Goal: Task Accomplishment & Management: Manage account settings

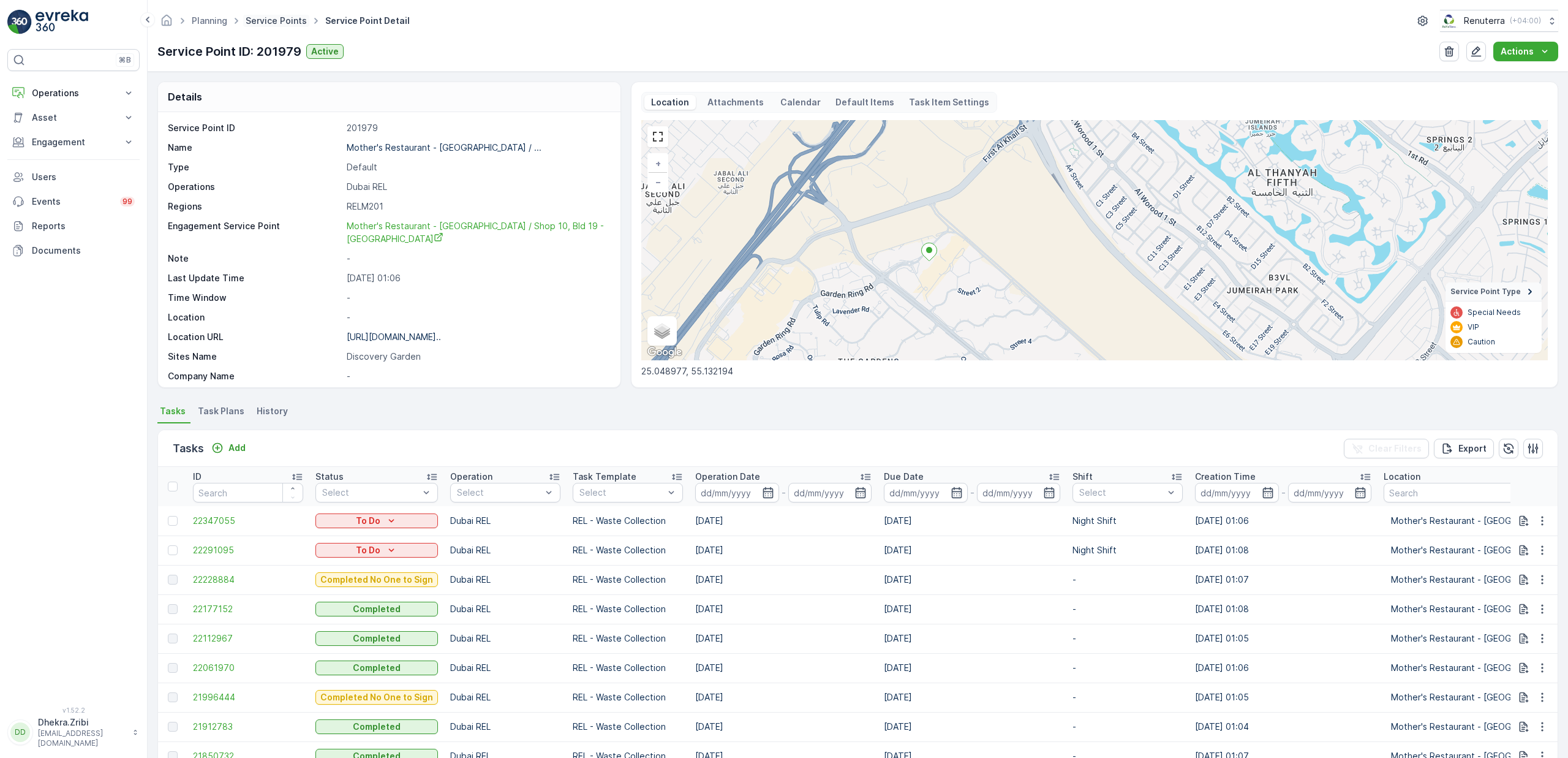
click at [273, 19] on link "Service Points" at bounding box center [276, 20] width 61 height 11
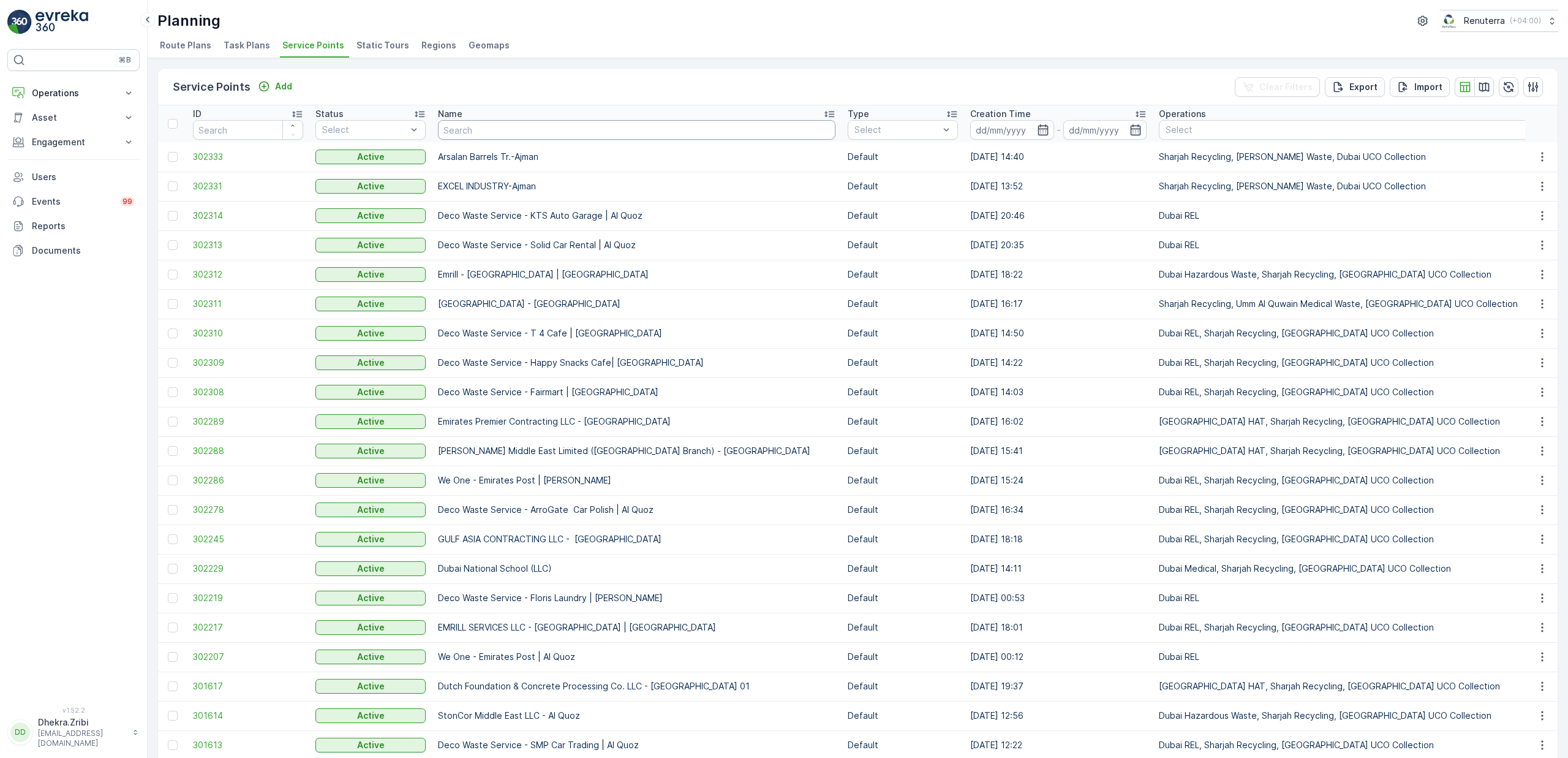
click at [529, 132] on input "text" at bounding box center [636, 129] width 398 height 20
type input "nabc"
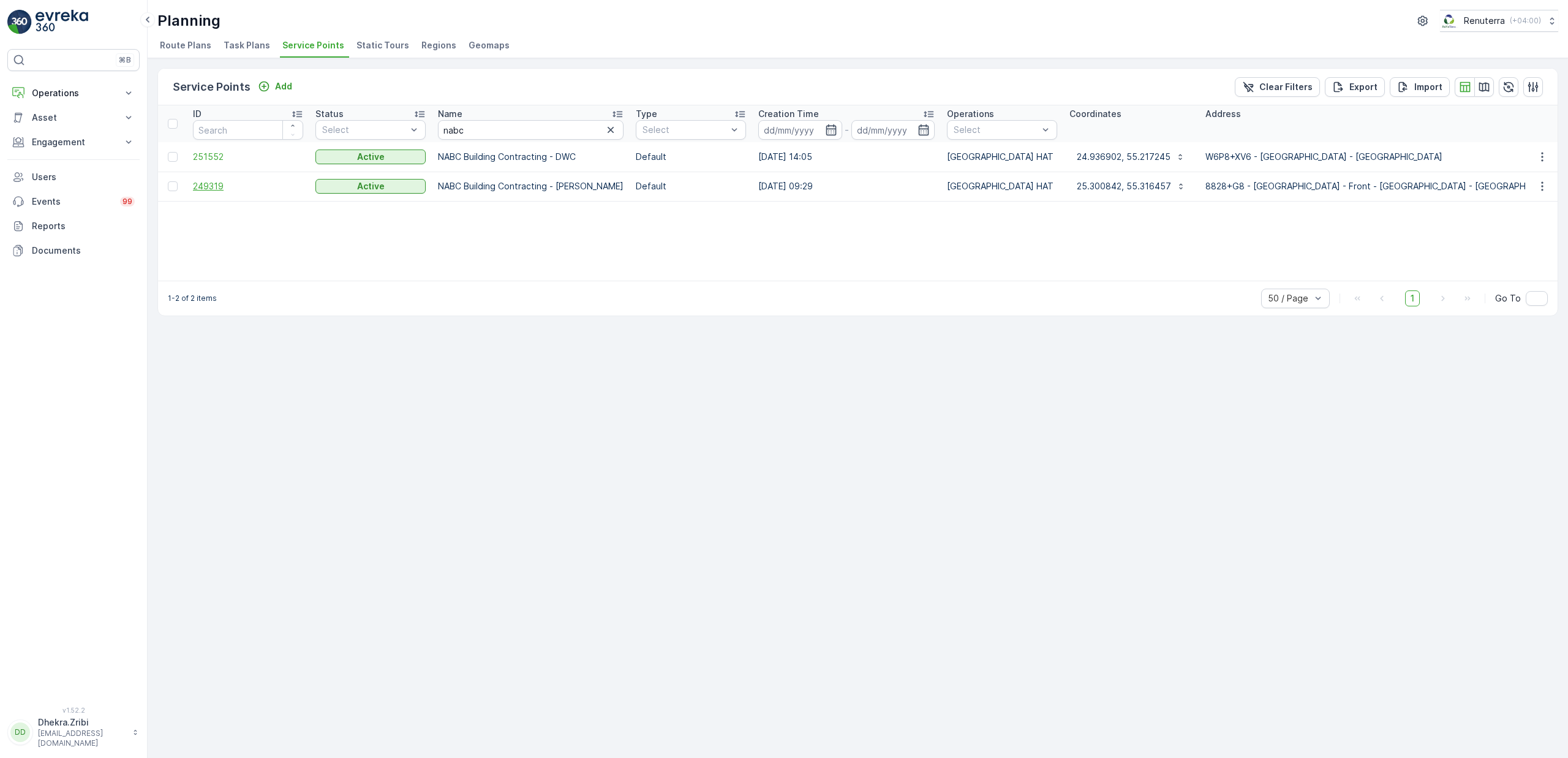
click at [217, 184] on span "249319" at bounding box center [248, 186] width 111 height 12
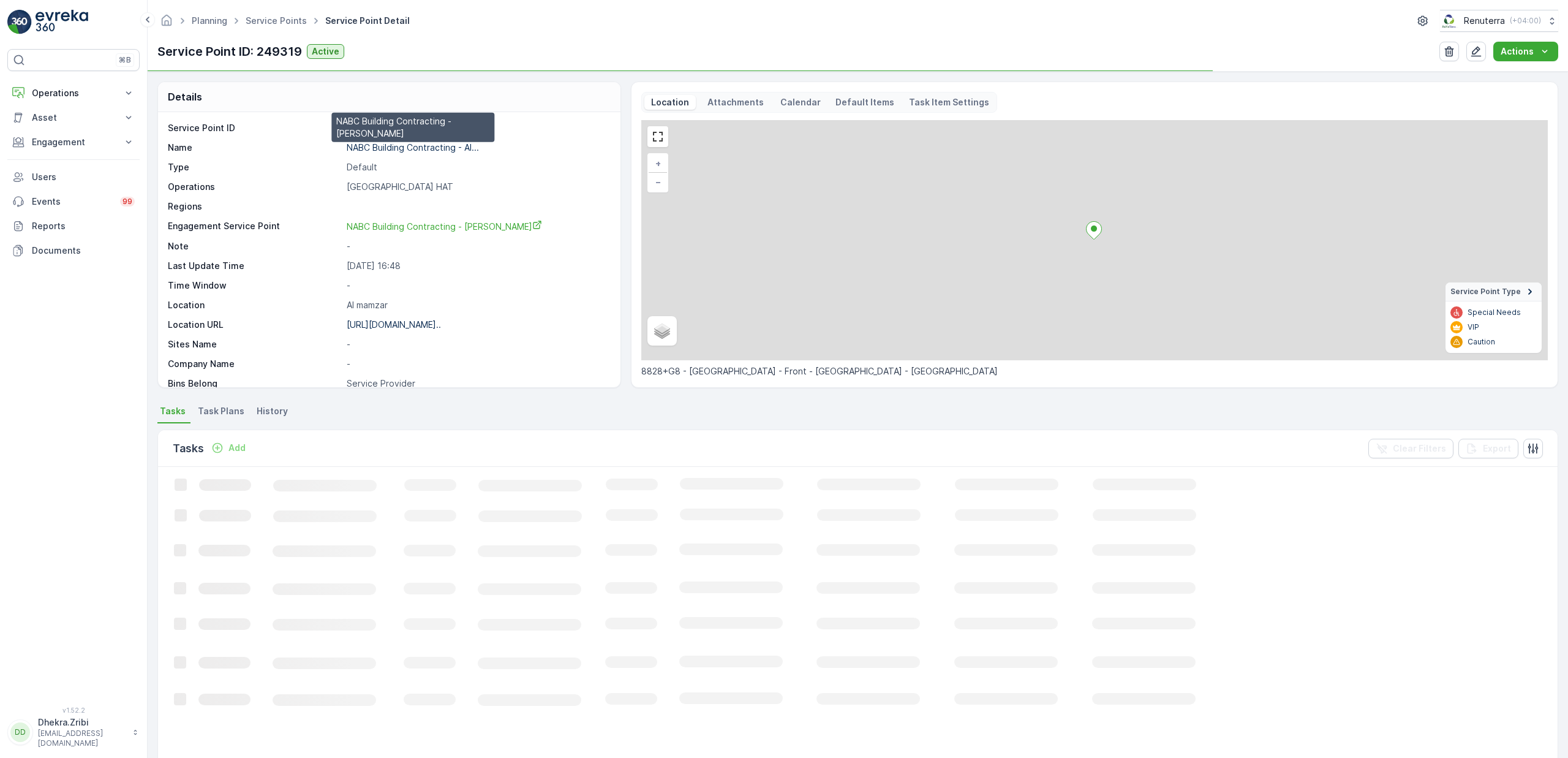
click at [378, 147] on p "NABC Building Contracting - Al..." at bounding box center [412, 147] width 132 height 11
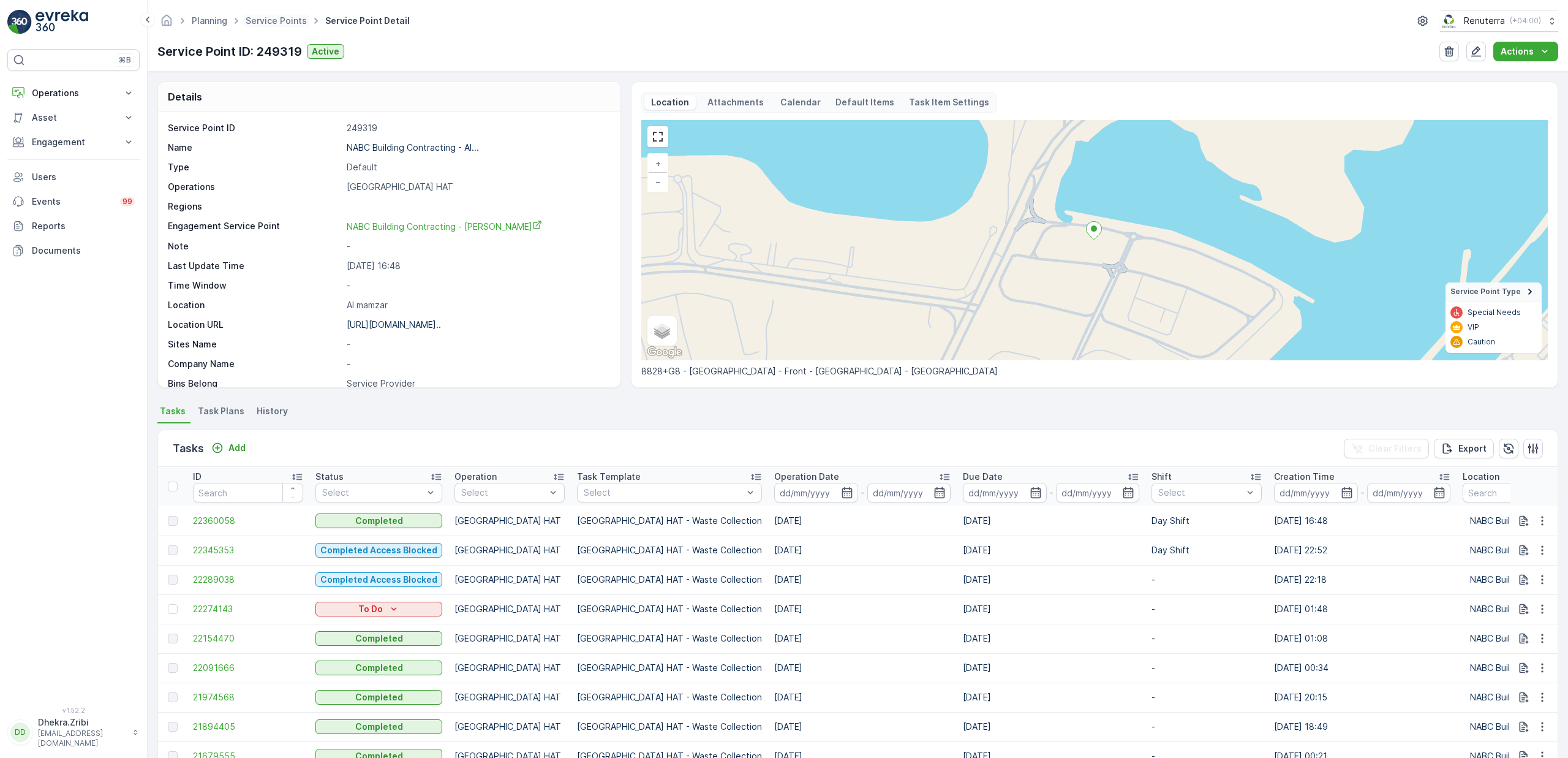
click at [283, 26] on span "Service Points" at bounding box center [276, 20] width 66 height 12
click at [284, 16] on link "Service Points" at bounding box center [276, 20] width 61 height 11
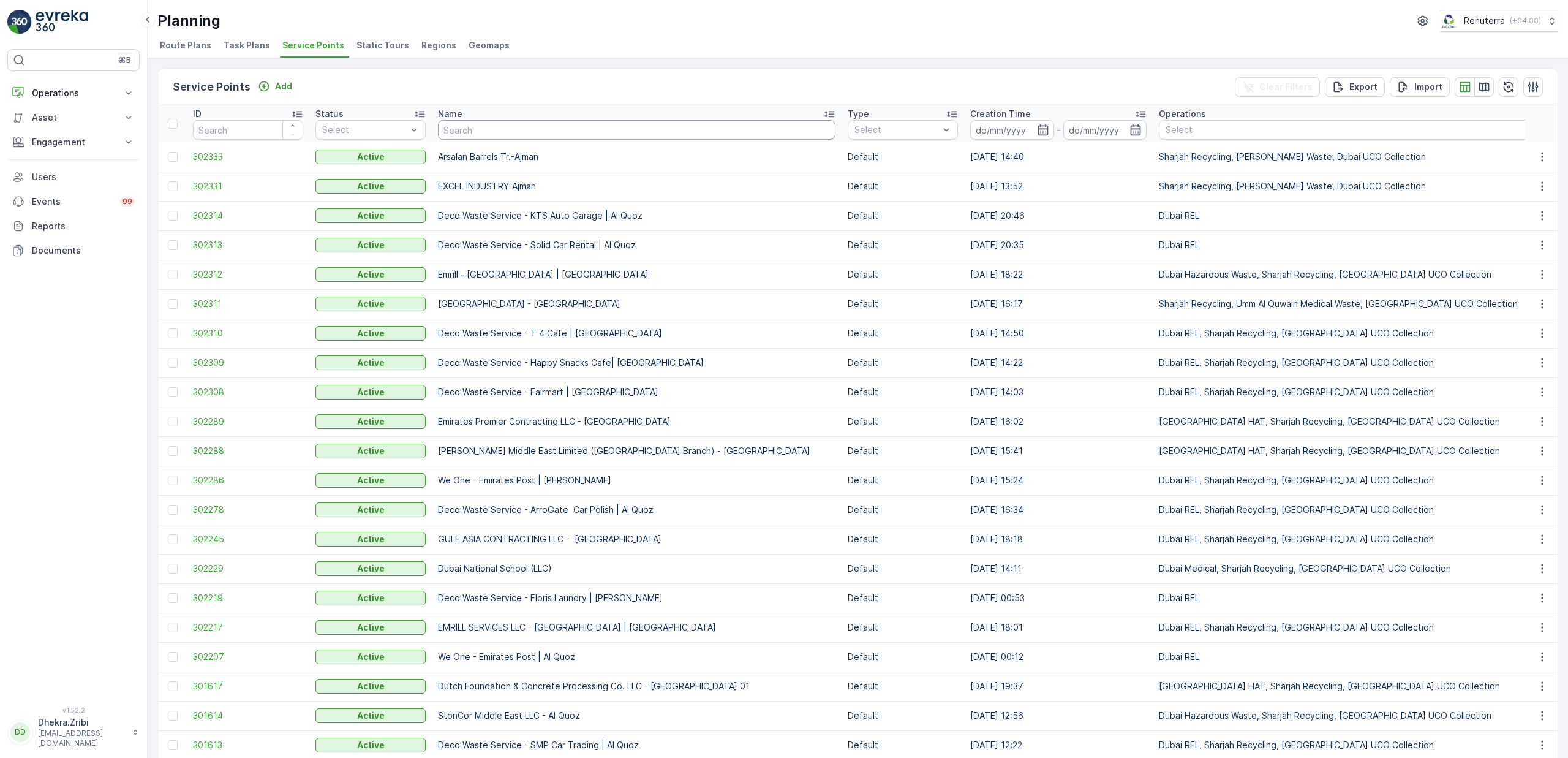
click at [548, 133] on input "text" at bounding box center [636, 129] width 398 height 20
type input "salam"
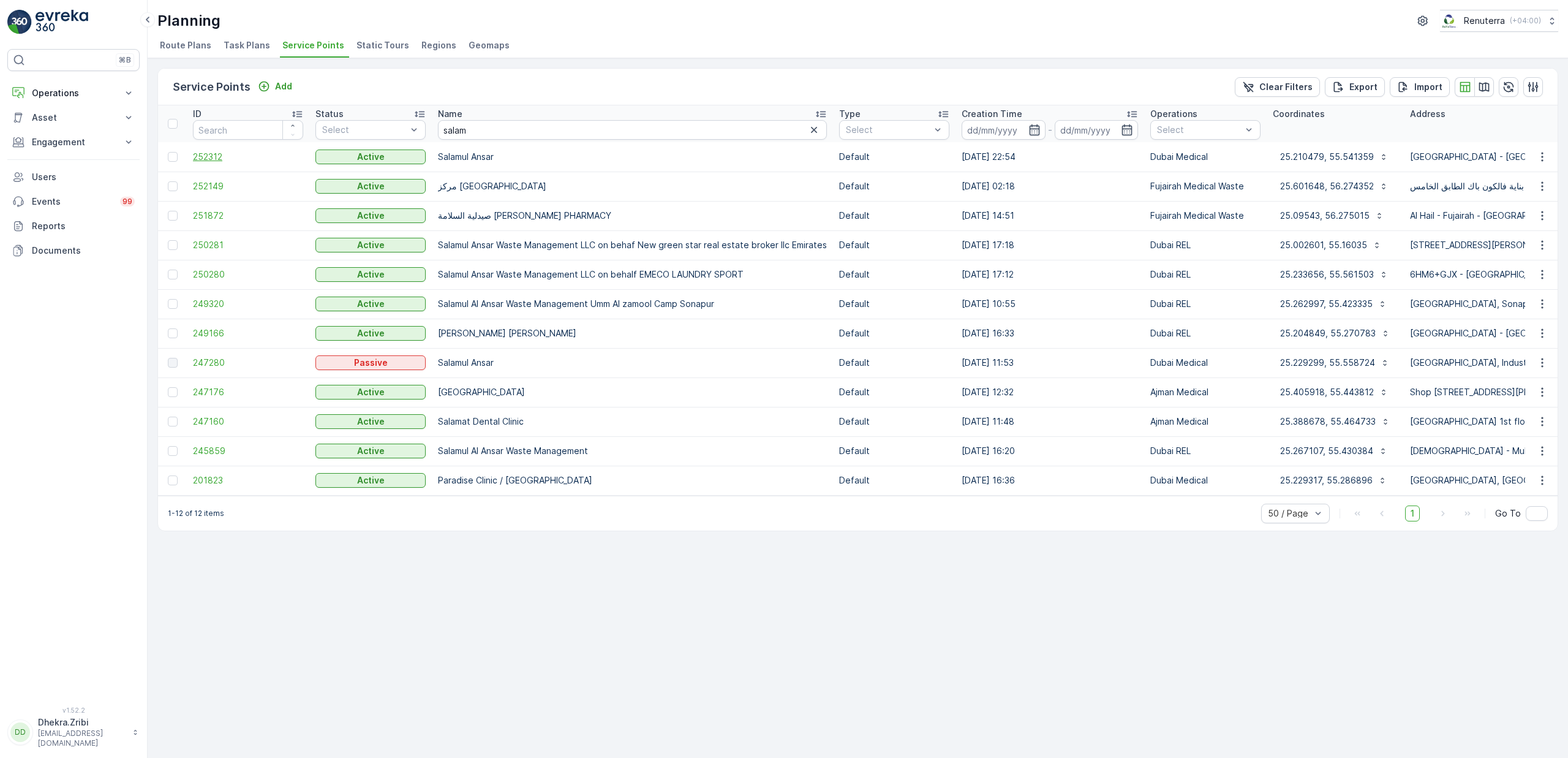
click at [221, 157] on span "252312" at bounding box center [248, 157] width 111 height 12
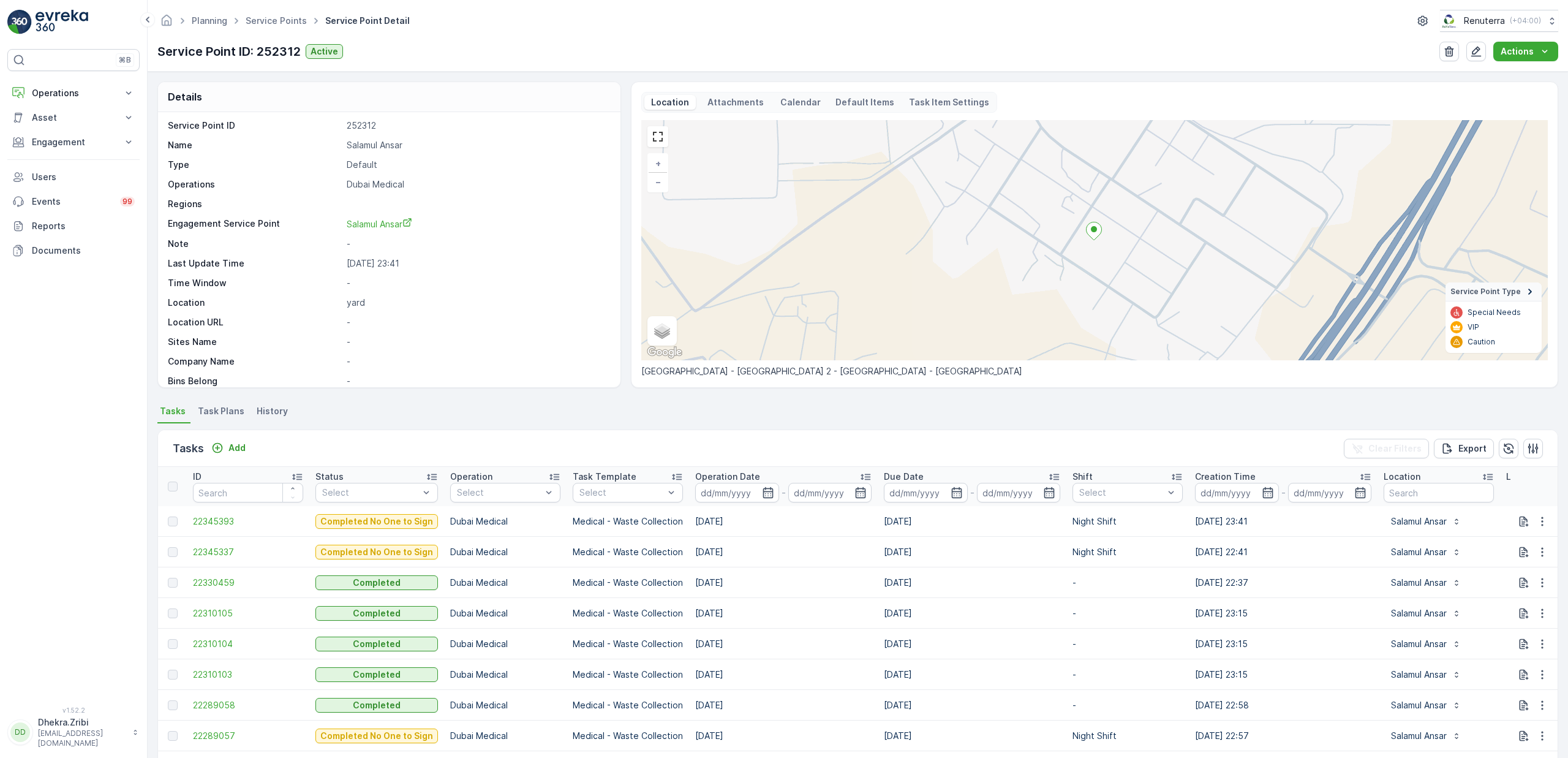
scroll to position [3, 0]
click at [763, 496] on icon "button" at bounding box center [768, 492] width 12 height 12
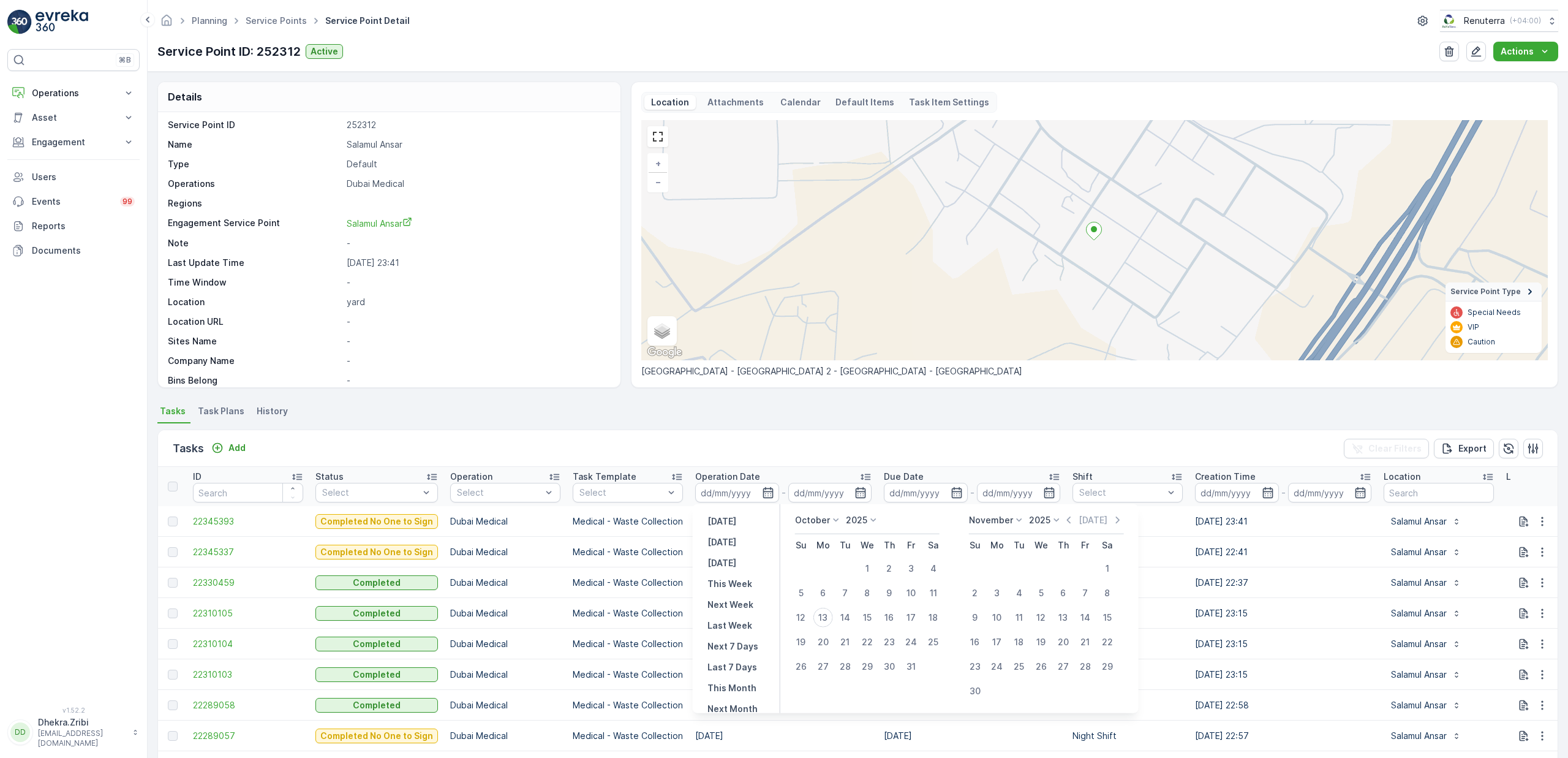
click at [816, 517] on p "October" at bounding box center [812, 520] width 35 height 12
click at [827, 586] on span "September" at bounding box center [825, 581] width 47 height 12
click at [822, 565] on div "1" at bounding box center [824, 569] width 20 height 20
type input "[DATE]"
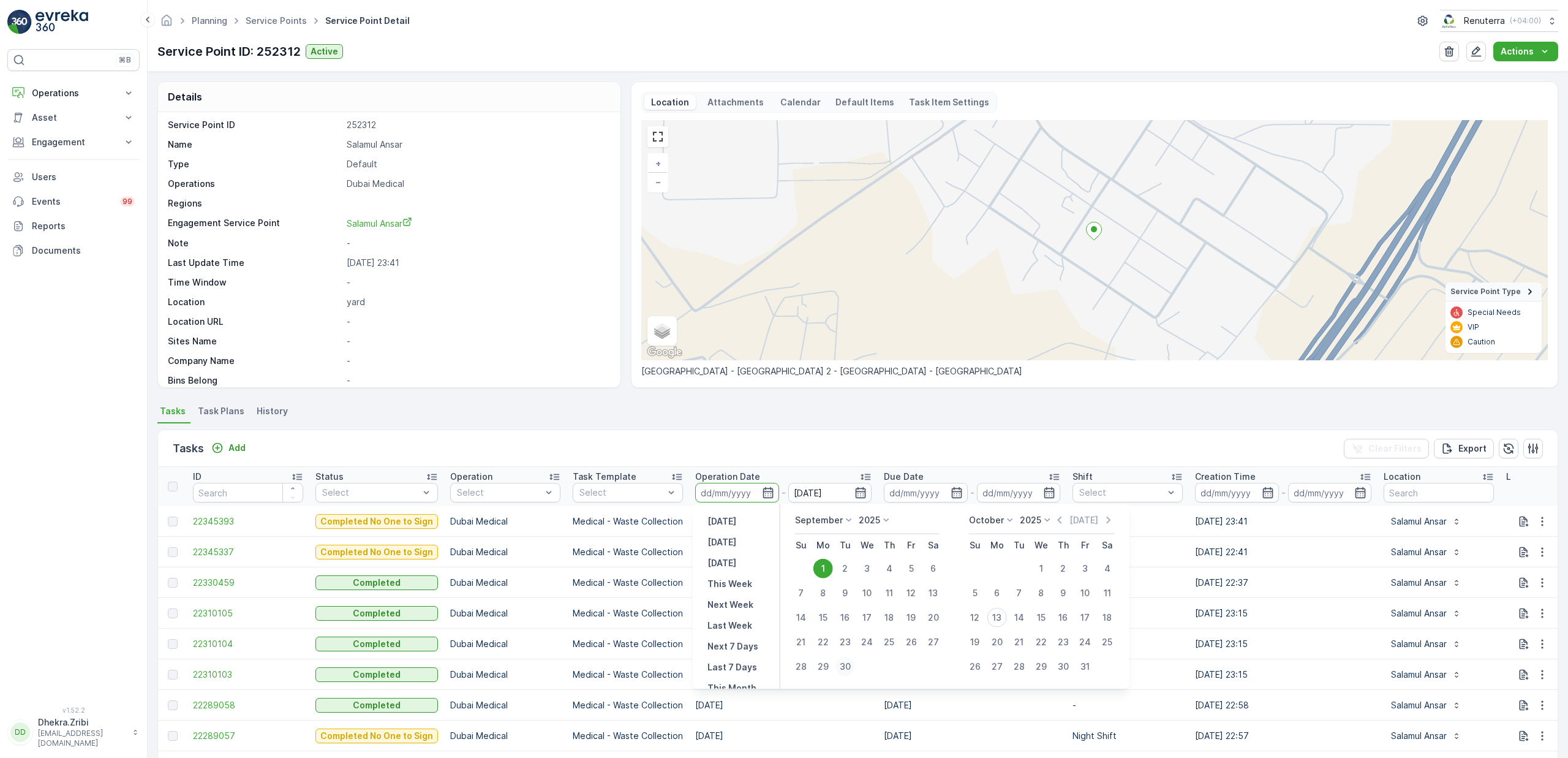
click at [845, 660] on div "30" at bounding box center [845, 666] width 20 height 20
type input "[DATE]"
click at [820, 570] on div "1" at bounding box center [824, 569] width 20 height 20
type input "[DATE]"
click at [845, 664] on div "30" at bounding box center [845, 666] width 20 height 20
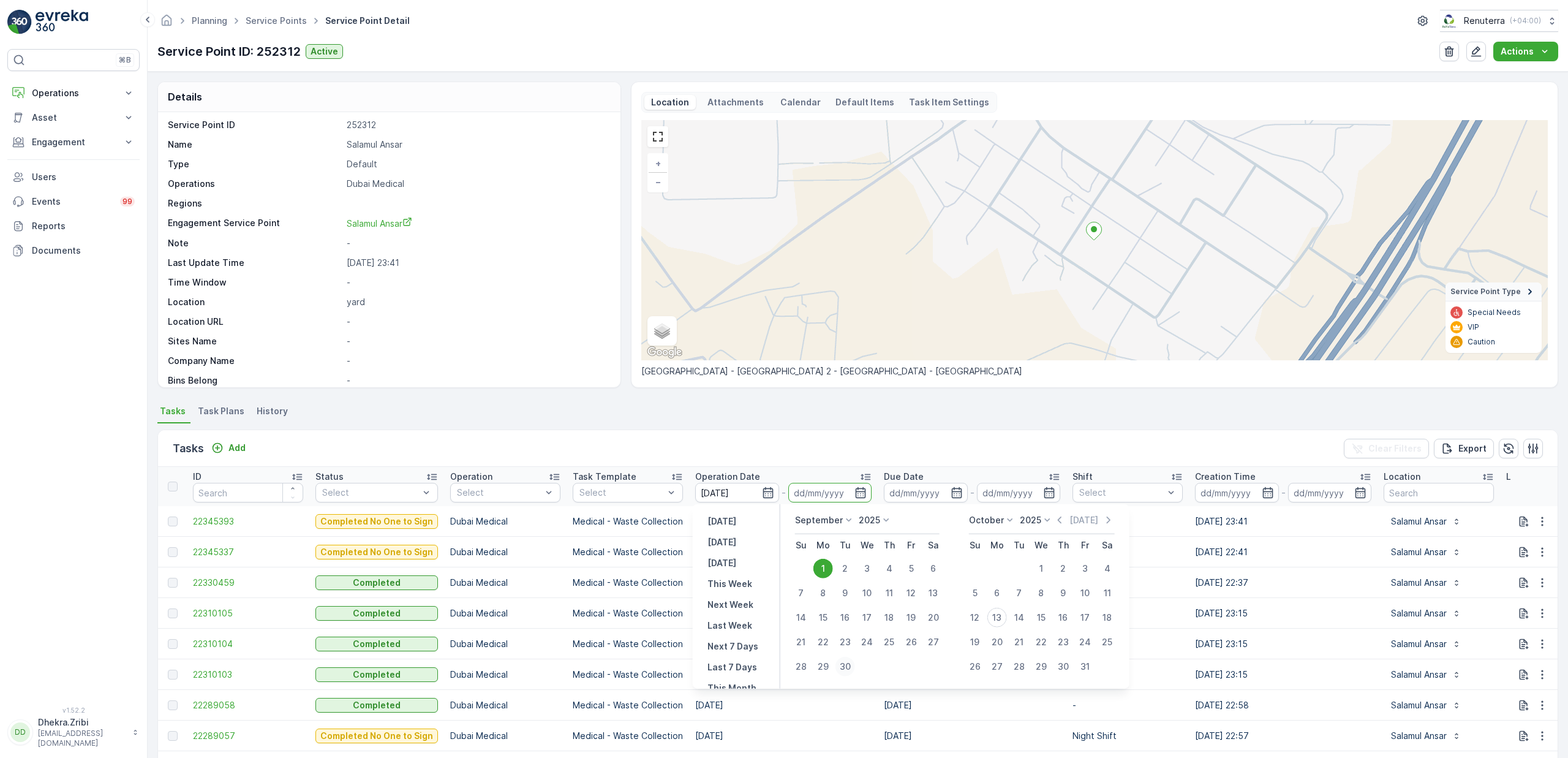
type input "[DATE]"
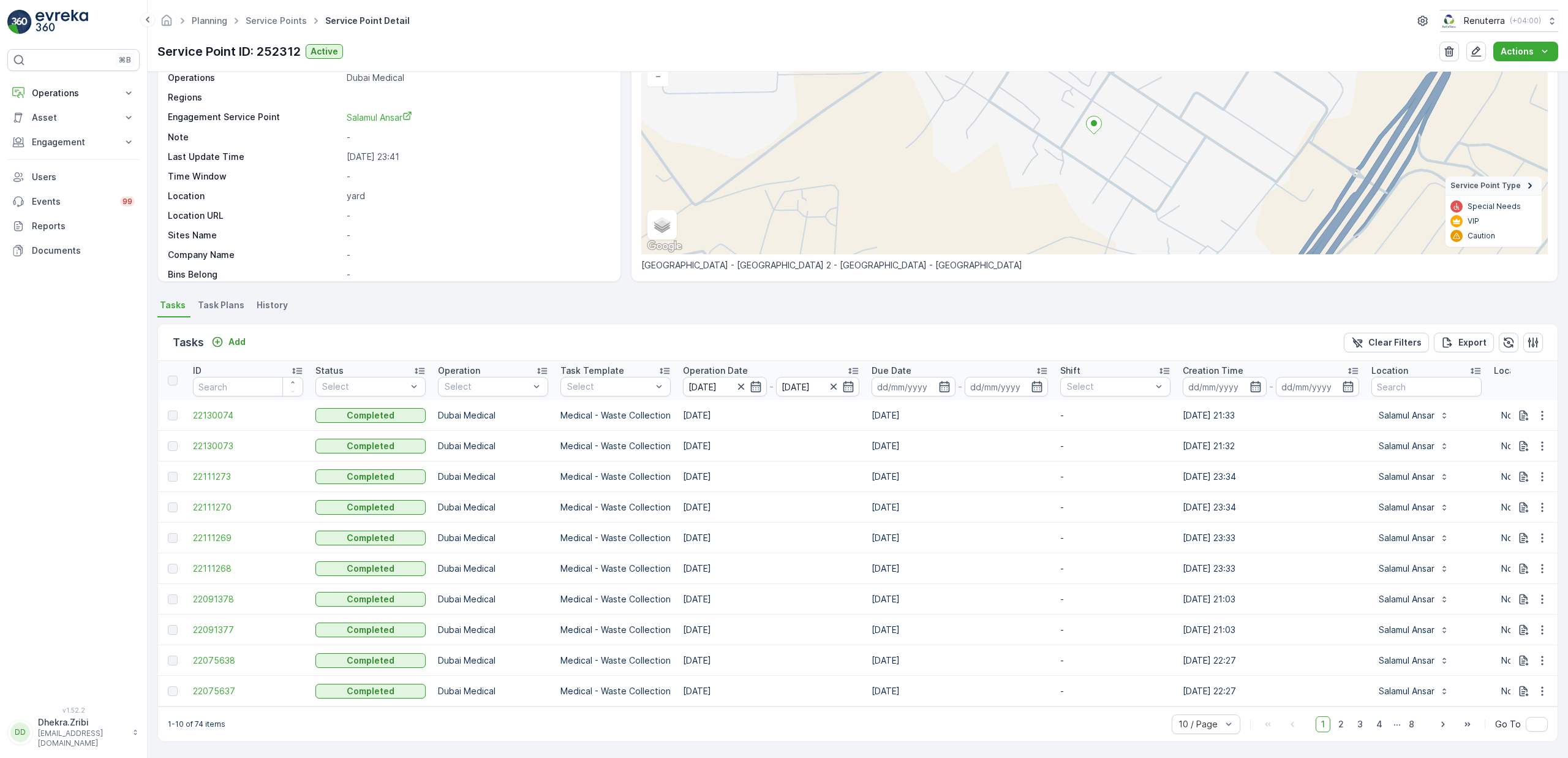
scroll to position [116, 0]
click at [1193, 697] on span "50 / Page" at bounding box center [1199, 697] width 40 height 10
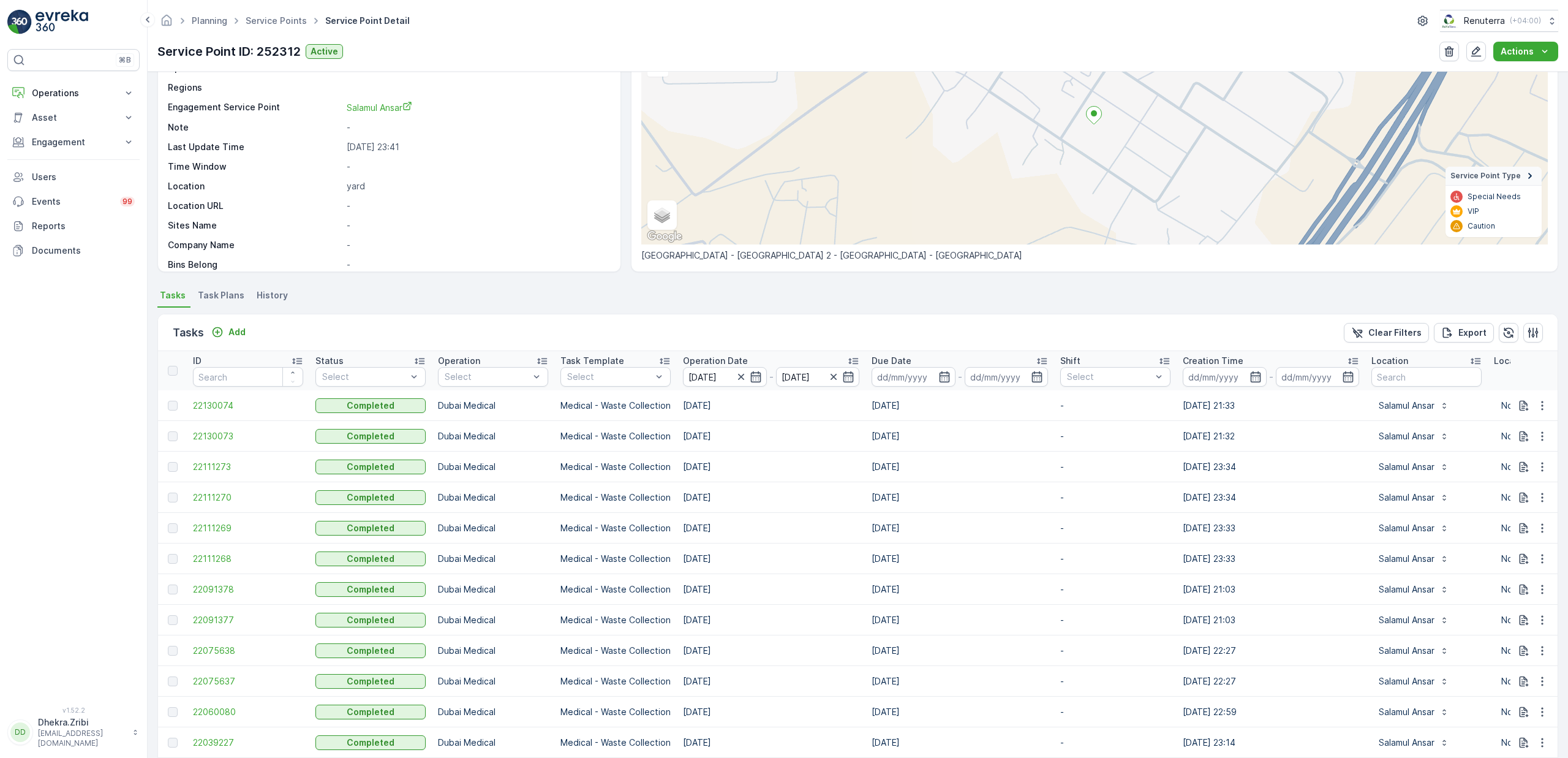
click at [855, 358] on icon at bounding box center [853, 361] width 12 height 12
click at [210, 402] on span "21345326" at bounding box center [248, 405] width 111 height 12
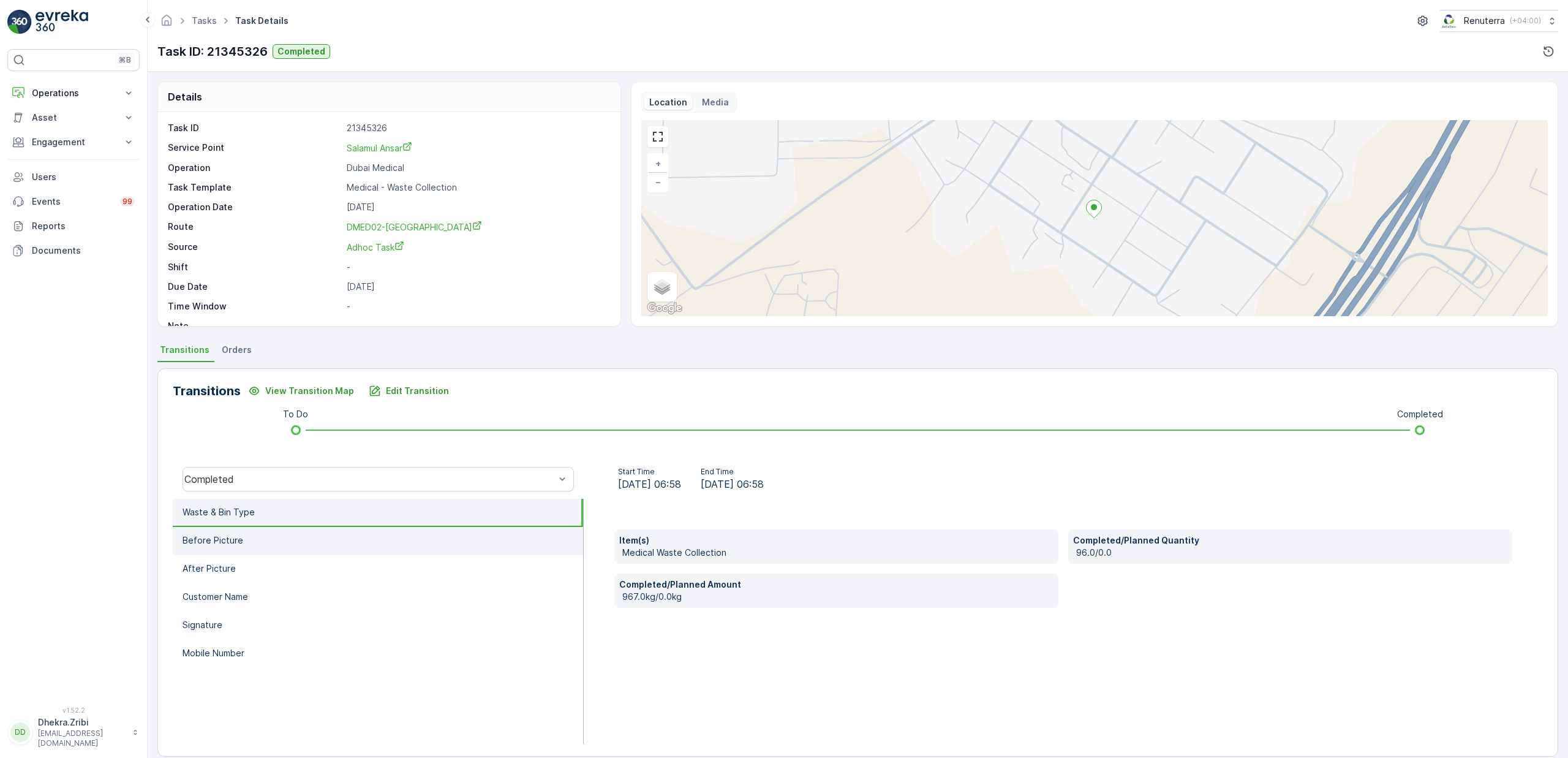
click at [210, 542] on p "Before Picture" at bounding box center [213, 540] width 61 height 12
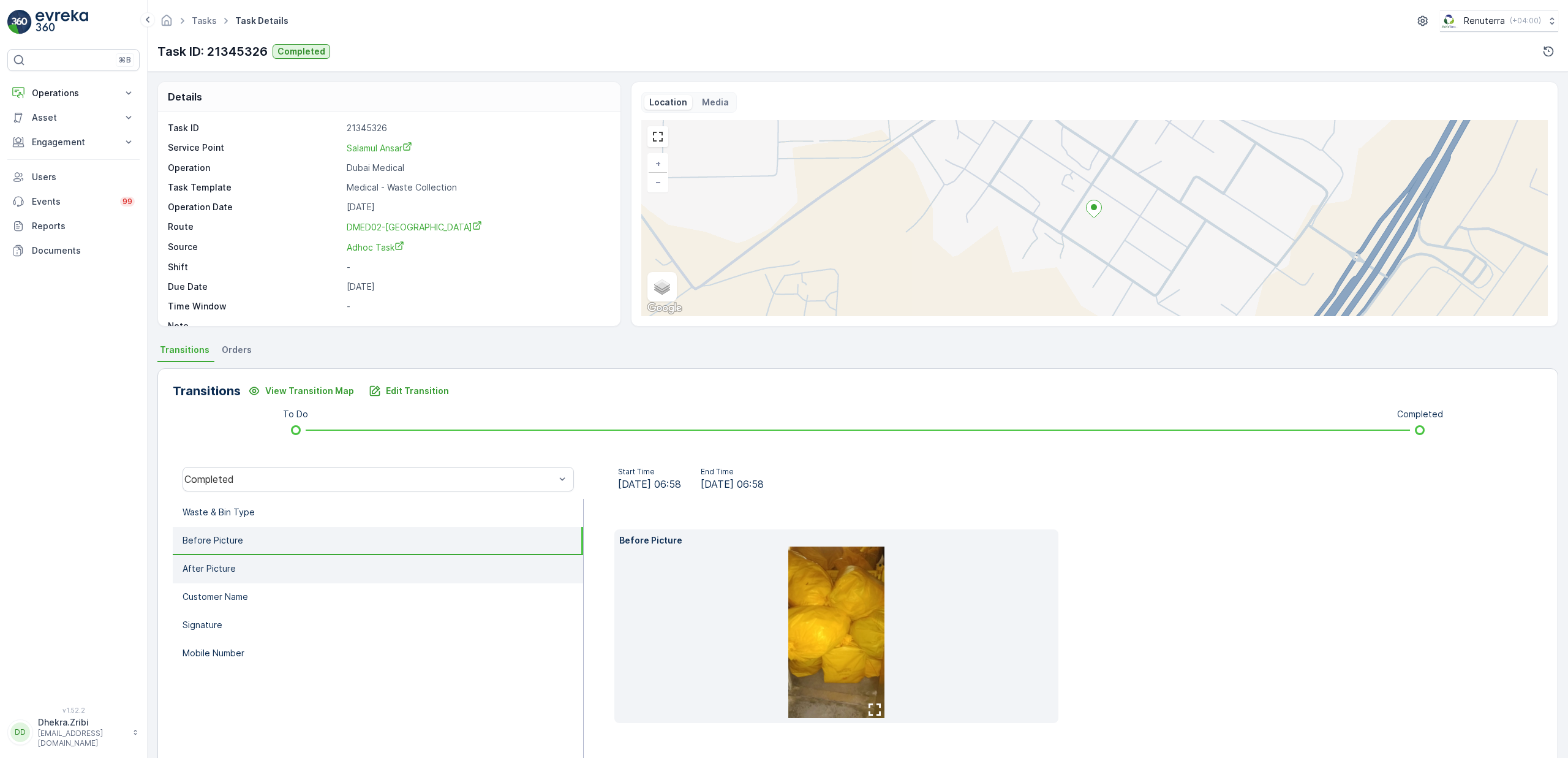
click at [217, 559] on li "After Picture" at bounding box center [378, 569] width 411 height 28
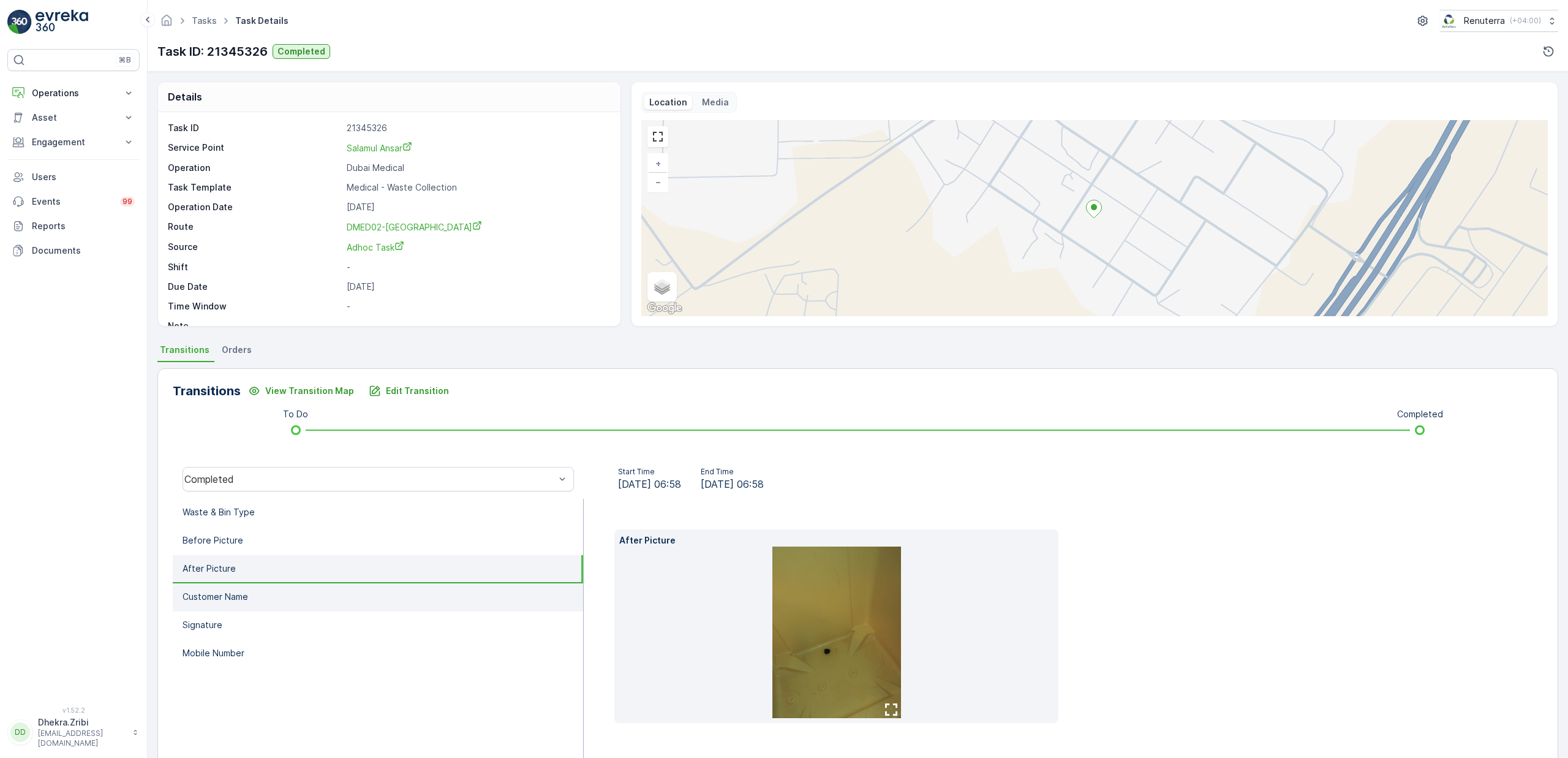
click at [230, 594] on p "Customer Name" at bounding box center [216, 597] width 66 height 12
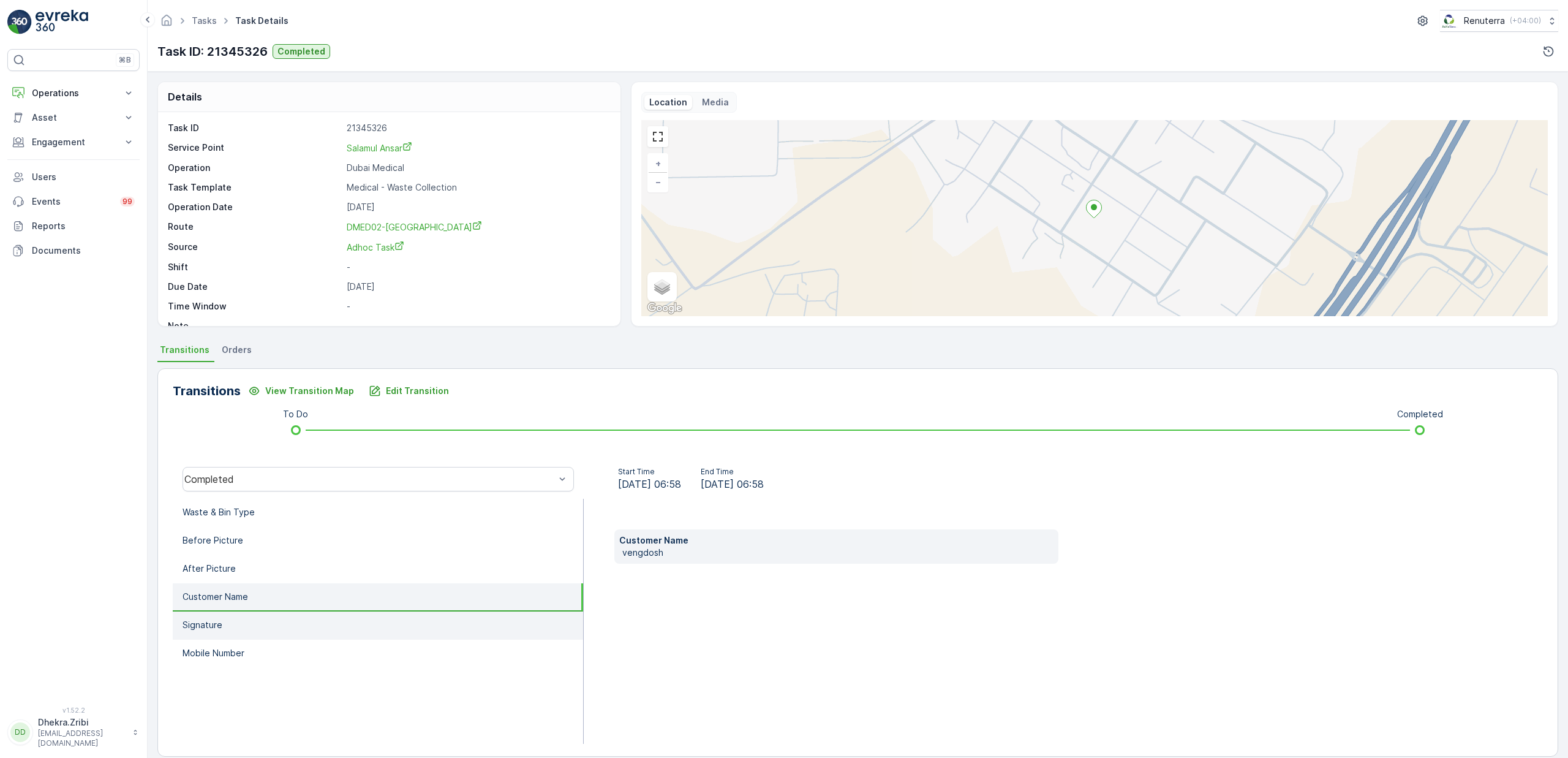
click at [222, 629] on li "Signature" at bounding box center [378, 625] width 411 height 28
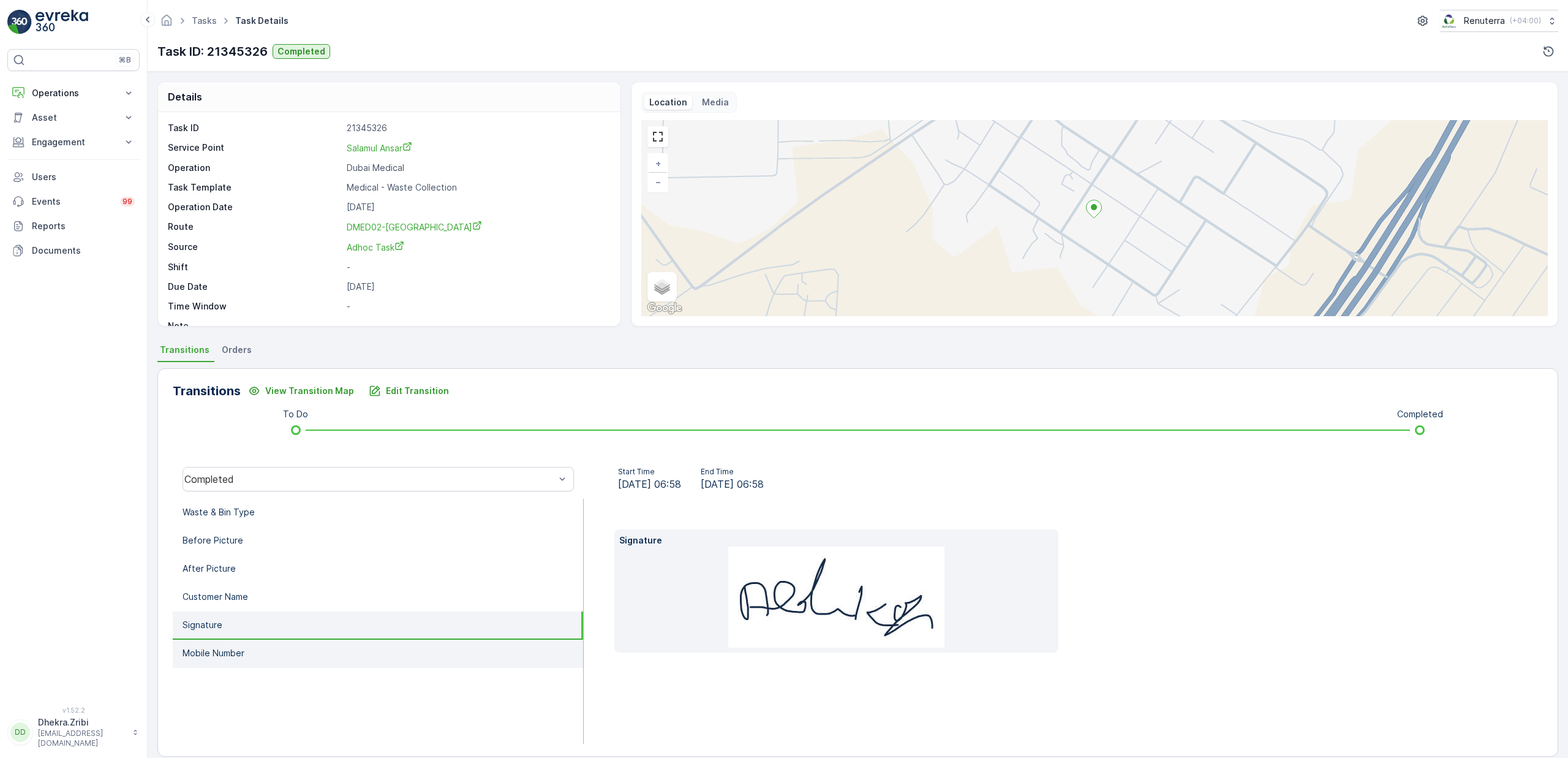
click at [225, 647] on p "Mobile Number" at bounding box center [213, 652] width 61 height 12
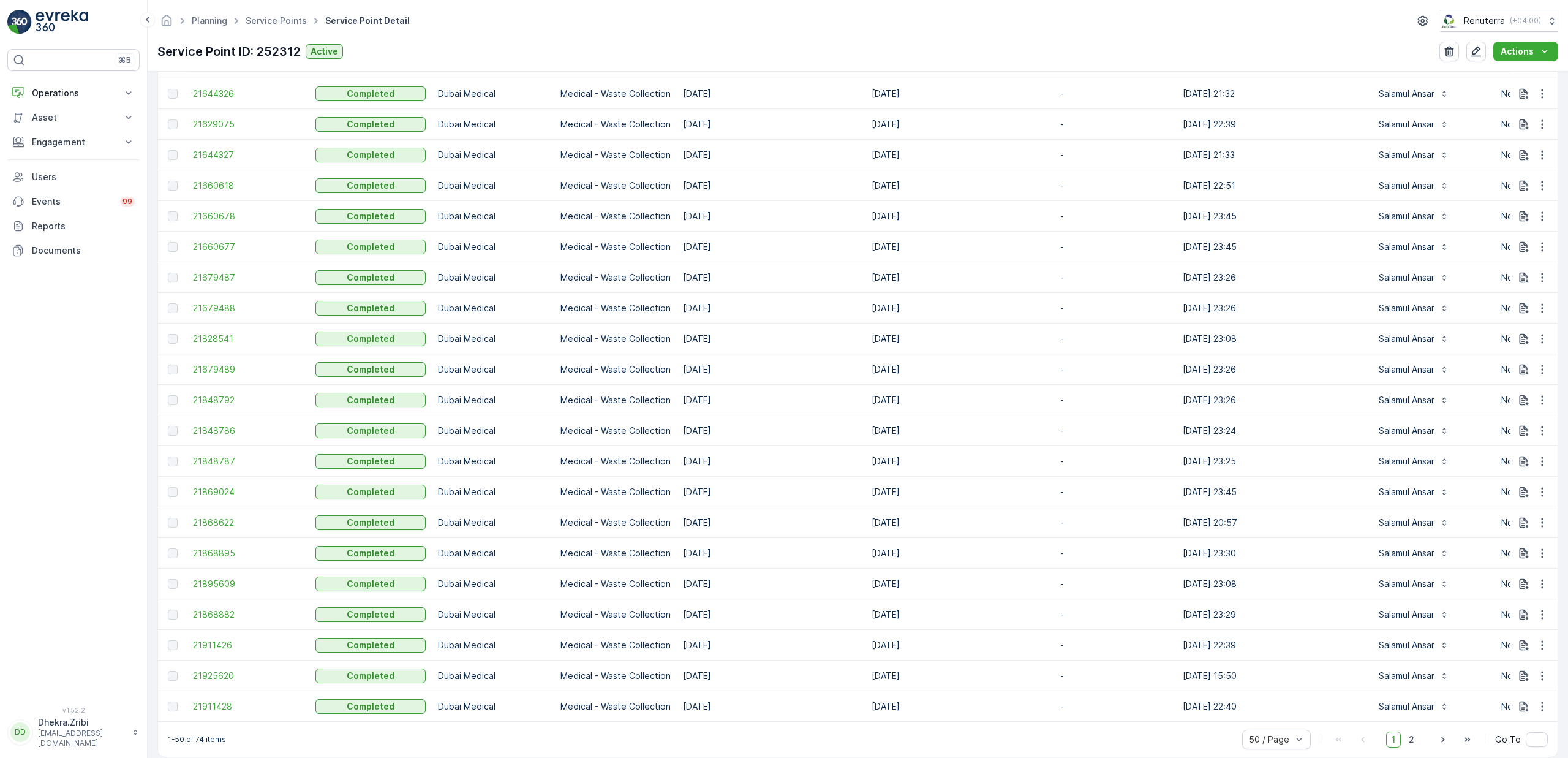
scroll to position [1355, 0]
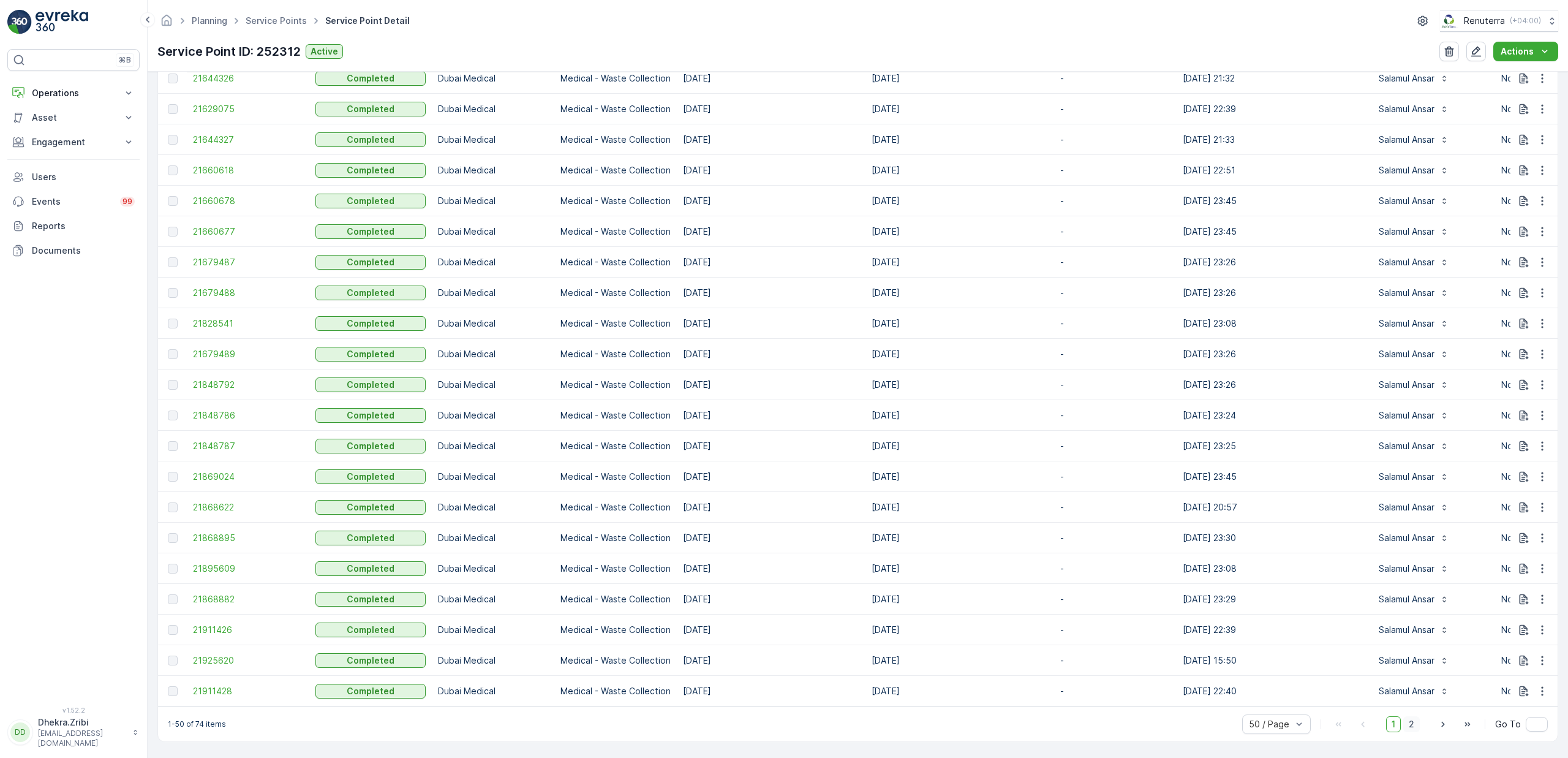
click at [1414, 728] on span "2" at bounding box center [1411, 724] width 16 height 16
click at [1391, 728] on span "1" at bounding box center [1393, 724] width 15 height 16
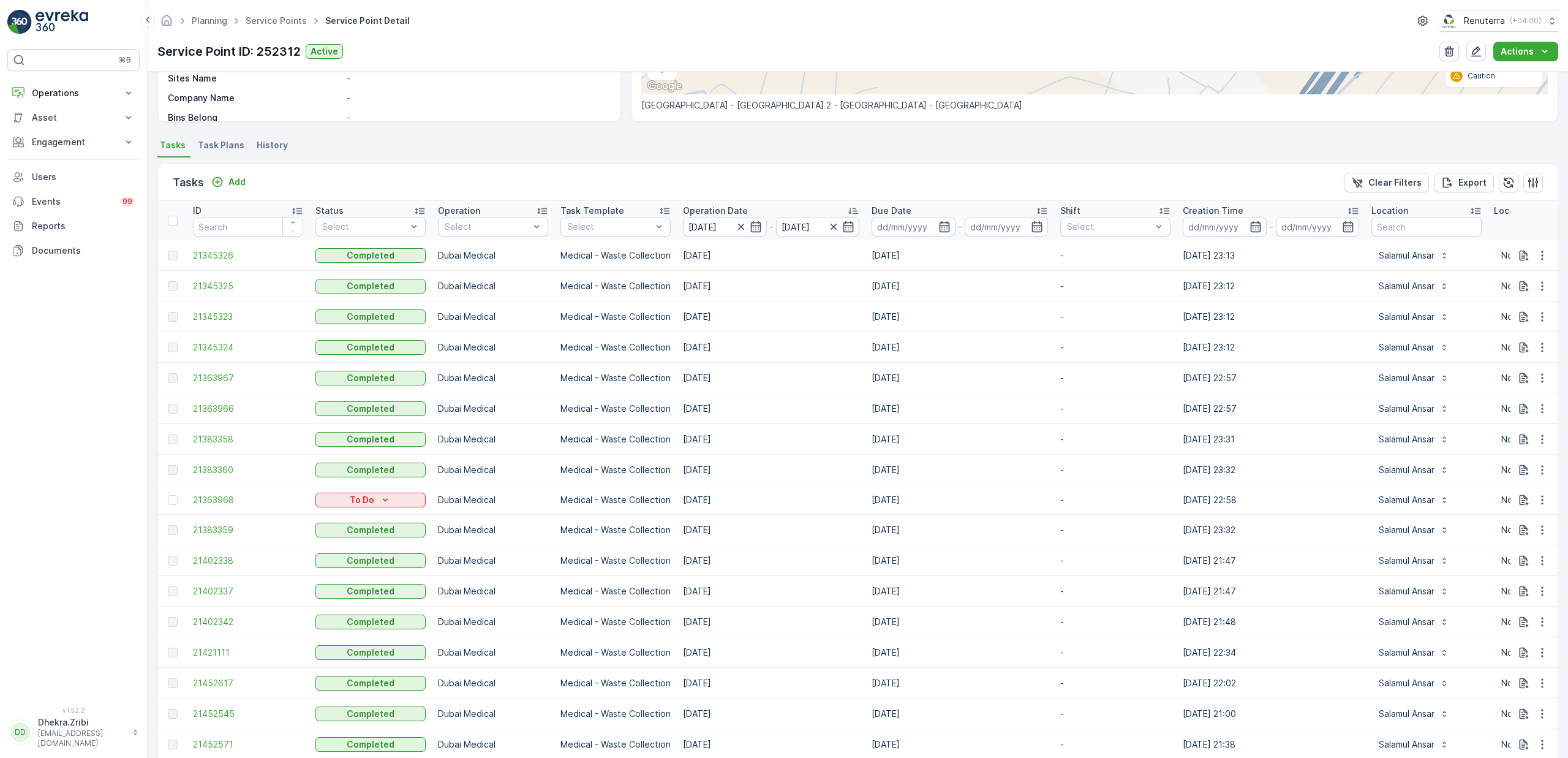
scroll to position [235, 0]
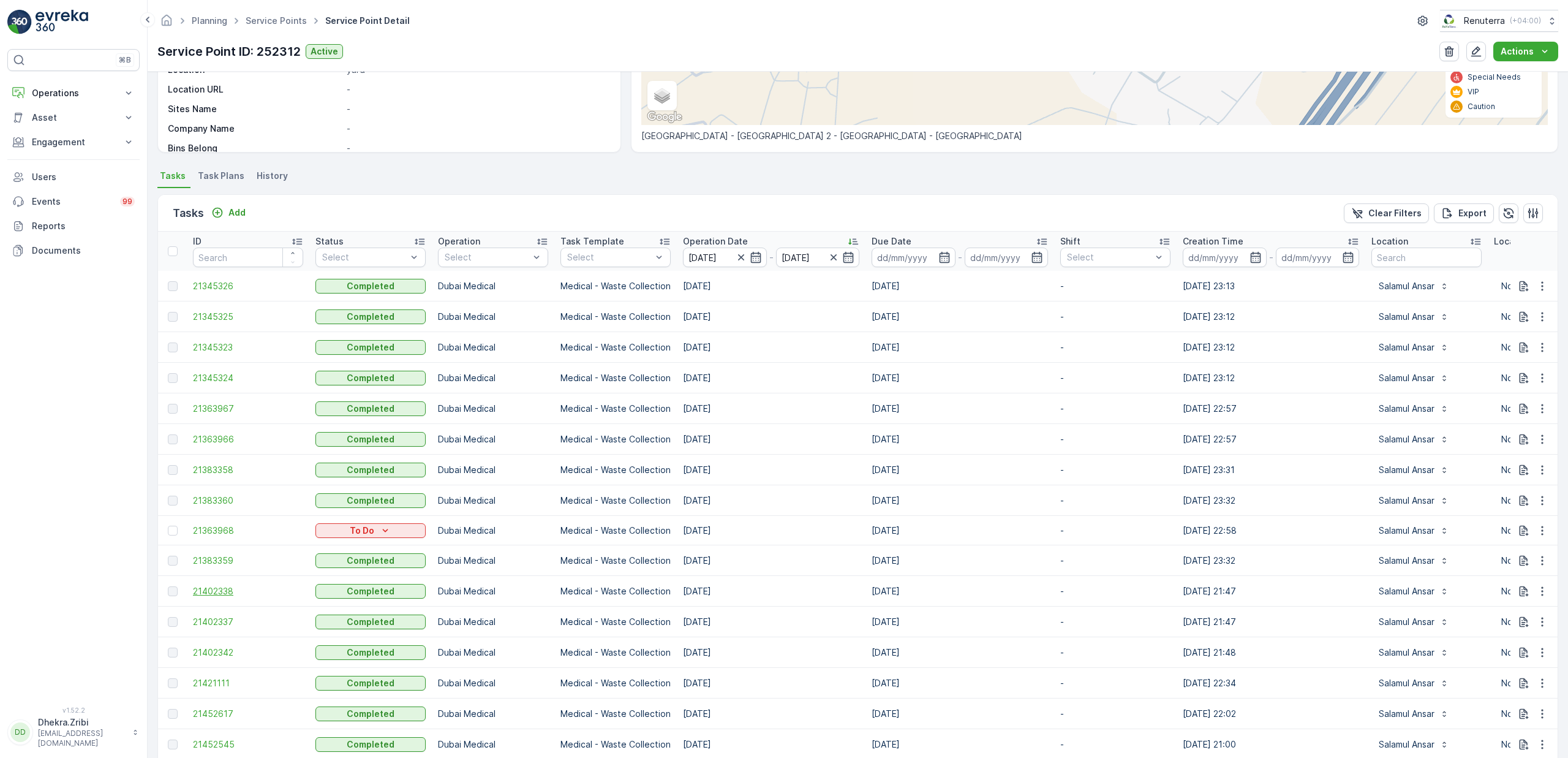
click at [222, 592] on span "21402338" at bounding box center [248, 591] width 111 height 12
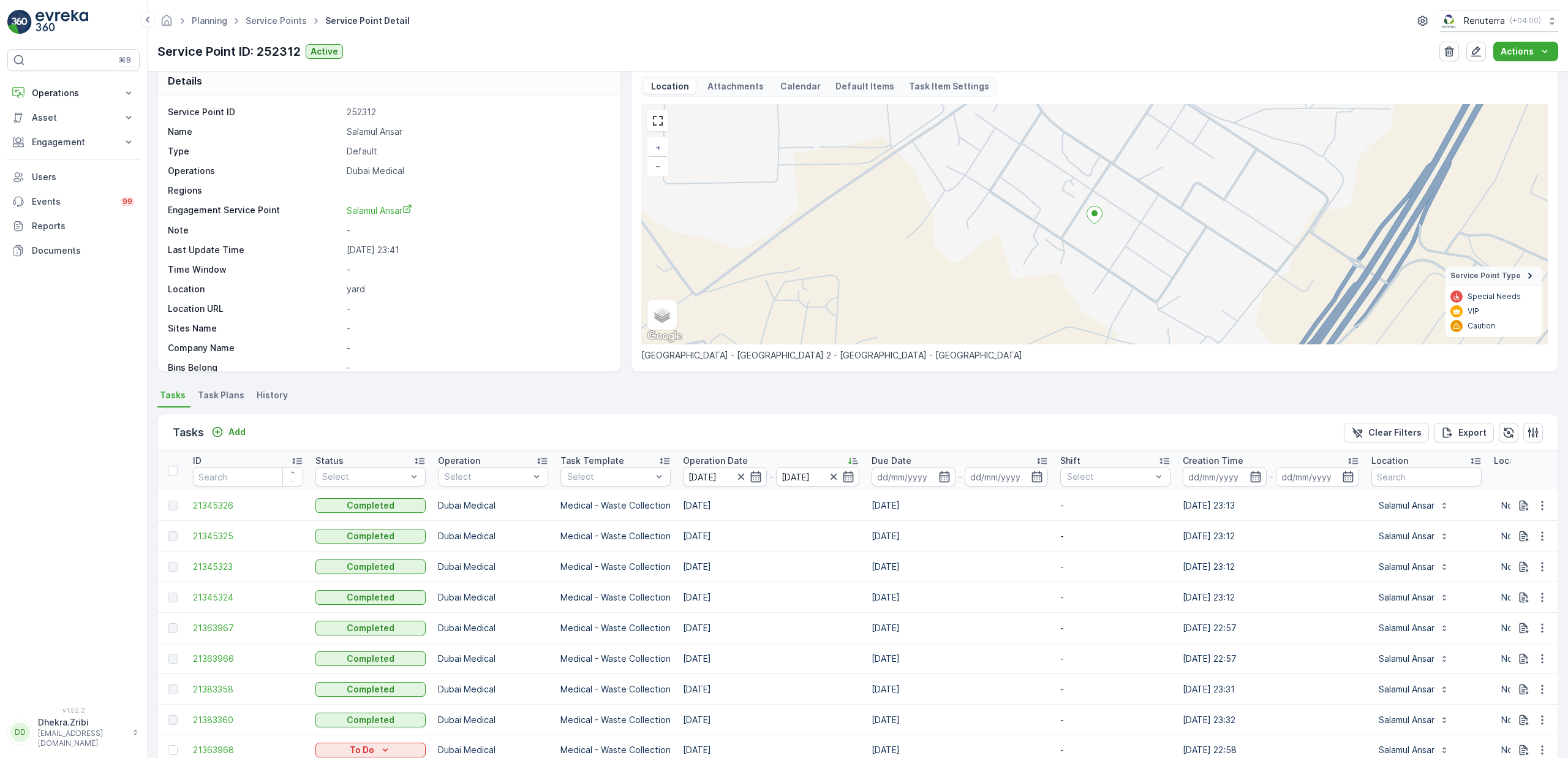
scroll to position [20, 0]
click at [225, 502] on span "21345326" at bounding box center [248, 502] width 111 height 12
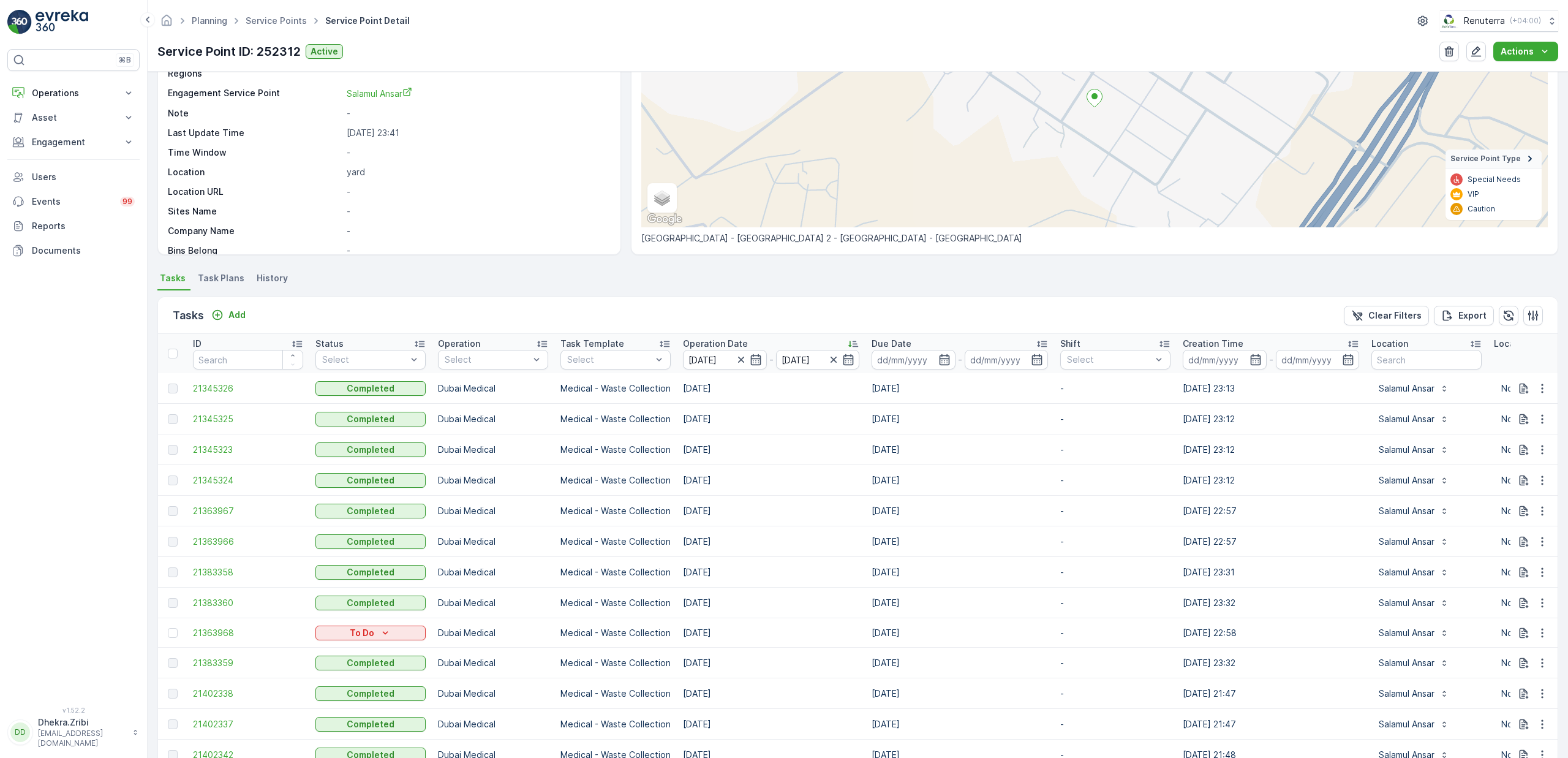
scroll to position [168, 0]
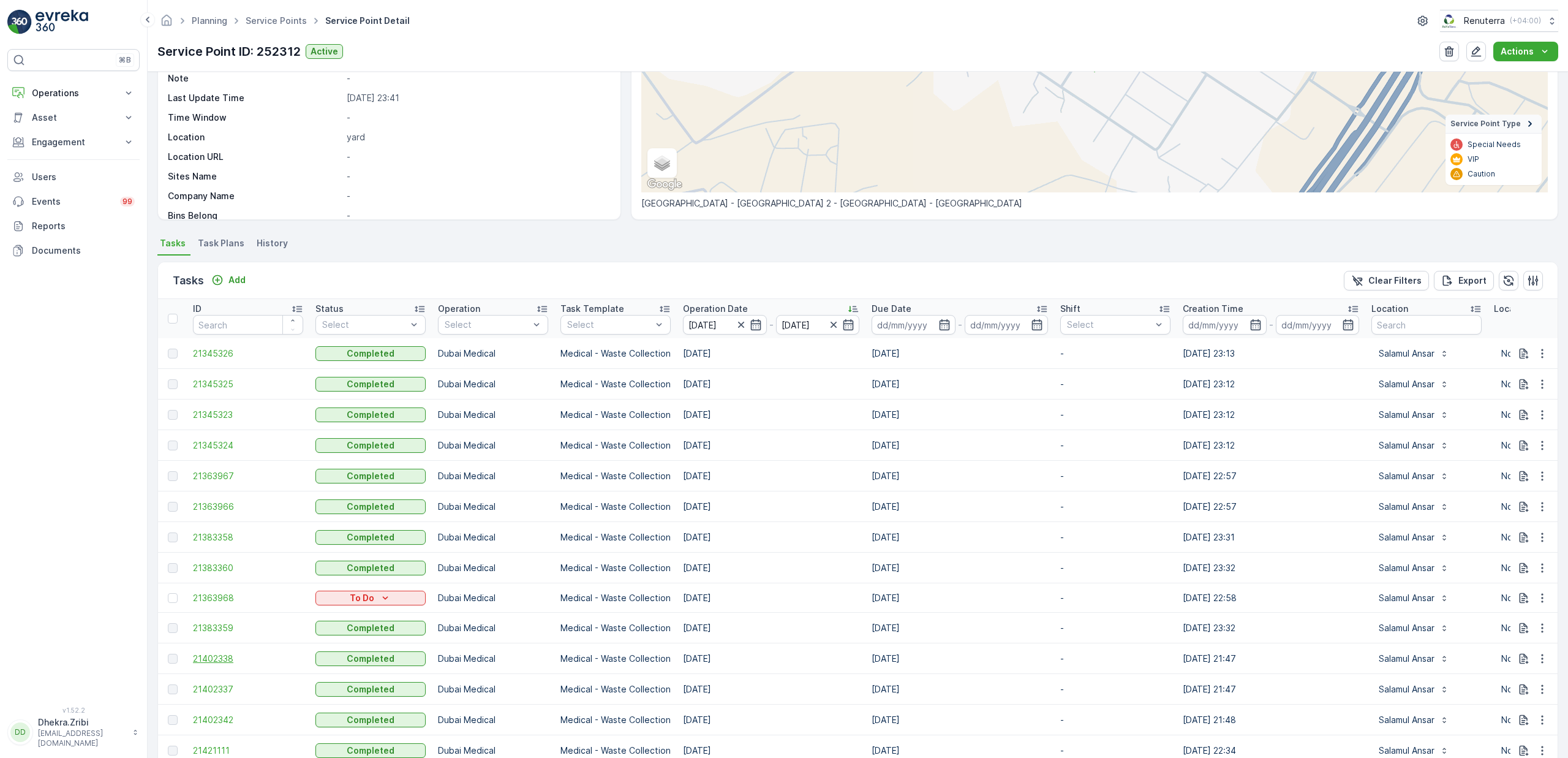
click at [212, 660] on span "21402338" at bounding box center [248, 658] width 111 height 12
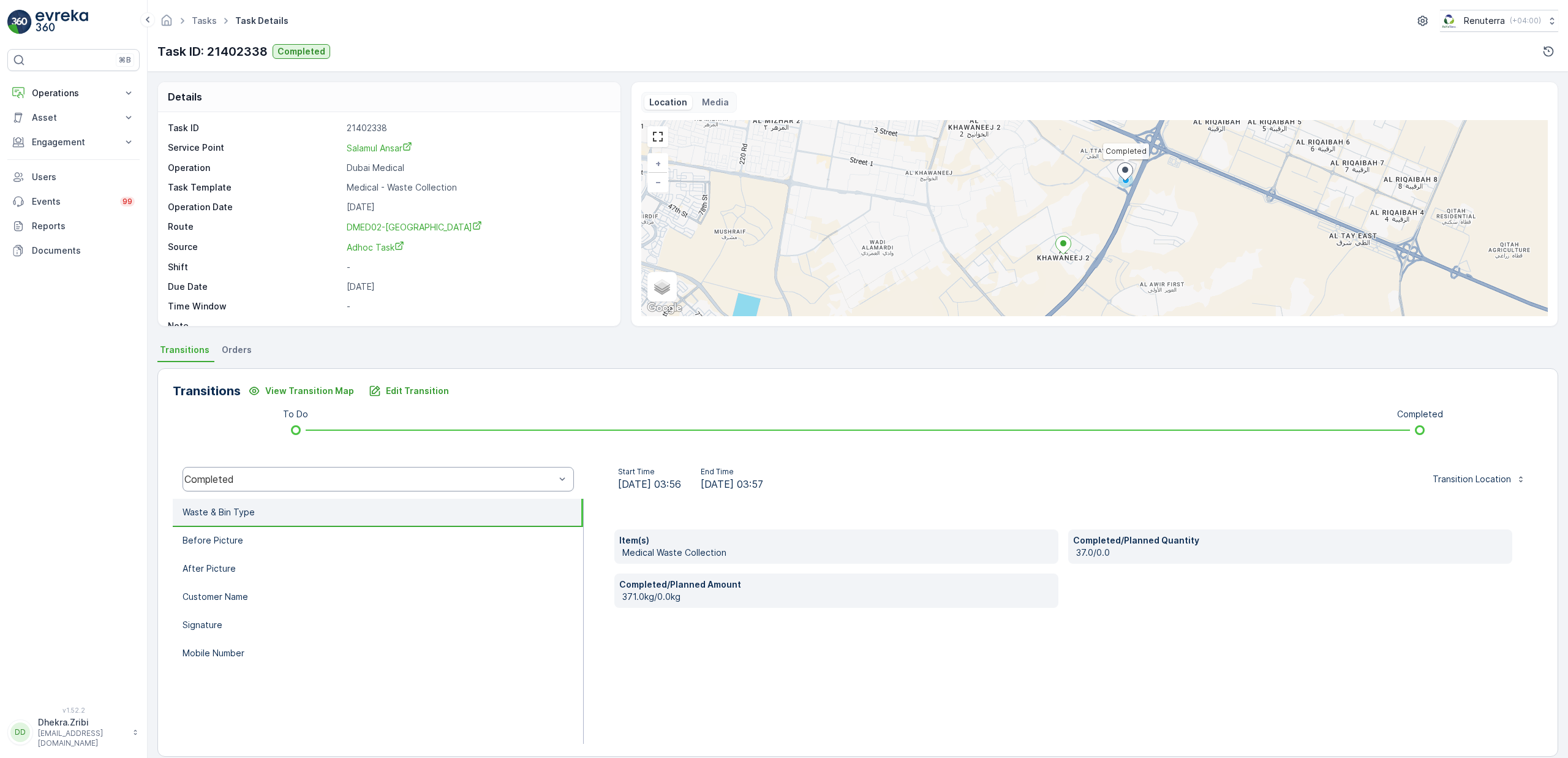
scroll to position [3, 0]
click at [250, 537] on li "Before Picture" at bounding box center [378, 538] width 411 height 28
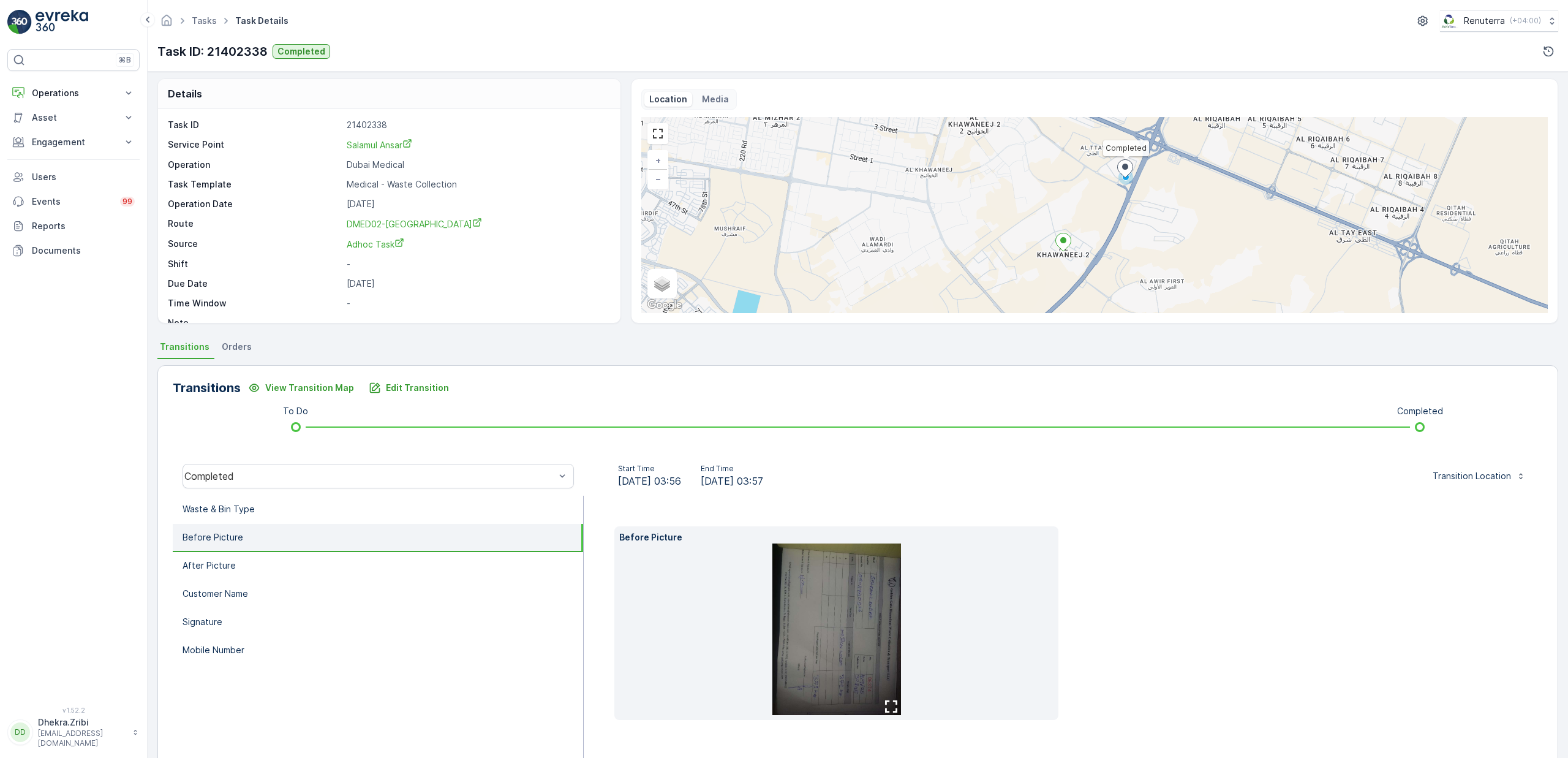
click at [831, 647] on img at bounding box center [837, 629] width 129 height 171
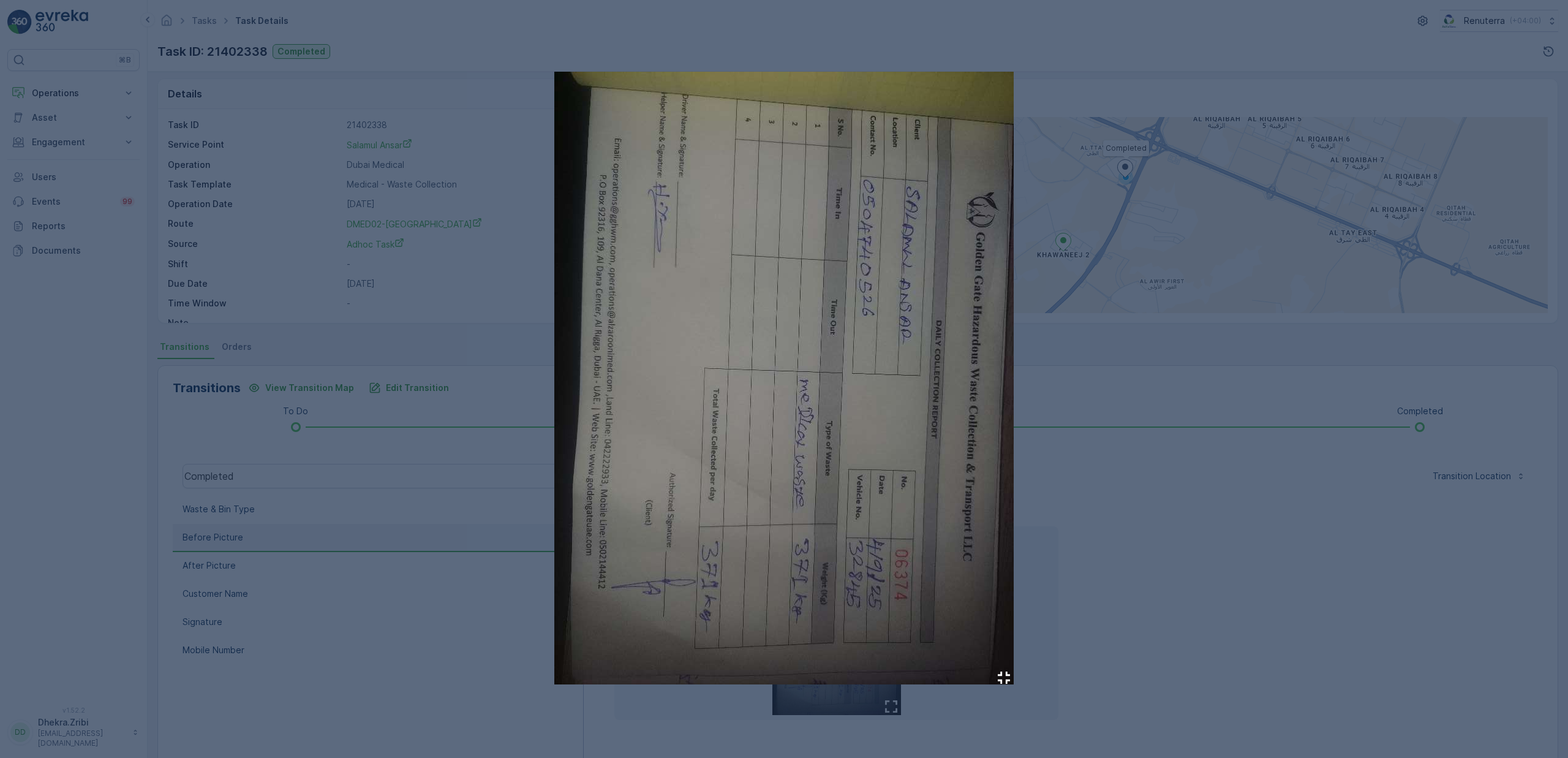
click at [1186, 589] on div at bounding box center [784, 379] width 1568 height 758
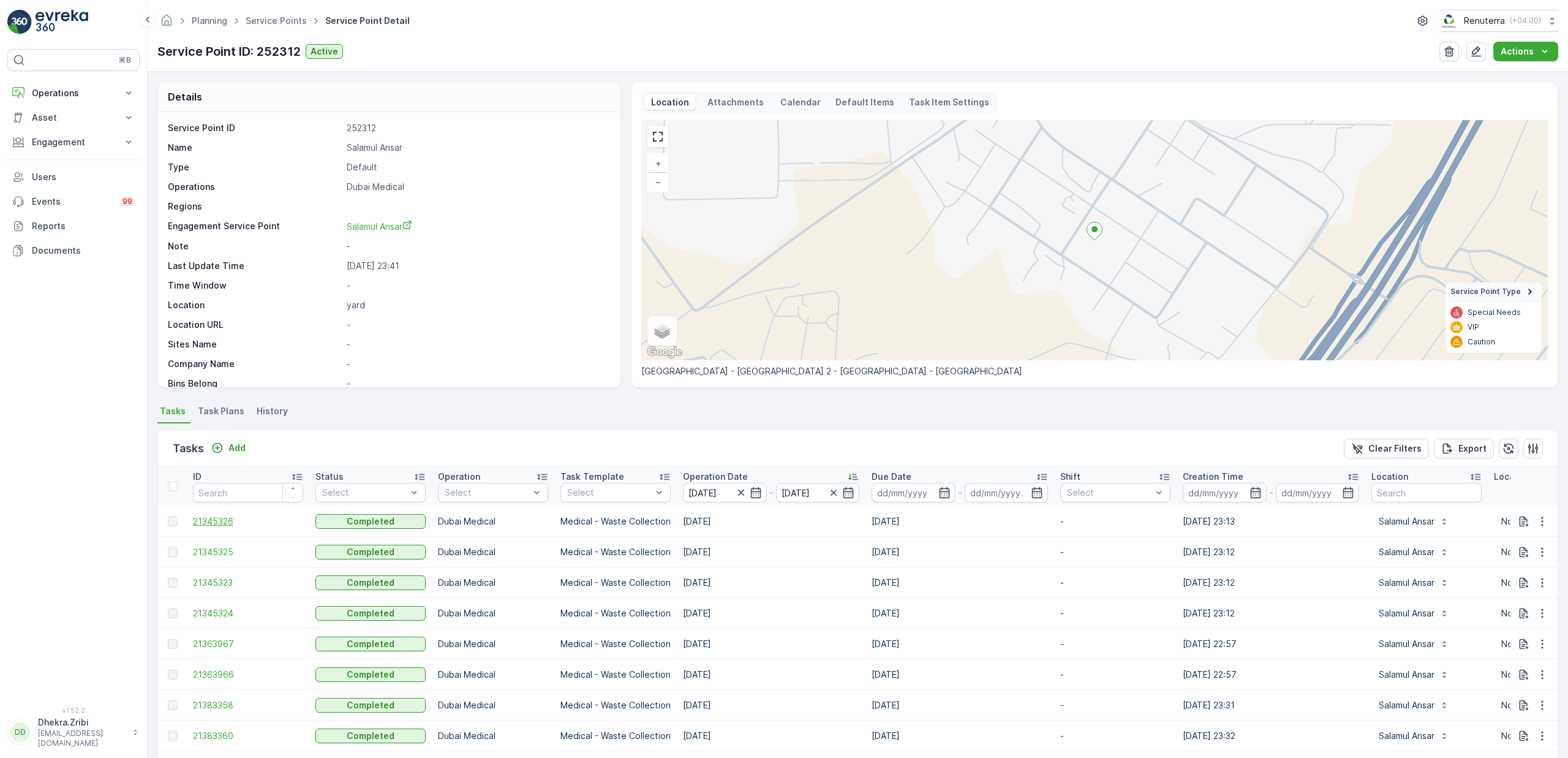
click at [221, 516] on span "21345326" at bounding box center [248, 521] width 111 height 12
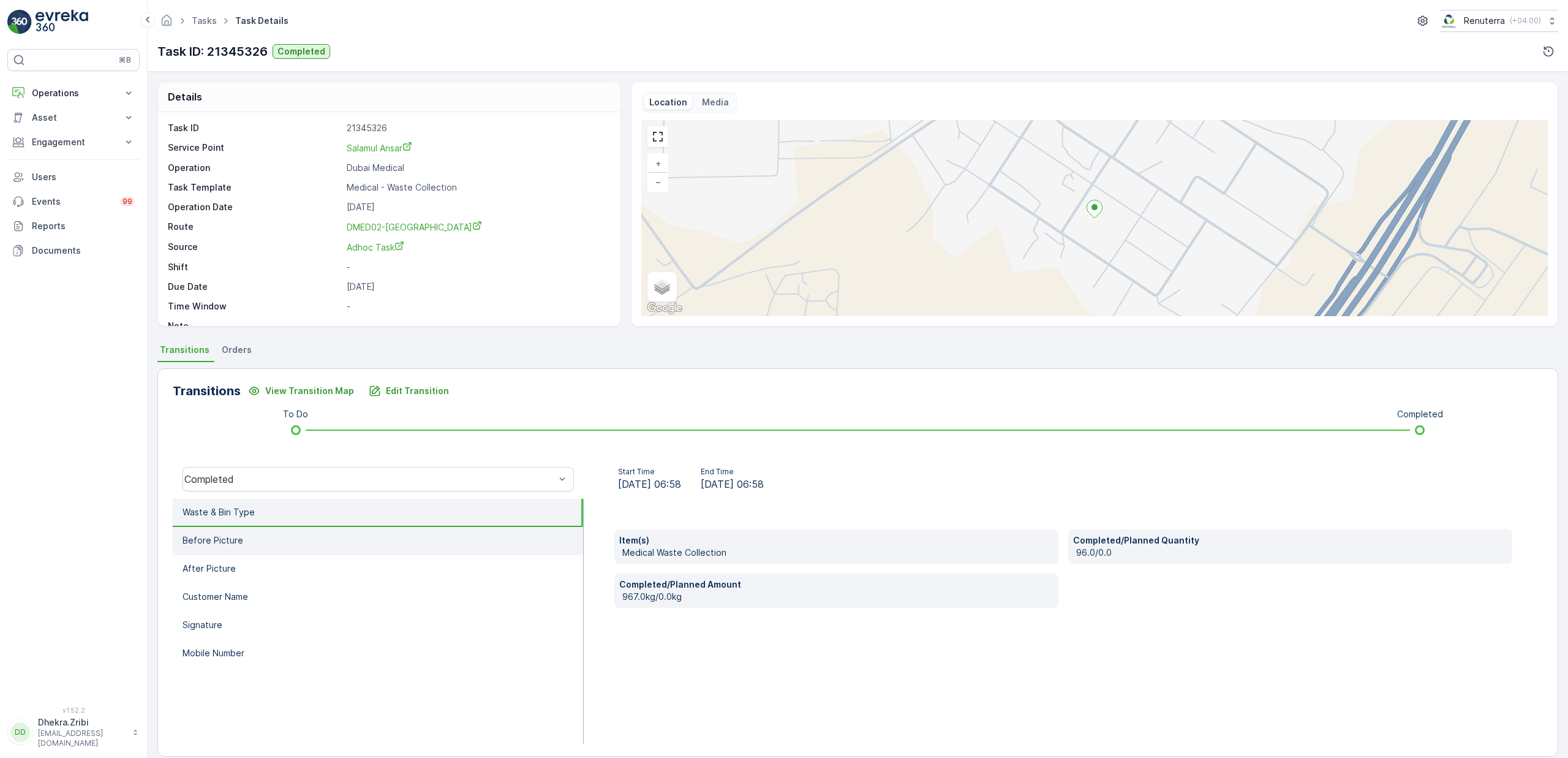
click at [232, 534] on p "Before Picture" at bounding box center [213, 540] width 61 height 12
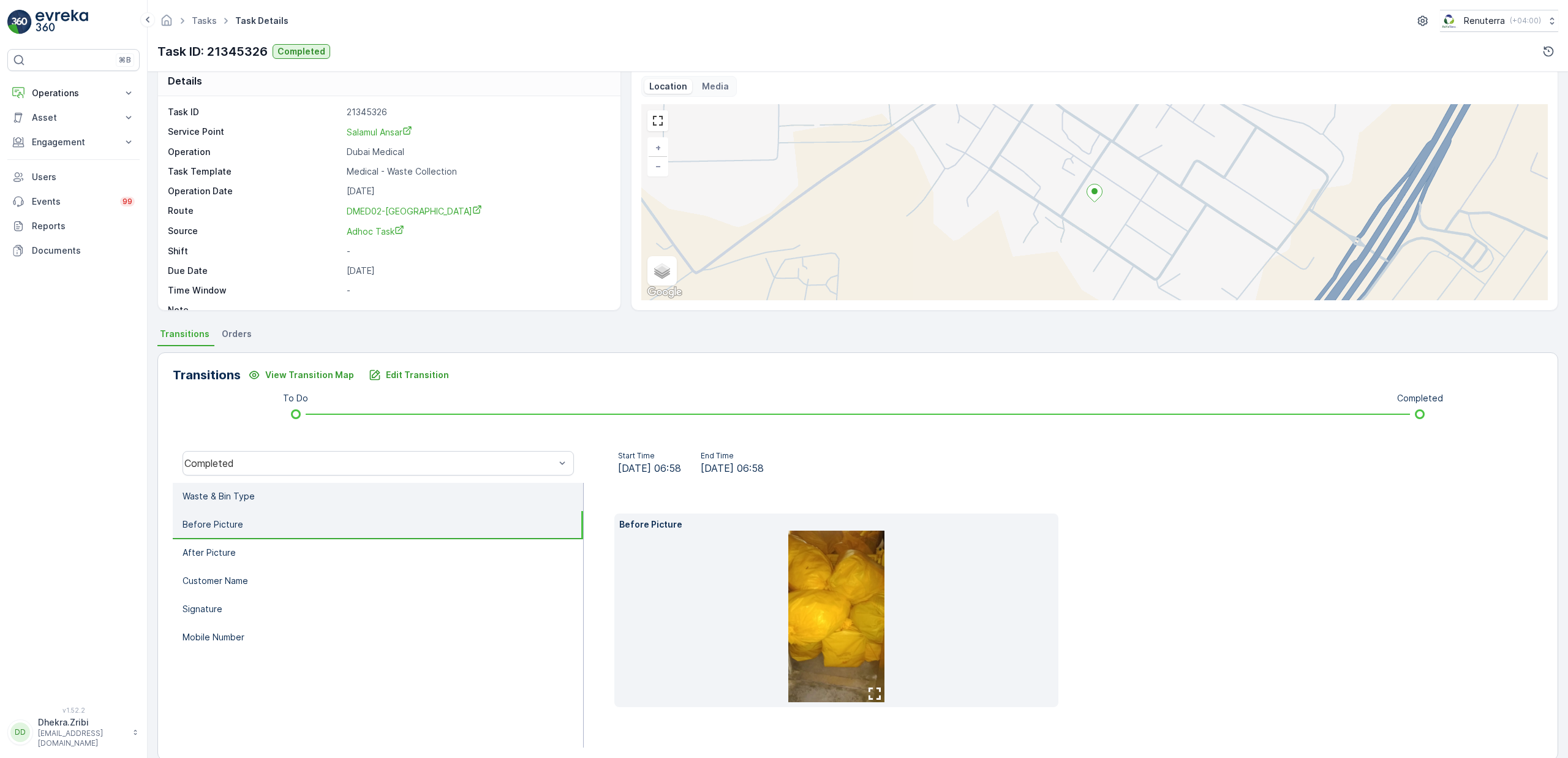
scroll to position [20, 0]
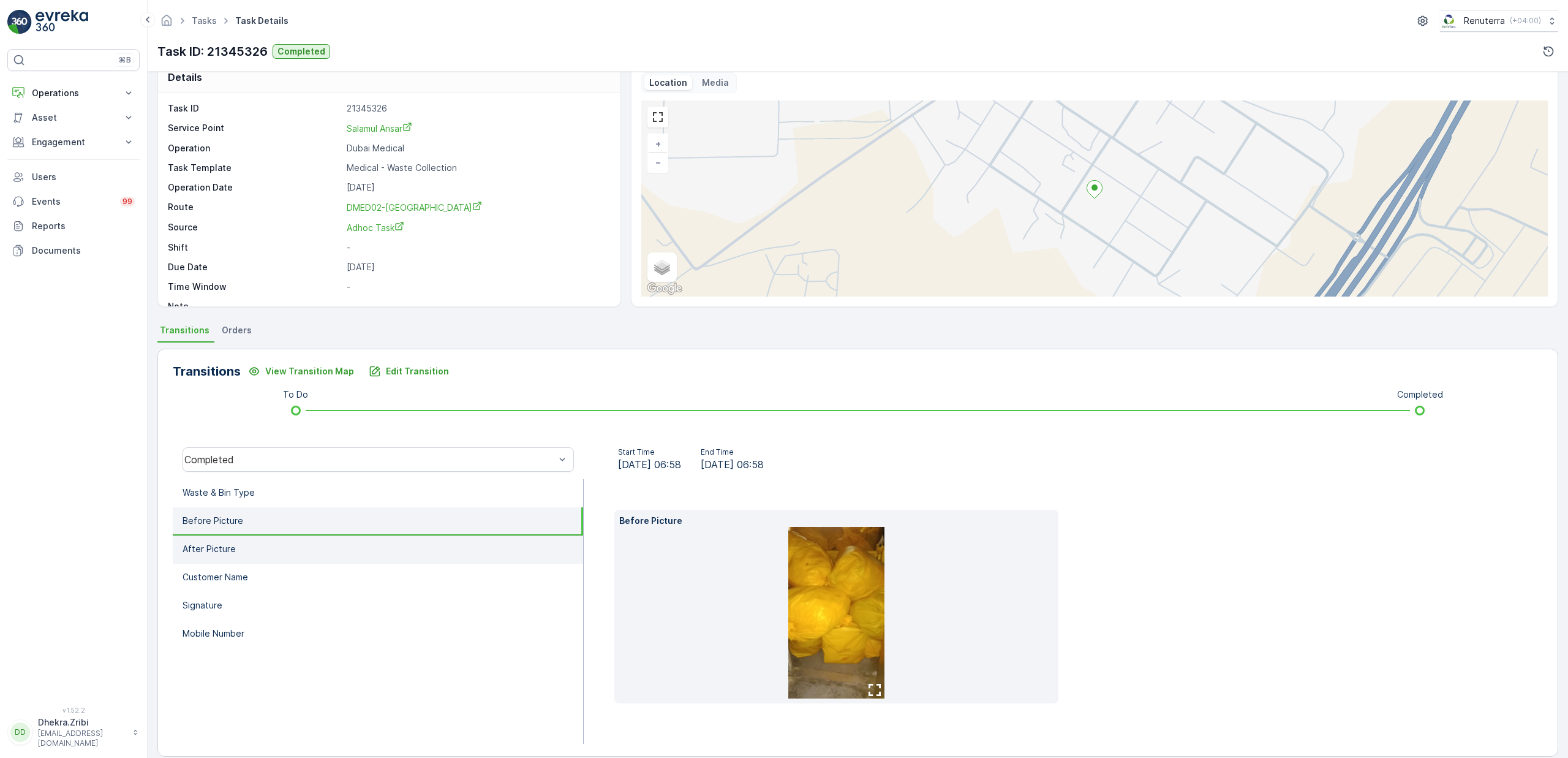
click at [235, 555] on li "After Picture" at bounding box center [378, 549] width 411 height 28
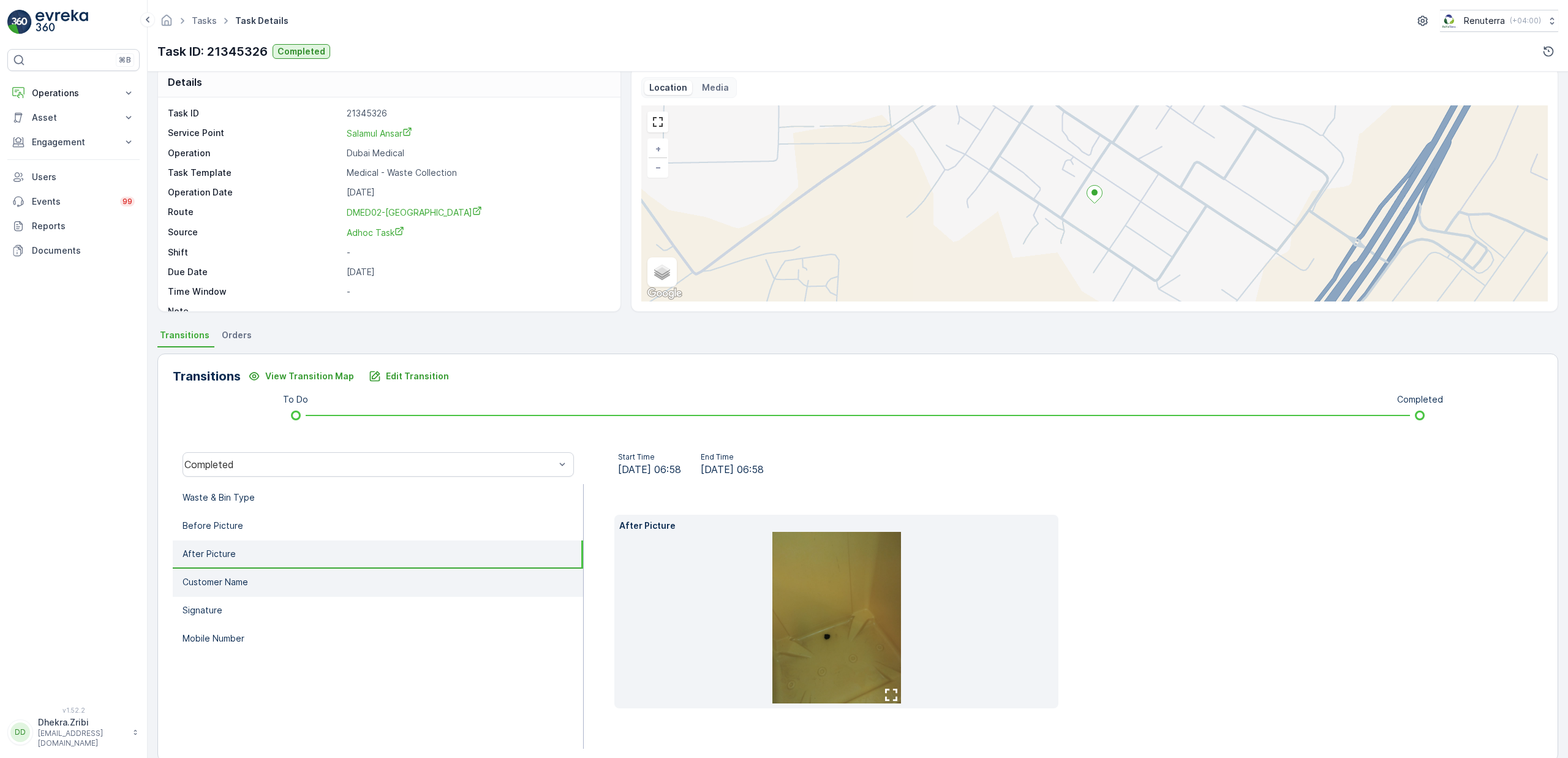
click at [246, 576] on p "Customer Name" at bounding box center [216, 582] width 66 height 12
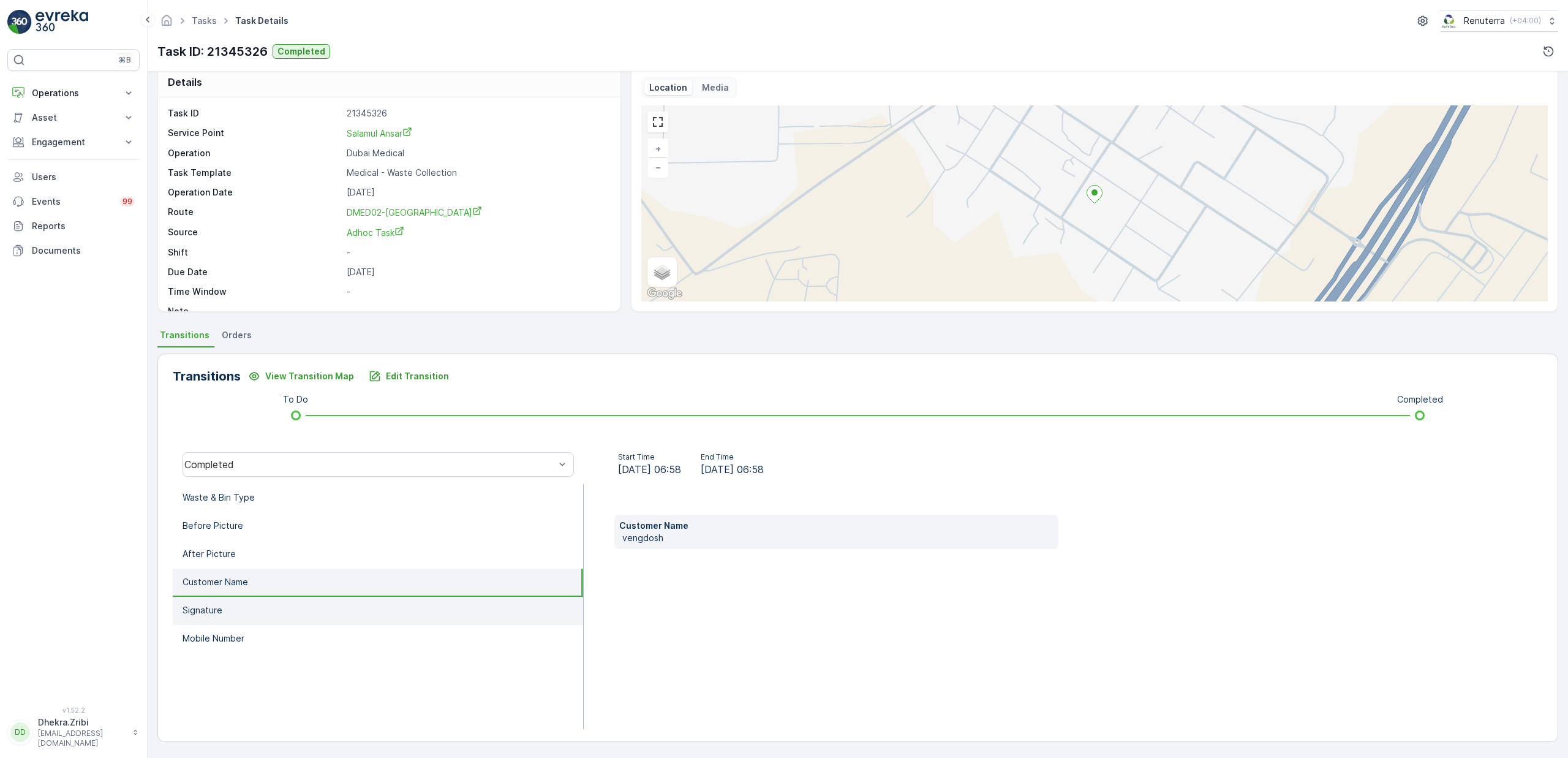
click at [237, 607] on li "Signature" at bounding box center [378, 610] width 411 height 28
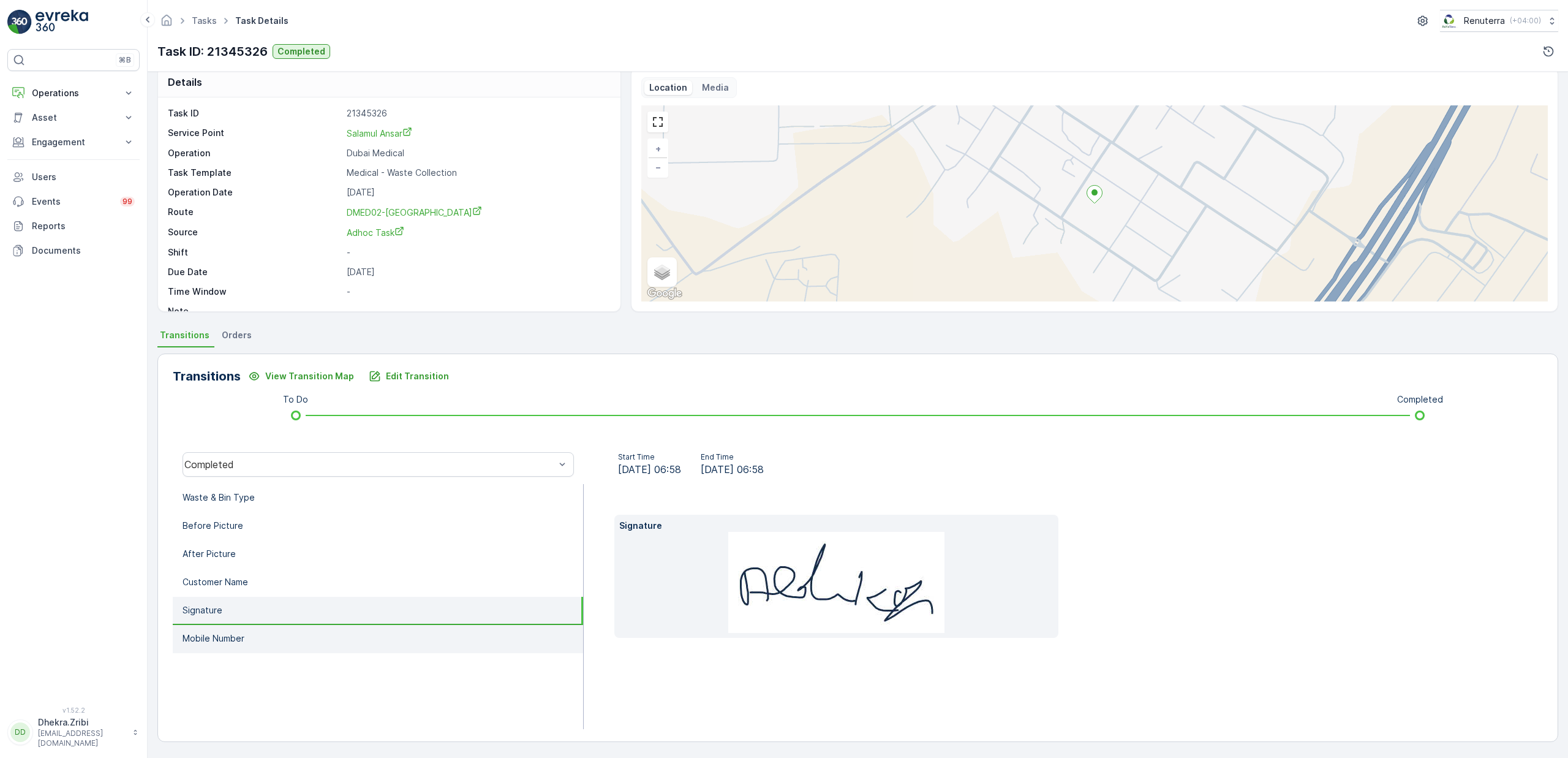
click at [243, 626] on li "Mobile Number" at bounding box center [378, 638] width 411 height 28
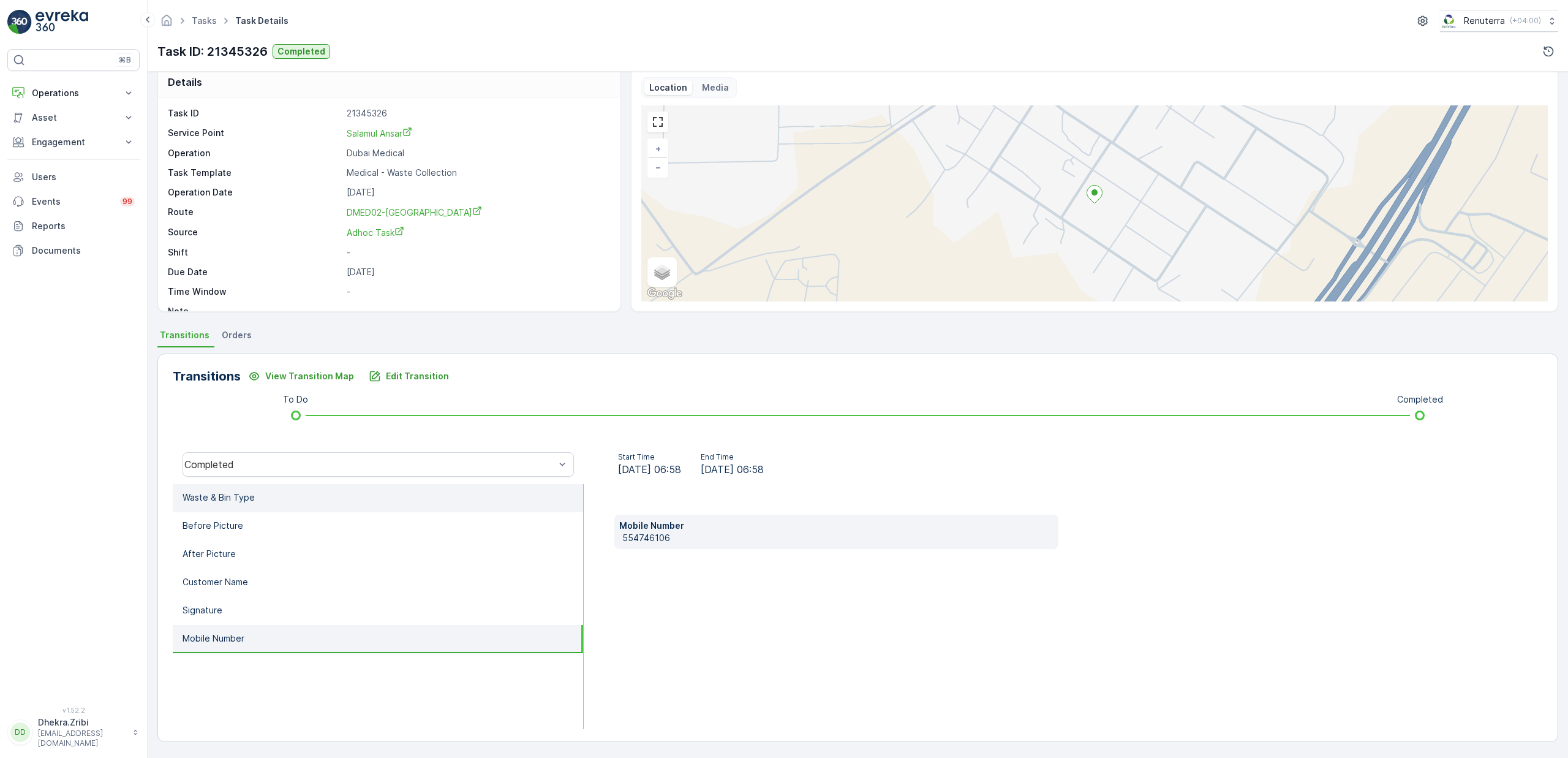
click at [246, 494] on p "Waste & Bin Type" at bounding box center [219, 497] width 72 height 12
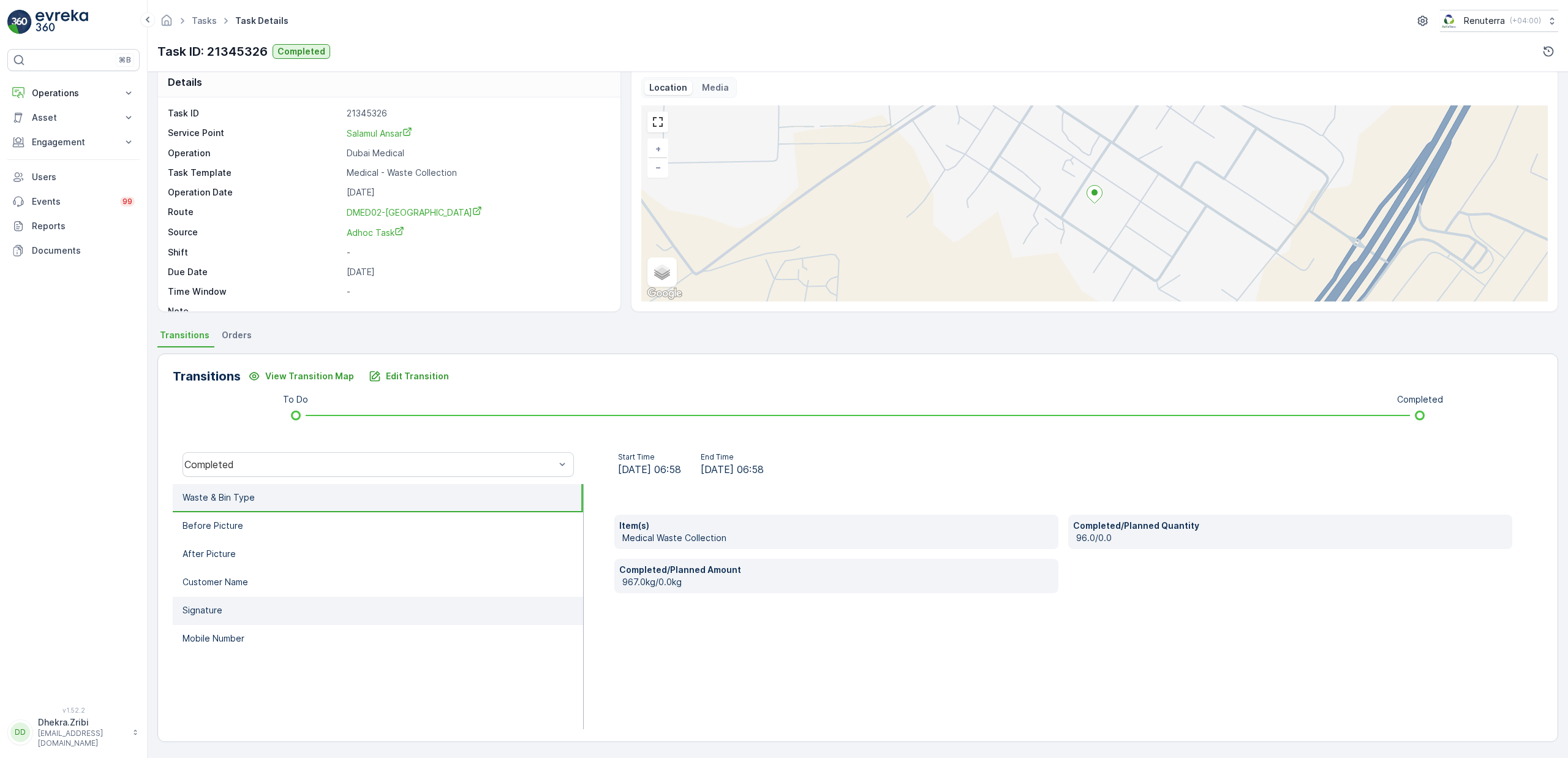
click at [230, 615] on li "Signature" at bounding box center [378, 610] width 411 height 28
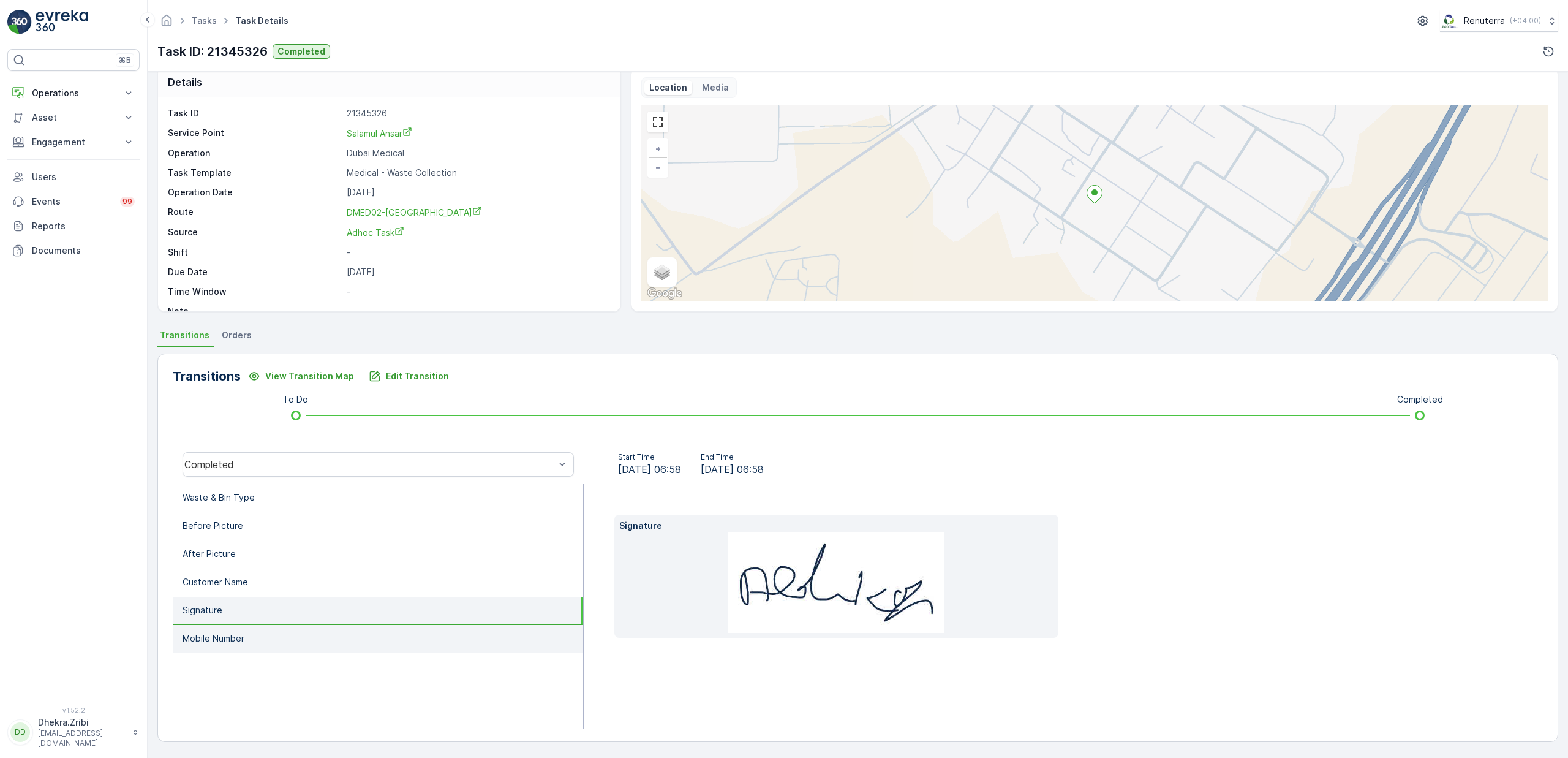
click at [238, 632] on p "Mobile Number" at bounding box center [213, 638] width 61 height 12
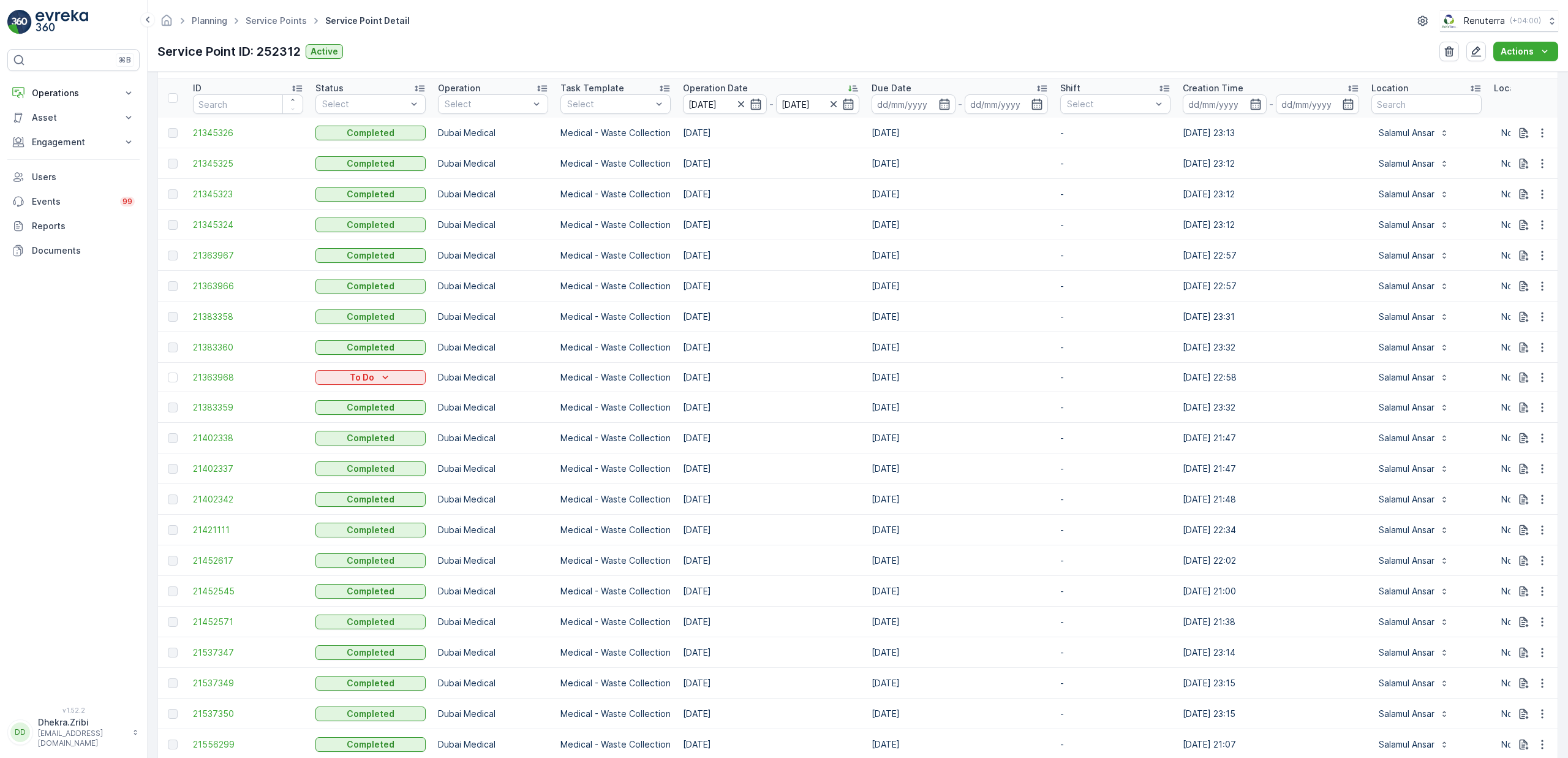
scroll to position [385, 0]
click at [215, 502] on span "21402342" at bounding box center [248, 502] width 111 height 12
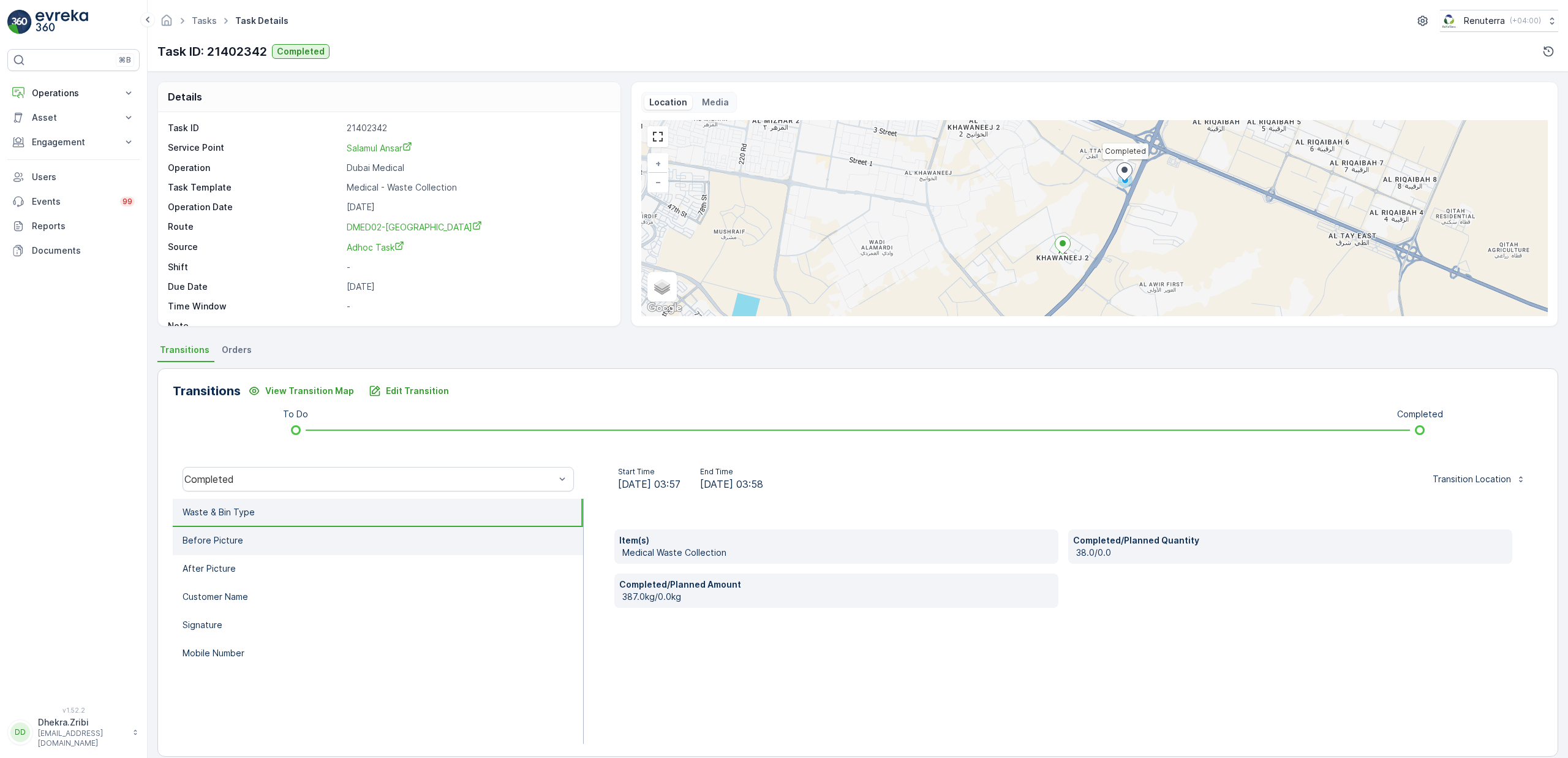
click at [264, 542] on li "Before Picture" at bounding box center [378, 541] width 411 height 28
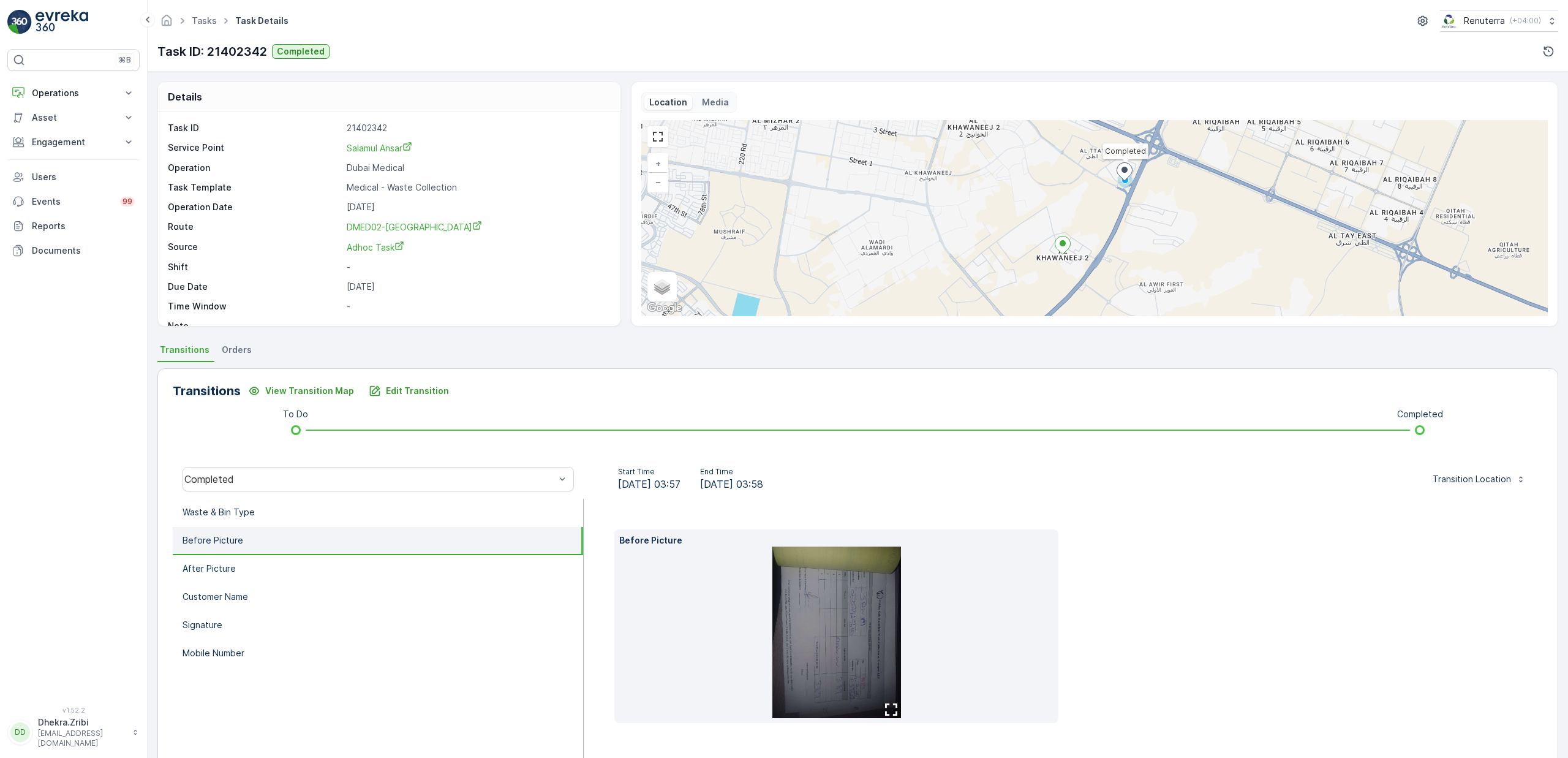
click at [814, 618] on img at bounding box center [837, 632] width 129 height 171
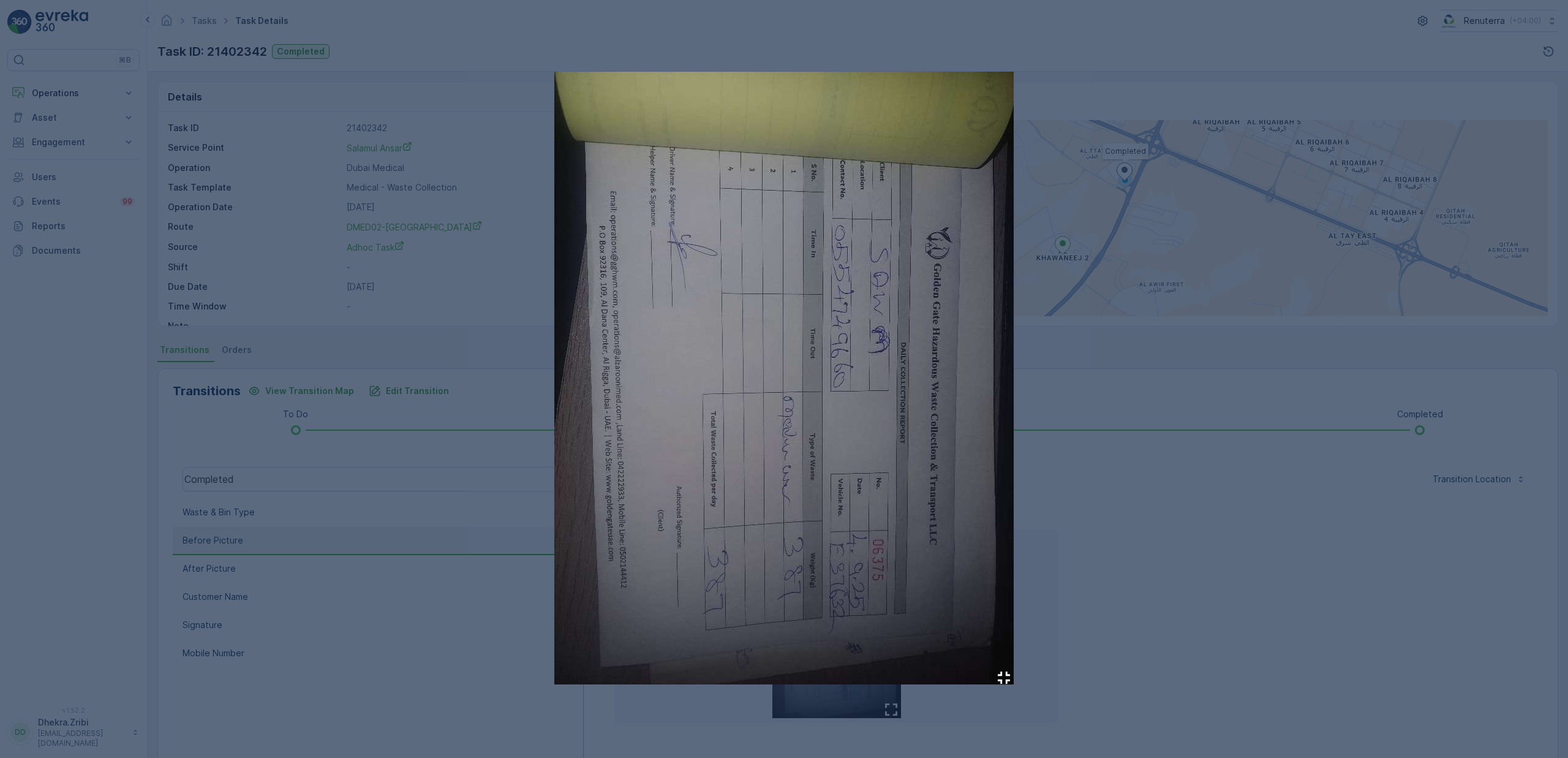
click at [1229, 523] on div at bounding box center [784, 379] width 1568 height 758
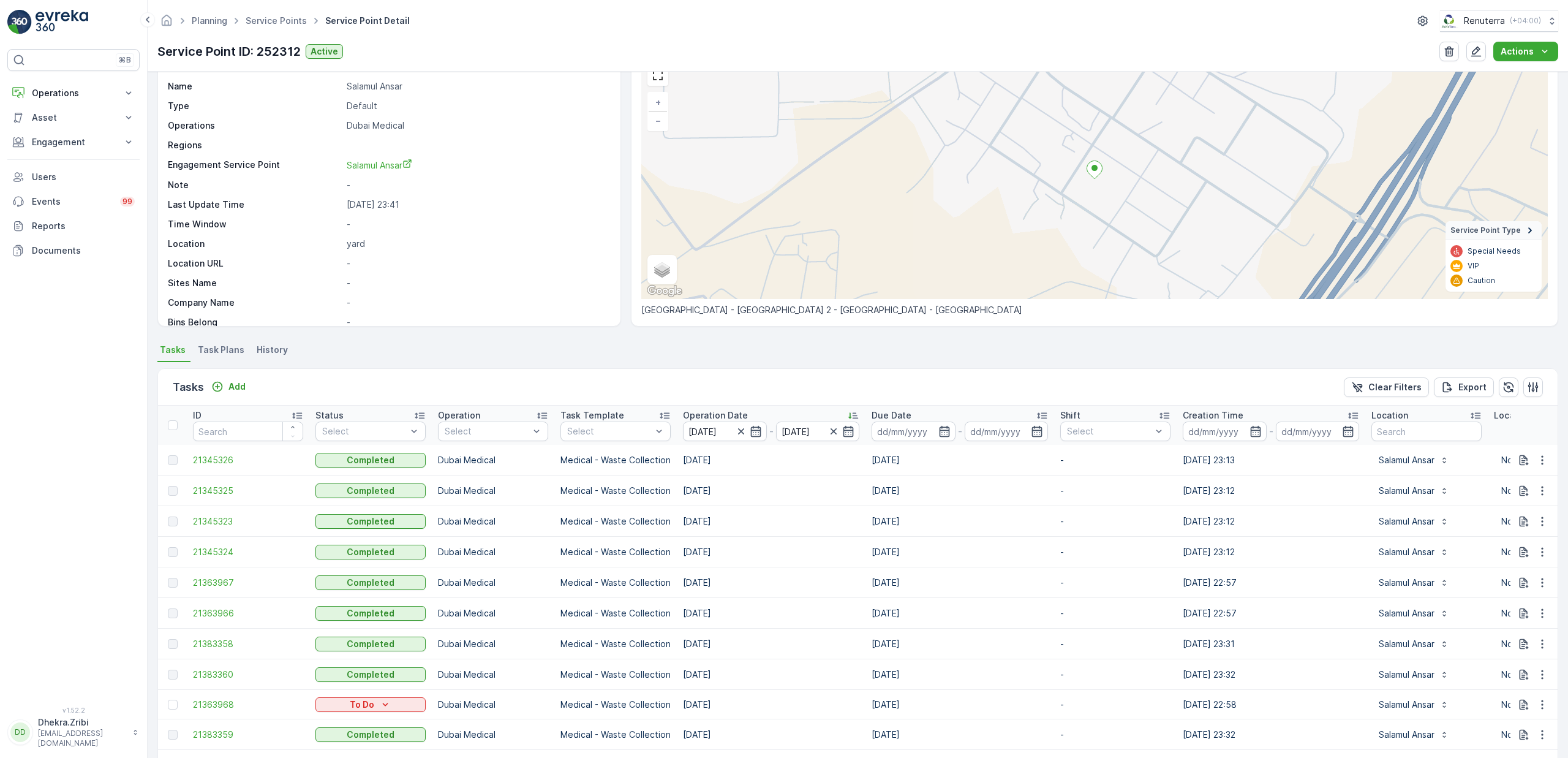
scroll to position [64, 0]
click at [226, 459] on span "21345326" at bounding box center [248, 456] width 111 height 12
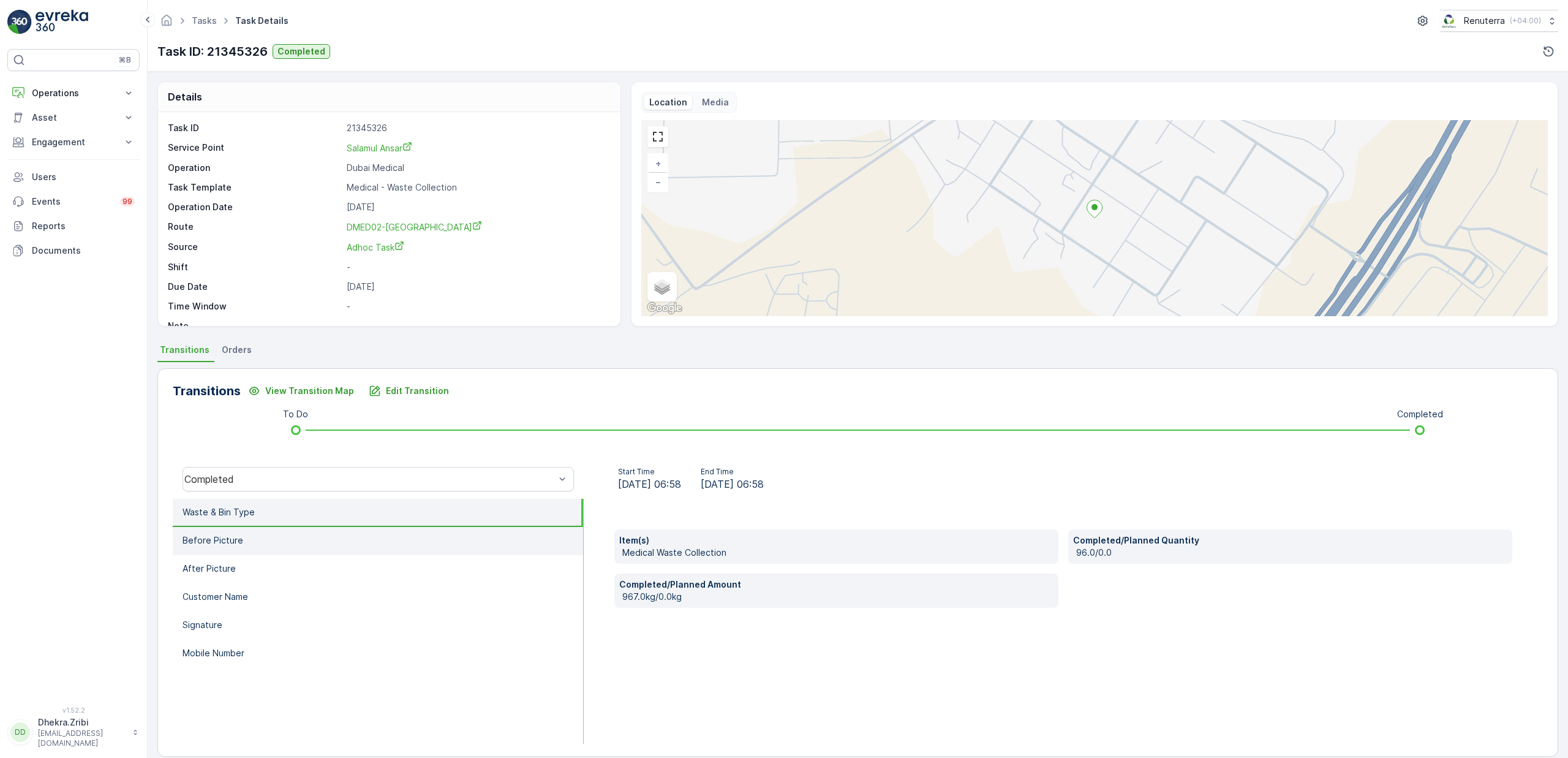
click at [236, 539] on p "Before Picture" at bounding box center [213, 540] width 61 height 12
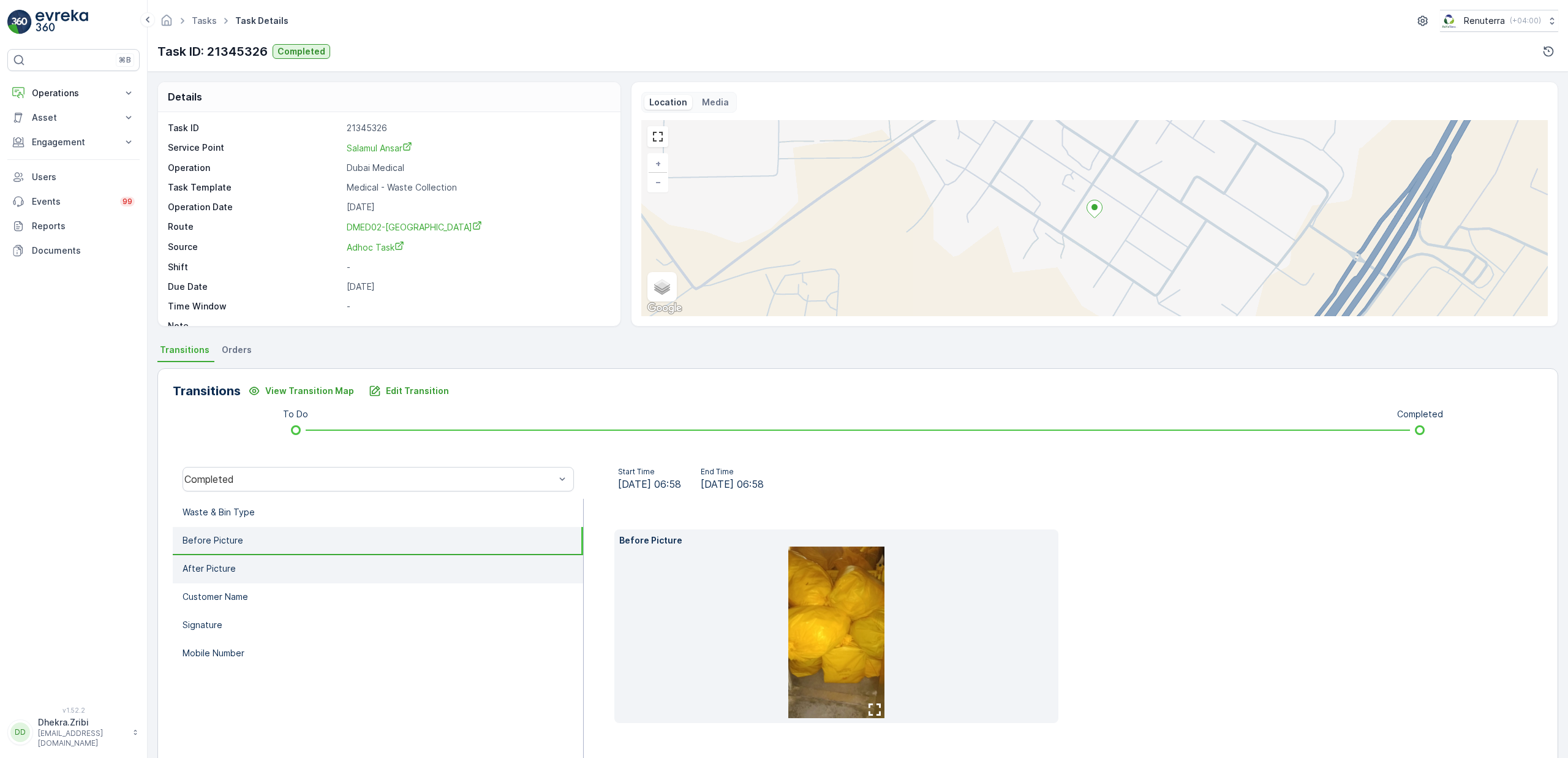
click at [238, 557] on li "After Picture" at bounding box center [378, 569] width 411 height 28
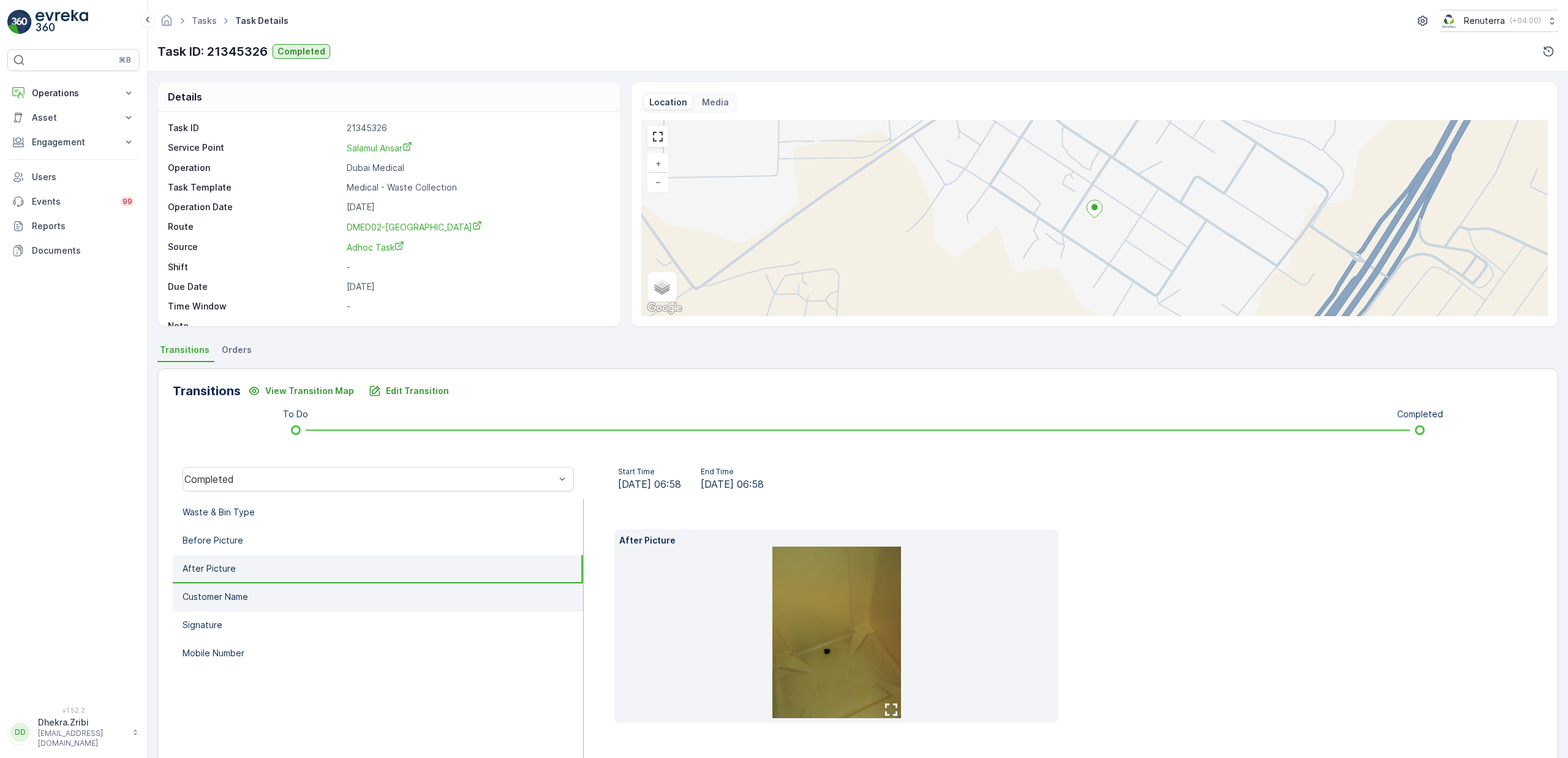
click at [240, 593] on p "Customer Name" at bounding box center [216, 597] width 66 height 12
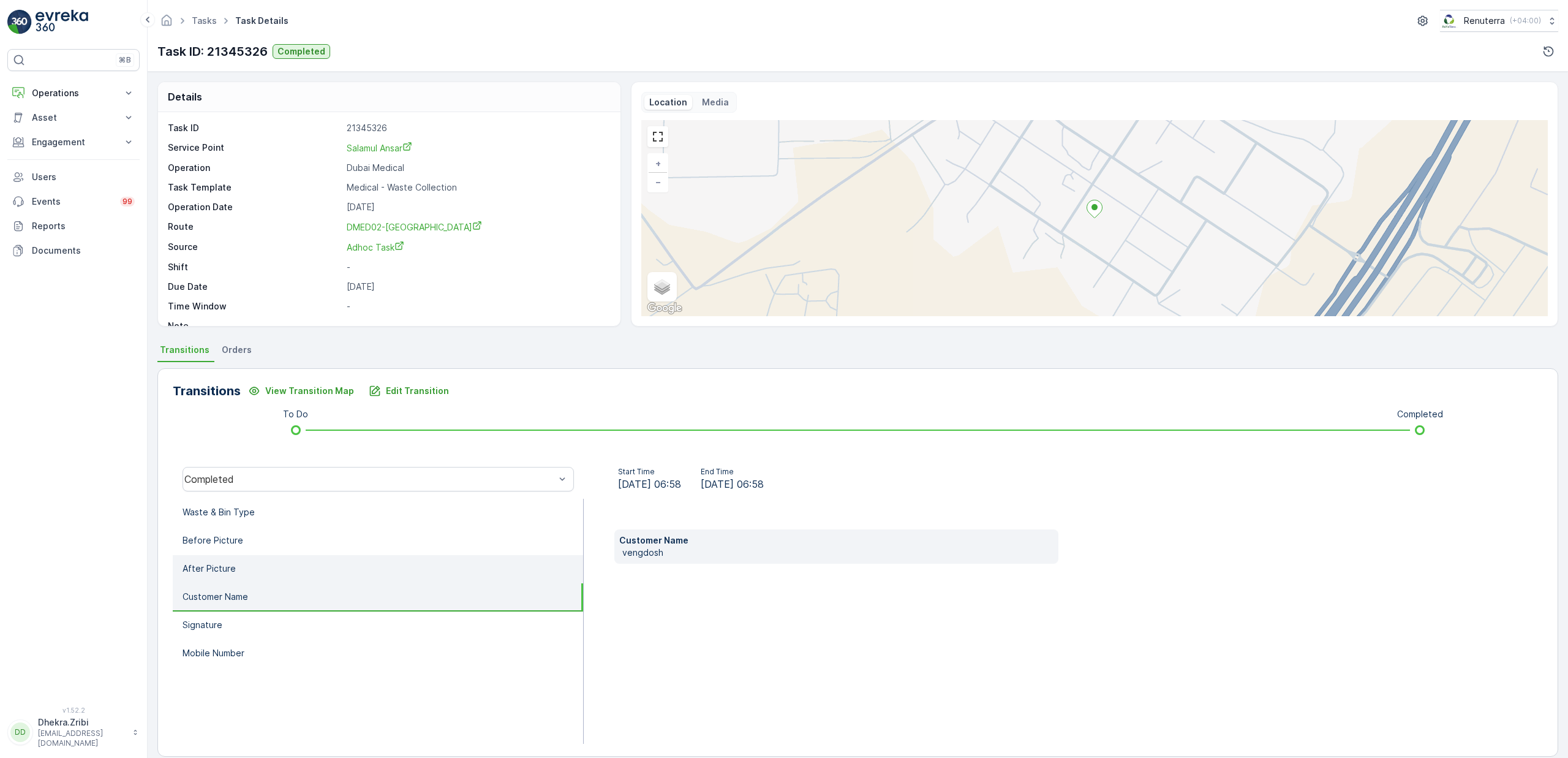
click at [248, 566] on li "After Picture" at bounding box center [378, 569] width 411 height 28
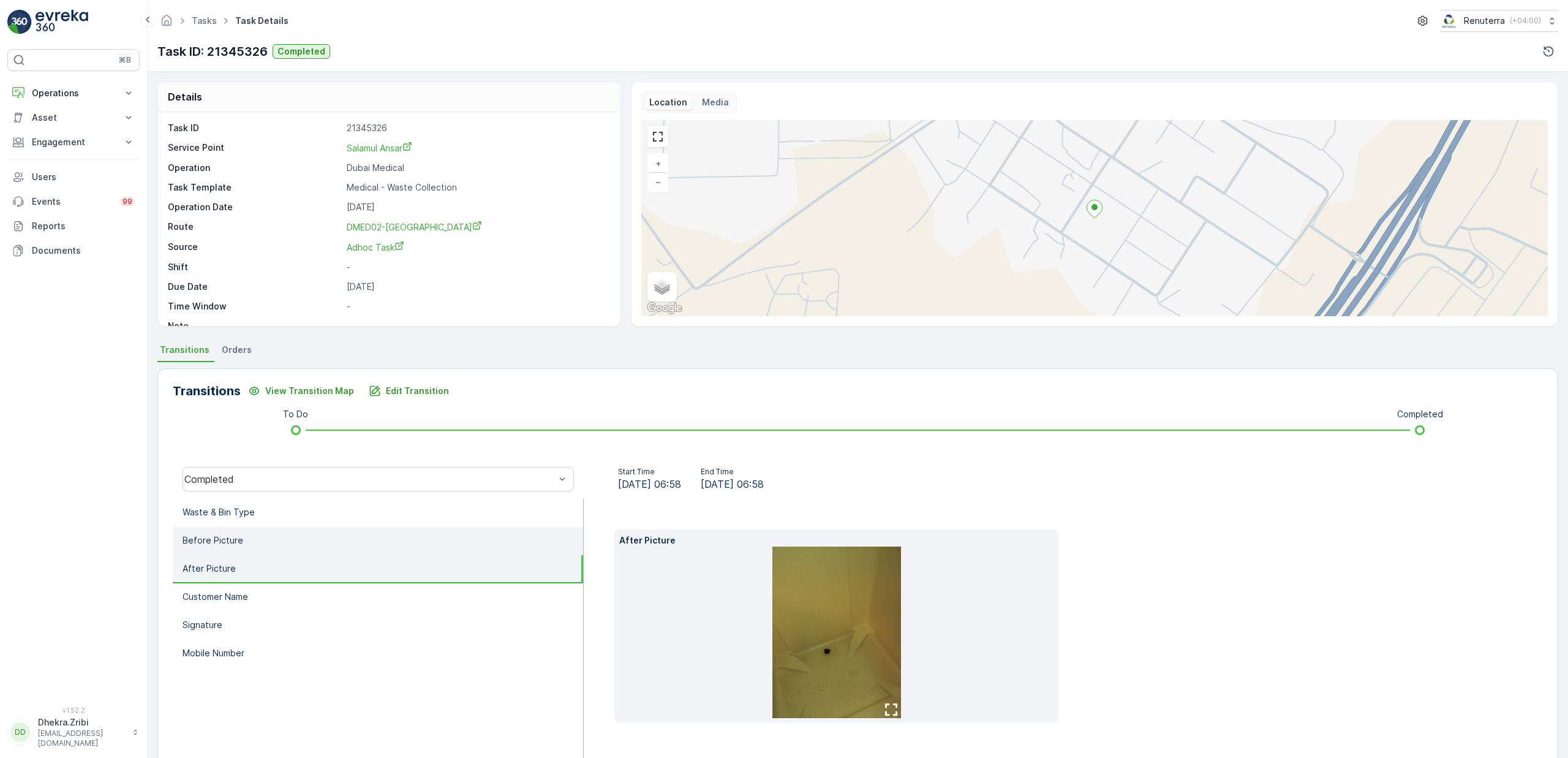
click at [250, 549] on li "Before Picture" at bounding box center [378, 541] width 411 height 28
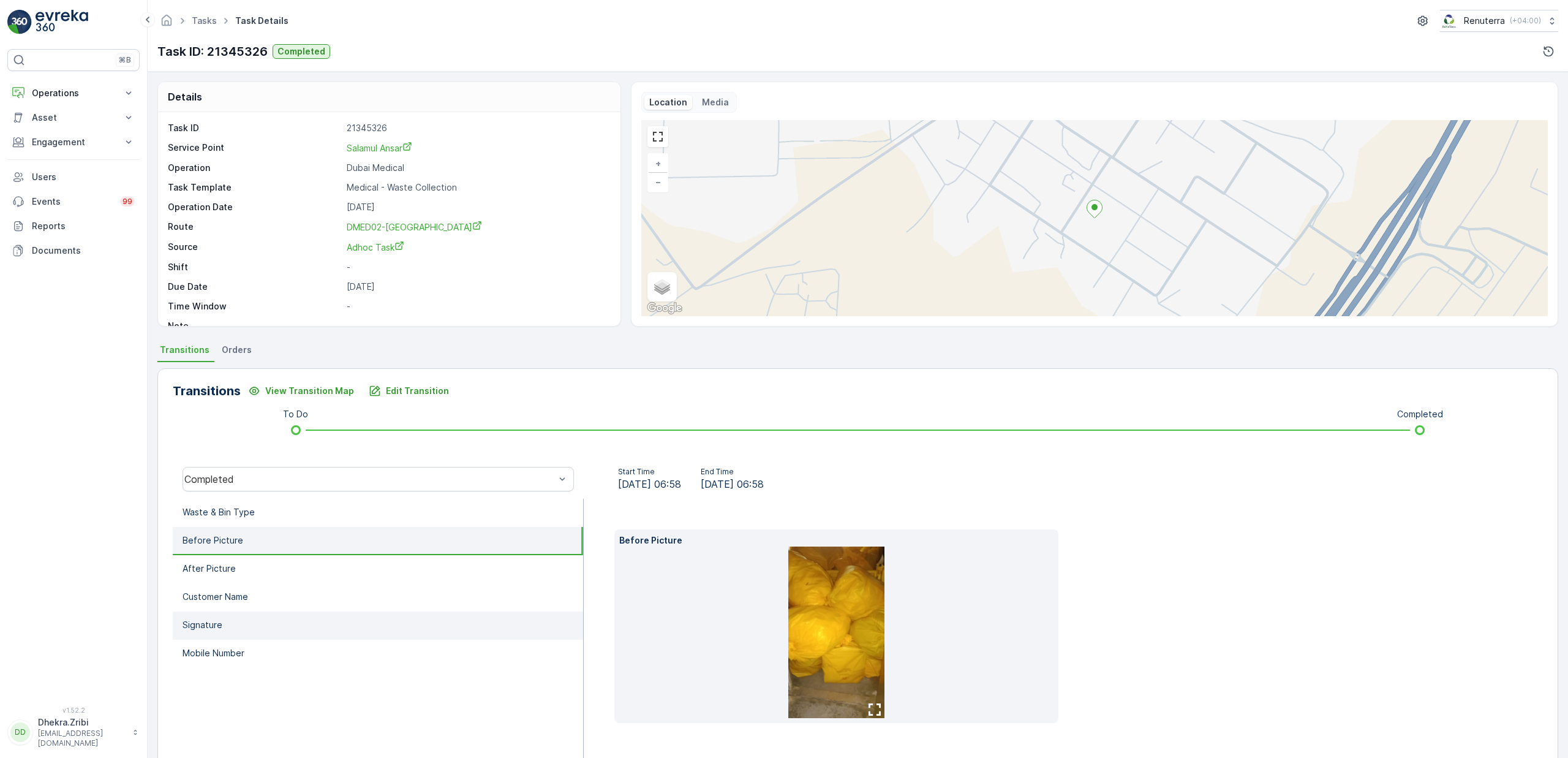
click at [229, 626] on li "Signature" at bounding box center [378, 625] width 411 height 28
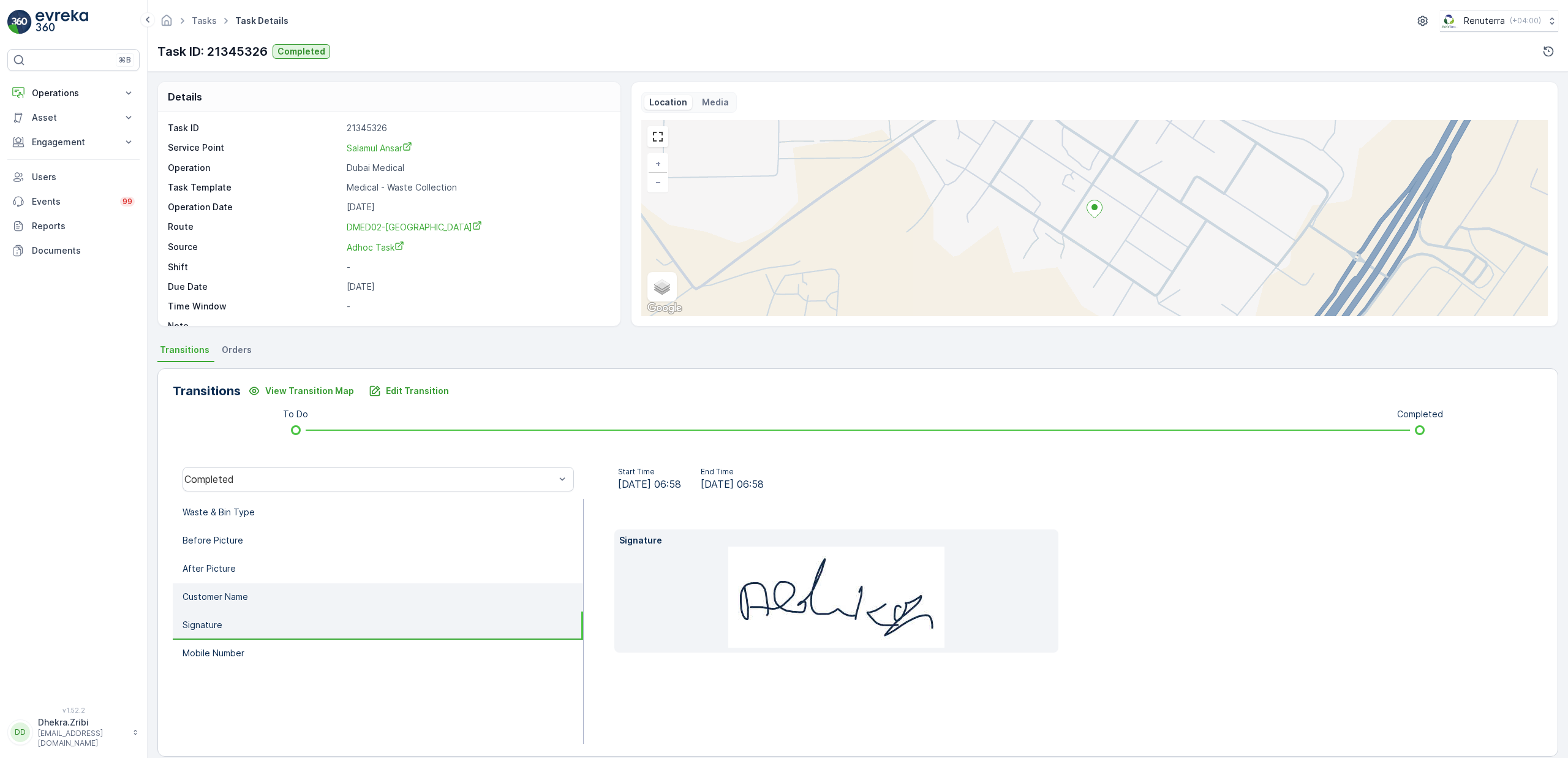
click at [243, 598] on p "Customer Name" at bounding box center [216, 597] width 66 height 12
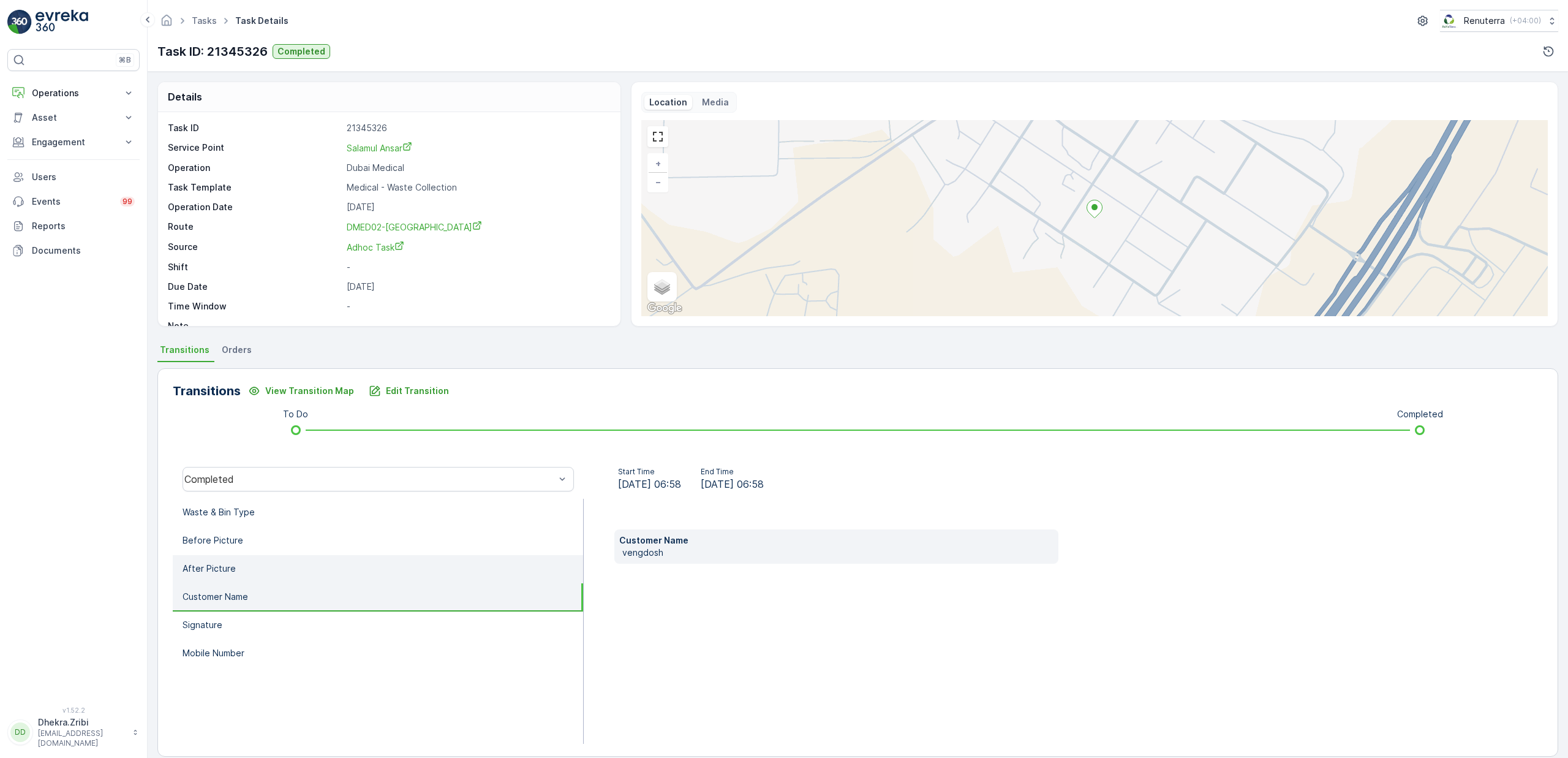
click at [234, 566] on li "After Picture" at bounding box center [378, 569] width 411 height 28
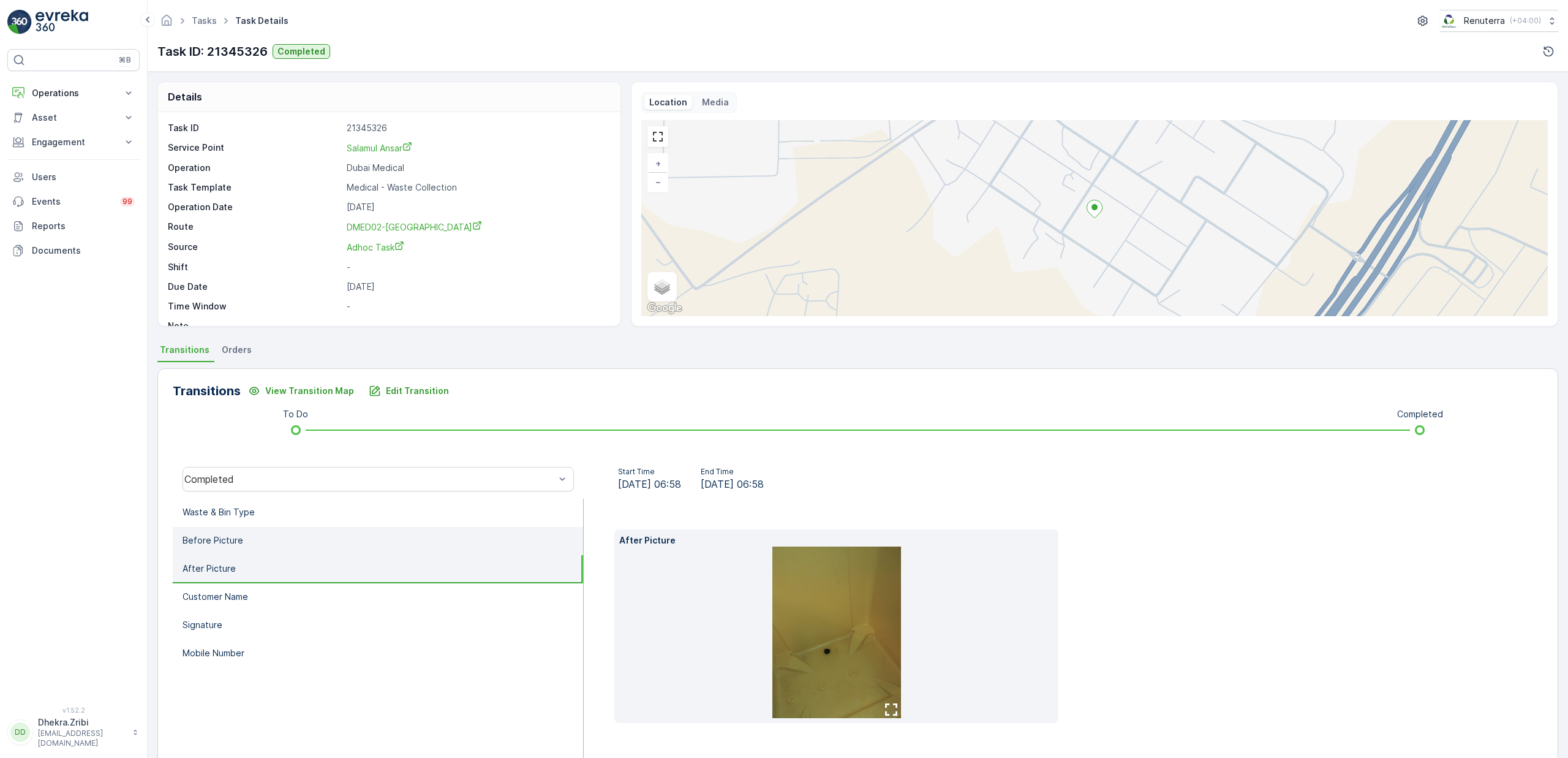
click at [237, 542] on p "Before Picture" at bounding box center [213, 540] width 61 height 12
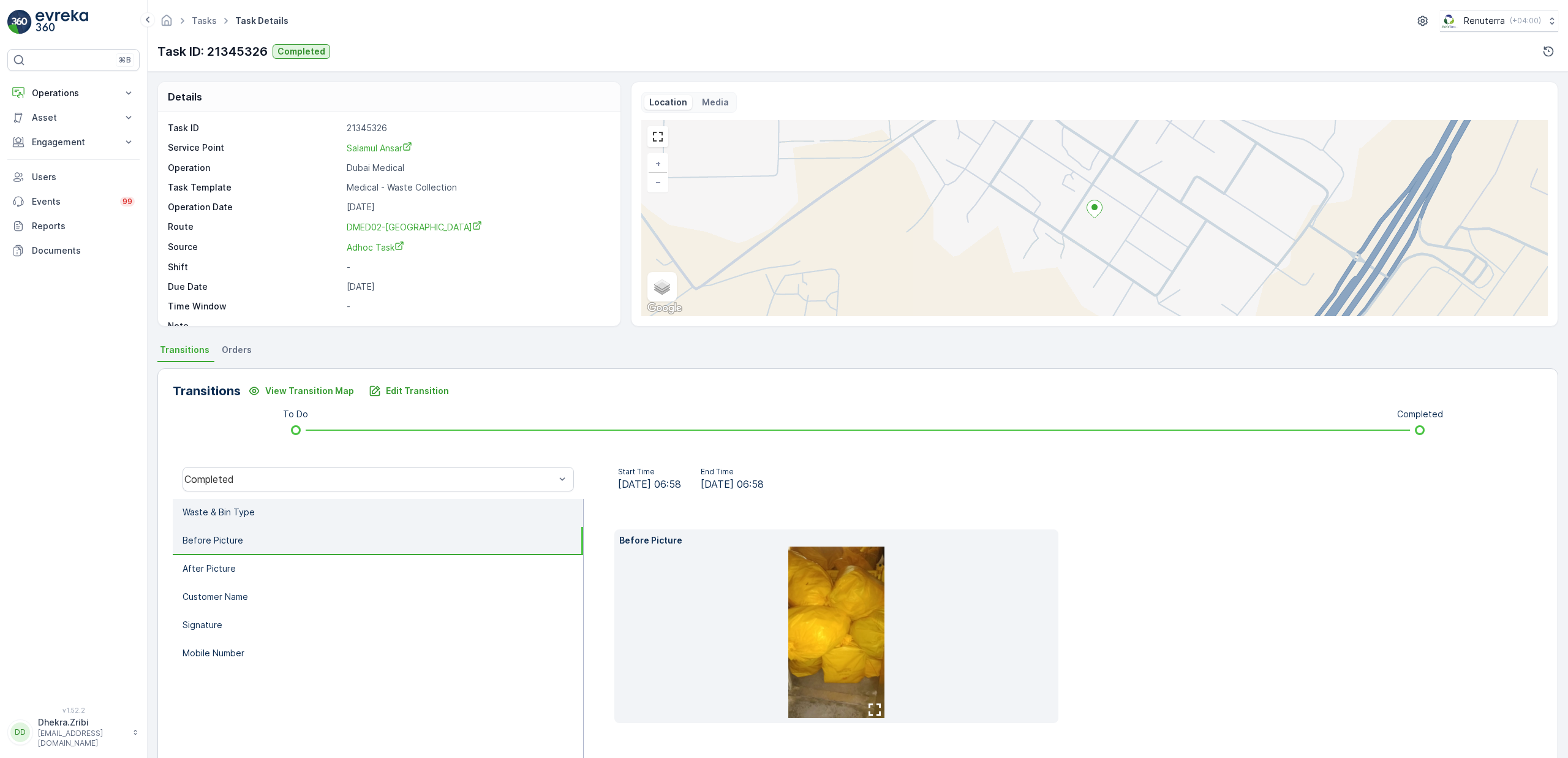
click at [243, 520] on li "Waste & Bin Type" at bounding box center [378, 512] width 411 height 28
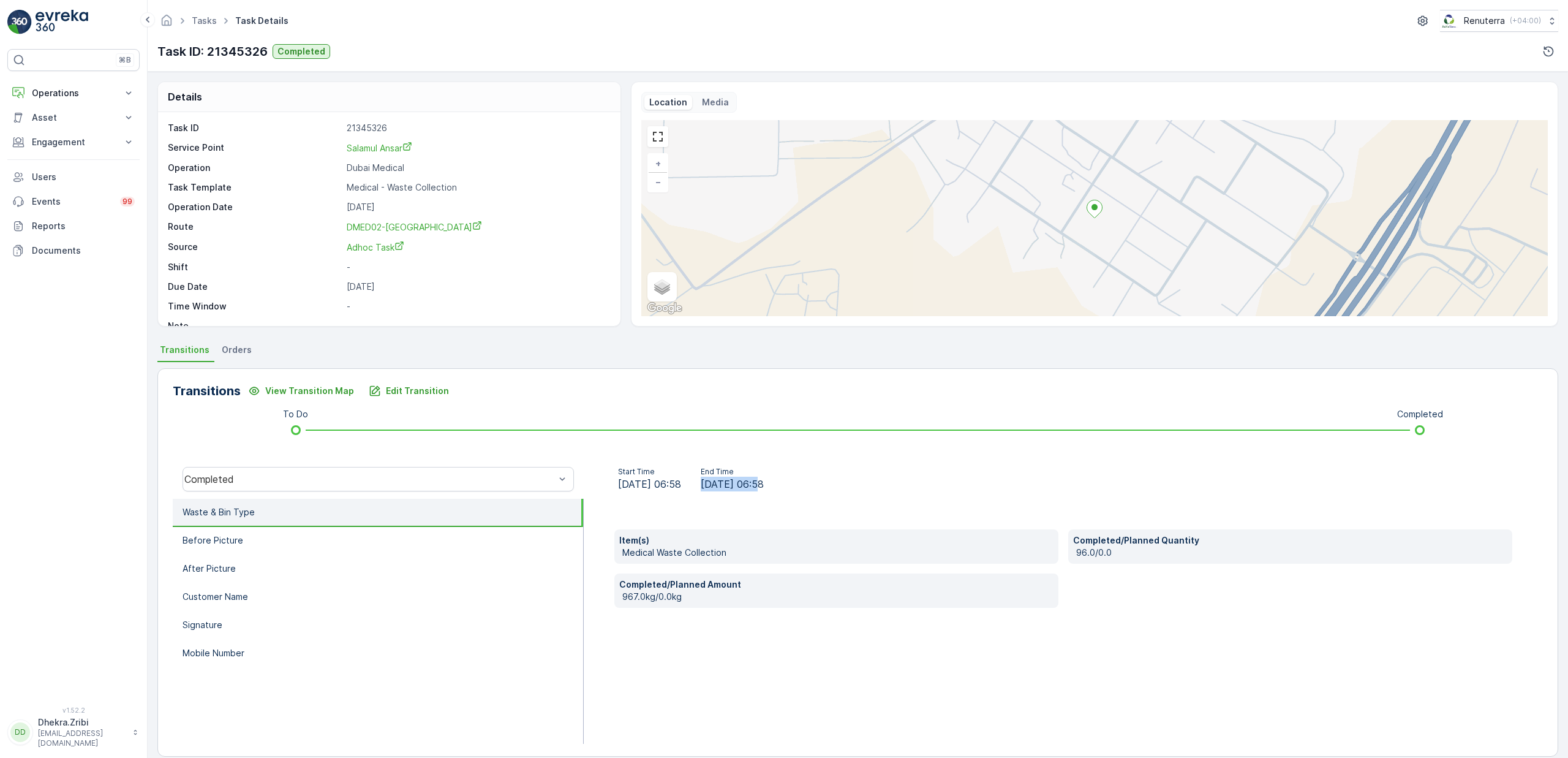
drag, startPoint x: 778, startPoint y: 488, endPoint x: 816, endPoint y: 470, distance: 42.0
click at [789, 470] on div "Start Time 02.09.2025 06:58 End Time 02.09.2025 06:58" at bounding box center [691, 479] width 195 height 25
click at [766, 633] on div "Item(s) Medical Waste Collection Completed/Planned Quantity 96.0/0.0 Completed/…" at bounding box center [1063, 620] width 959 height 245
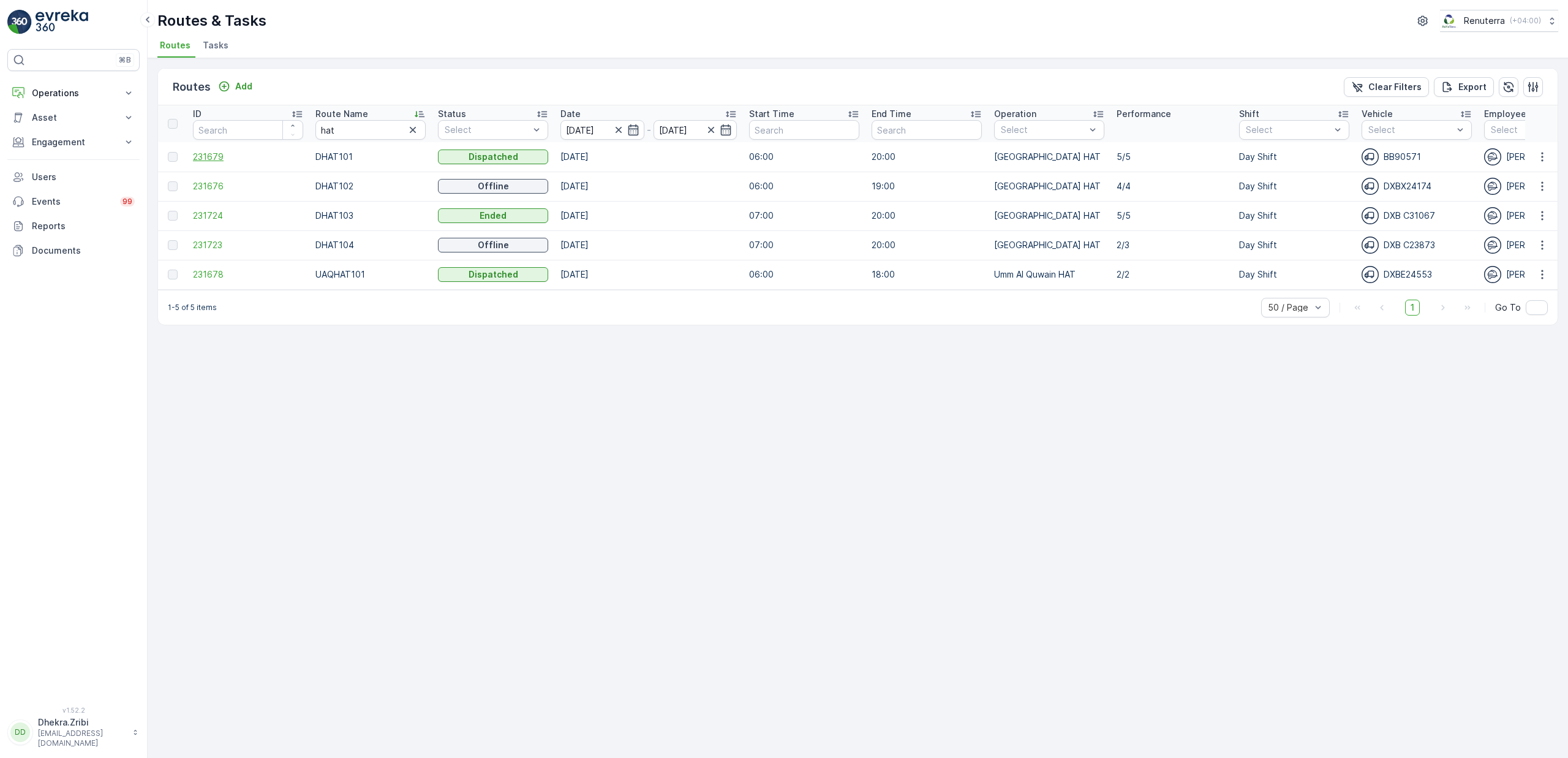
click at [216, 160] on span "231679" at bounding box center [248, 157] width 111 height 12
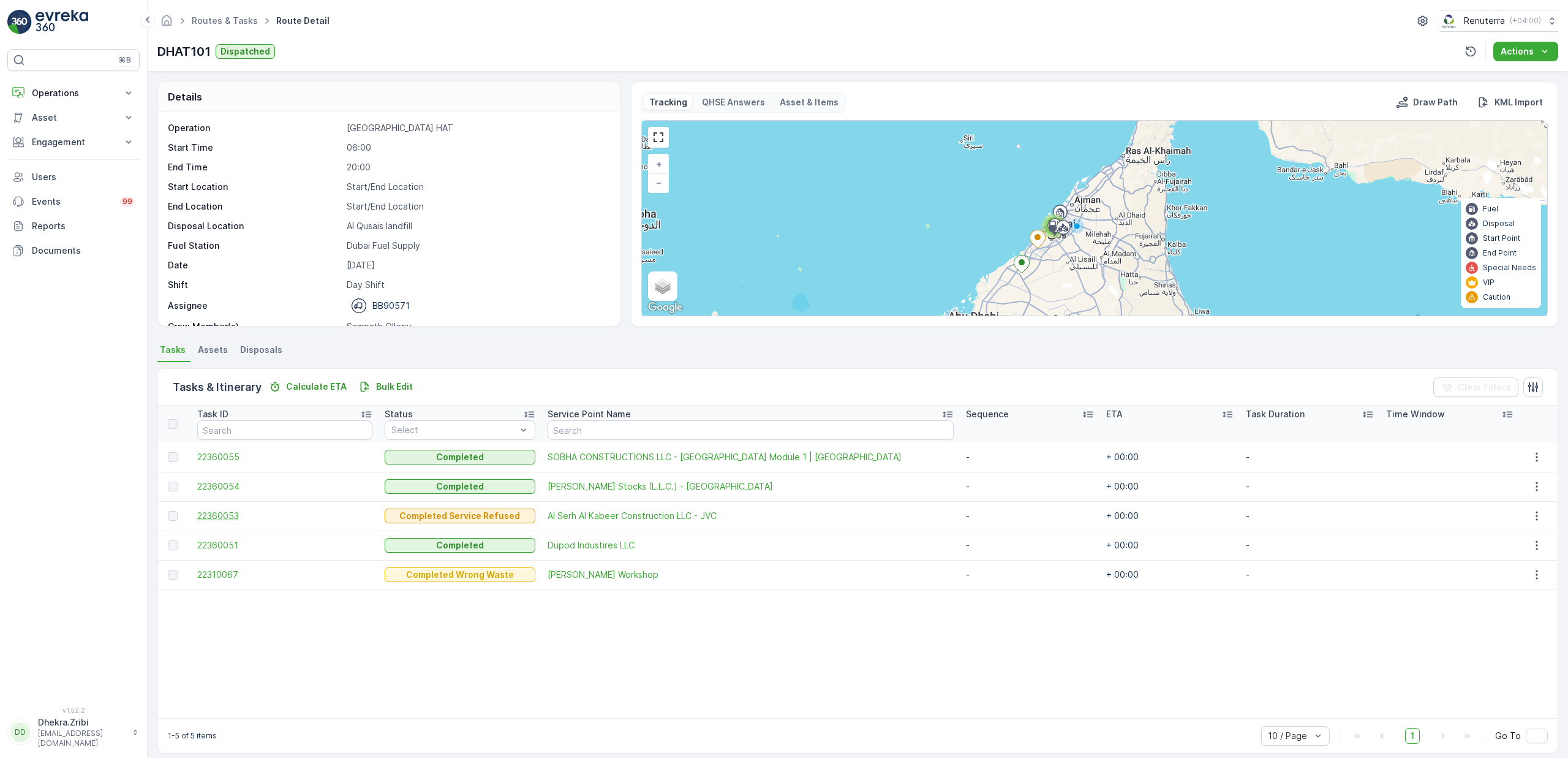
click at [230, 519] on span "22360053" at bounding box center [285, 515] width 175 height 12
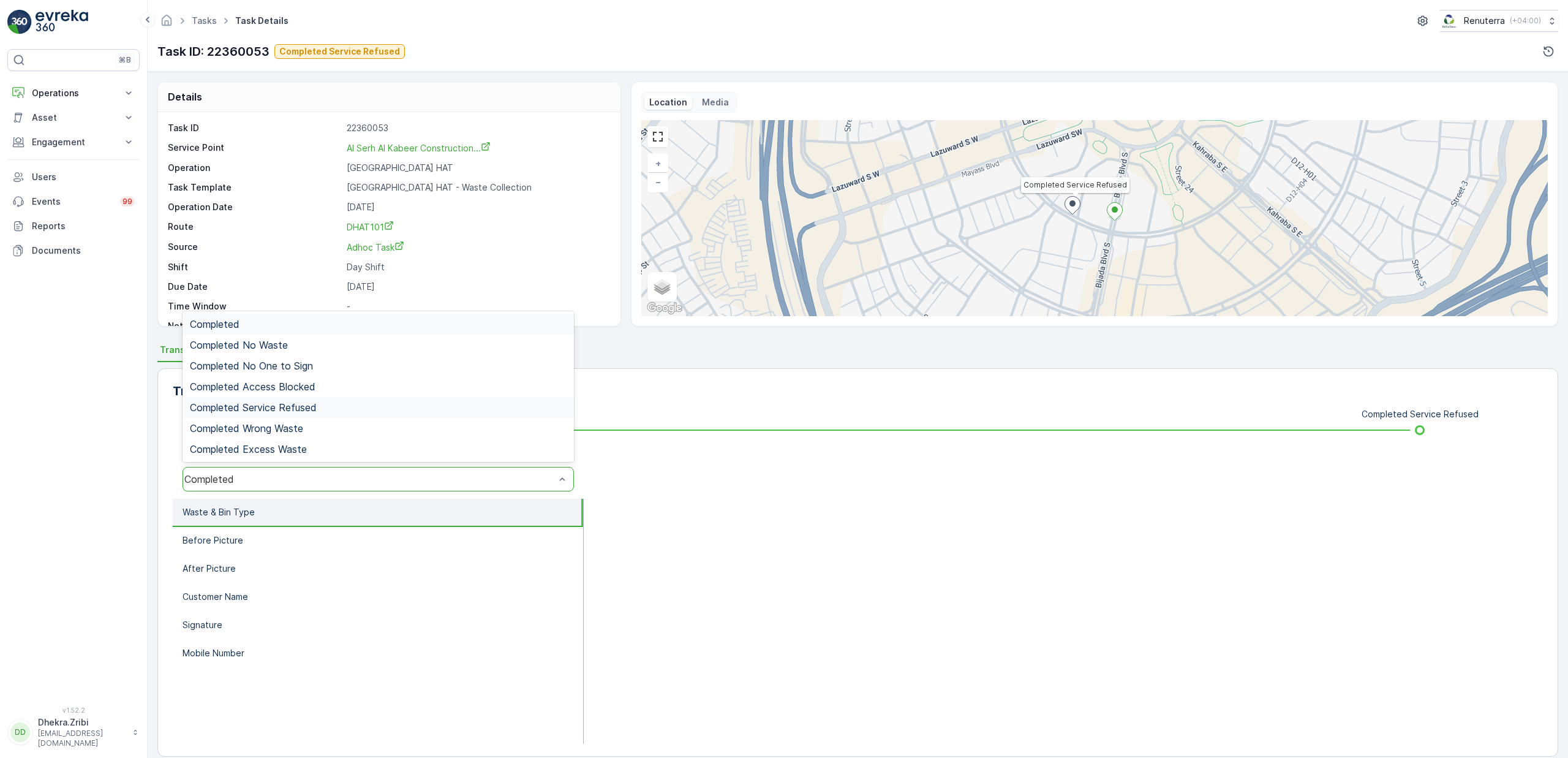
click at [291, 398] on div "Completed Service Refused" at bounding box center [379, 406] width 392 height 20
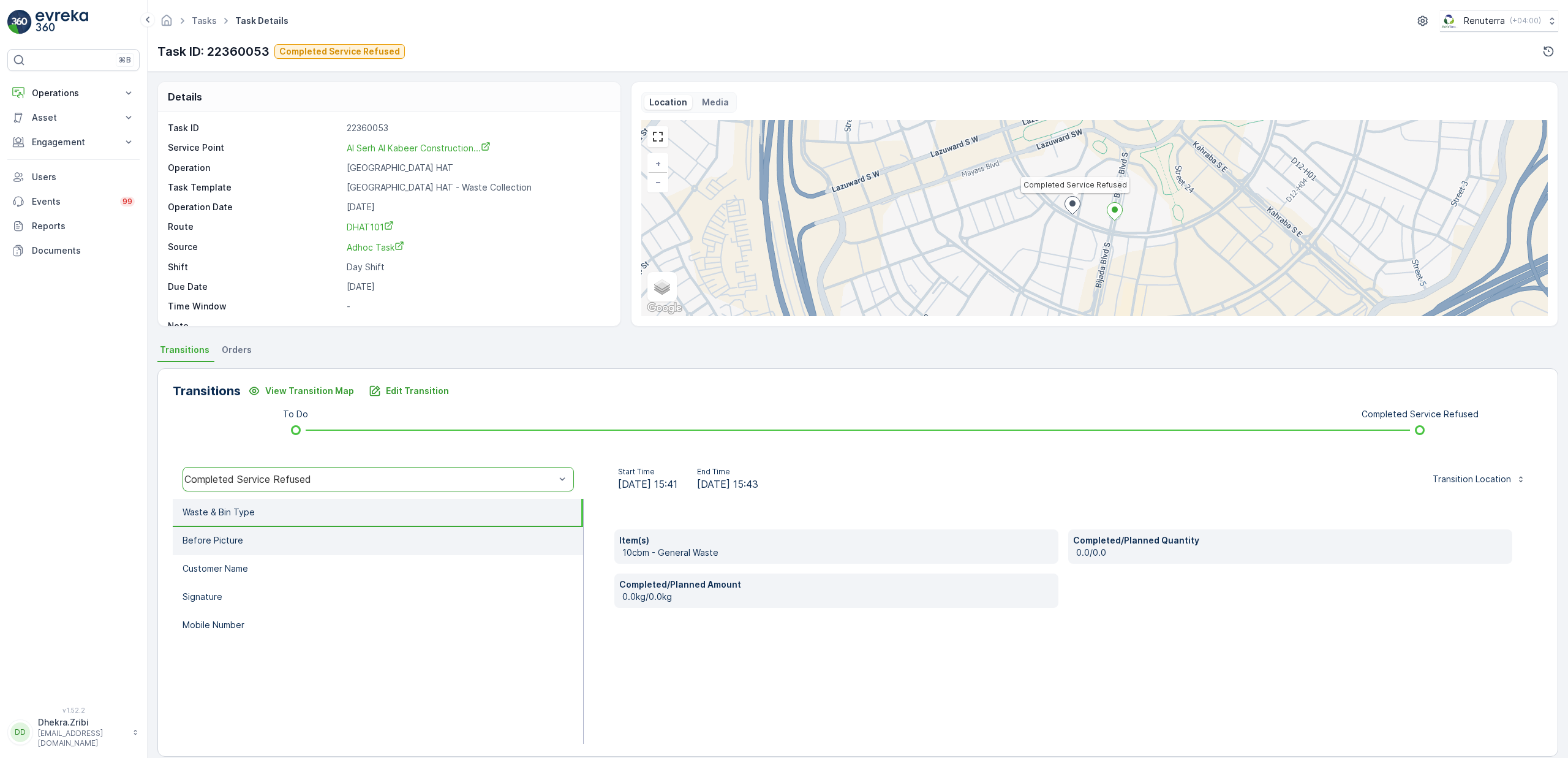
click at [272, 542] on li "Before Picture" at bounding box center [378, 541] width 411 height 28
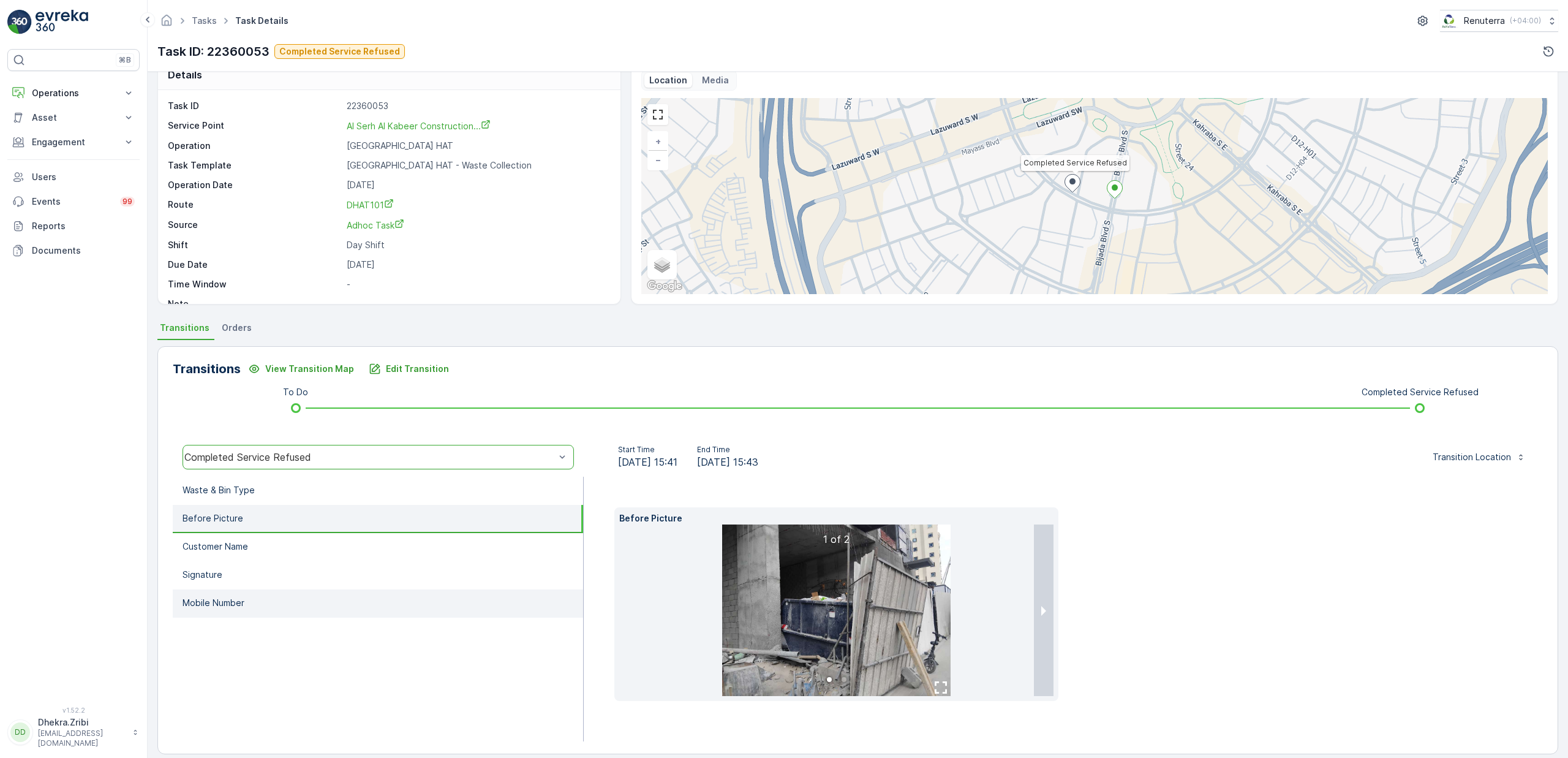
scroll to position [25, 0]
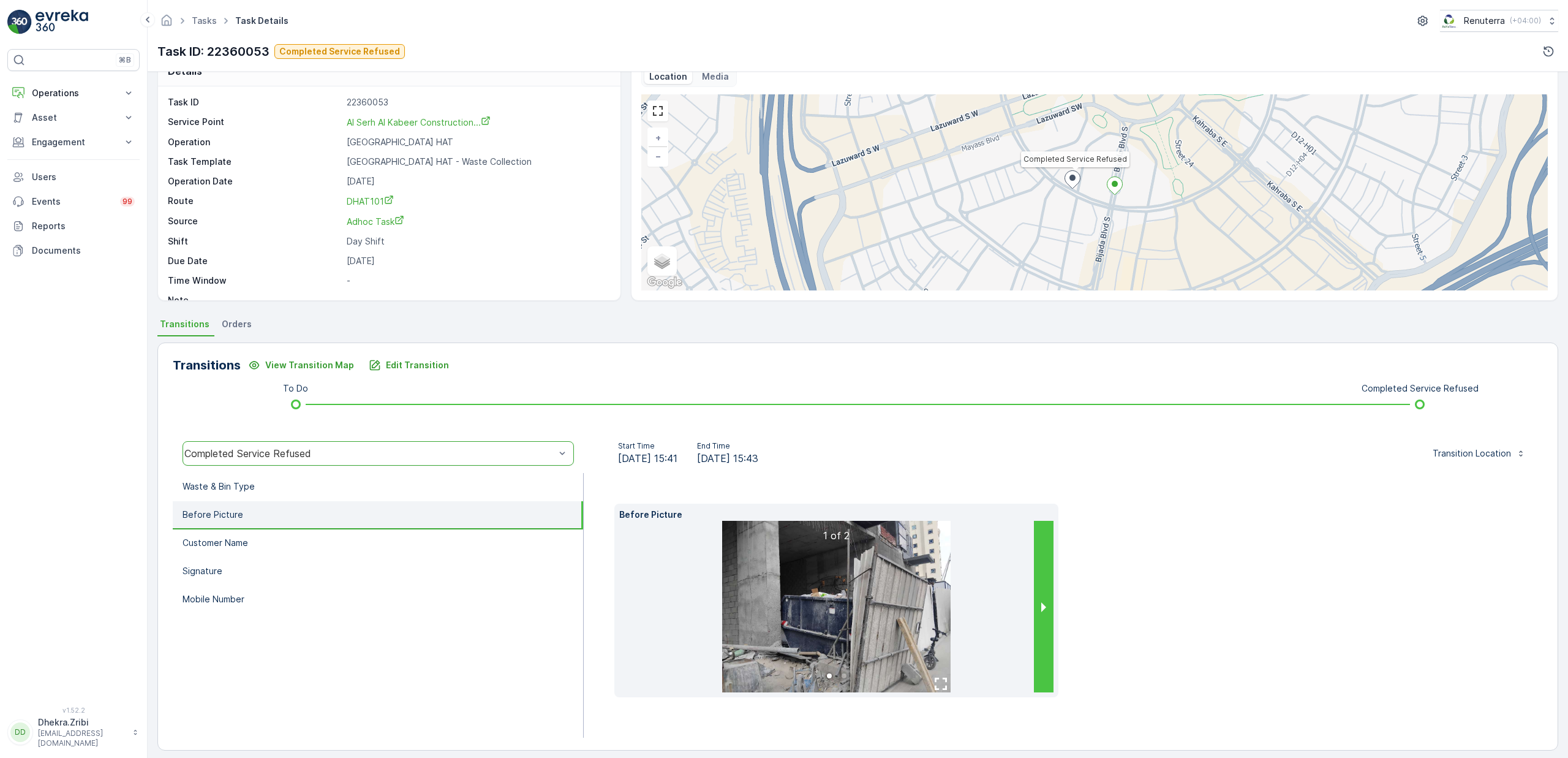
click at [1042, 615] on button "next slide / item" at bounding box center [1044, 606] width 20 height 171
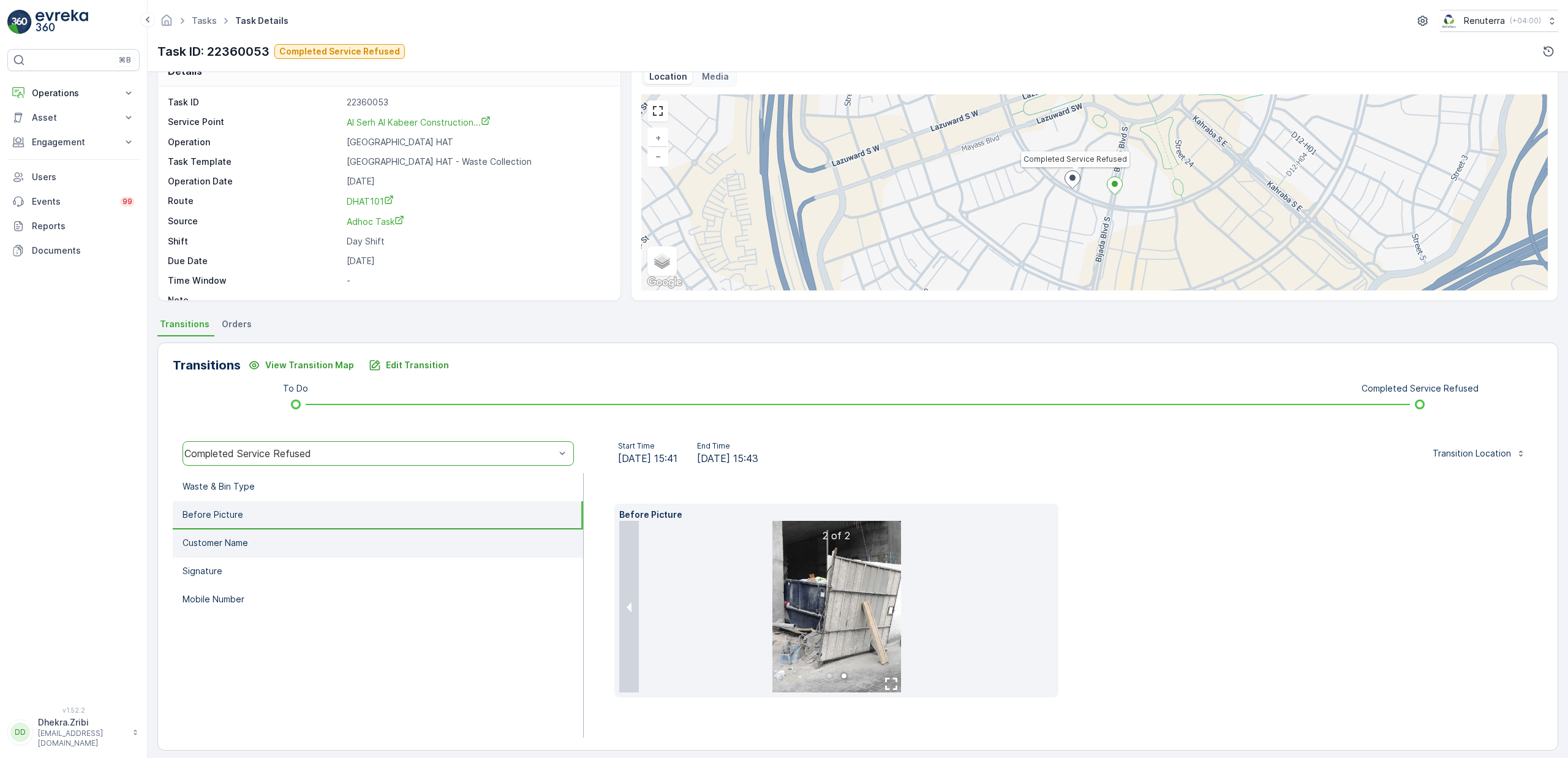
click at [264, 549] on li "Customer Name" at bounding box center [378, 543] width 411 height 28
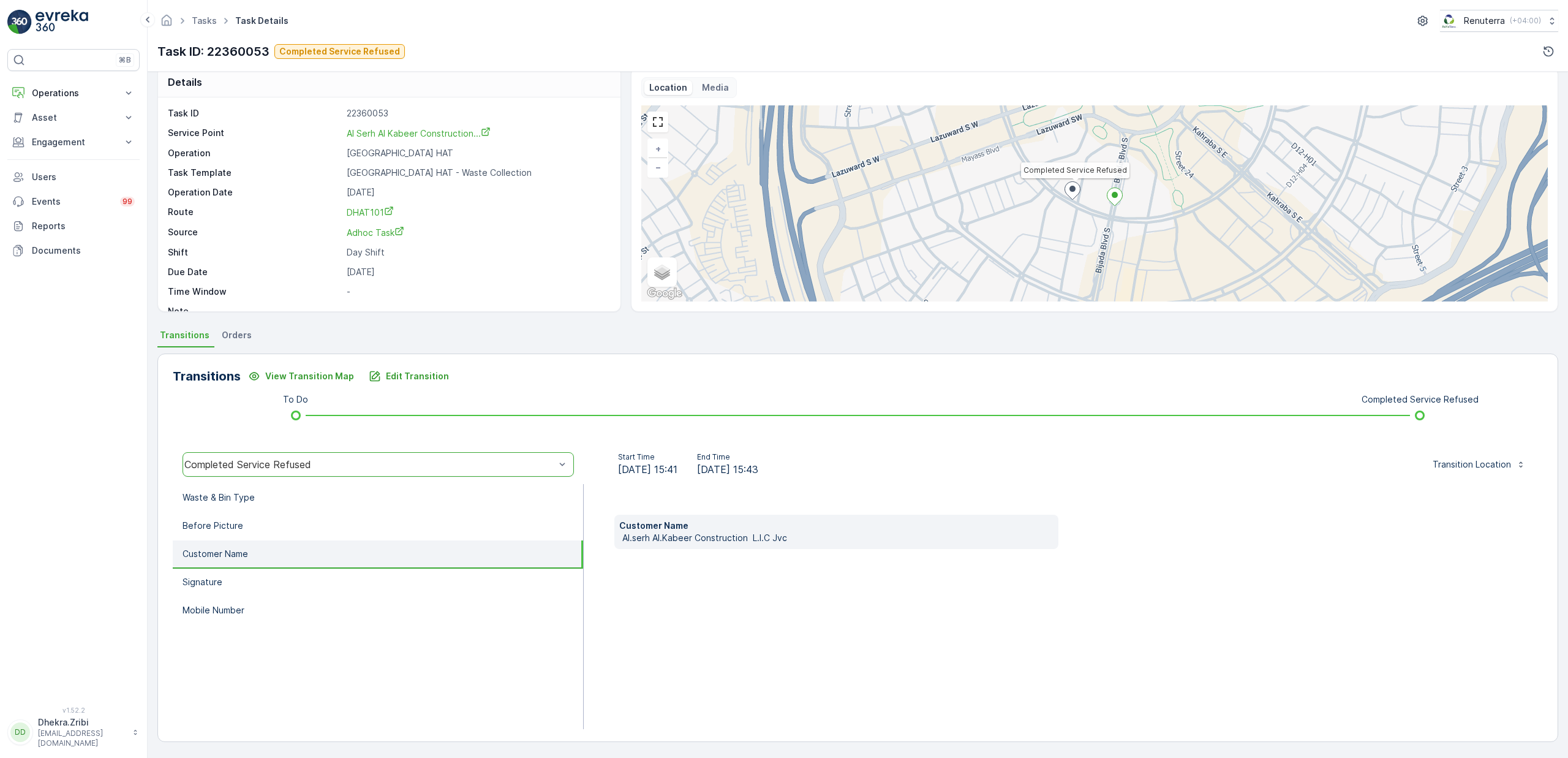
scroll to position [15, 0]
click at [216, 576] on p "Signature" at bounding box center [202, 582] width 40 height 12
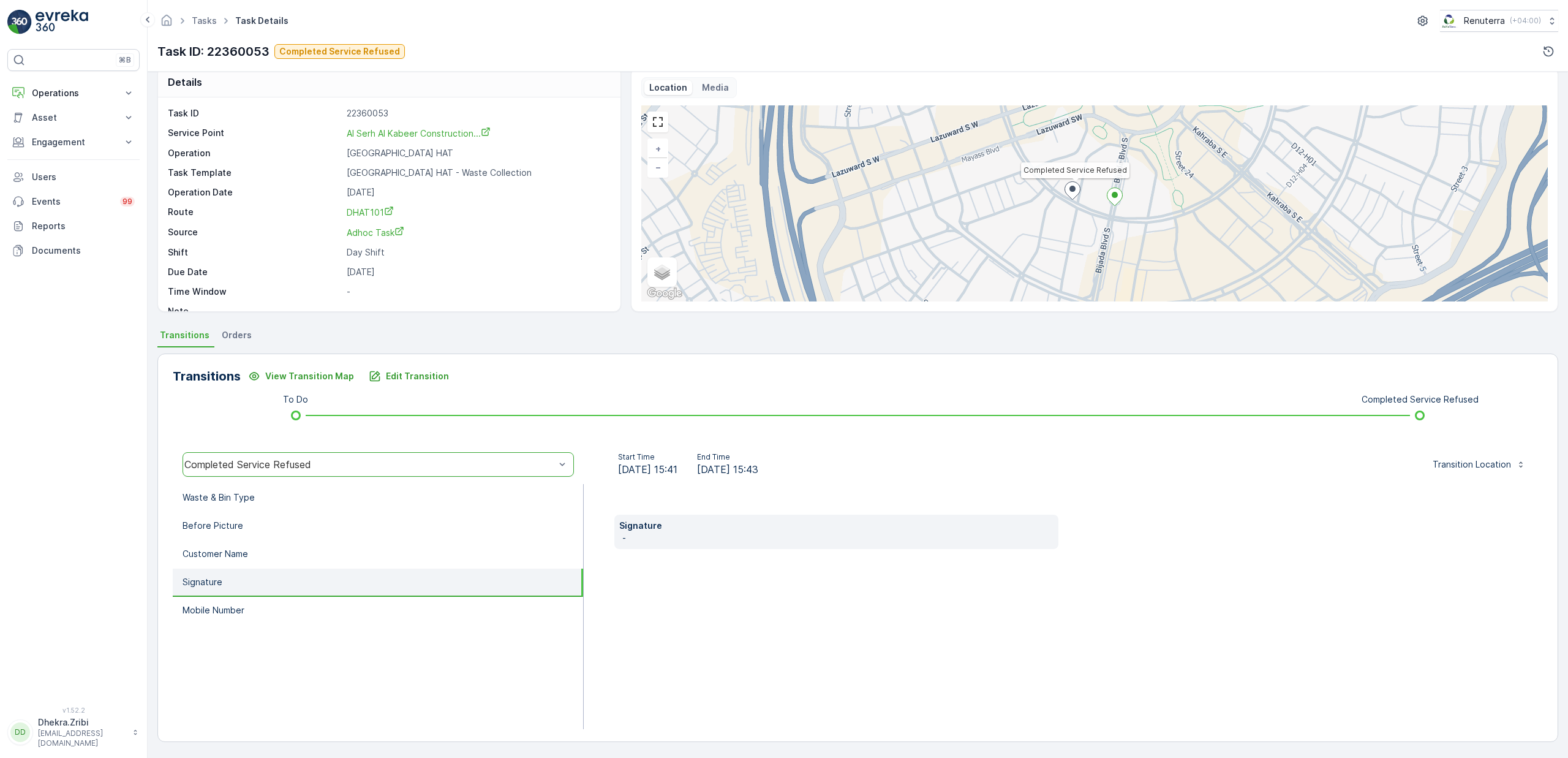
click at [227, 583] on li "Signature" at bounding box center [378, 583] width 411 height 28
click at [232, 597] on li "Mobile Number" at bounding box center [378, 610] width 411 height 28
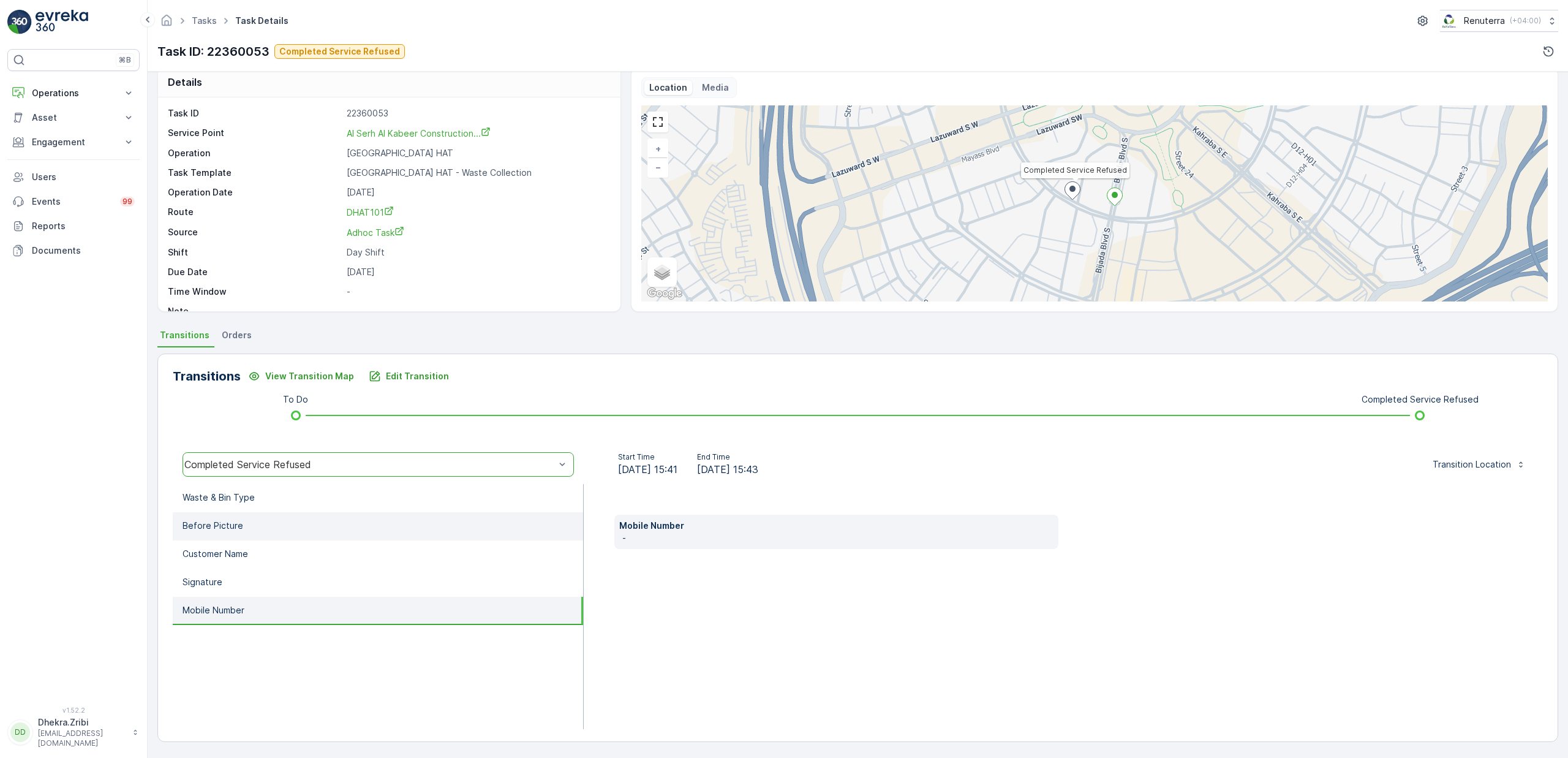
click at [226, 521] on p "Before Picture" at bounding box center [213, 525] width 61 height 12
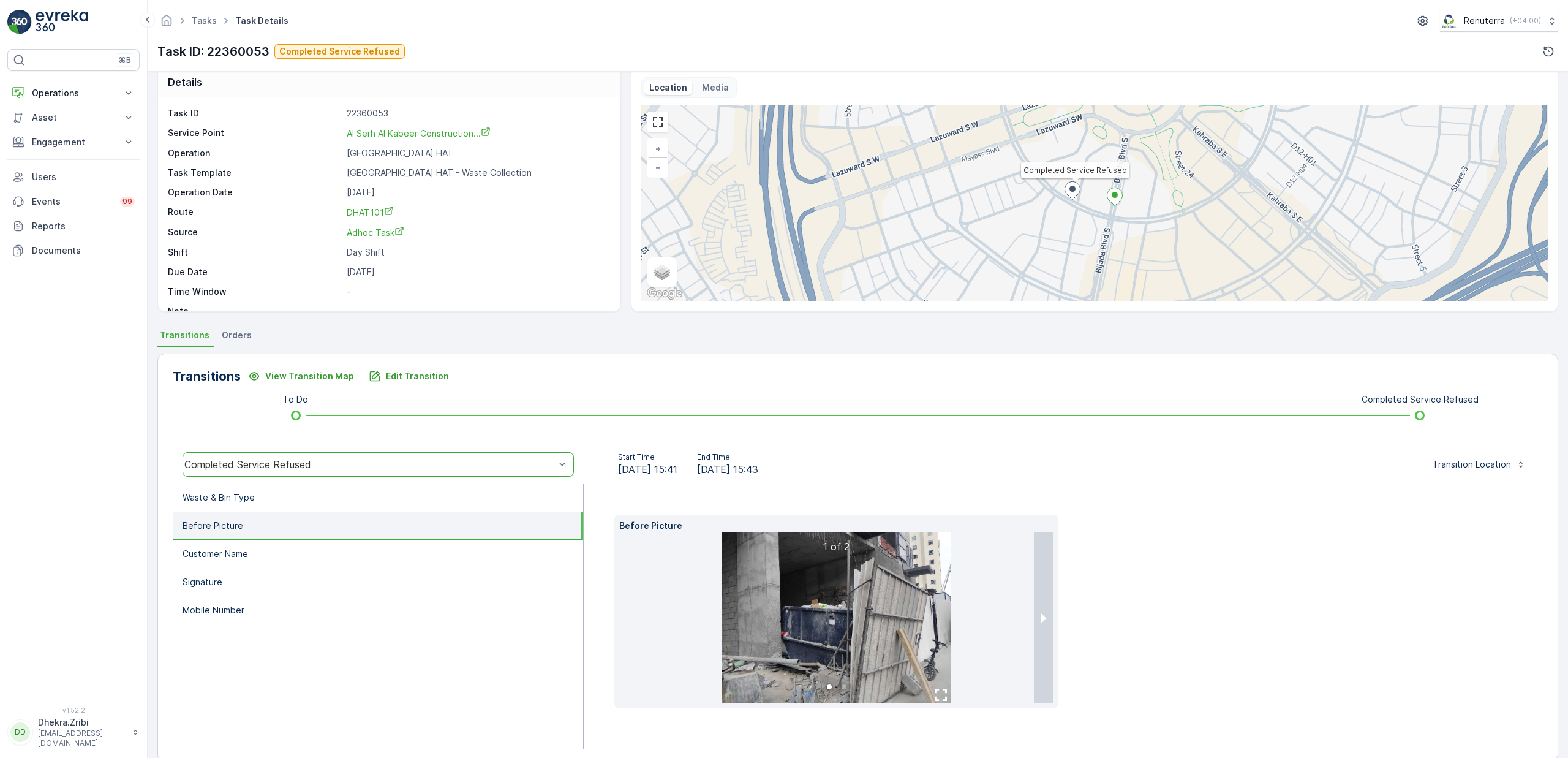
click at [839, 581] on img at bounding box center [836, 617] width 229 height 171
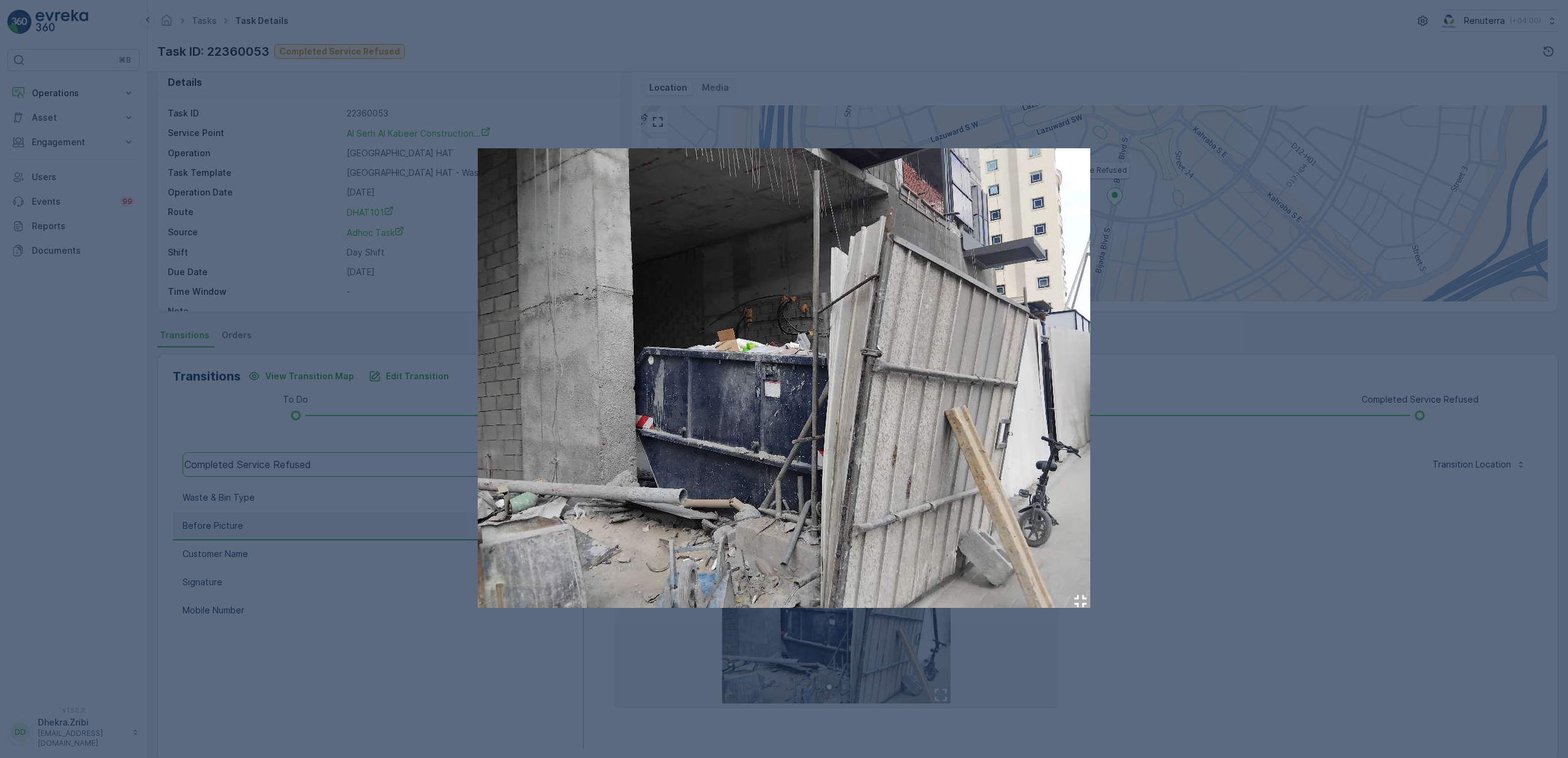
click at [1185, 496] on div at bounding box center [784, 379] width 1568 height 758
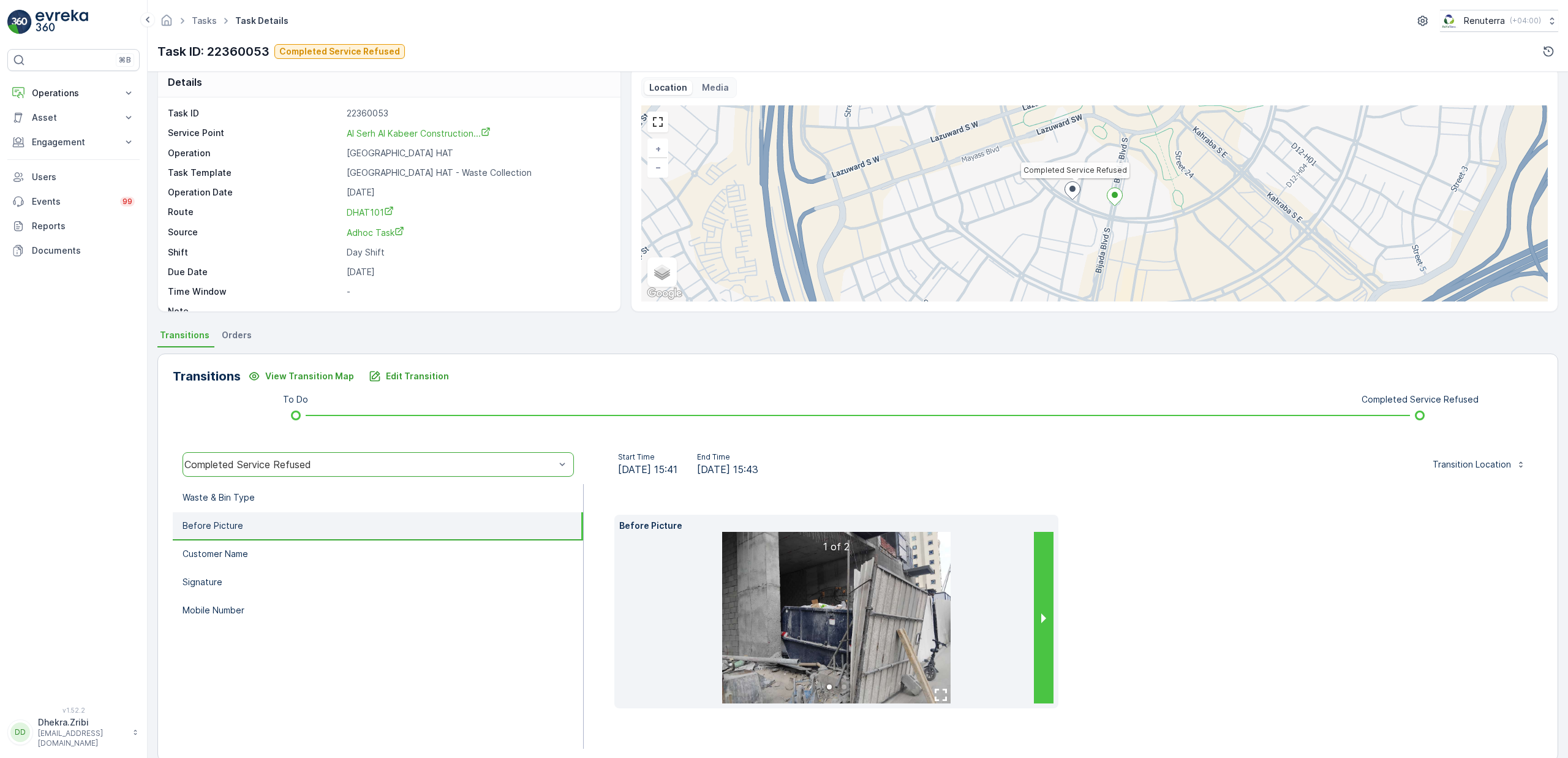
click at [1036, 620] on button "next slide / item" at bounding box center [1044, 617] width 20 height 171
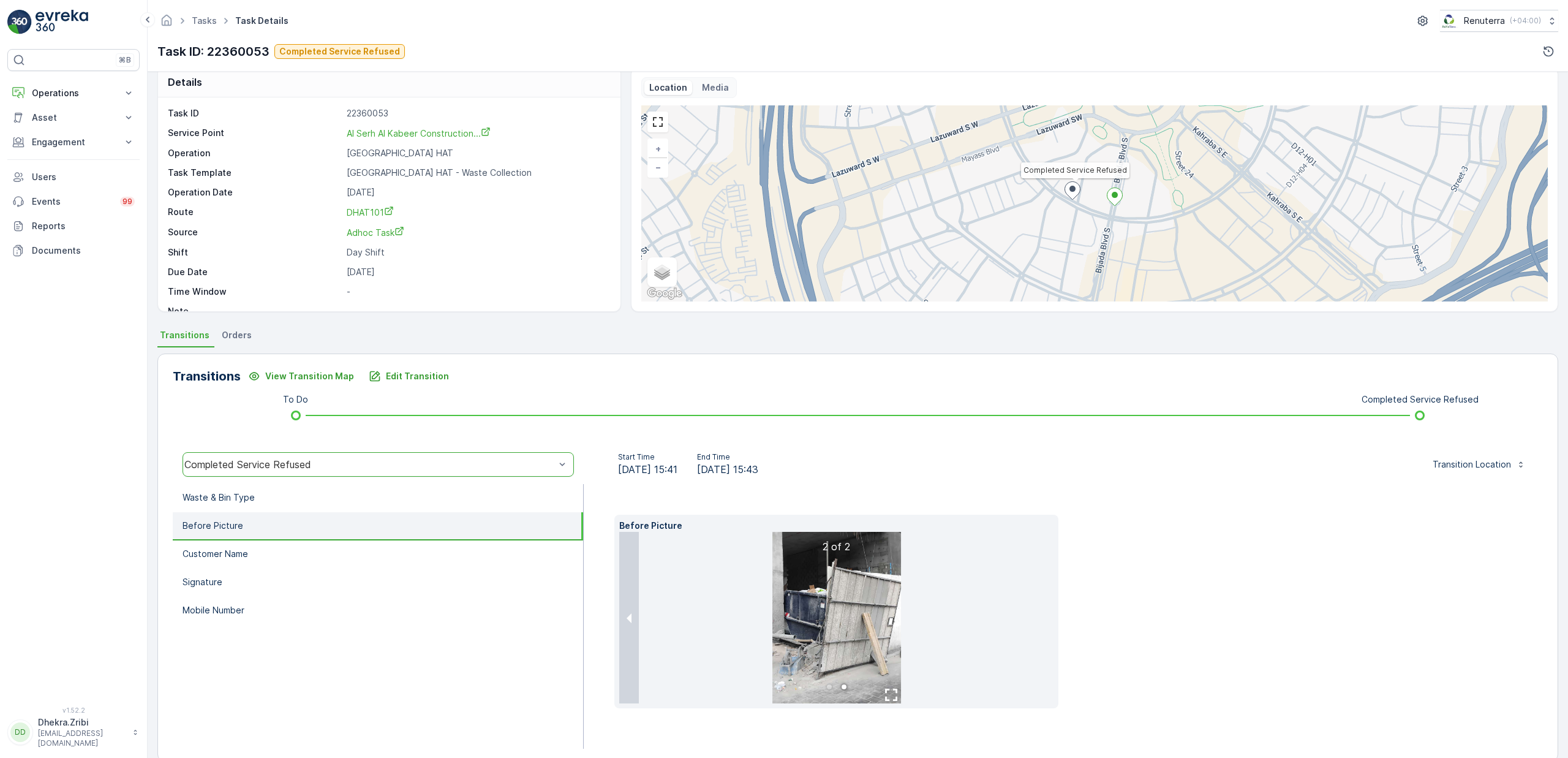
click at [852, 595] on img at bounding box center [837, 617] width 129 height 171
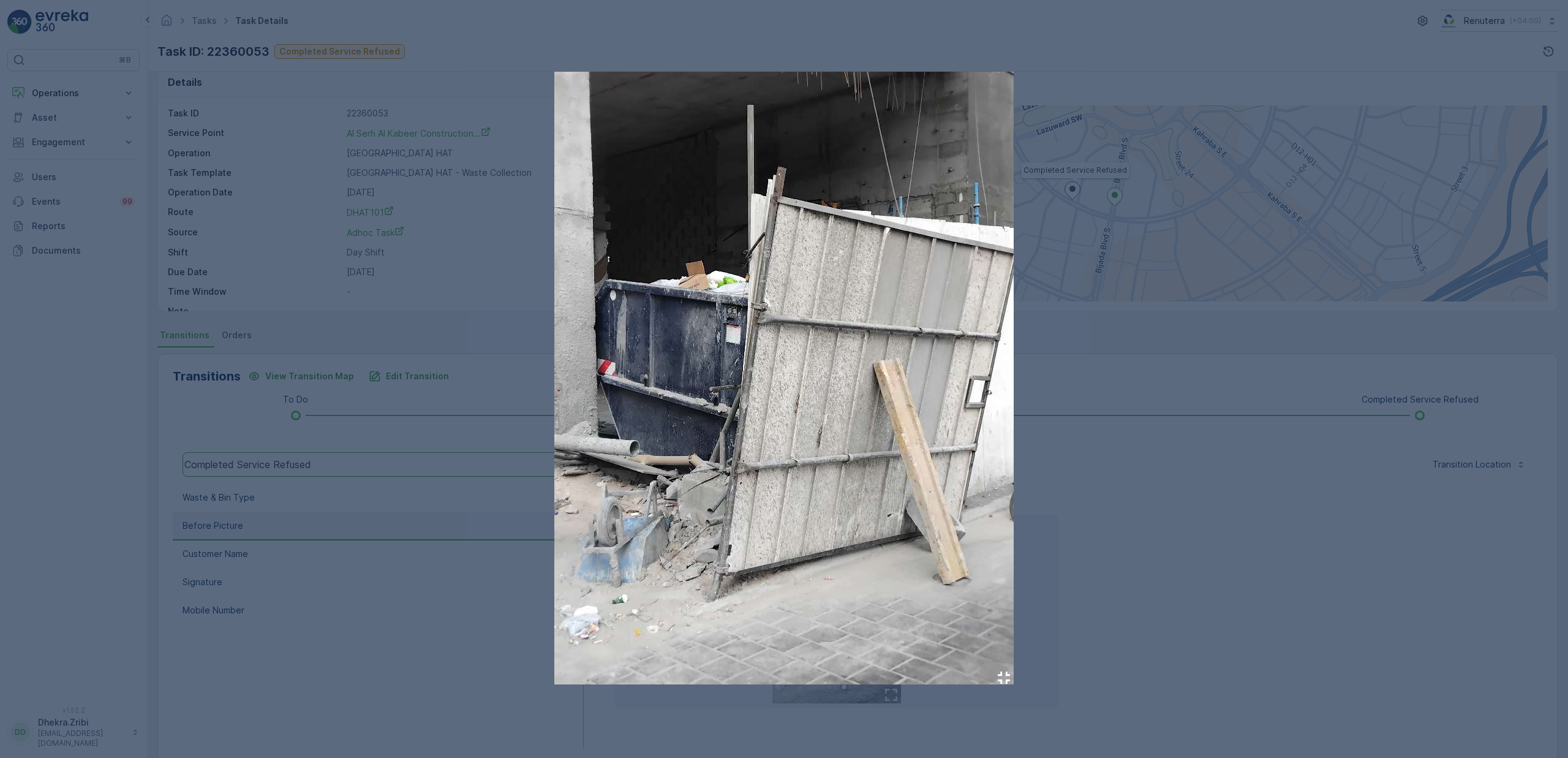
click at [1139, 497] on div at bounding box center [784, 379] width 1568 height 758
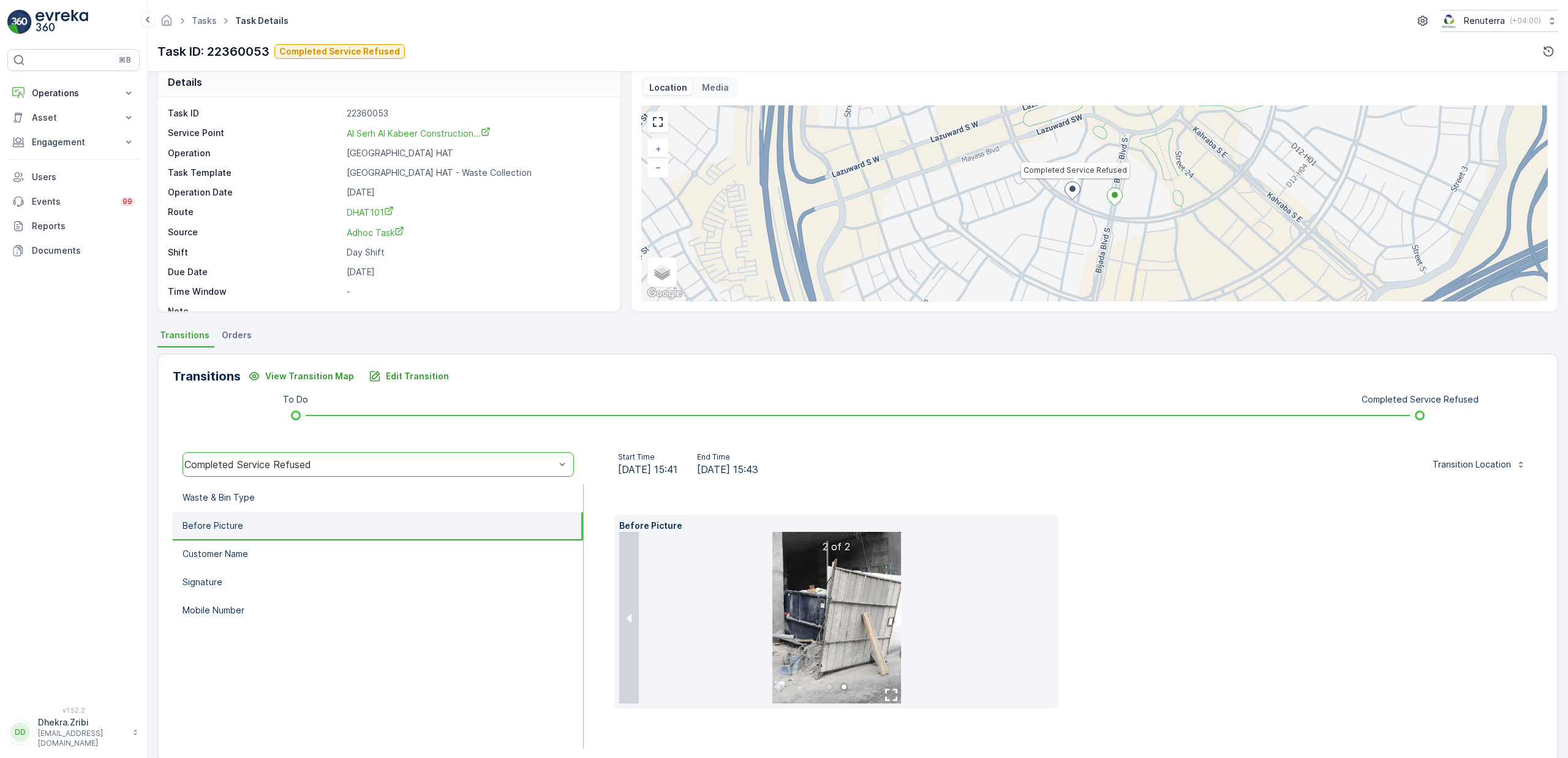
click at [853, 655] on img at bounding box center [837, 617] width 129 height 171
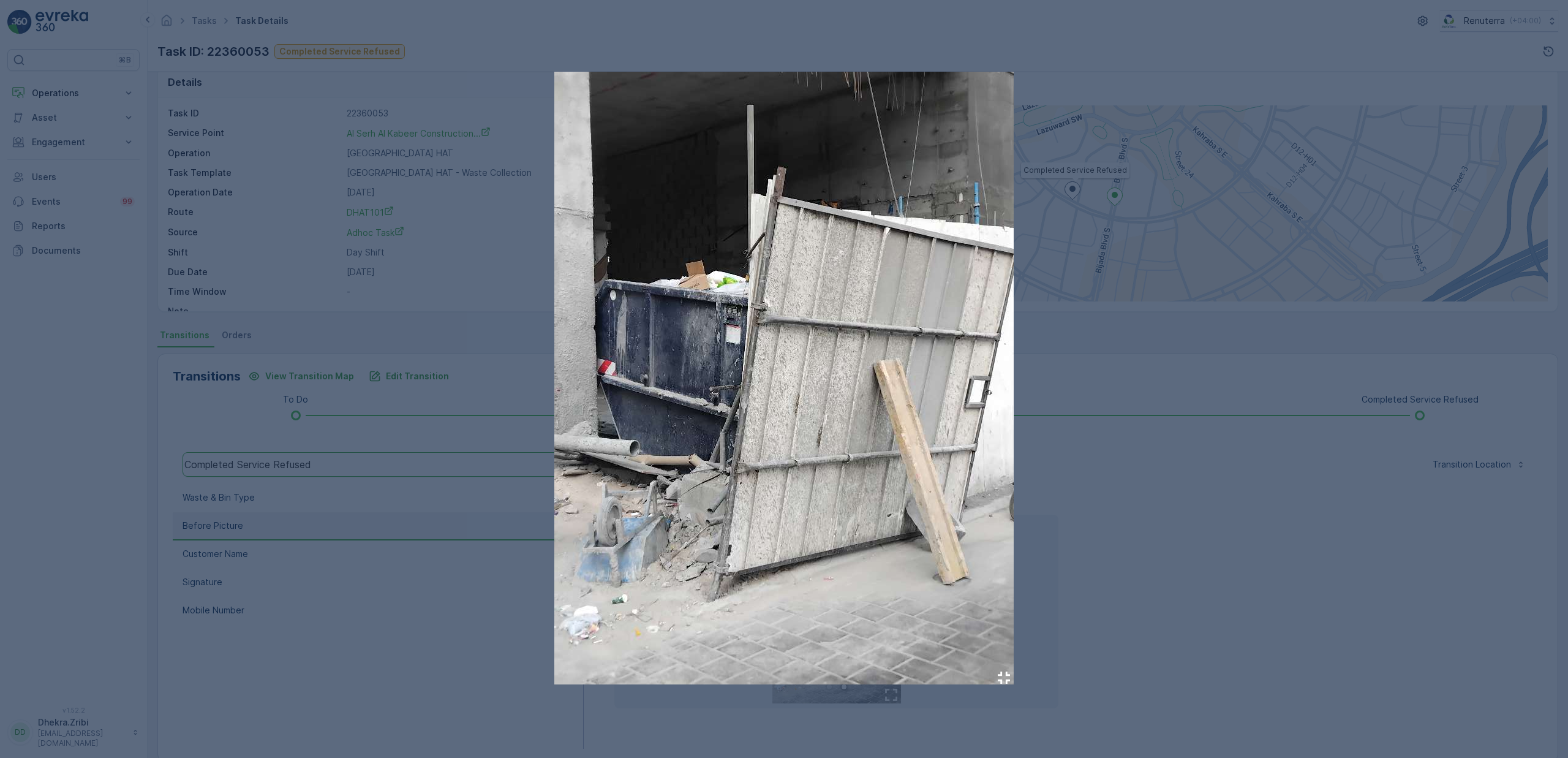
click at [1129, 464] on div at bounding box center [784, 379] width 1568 height 758
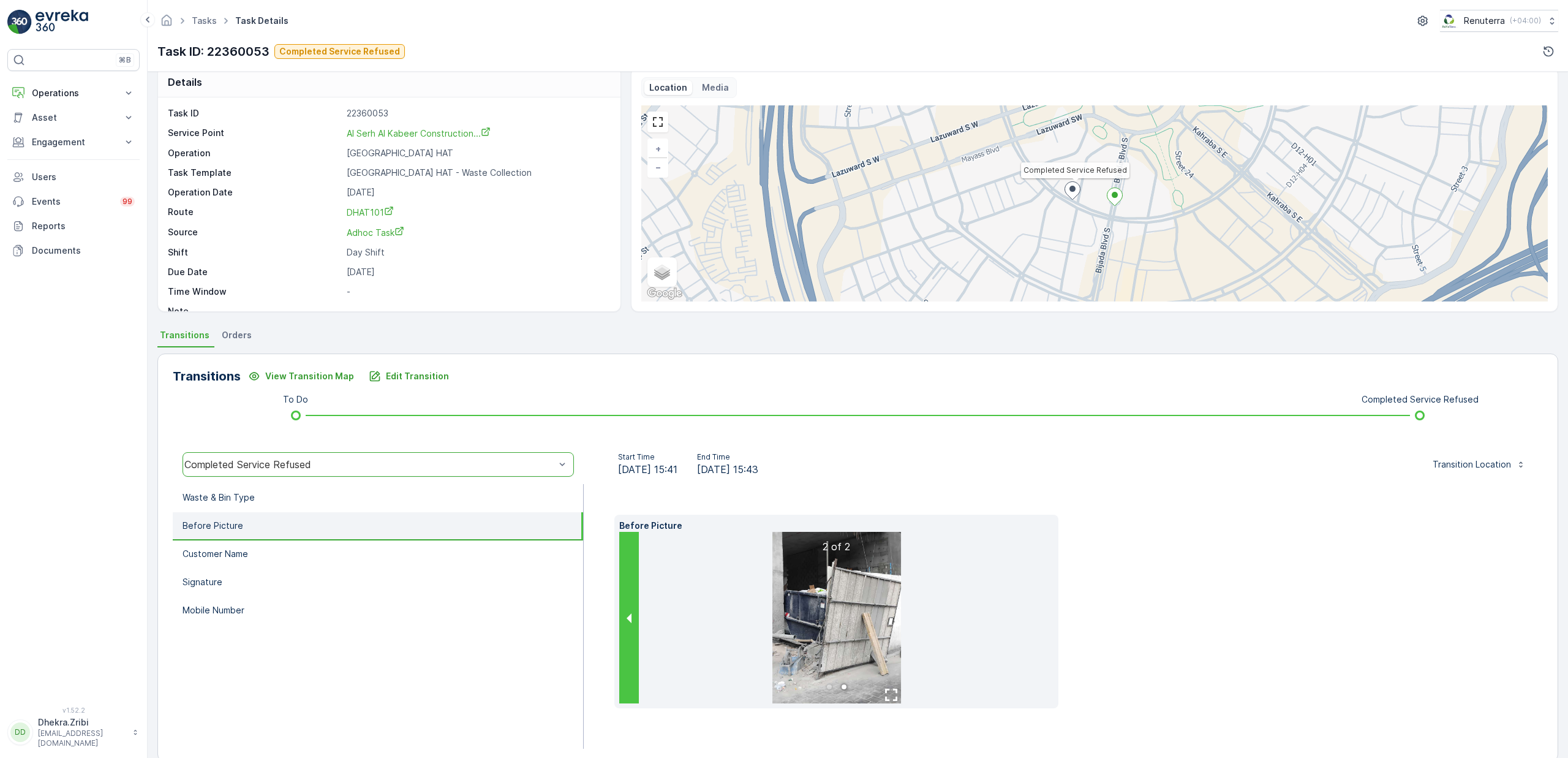
click at [634, 620] on button "previous slide / item" at bounding box center [629, 617] width 20 height 171
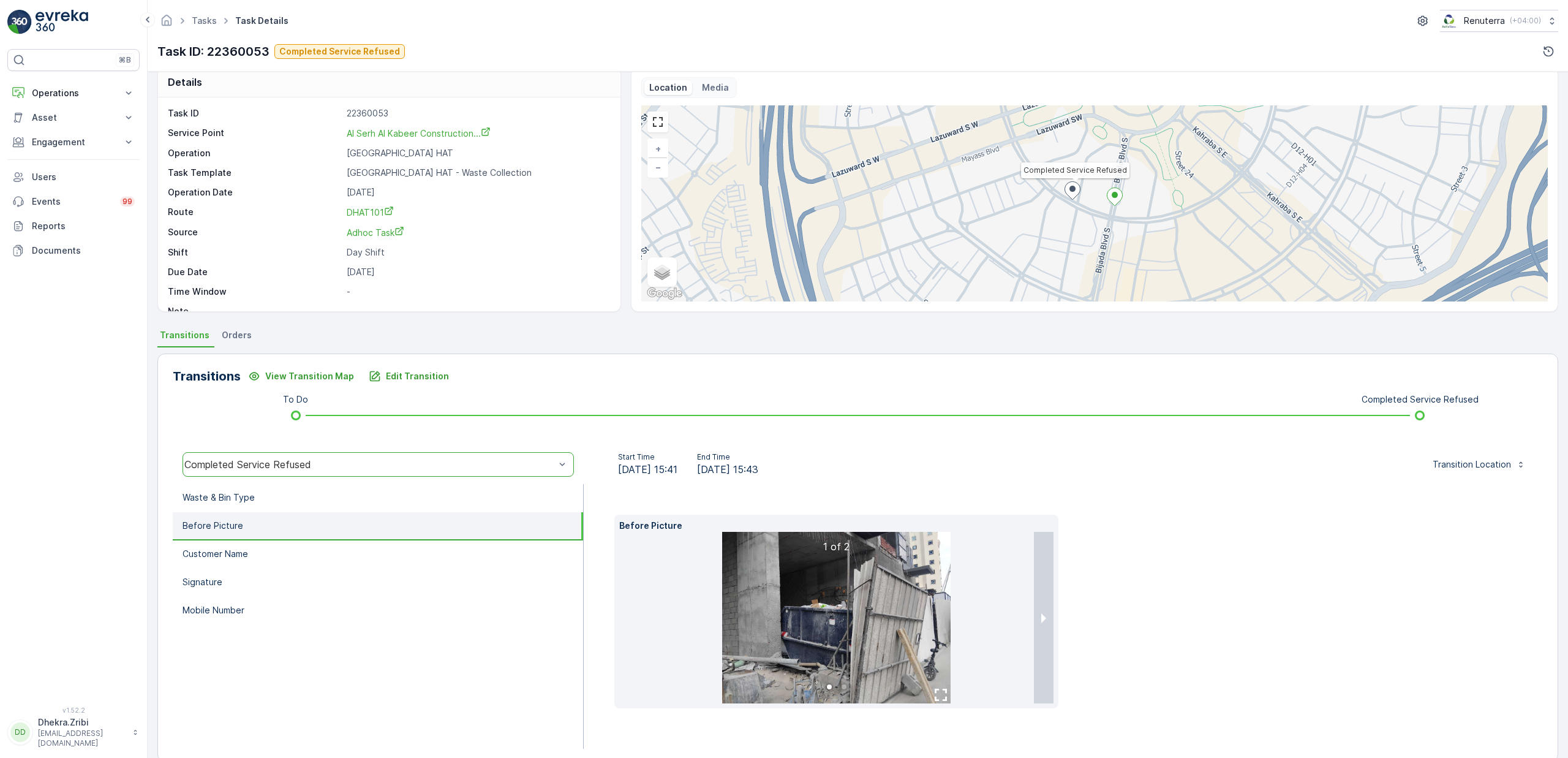
click at [902, 613] on img at bounding box center [836, 617] width 229 height 171
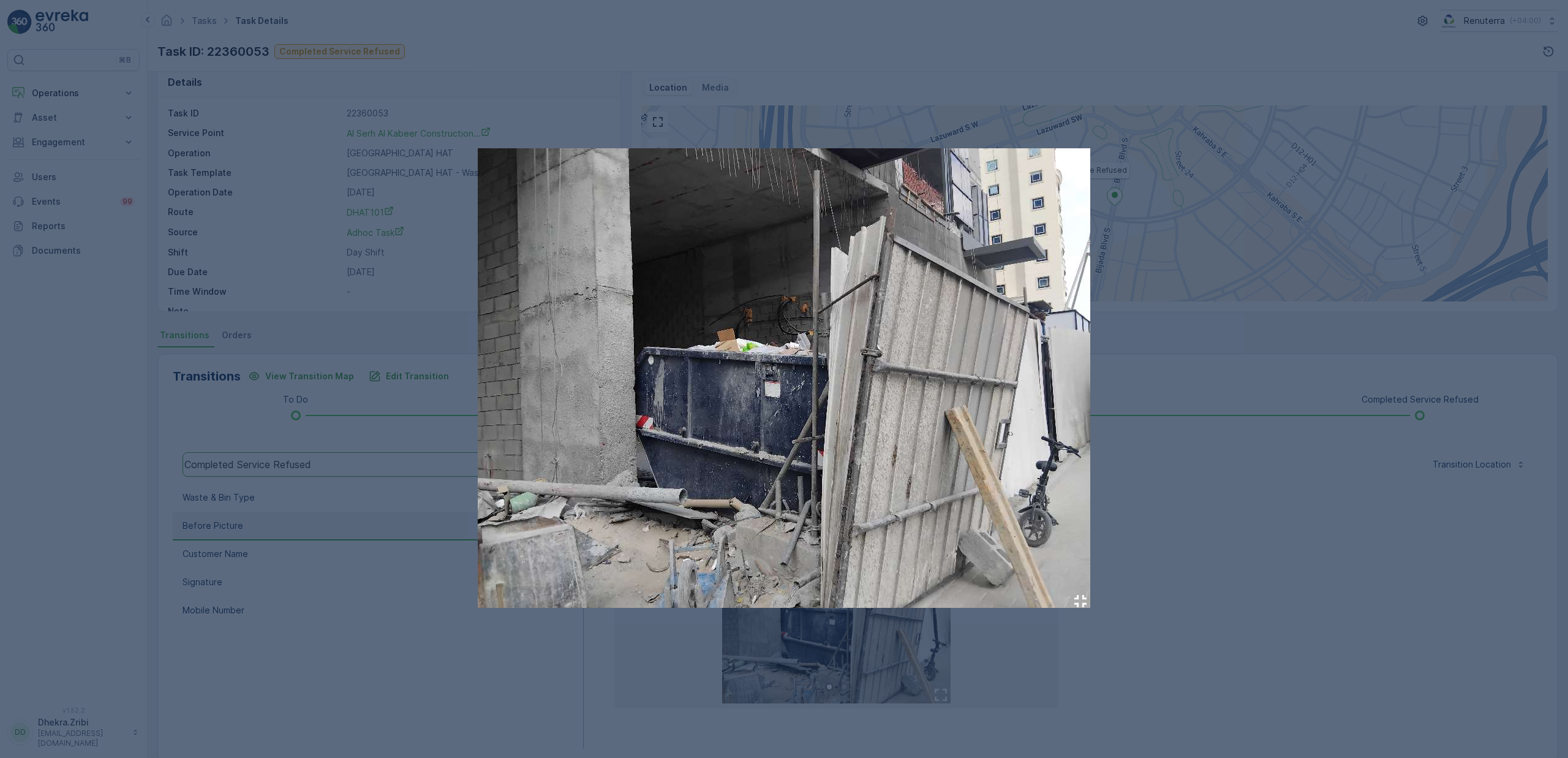
click at [1237, 544] on div at bounding box center [784, 379] width 1568 height 758
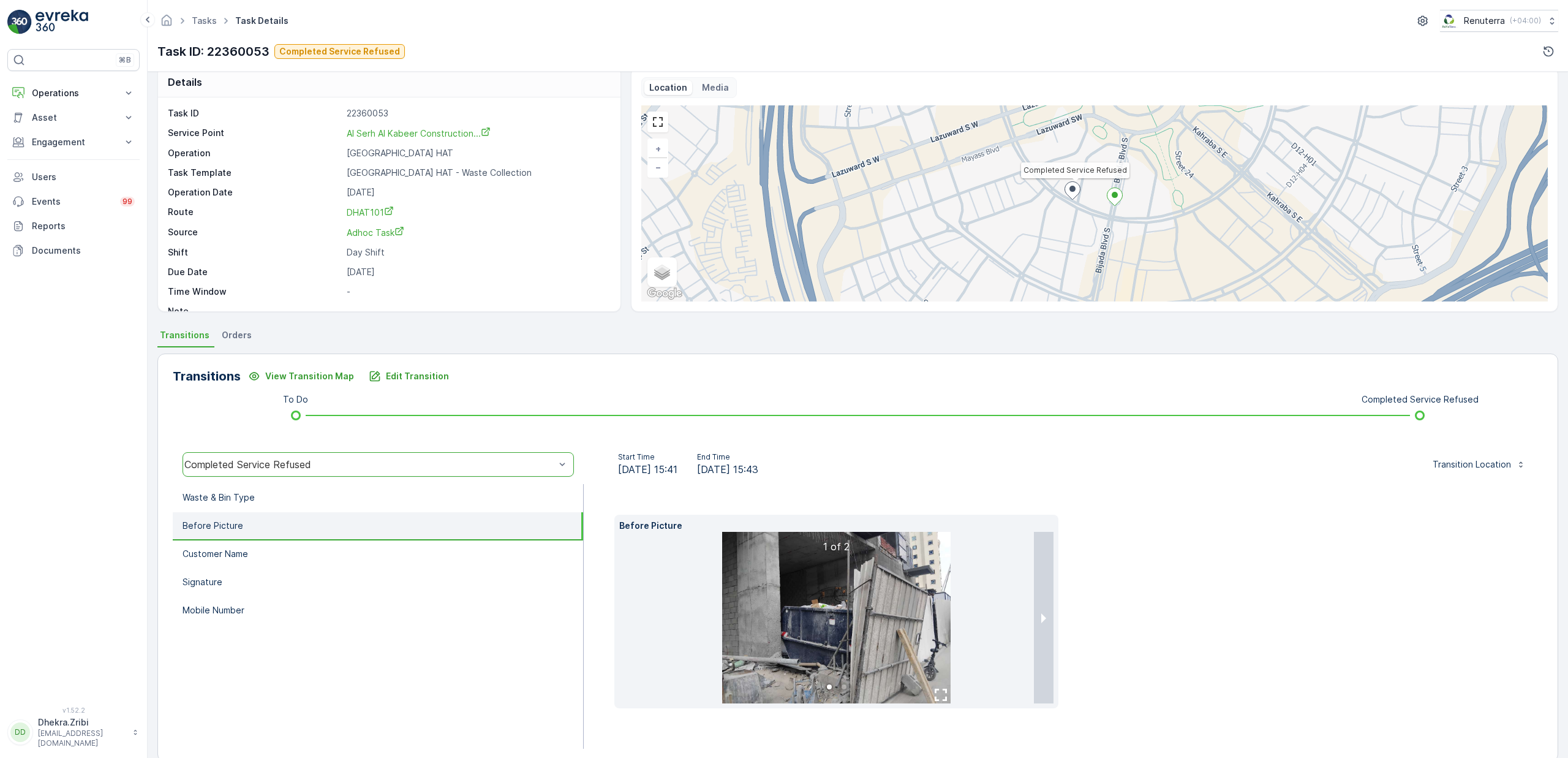
click at [834, 631] on img at bounding box center [836, 617] width 229 height 171
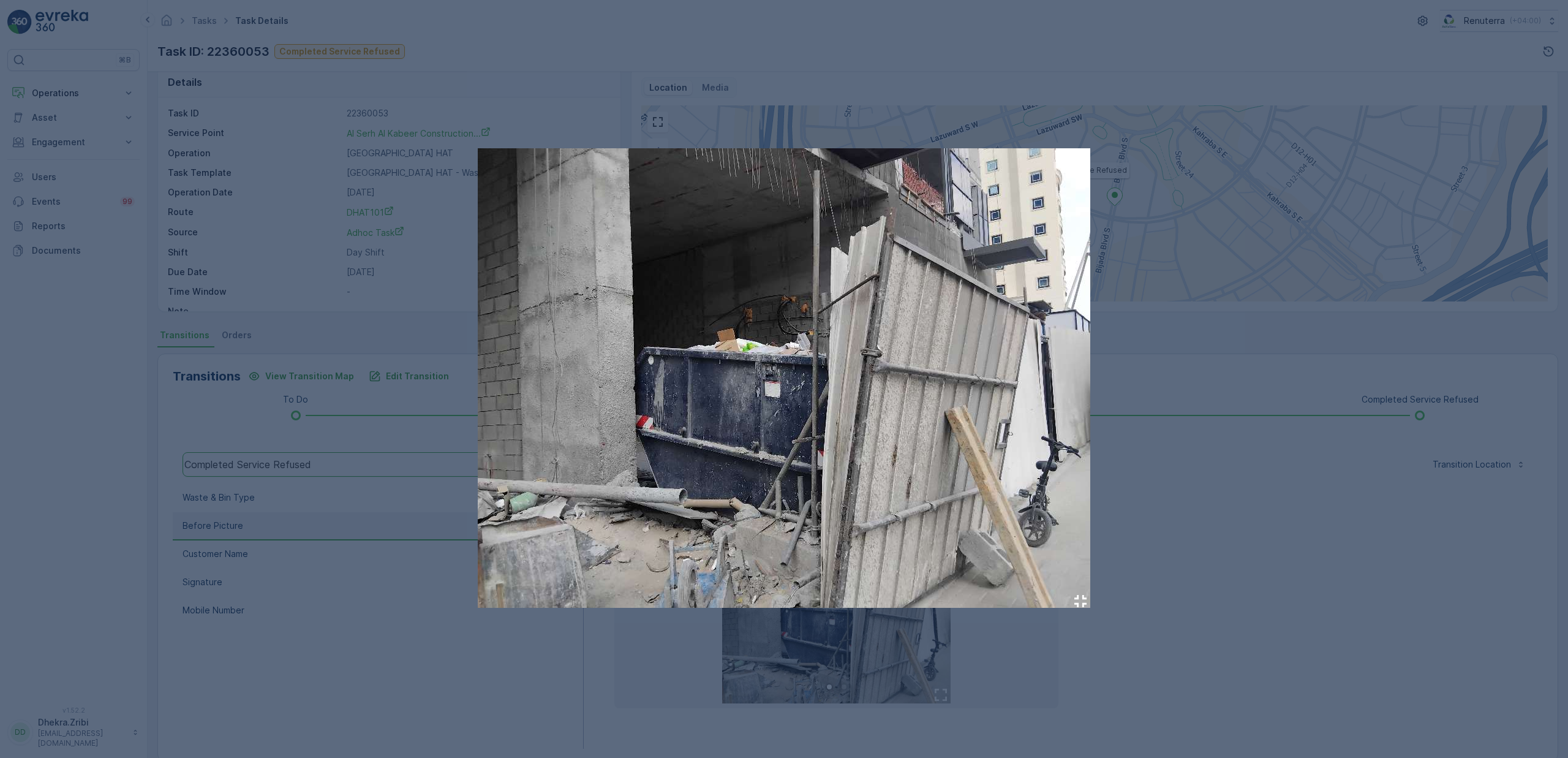
click at [396, 463] on div at bounding box center [784, 379] width 1568 height 758
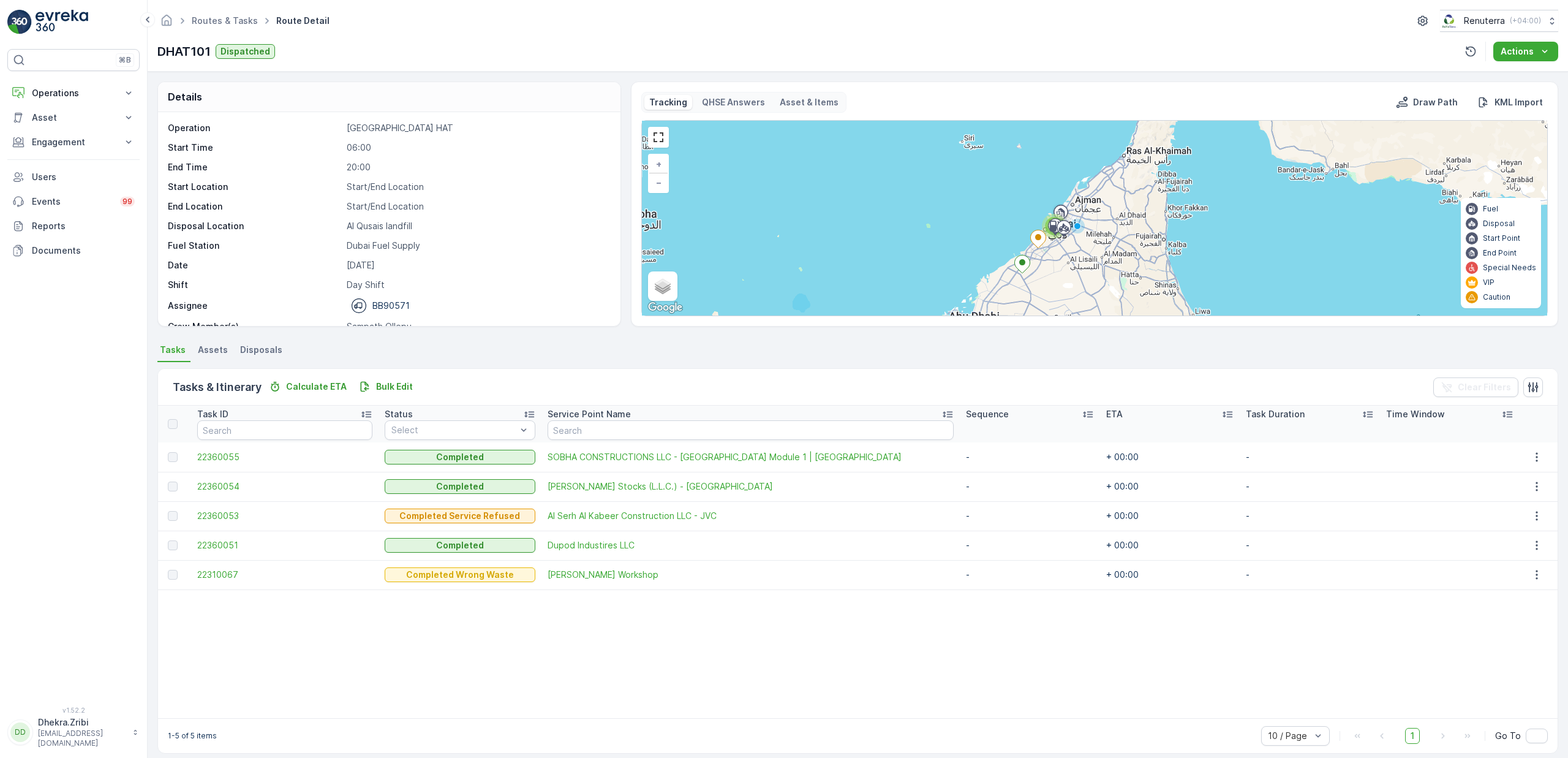
click at [566, 655] on table "Task ID Status Select Service Point Name Sequence ETA Task Duration Time Window…" at bounding box center [858, 561] width 1400 height 312
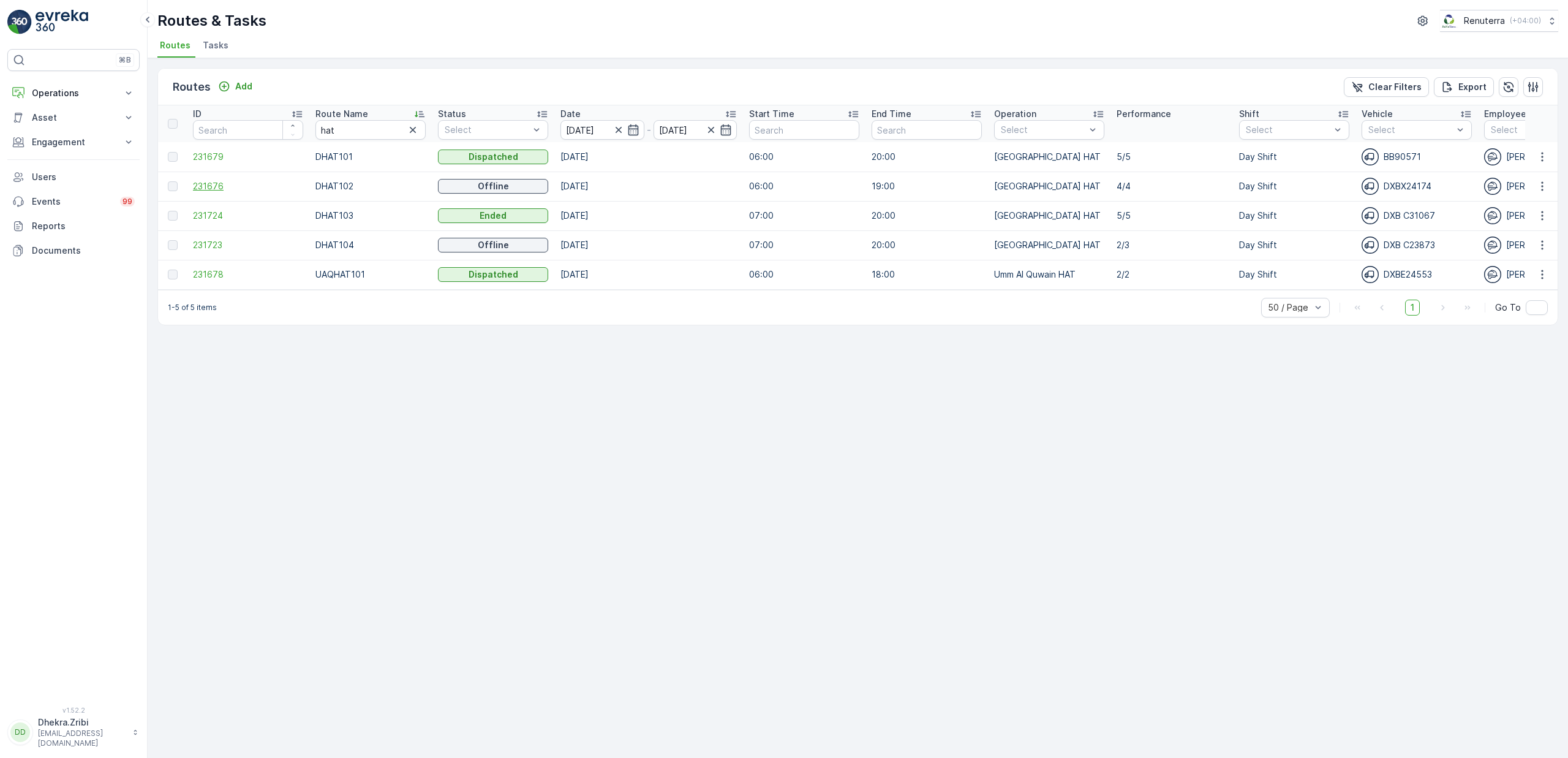
click at [212, 188] on span "231676" at bounding box center [248, 186] width 111 height 12
click at [210, 216] on span "231724" at bounding box center [248, 216] width 111 height 12
click at [215, 160] on span "231679" at bounding box center [248, 157] width 111 height 12
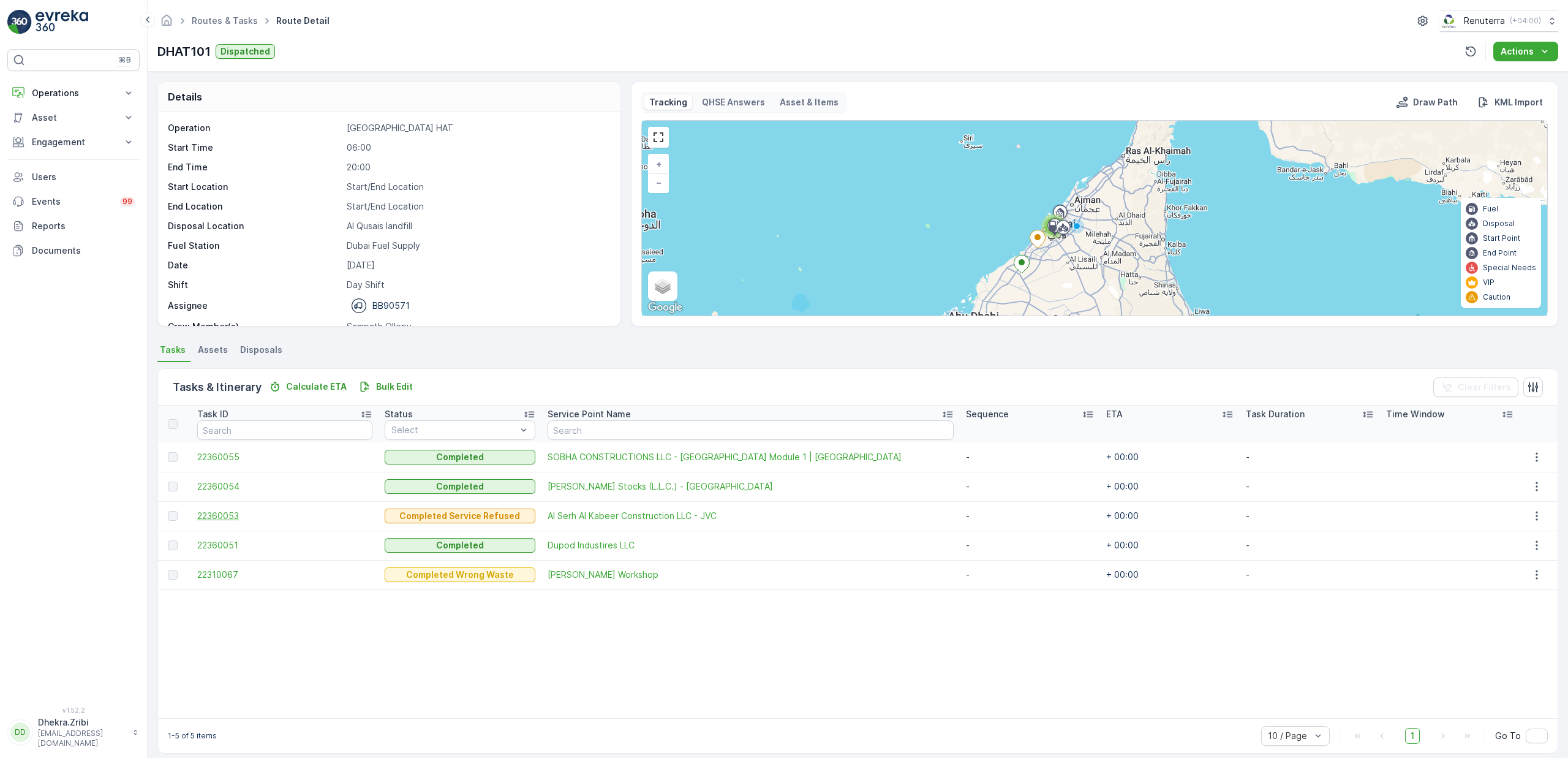
click at [232, 515] on span "22360053" at bounding box center [285, 515] width 175 height 12
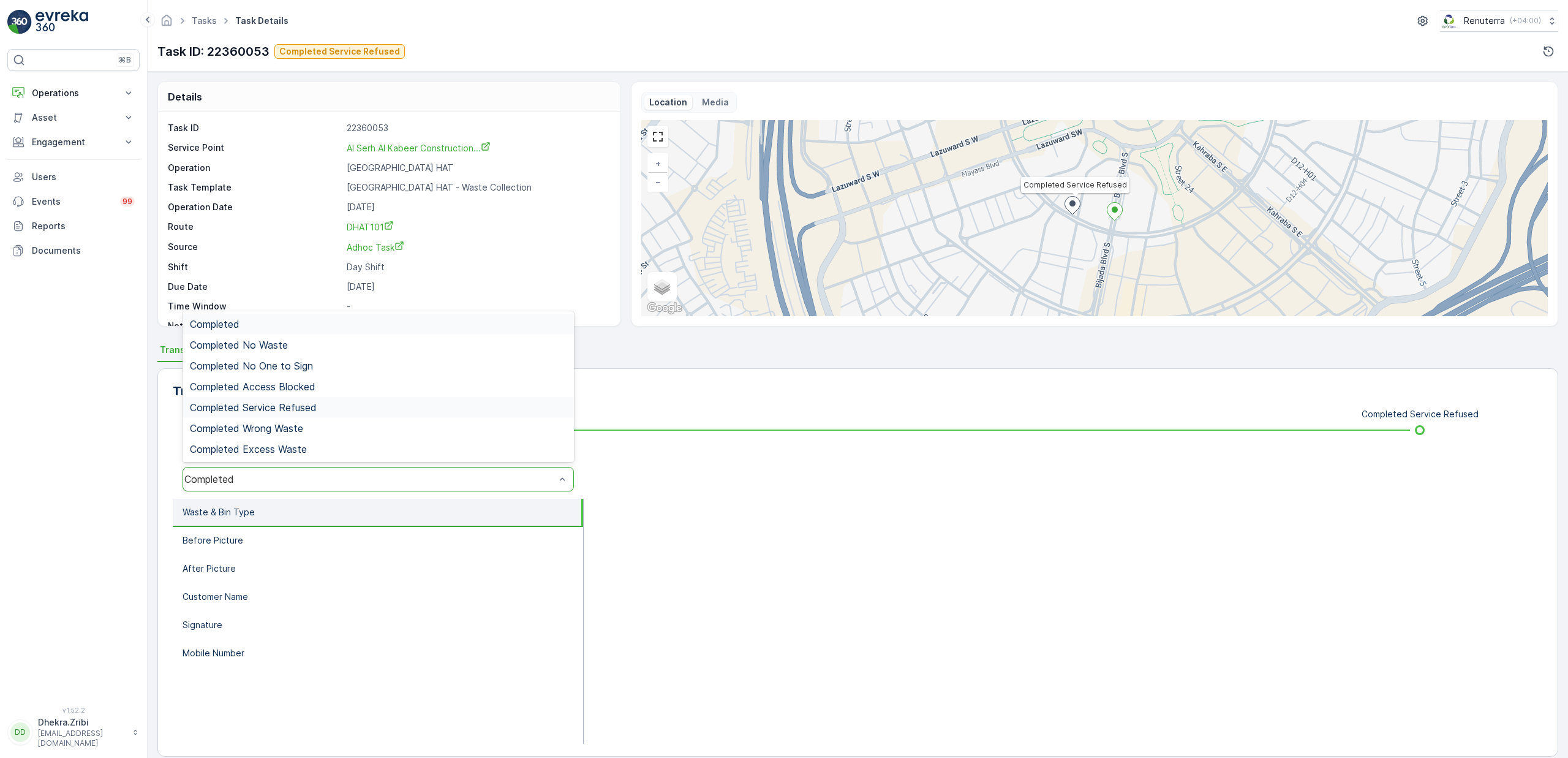
click at [285, 404] on span "Completed Service Refused" at bounding box center [253, 406] width 127 height 11
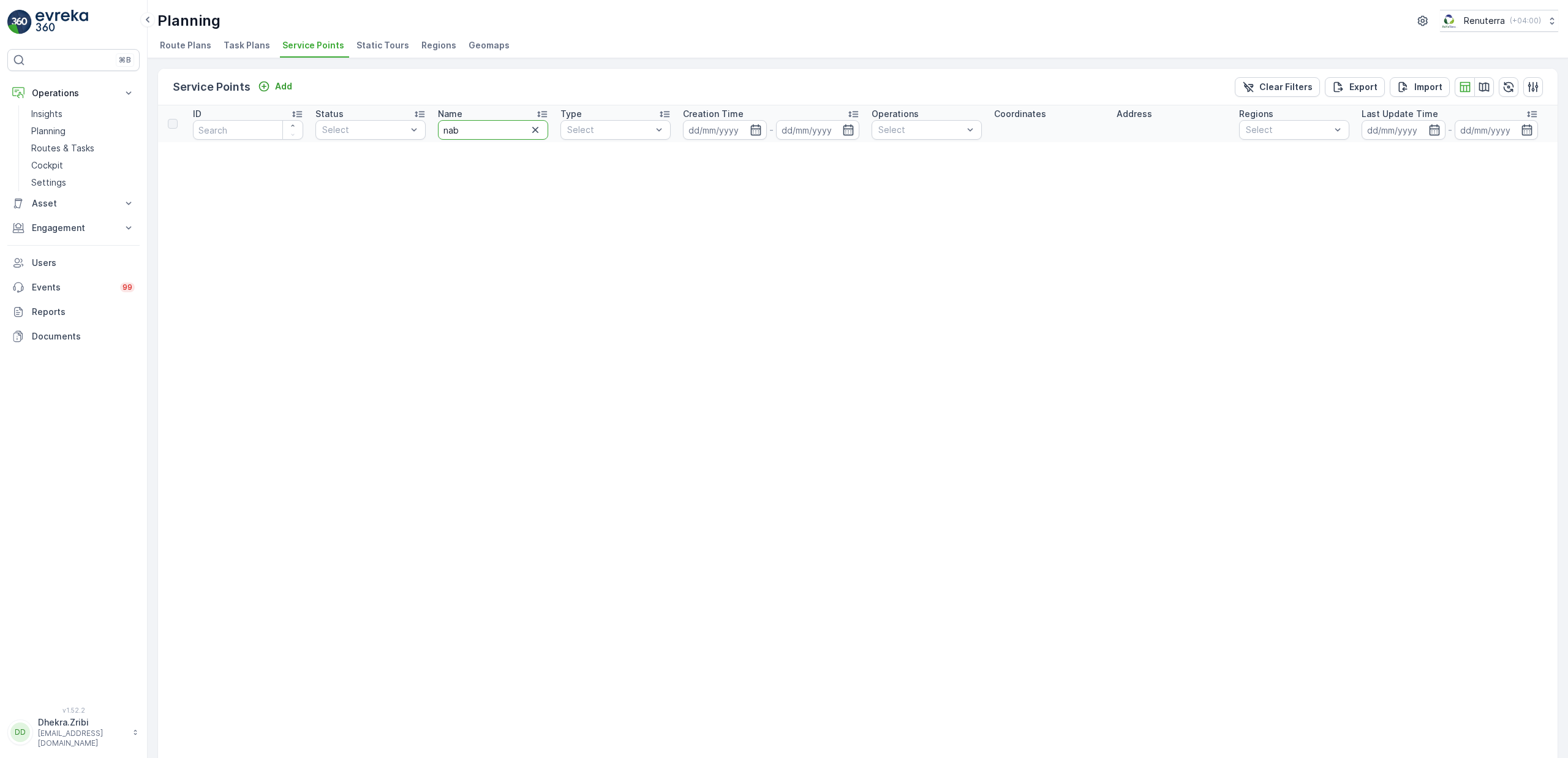
type input "nabc"
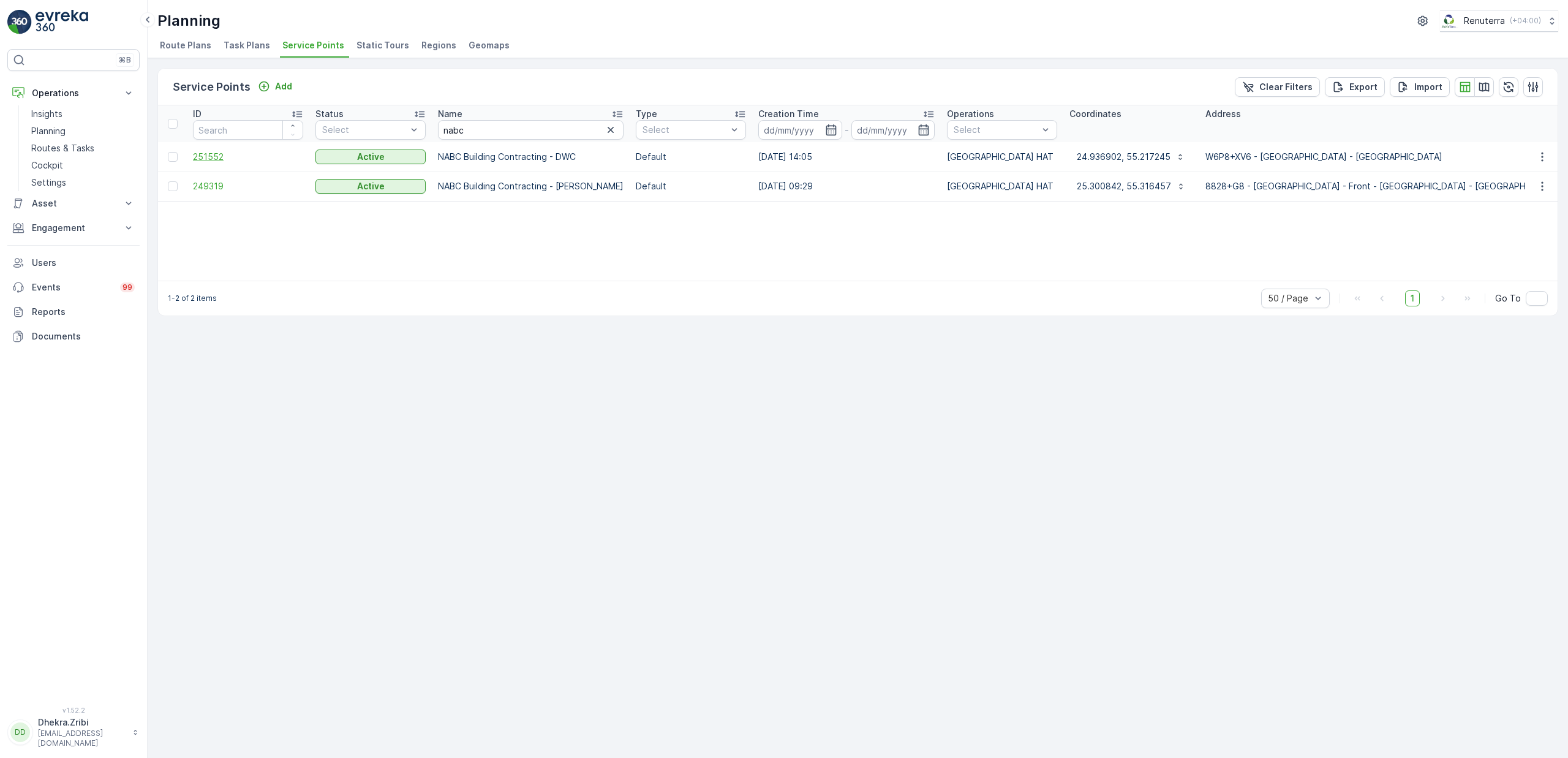
click at [209, 159] on span "251552" at bounding box center [248, 157] width 111 height 12
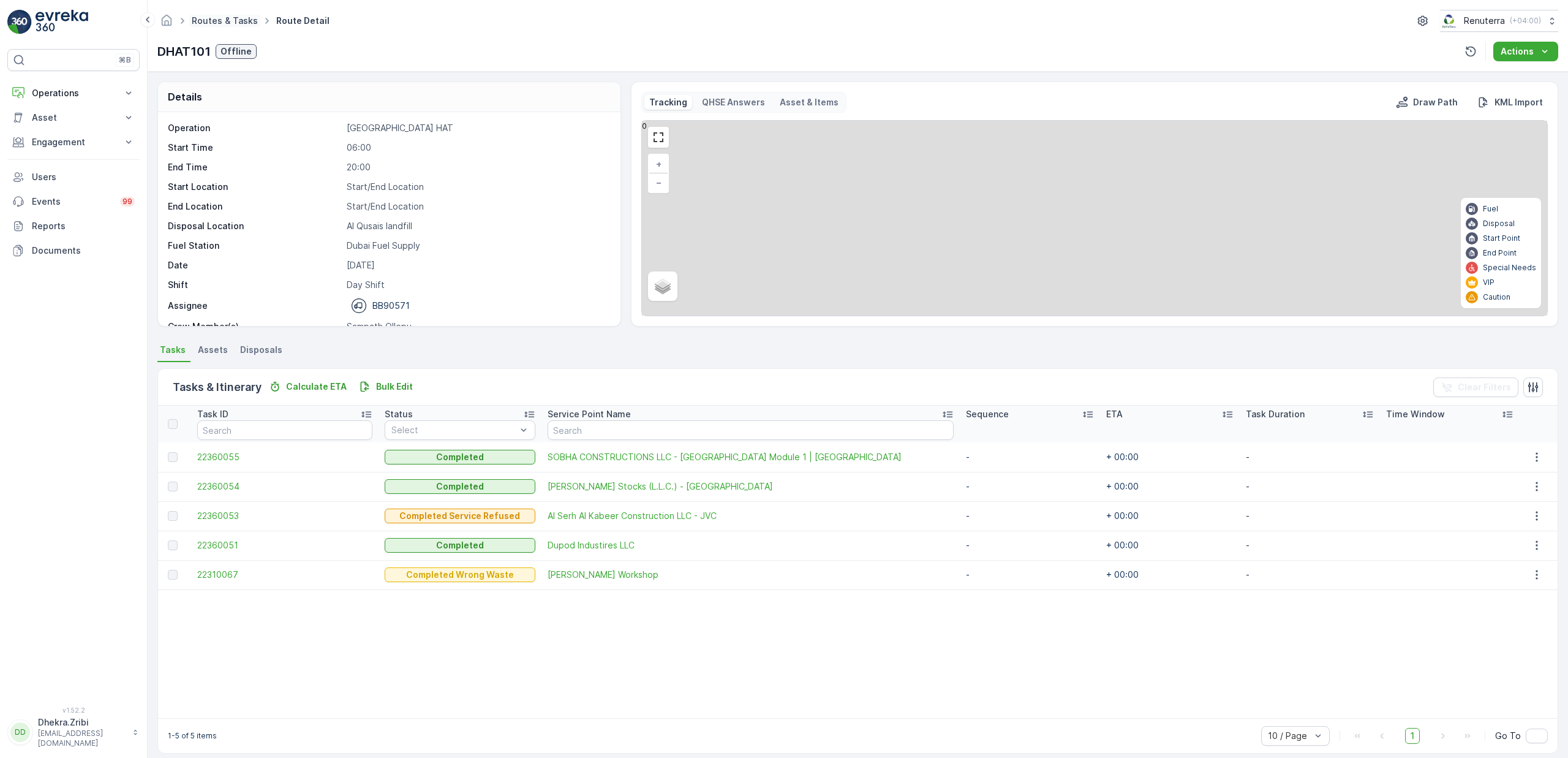
click at [234, 23] on link "Routes & Tasks" at bounding box center [225, 20] width 66 height 11
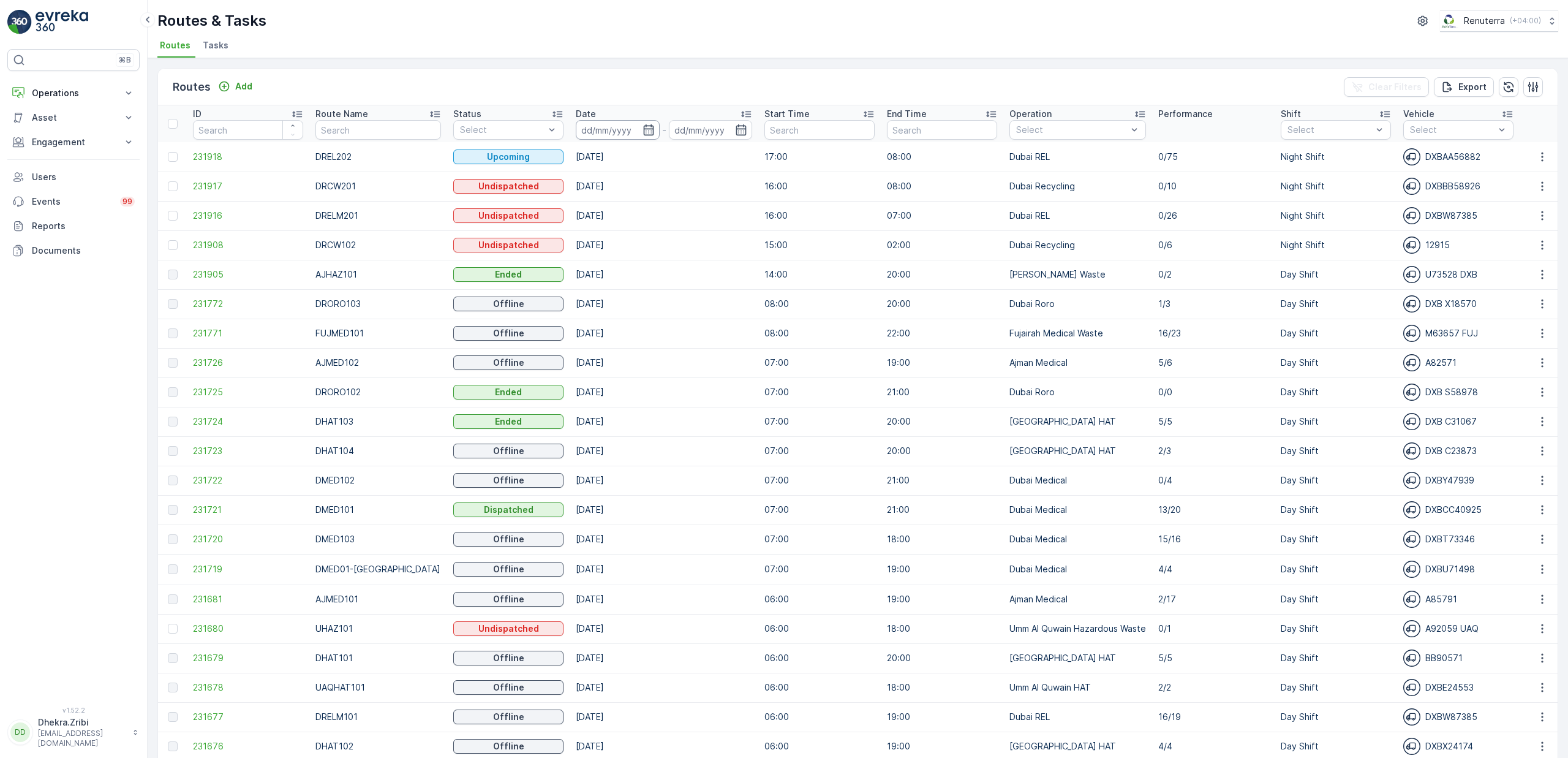
click at [634, 136] on input at bounding box center [618, 129] width 84 height 20
click at [695, 253] on div "13" at bounding box center [692, 255] width 20 height 20
type input "[DATE]"
click at [695, 253] on div "13" at bounding box center [692, 255] width 20 height 20
type input "[DATE]"
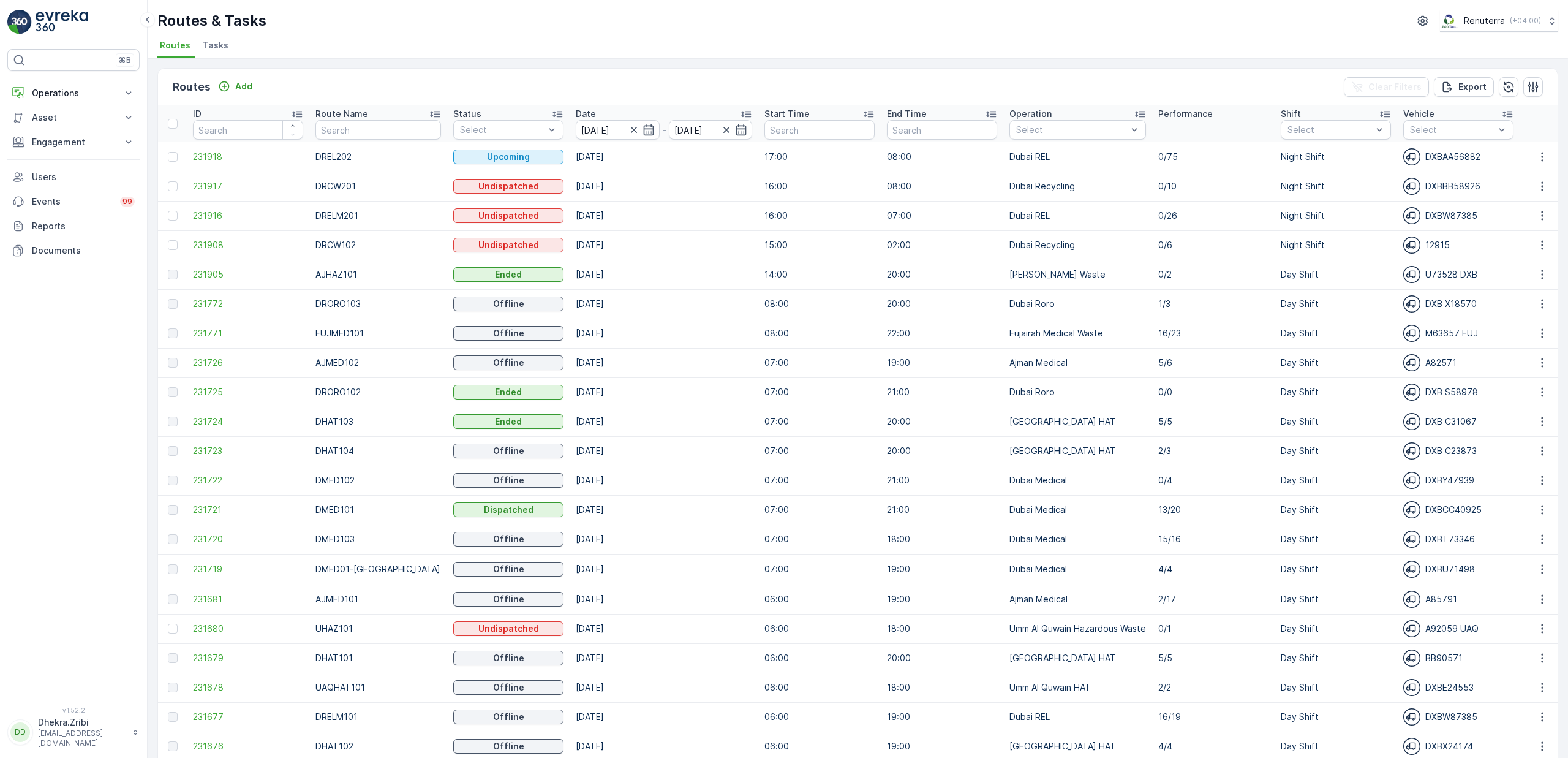
click at [637, 48] on ul "Routes Tasks" at bounding box center [852, 47] width 1391 height 20
click at [351, 132] on input "text" at bounding box center [378, 129] width 125 height 20
type input "rel"
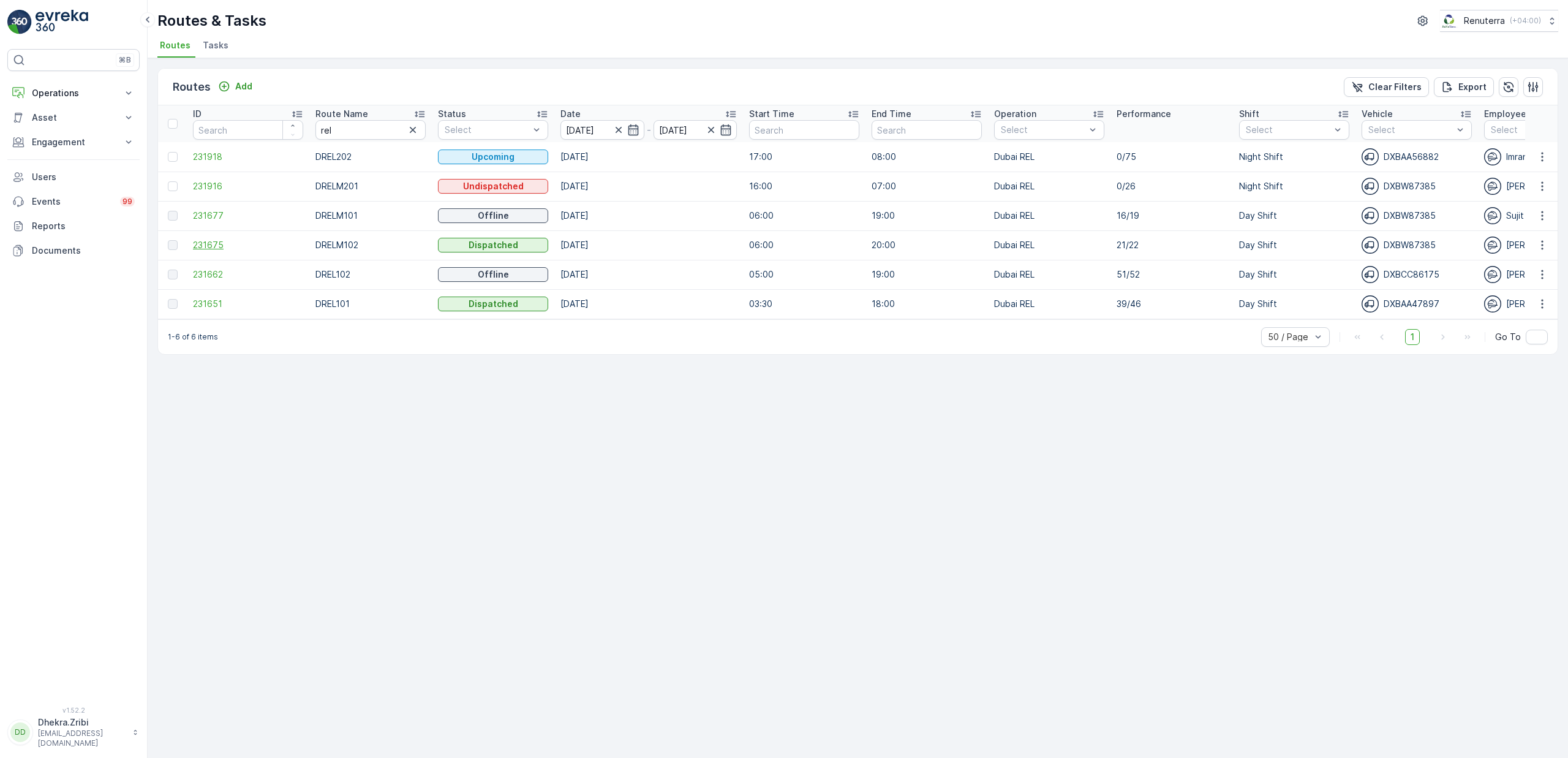
click at [212, 248] on span "231675" at bounding box center [248, 244] width 111 height 12
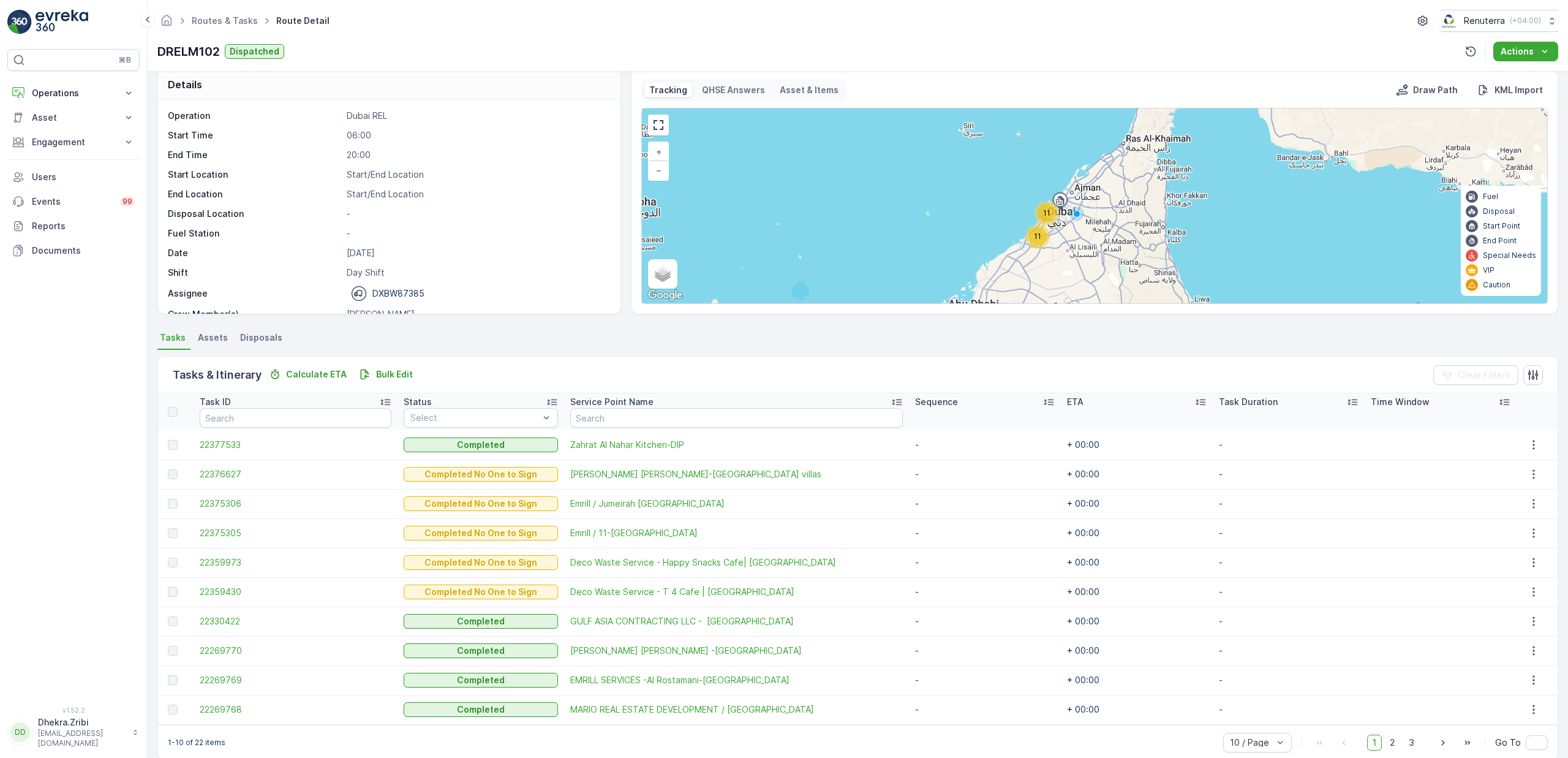
scroll to position [30, 0]
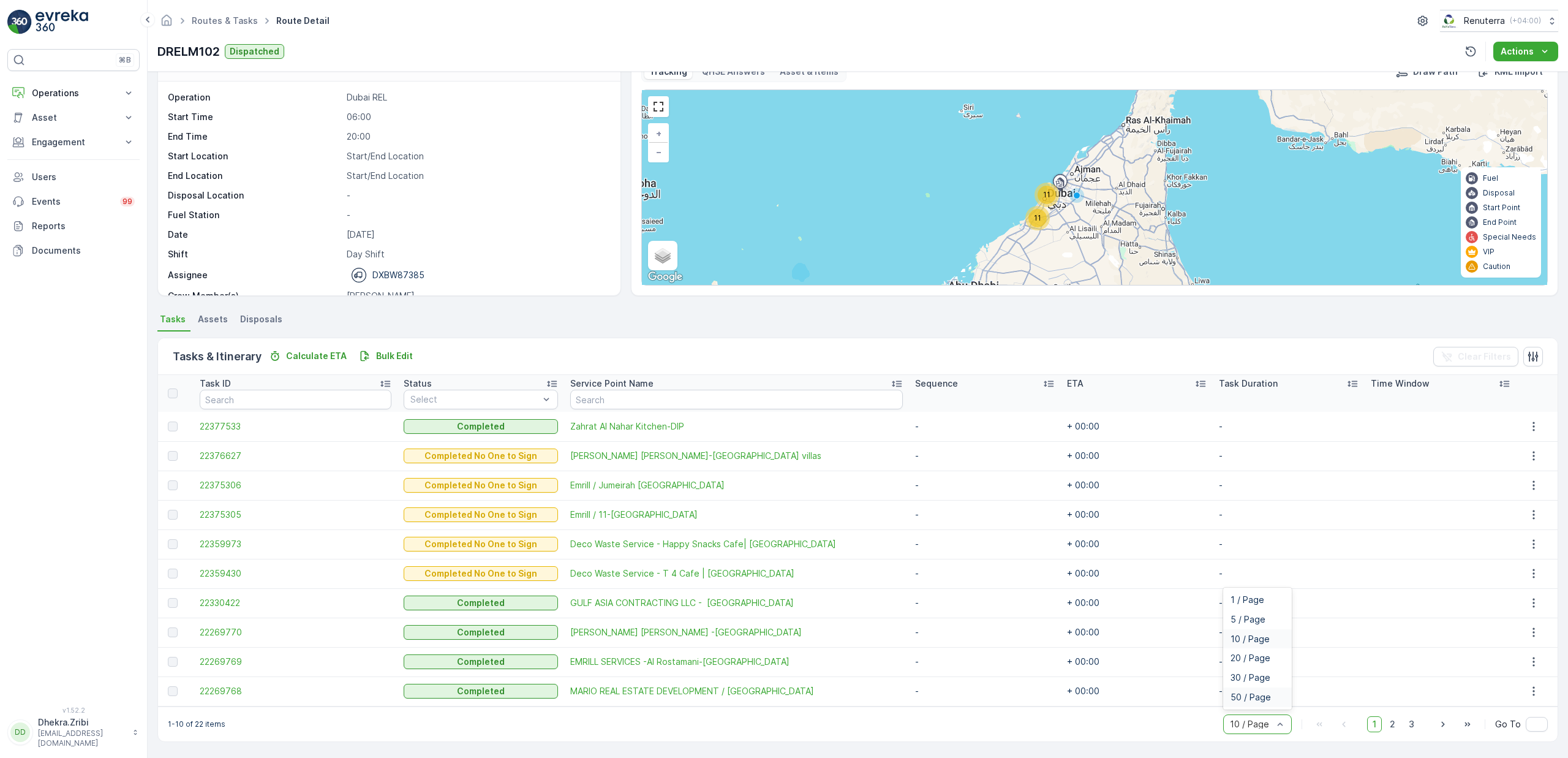
click at [1263, 704] on div "50 / Page" at bounding box center [1258, 697] width 69 height 20
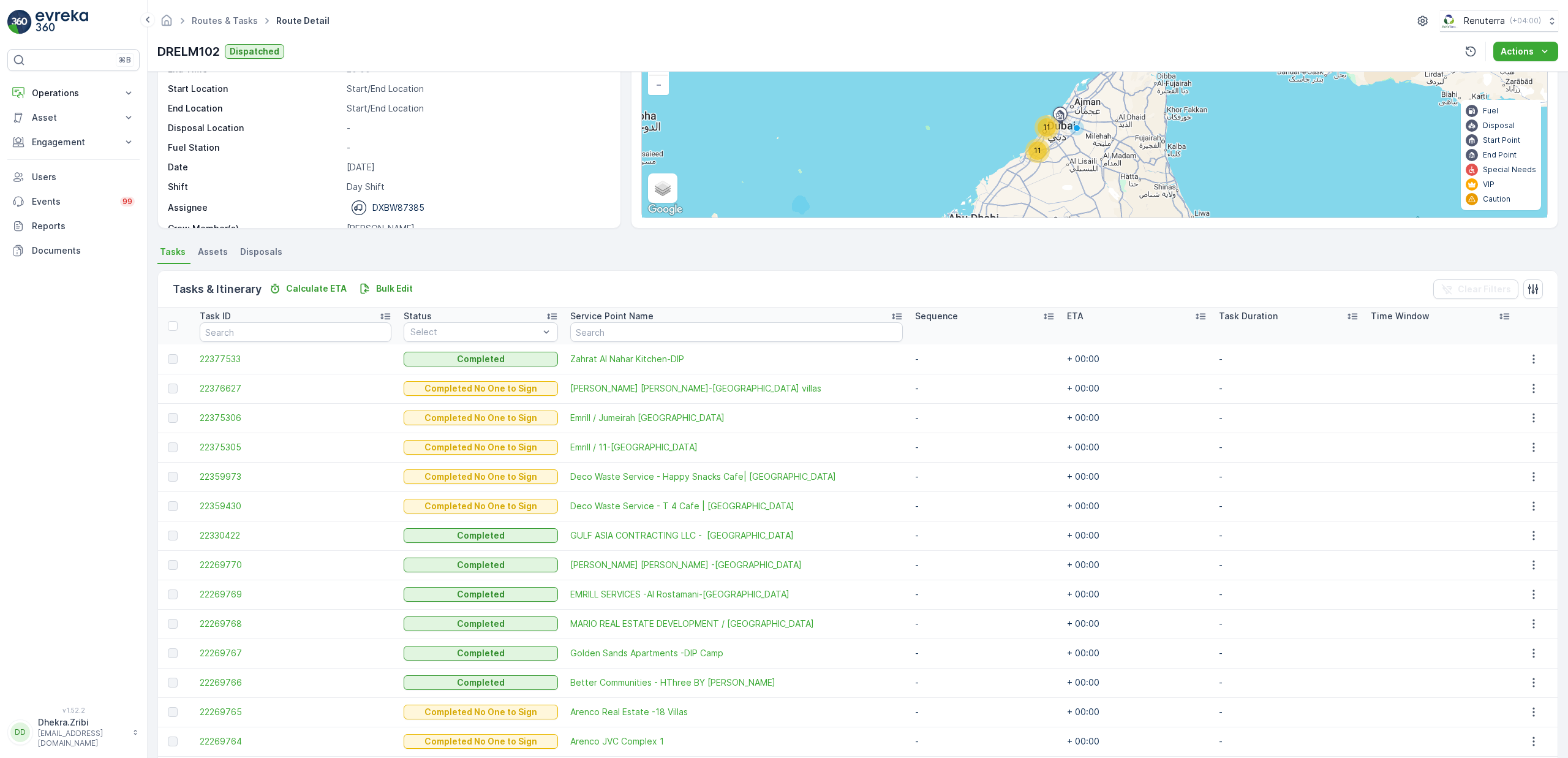
scroll to position [103, 0]
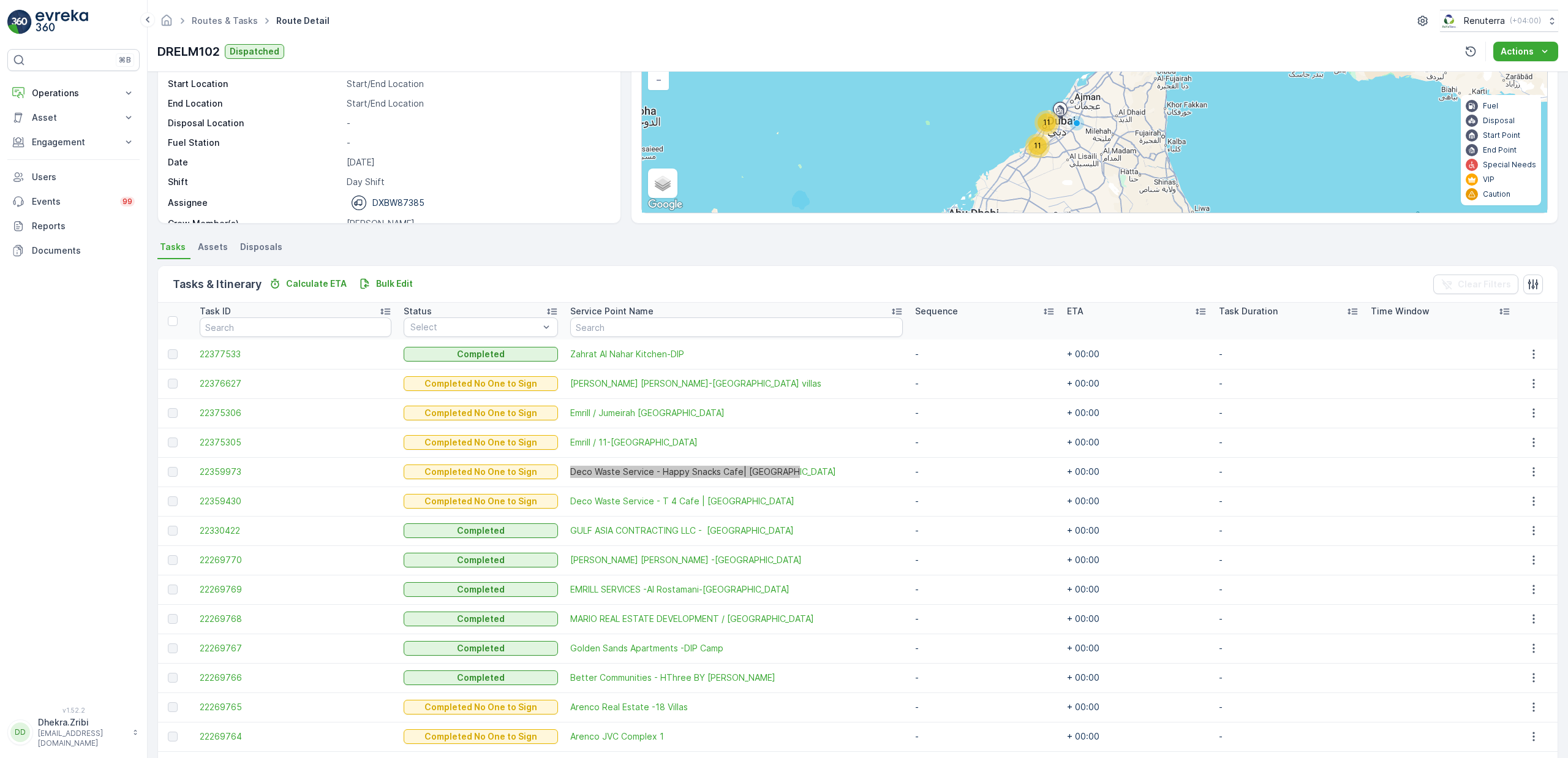
drag, startPoint x: 732, startPoint y: 472, endPoint x: 220, endPoint y: 9, distance: 690.3
click at [0, 0] on div "⌘B Operations Insights Planning Routes & Tasks Cockpit Settings Asset Assets En…" at bounding box center [784, 379] width 1568 height 758
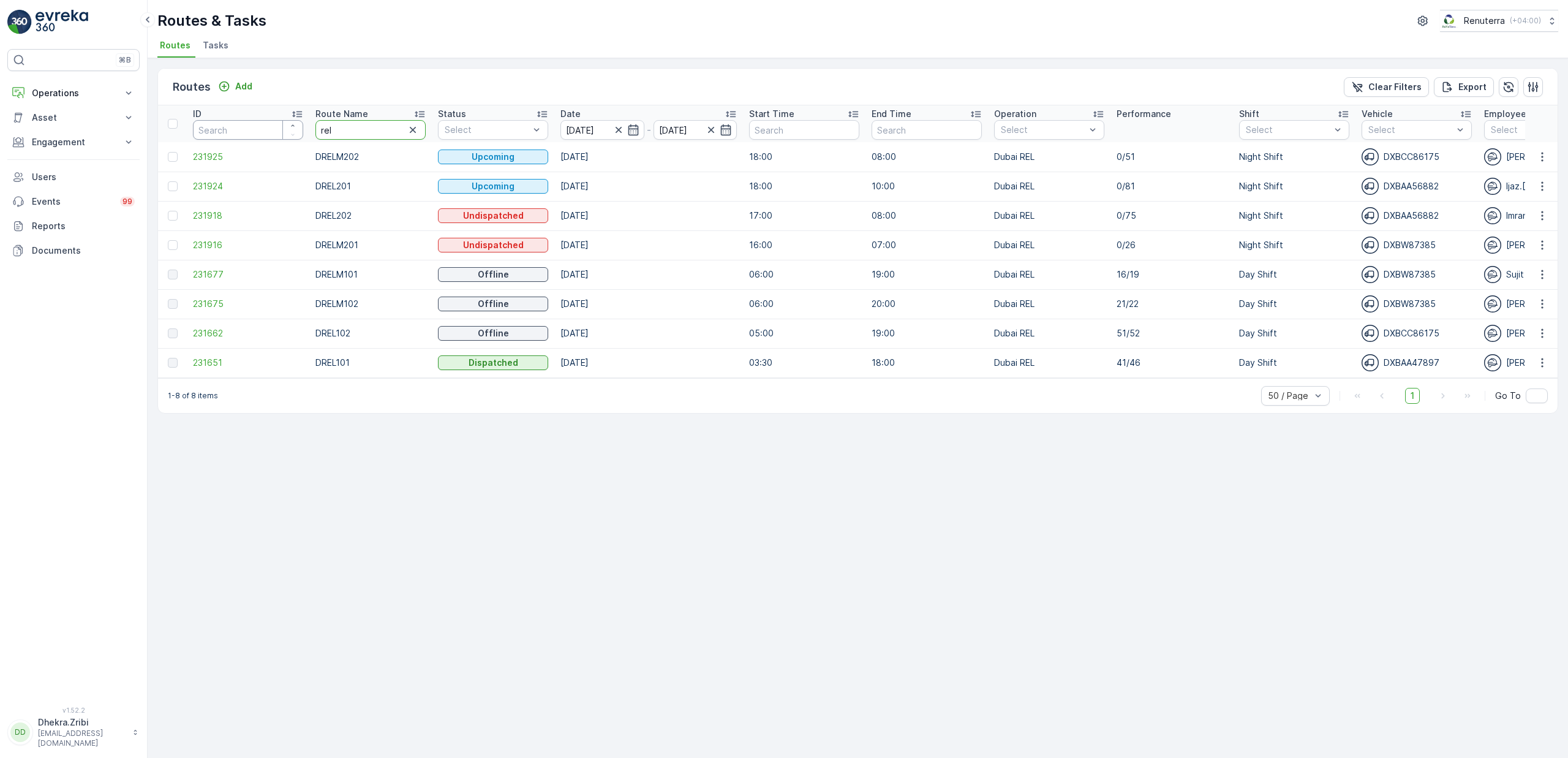
drag, startPoint x: 352, startPoint y: 128, endPoint x: 266, endPoint y: 129, distance: 86.0
click at [266, 129] on tr "ID Route Name rel Status Select Date 13.10.2025 - 13.10.2025 Start Time End Tim…" at bounding box center [1386, 124] width 2456 height 37
type input "med"
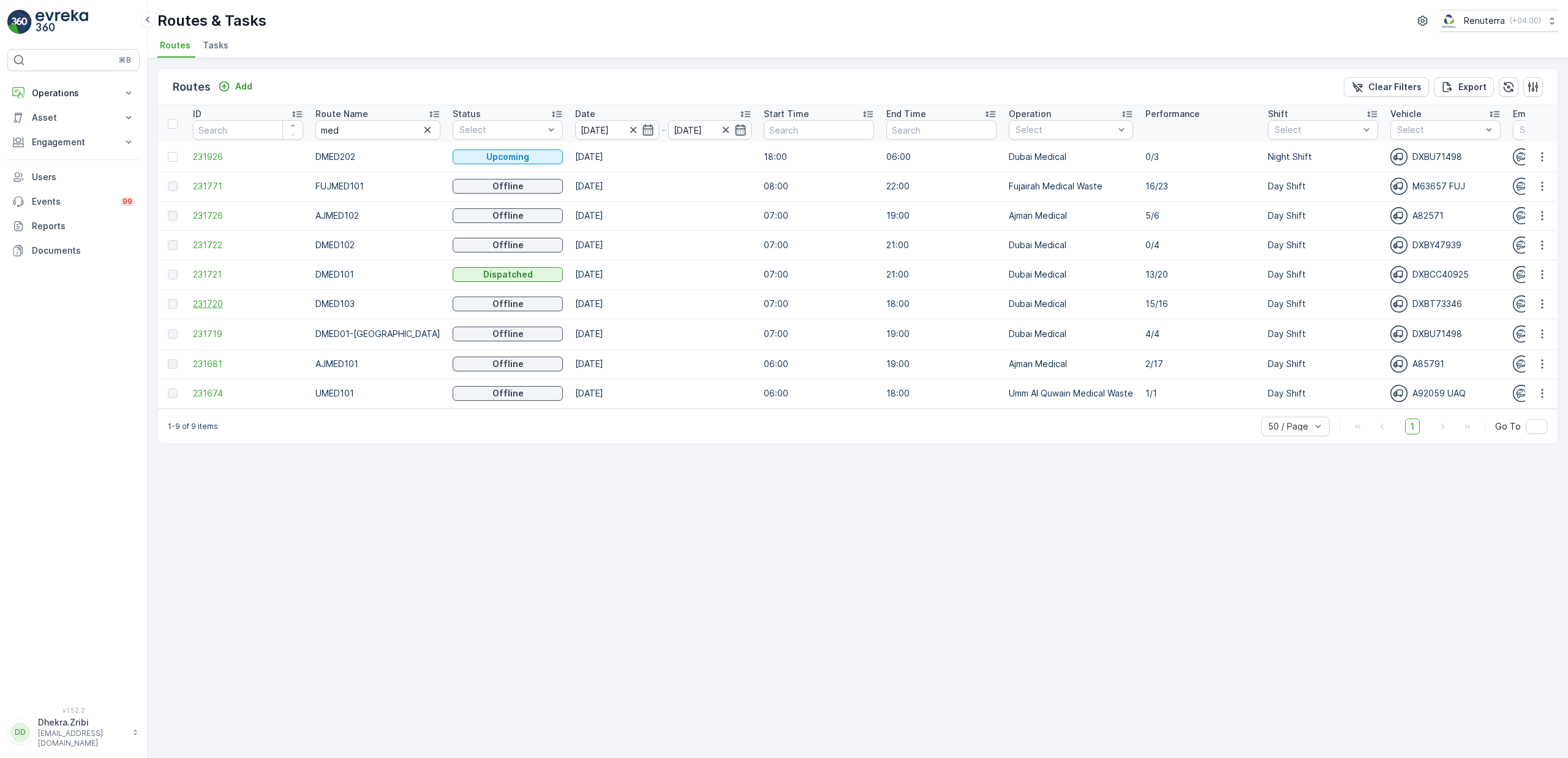
click at [217, 298] on span "231720" at bounding box center [248, 303] width 111 height 12
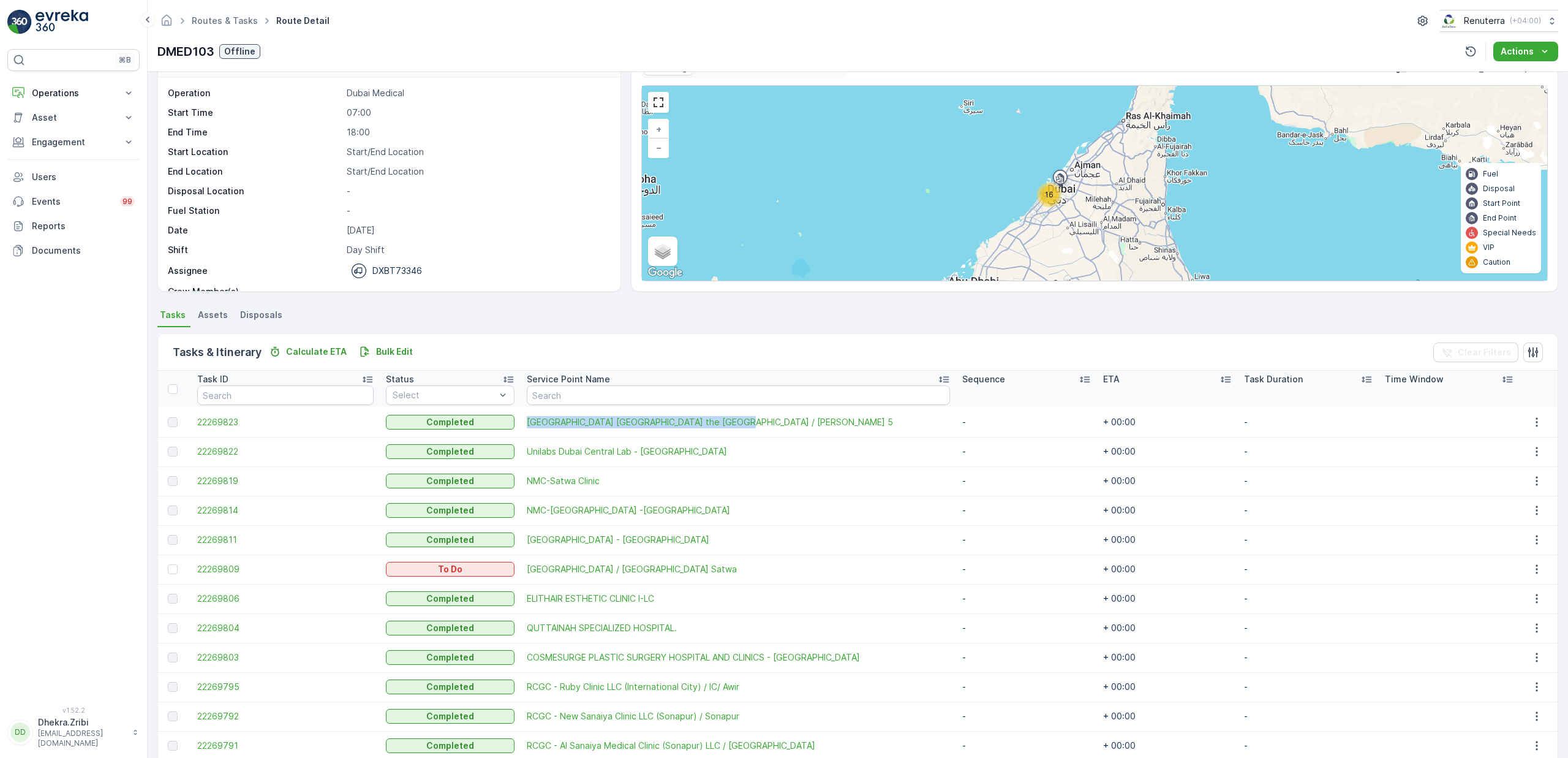
scroll to position [35, 0]
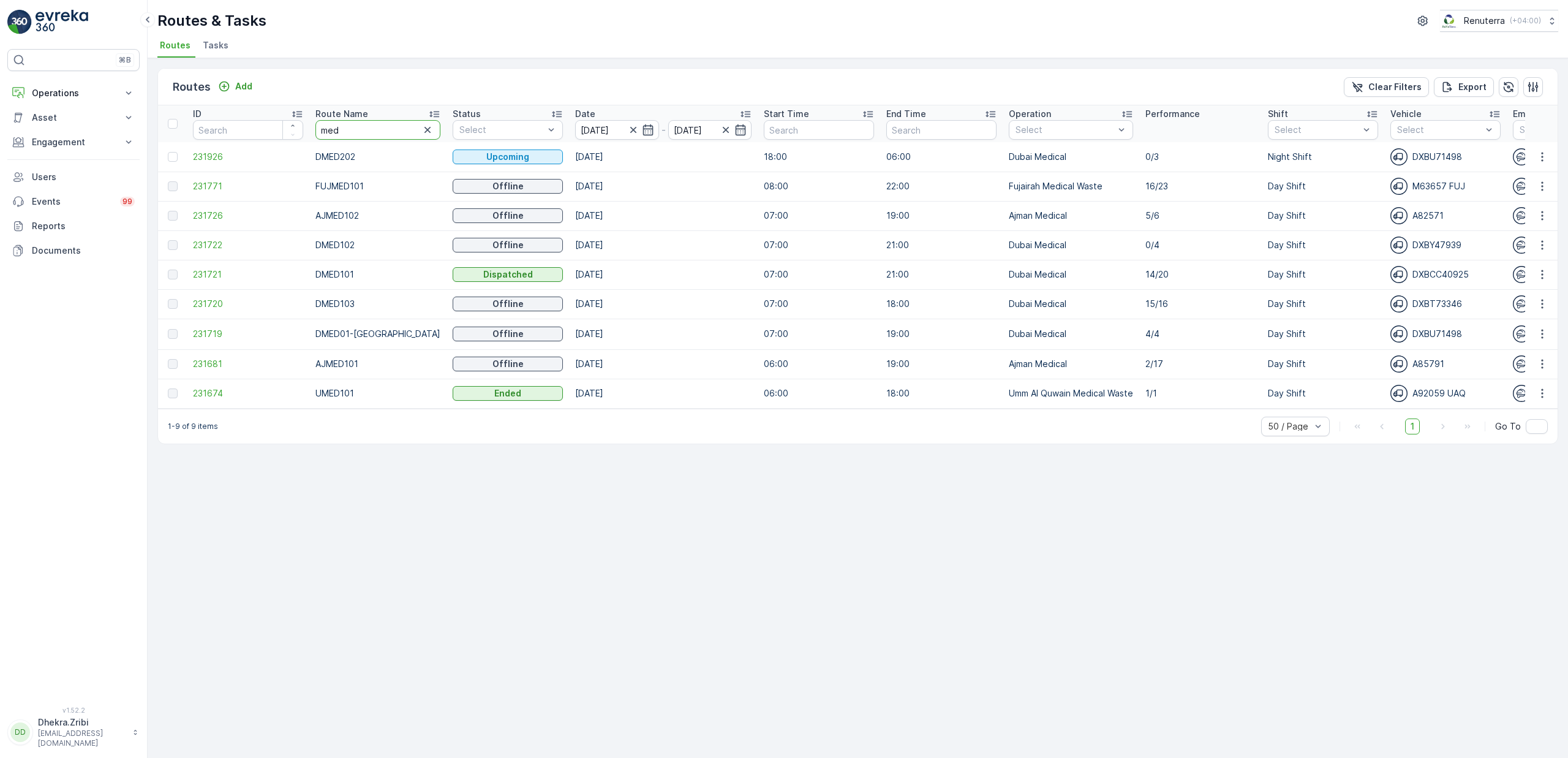
drag, startPoint x: 357, startPoint y: 134, endPoint x: 288, endPoint y: 113, distance: 72.1
click at [288, 113] on tr "ID Route Name med Status Select Date 13.10.2025 - 13.10.2025 Start Time End Tim…" at bounding box center [1401, 124] width 2485 height 37
type input "hat"
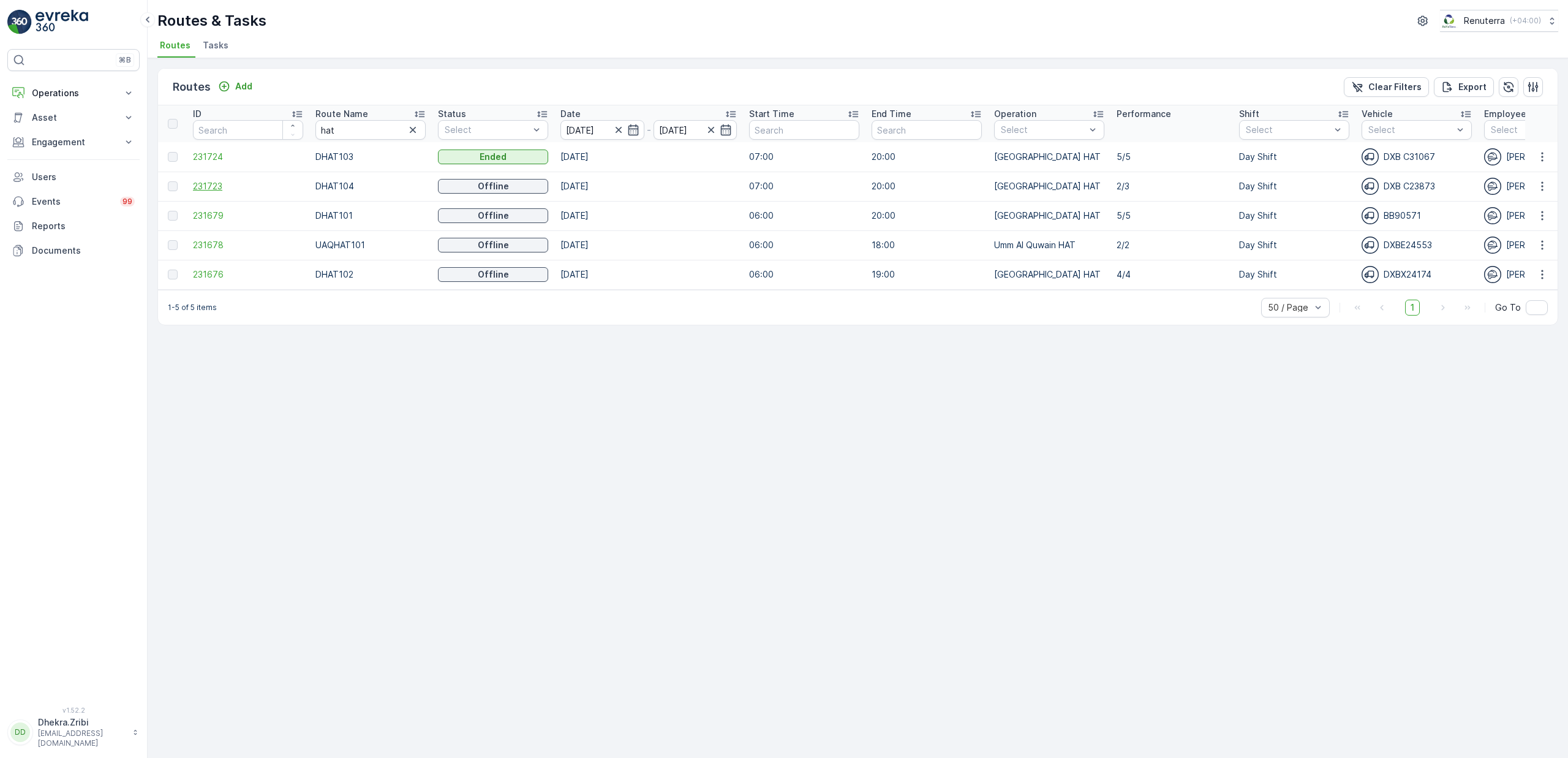
click at [213, 188] on span "231723" at bounding box center [248, 186] width 111 height 12
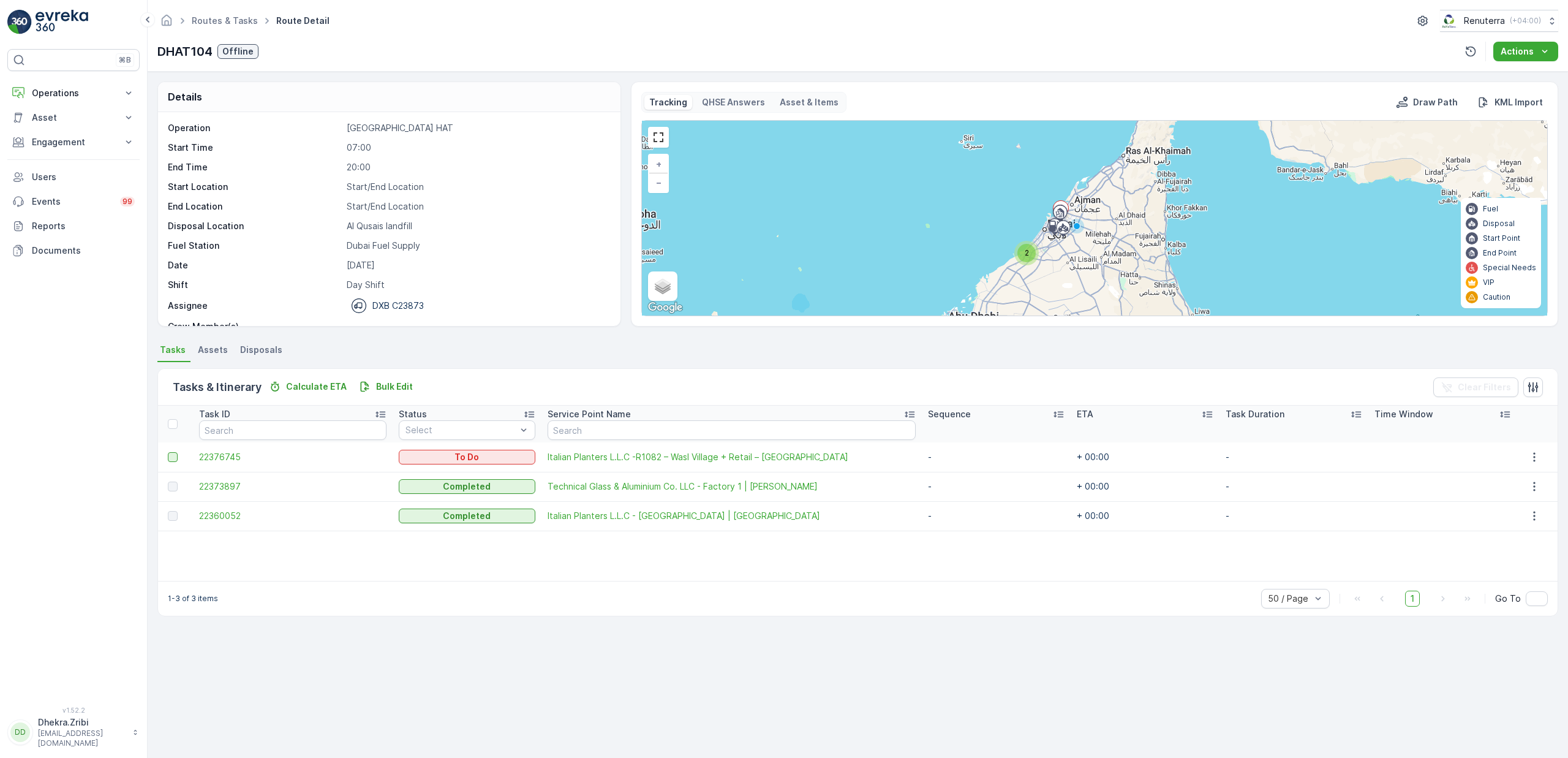
click at [171, 455] on div at bounding box center [173, 457] width 10 height 10
click at [168, 452] on input "checkbox" at bounding box center [168, 452] width 0 height 0
click at [1262, 402] on div "Change Route" at bounding box center [1267, 387] width 78 height 36
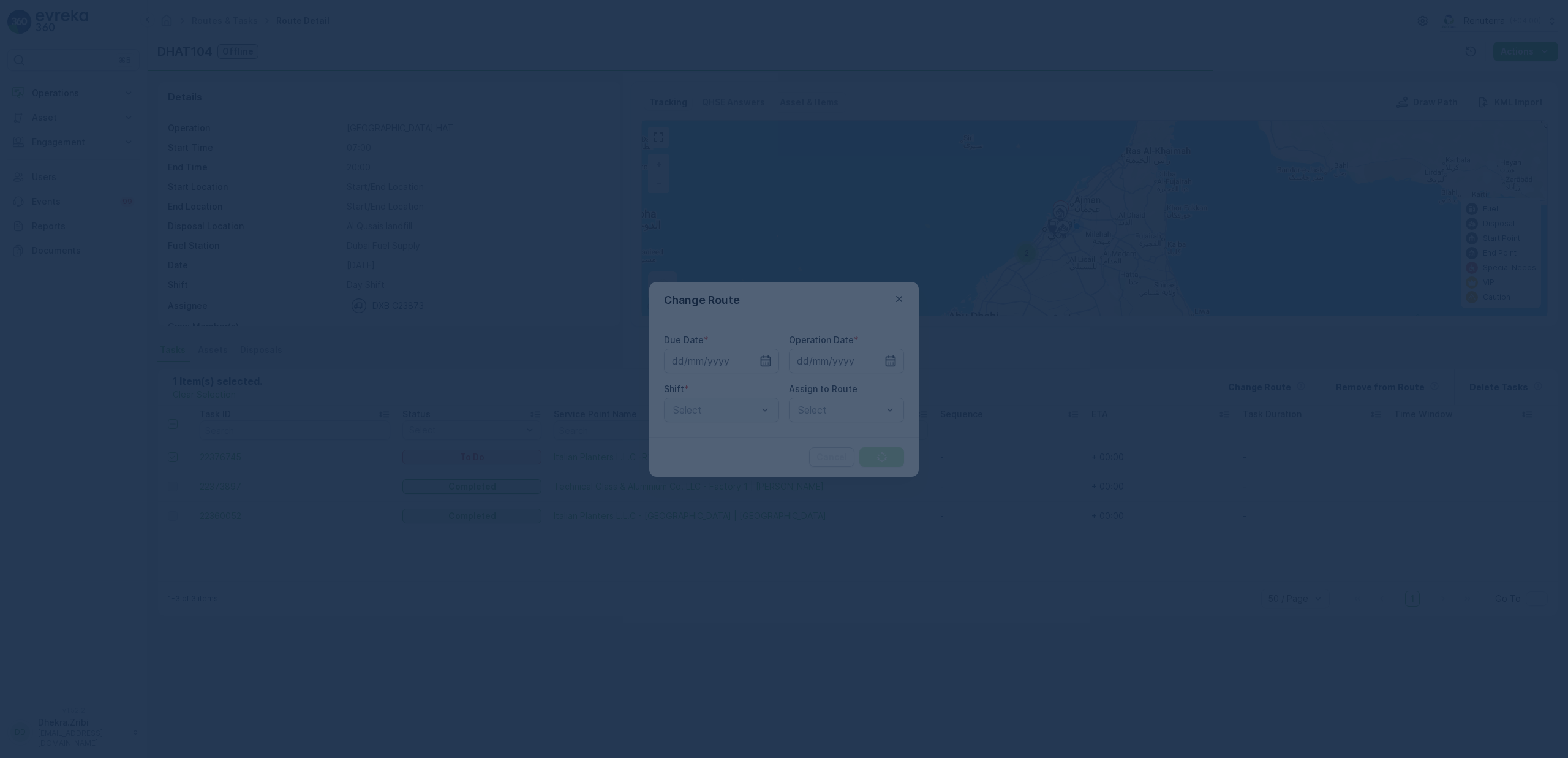
type input "[DATE]"
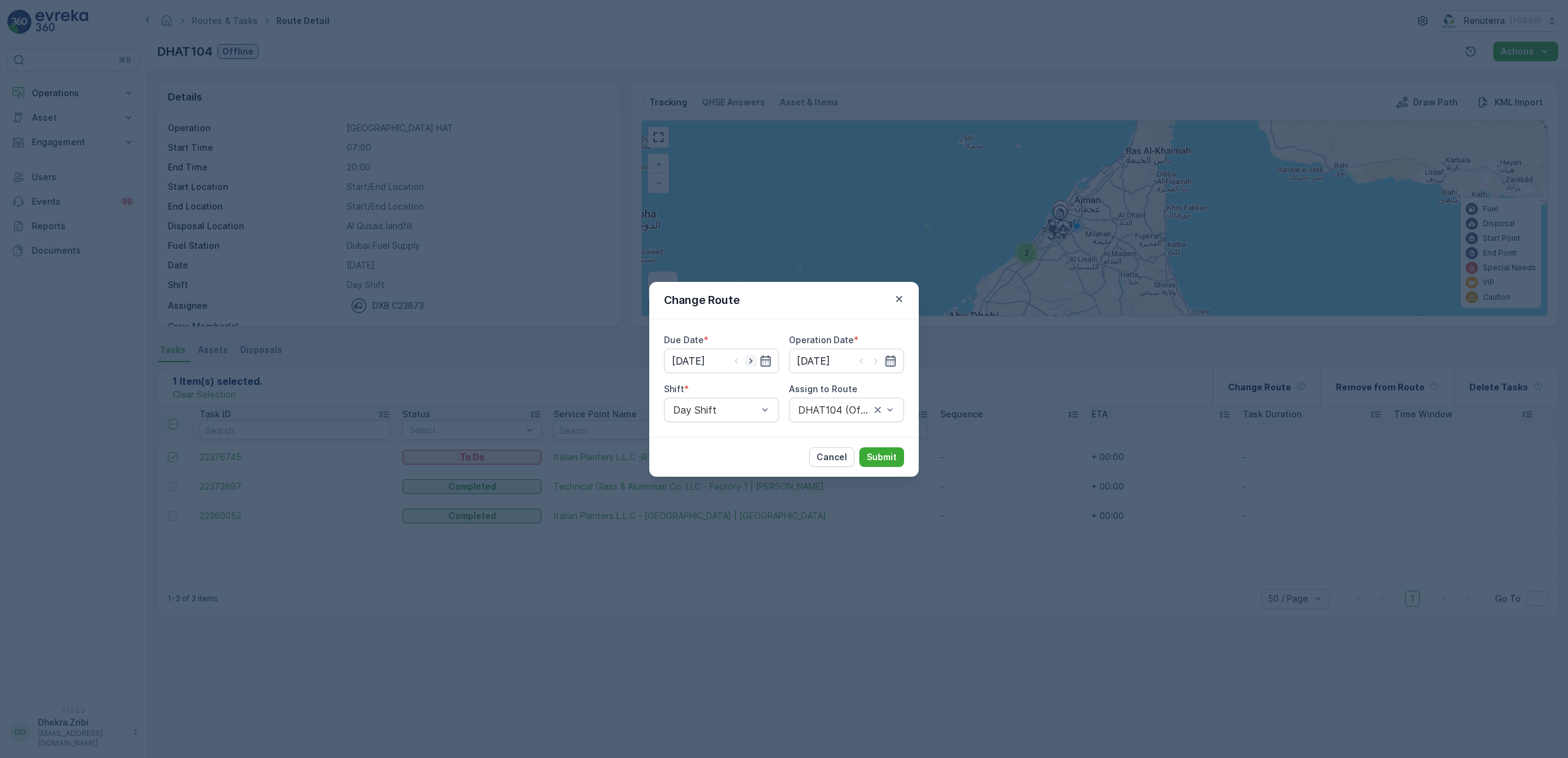
click at [751, 361] on icon "button" at bounding box center [751, 361] width 3 height 6
type input "[DATE]"
click at [876, 365] on icon "button" at bounding box center [875, 361] width 12 height 12
type input "[DATE]"
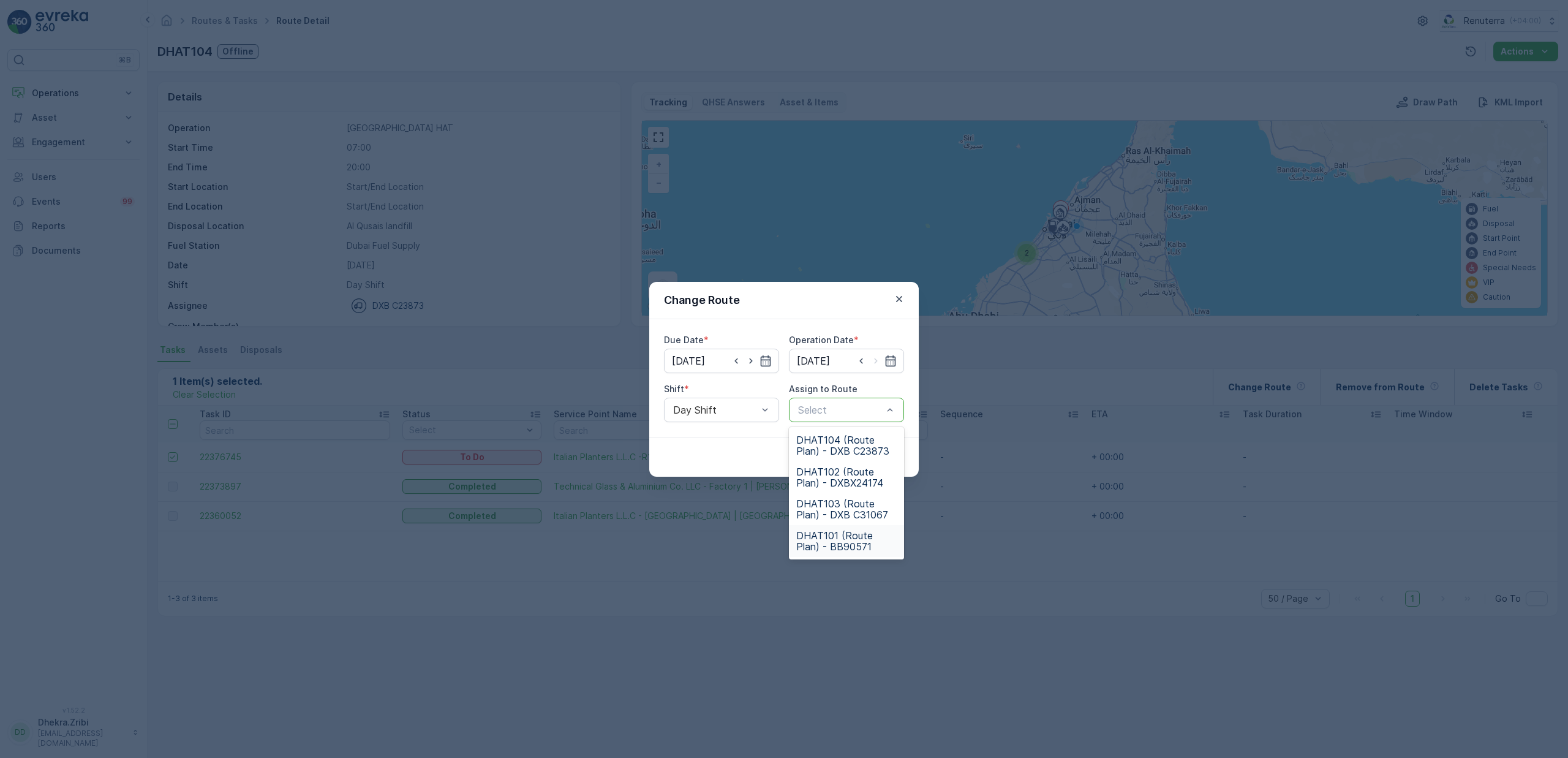
click at [835, 538] on span "DHAT101 (Route Plan) - BB90571" at bounding box center [847, 541] width 101 height 22
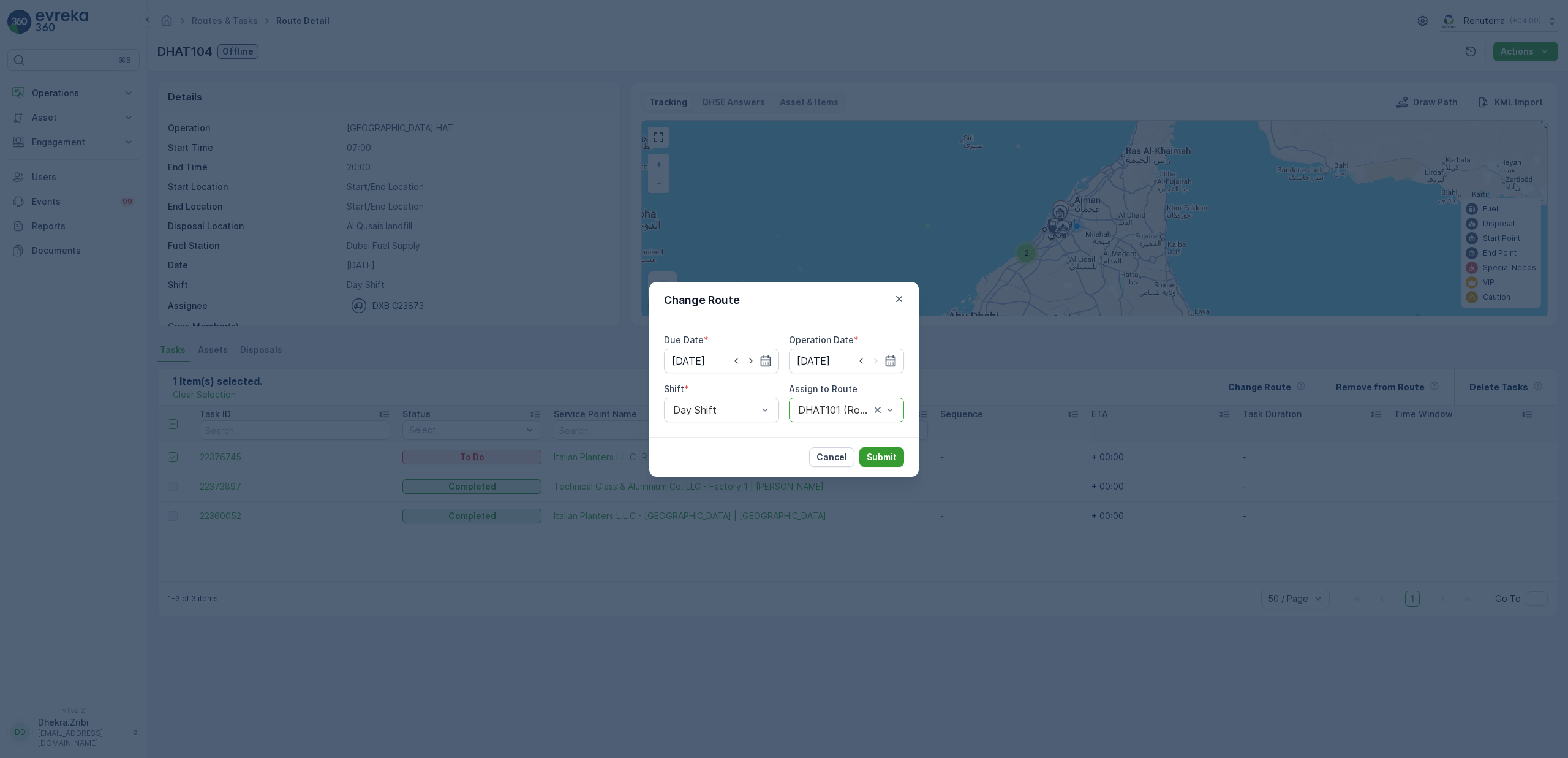
click at [877, 460] on p "Submit" at bounding box center [882, 456] width 30 height 12
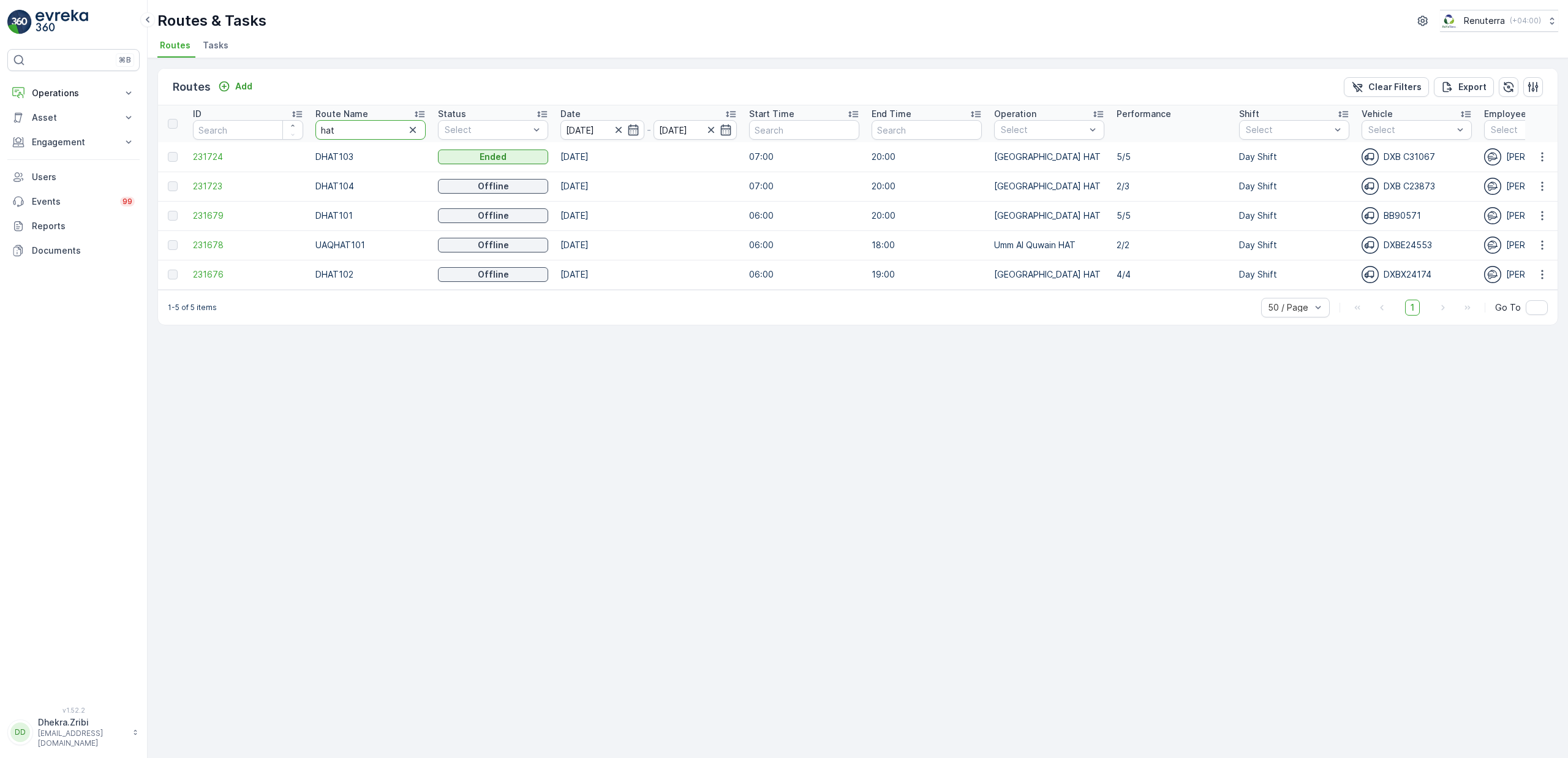
drag, startPoint x: 356, startPoint y: 125, endPoint x: 242, endPoint y: 141, distance: 115.1
click at [242, 141] on tr "ID Route Name hat Status Select Date 13.10.2025 - 13.10.2025 Start Time End Tim…" at bounding box center [1386, 124] width 2456 height 37
type input "h"
type input "med"
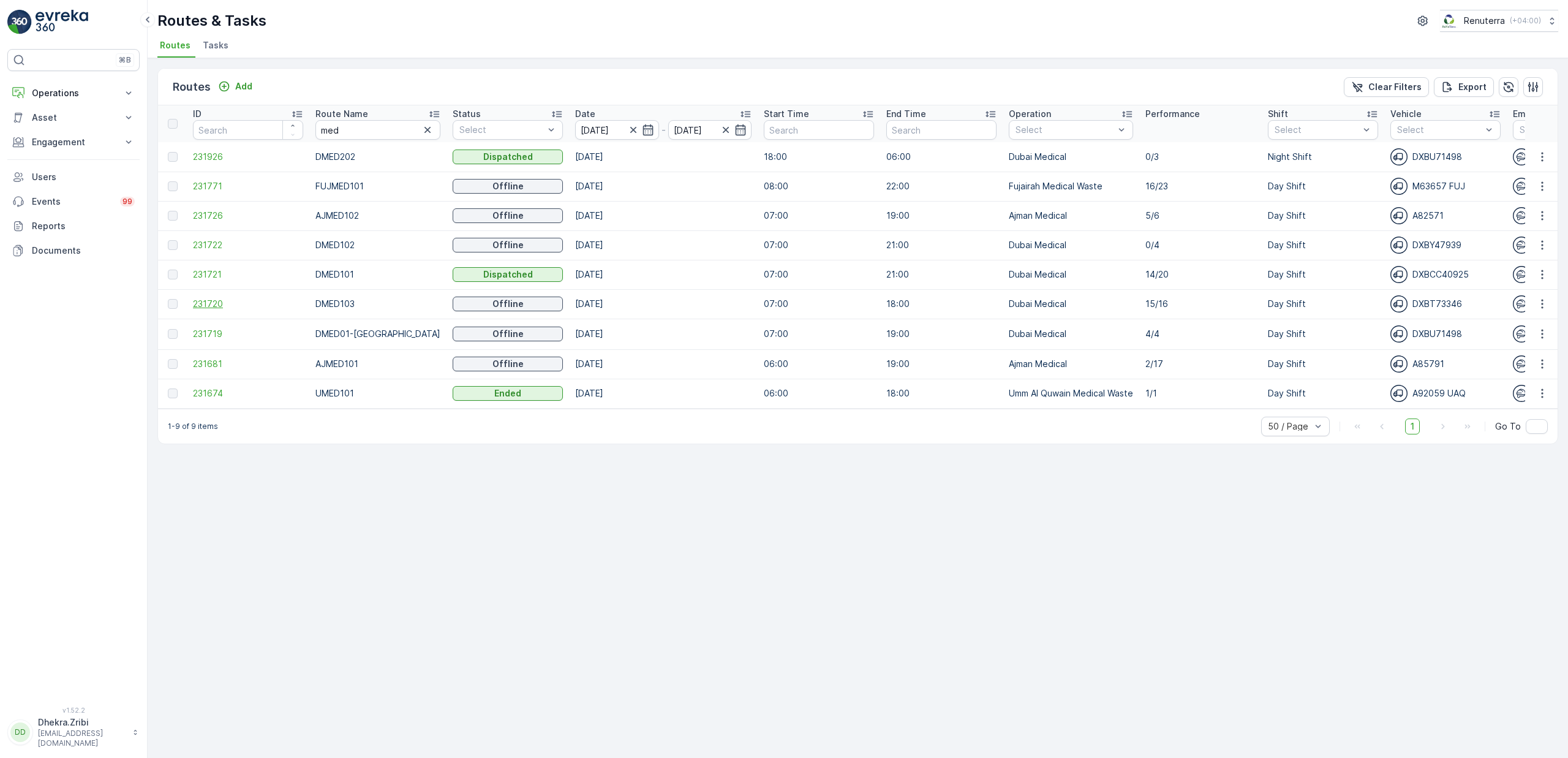
click at [220, 305] on span "231720" at bounding box center [248, 303] width 111 height 12
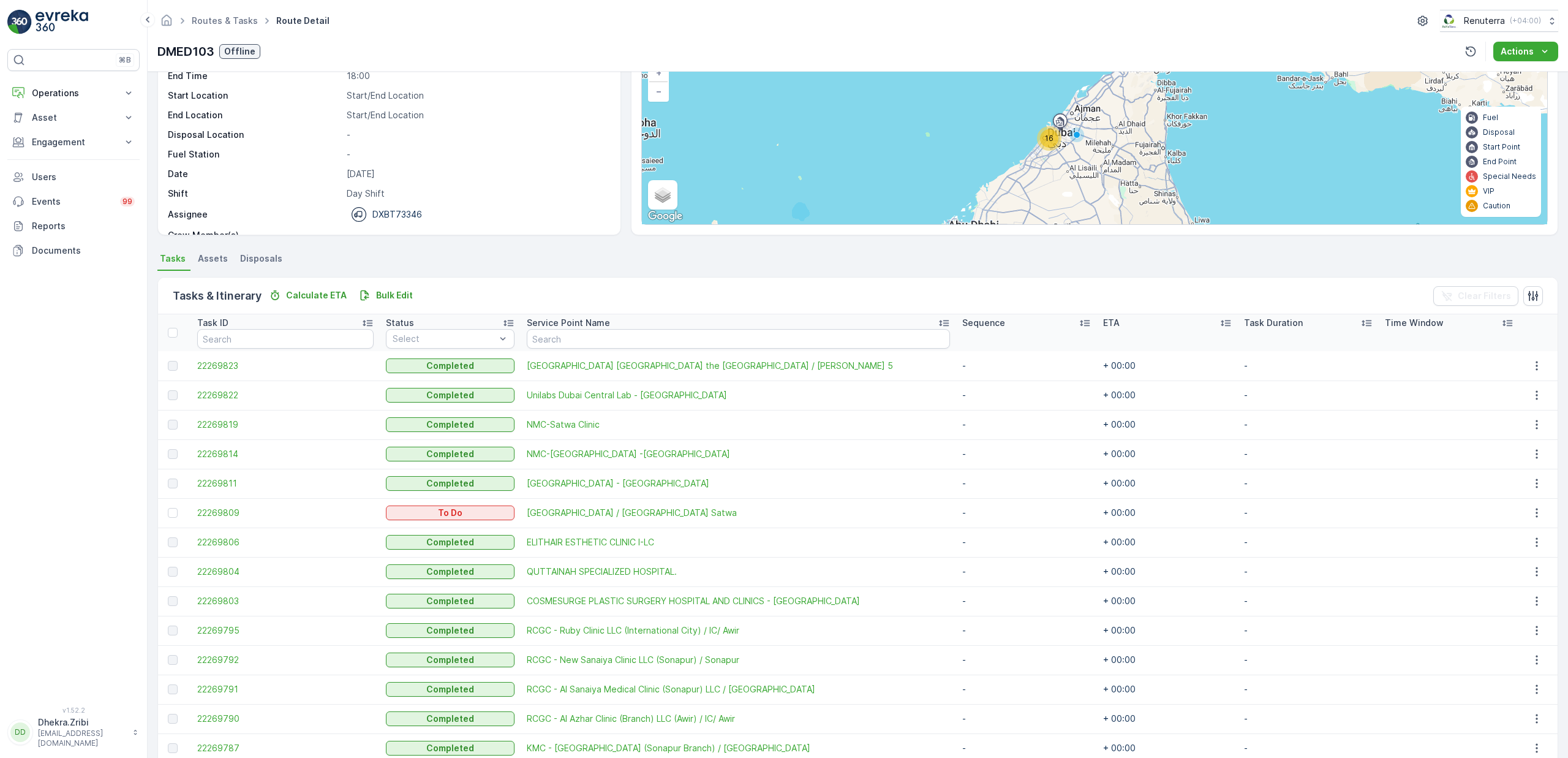
scroll to position [103, 0]
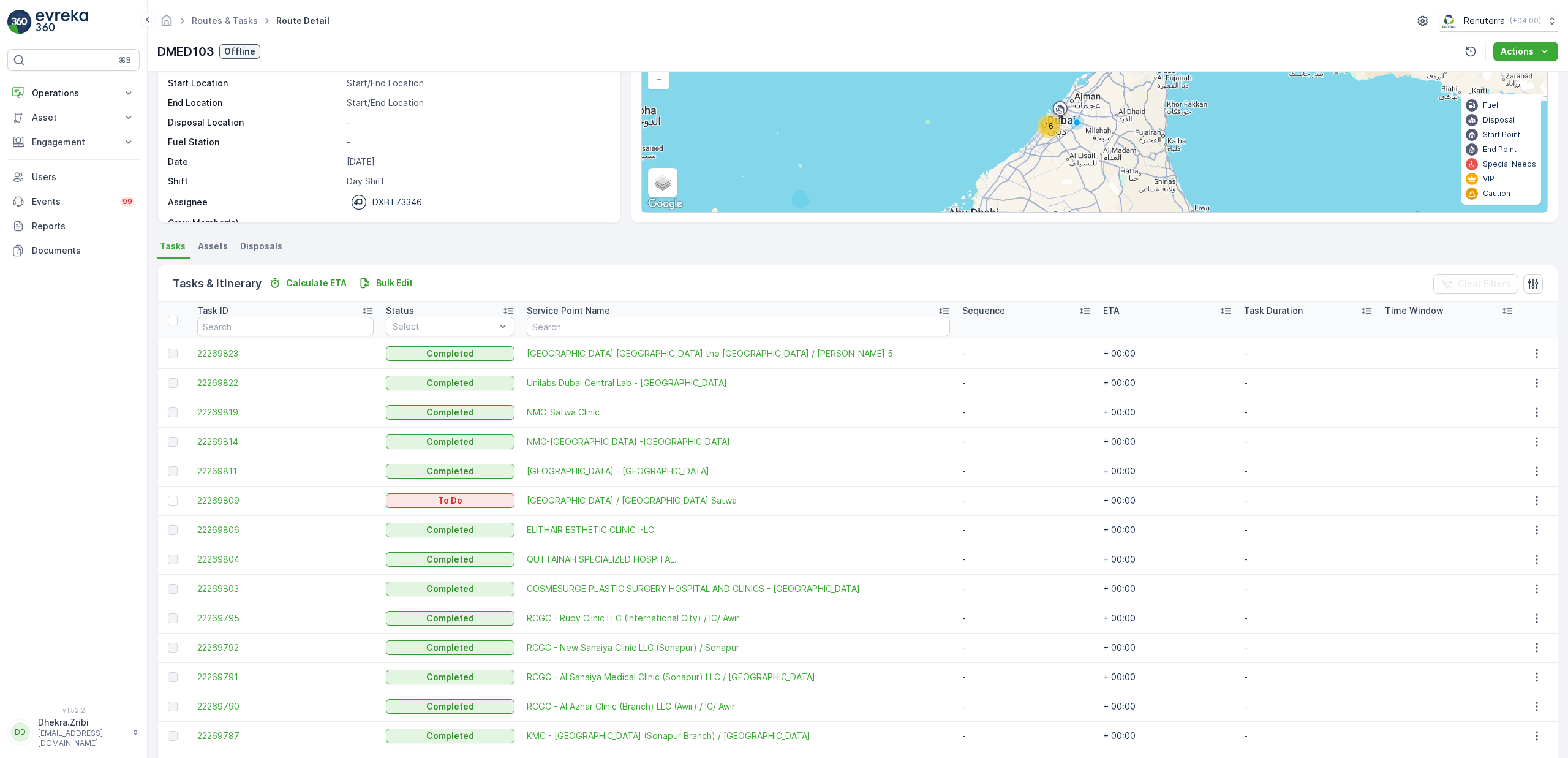
click at [718, 241] on ul "Tasks Assets Disposals" at bounding box center [857, 247] width 1401 height 20
click at [175, 503] on div at bounding box center [173, 501] width 10 height 10
click at [168, 496] on input "checkbox" at bounding box center [168, 496] width 0 height 0
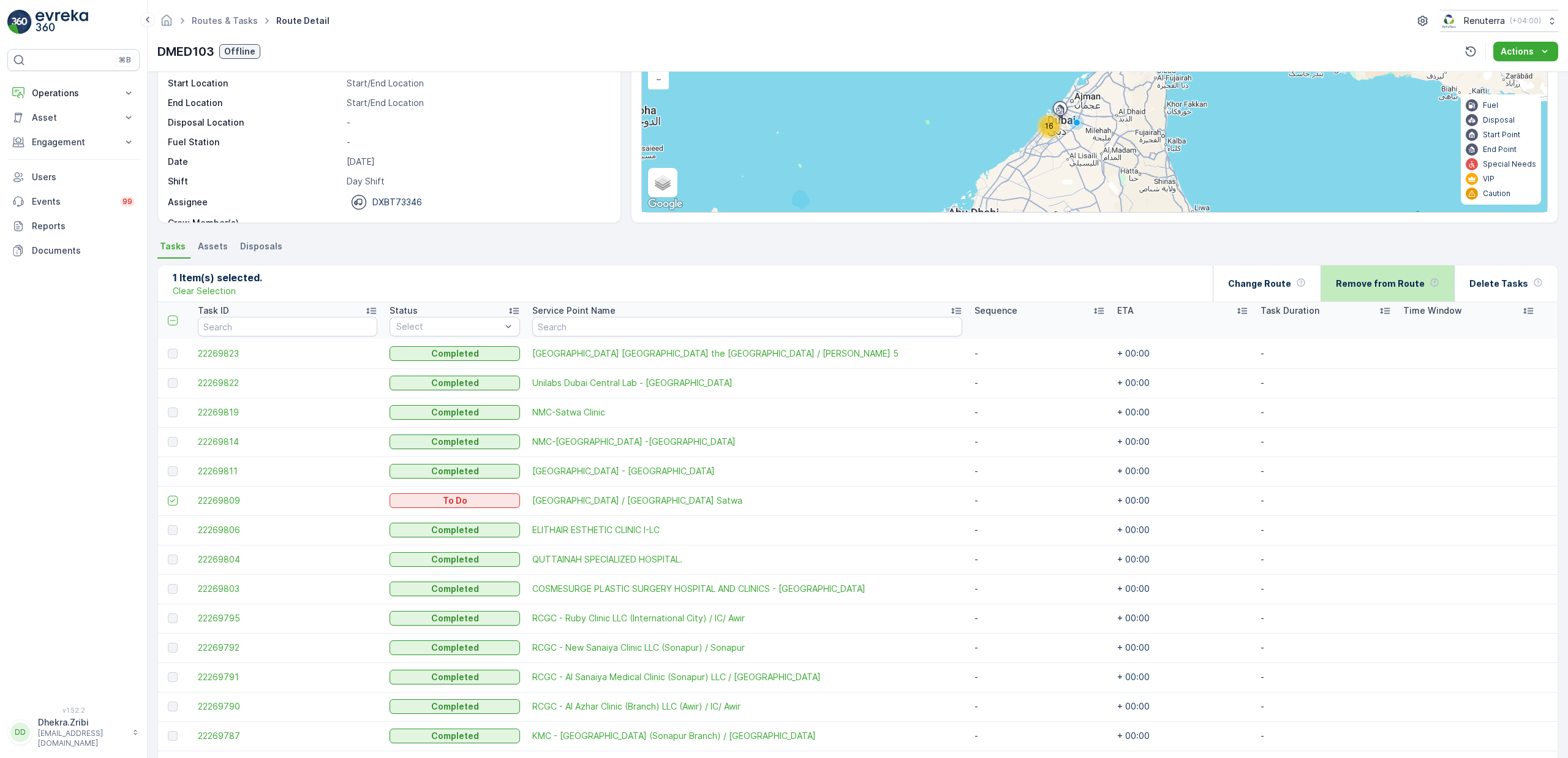
click at [1393, 286] on p "Remove from Route" at bounding box center [1380, 284] width 89 height 12
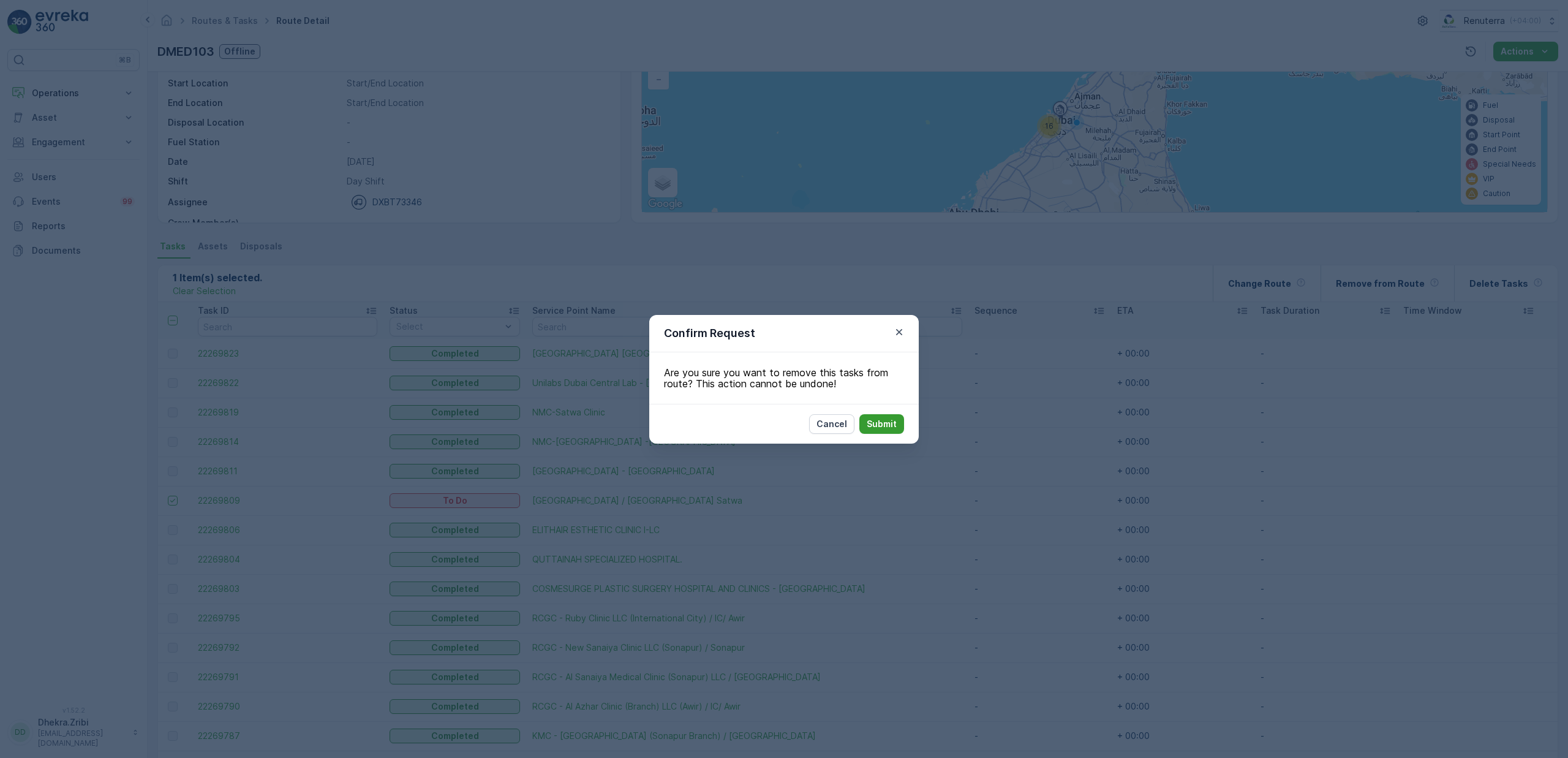
click at [890, 429] on p "Submit" at bounding box center [882, 424] width 30 height 12
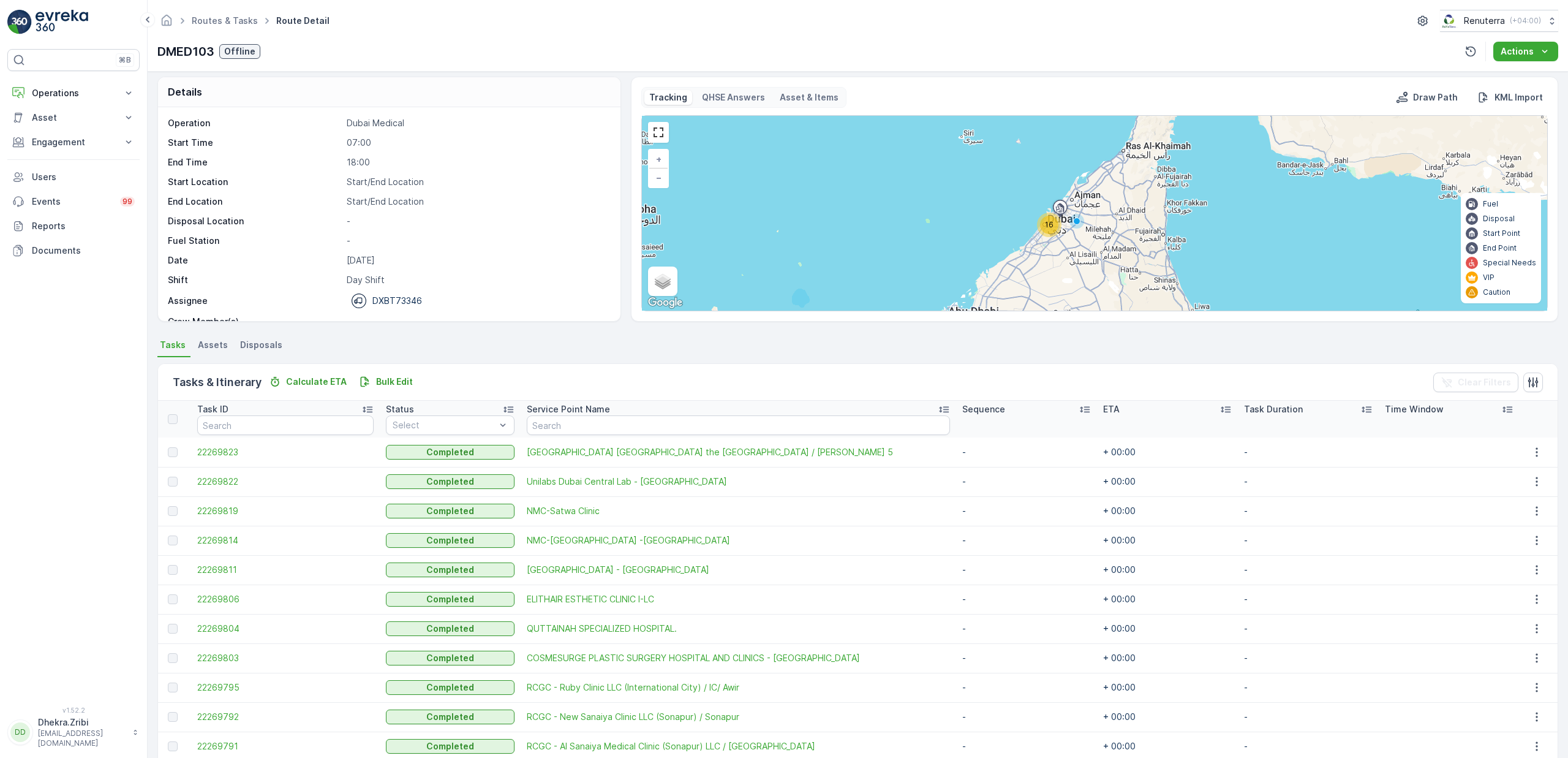
scroll to position [0, 0]
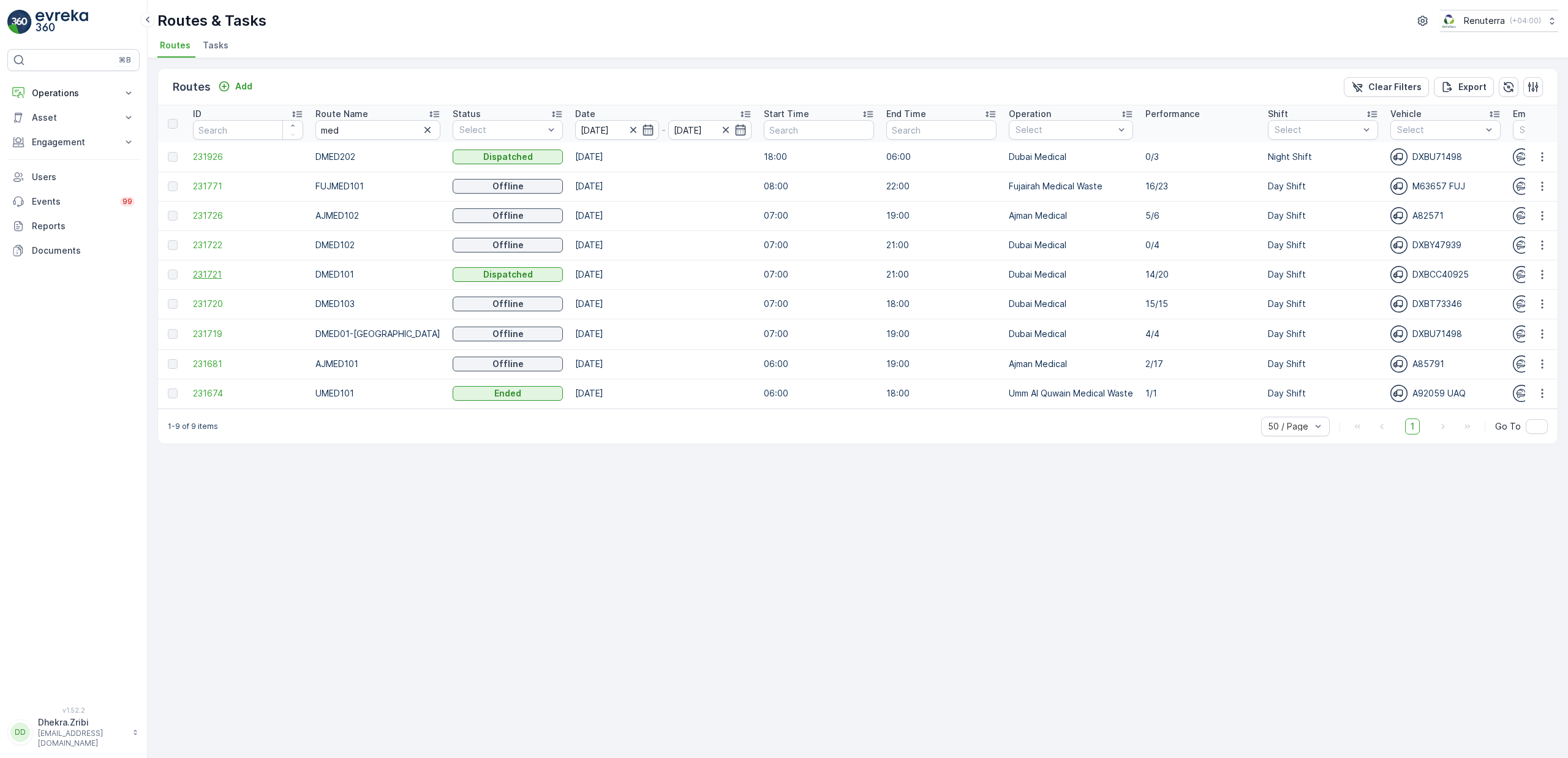
click at [211, 273] on span "231721" at bounding box center [248, 274] width 111 height 12
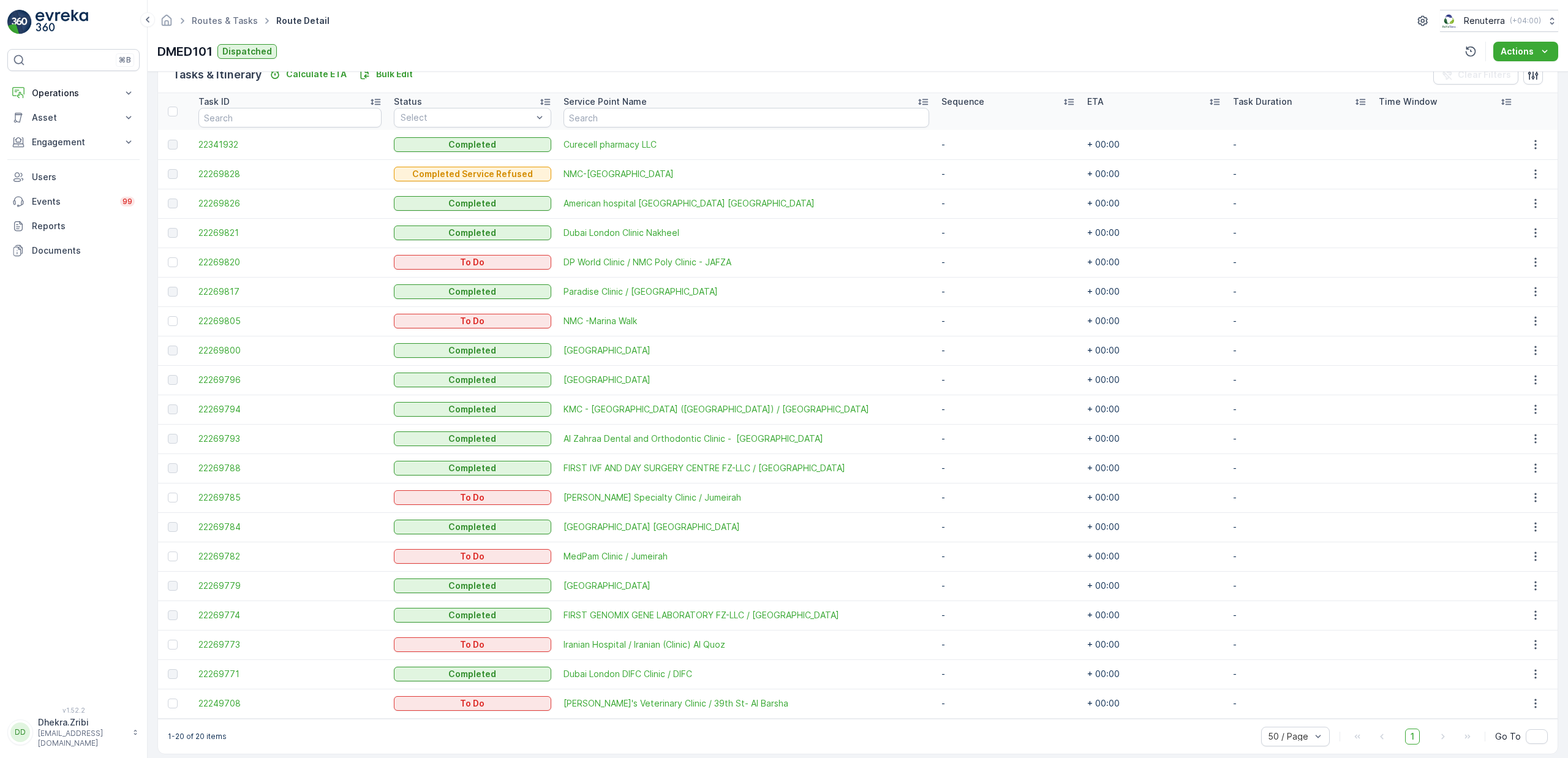
scroll to position [325, 0]
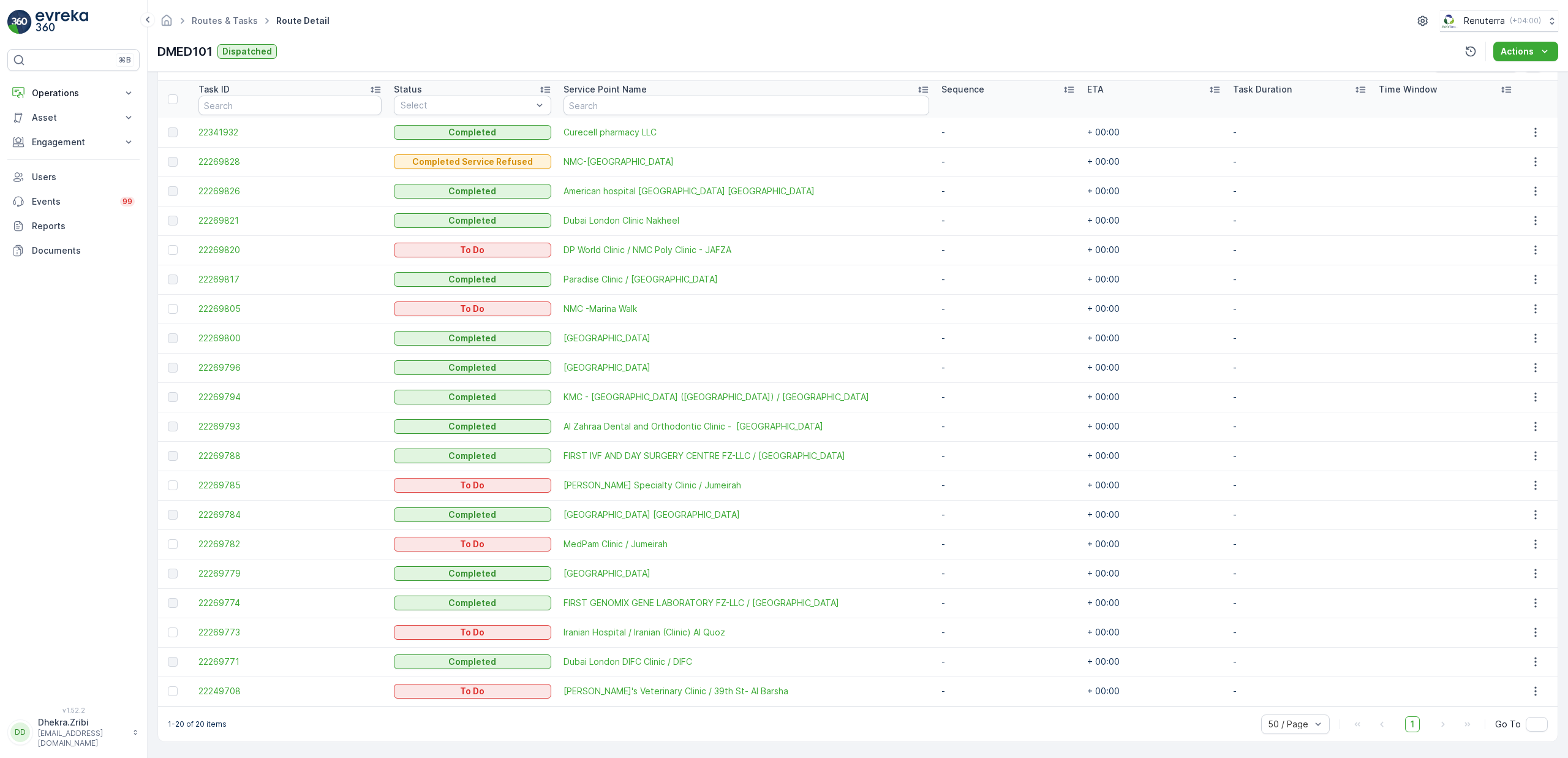
click at [69, 520] on div "⌘B Operations Insights Planning Routes & Tasks Cockpit Settings Asset Assets En…" at bounding box center [73, 370] width 132 height 642
click at [211, 23] on link "Routes & Tasks" at bounding box center [225, 20] width 66 height 11
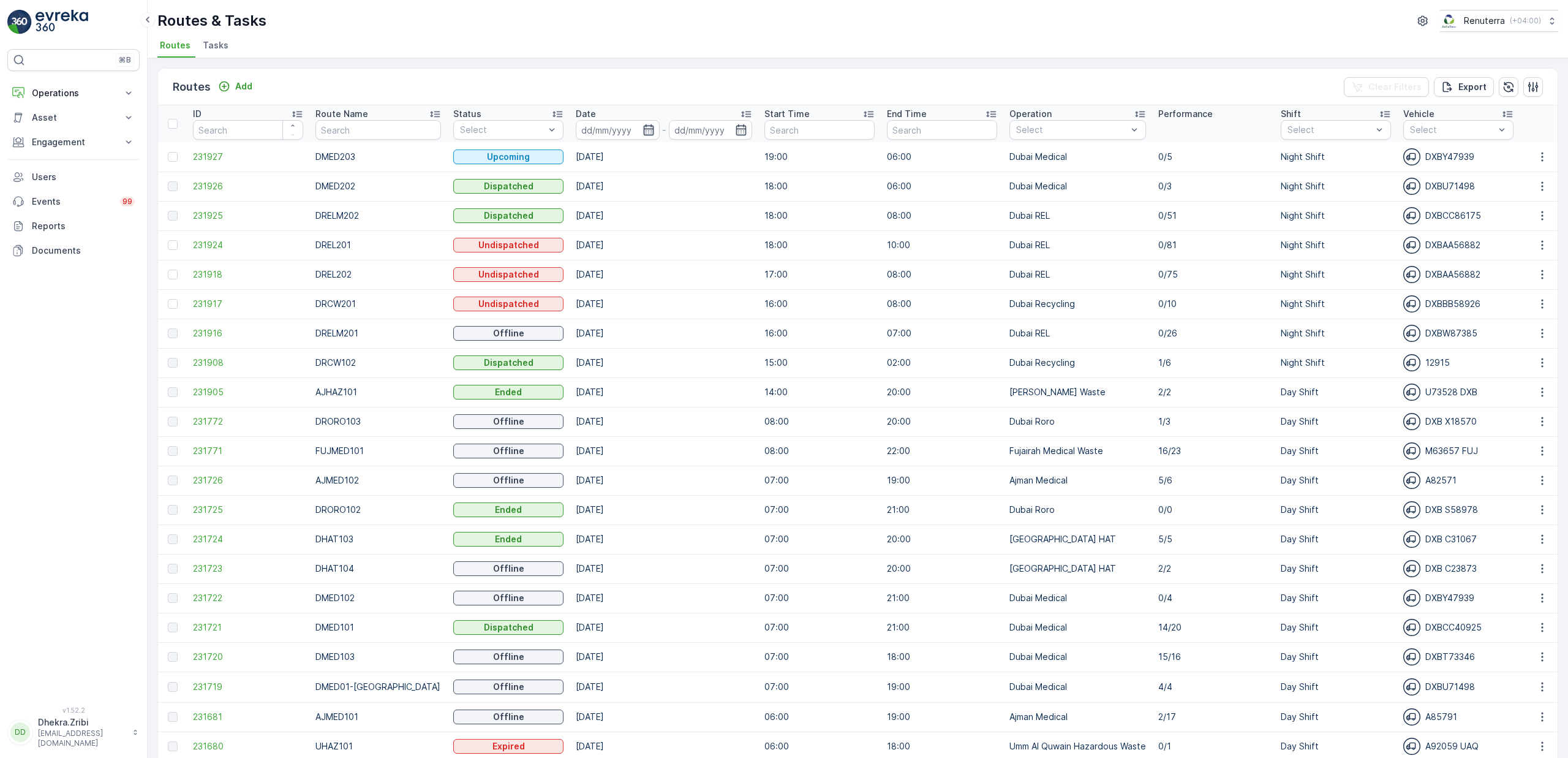
click at [643, 130] on icon "button" at bounding box center [648, 129] width 11 height 11
click at [688, 258] on div "13" at bounding box center [692, 255] width 20 height 20
type input "[DATE]"
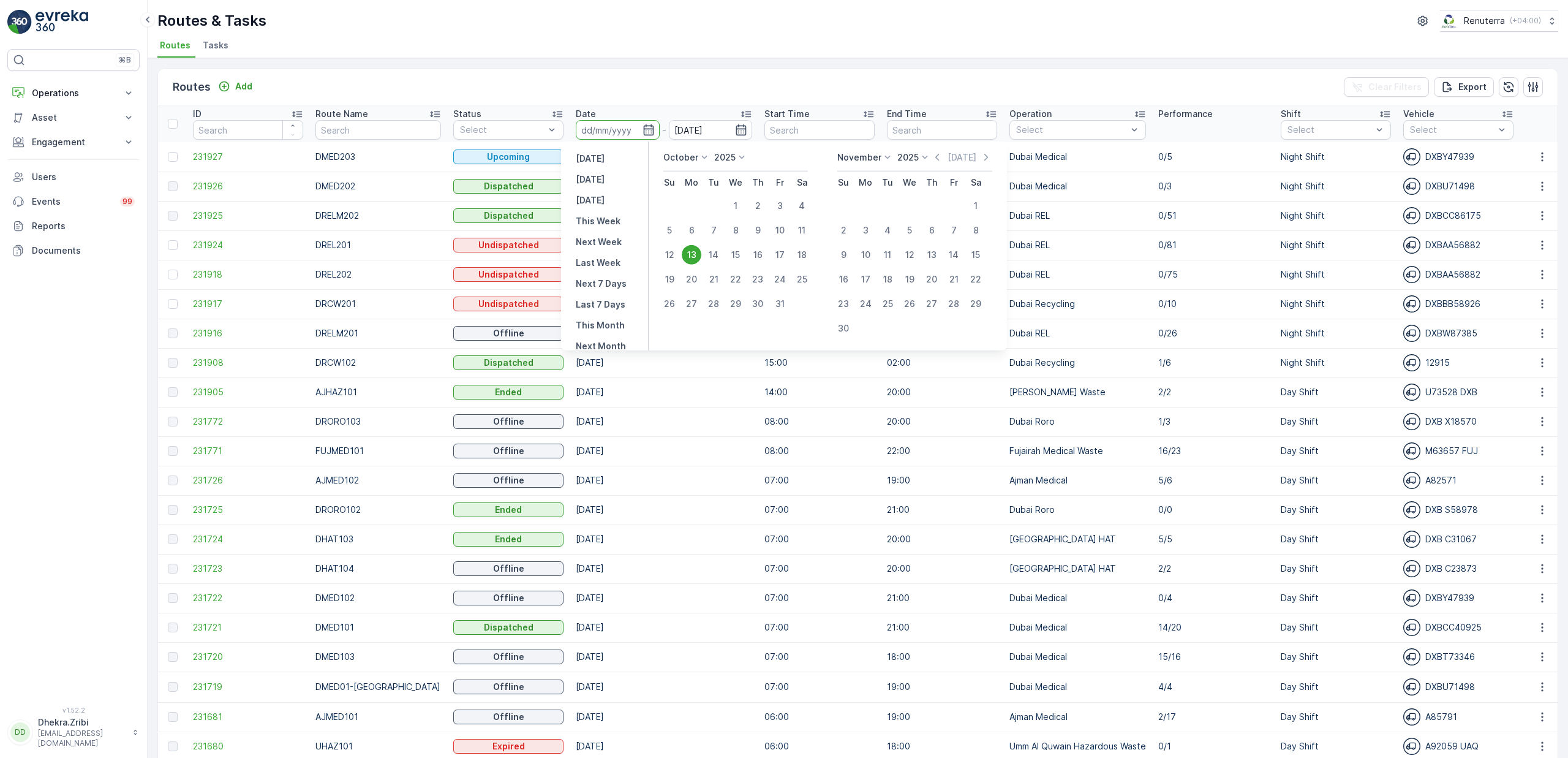
click at [688, 258] on div "13" at bounding box center [692, 255] width 20 height 20
type input "[DATE]"
click at [650, 8] on div "Routes & Tasks Renuterra ( +04:00 ) Routes Tasks" at bounding box center [857, 29] width 1420 height 58
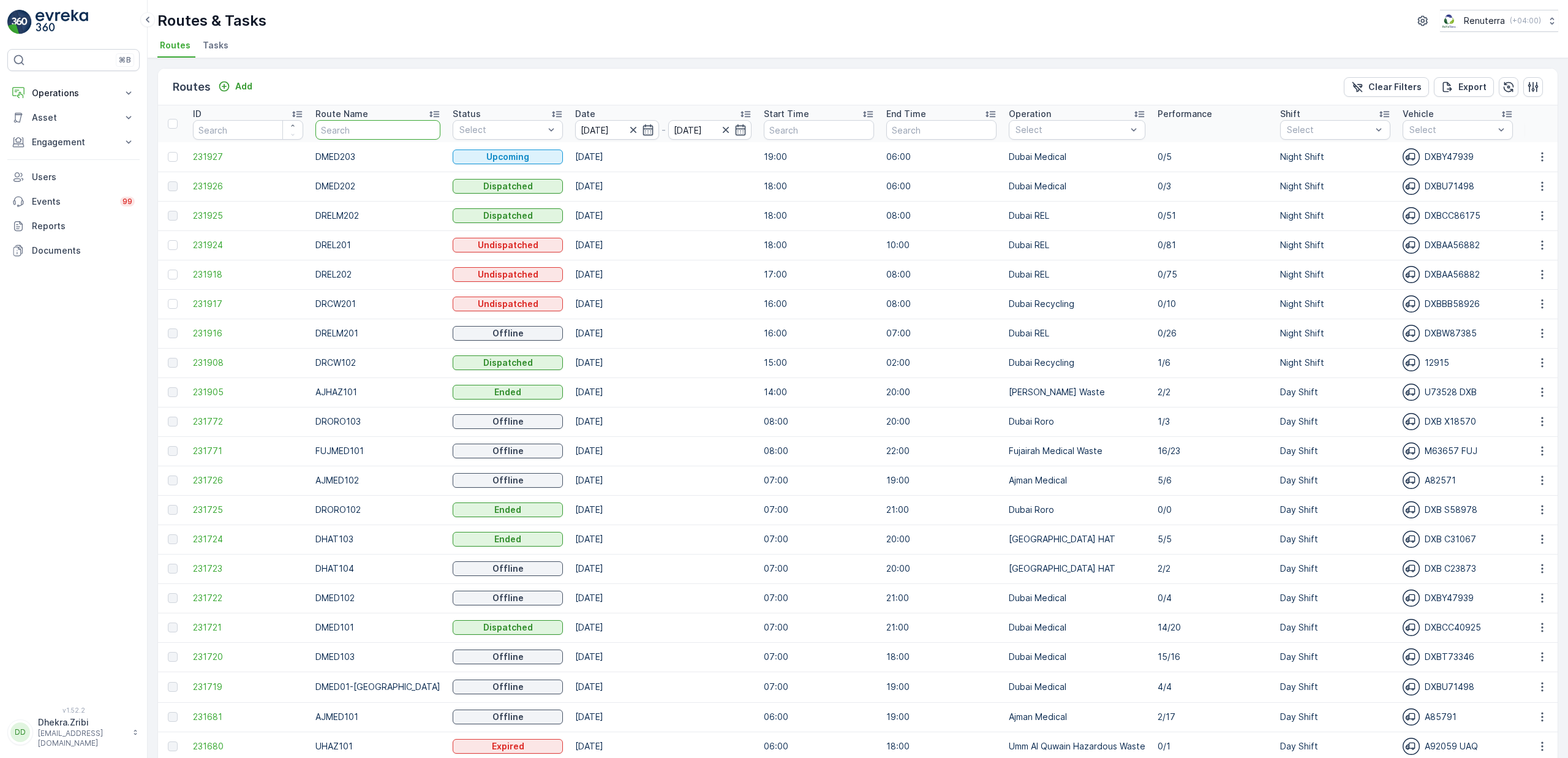
click at [387, 133] on input "text" at bounding box center [378, 129] width 125 height 20
type input "h"
type input "hat"
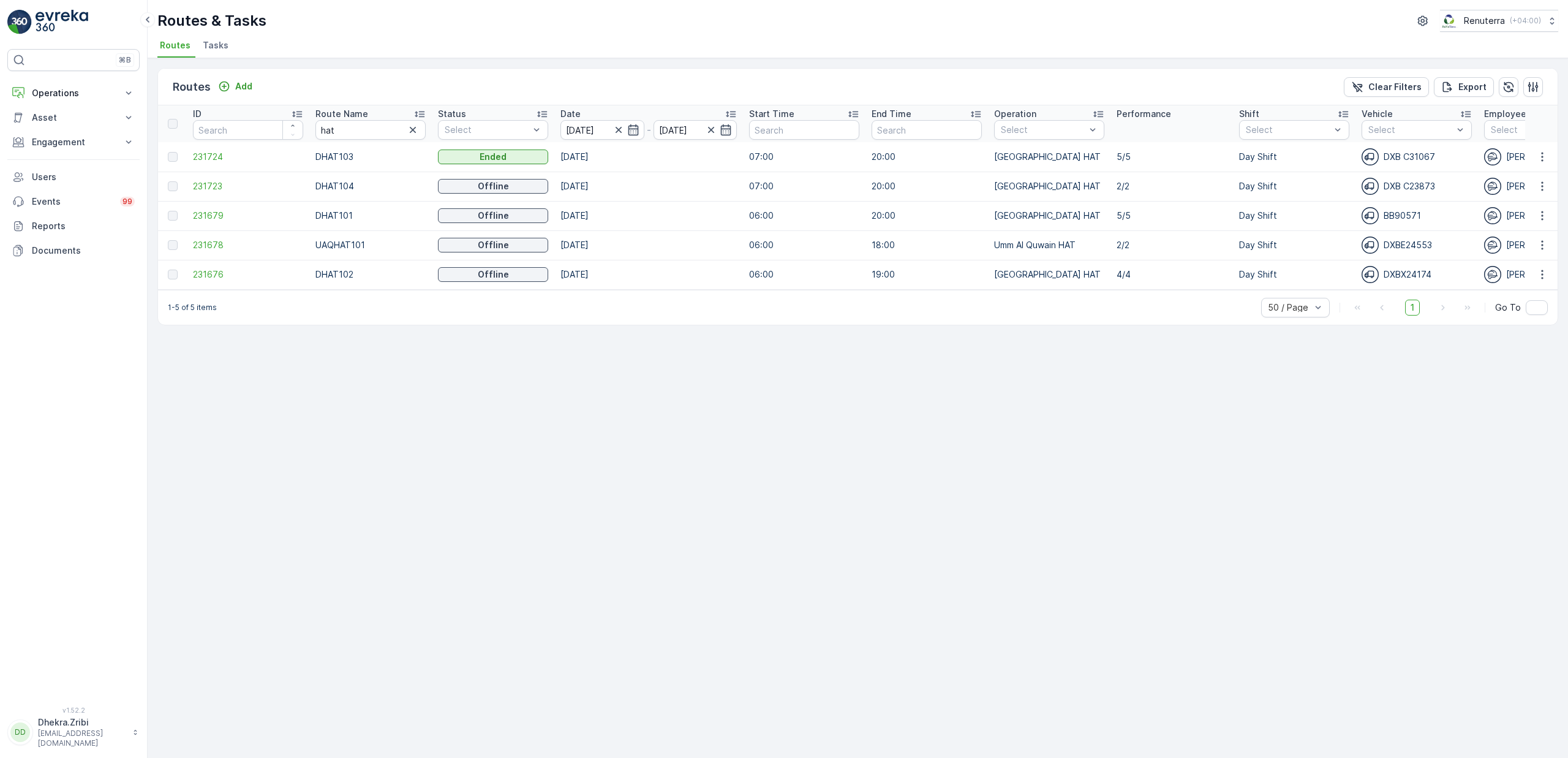
click at [420, 114] on icon at bounding box center [420, 114] width 10 height 6
click at [214, 158] on span "231679" at bounding box center [248, 157] width 111 height 12
drag, startPoint x: 342, startPoint y: 129, endPoint x: 280, endPoint y: 128, distance: 62.0
click at [280, 128] on tr "ID Route Name hat Status Select Date 13.10.2025 - 13.10.2025 Start Time End Tim…" at bounding box center [1386, 124] width 2456 height 37
type input "roro"
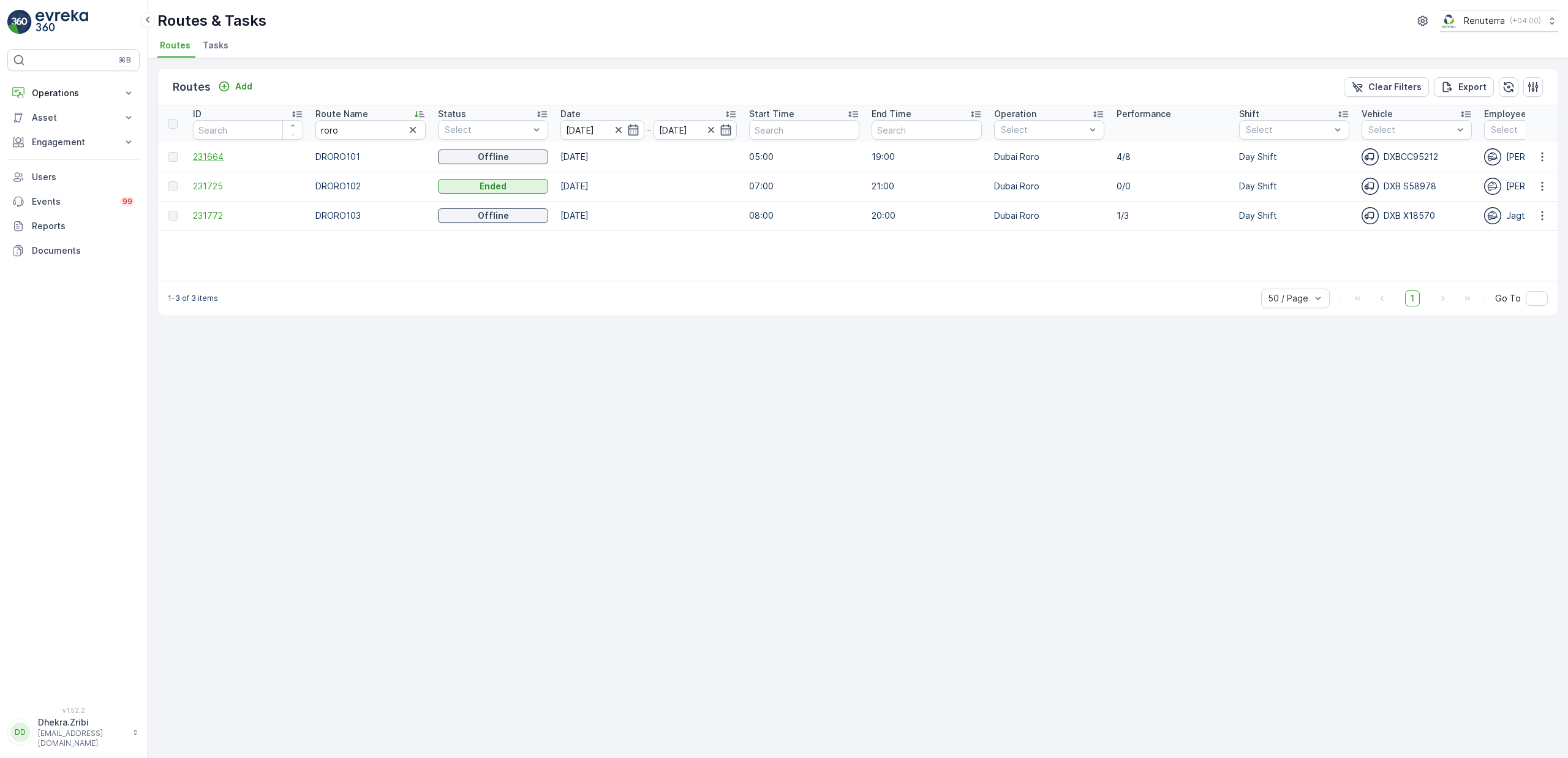
click at [220, 157] on span "231664" at bounding box center [248, 157] width 111 height 12
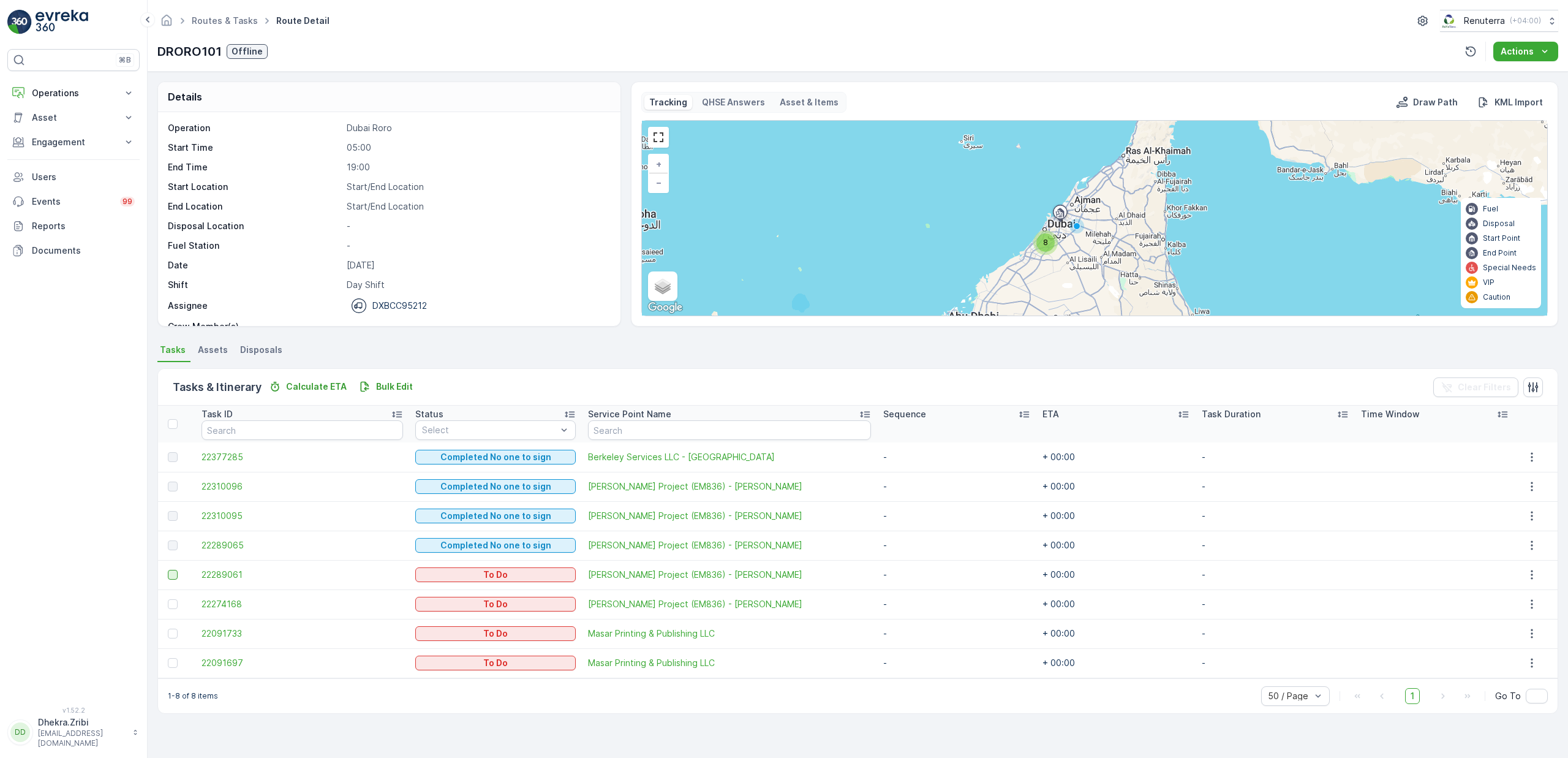
click at [175, 576] on div at bounding box center [173, 574] width 10 height 10
click at [168, 570] on input "checkbox" at bounding box center [168, 570] width 0 height 0
click at [175, 605] on div at bounding box center [173, 604] width 10 height 10
click at [168, 599] on input "checkbox" at bounding box center [168, 599] width 0 height 0
click at [173, 637] on div at bounding box center [173, 633] width 10 height 10
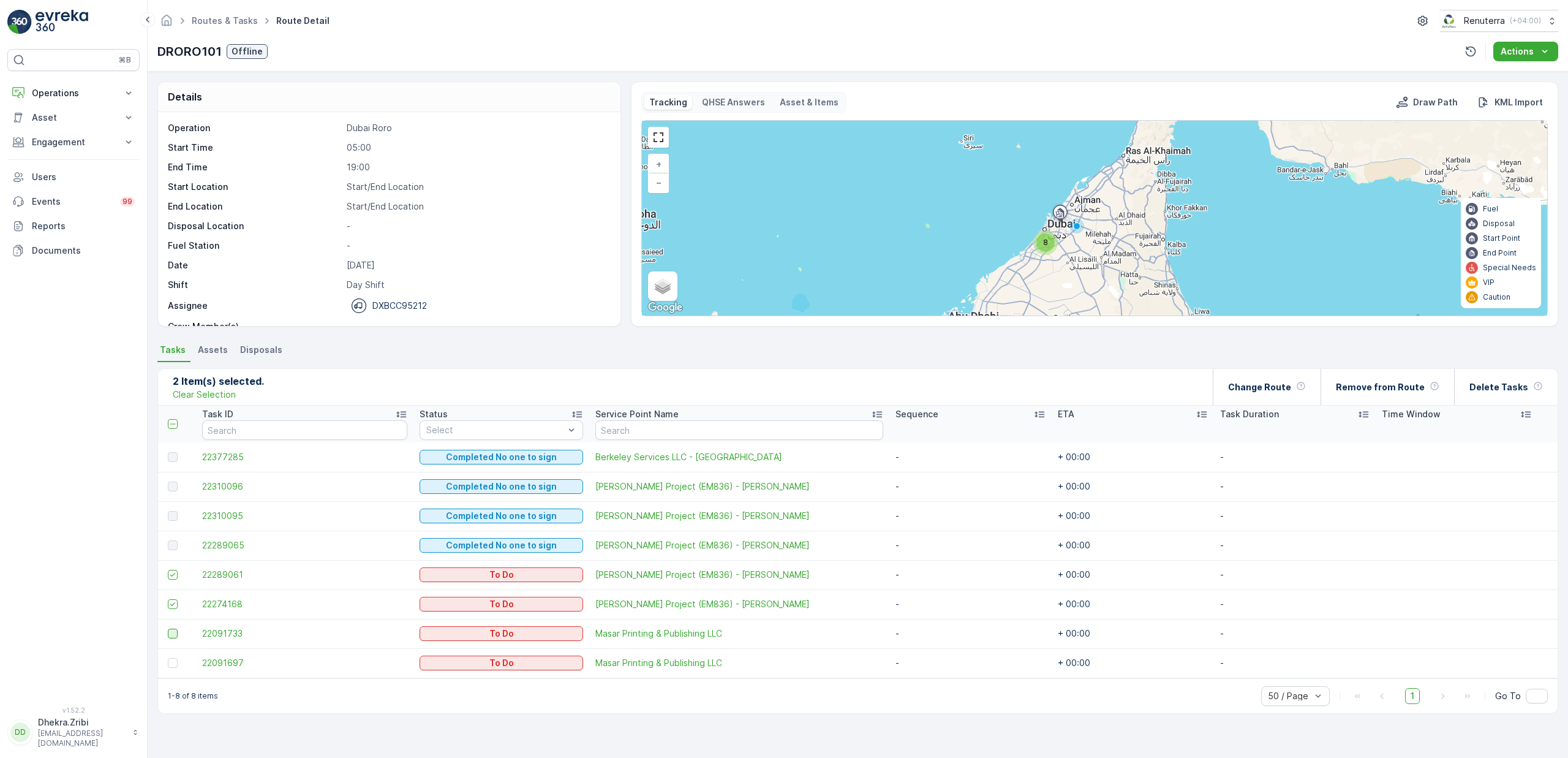
click at [168, 629] on input "checkbox" at bounding box center [168, 629] width 0 height 0
click at [176, 662] on div at bounding box center [173, 663] width 10 height 10
click at [168, 658] on input "checkbox" at bounding box center [168, 658] width 0 height 0
click at [169, 660] on icon at bounding box center [173, 662] width 8 height 8
click at [168, 658] on input "checkbox" at bounding box center [168, 658] width 0 height 0
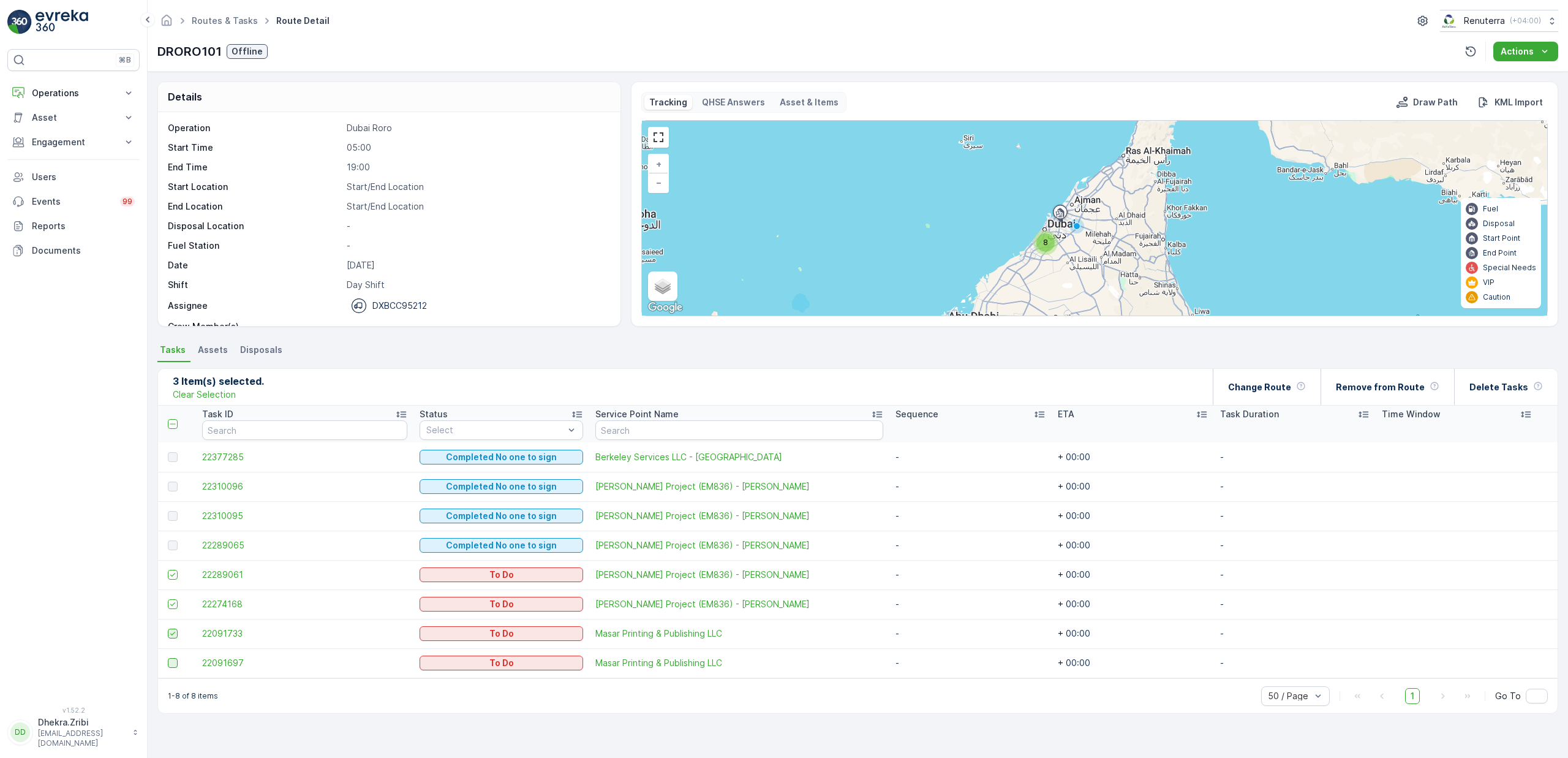
click at [172, 633] on icon at bounding box center [173, 633] width 8 height 8
click at [168, 629] on input "checkbox" at bounding box center [168, 629] width 0 height 0
click at [1252, 392] on p "Change Route" at bounding box center [1260, 387] width 63 height 12
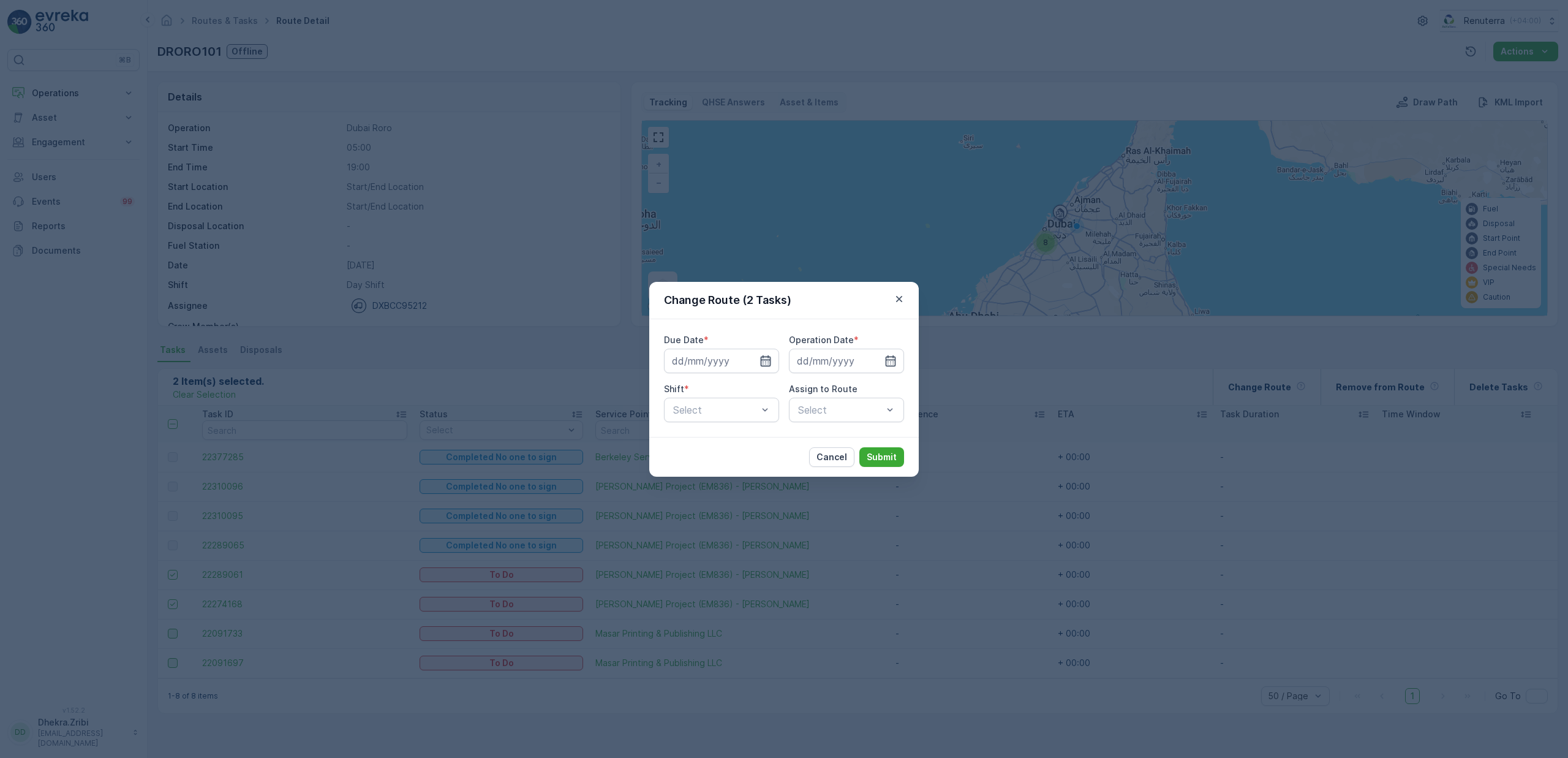
click at [766, 361] on icon "button" at bounding box center [766, 361] width 12 height 12
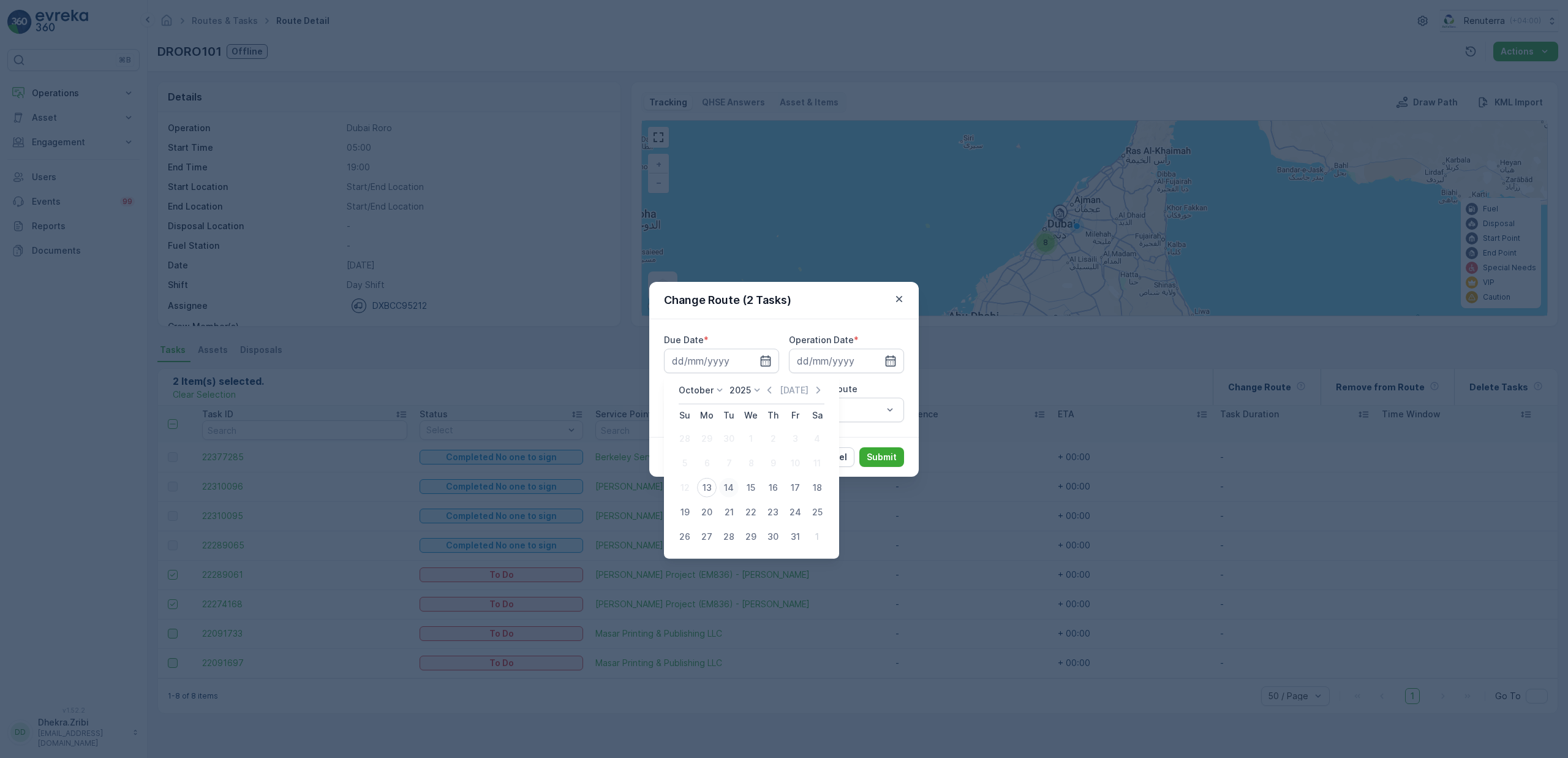
click at [726, 484] on div "14" at bounding box center [729, 488] width 20 height 20
type input "14.10.2025"
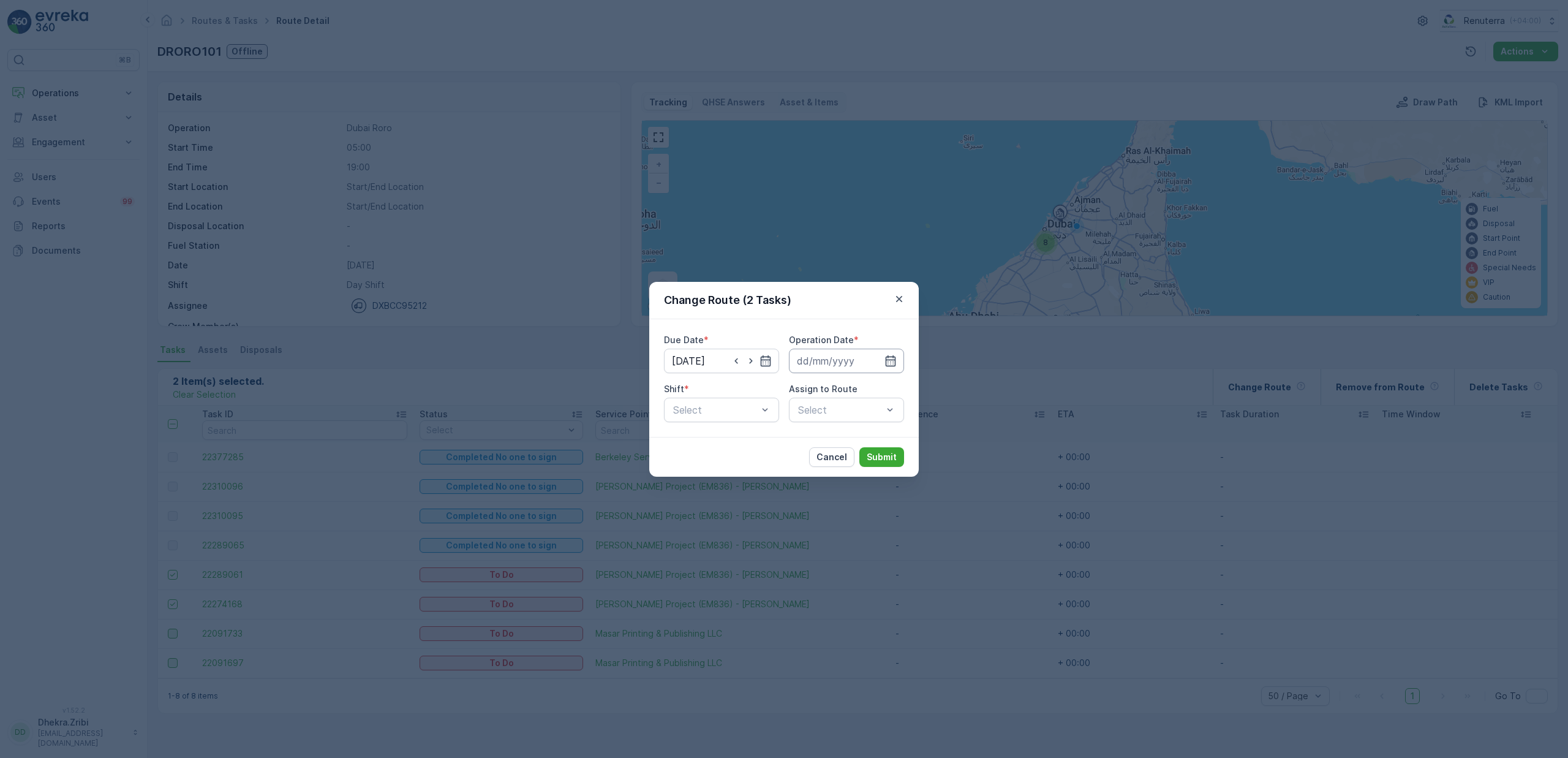
click at [844, 358] on input at bounding box center [847, 361] width 116 height 25
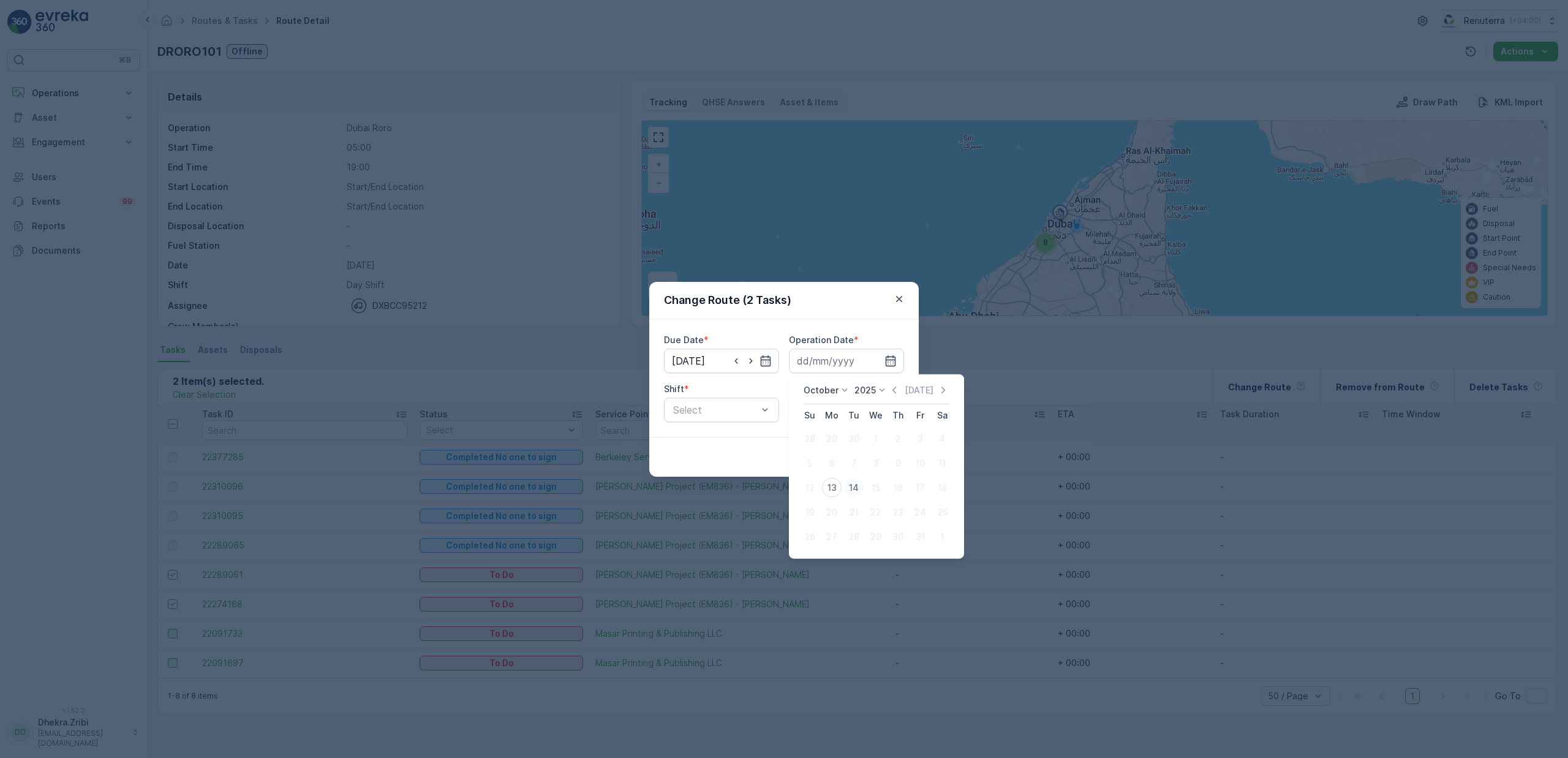
click at [850, 485] on div "14" at bounding box center [854, 488] width 20 height 20
type input "14.10.2025"
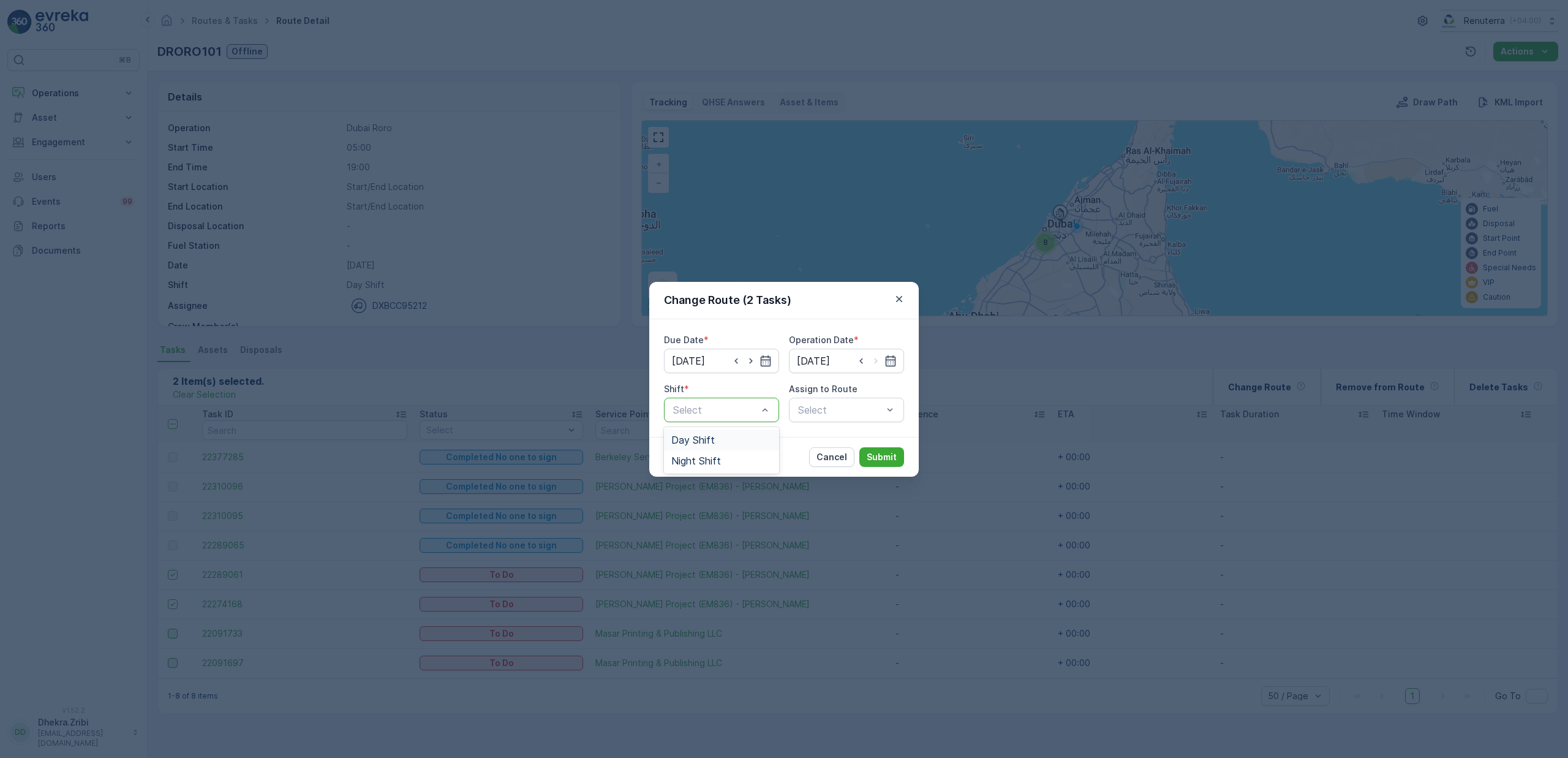
click at [703, 435] on span "Day Shift" at bounding box center [693, 439] width 43 height 11
click at [815, 414] on div "Select" at bounding box center [847, 410] width 116 height 25
click at [842, 474] on span "DRORO101 (Route Plan) - DXBCC95212" at bounding box center [847, 477] width 101 height 22
click at [879, 455] on p "Submit" at bounding box center [882, 456] width 30 height 12
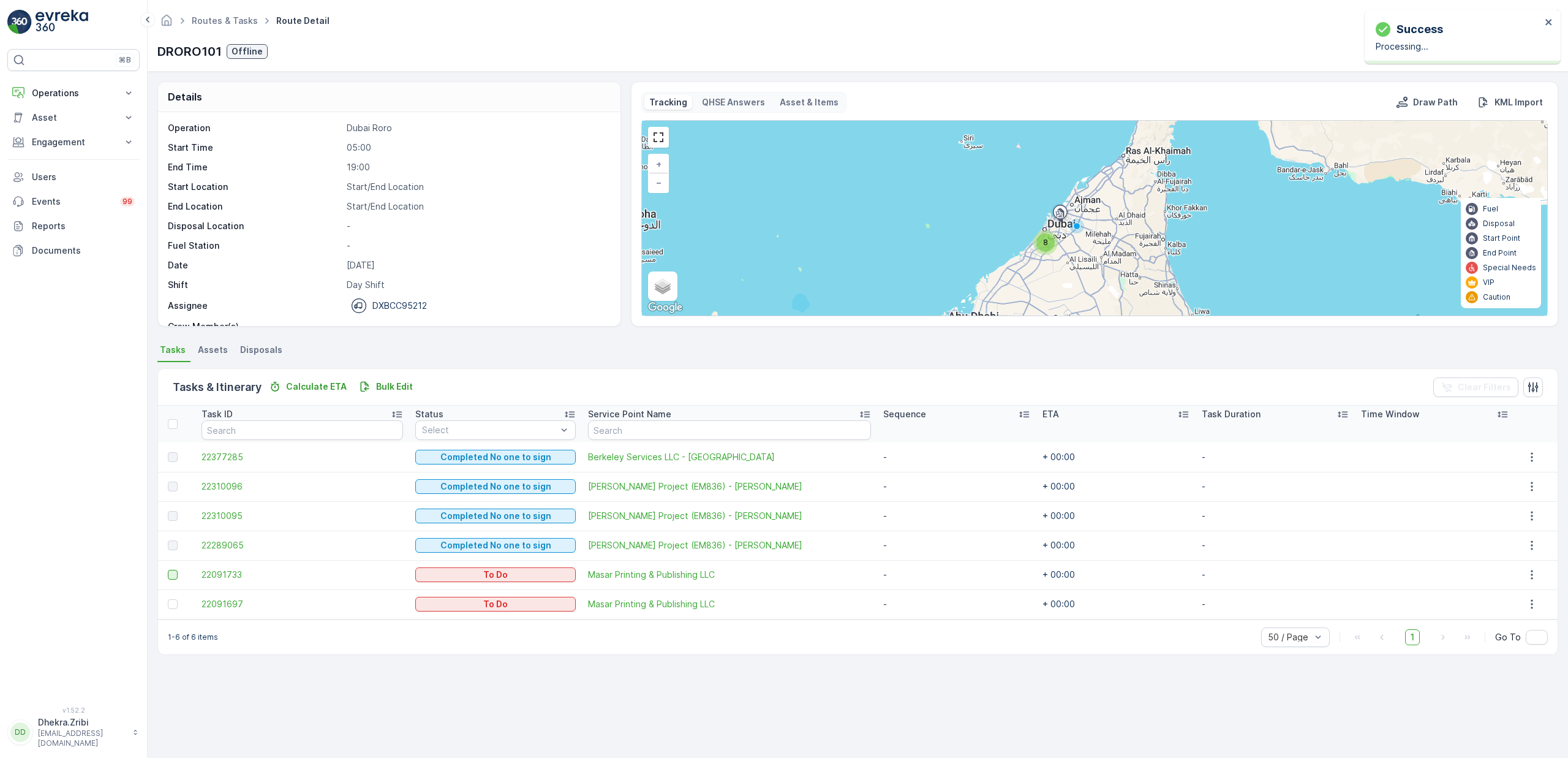
click at [172, 574] on div at bounding box center [173, 574] width 10 height 10
click at [168, 570] on input "checkbox" at bounding box center [168, 570] width 0 height 0
click at [173, 605] on div at bounding box center [173, 604] width 10 height 10
click at [168, 599] on input "checkbox" at bounding box center [168, 599] width 0 height 0
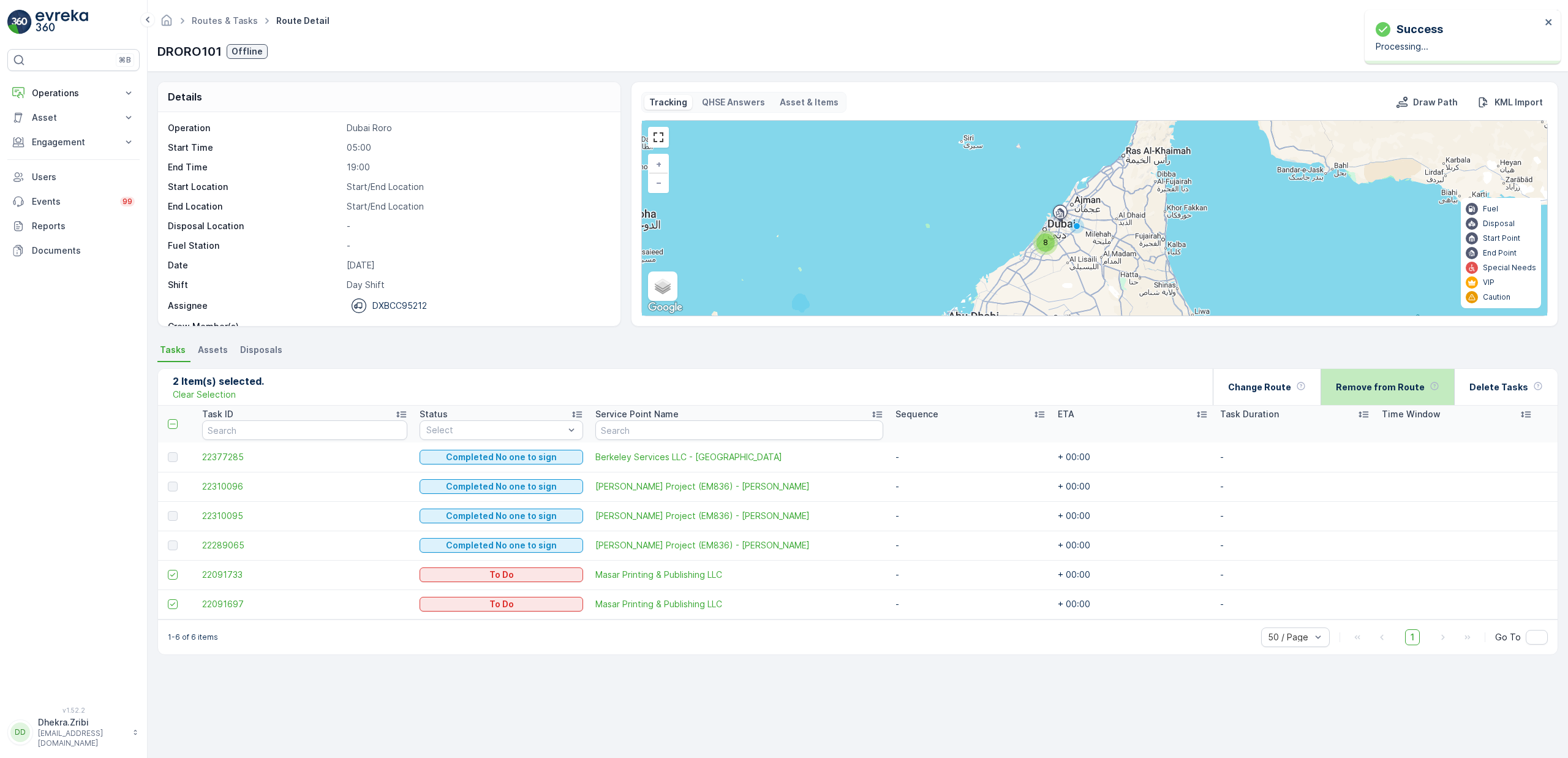
click at [1394, 386] on p "Remove from Route" at bounding box center [1380, 387] width 89 height 12
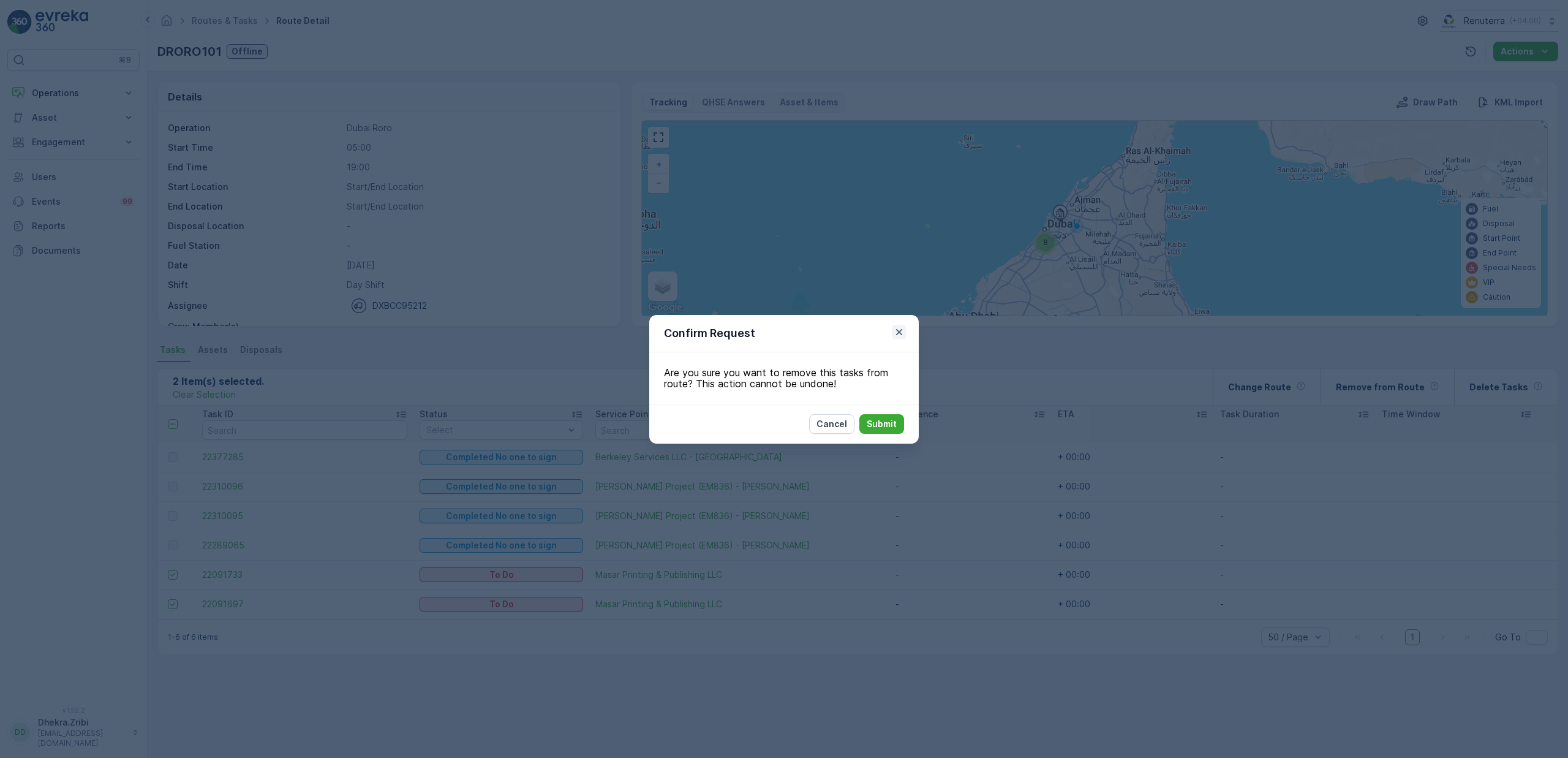
click at [896, 334] on icon "button" at bounding box center [899, 332] width 12 height 12
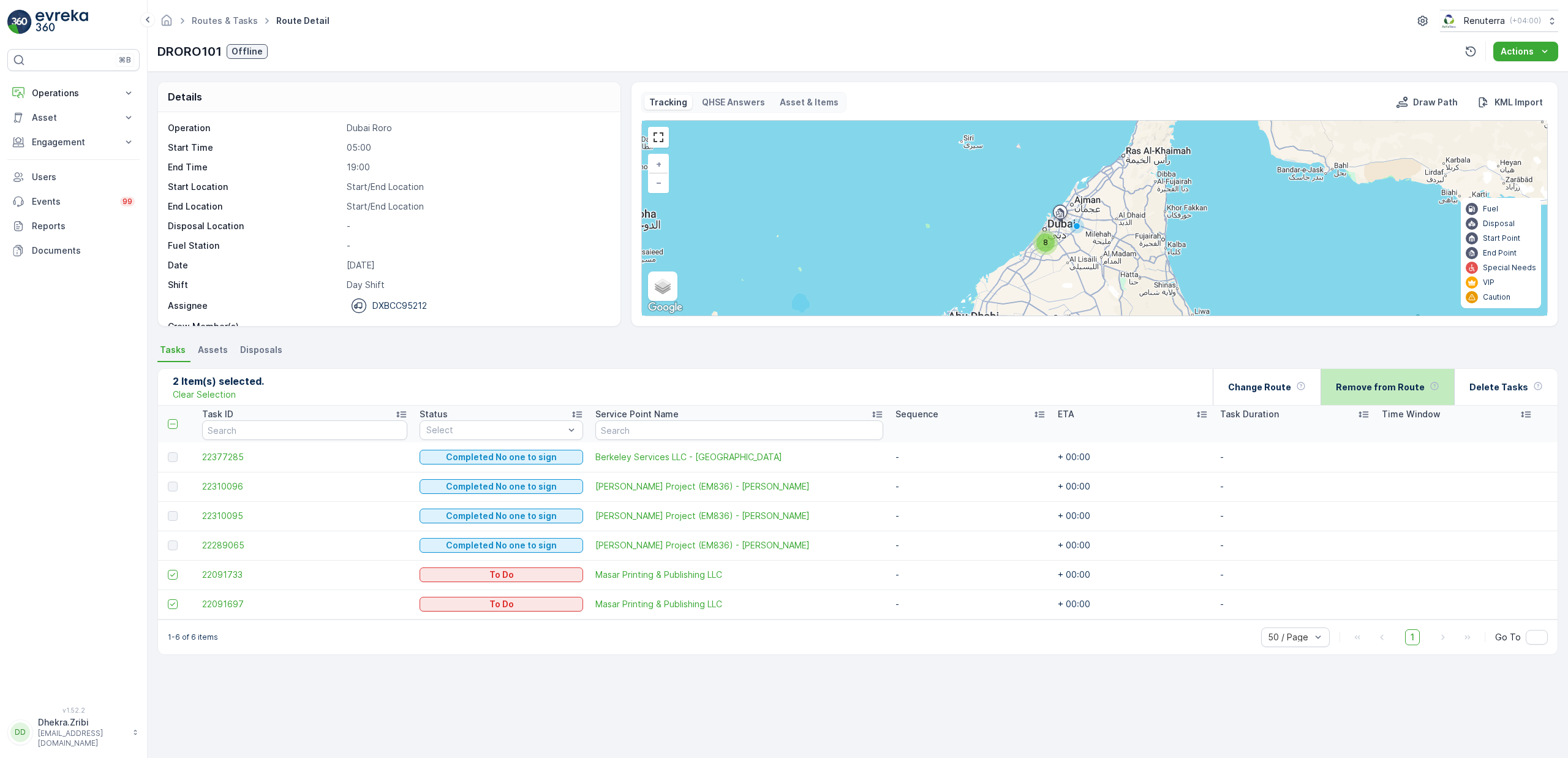
click at [1391, 389] on p "Remove from Route" at bounding box center [1380, 387] width 89 height 12
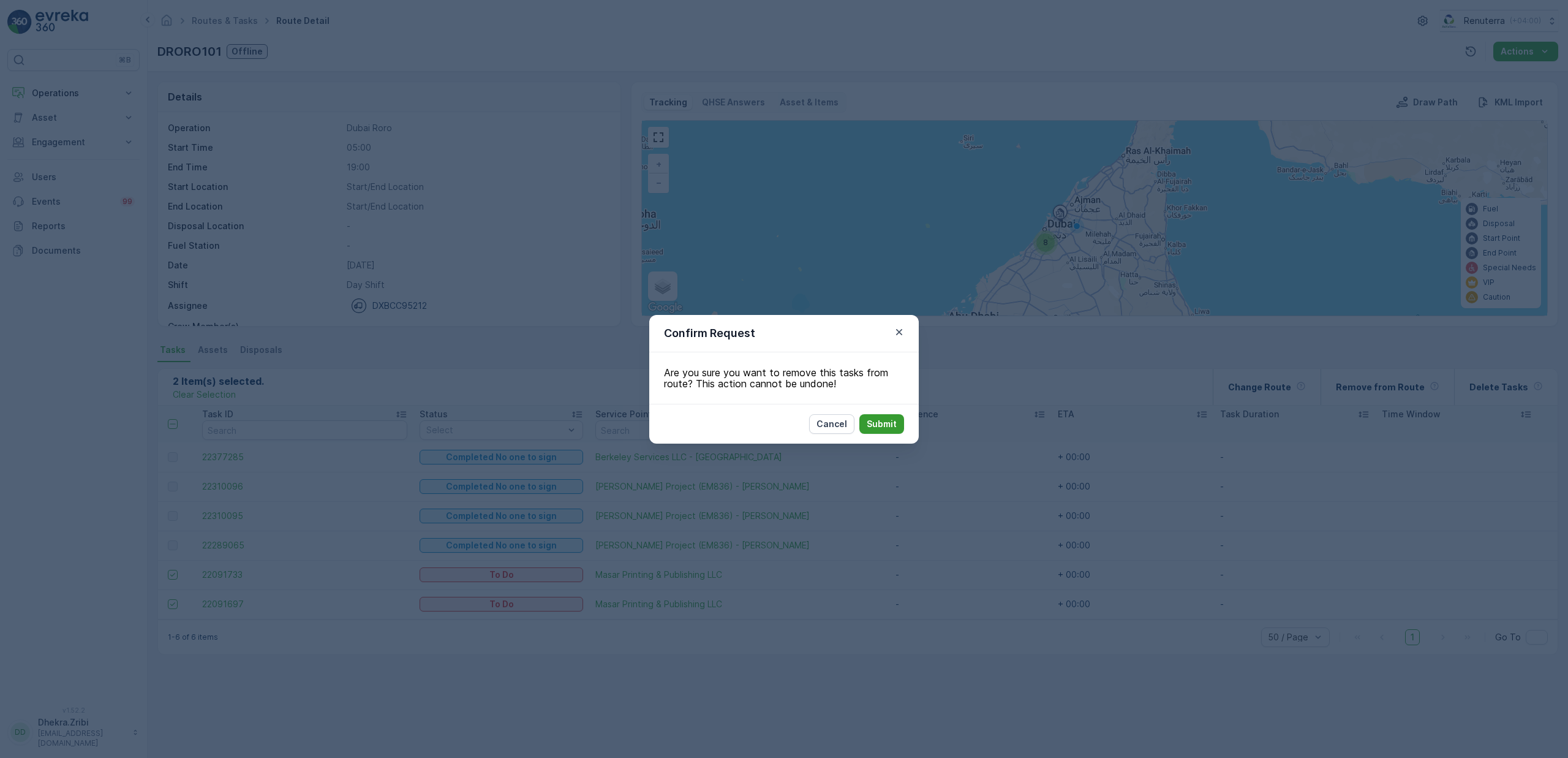
click at [889, 419] on p "Submit" at bounding box center [882, 424] width 30 height 12
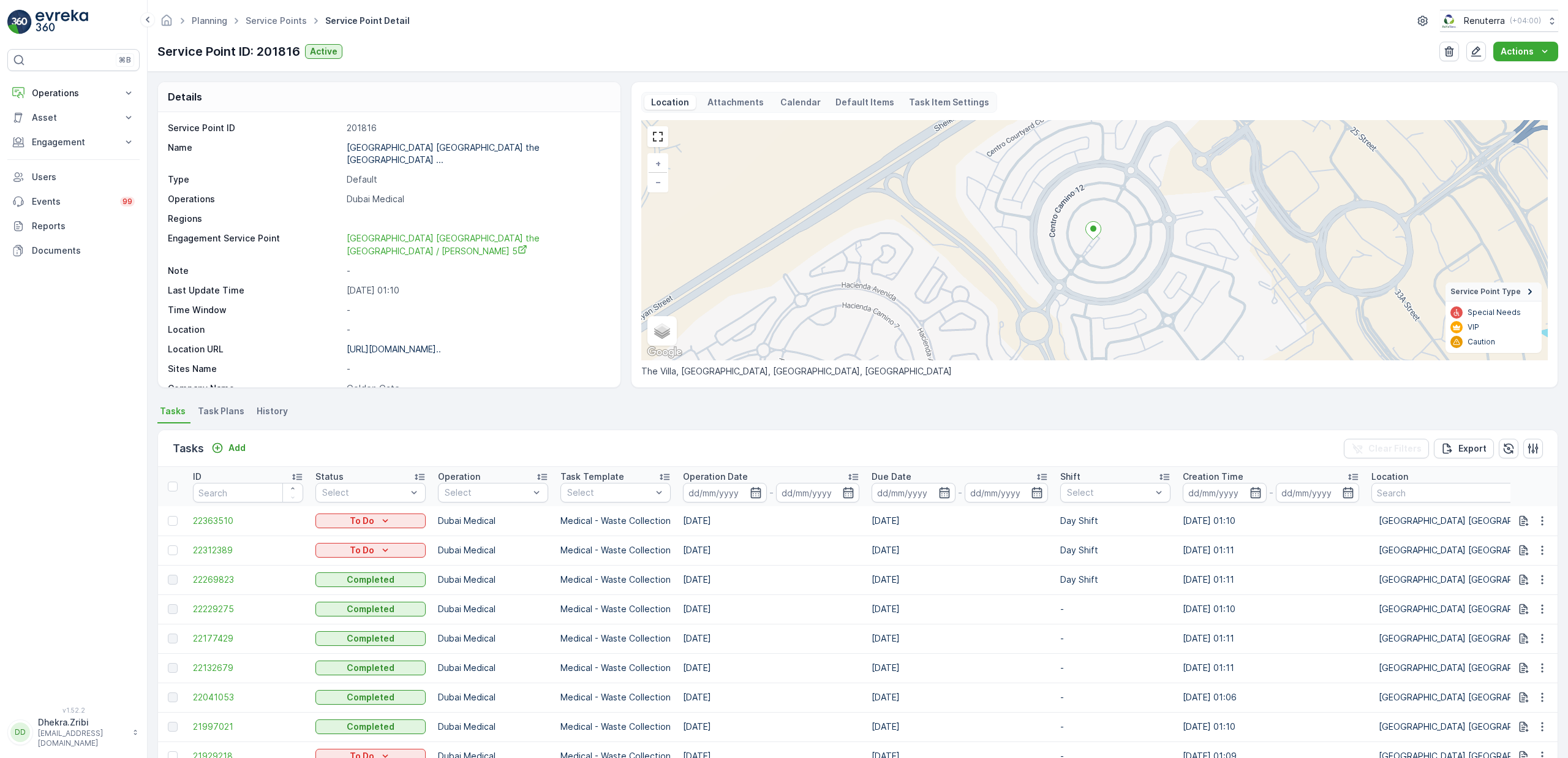
click at [228, 415] on span "Task Plans" at bounding box center [220, 411] width 47 height 12
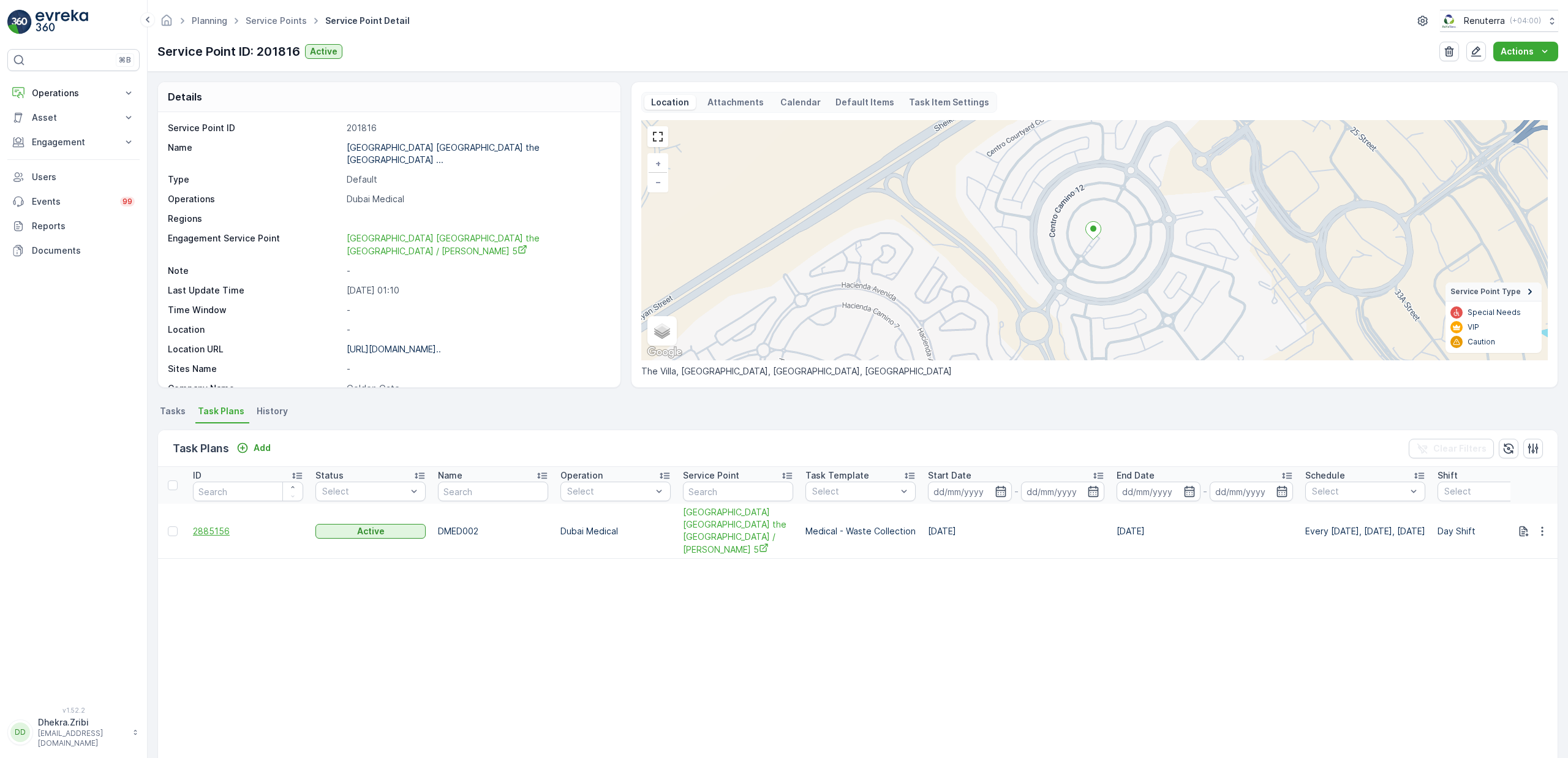
click at [211, 525] on span "2885156" at bounding box center [248, 531] width 111 height 12
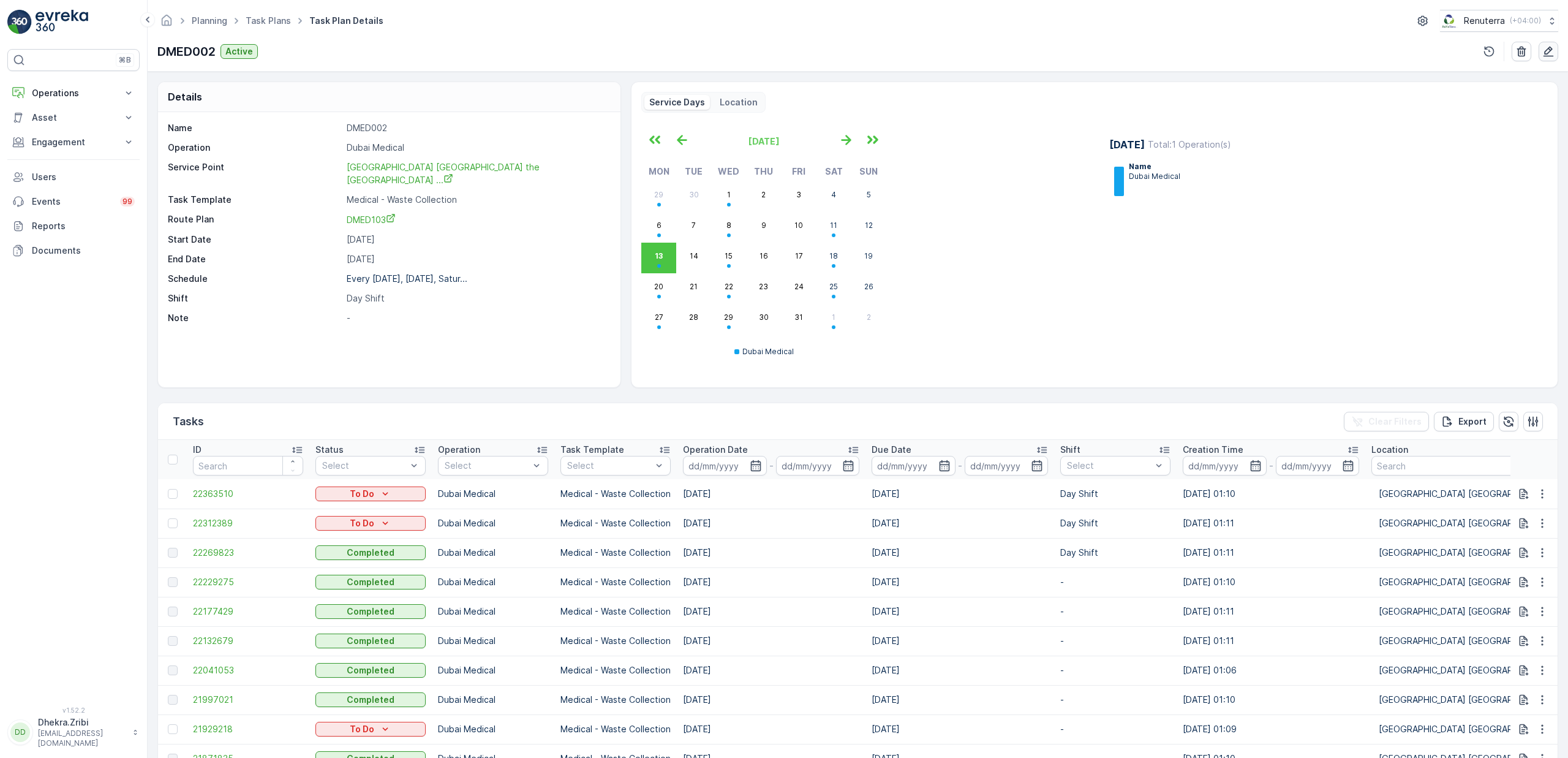
click at [1550, 50] on icon "button" at bounding box center [1548, 51] width 12 height 12
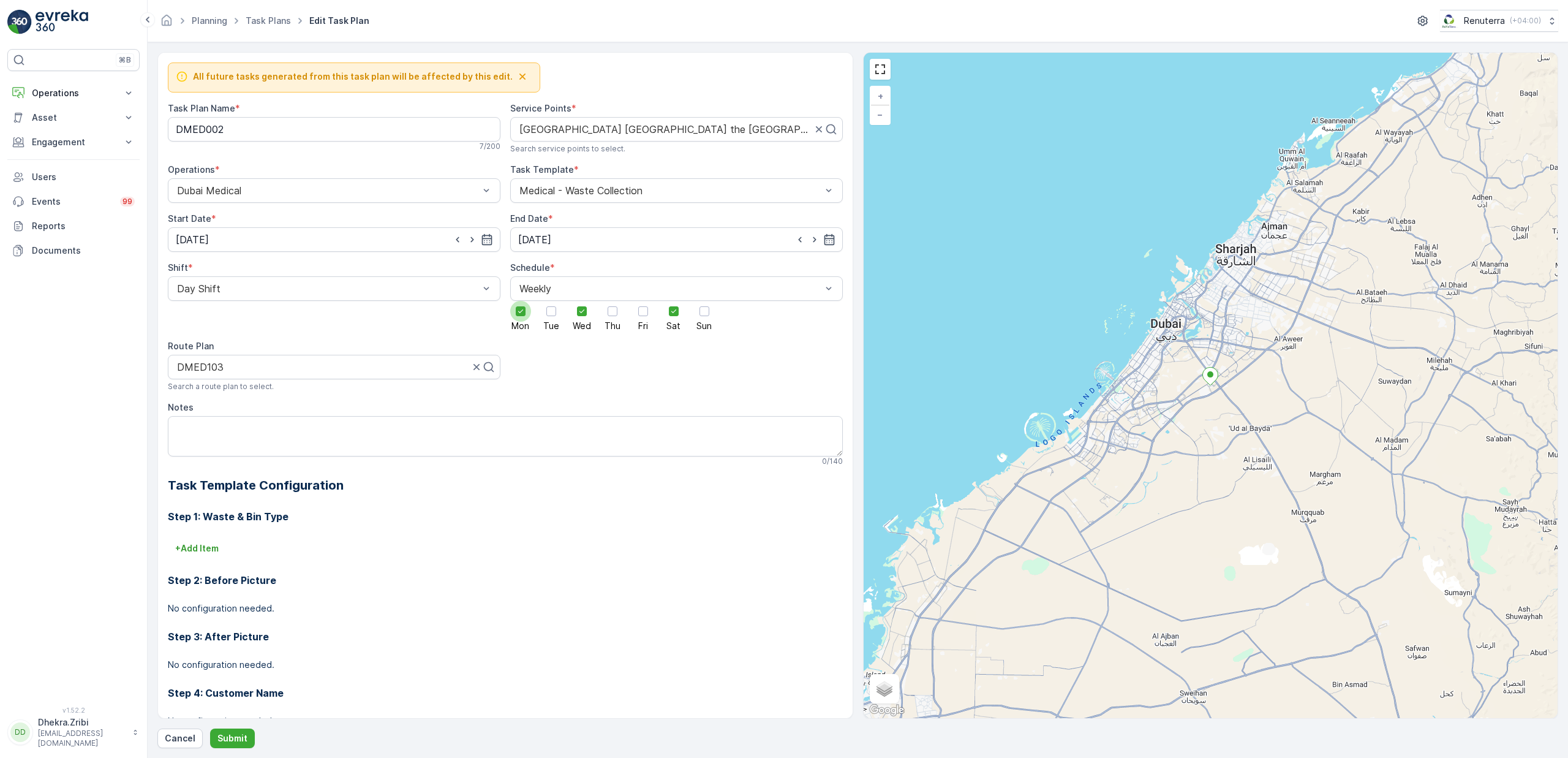
click at [521, 316] on div at bounding box center [520, 311] width 10 height 10
click at [520, 301] on input "Mon" at bounding box center [520, 301] width 0 height 0
click at [551, 315] on div at bounding box center [552, 311] width 10 height 10
click at [552, 301] on input "Tue" at bounding box center [552, 301] width 0 height 0
click at [582, 310] on icon at bounding box center [582, 311] width 8 height 8
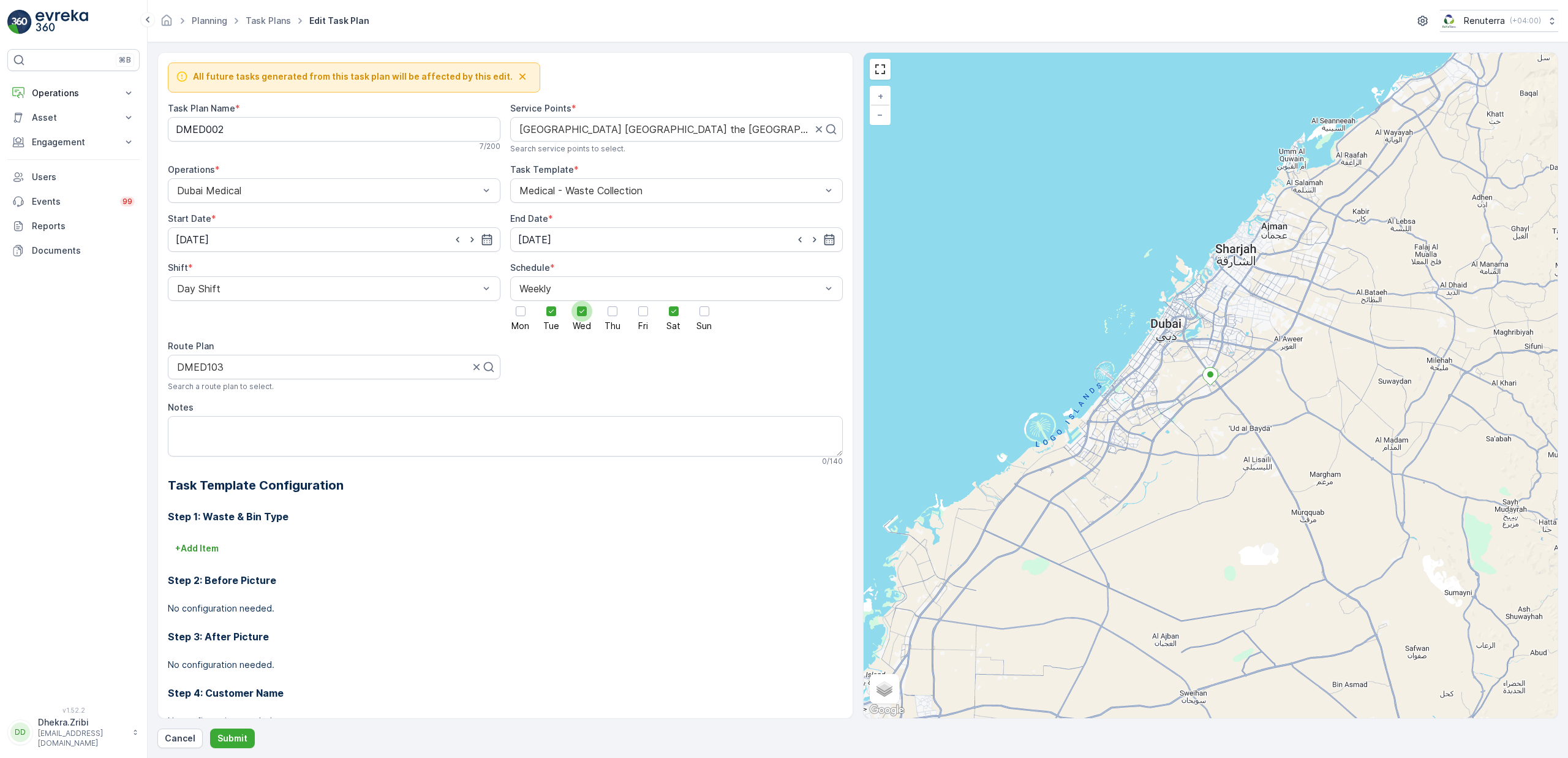
click at [582, 301] on input "Wed" at bounding box center [582, 301] width 0 height 0
click at [289, 241] on input "[DATE]" at bounding box center [334, 239] width 333 height 25
click at [217, 273] on p "September" at bounding box center [207, 270] width 48 height 12
click at [215, 347] on span "October" at bounding box center [207, 349] width 35 height 12
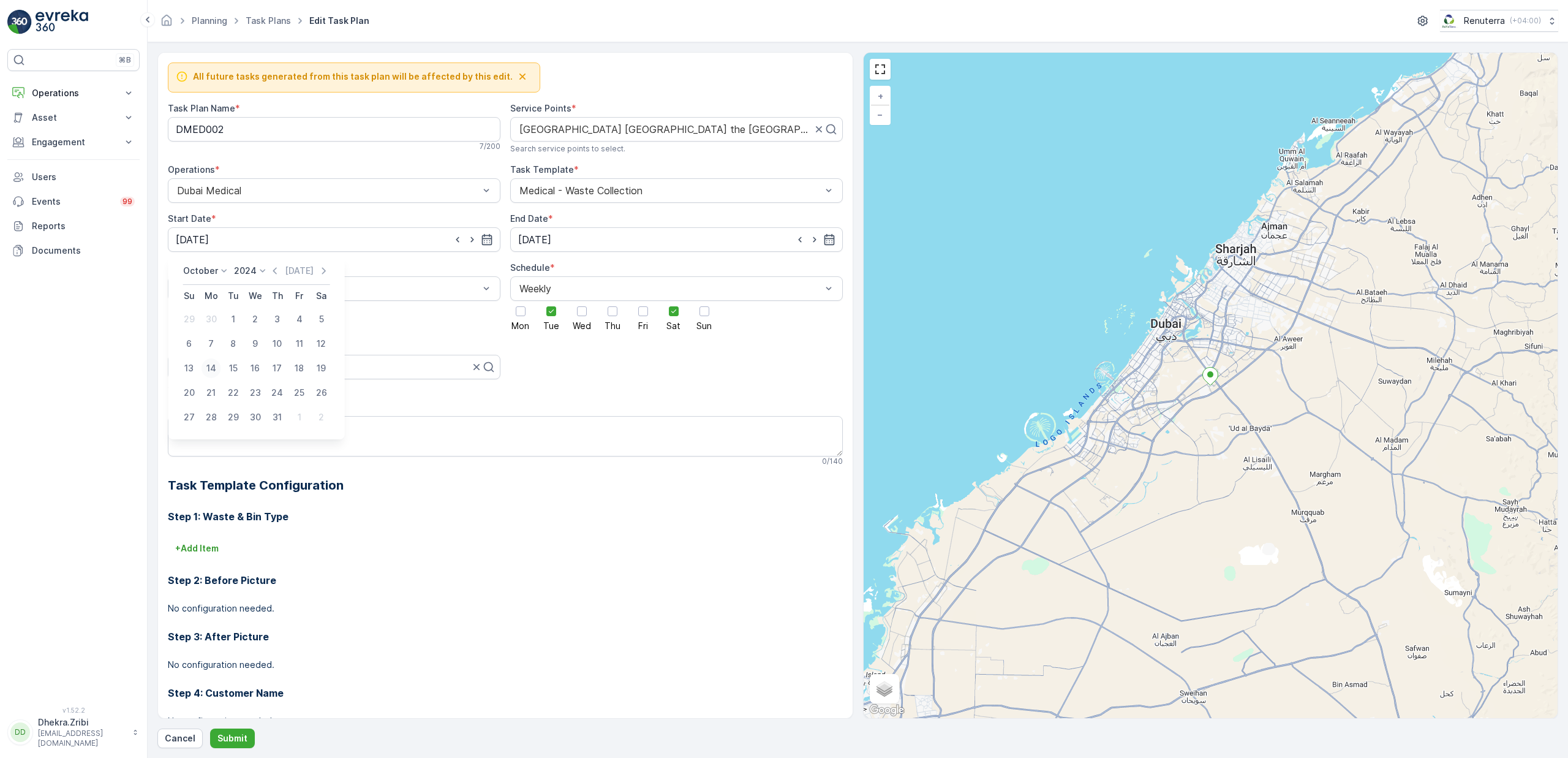
click at [216, 367] on div "14" at bounding box center [211, 368] width 20 height 20
type input "[DATE]"
click at [224, 738] on p "Submit" at bounding box center [232, 738] width 30 height 12
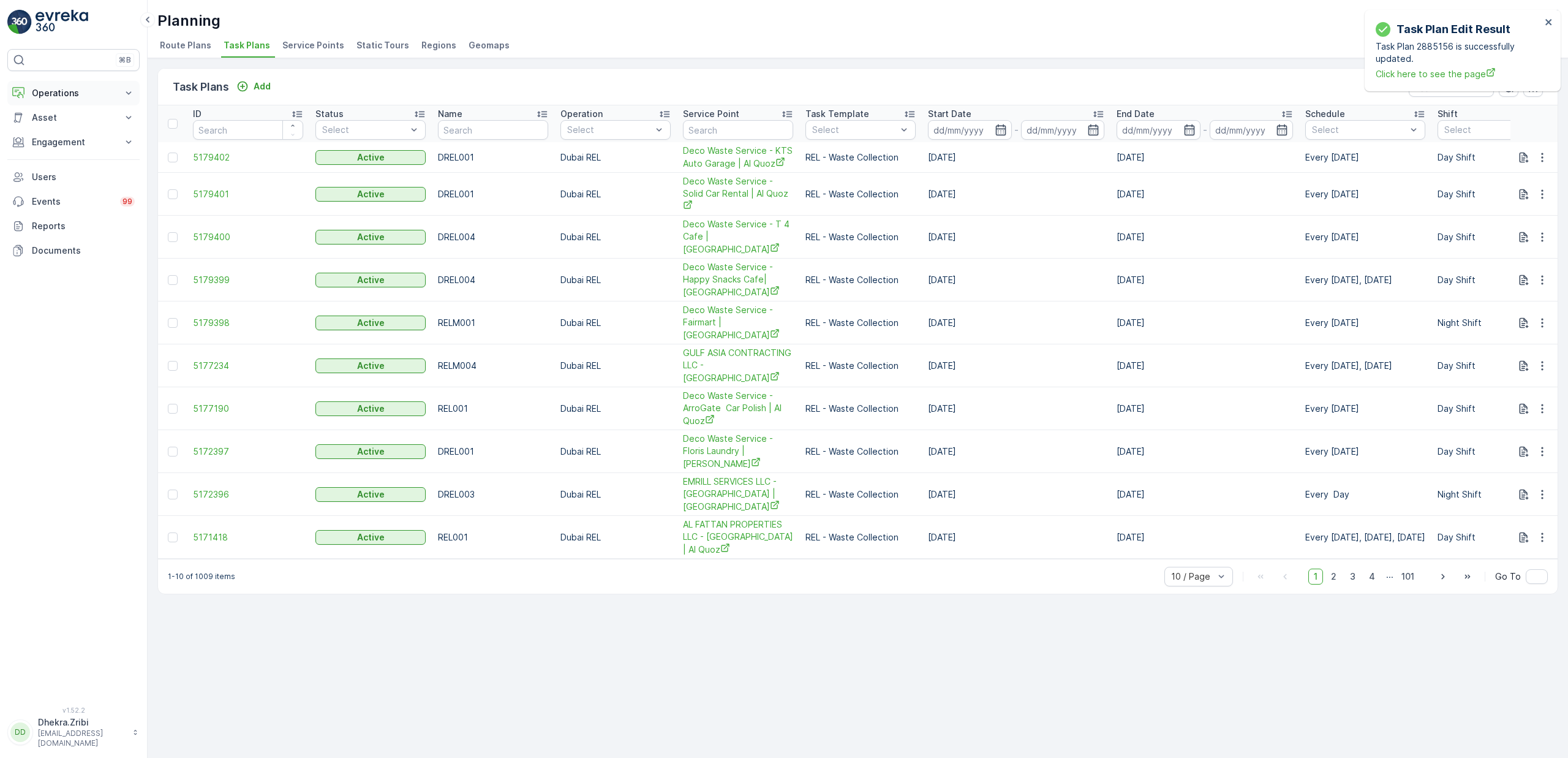
click at [55, 100] on button "Operations" at bounding box center [73, 93] width 132 height 25
click at [60, 129] on p "Planning" at bounding box center [48, 130] width 34 height 12
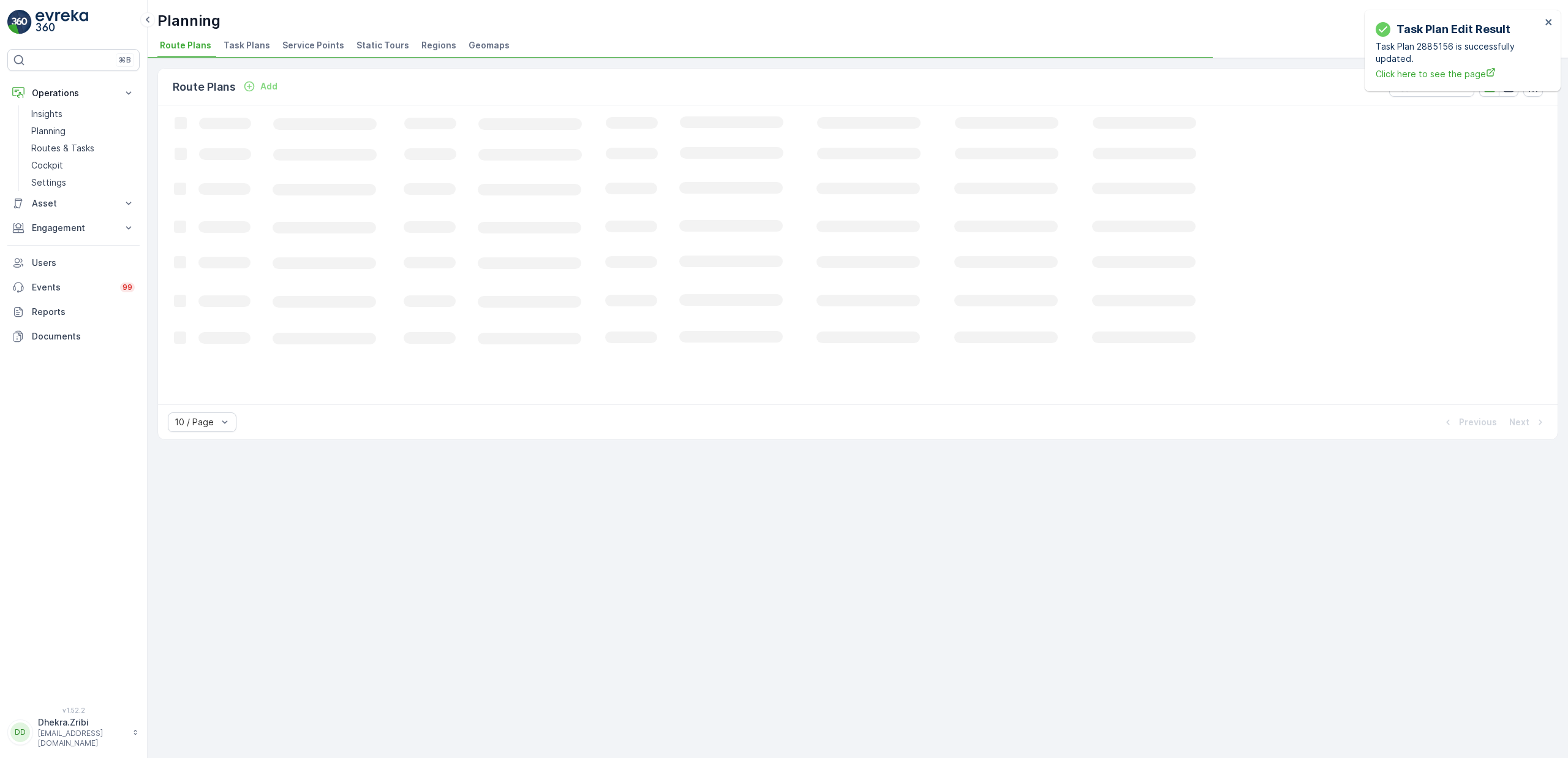
click at [311, 48] on span "Service Points" at bounding box center [313, 45] width 61 height 12
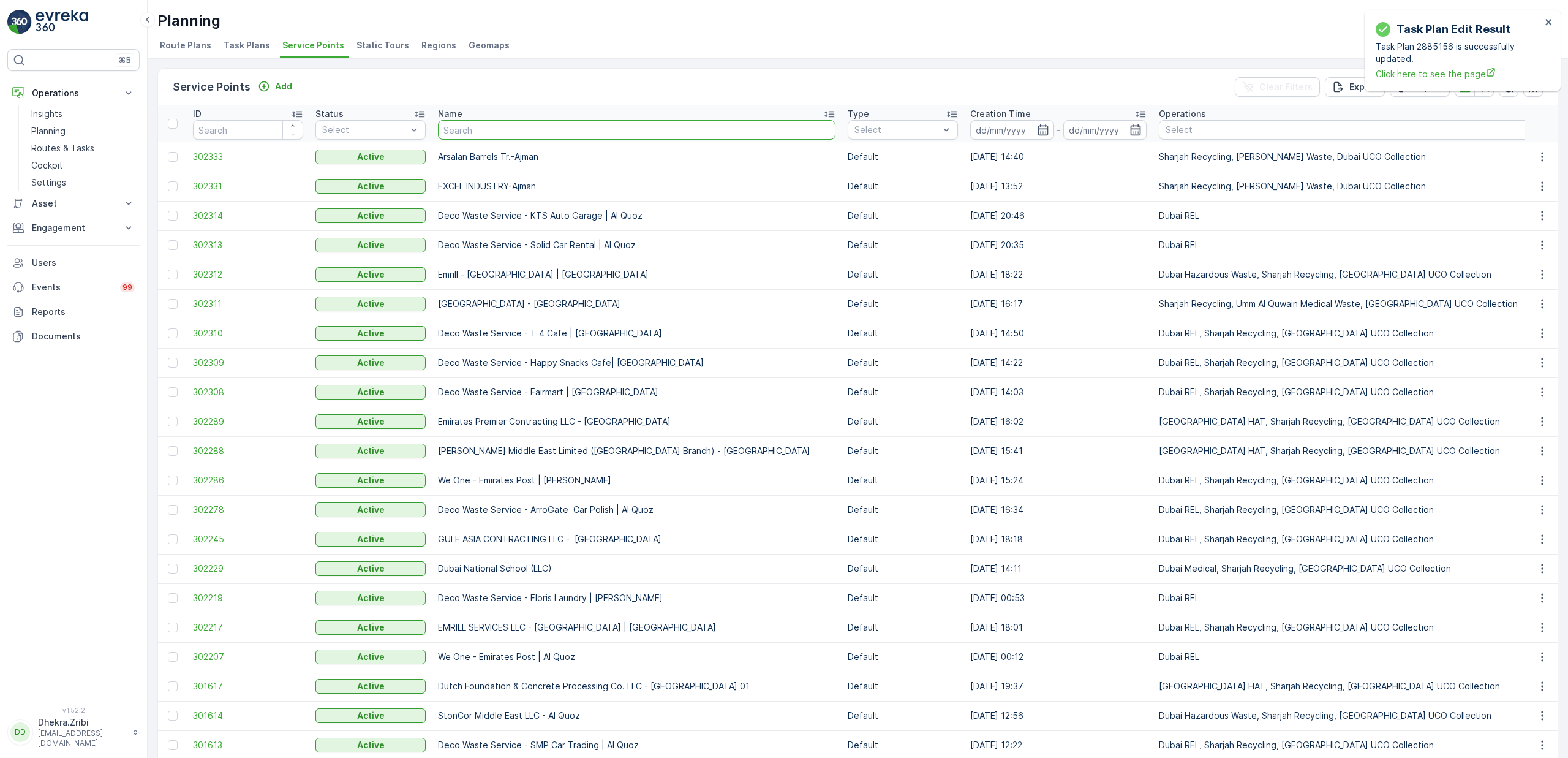
click at [630, 133] on input "text" at bounding box center [636, 129] width 398 height 20
type input "lotus"
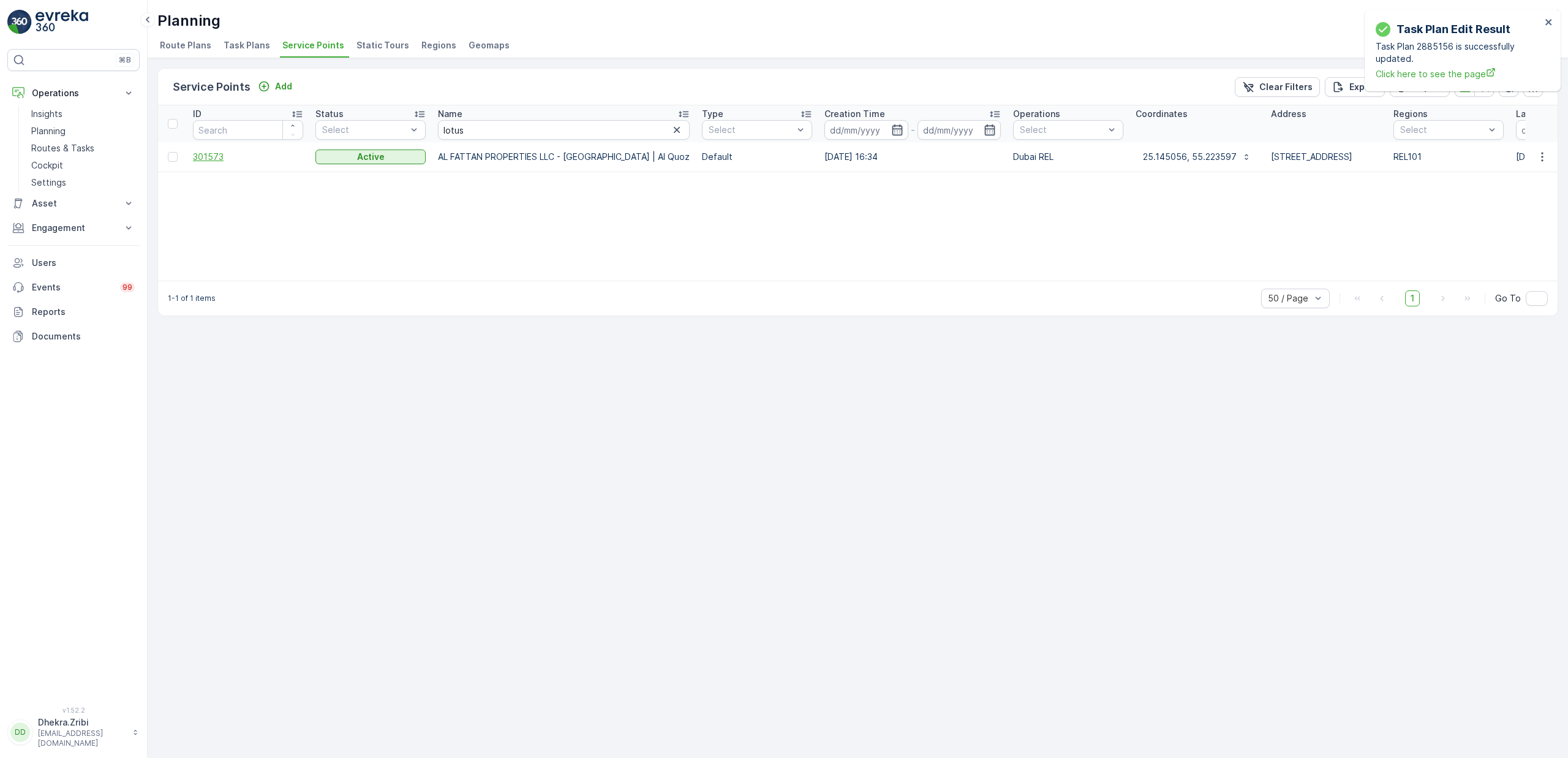
click at [225, 152] on span "301573" at bounding box center [248, 157] width 111 height 12
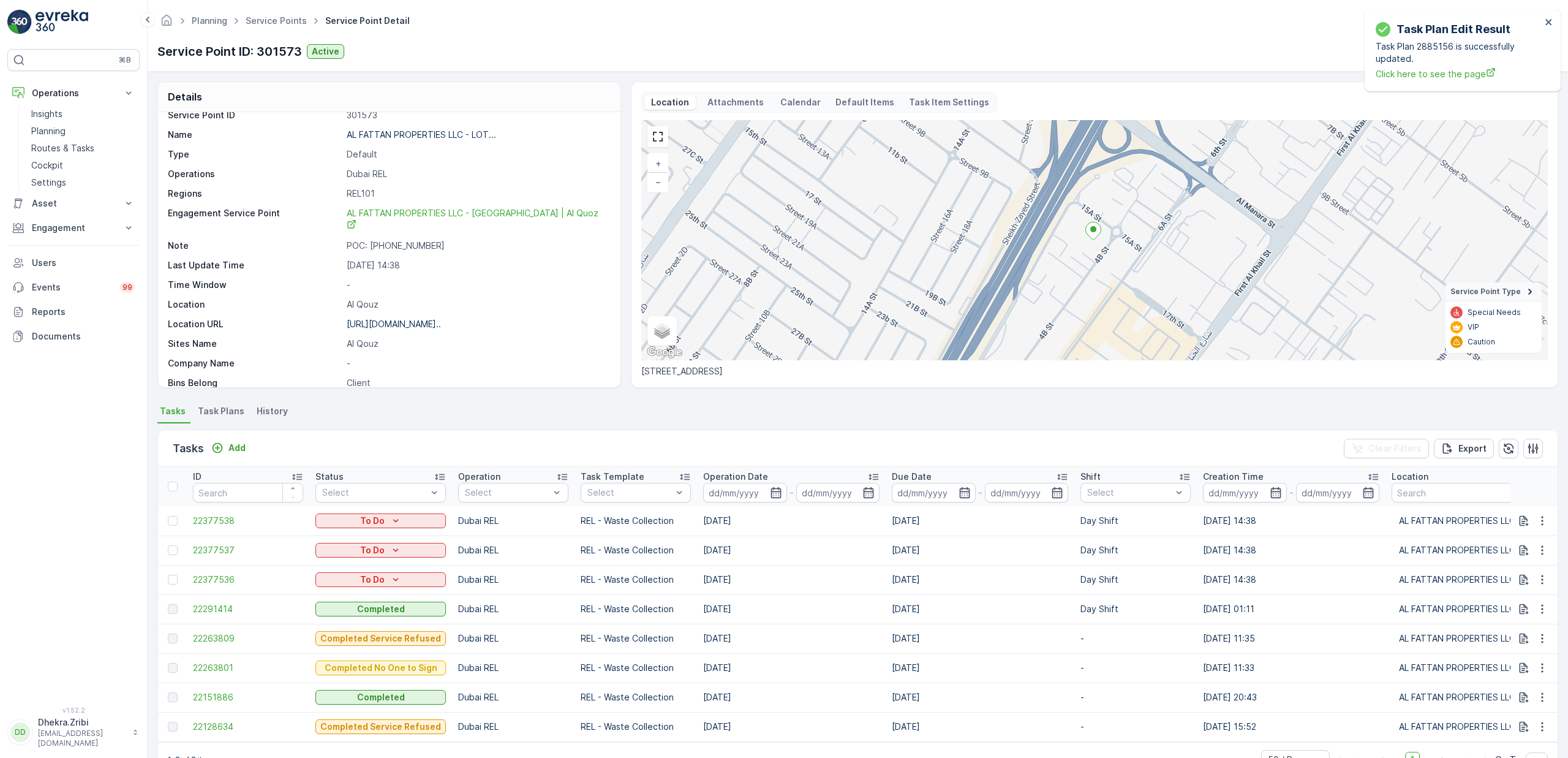
scroll to position [16, 0]
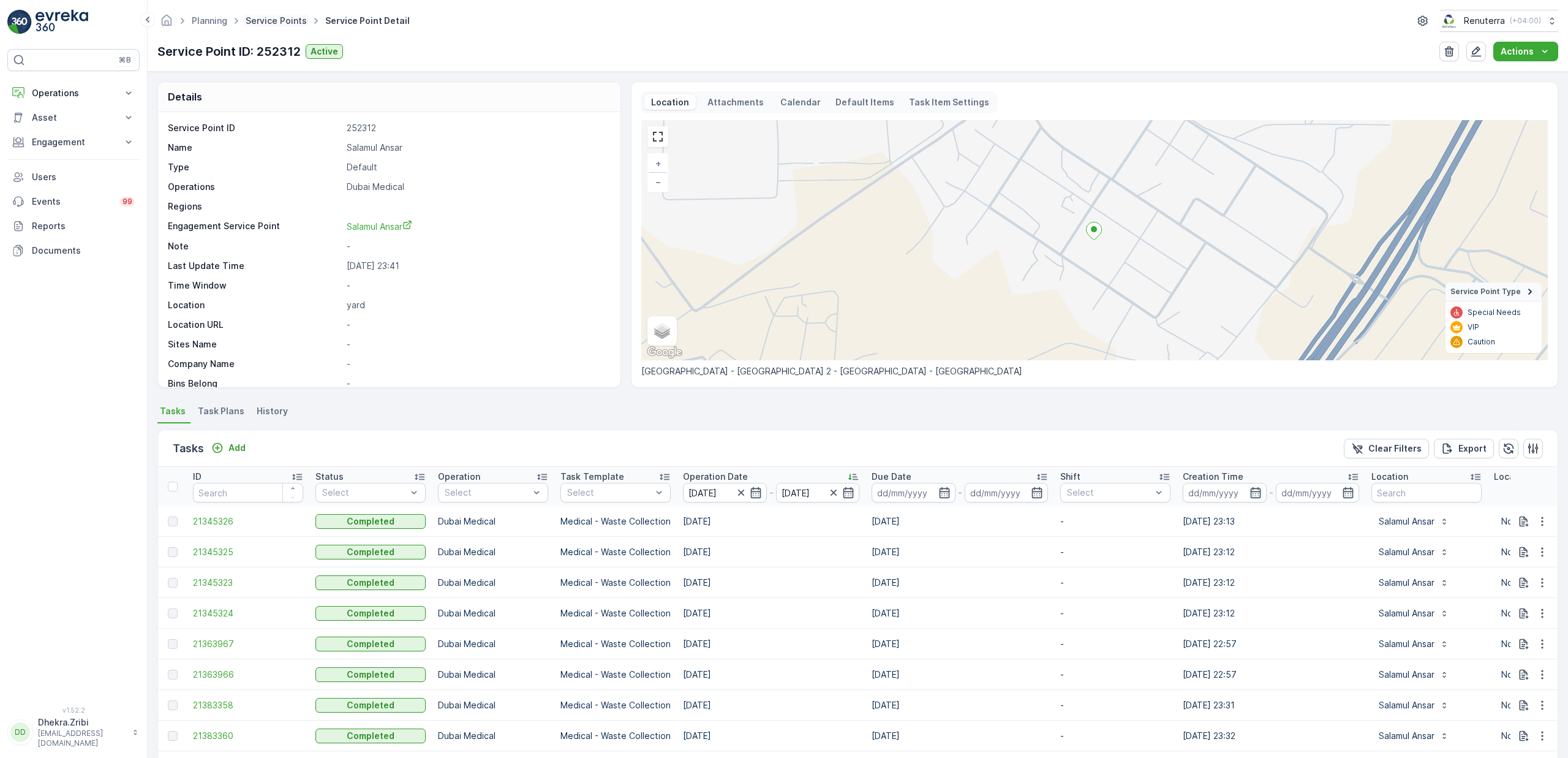
click at [289, 25] on link "Service Points" at bounding box center [276, 20] width 61 height 11
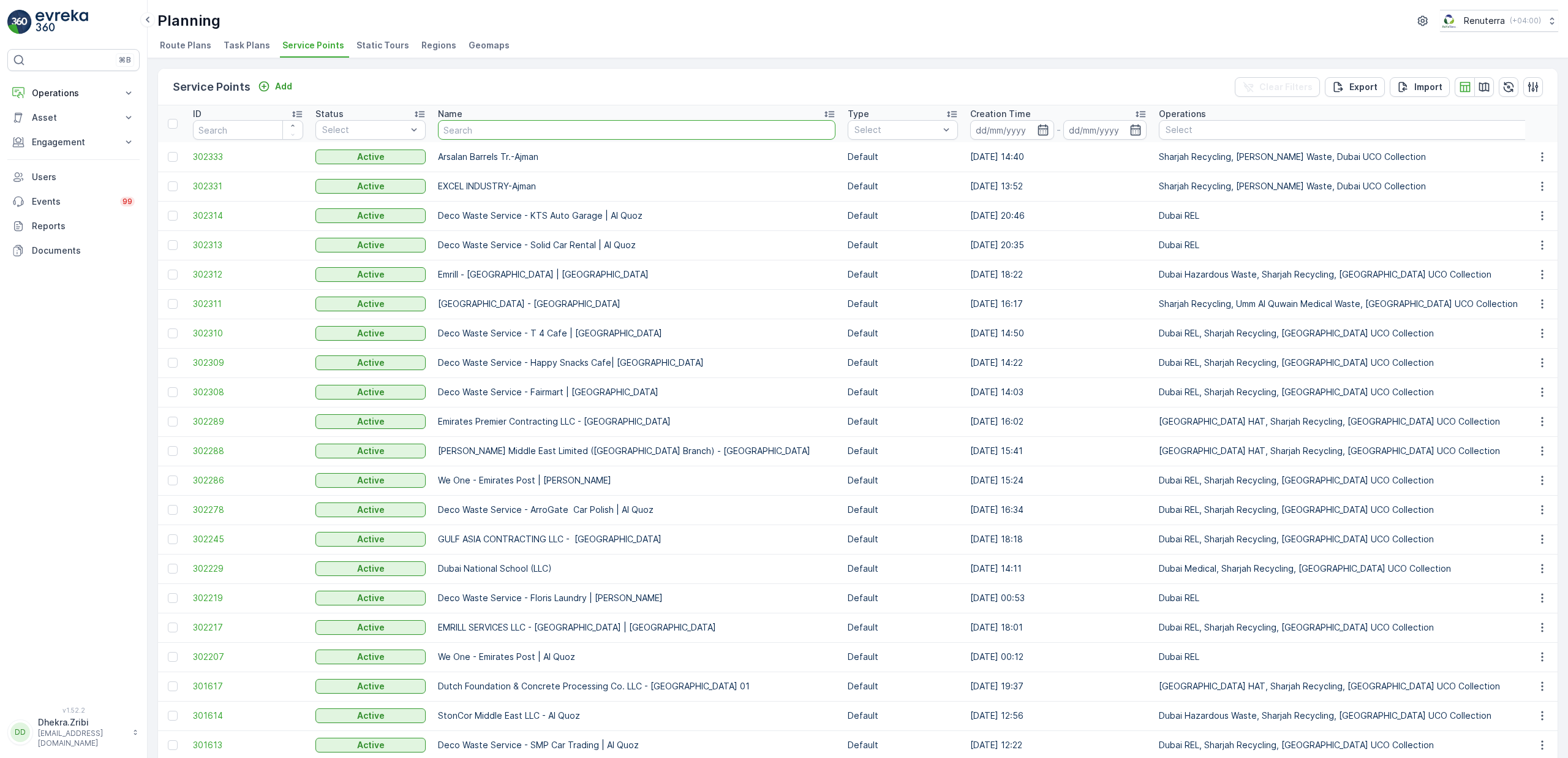
click at [495, 137] on input "text" at bounding box center [636, 129] width 398 height 20
type input "deco"
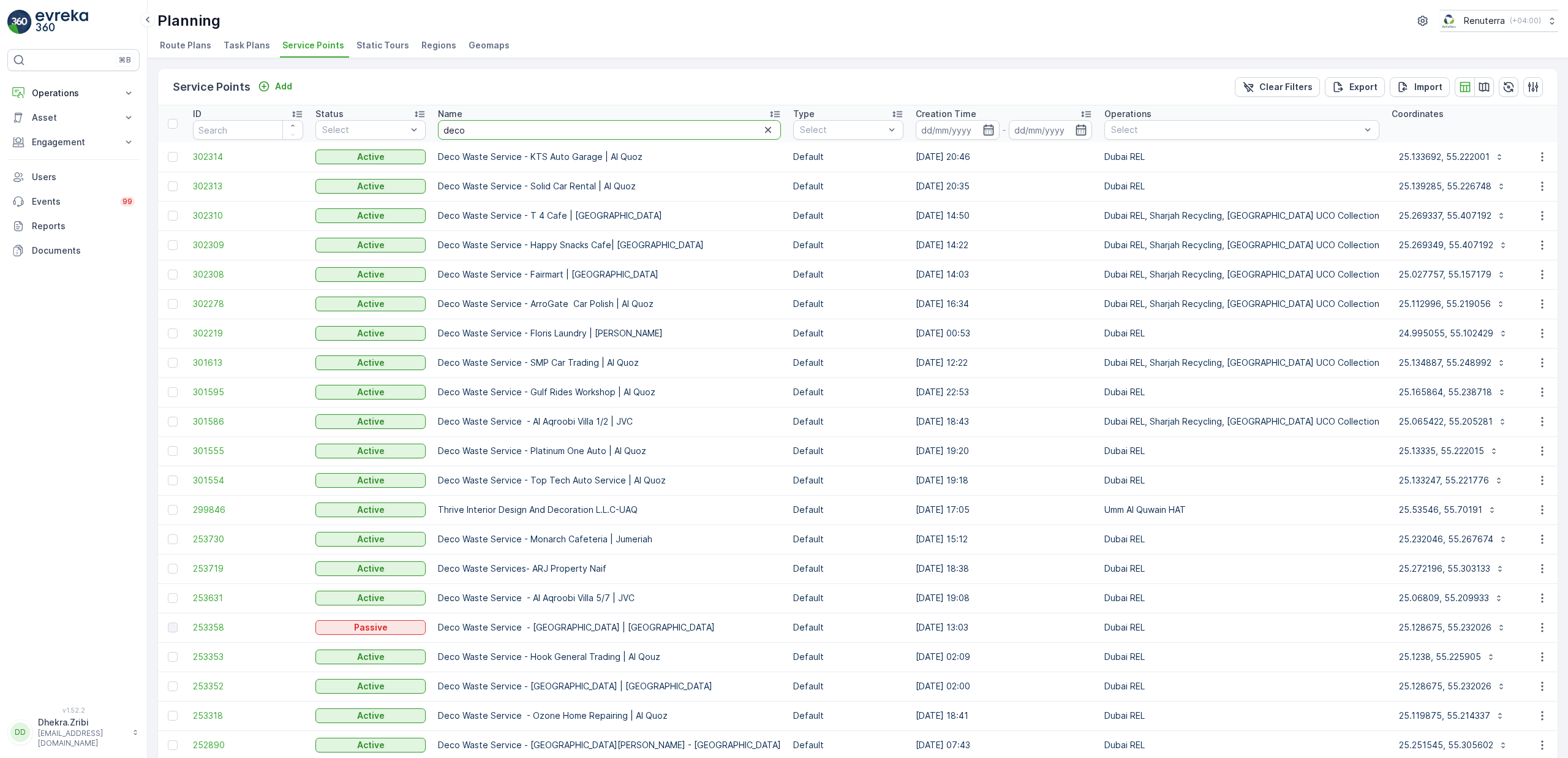
click at [516, 127] on input "deco" at bounding box center [609, 129] width 343 height 20
click at [224, 275] on span "302308" at bounding box center [248, 274] width 111 height 12
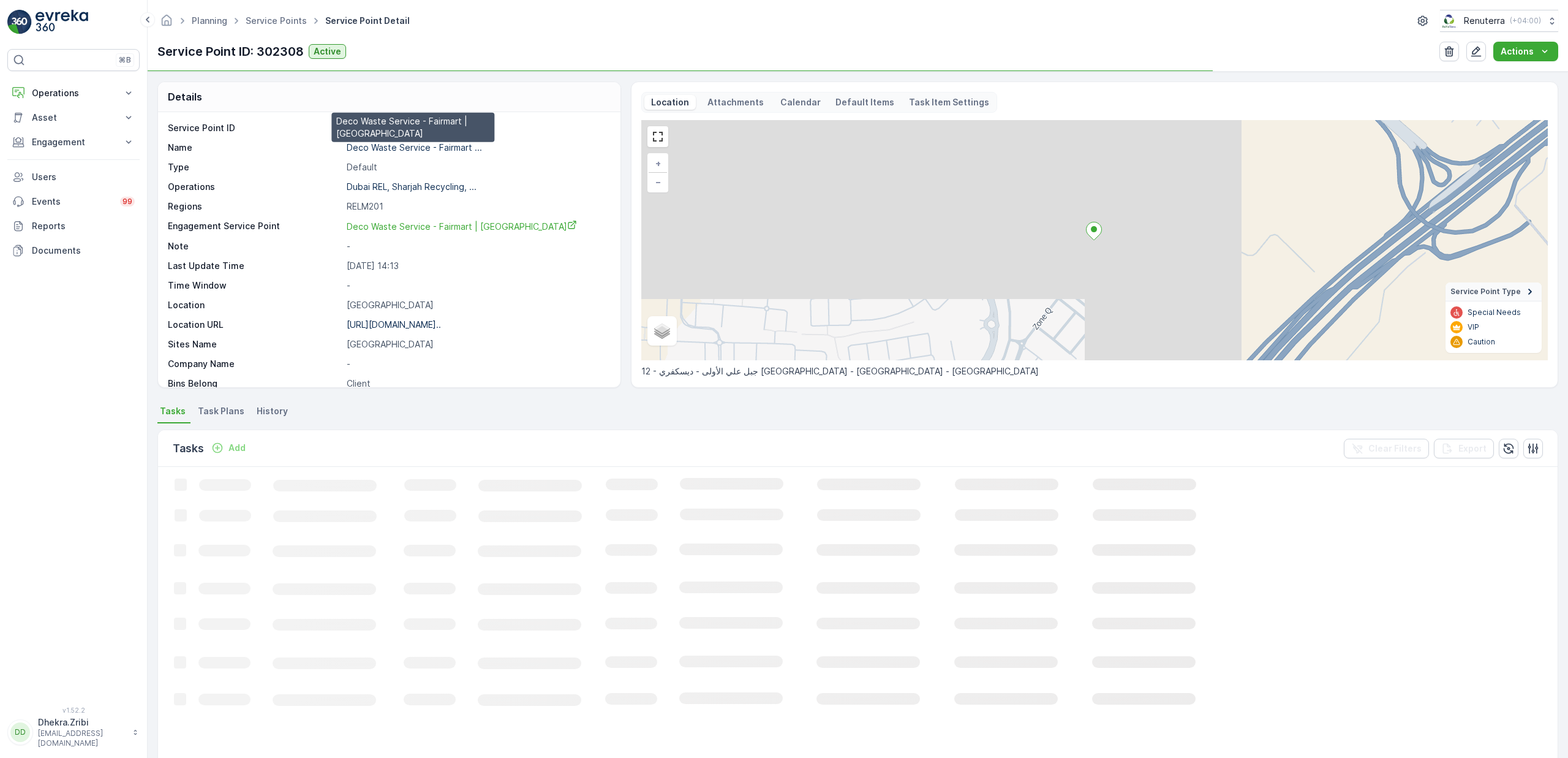
click at [426, 148] on p "Deco Waste Service - Fairmart ..." at bounding box center [414, 147] width 135 height 11
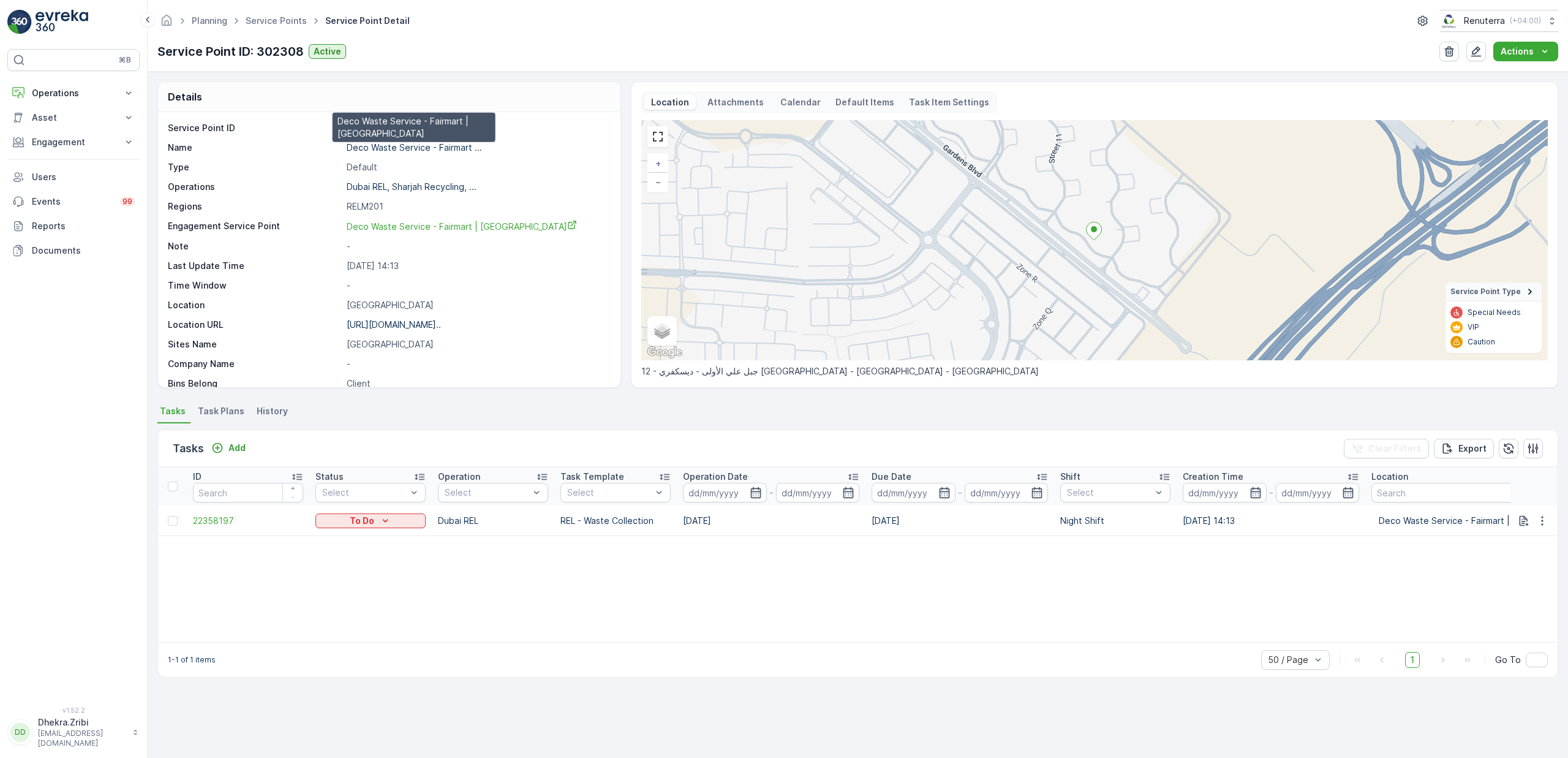
click at [420, 148] on p "Deco Waste Service - Fairmart ..." at bounding box center [414, 147] width 135 height 11
click at [273, 18] on link "Service Points" at bounding box center [276, 20] width 61 height 11
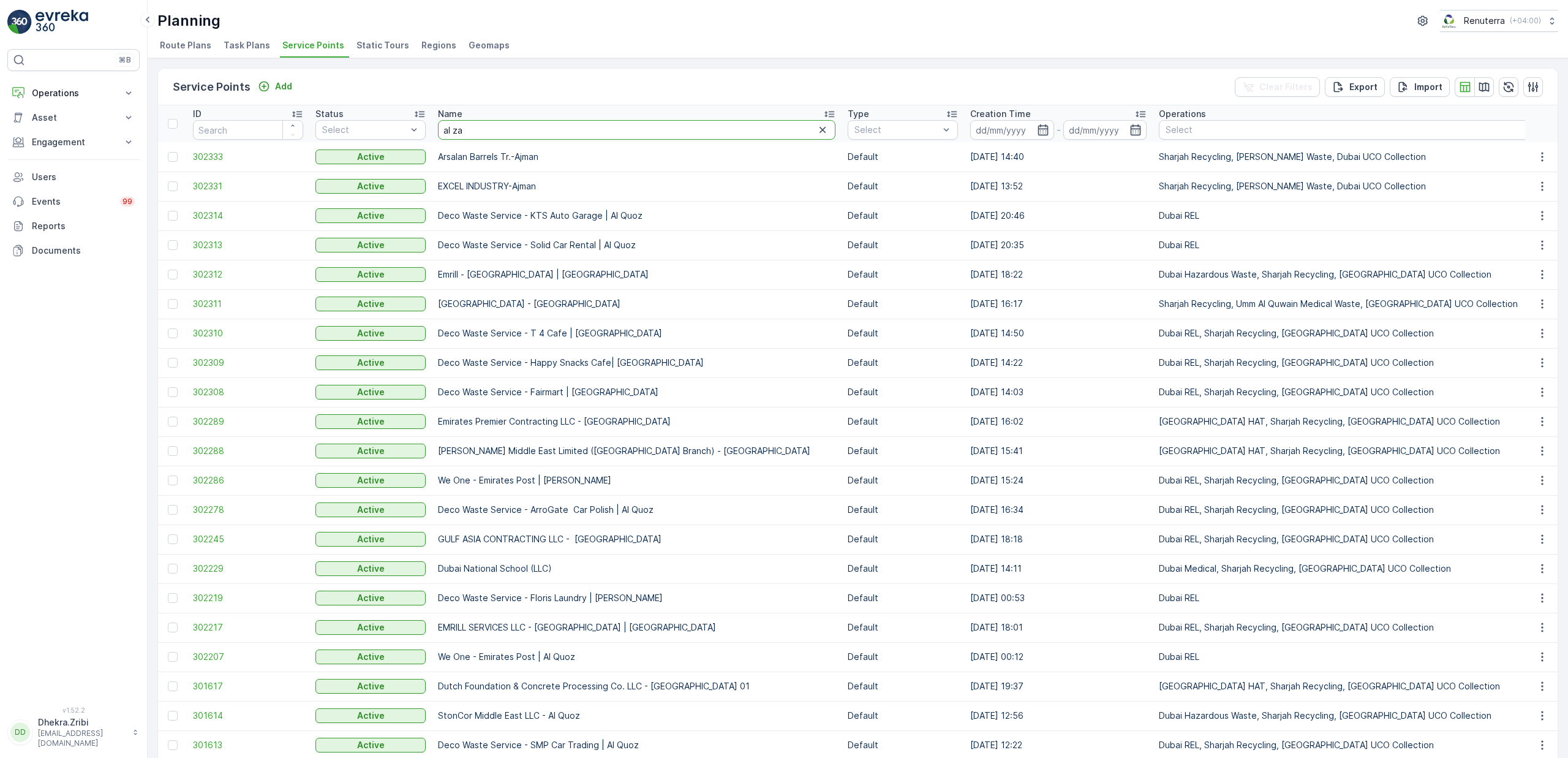
type input "al zah"
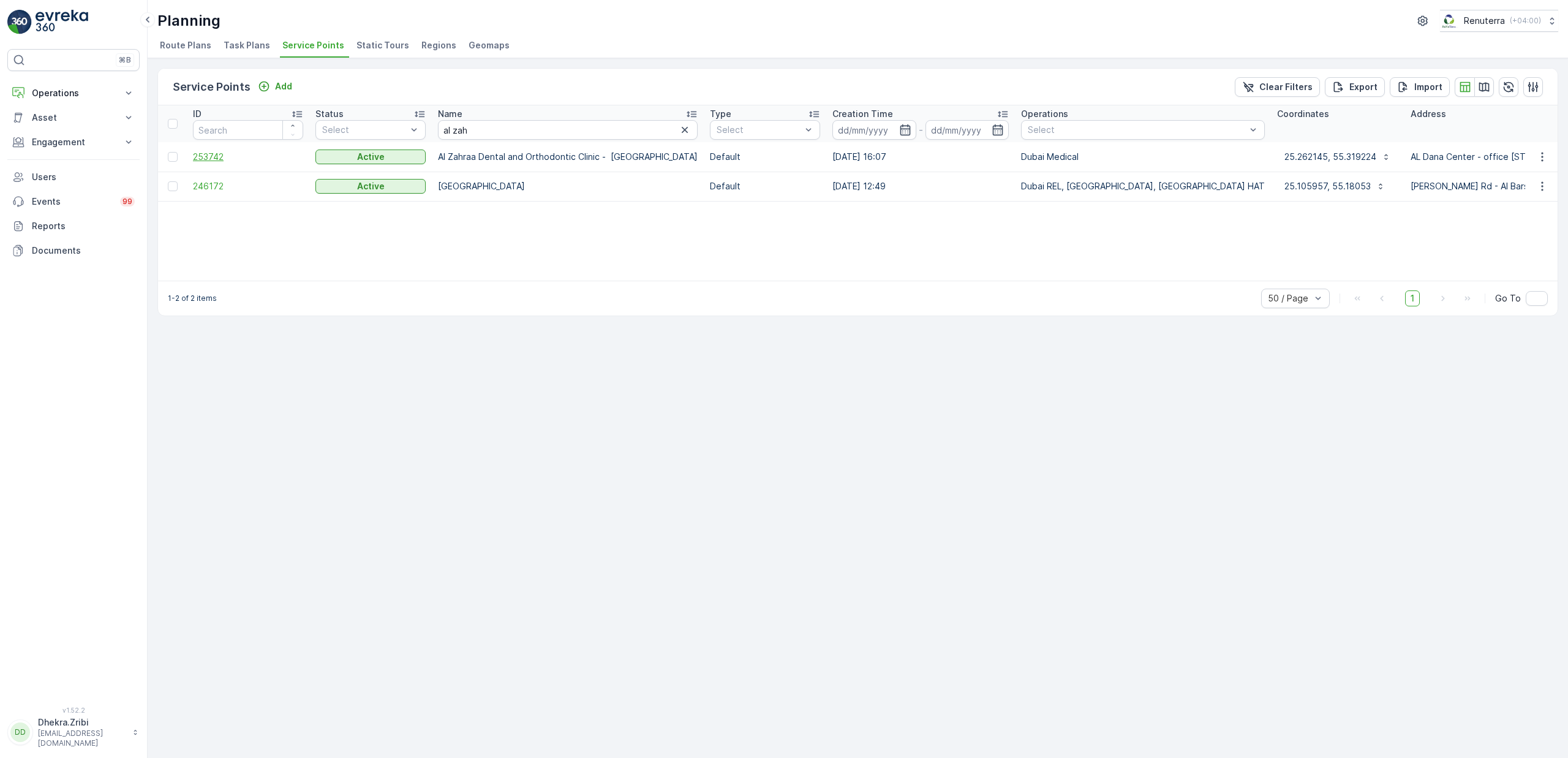
click at [211, 152] on span "253742" at bounding box center [248, 157] width 111 height 12
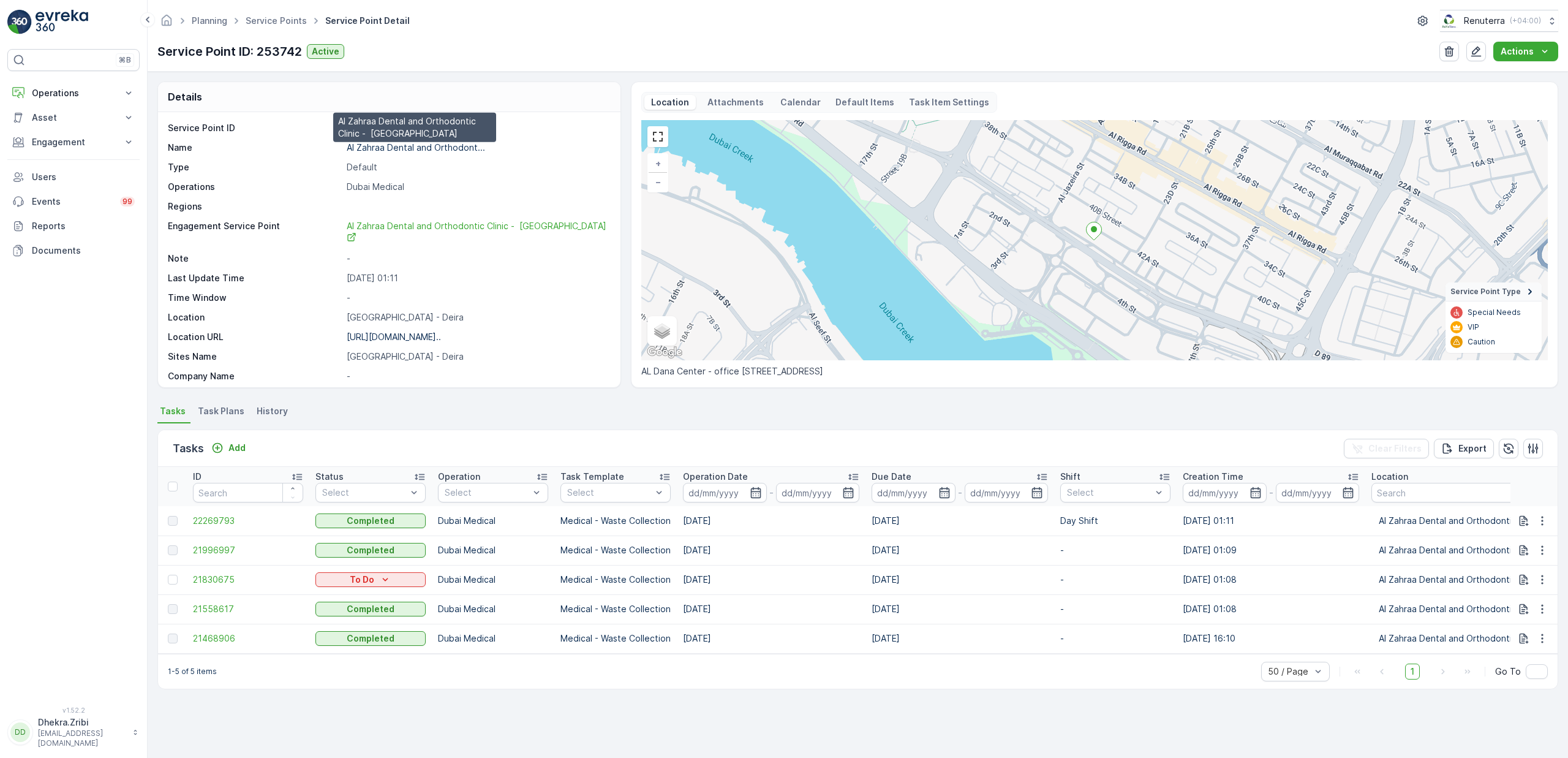
click at [407, 151] on p "Al Zahraa Dental and Orthodont..." at bounding box center [416, 147] width 139 height 11
click at [290, 25] on link "Service Points" at bounding box center [276, 20] width 61 height 11
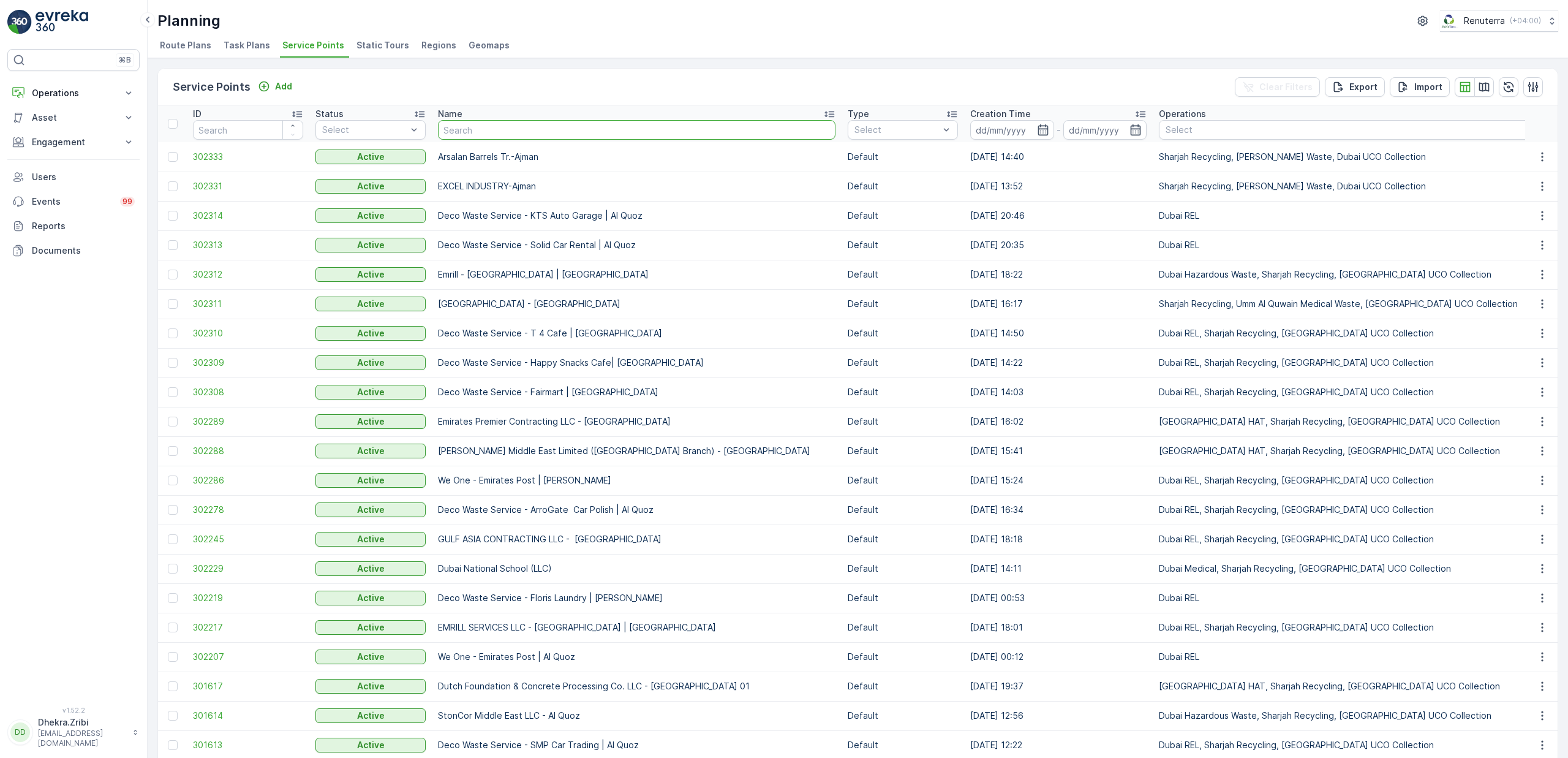
click at [521, 129] on input "text" at bounding box center [636, 129] width 398 height 20
type input "sobha"
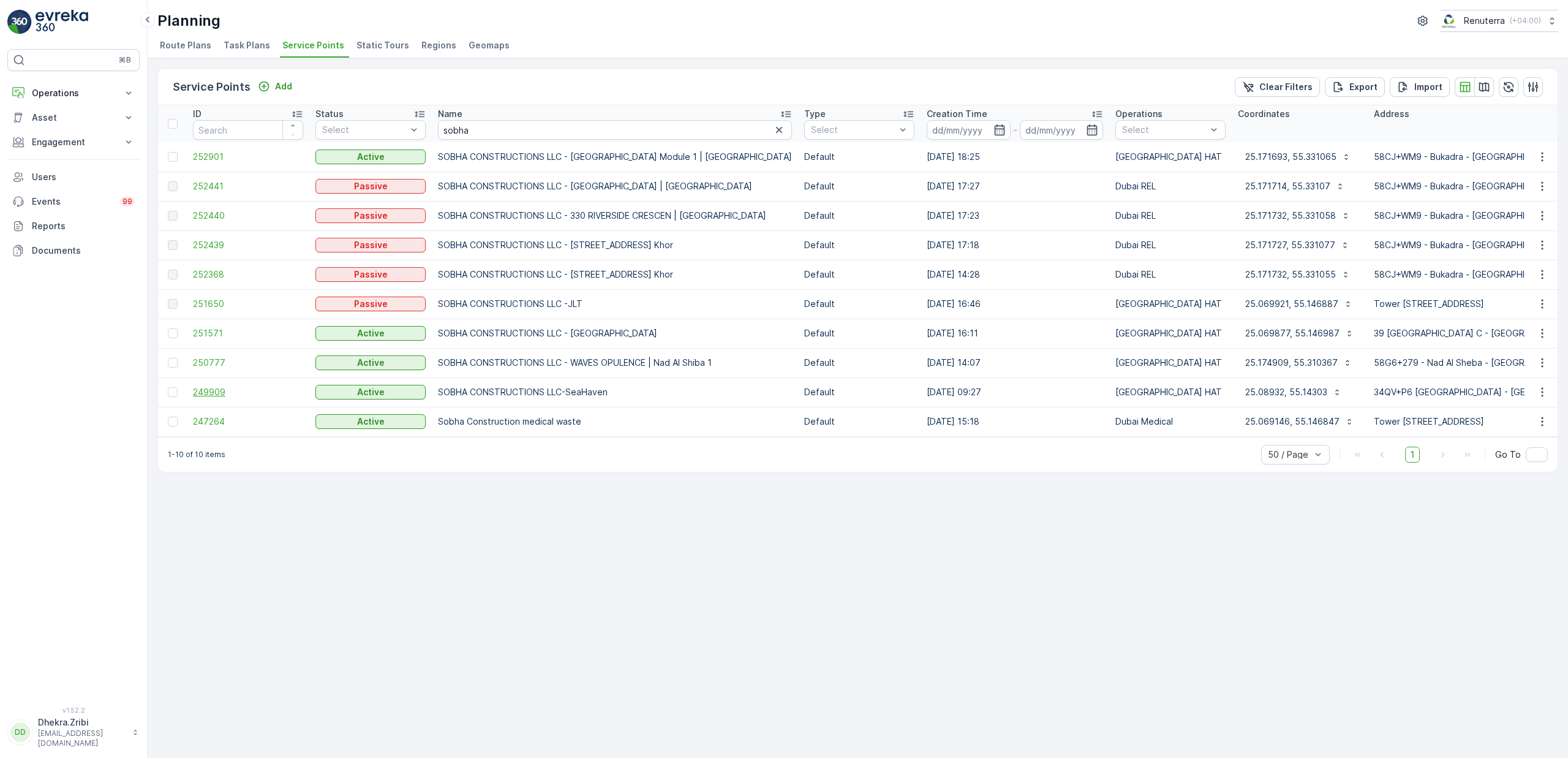
click at [220, 391] on span "249909" at bounding box center [248, 392] width 111 height 12
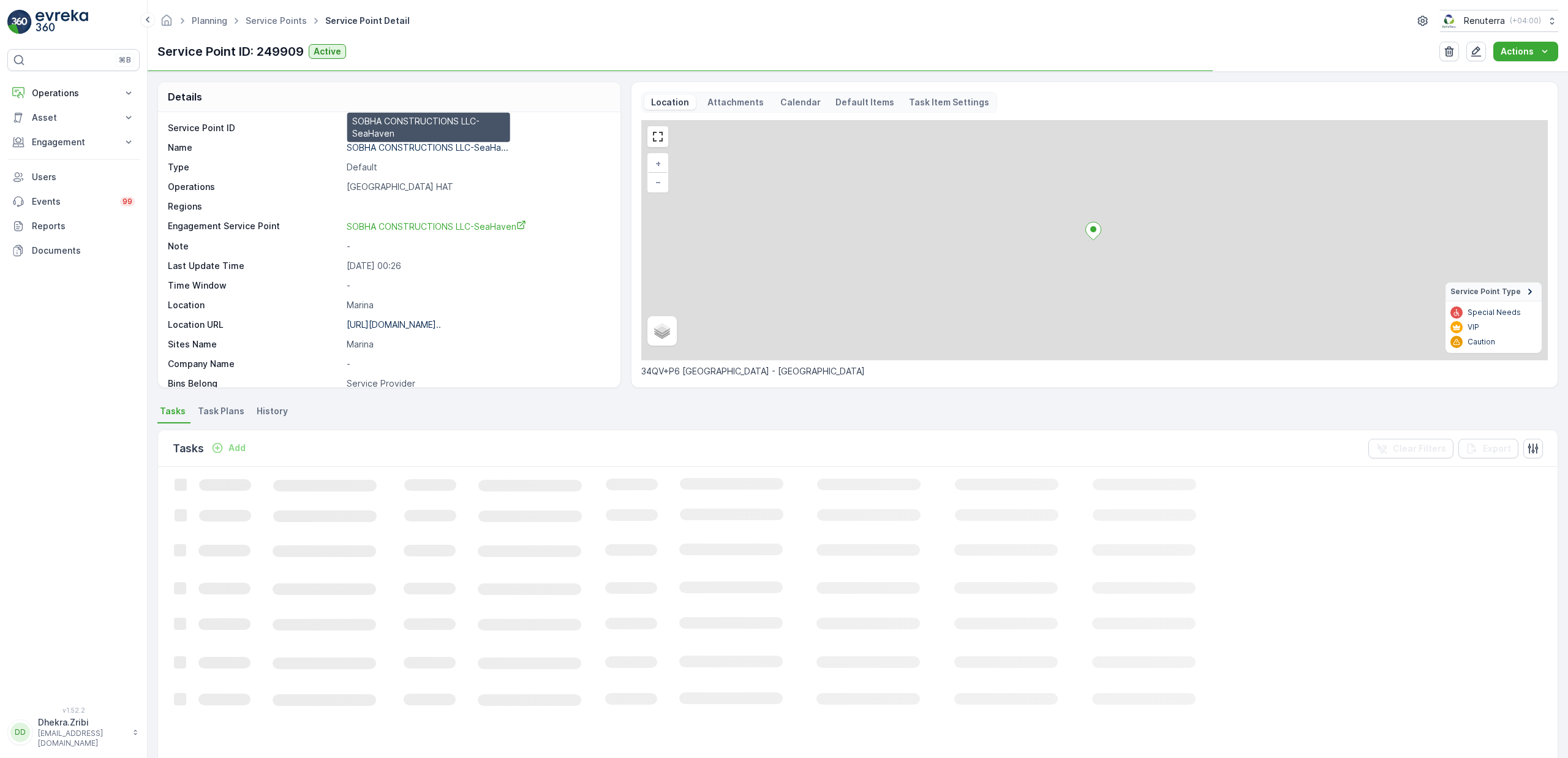
click at [372, 147] on p "SOBHA CONSTRUCTIONS LLC-SeaHa..." at bounding box center [427, 147] width 161 height 11
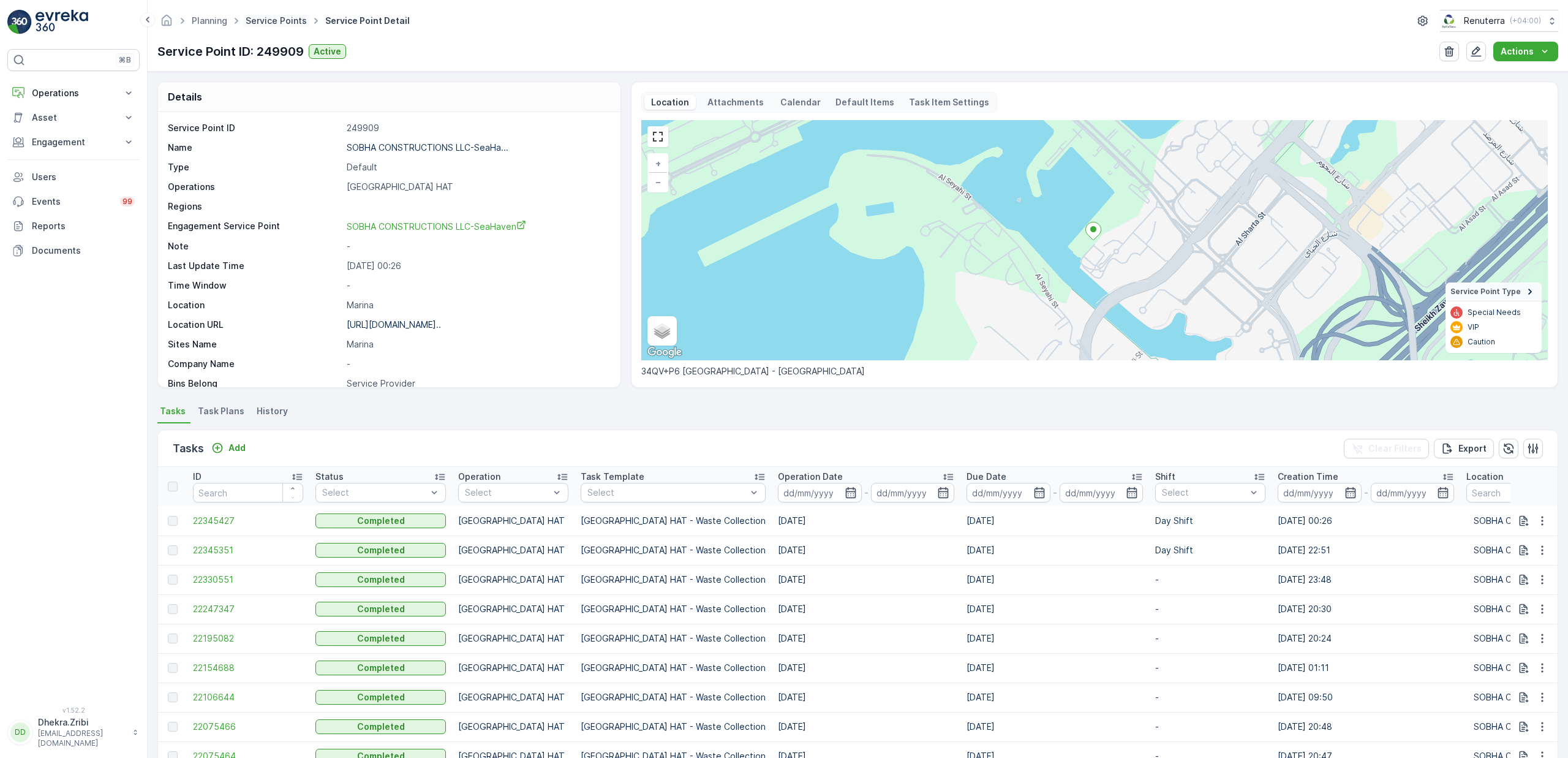
click at [280, 25] on link "Service Points" at bounding box center [276, 20] width 61 height 11
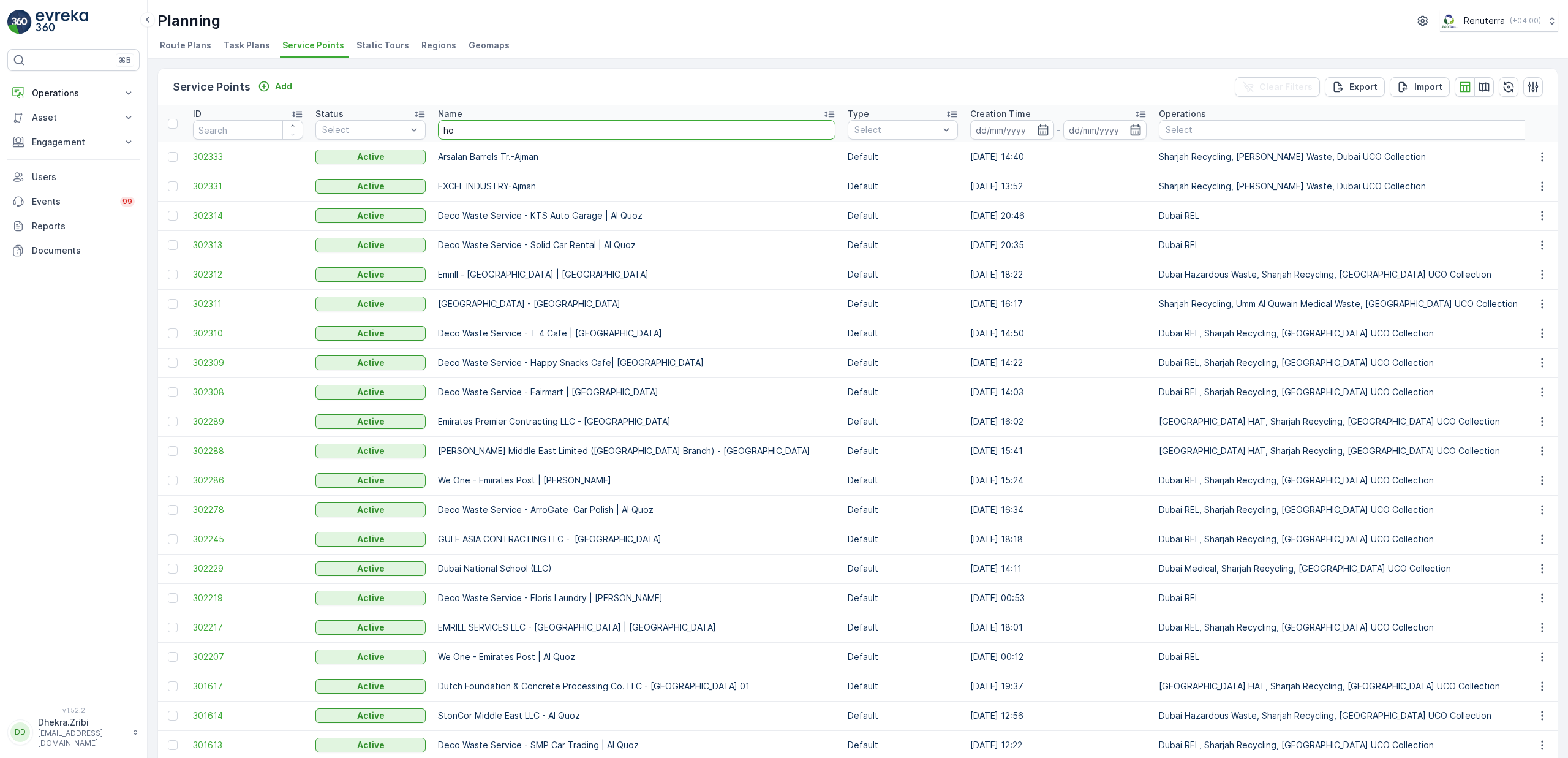
type input "hor"
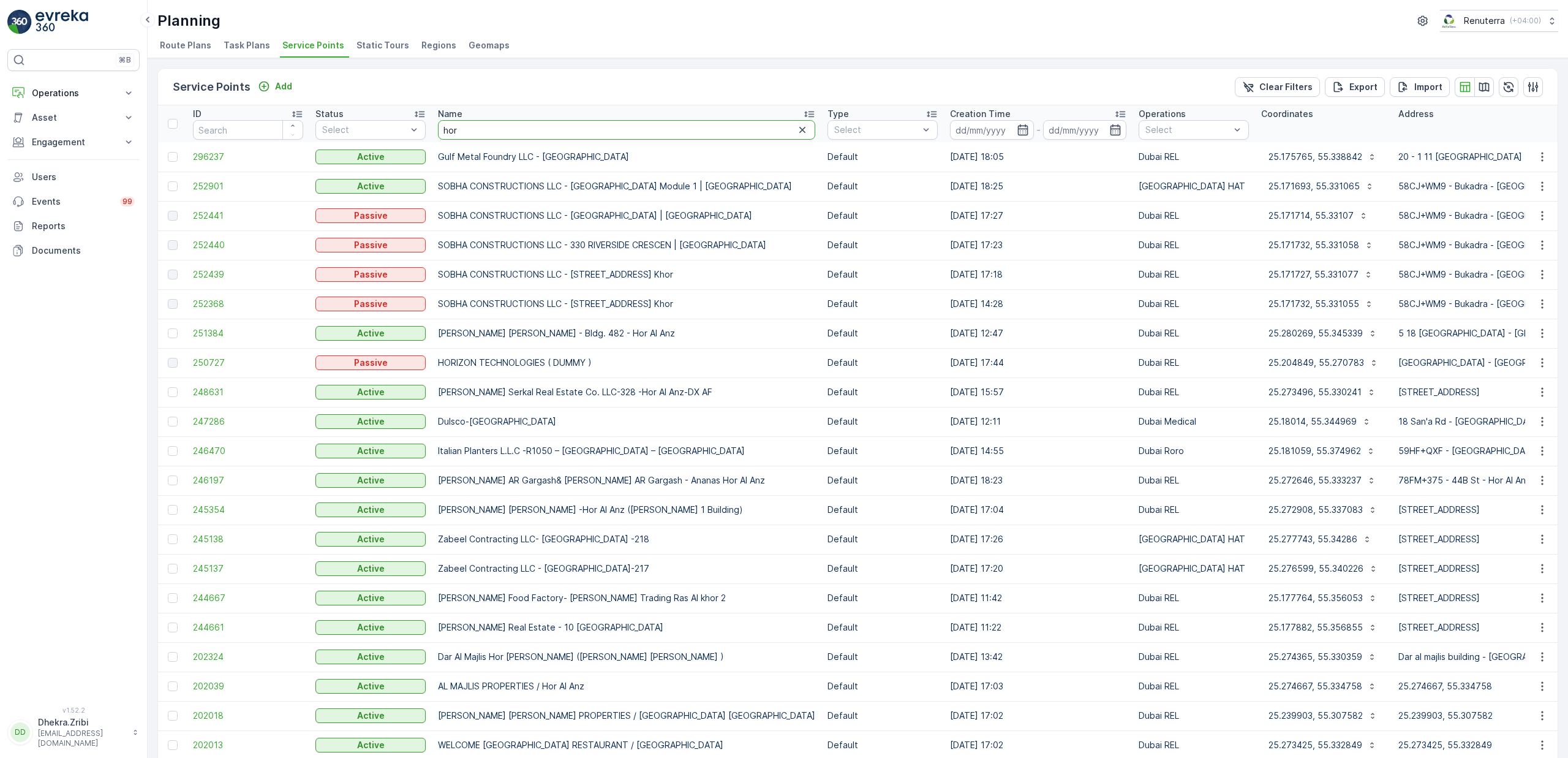
drag, startPoint x: 456, startPoint y: 124, endPoint x: 387, endPoint y: 146, distance: 72.4
drag, startPoint x: 472, startPoint y: 124, endPoint x: 362, endPoint y: 134, distance: 110.5
drag, startPoint x: 503, startPoint y: 129, endPoint x: 411, endPoint y: 130, distance: 92.0
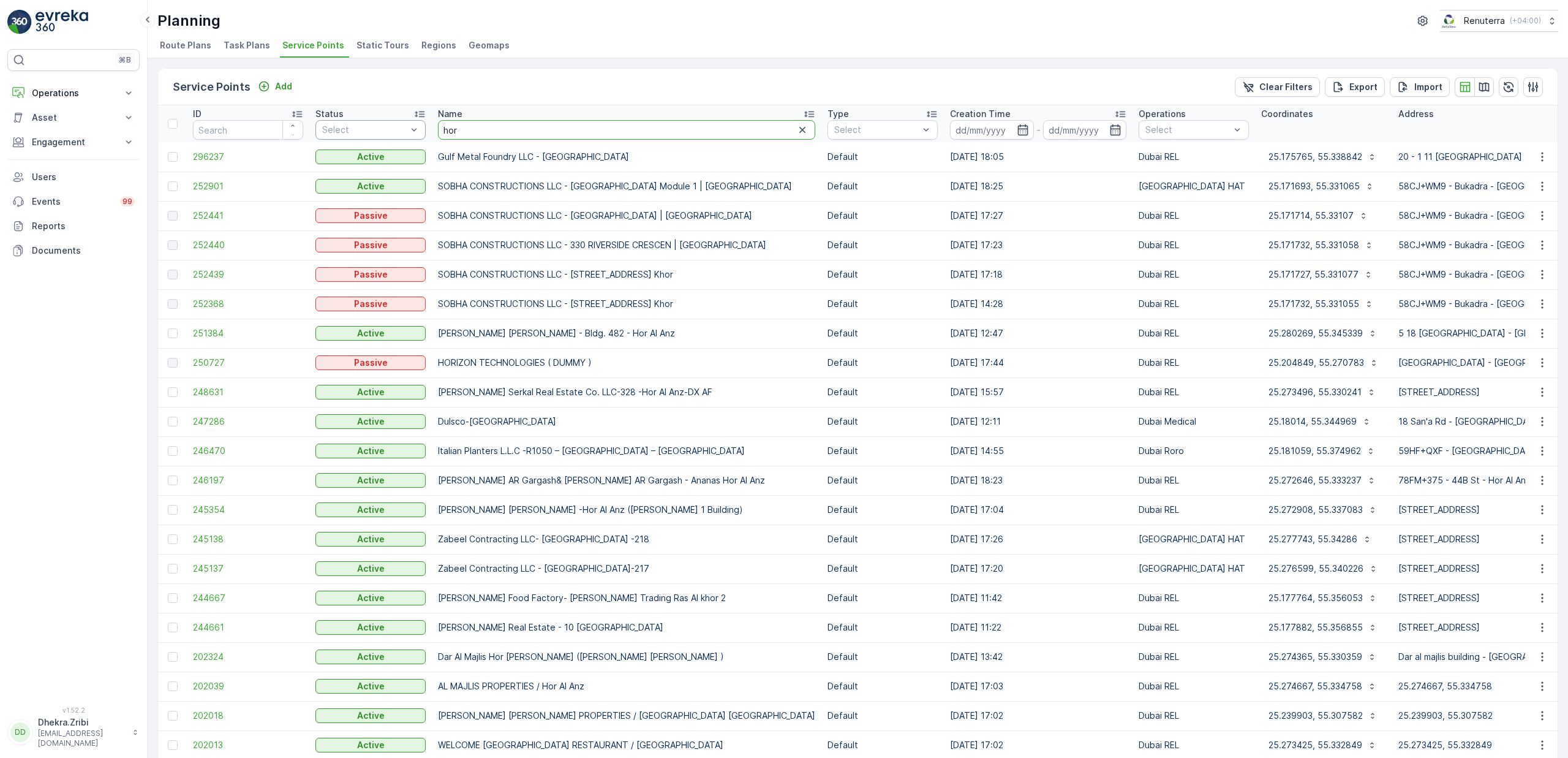
type input "zah"
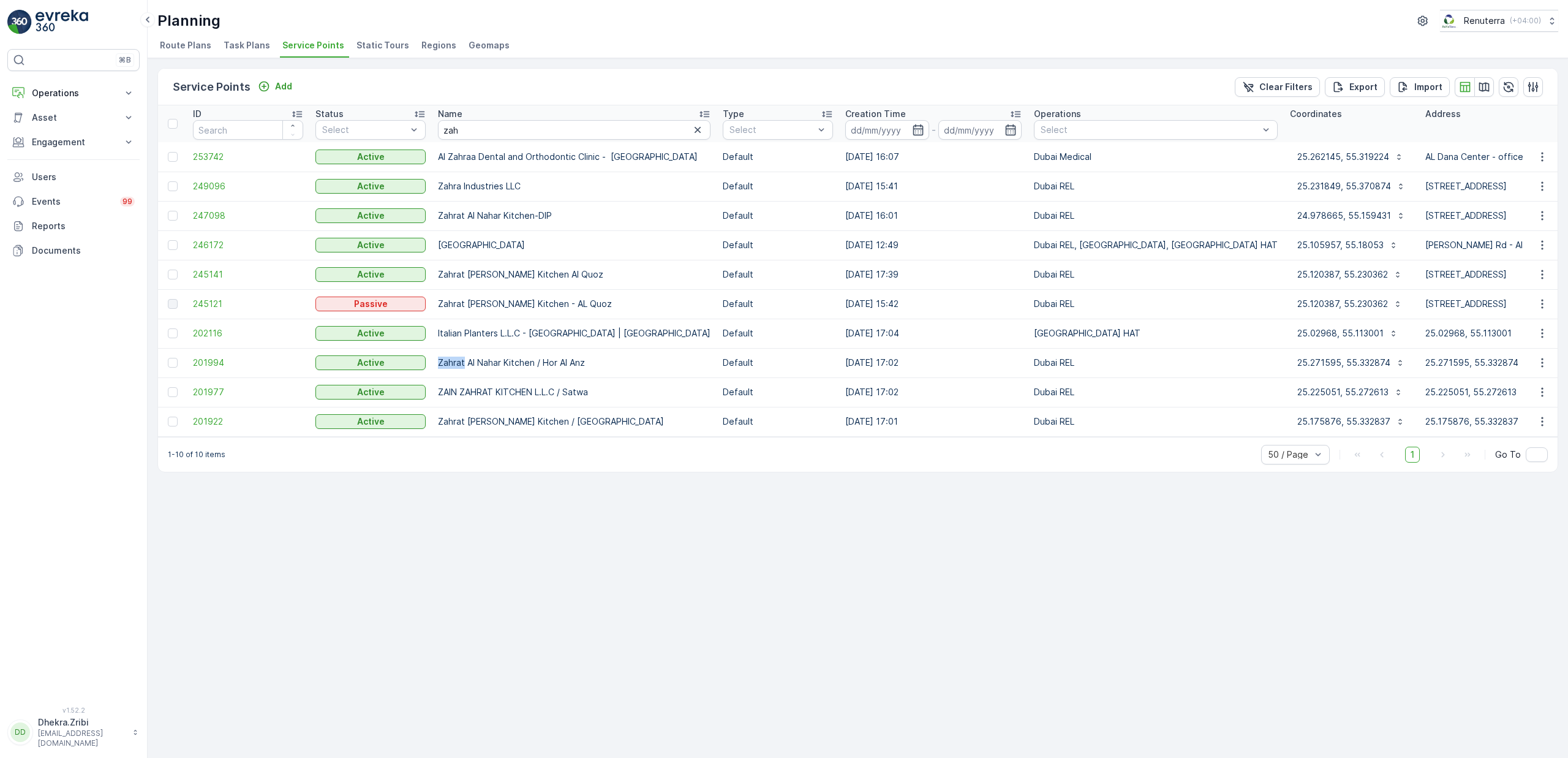
drag, startPoint x: 465, startPoint y: 365, endPoint x: 561, endPoint y: 353, distance: 96.7
click at [561, 353] on td "Zahrat Al Nahar Kitchen / Hor Al Anz" at bounding box center [575, 363] width 285 height 30
click at [205, 362] on span "201994" at bounding box center [248, 362] width 111 height 12
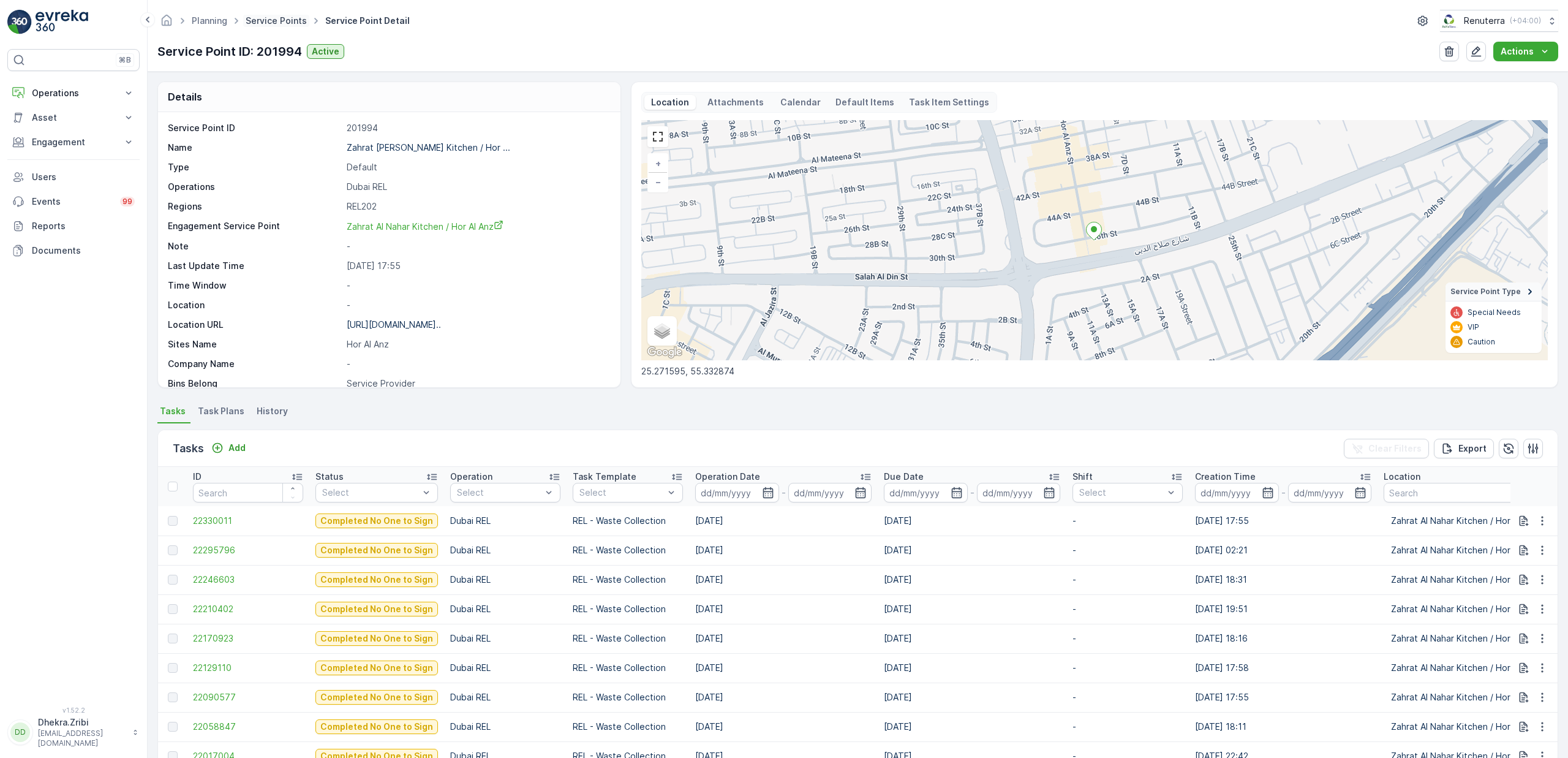
click at [280, 20] on link "Service Points" at bounding box center [276, 20] width 61 height 11
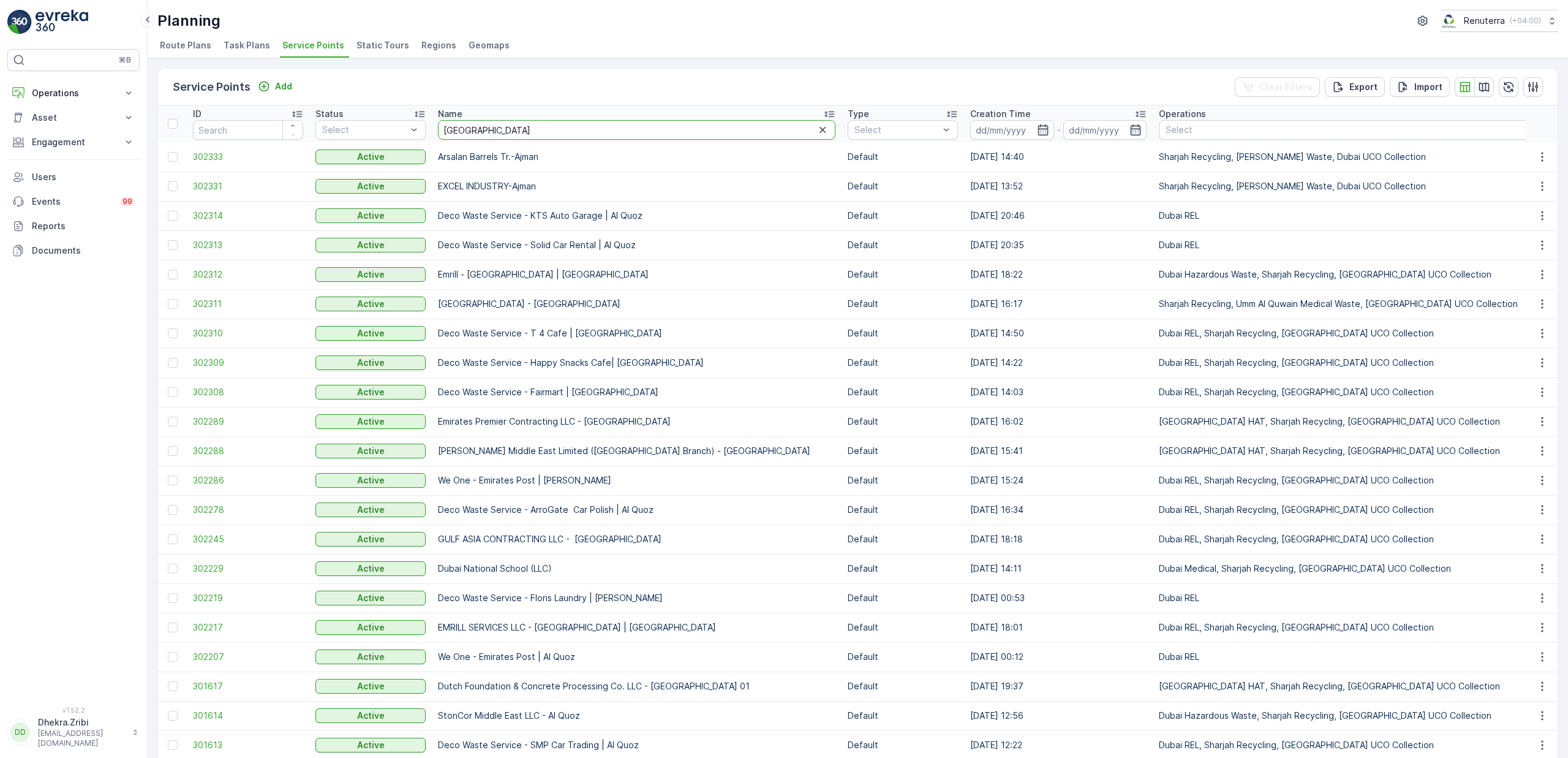
type input "italian"
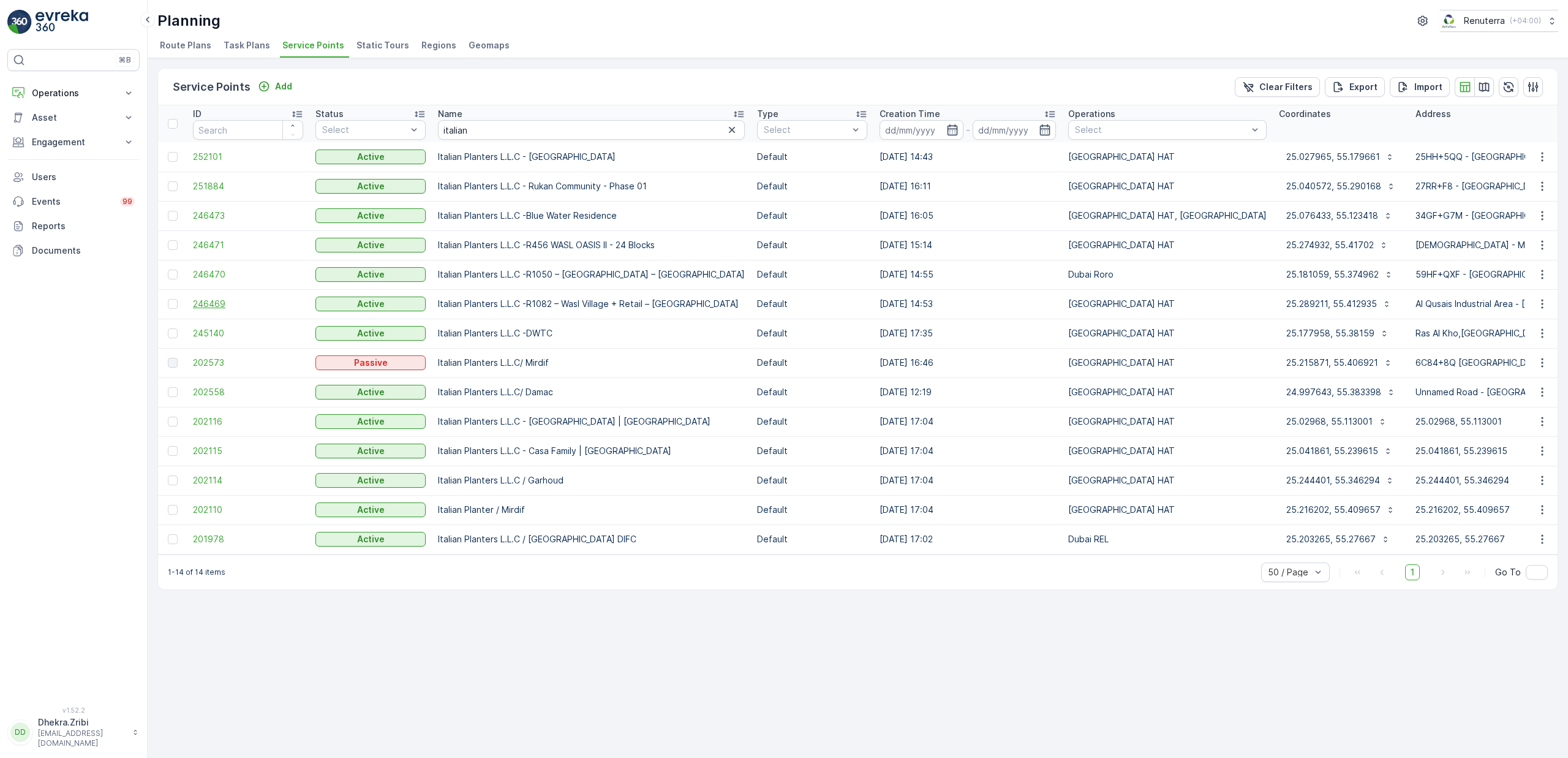
click at [207, 301] on span "246469" at bounding box center [248, 303] width 111 height 12
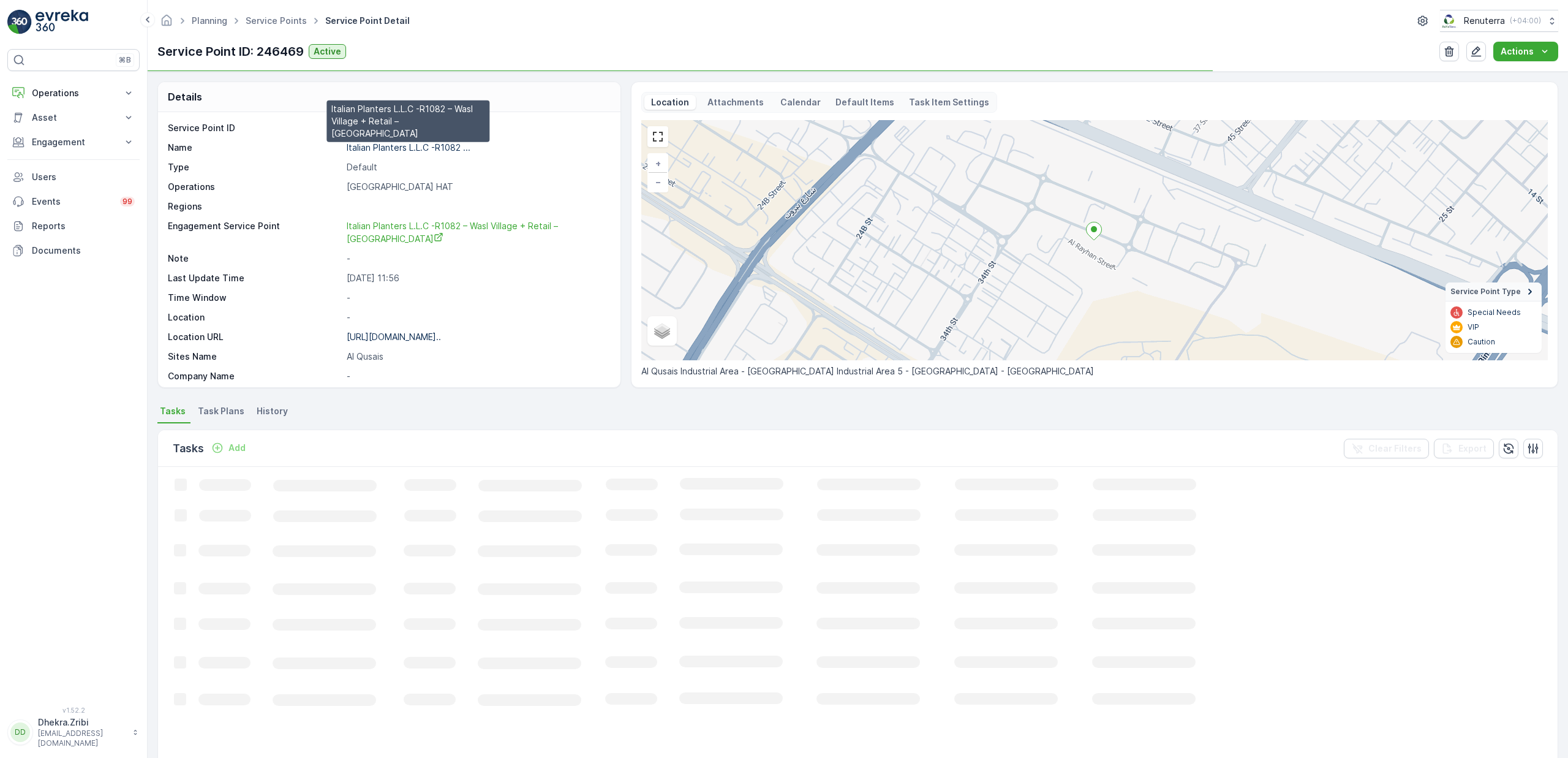
click at [397, 149] on p "Italian Planters L.L.C -R1082 ..." at bounding box center [408, 147] width 124 height 11
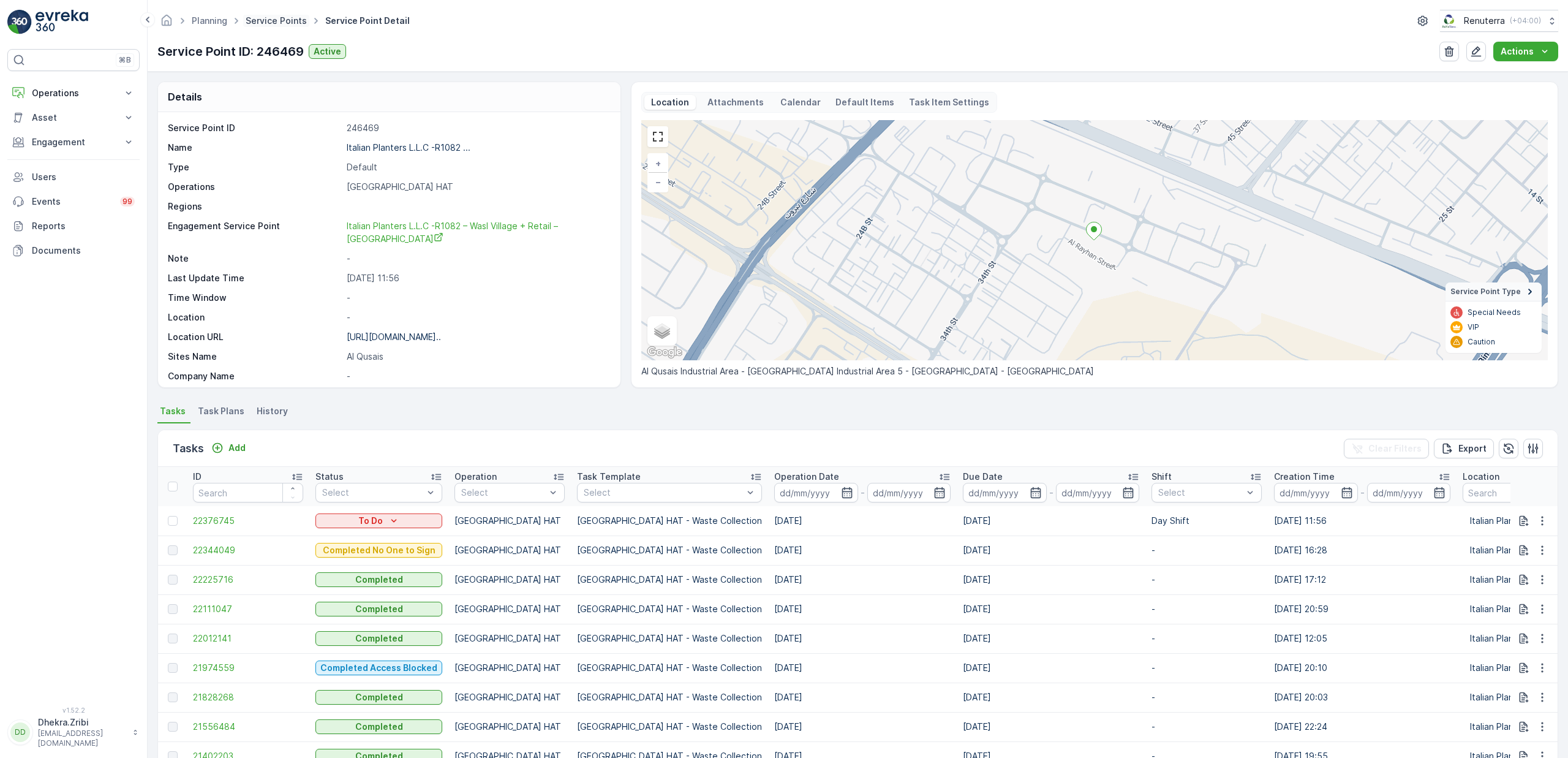
click at [258, 21] on link "Service Points" at bounding box center [276, 20] width 61 height 11
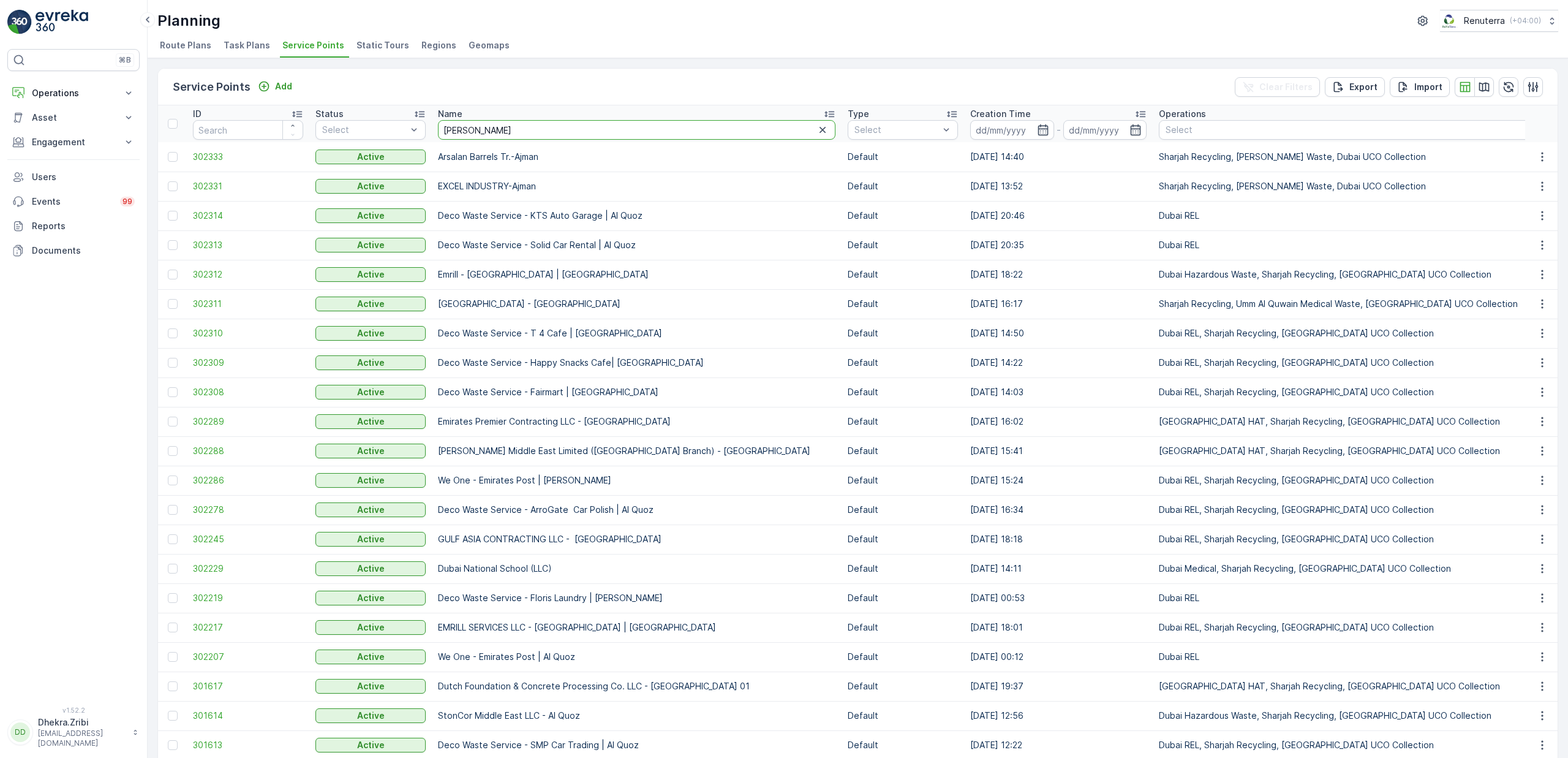
type input "sobha"
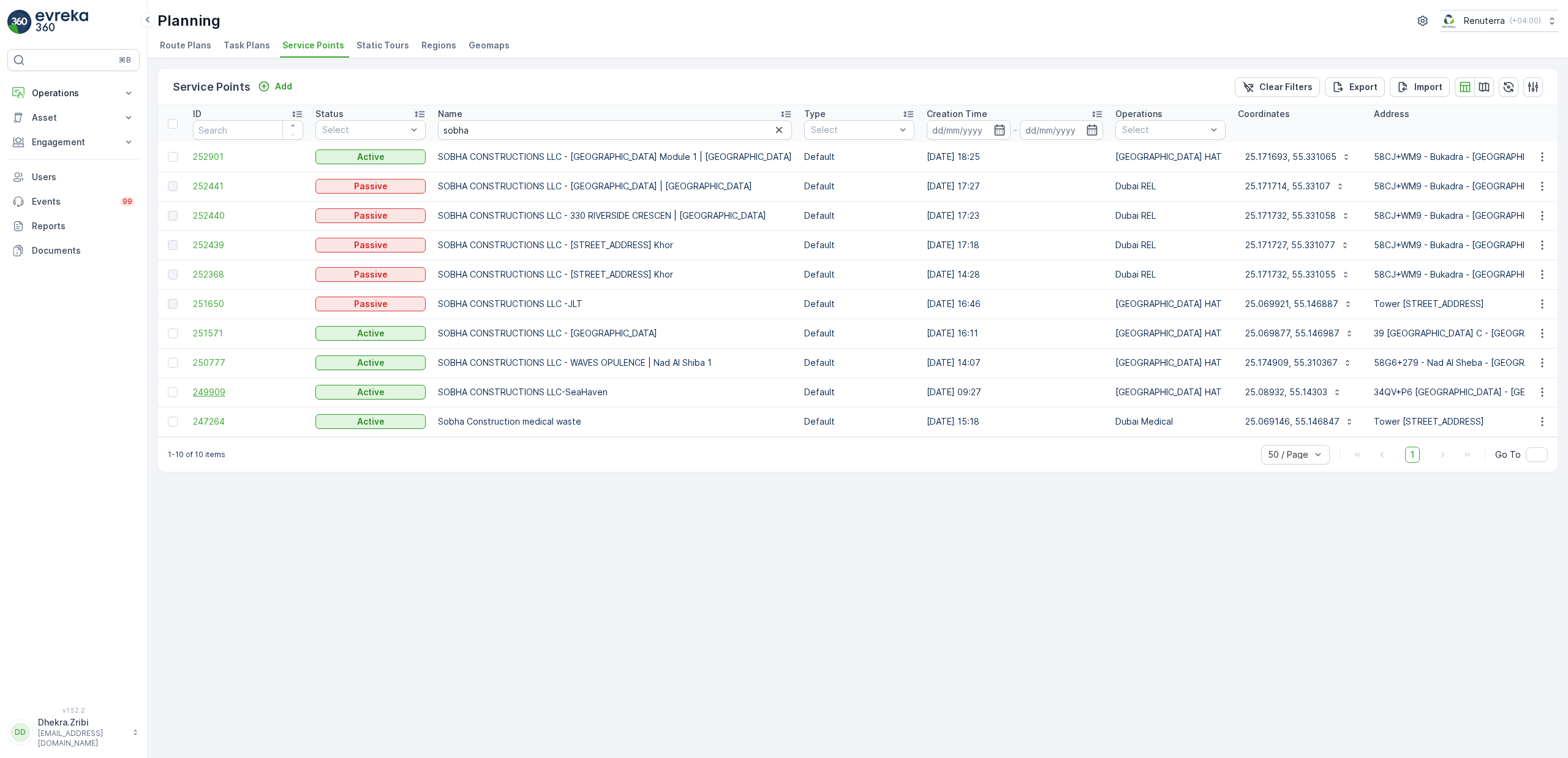
click at [209, 389] on span "249909" at bounding box center [248, 392] width 111 height 12
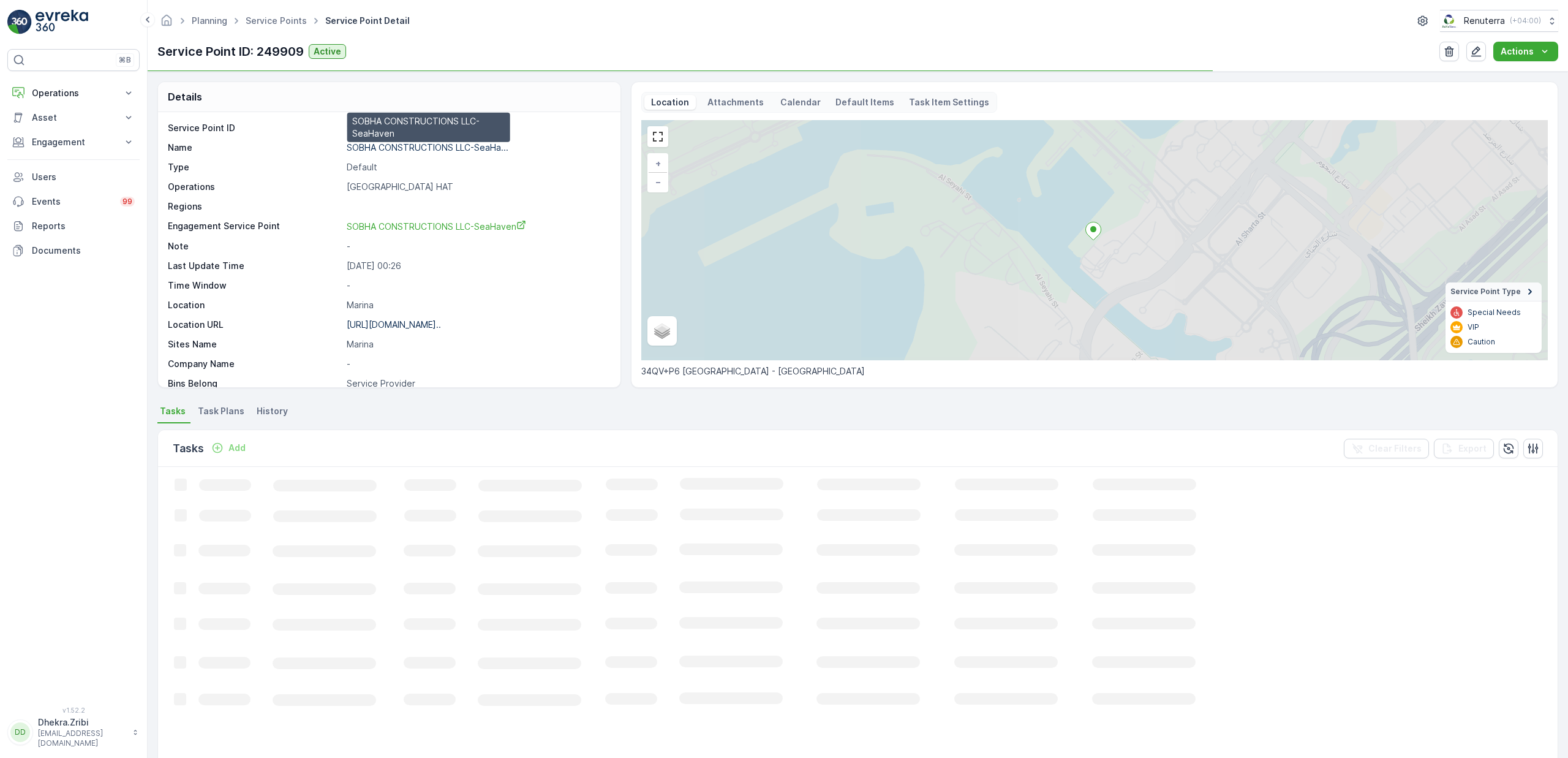
click at [379, 148] on p "SOBHA CONSTRUCTIONS LLC-SeaHa..." at bounding box center [427, 147] width 161 height 11
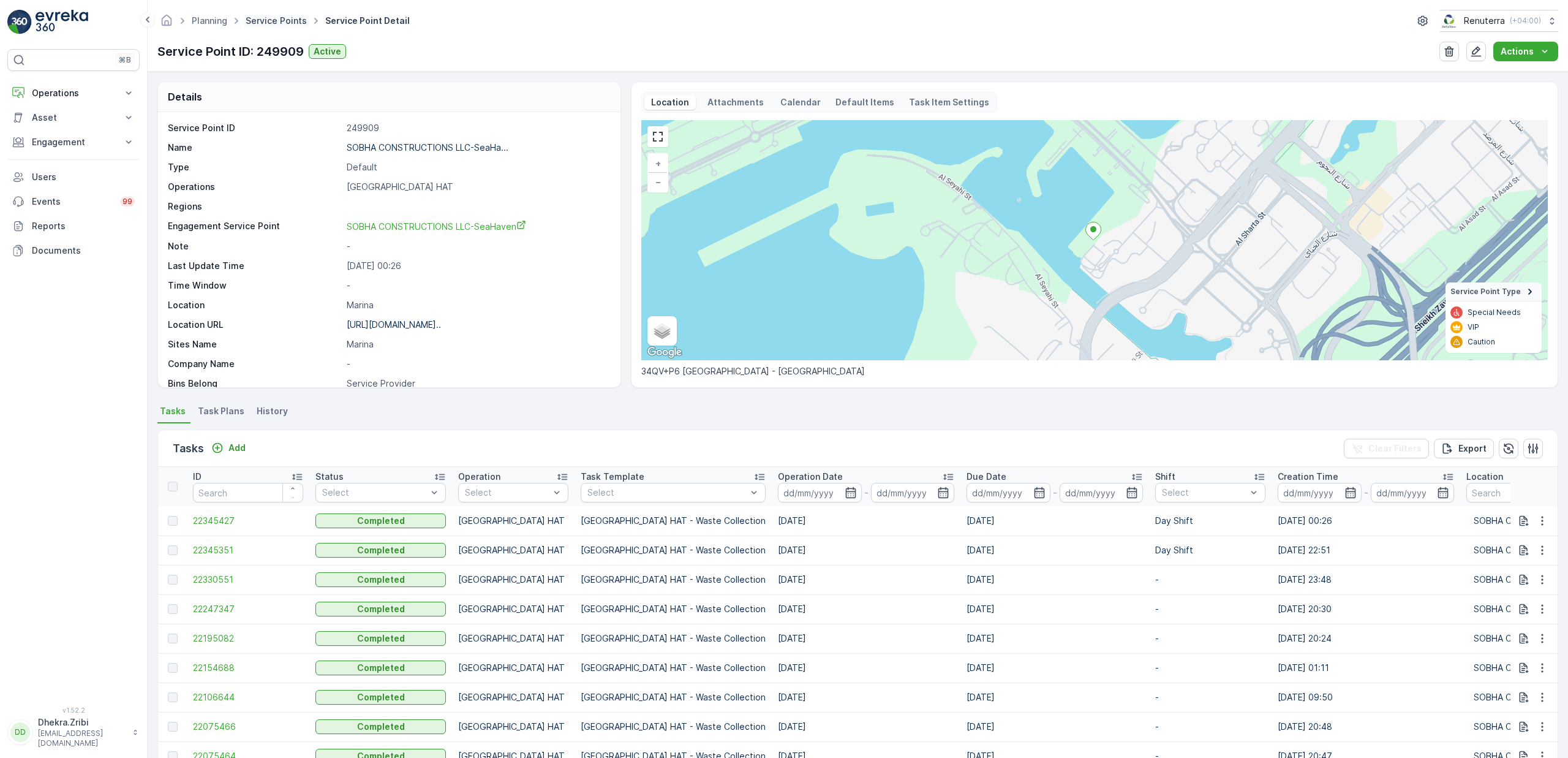
click at [276, 22] on link "Service Points" at bounding box center [276, 20] width 61 height 11
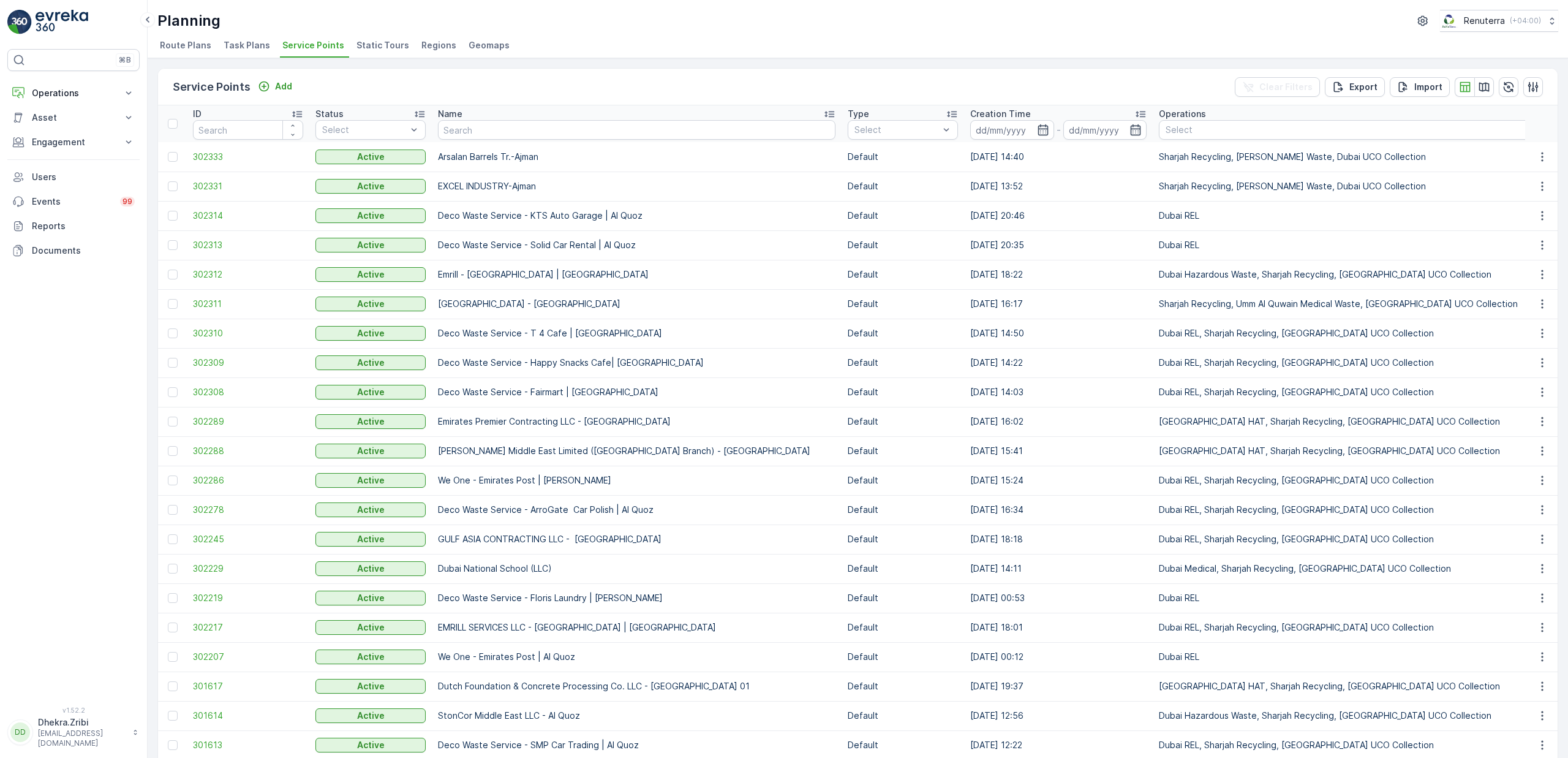
click at [481, 134] on input "text" at bounding box center [636, 129] width 398 height 20
type input "beena"
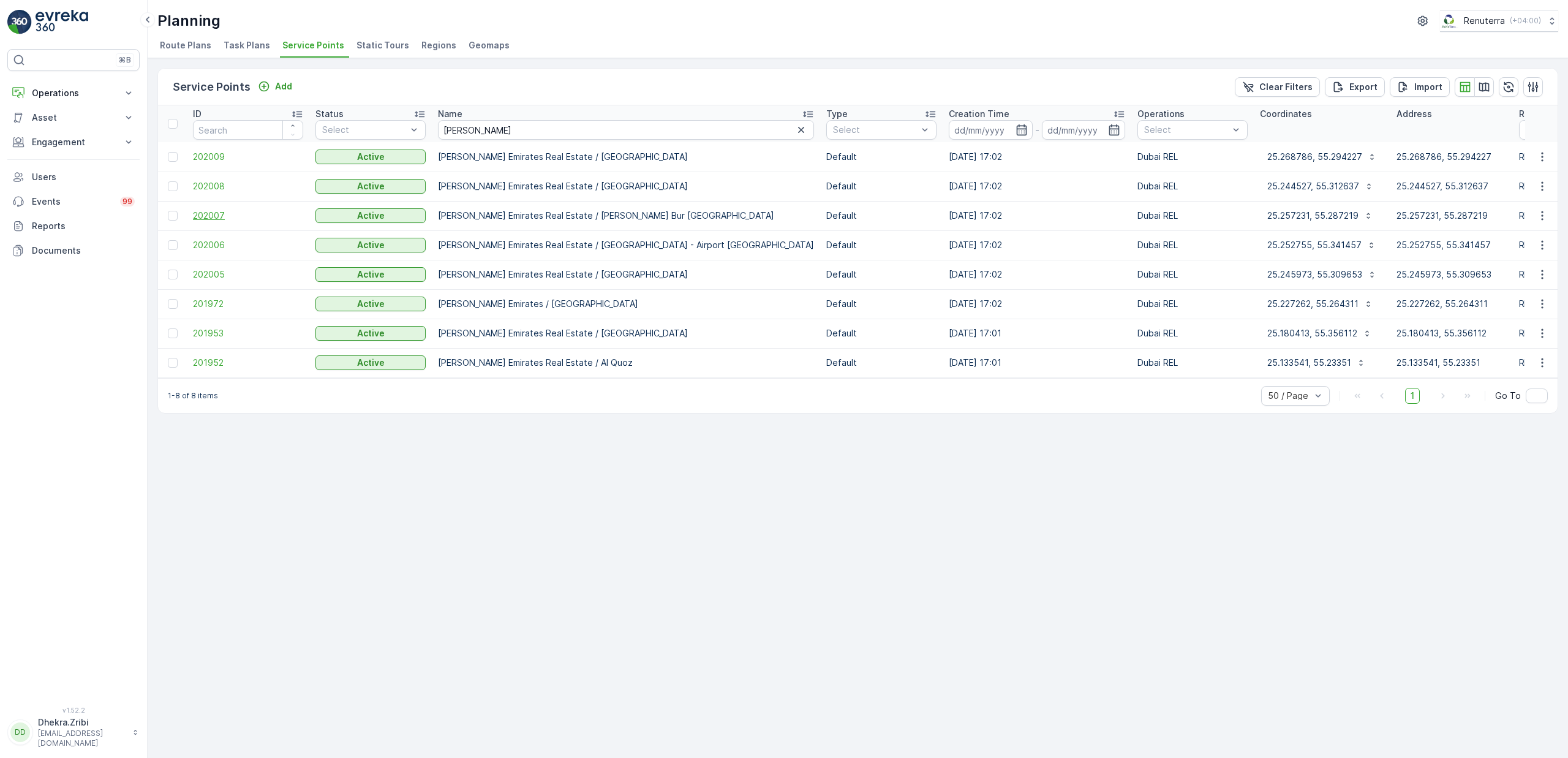
click at [225, 212] on span "202007" at bounding box center [248, 216] width 111 height 12
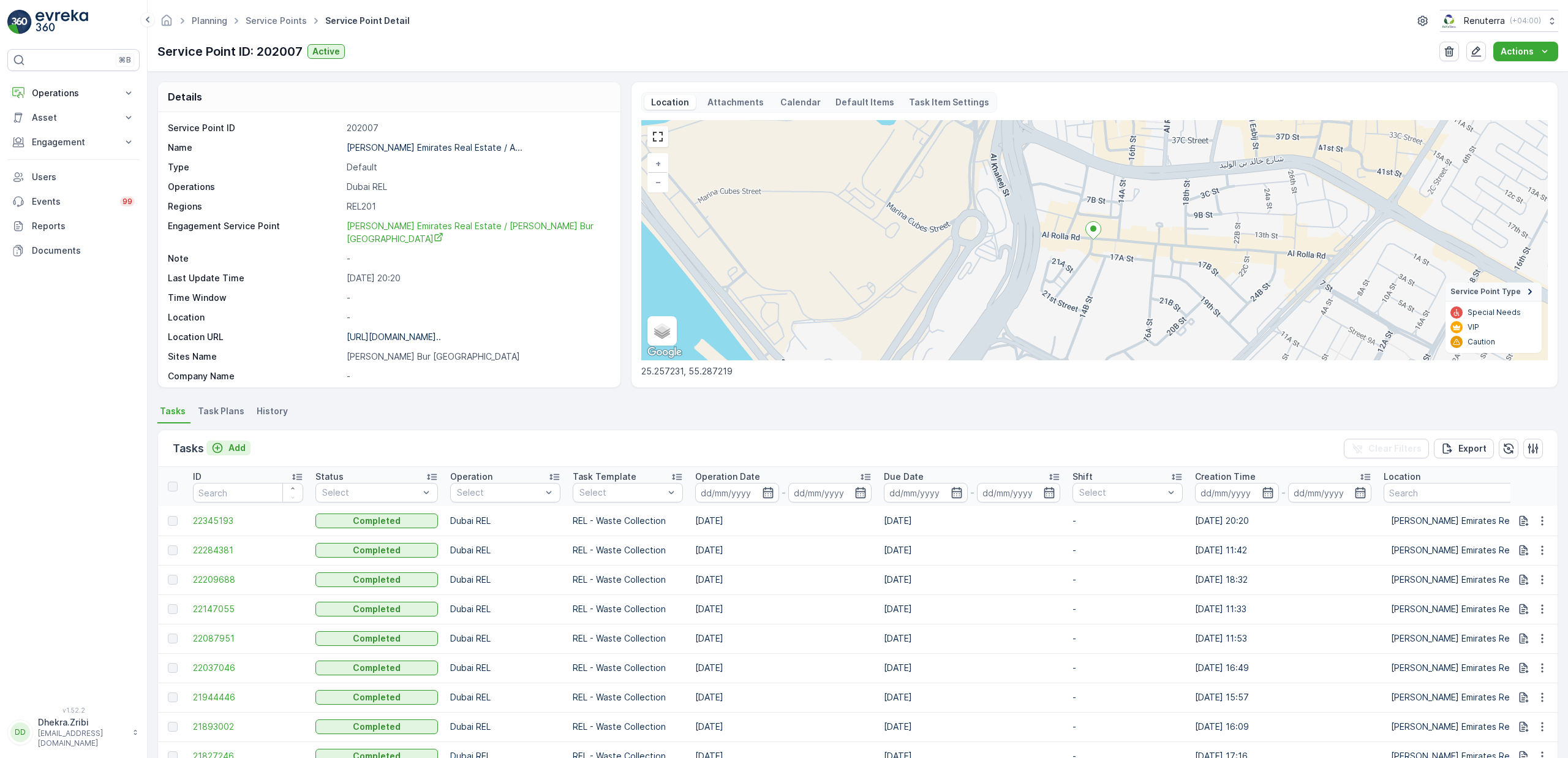
click at [240, 447] on p "Add" at bounding box center [237, 447] width 17 height 12
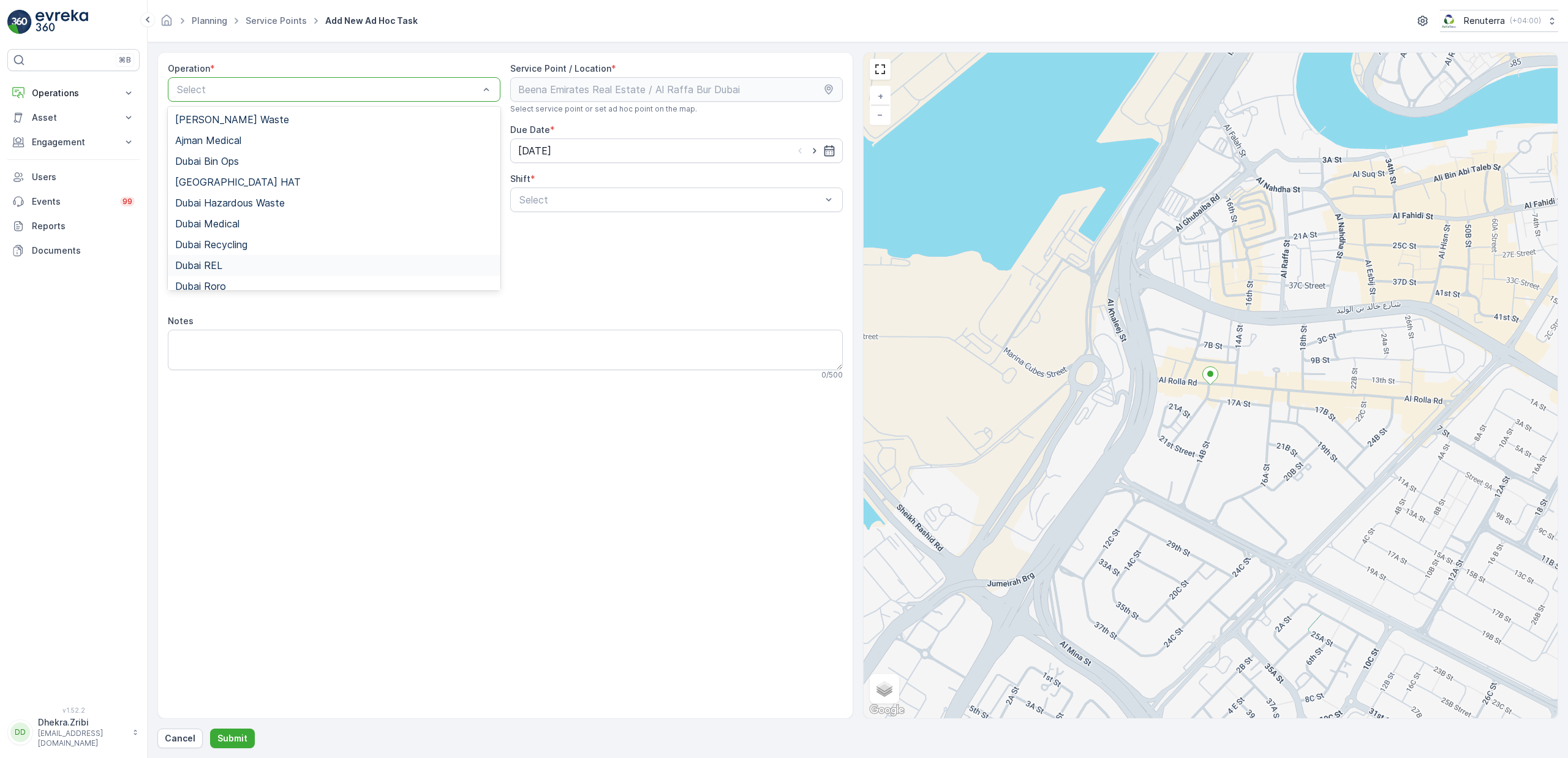
click at [220, 270] on span "Dubai REL" at bounding box center [199, 265] width 48 height 11
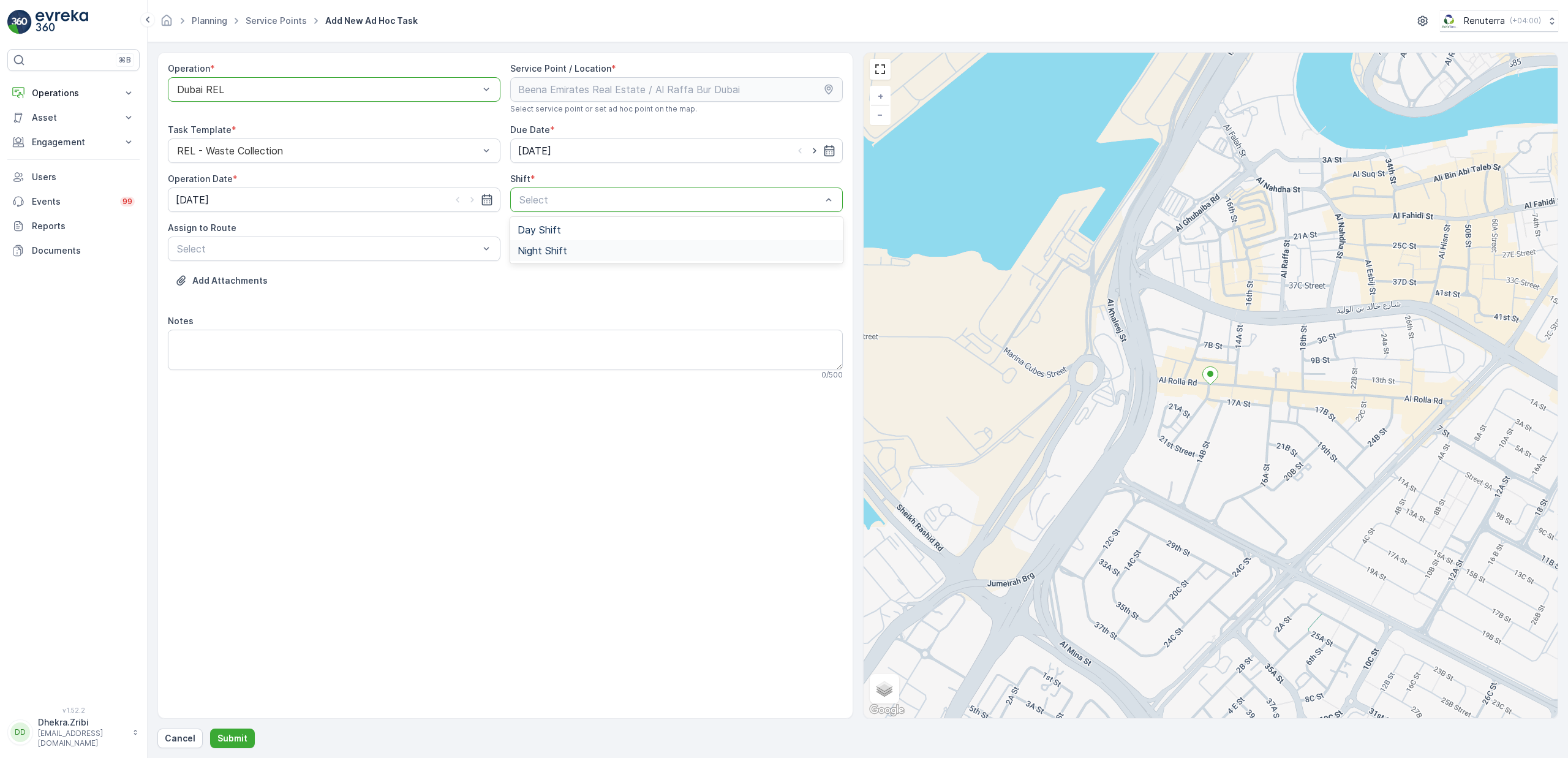
click at [528, 256] on span "Night Shift" at bounding box center [543, 250] width 50 height 11
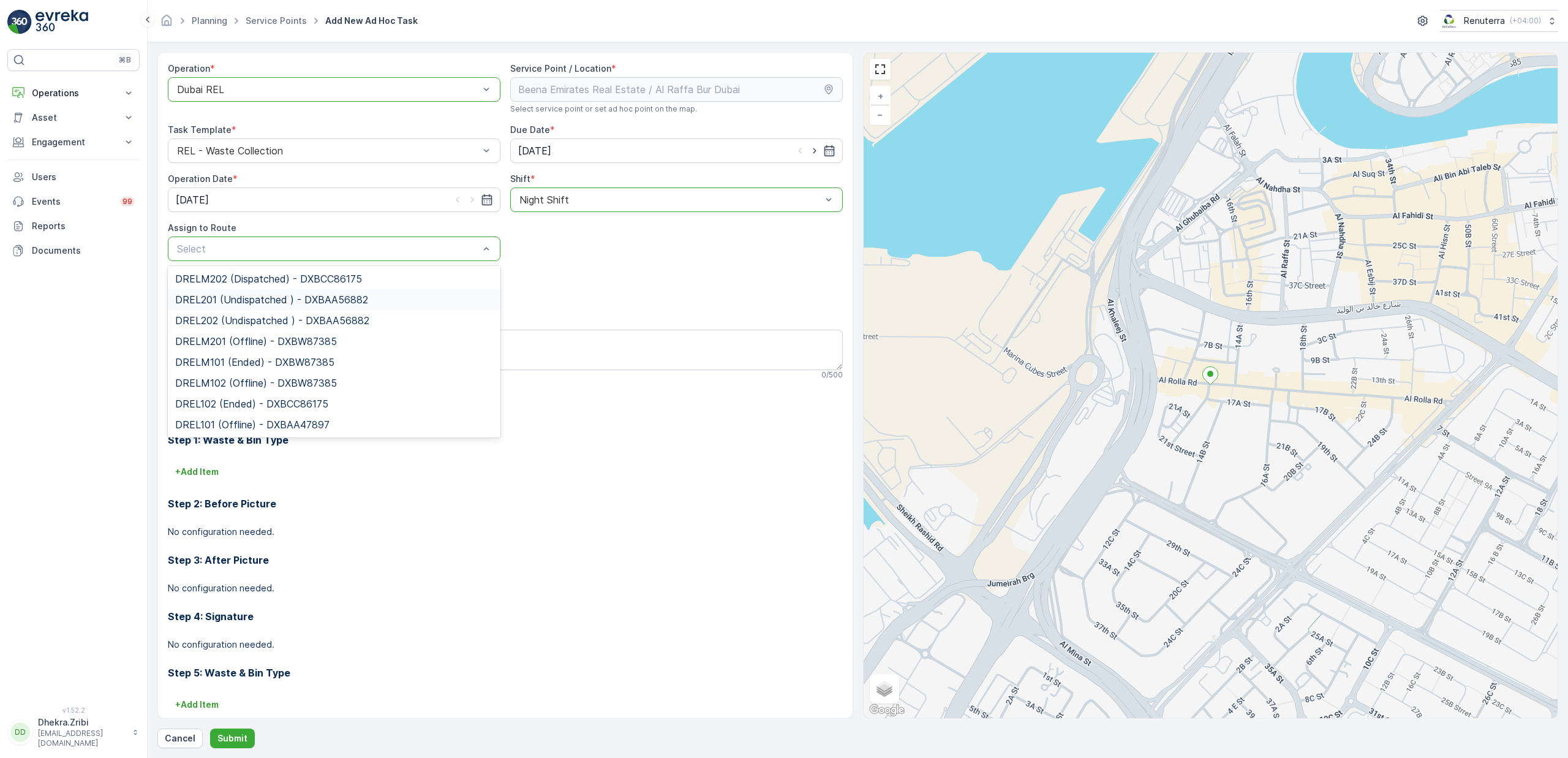
click at [225, 302] on span "DREL201 (Undispatched ) - DXBAA56882" at bounding box center [271, 299] width 193 height 11
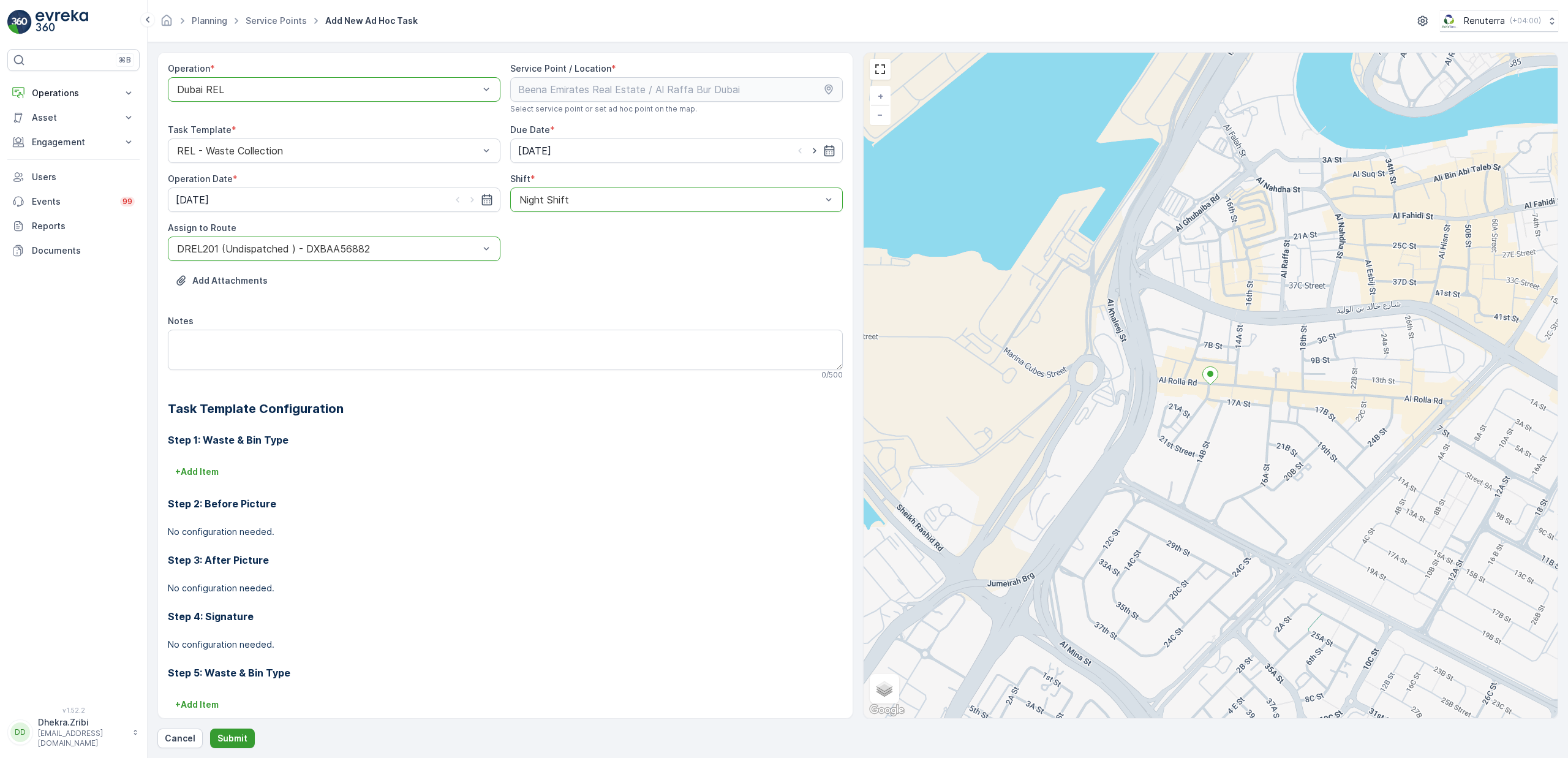
click at [239, 736] on p "Submit" at bounding box center [232, 738] width 30 height 12
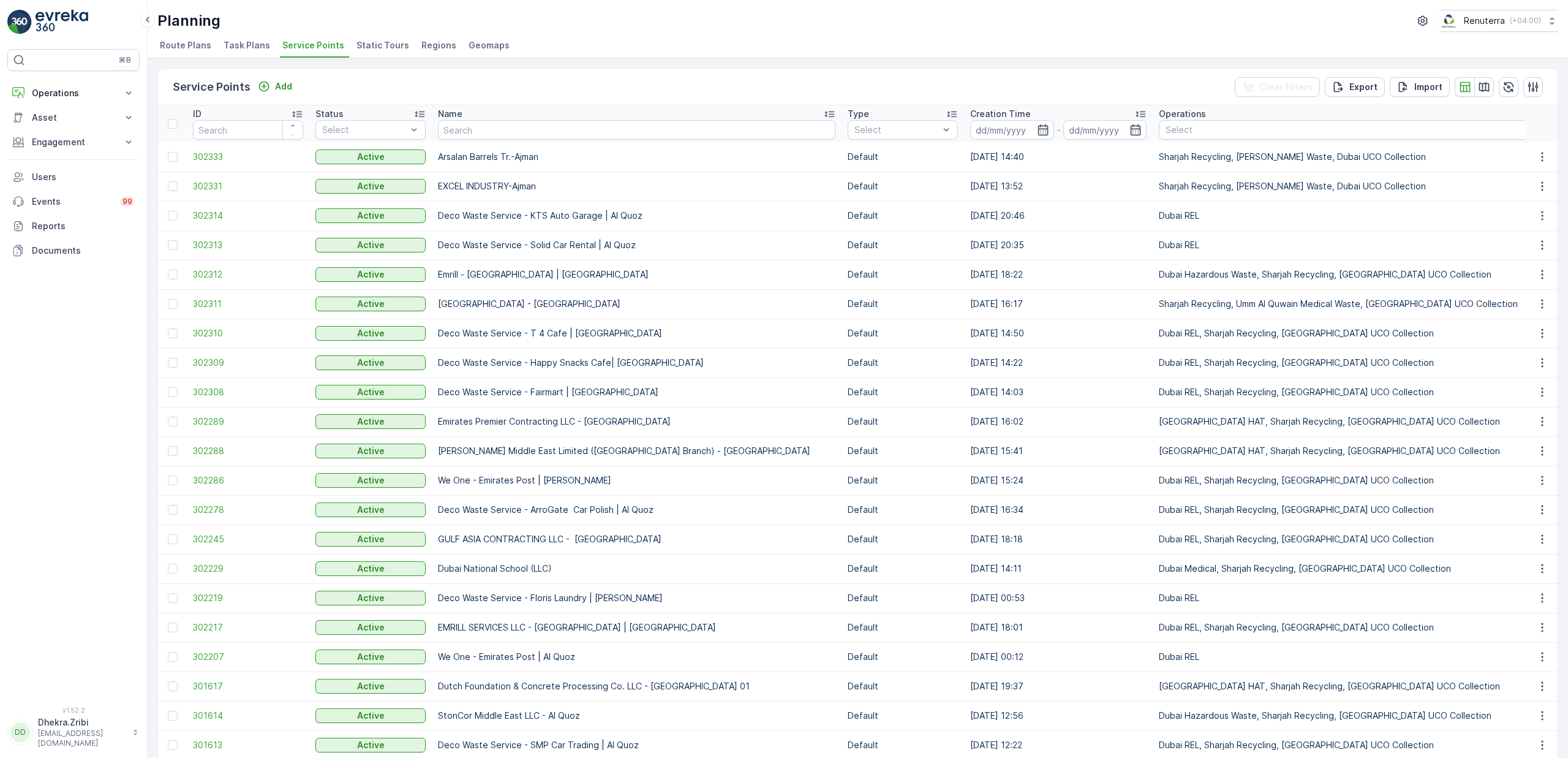
click at [490, 143] on td "Arsalan Barrels Tr.-Ajman" at bounding box center [637, 157] width 410 height 30
click at [489, 135] on input "text" at bounding box center [636, 129] width 398 height 20
type input "zah"
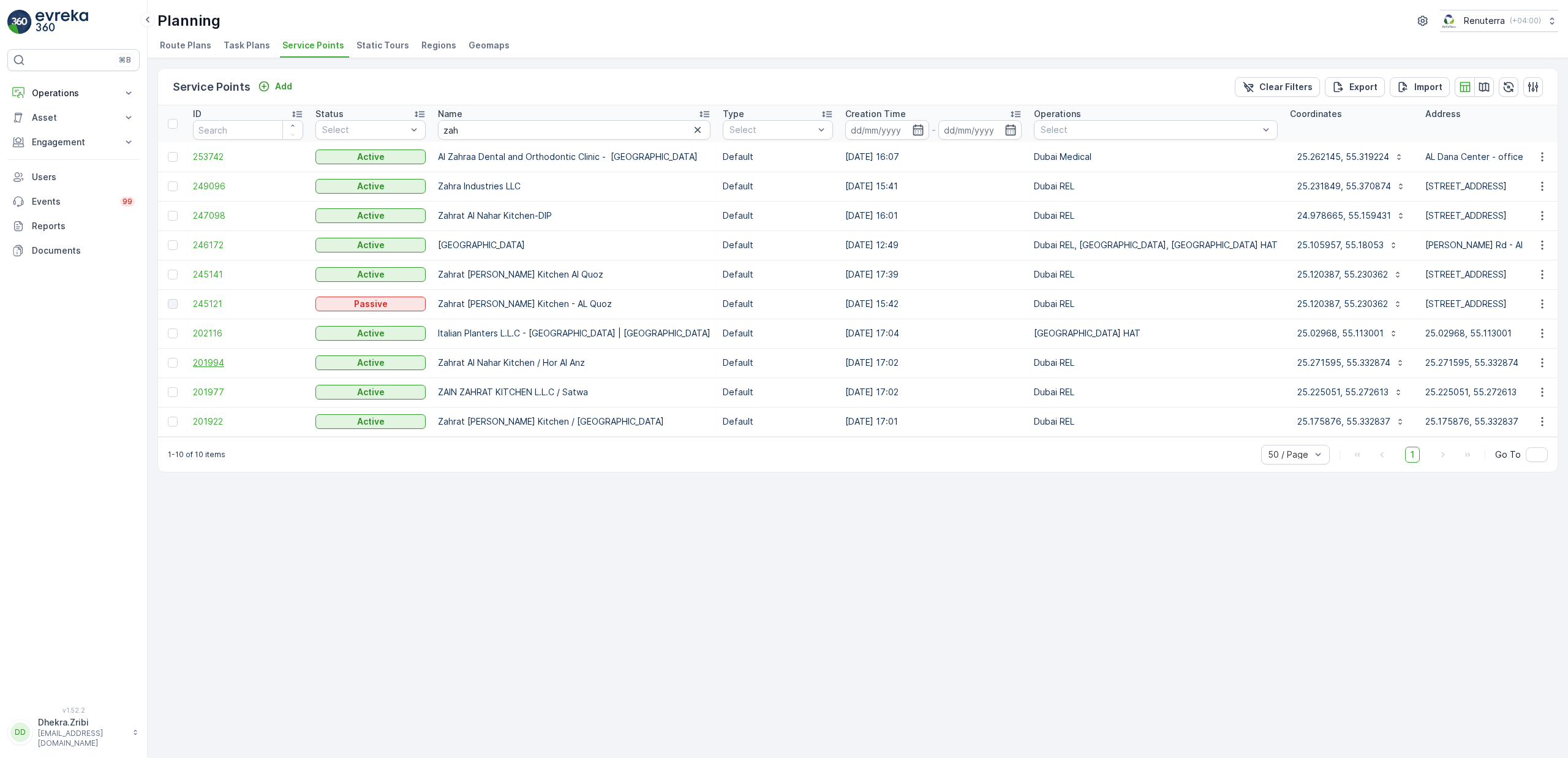
click at [207, 358] on span "201994" at bounding box center [248, 362] width 111 height 12
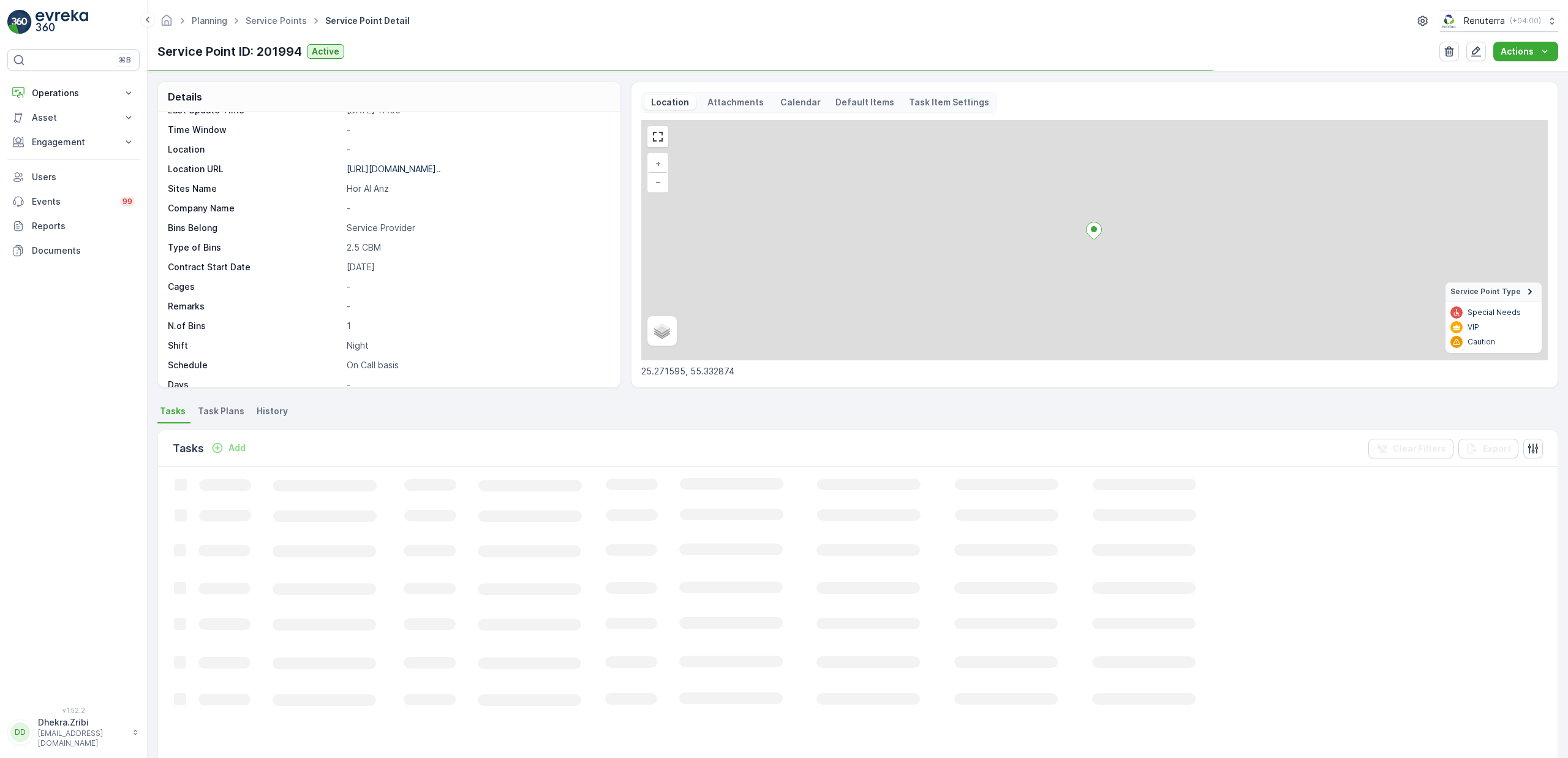
scroll to position [229, 0]
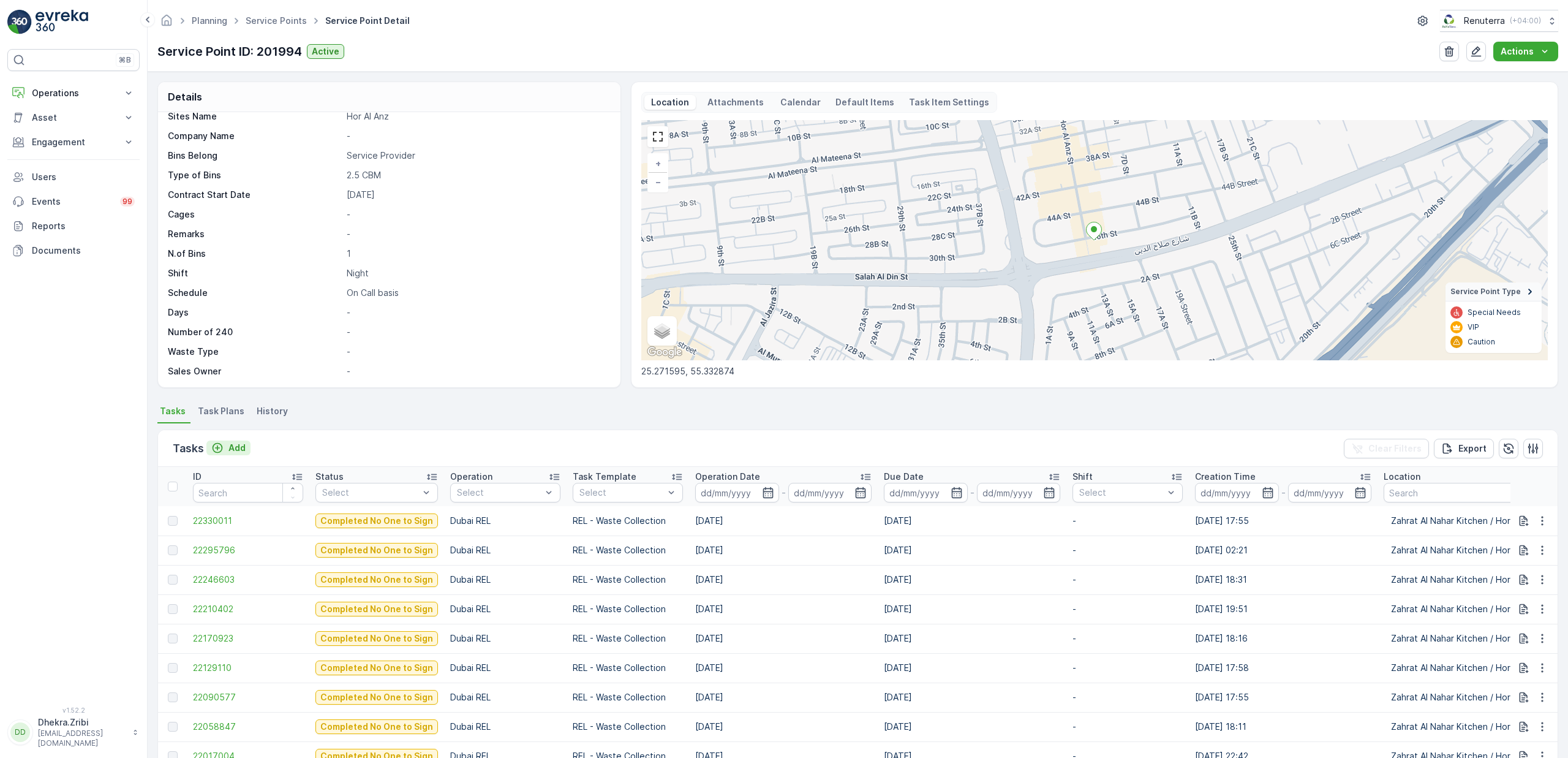
click at [238, 447] on p "Add" at bounding box center [237, 447] width 17 height 12
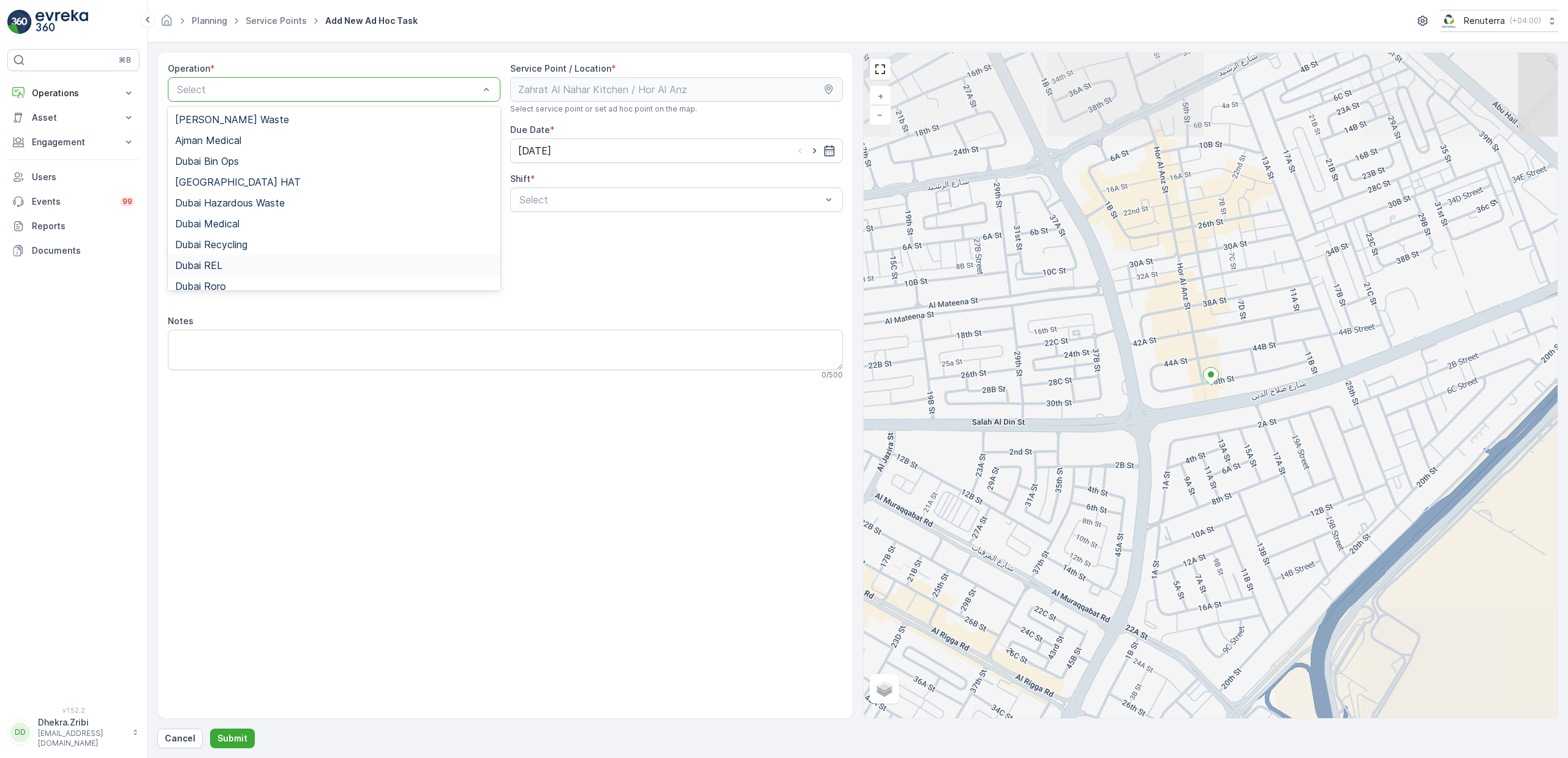
click at [230, 273] on div "Dubai REL" at bounding box center [334, 265] width 333 height 20
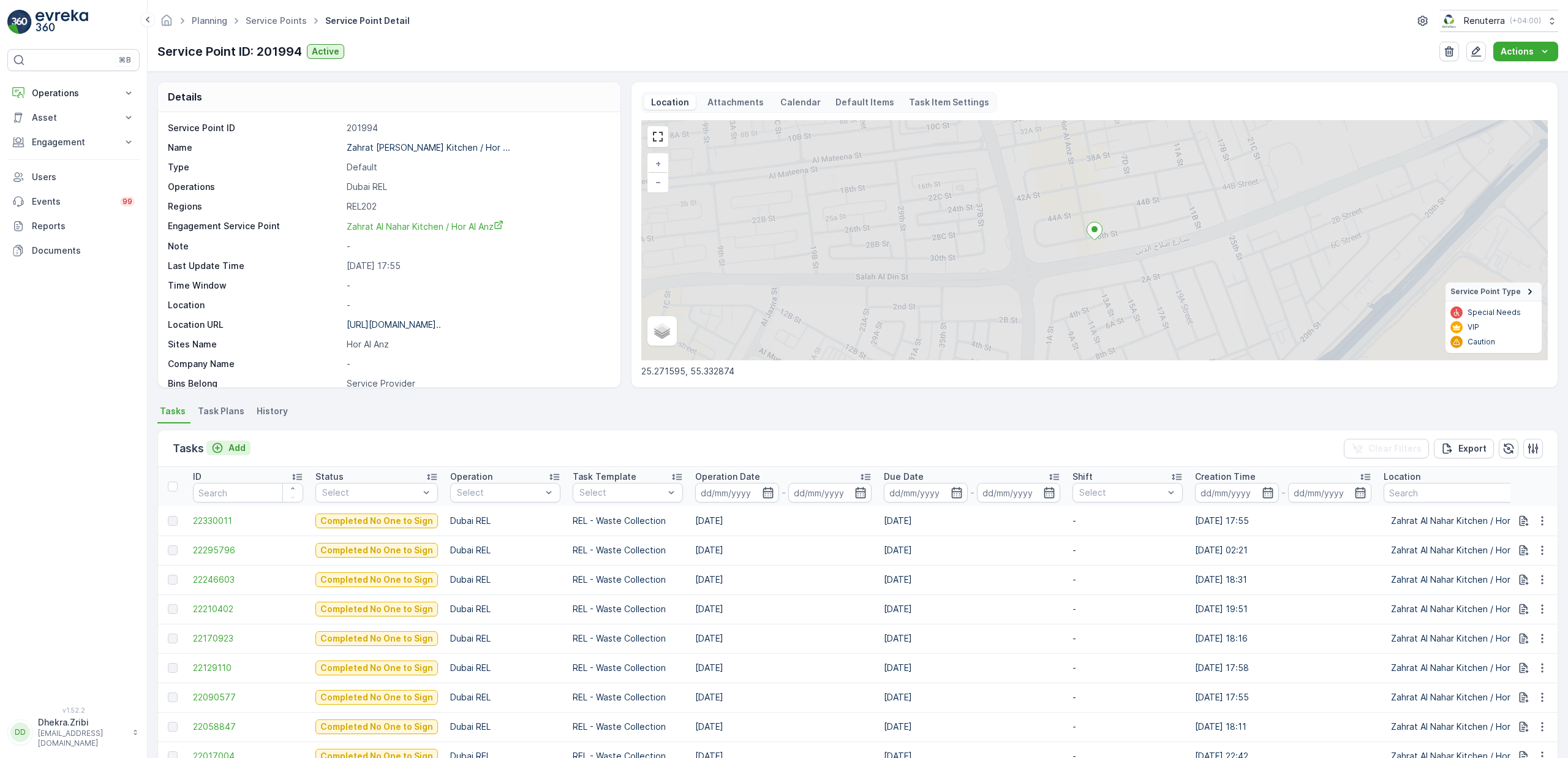
click at [245, 443] on p "Add" at bounding box center [237, 447] width 17 height 12
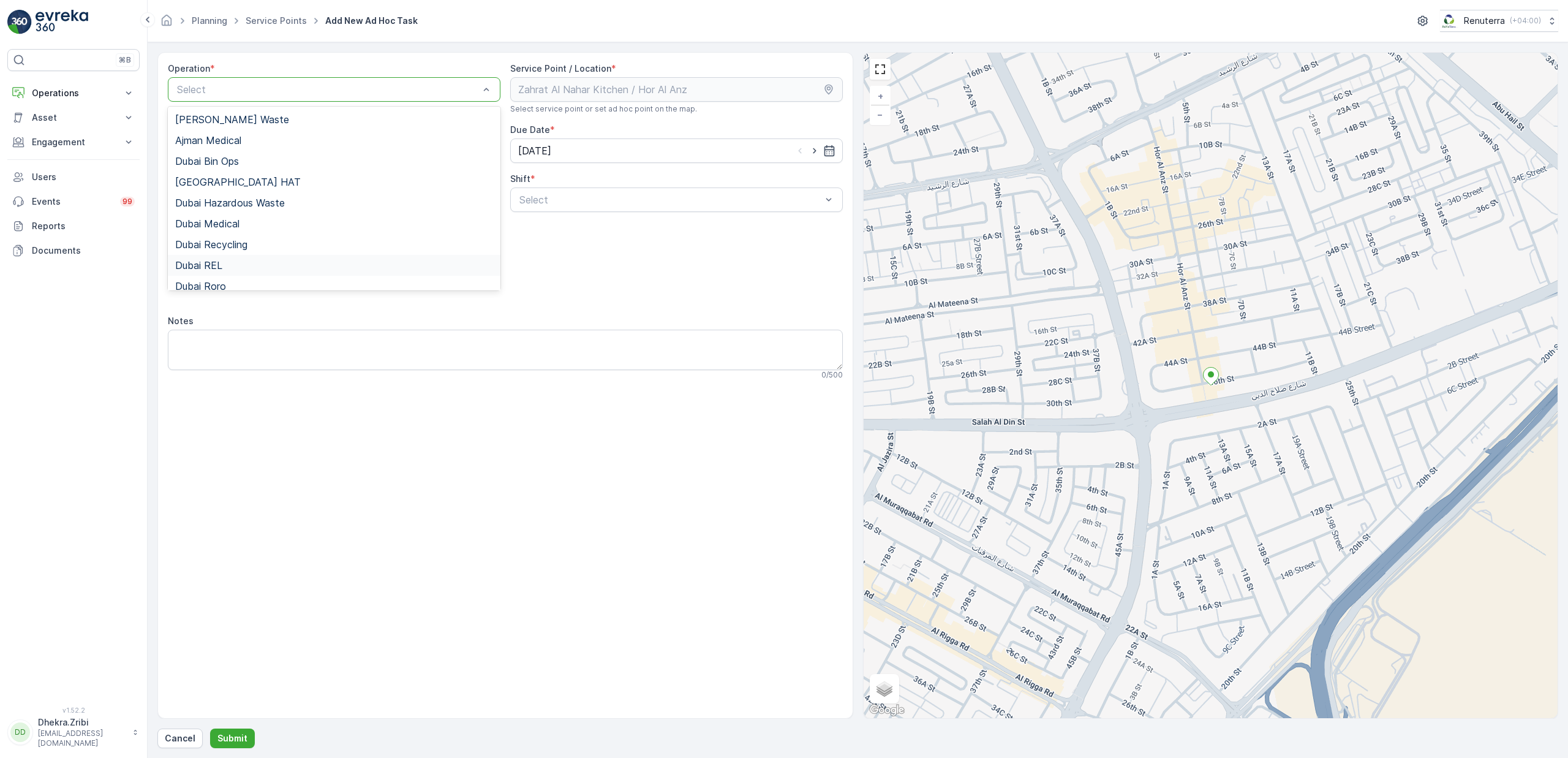
click at [225, 269] on div "Dubai REL" at bounding box center [334, 265] width 318 height 11
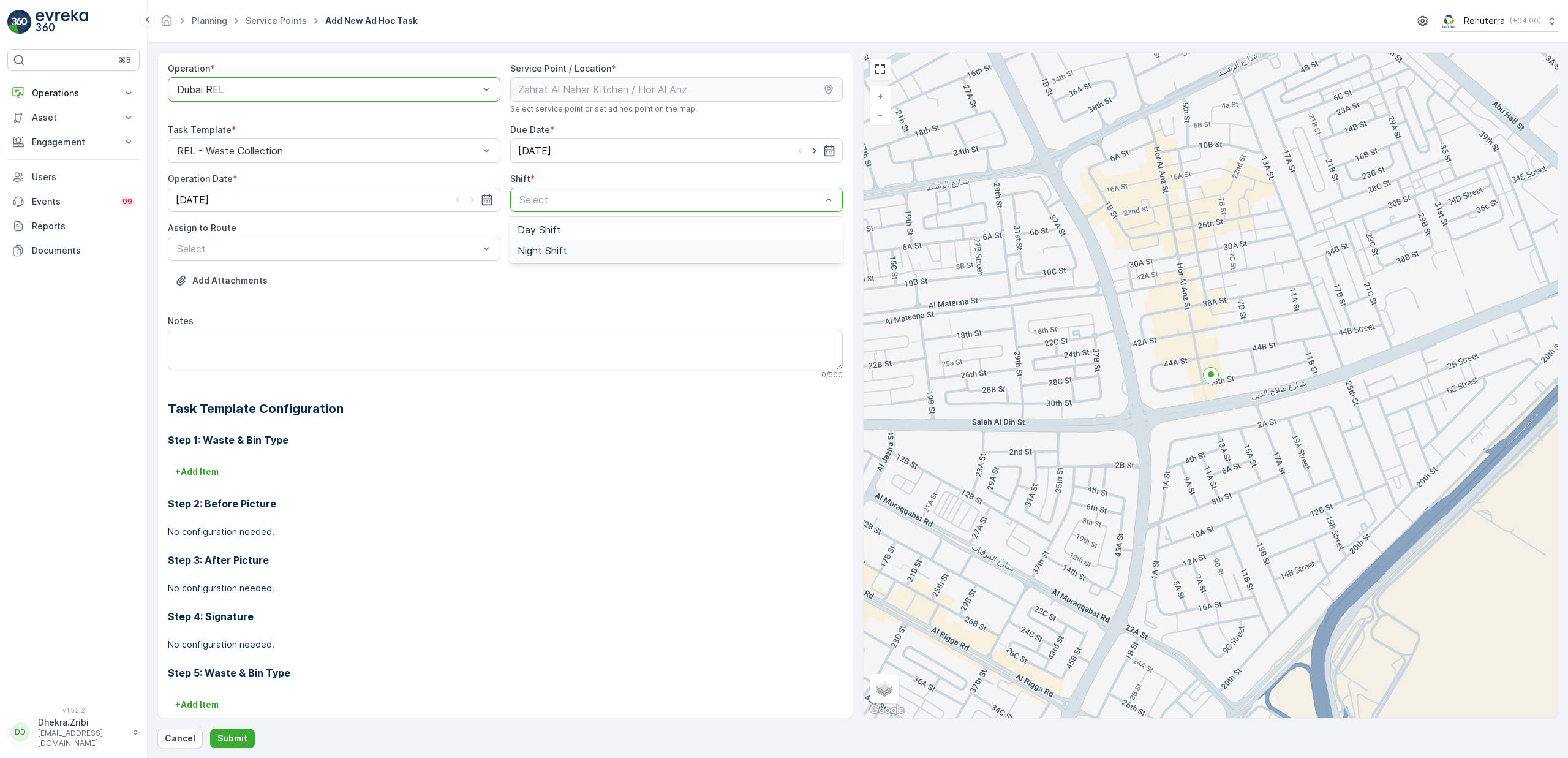
click at [535, 247] on span "Night Shift" at bounding box center [543, 250] width 50 height 11
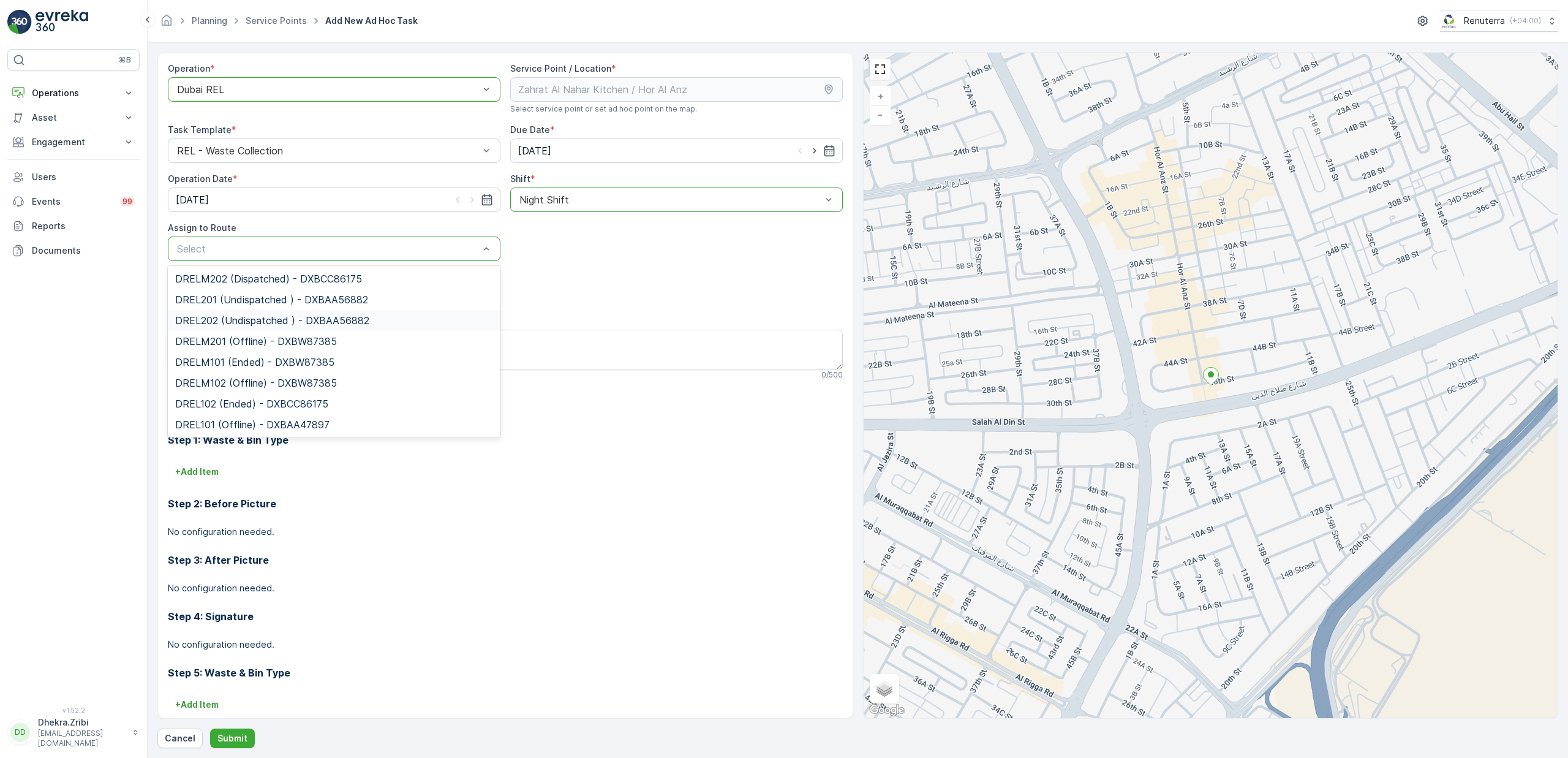
click at [212, 324] on span "DREL202 (Undispatched ) - DXBAA56882" at bounding box center [272, 320] width 194 height 11
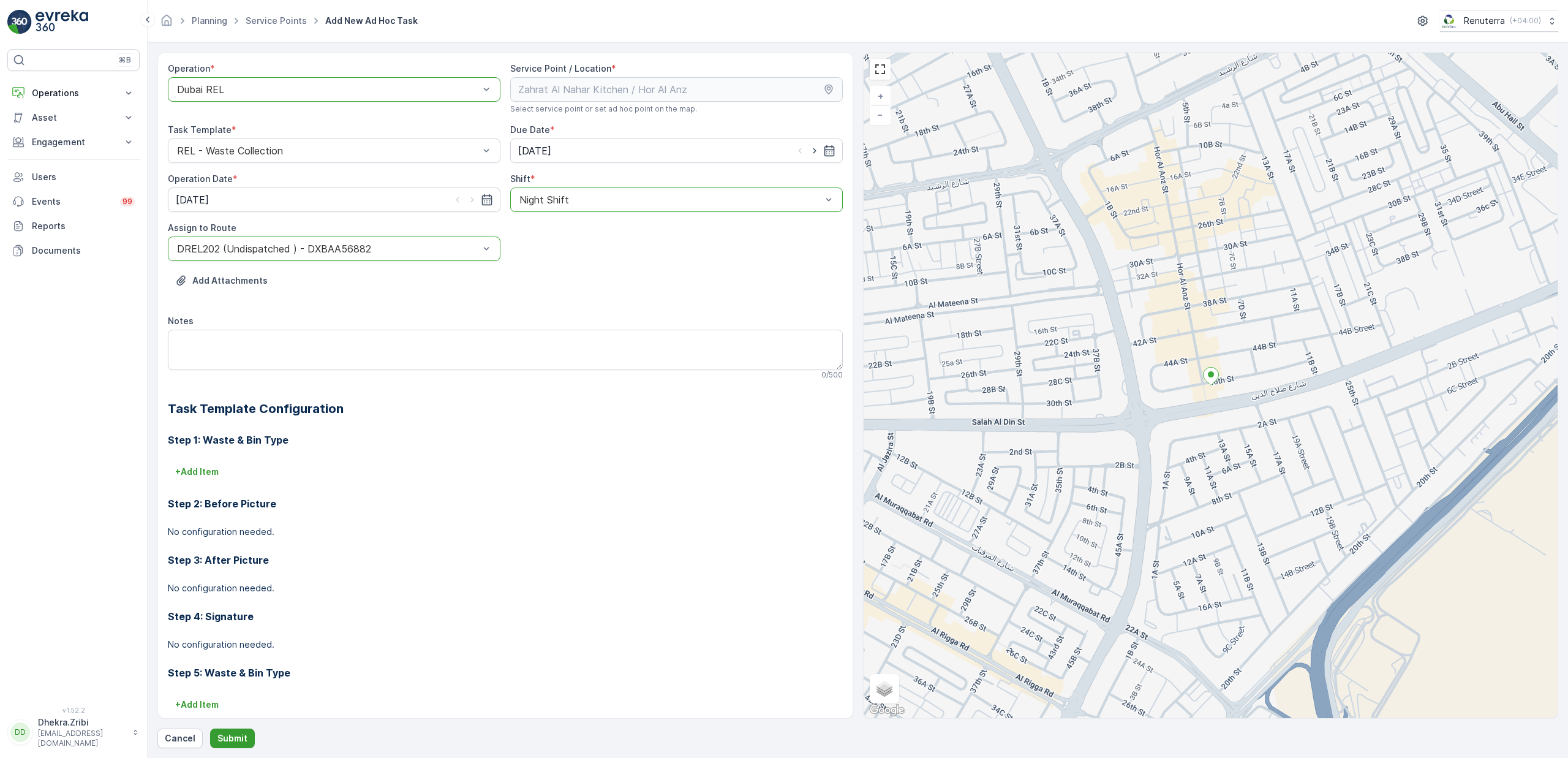
click at [241, 738] on p "Submit" at bounding box center [232, 738] width 30 height 12
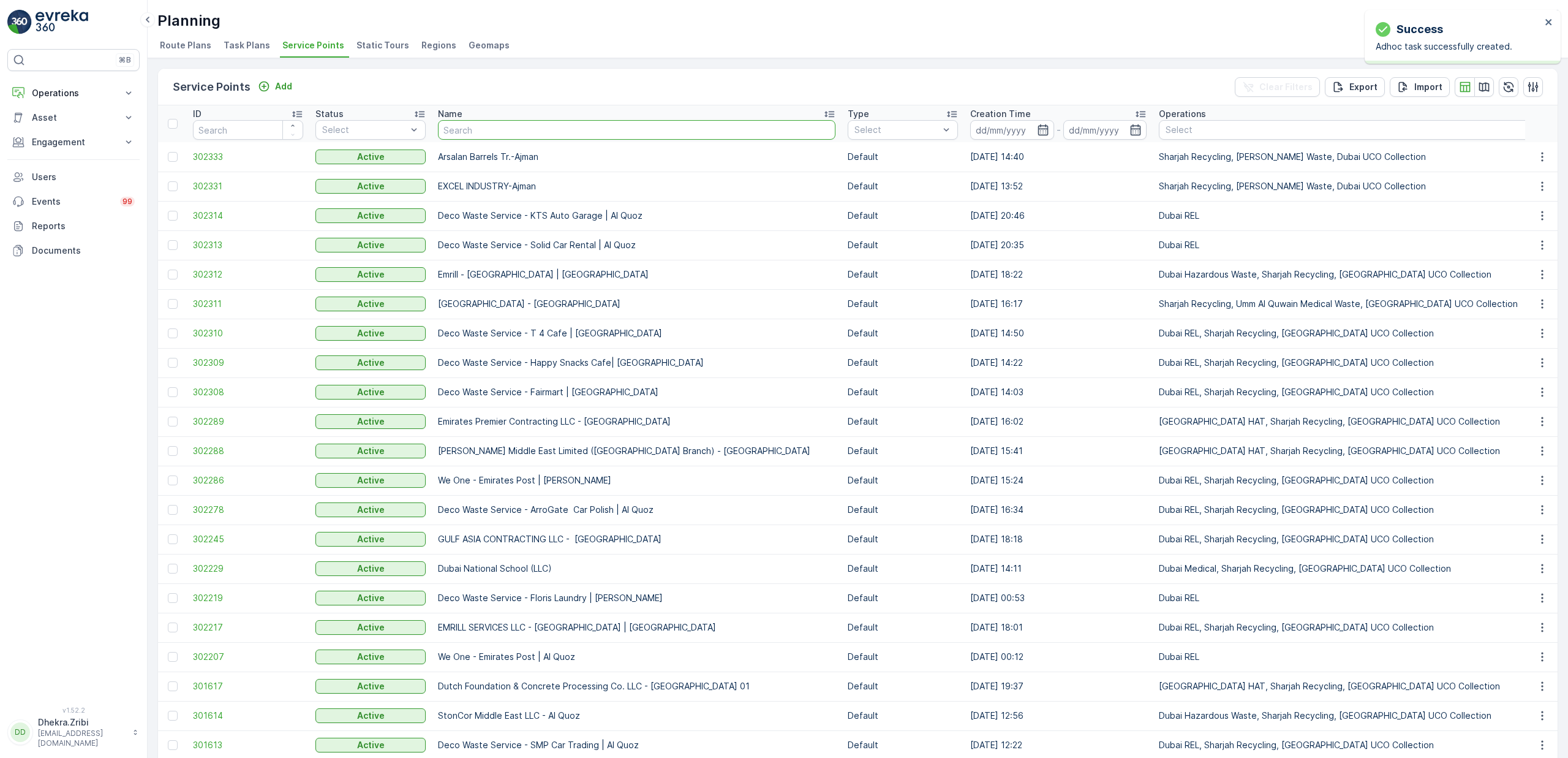
click at [501, 132] on input "text" at bounding box center [636, 129] width 398 height 20
type input "afra"
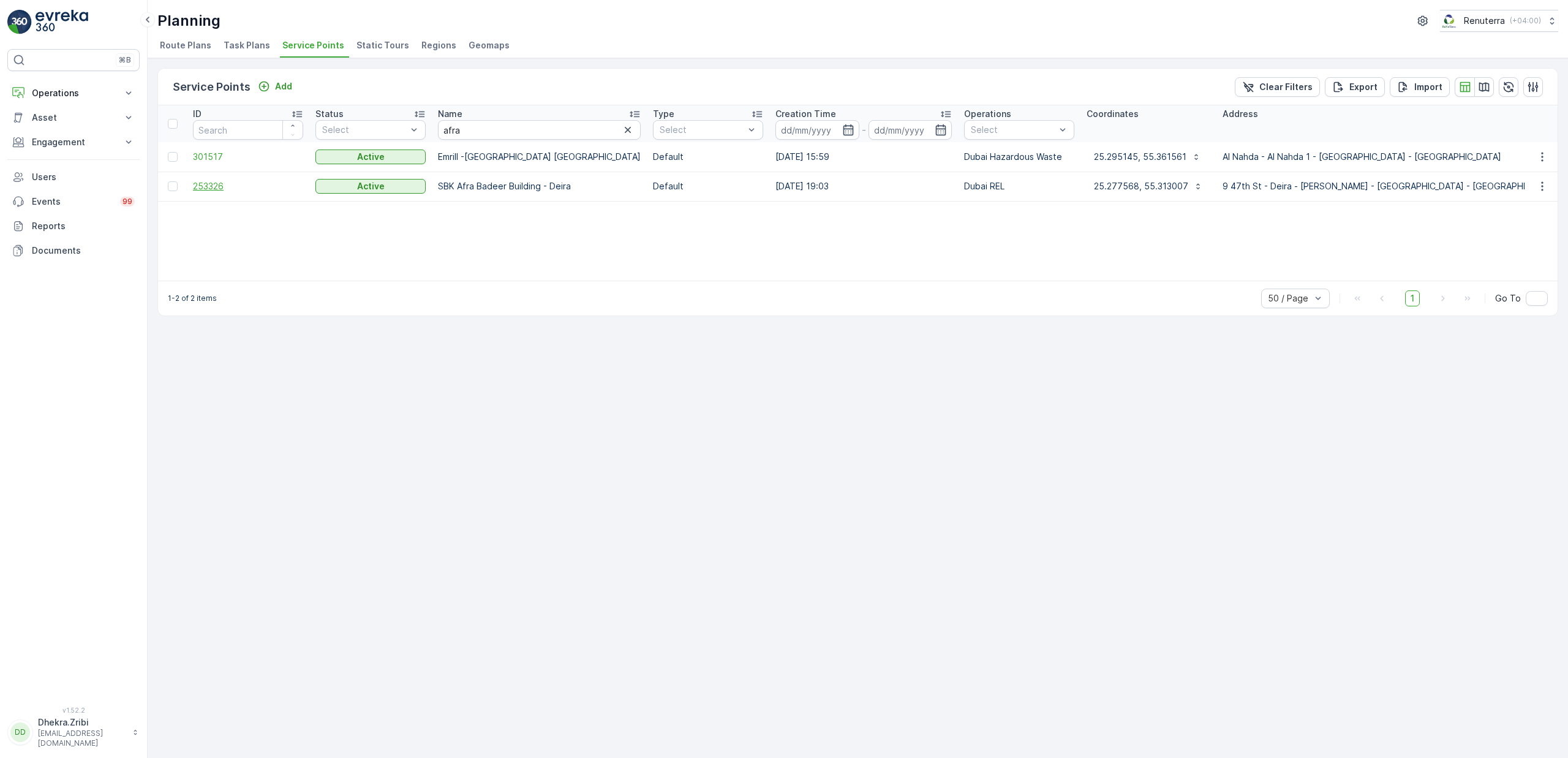
click at [227, 186] on span "253326" at bounding box center [248, 186] width 111 height 12
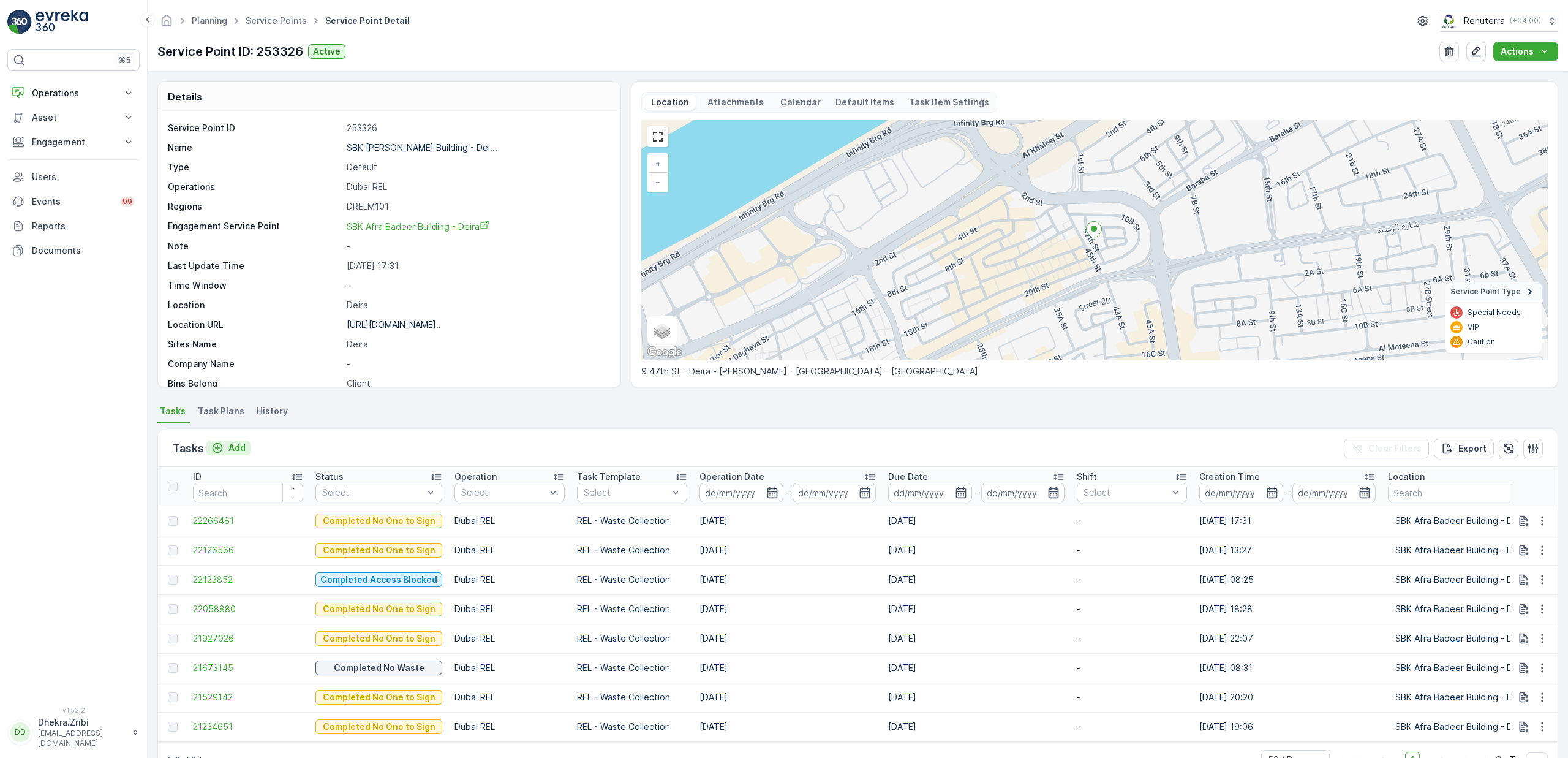
click at [232, 444] on p "Add" at bounding box center [237, 447] width 17 height 12
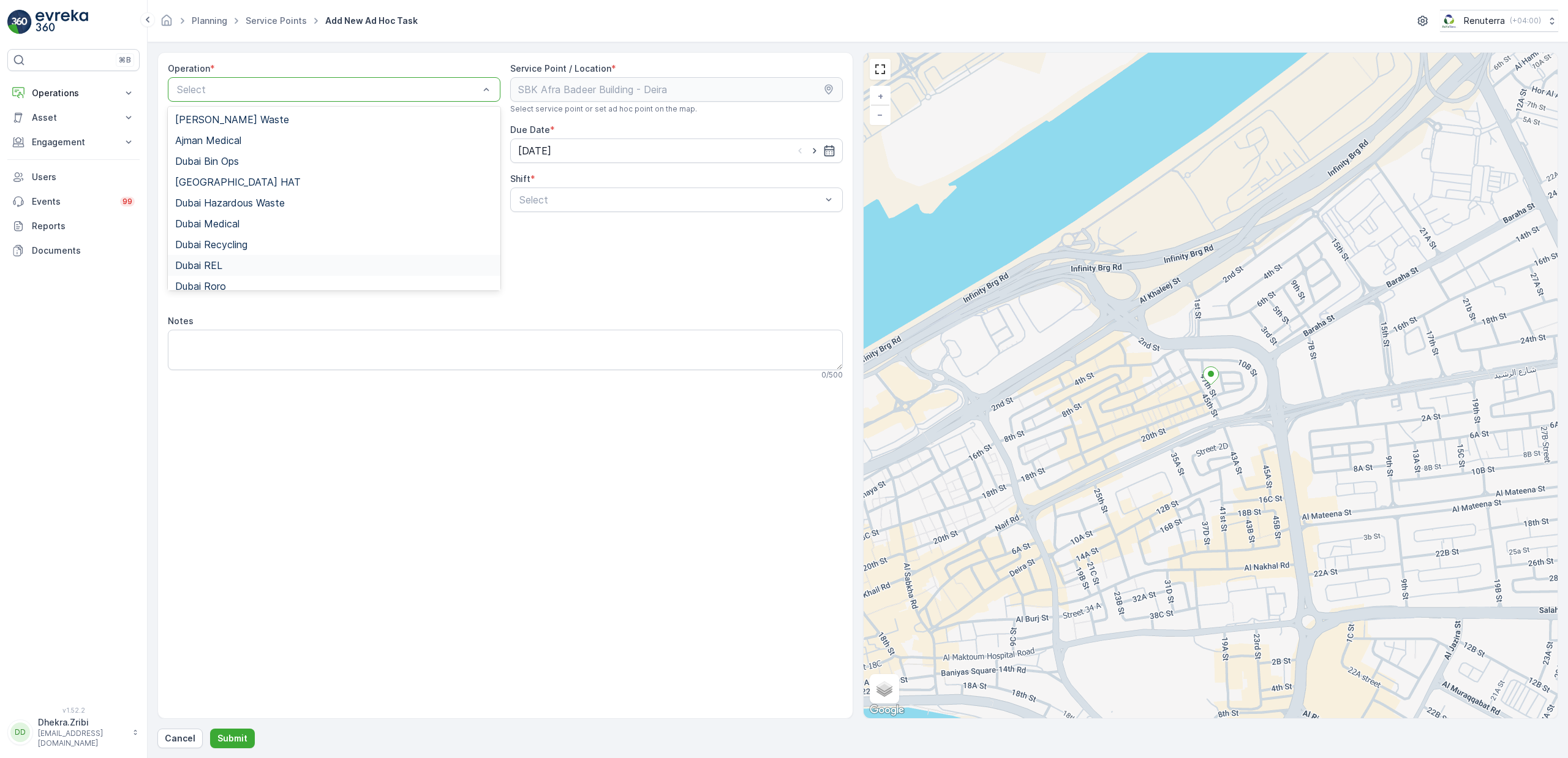
click at [239, 265] on div "Dubai REL" at bounding box center [334, 265] width 318 height 11
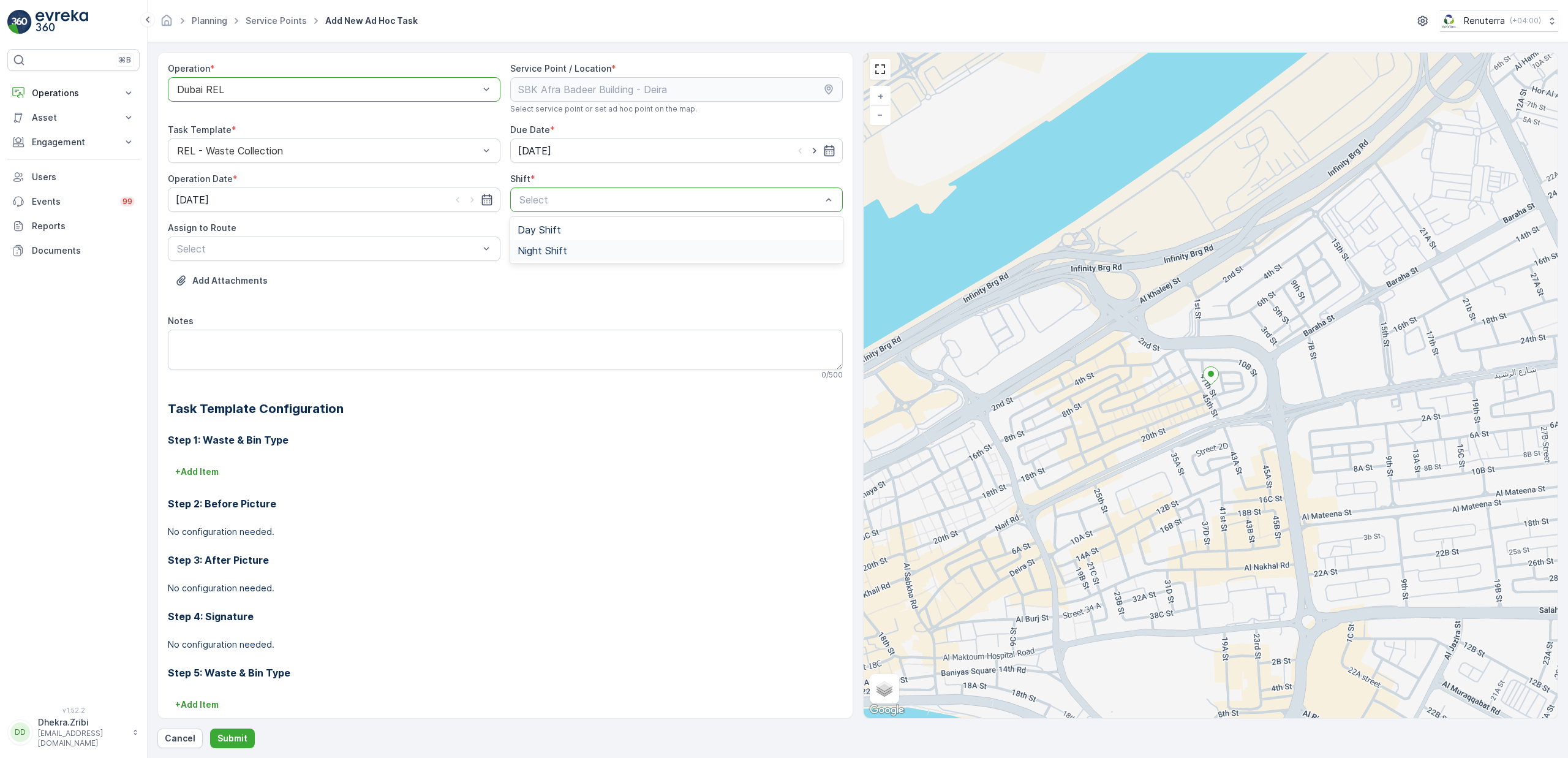
click at [568, 252] on div "Night Shift" at bounding box center [677, 250] width 318 height 11
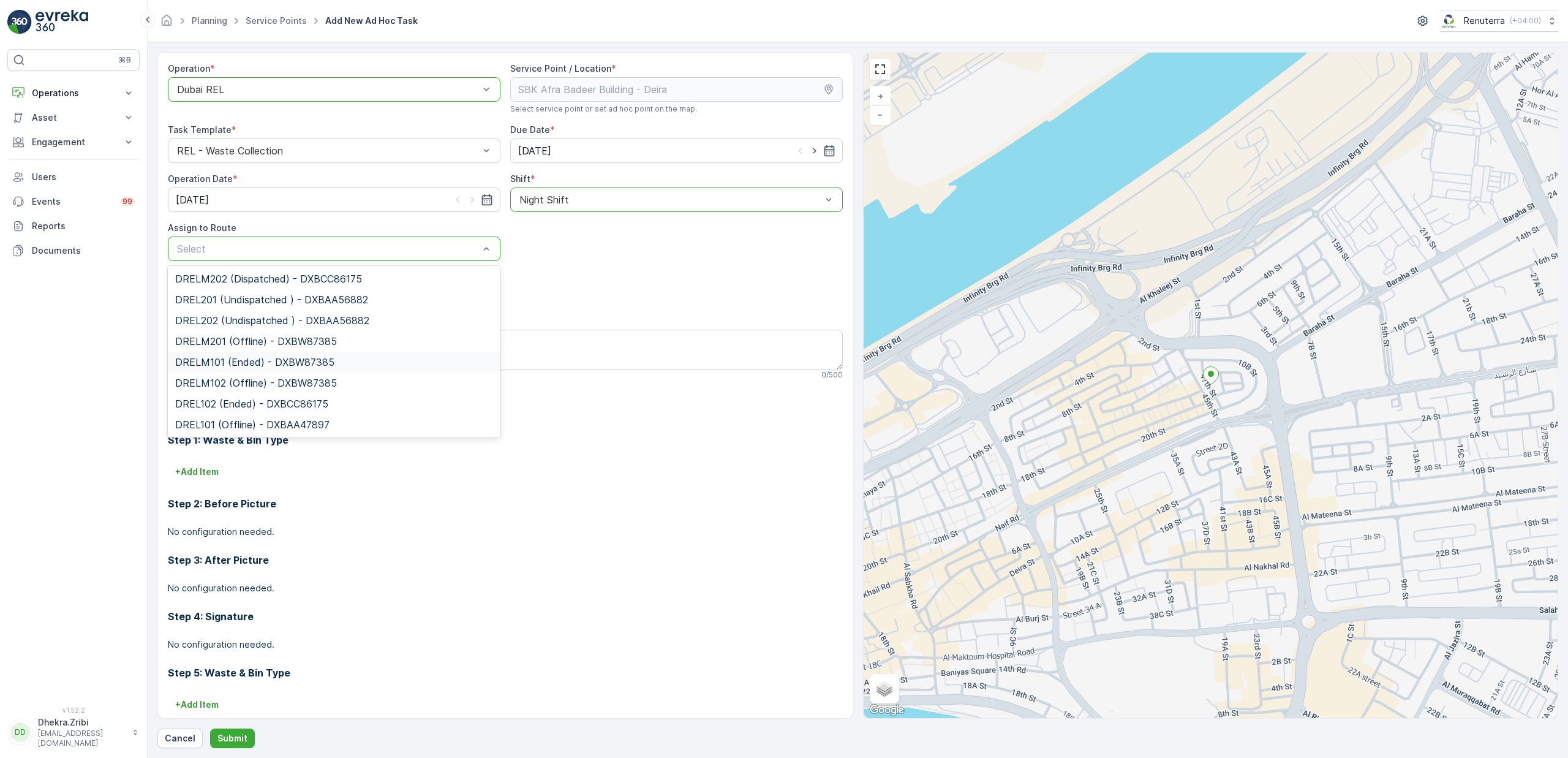
click at [246, 363] on span "DRELM101 (Ended) - DXBW87385" at bounding box center [255, 361] width 159 height 11
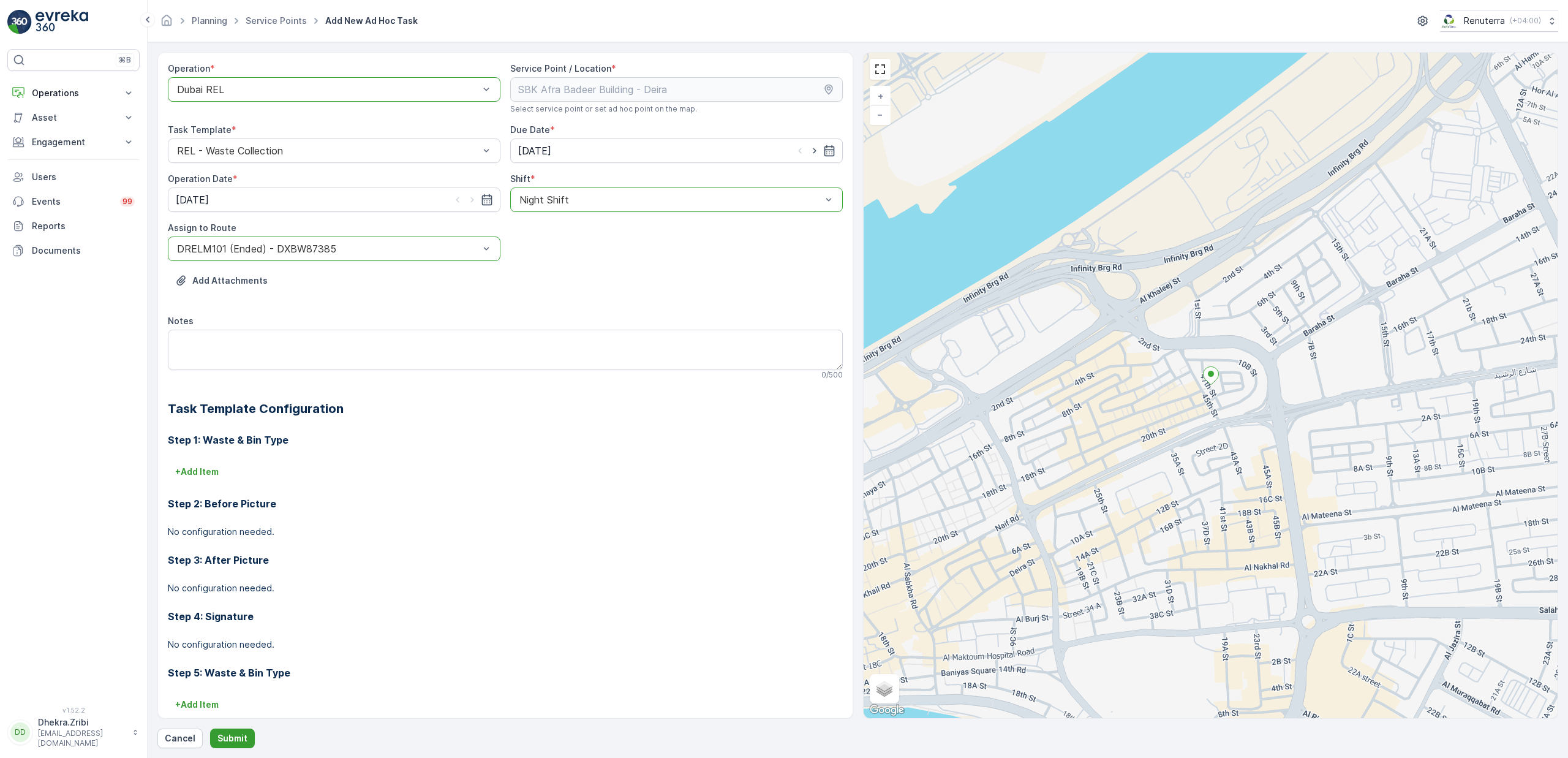
click at [238, 733] on p "Submit" at bounding box center [232, 738] width 30 height 12
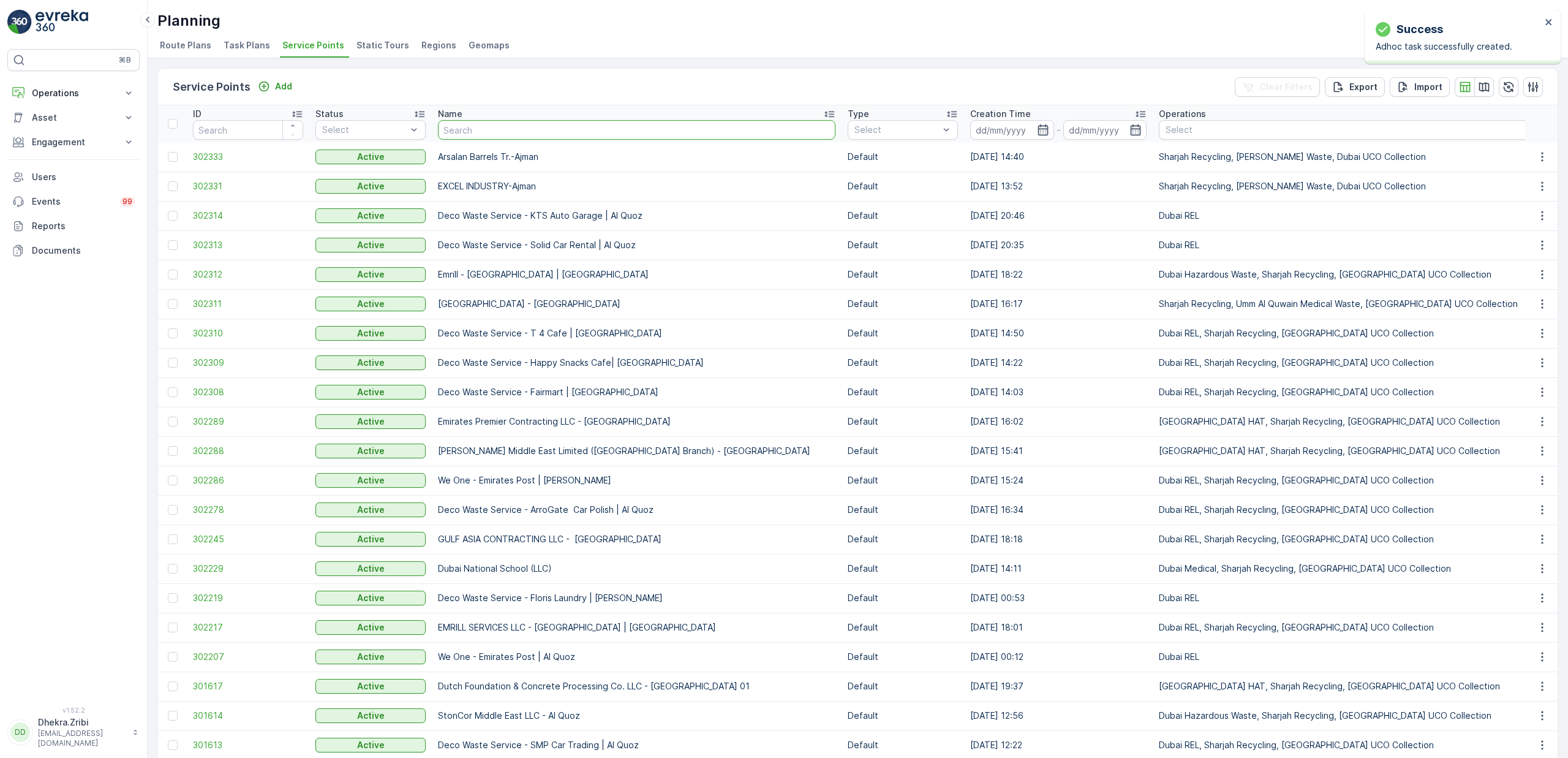
click at [511, 134] on input "text" at bounding box center [636, 129] width 398 height 20
type input "sea"
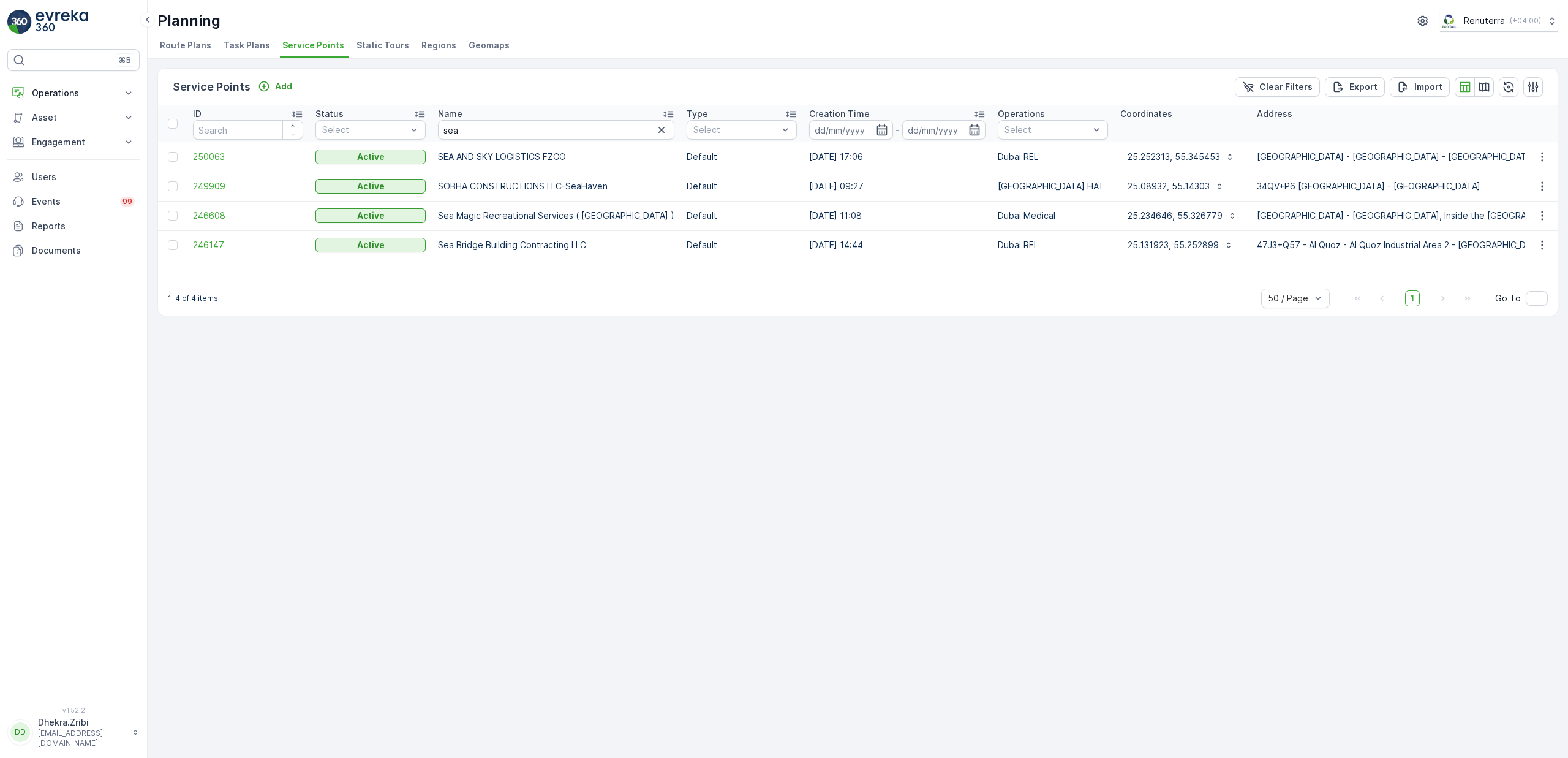
click at [214, 246] on span "246147" at bounding box center [248, 244] width 111 height 12
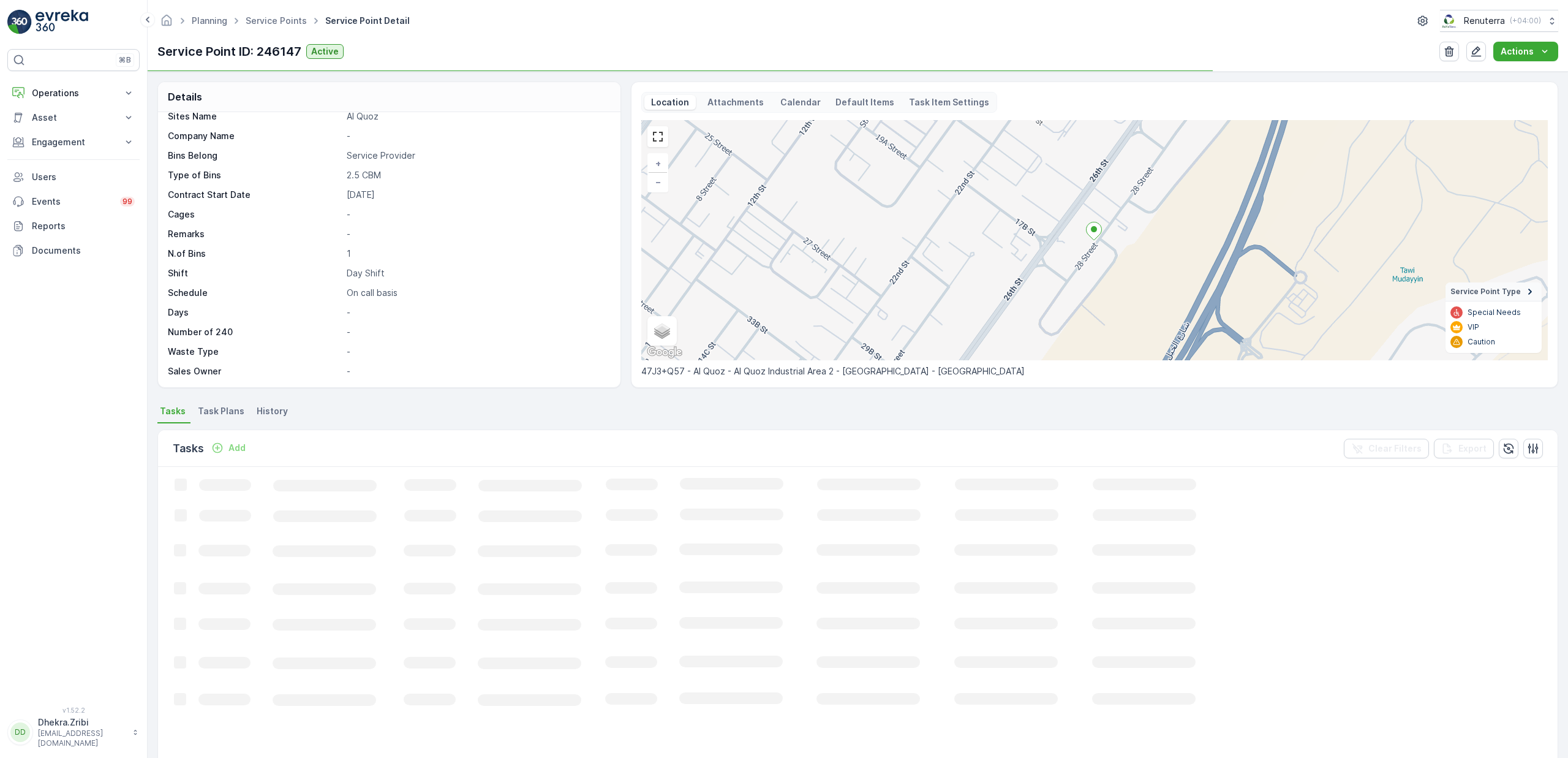
scroll to position [229, 0]
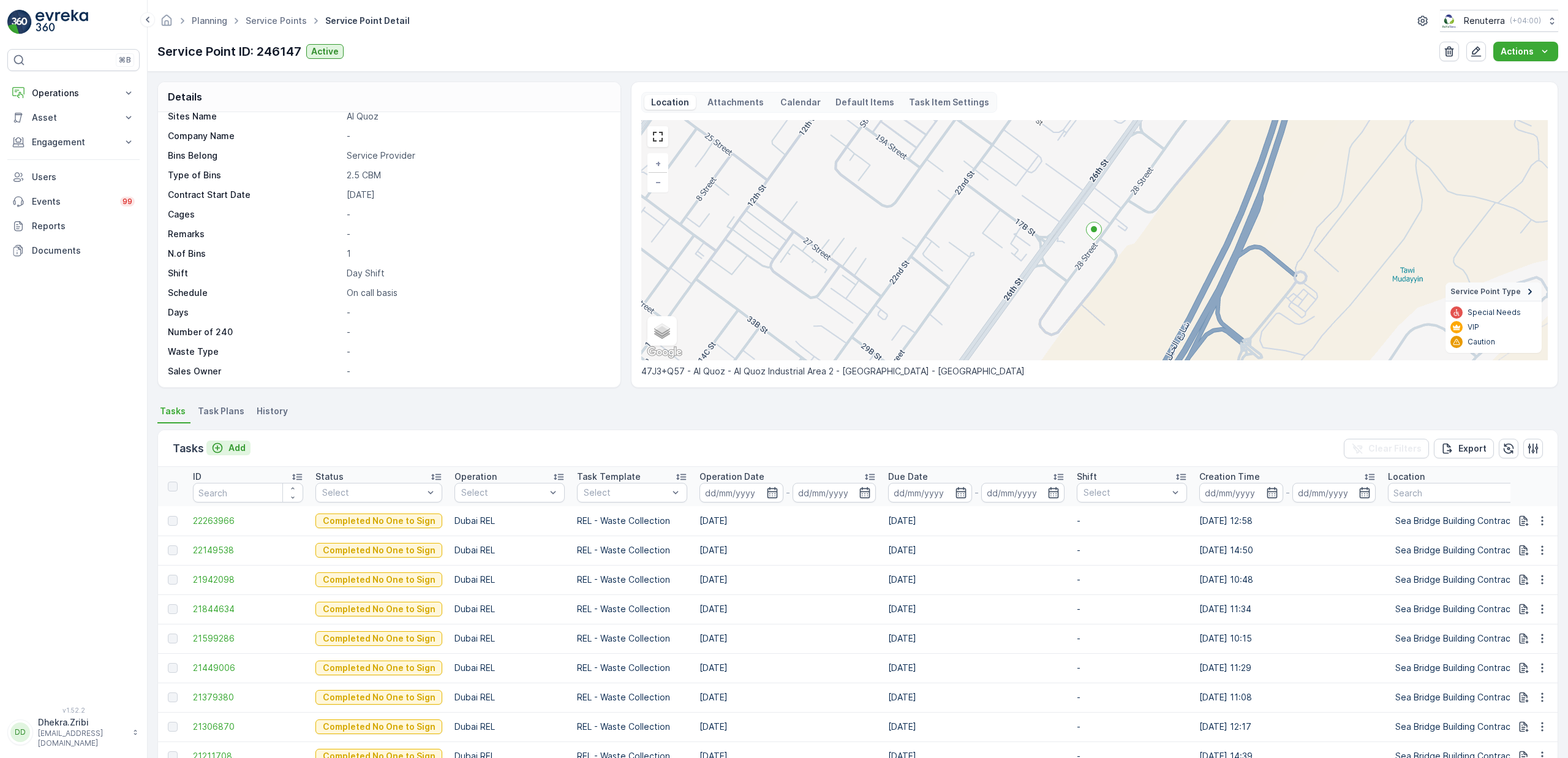
click at [243, 449] on p "Add" at bounding box center [237, 447] width 17 height 12
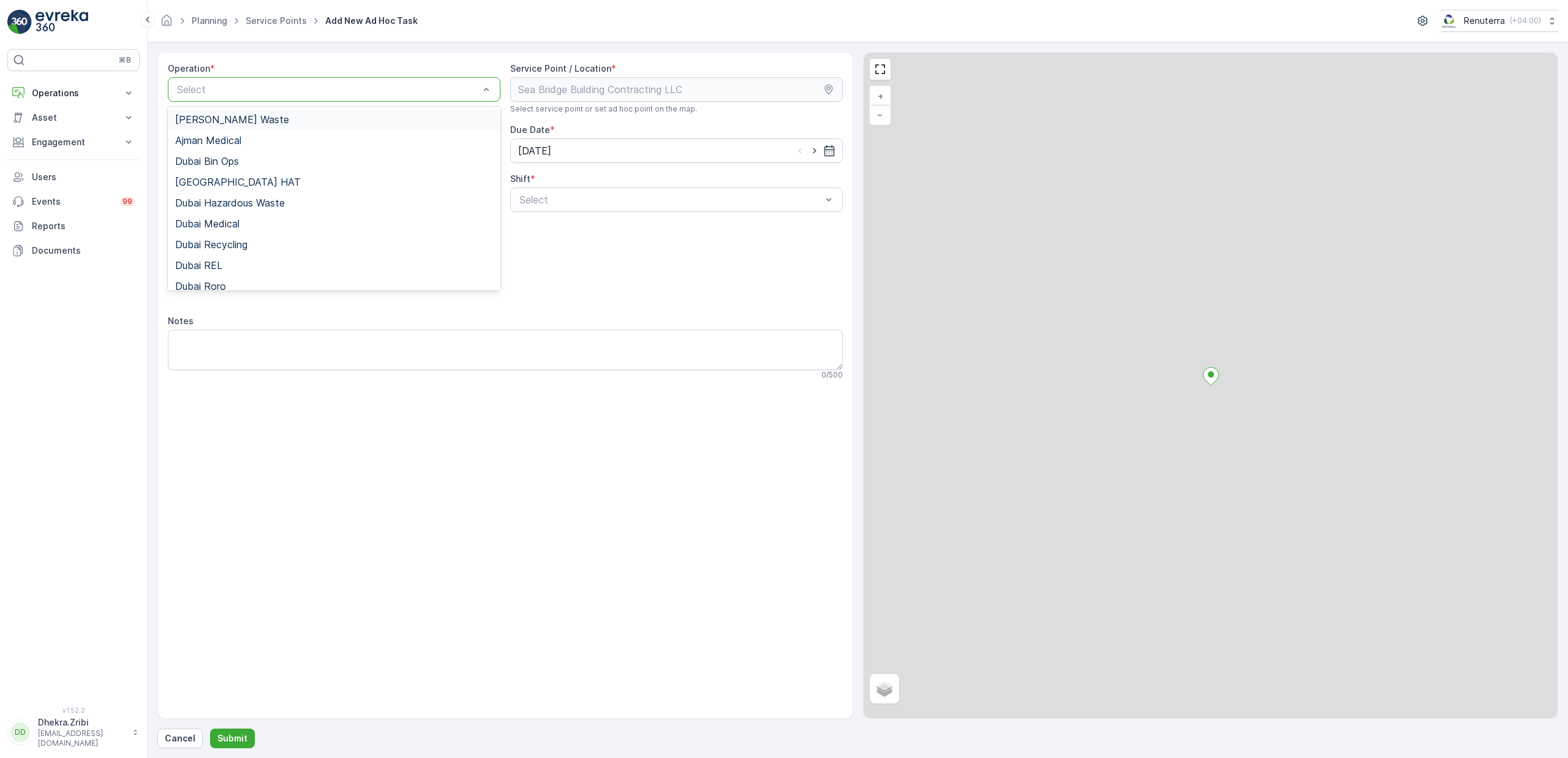
click at [277, 98] on div "Select" at bounding box center [334, 89] width 333 height 25
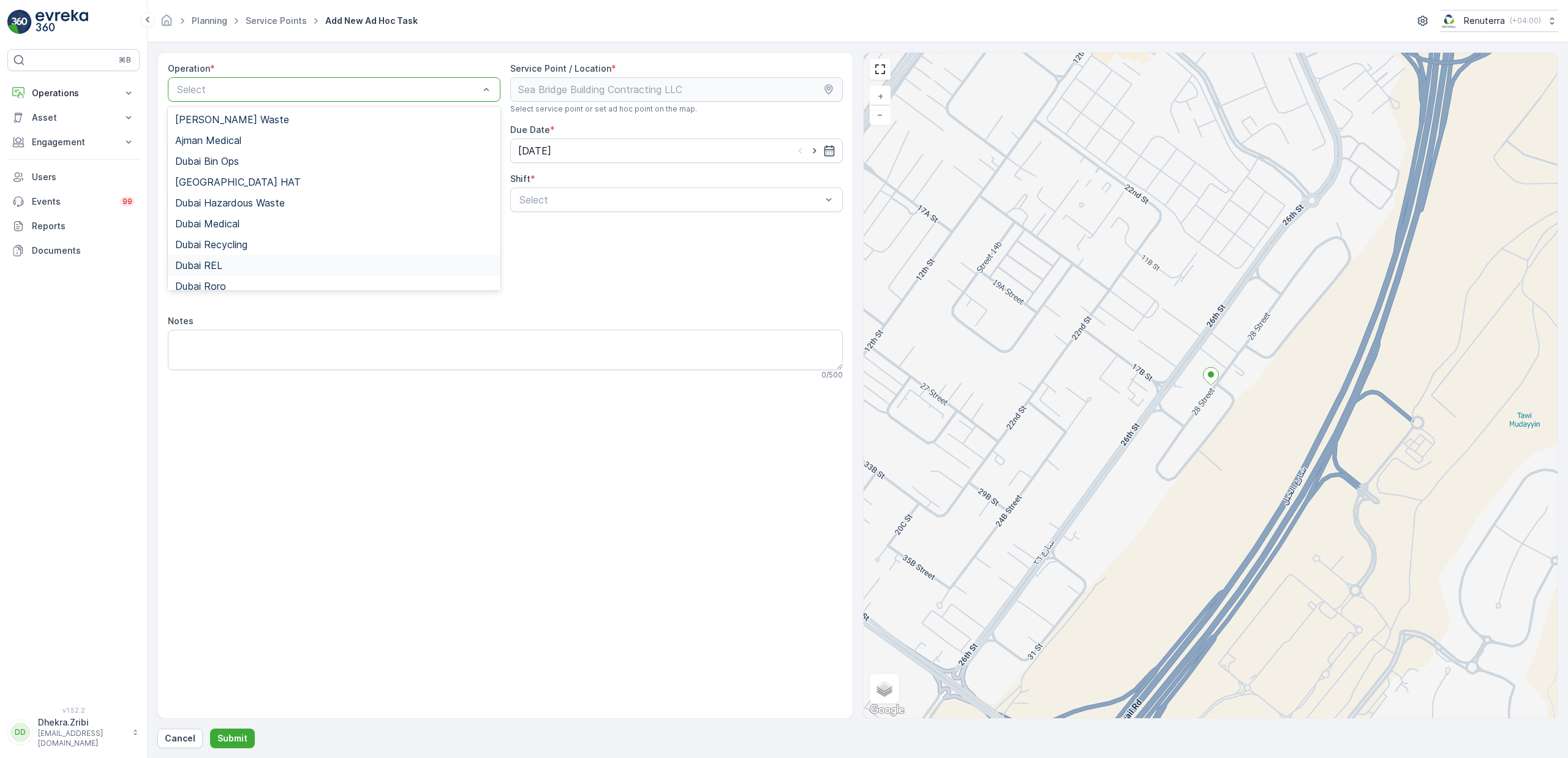
click at [224, 269] on div "Dubai REL" at bounding box center [334, 265] width 318 height 11
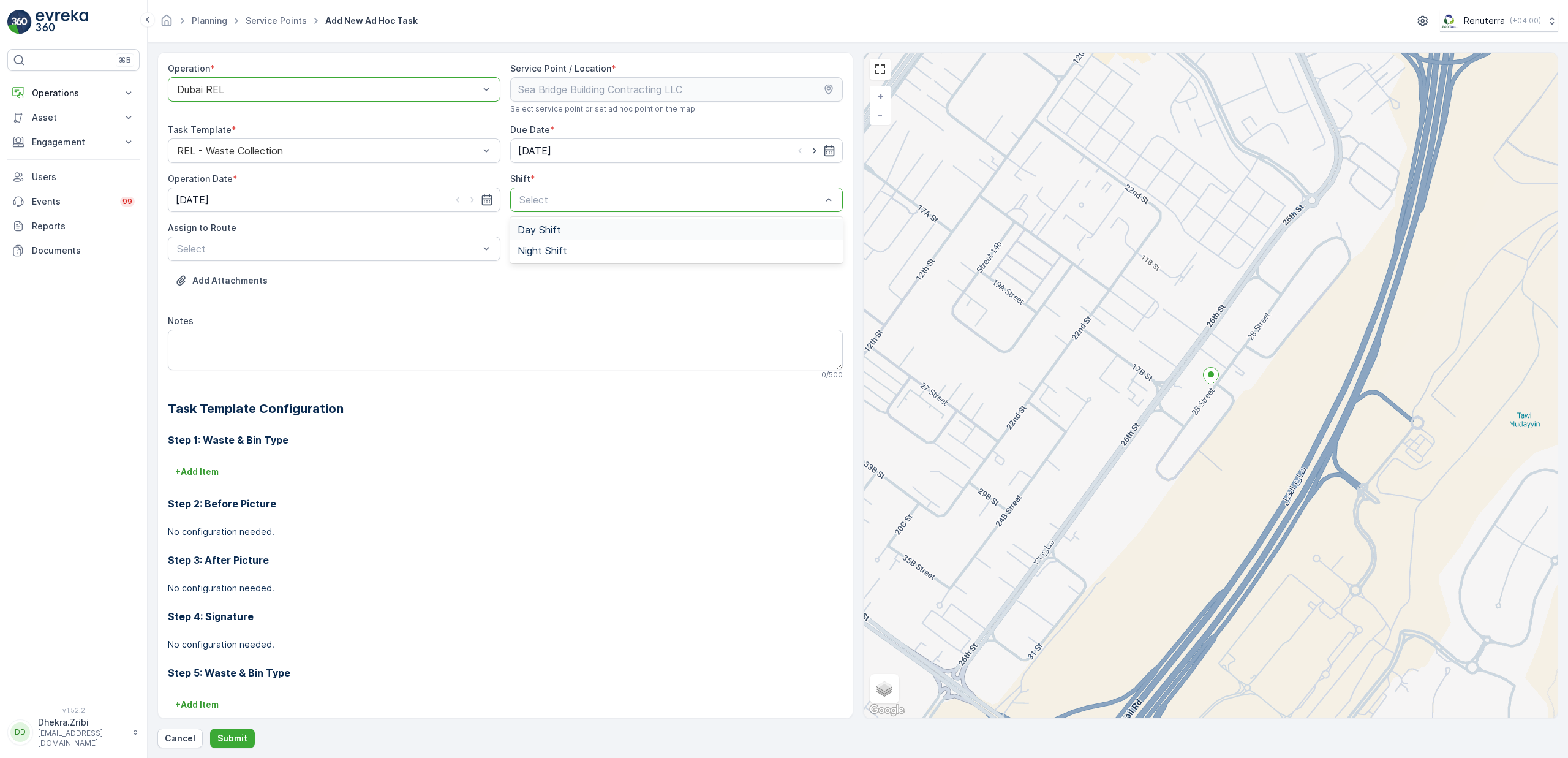
click at [535, 234] on span "Day Shift" at bounding box center [539, 229] width 43 height 11
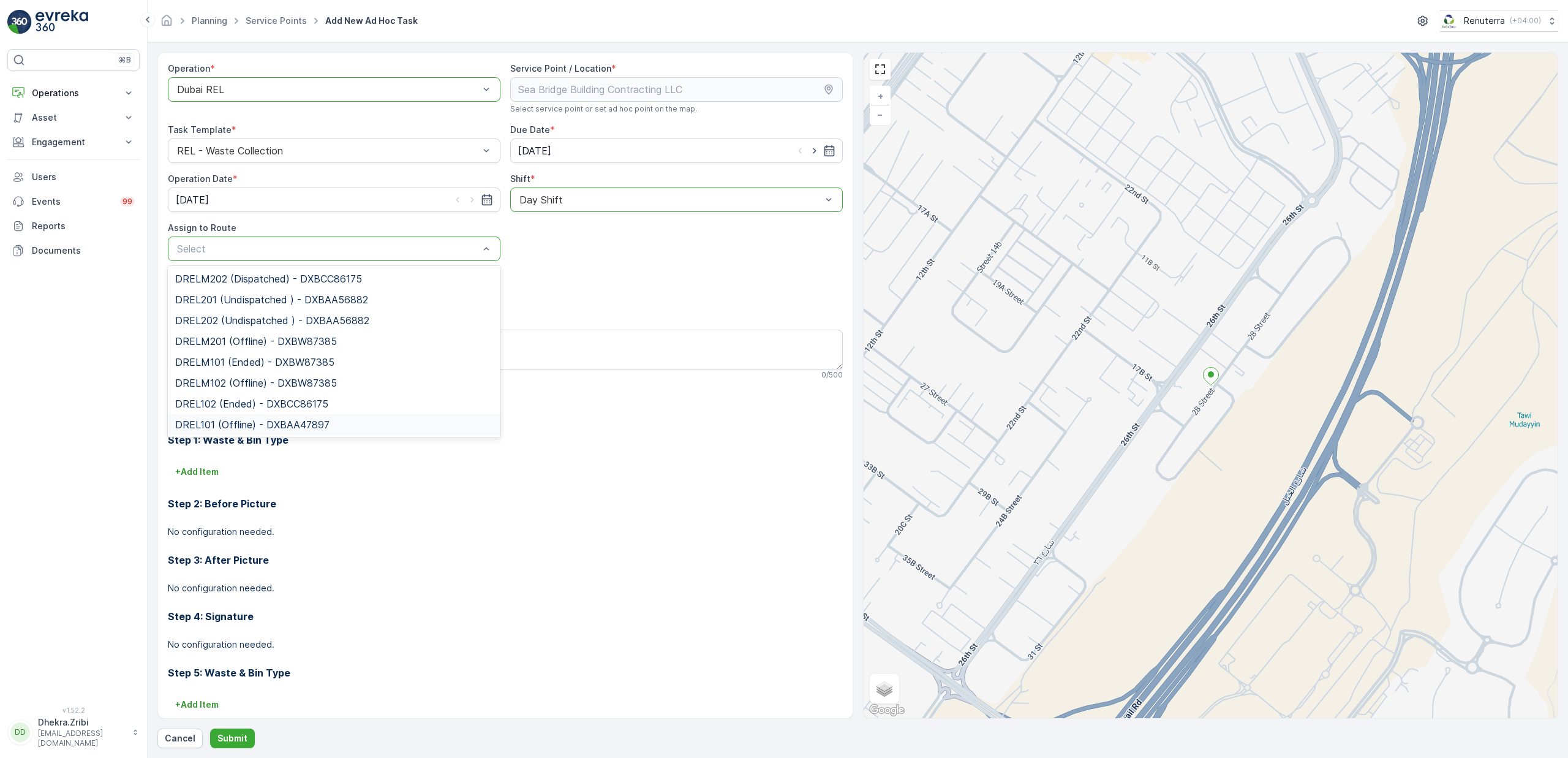
click at [237, 420] on span "DREL101 (Offline) - DXBAA47897" at bounding box center [252, 424] width 154 height 11
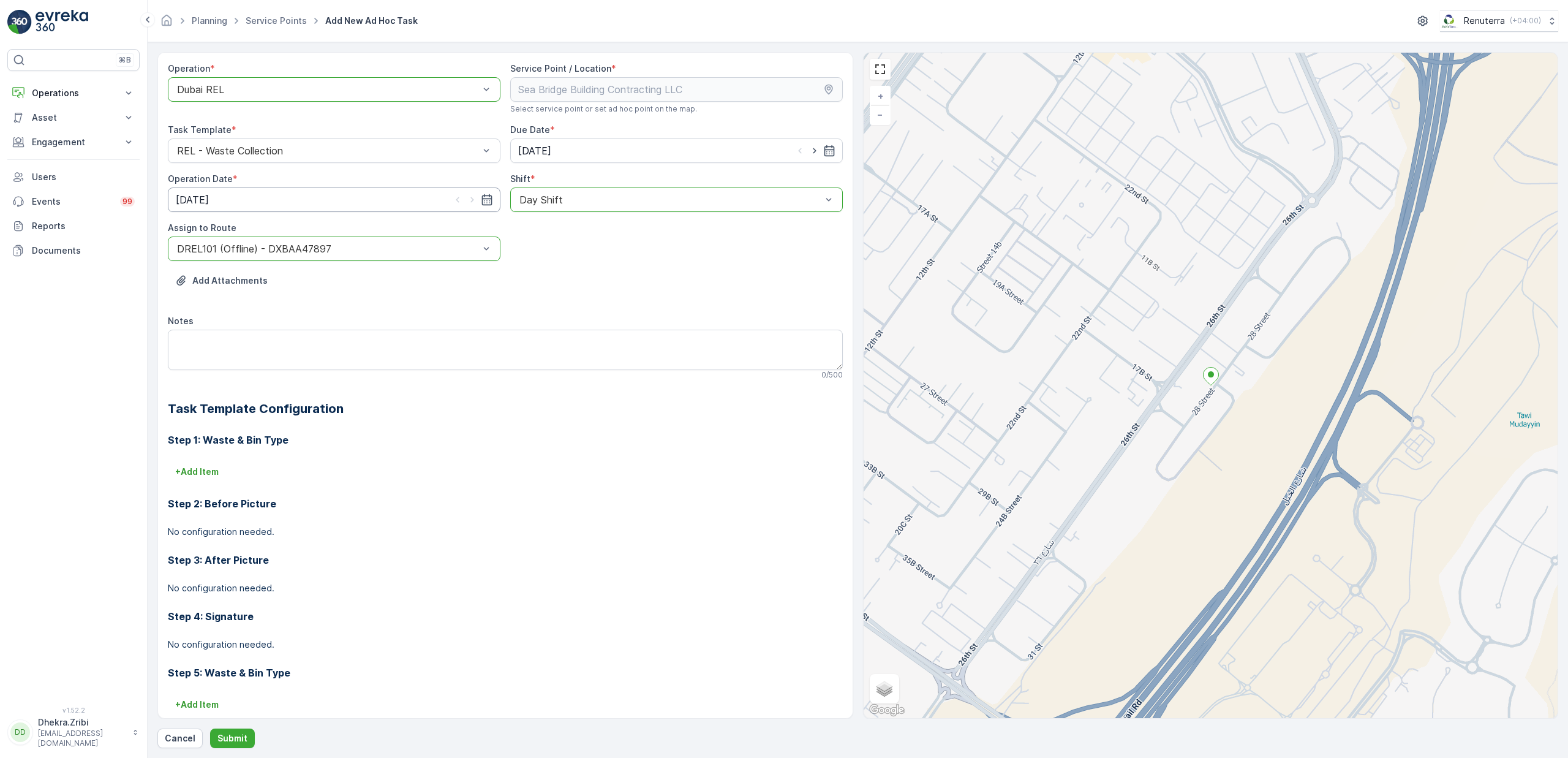
click at [392, 202] on input "[DATE]" at bounding box center [334, 200] width 333 height 25
click at [662, 154] on input "[DATE]" at bounding box center [677, 151] width 333 height 25
click at [574, 279] on div "14" at bounding box center [574, 278] width 20 height 20
type input "14.10.2025"
click at [343, 205] on input "[DATE]" at bounding box center [334, 200] width 333 height 25
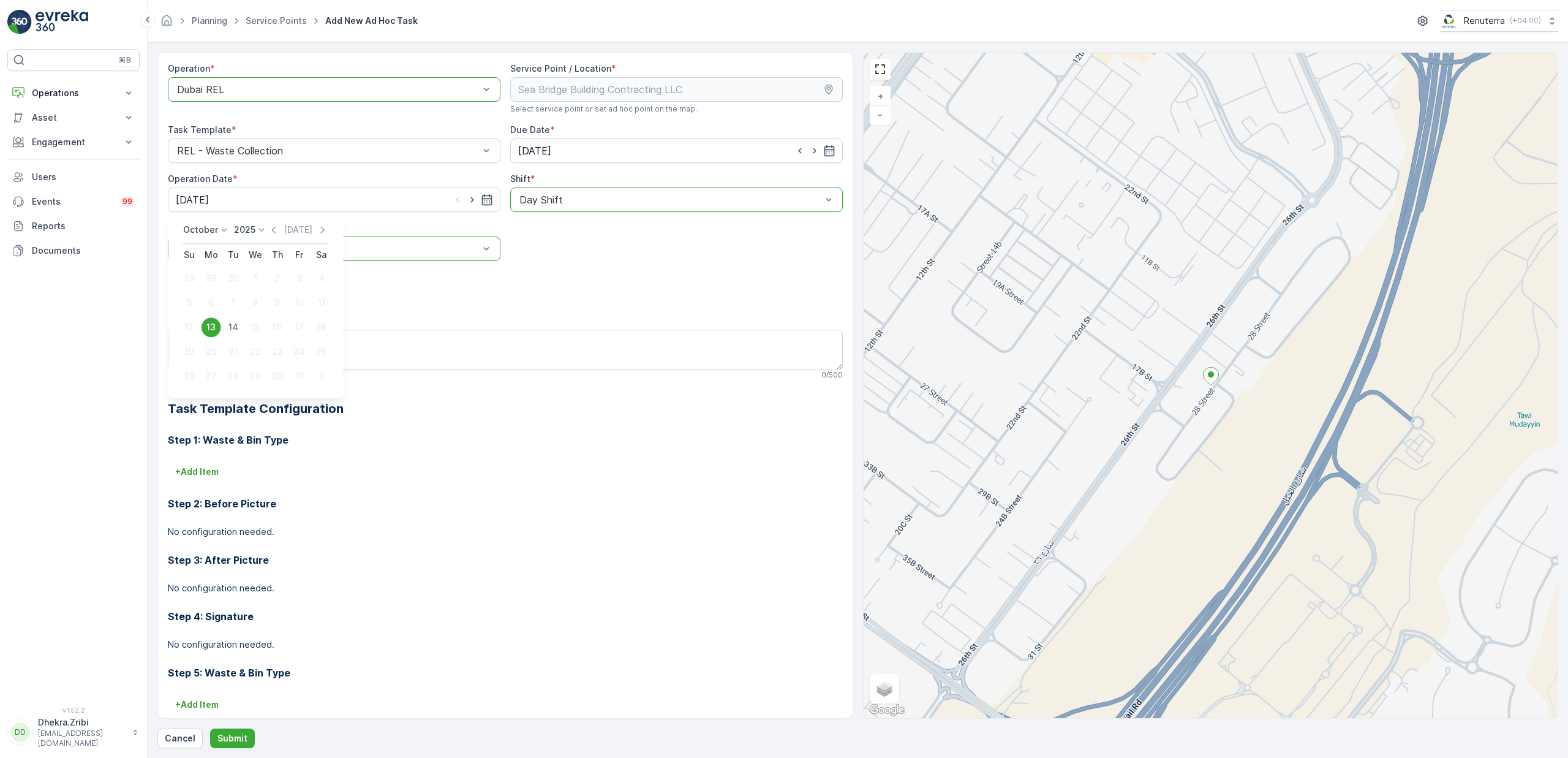
click at [234, 329] on div "14" at bounding box center [234, 327] width 20 height 20
type input "14.10.2025"
click at [231, 738] on p "Submit" at bounding box center [232, 738] width 30 height 12
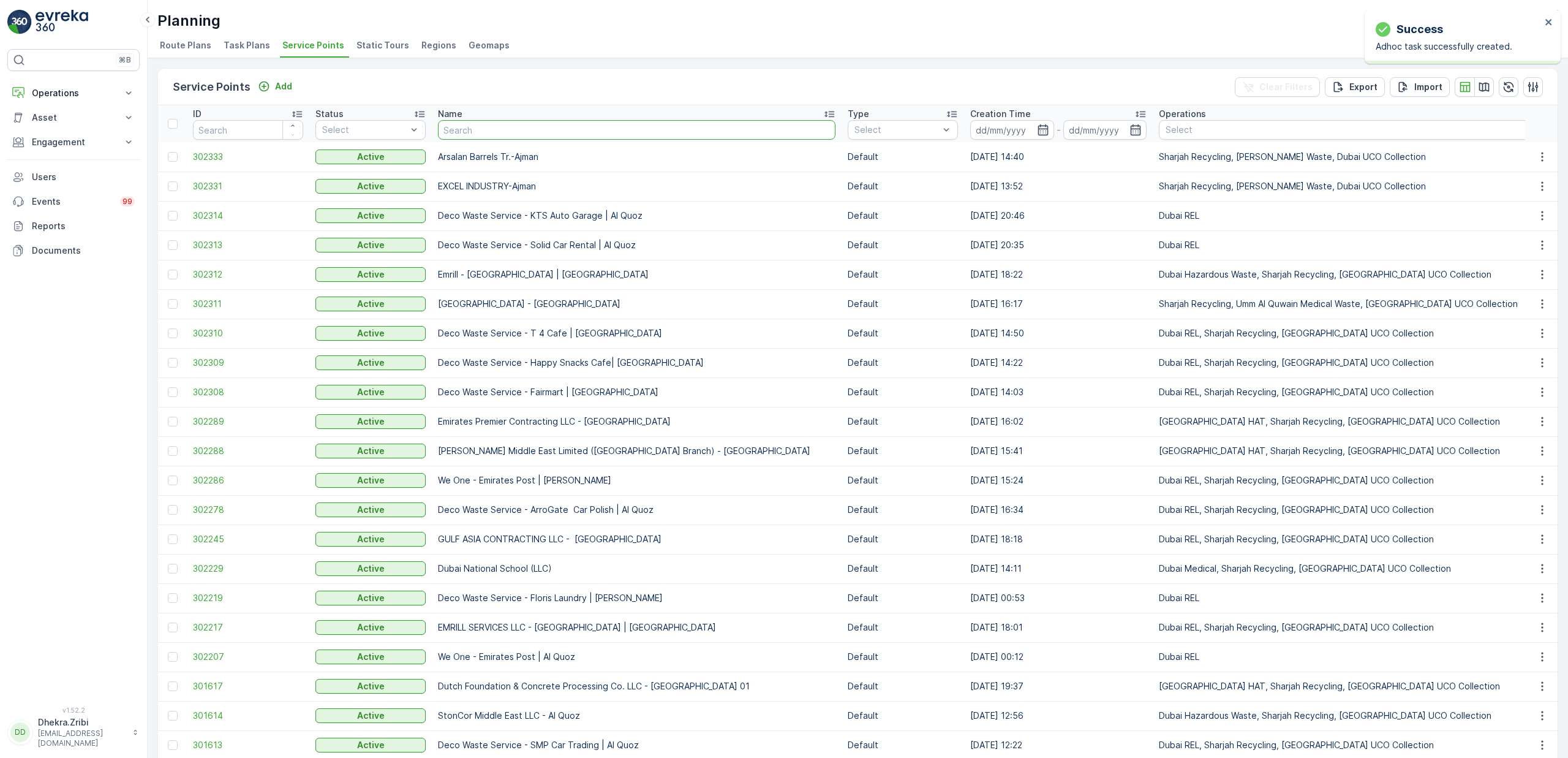
click at [479, 134] on input "text" at bounding box center [636, 129] width 398 height 20
type input "zah"
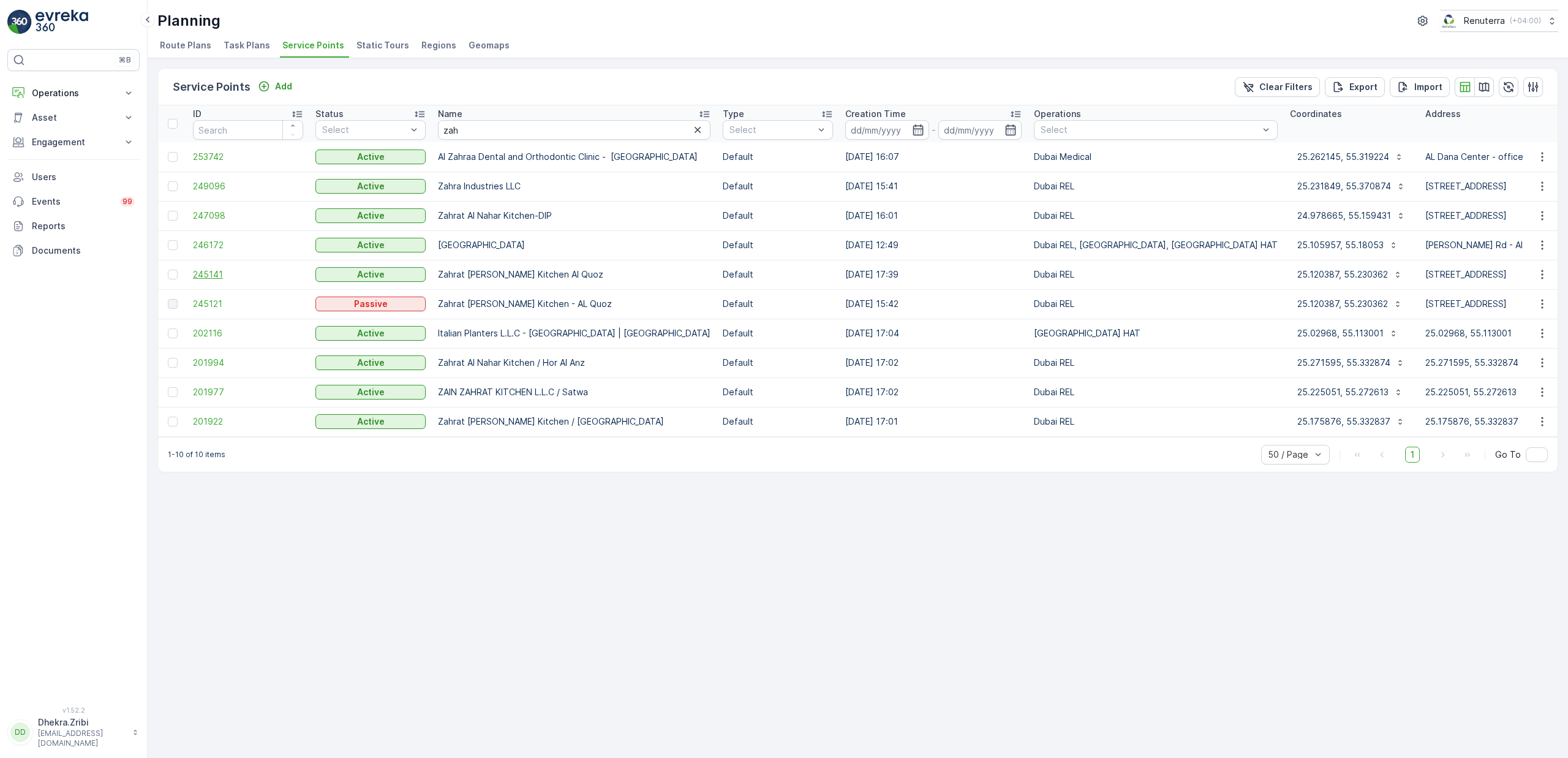
click at [200, 274] on span "245141" at bounding box center [248, 274] width 111 height 12
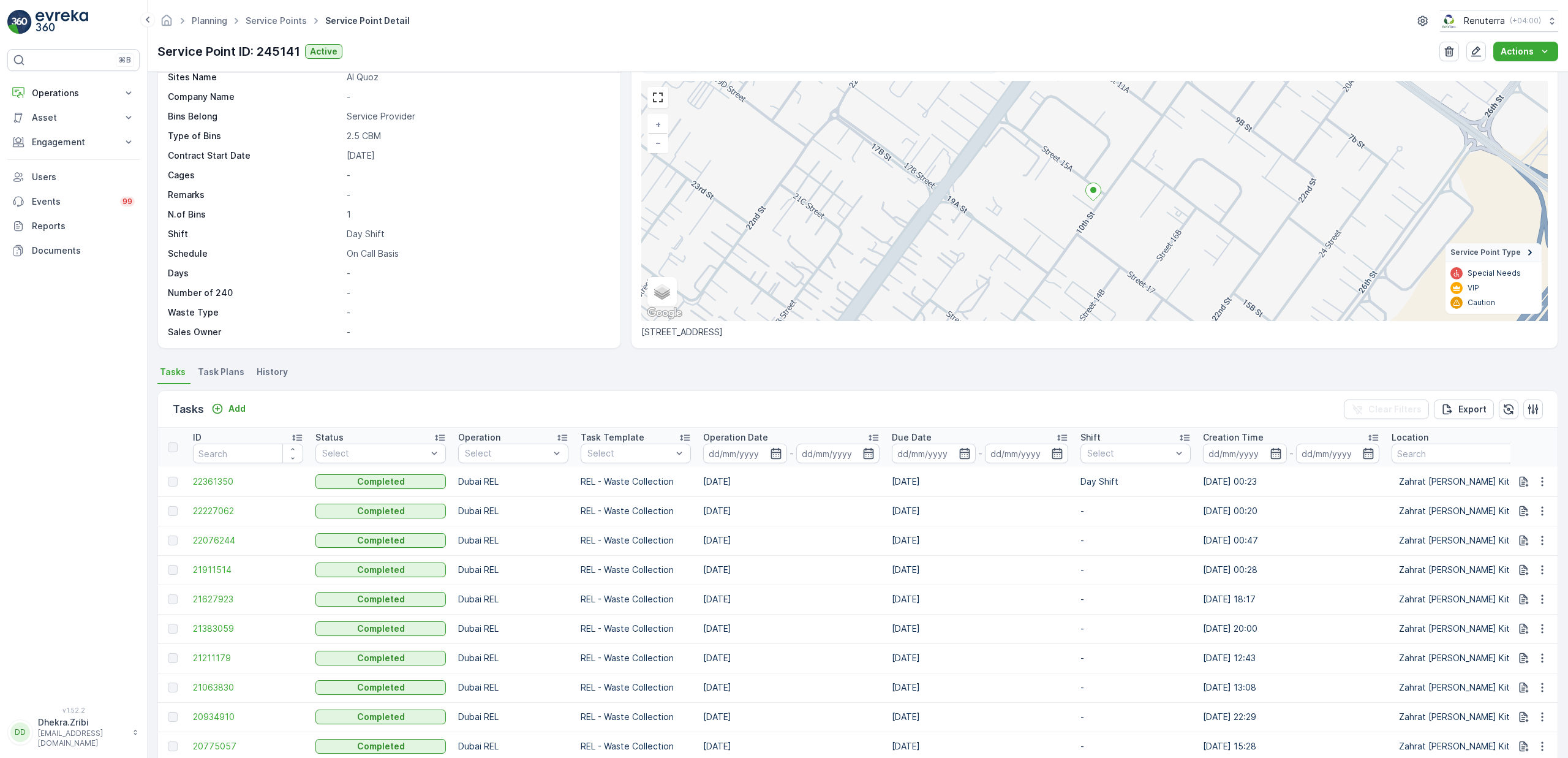
scroll to position [72, 0]
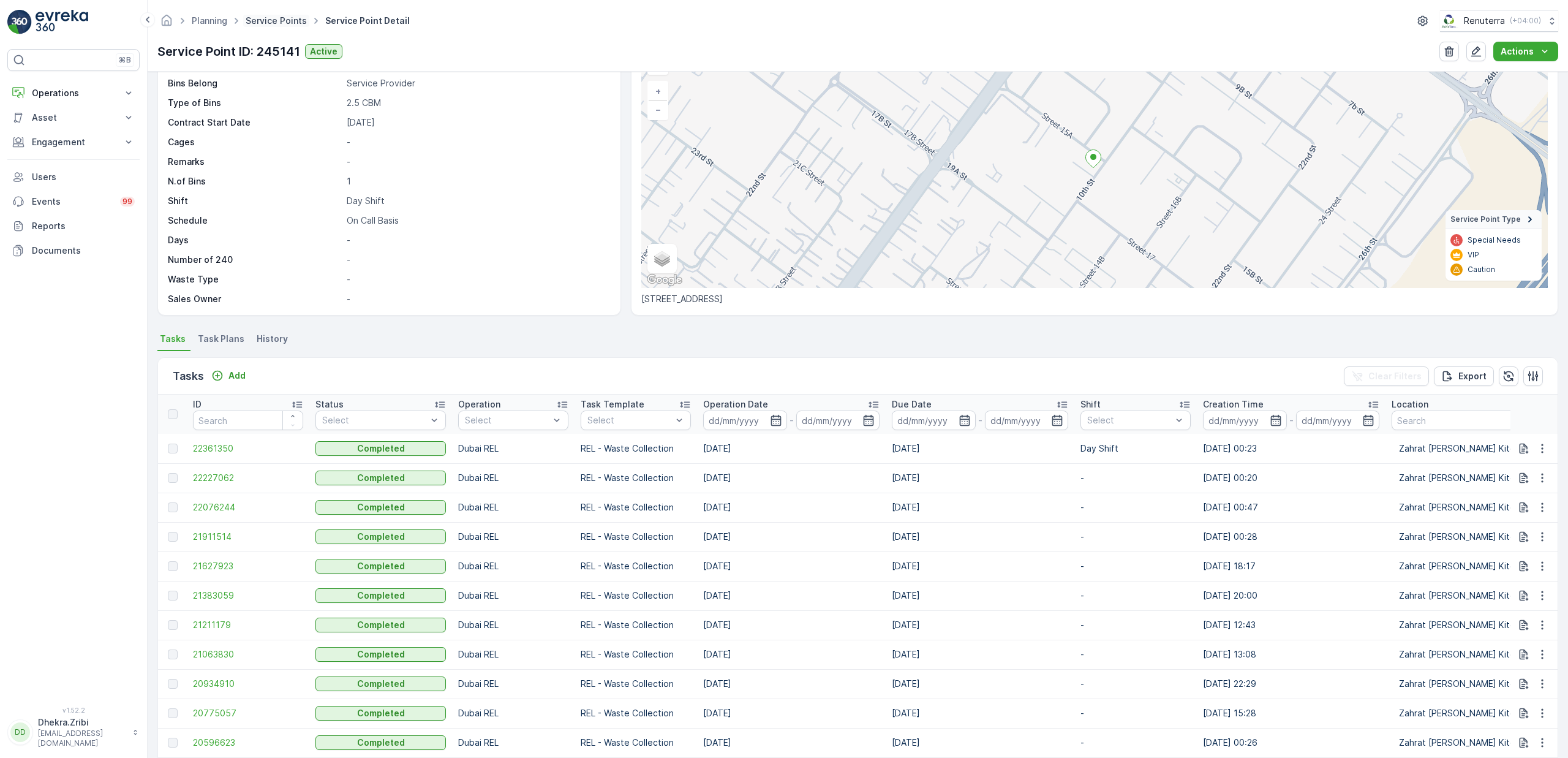
click at [278, 20] on link "Service Points" at bounding box center [276, 20] width 61 height 11
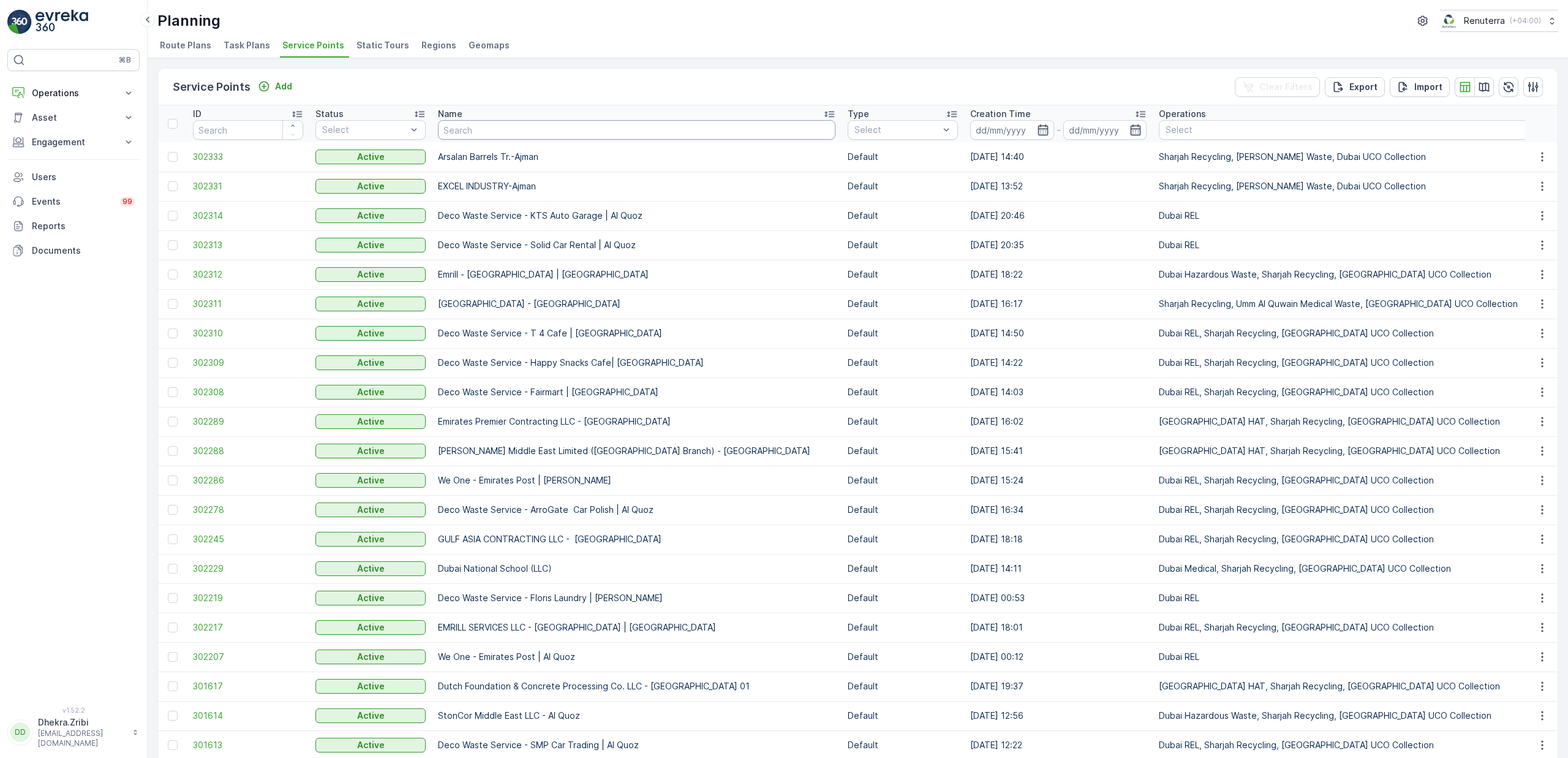
click at [503, 127] on input "text" at bounding box center [636, 129] width 398 height 20
type input "bes"
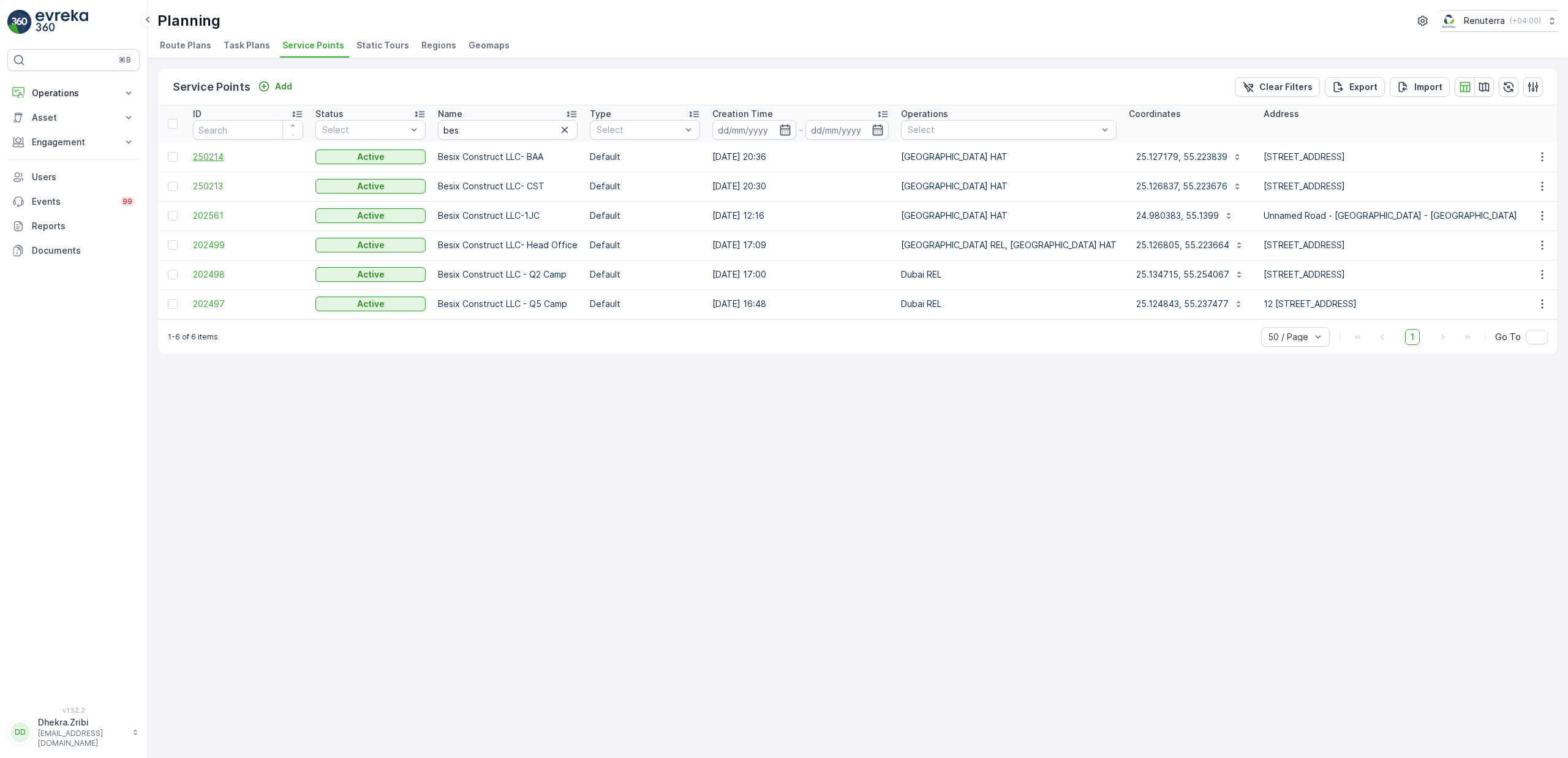
click at [223, 157] on span "250214" at bounding box center [248, 157] width 111 height 12
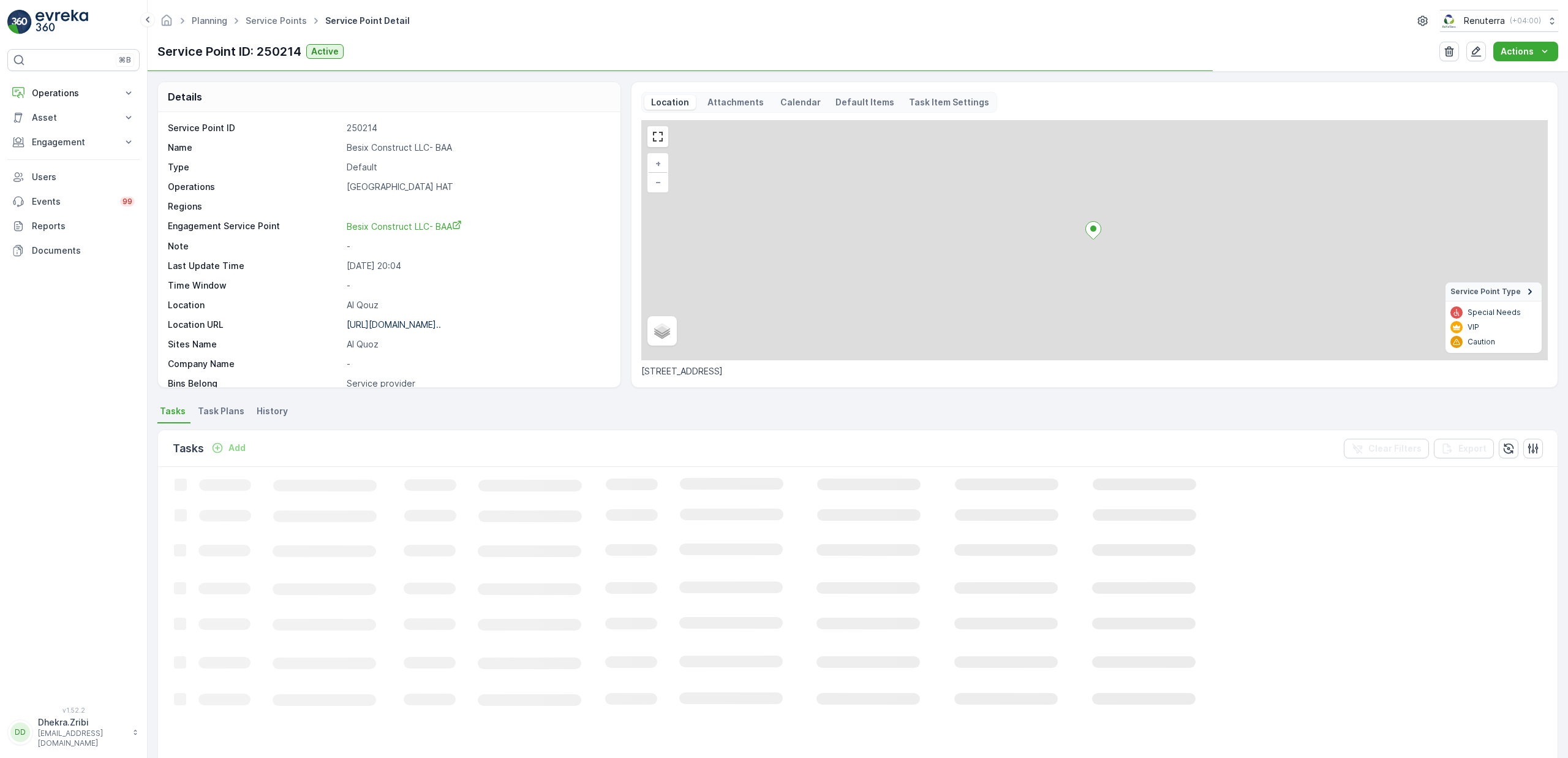
click at [382, 150] on p "Besix Construct LLC- BAA" at bounding box center [477, 148] width 261 height 12
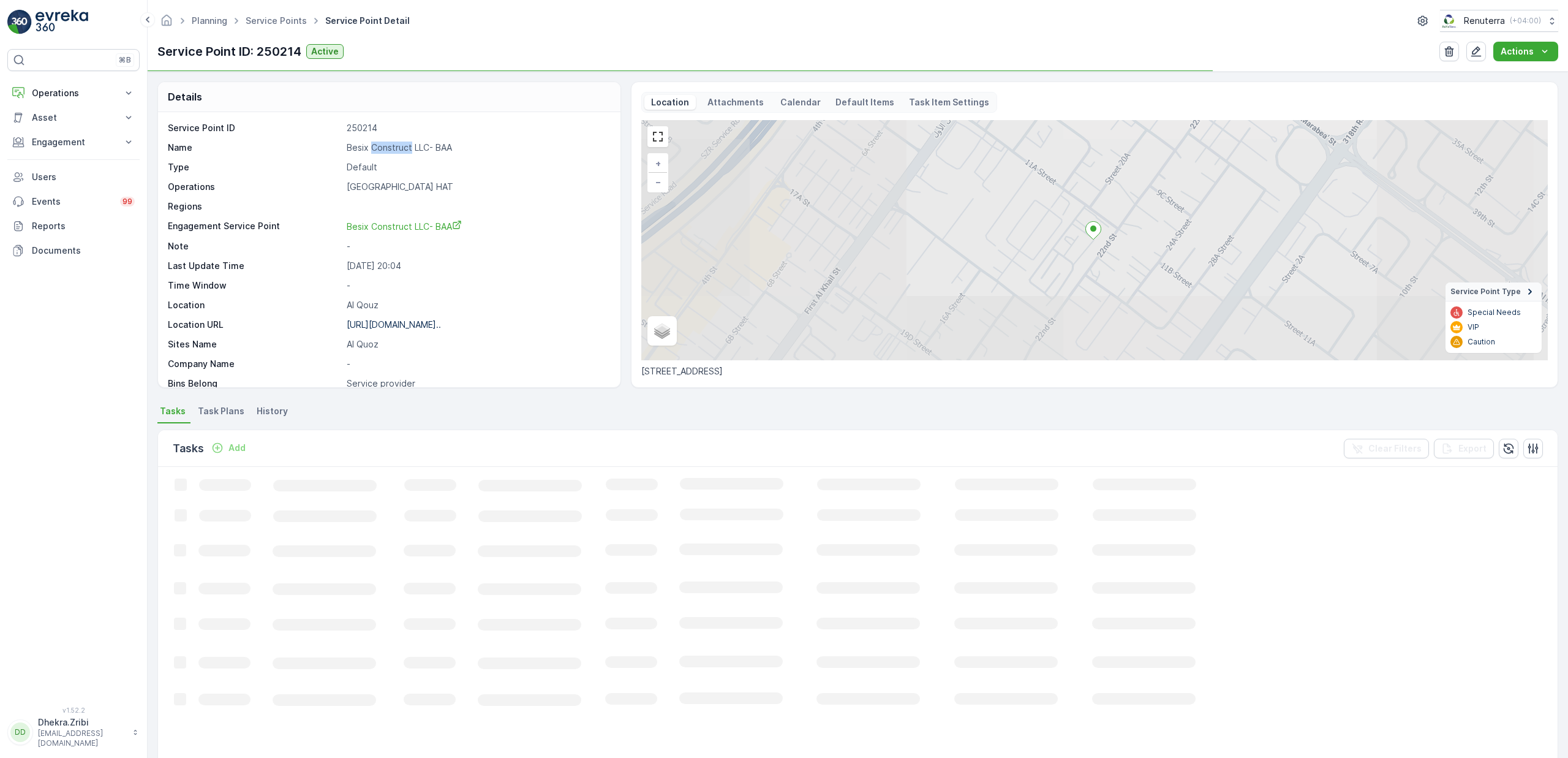
click at [382, 150] on p "Besix Construct LLC- BAA" at bounding box center [477, 148] width 261 height 12
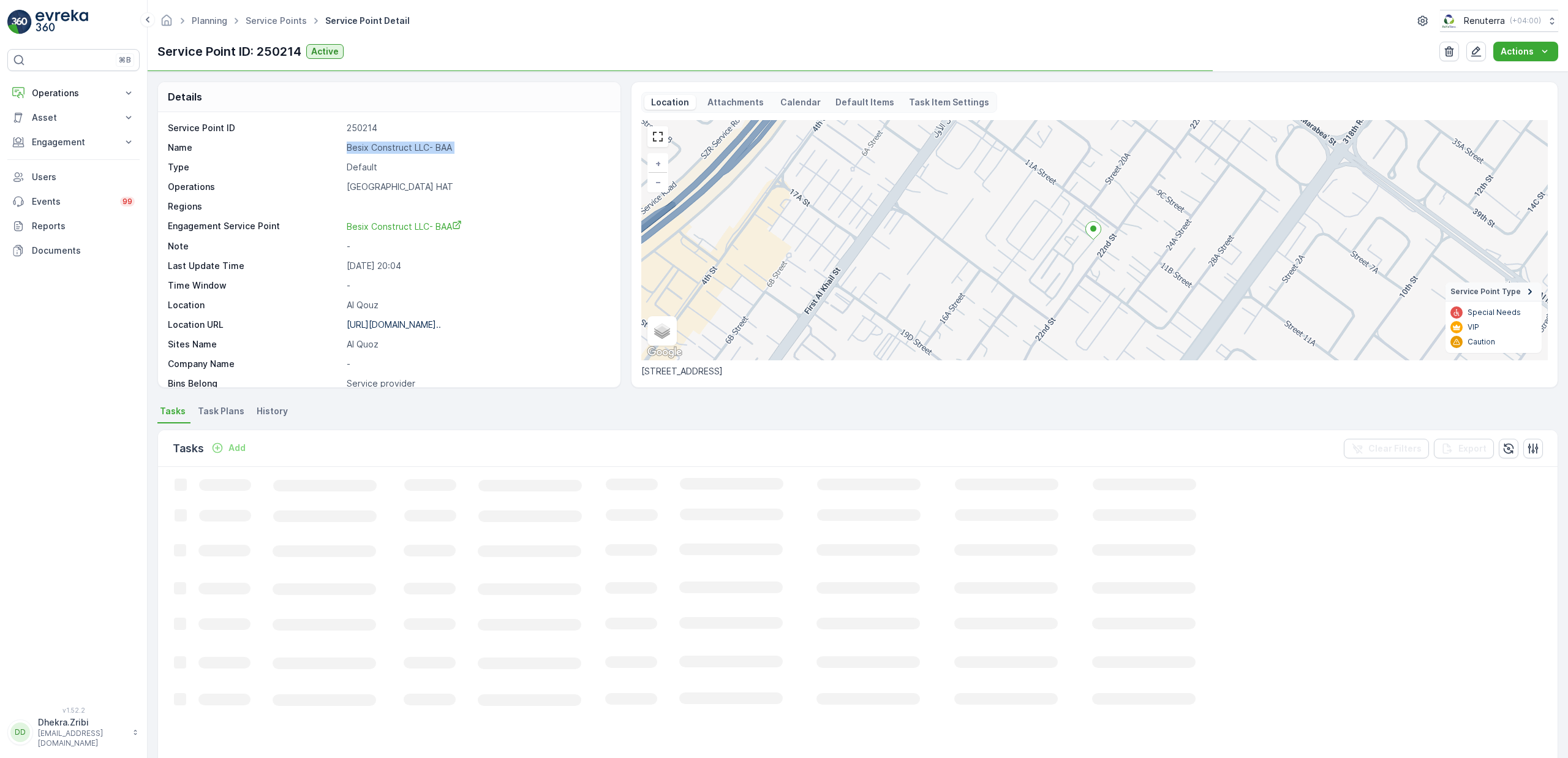
click at [382, 150] on p "Besix Construct LLC- BAA" at bounding box center [477, 148] width 261 height 12
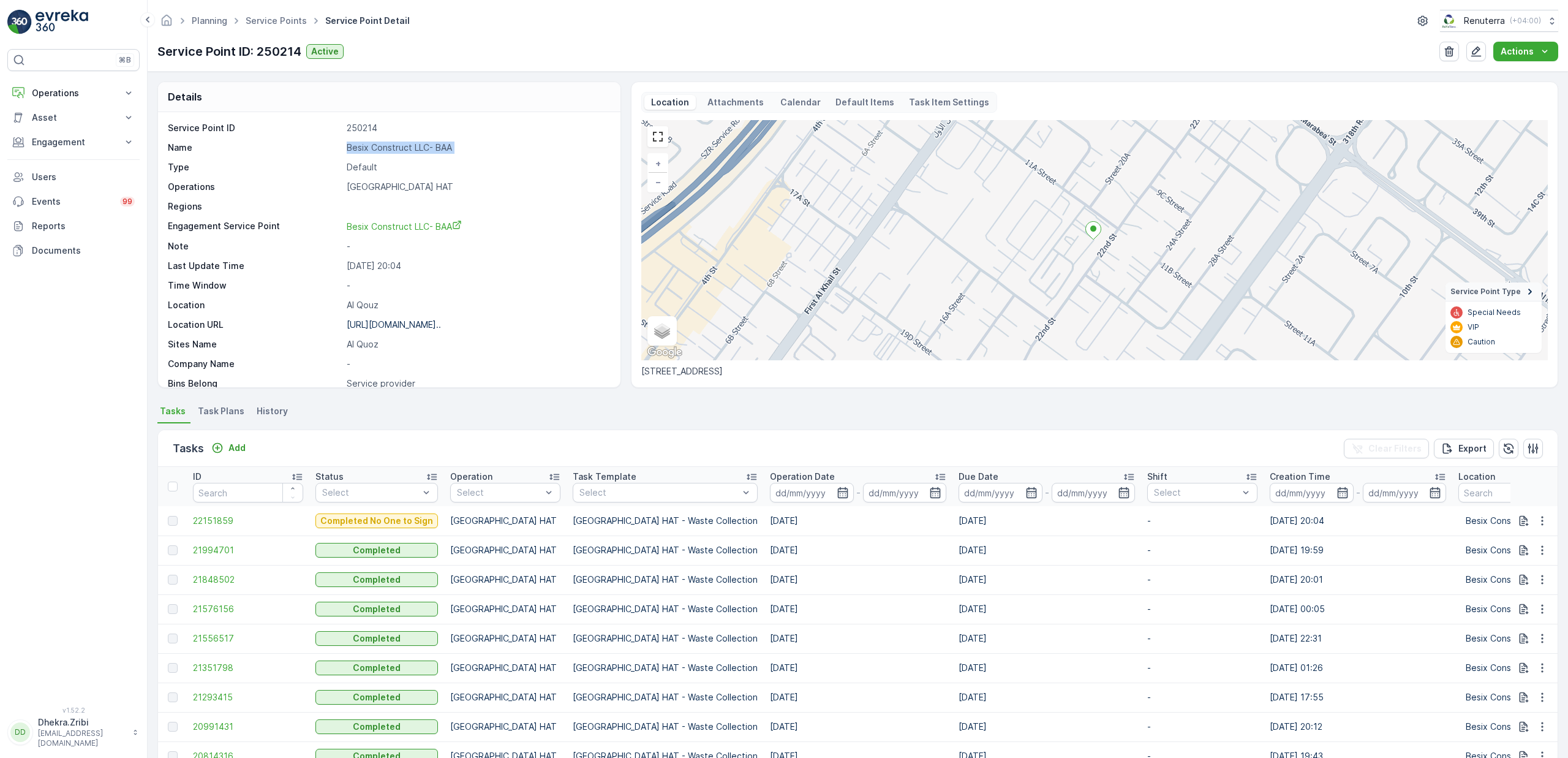
copy p "Besix Construct LLC- BAA"
click at [289, 20] on link "Service Points" at bounding box center [276, 20] width 61 height 11
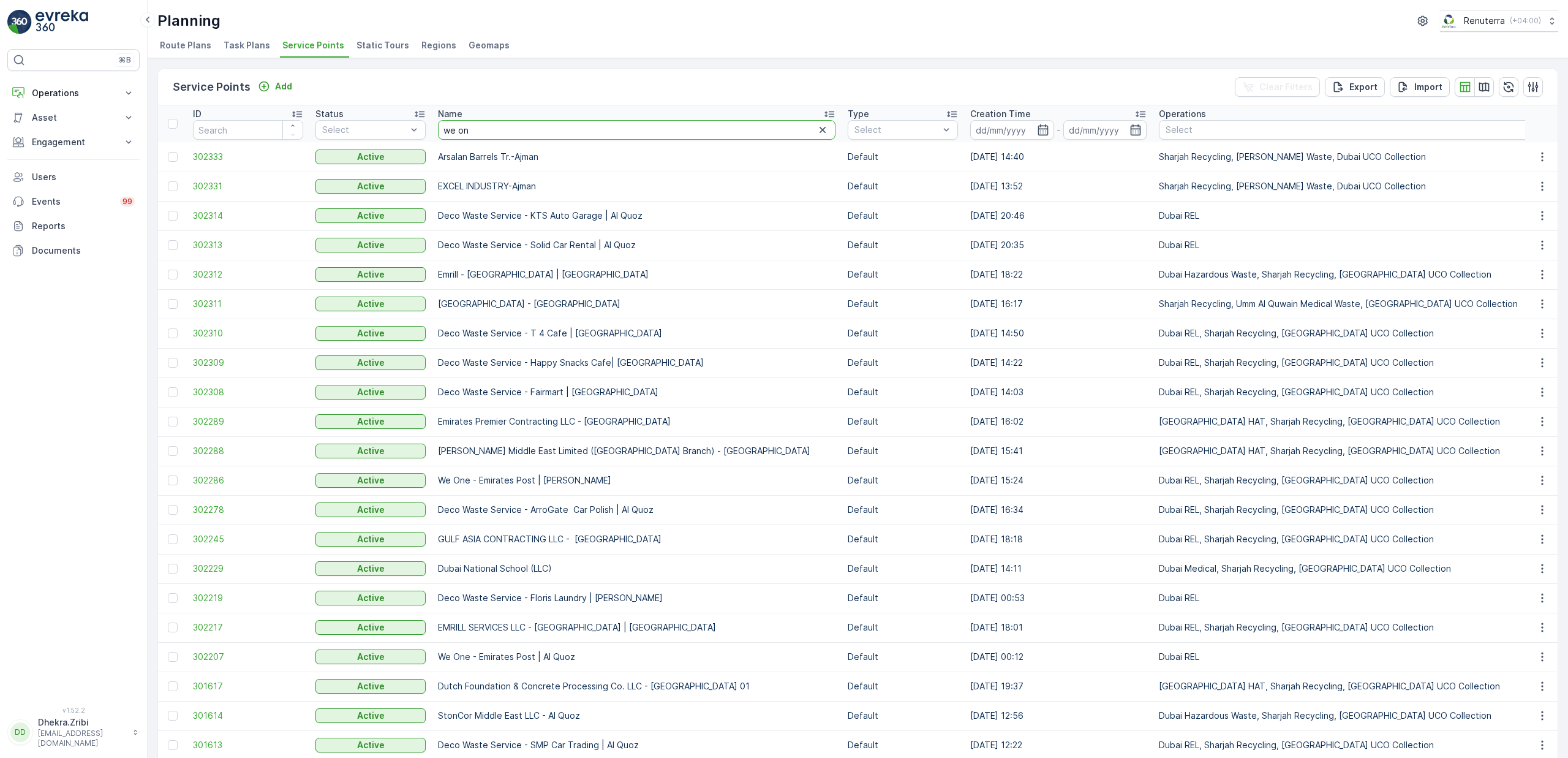
type input "we one"
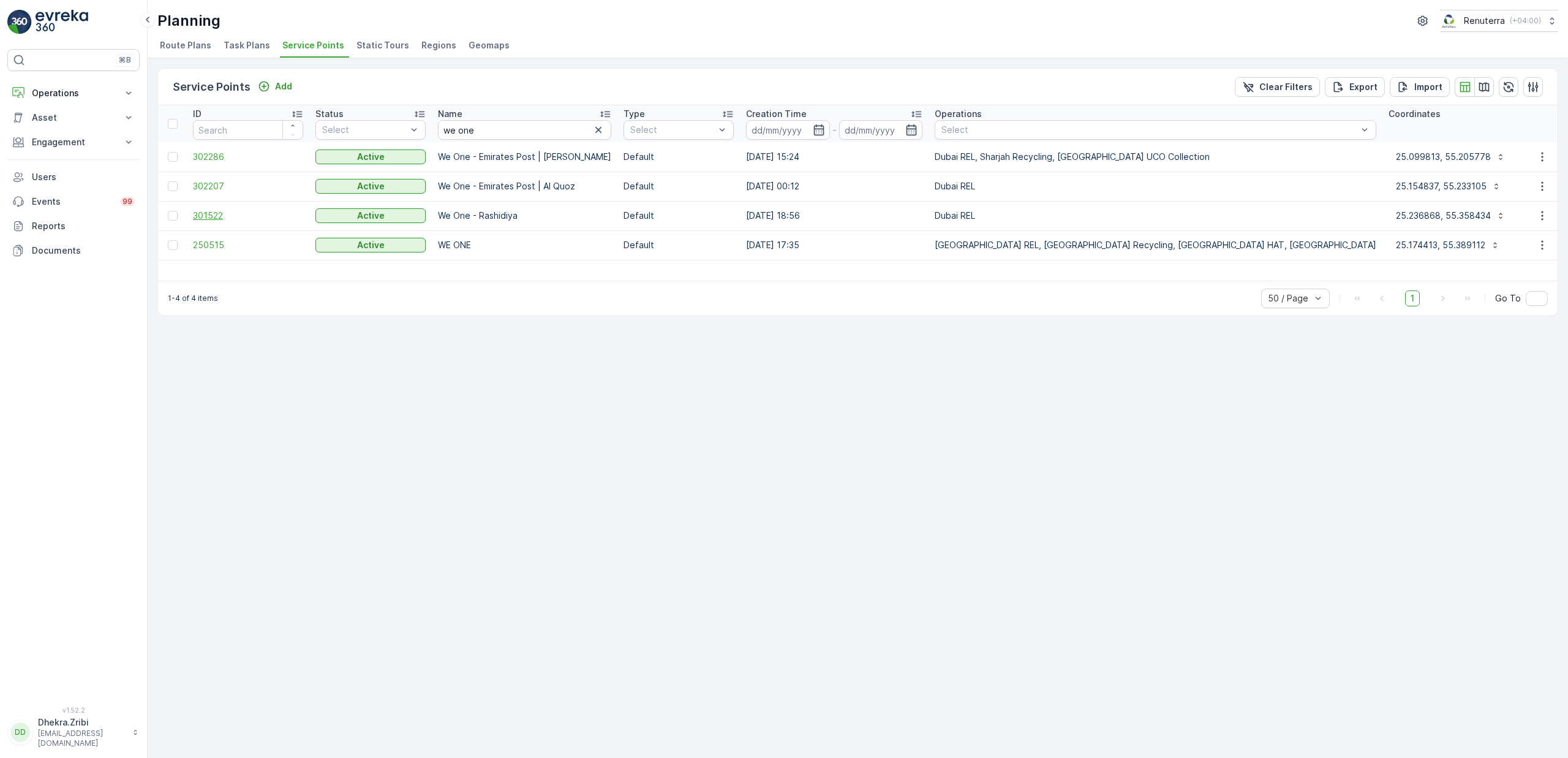
click at [202, 215] on span "301522" at bounding box center [248, 216] width 111 height 12
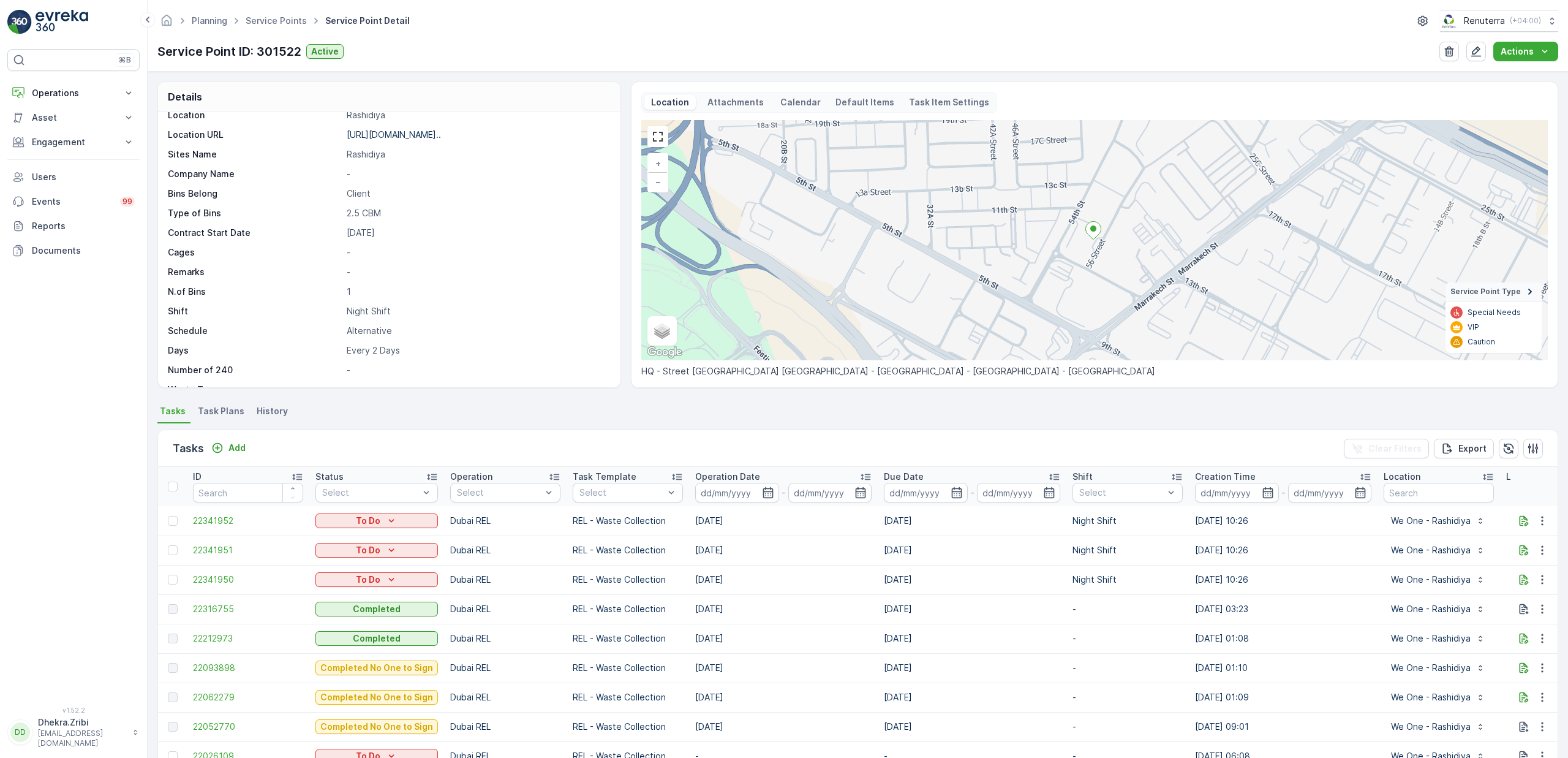
scroll to position [191, 0]
click at [288, 26] on span "Service Points" at bounding box center [276, 20] width 66 height 12
click at [289, 16] on link "Service Points" at bounding box center [276, 20] width 61 height 11
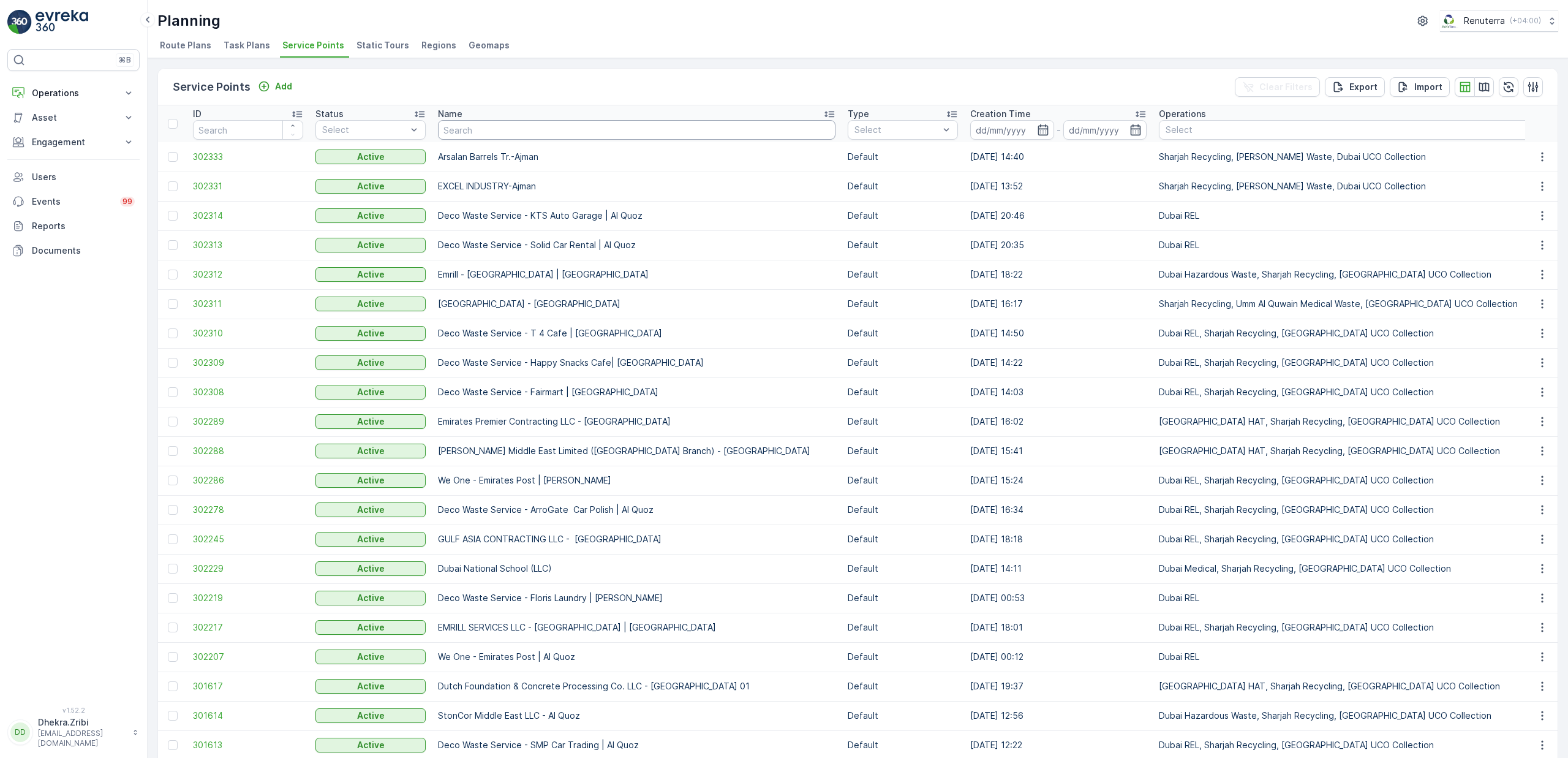
click at [557, 132] on input "text" at bounding box center [636, 129] width 398 height 20
type input "berekeley"
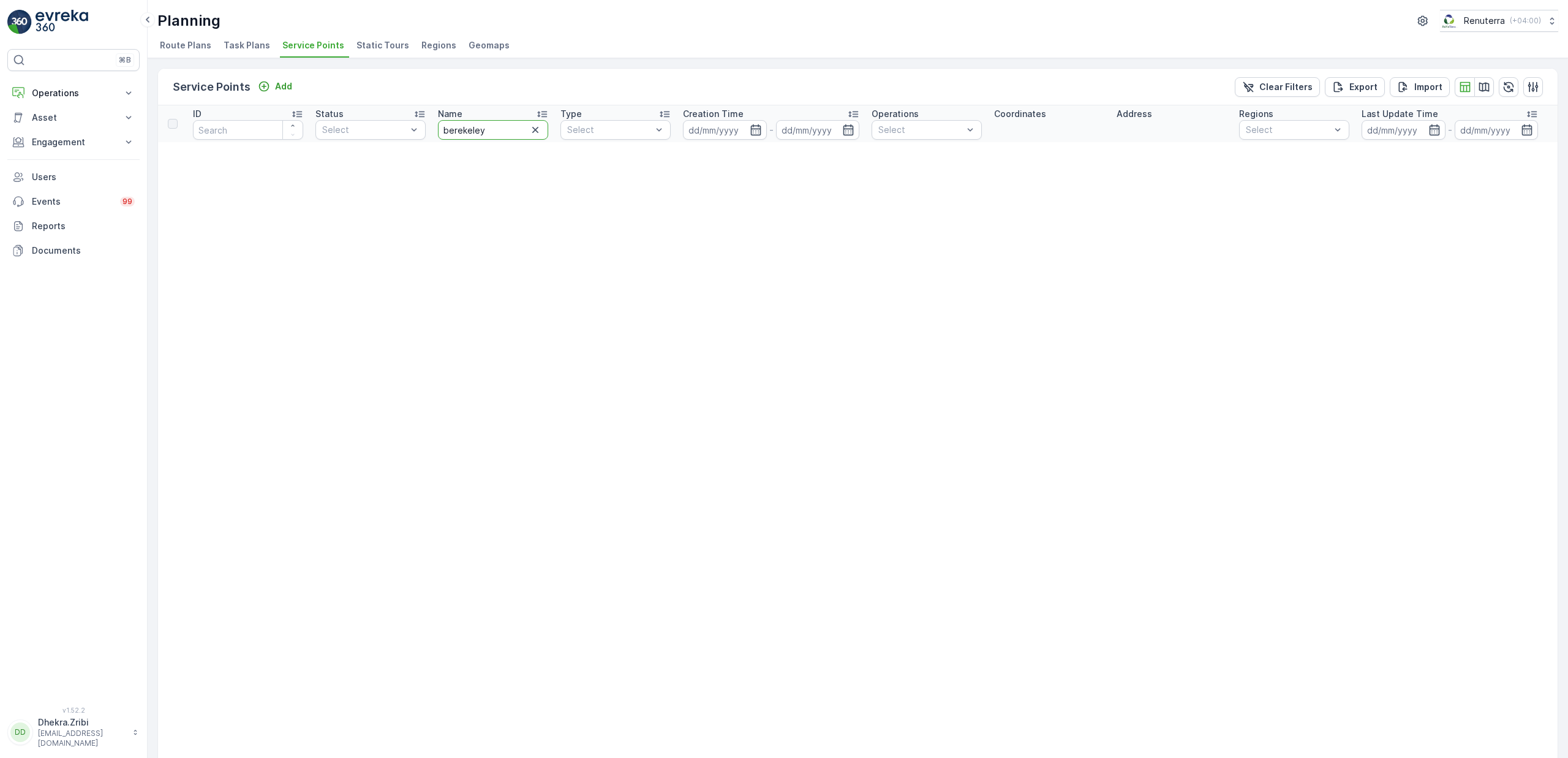
click at [498, 132] on input "berekeley" at bounding box center [493, 129] width 111 height 20
type input "bere"
click at [485, 130] on input "bere" at bounding box center [493, 129] width 111 height 20
type input "berek"
drag, startPoint x: 476, startPoint y: 125, endPoint x: 339, endPoint y: 131, distance: 137.1
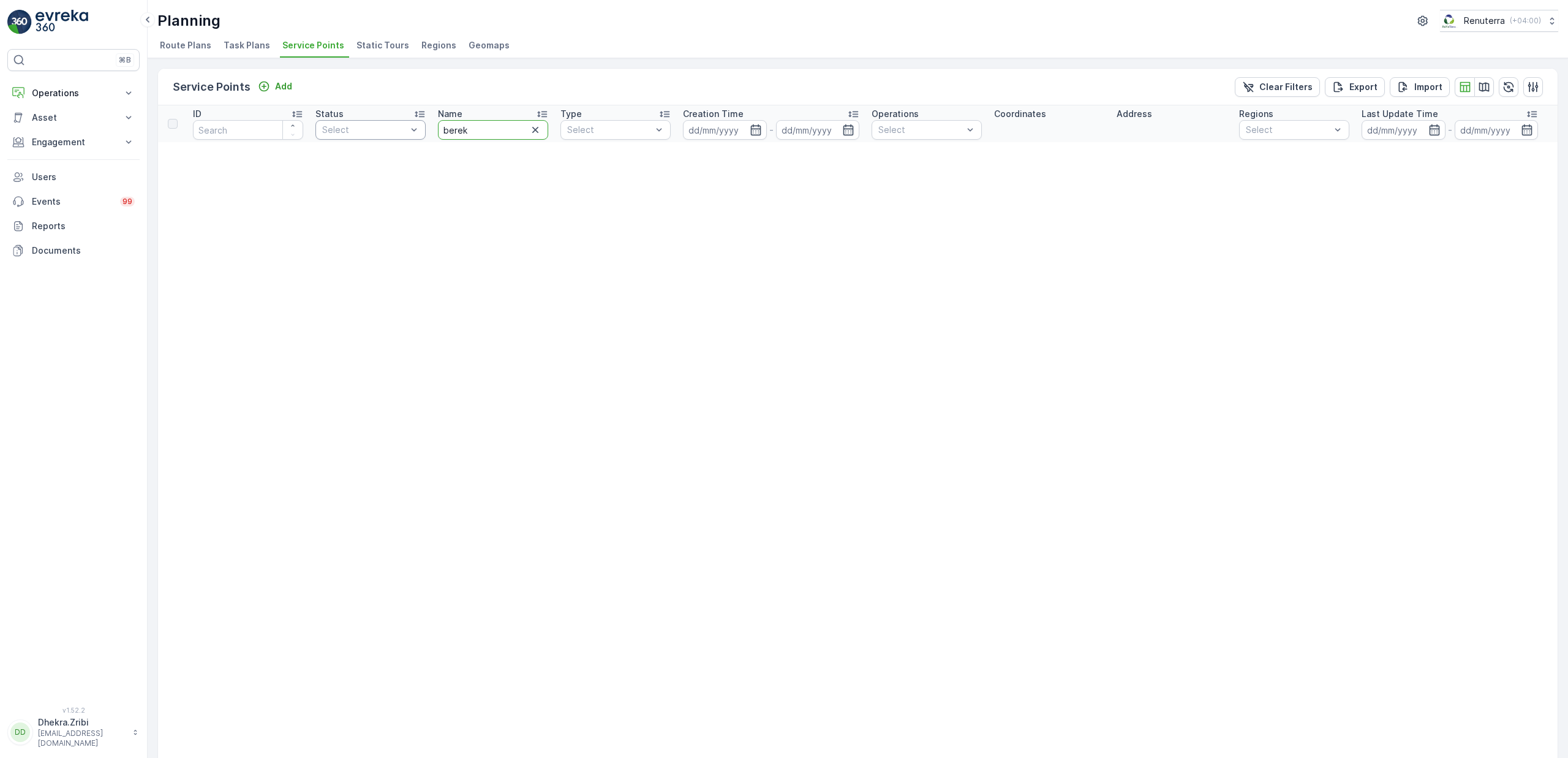
type input "brek"
click at [293, 48] on span "Service Points" at bounding box center [313, 45] width 61 height 12
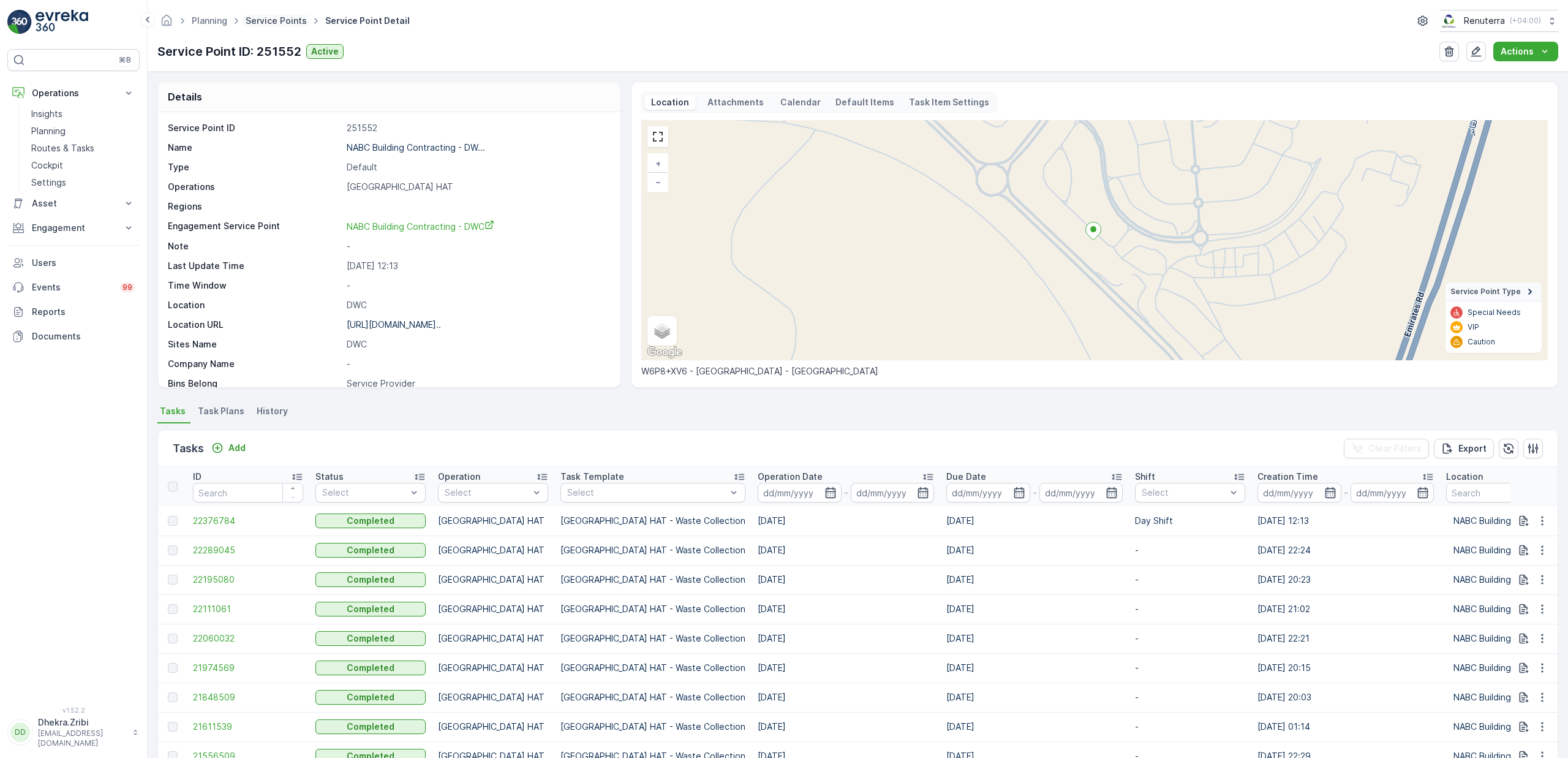
click at [284, 20] on link "Service Points" at bounding box center [276, 20] width 61 height 11
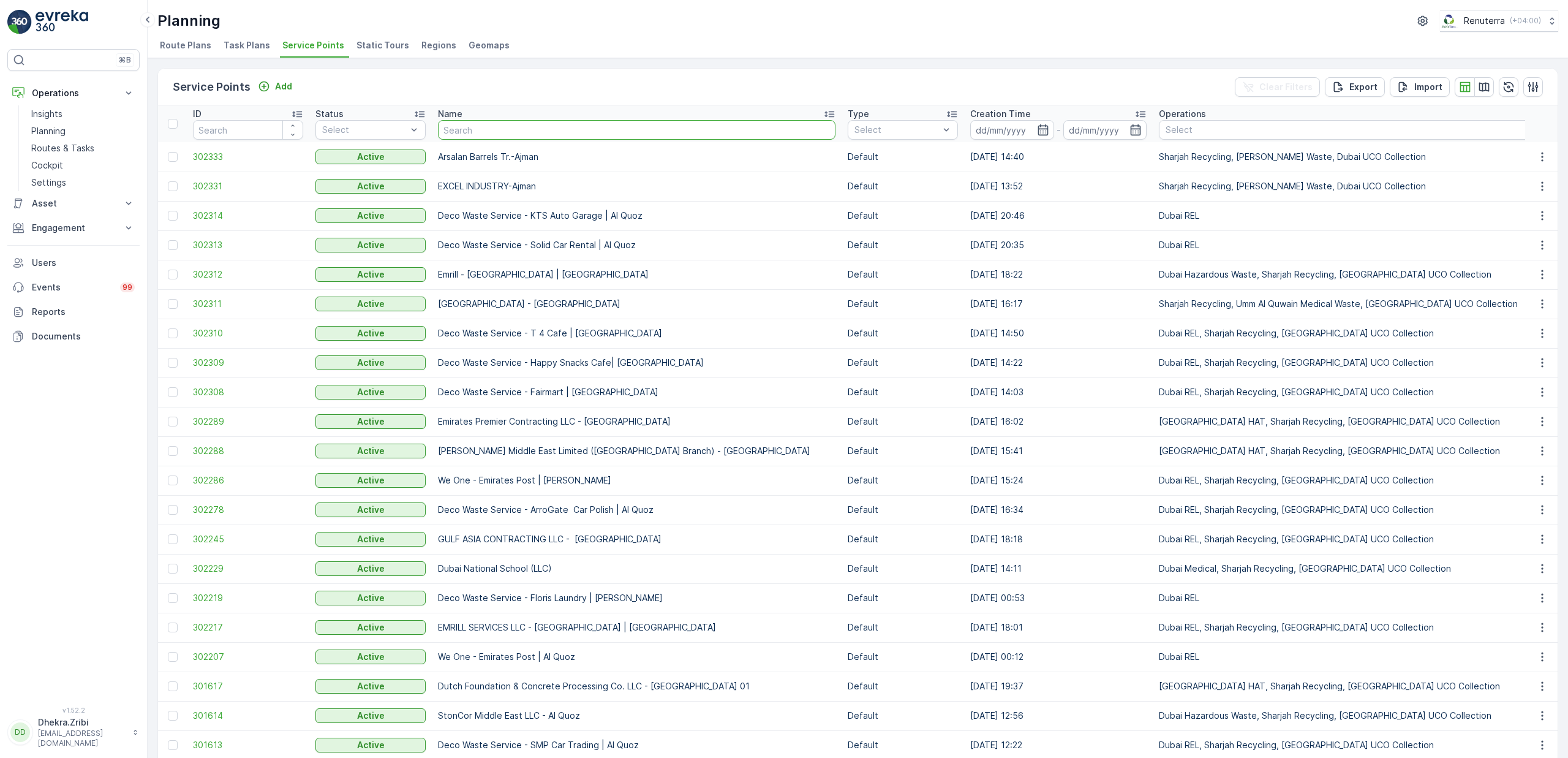
click at [487, 123] on input "text" at bounding box center [636, 129] width 398 height 20
type input "irani"
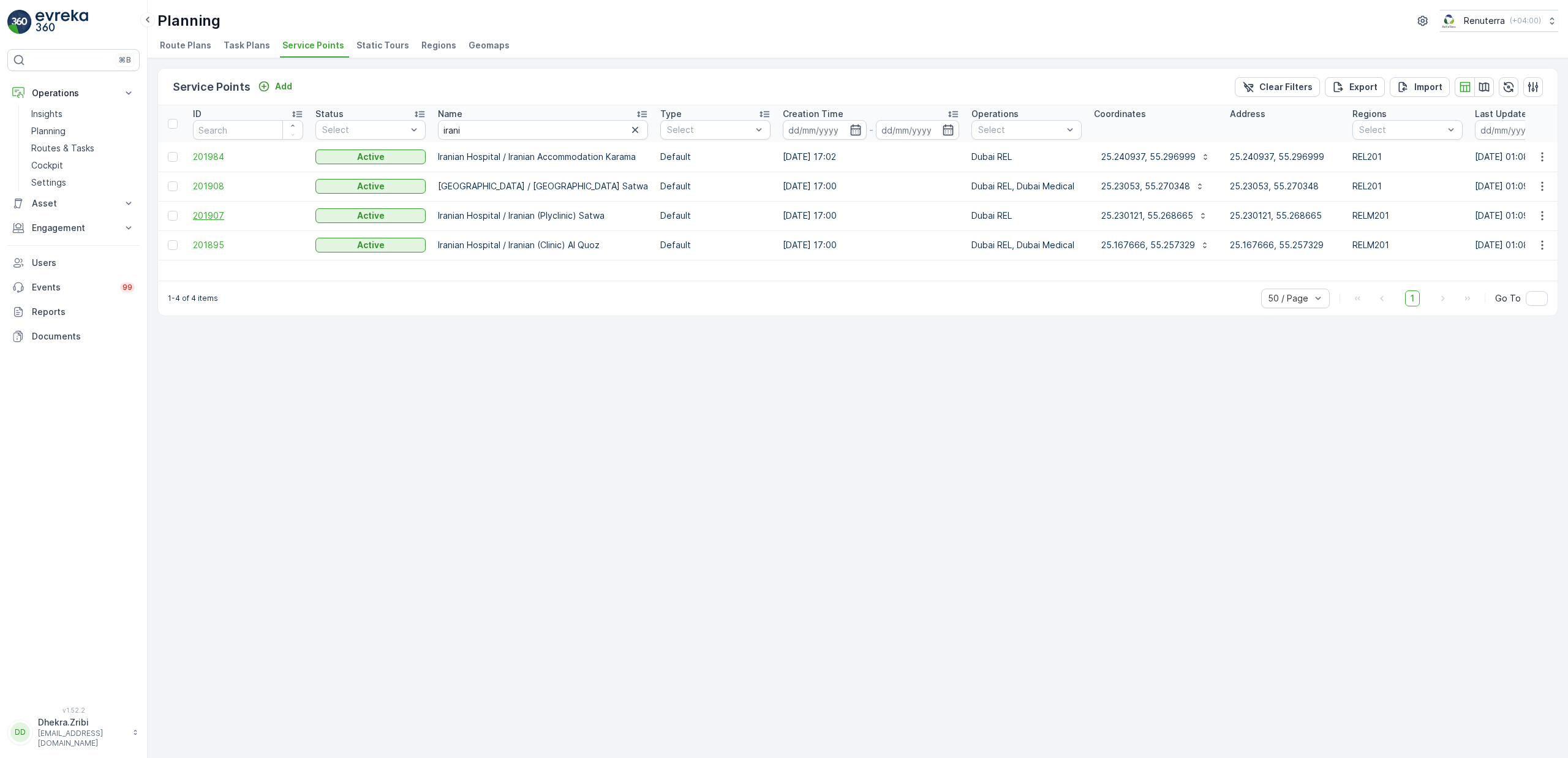
click at [211, 212] on span "201907" at bounding box center [248, 216] width 111 height 12
click at [220, 211] on span "201907" at bounding box center [248, 216] width 111 height 12
click at [214, 184] on span "201908" at bounding box center [248, 186] width 111 height 12
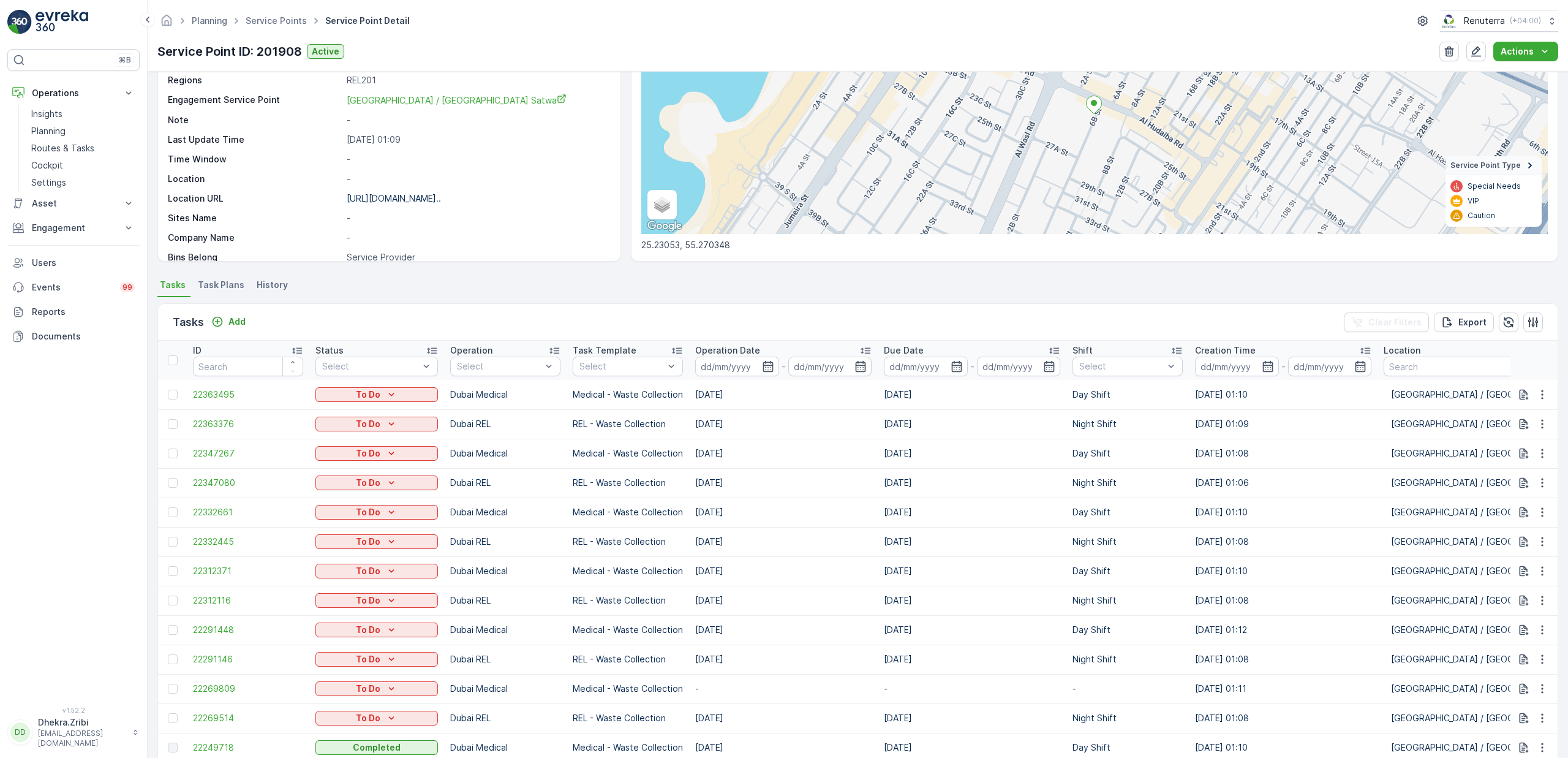
scroll to position [133, 0]
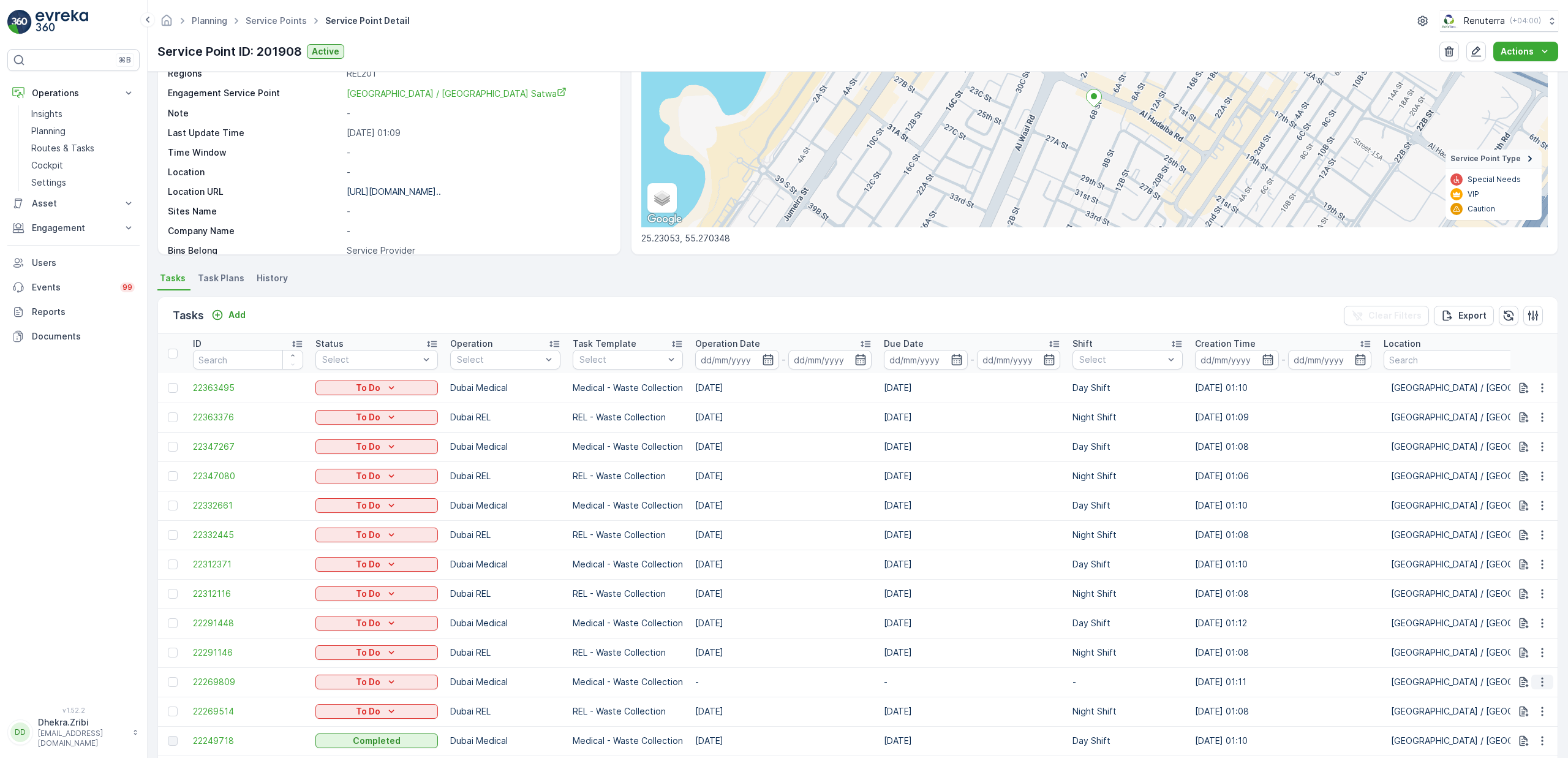
click at [1537, 677] on icon "button" at bounding box center [1543, 681] width 12 height 12
click at [1511, 627] on span "Change Route" at bounding box center [1511, 623] width 60 height 12
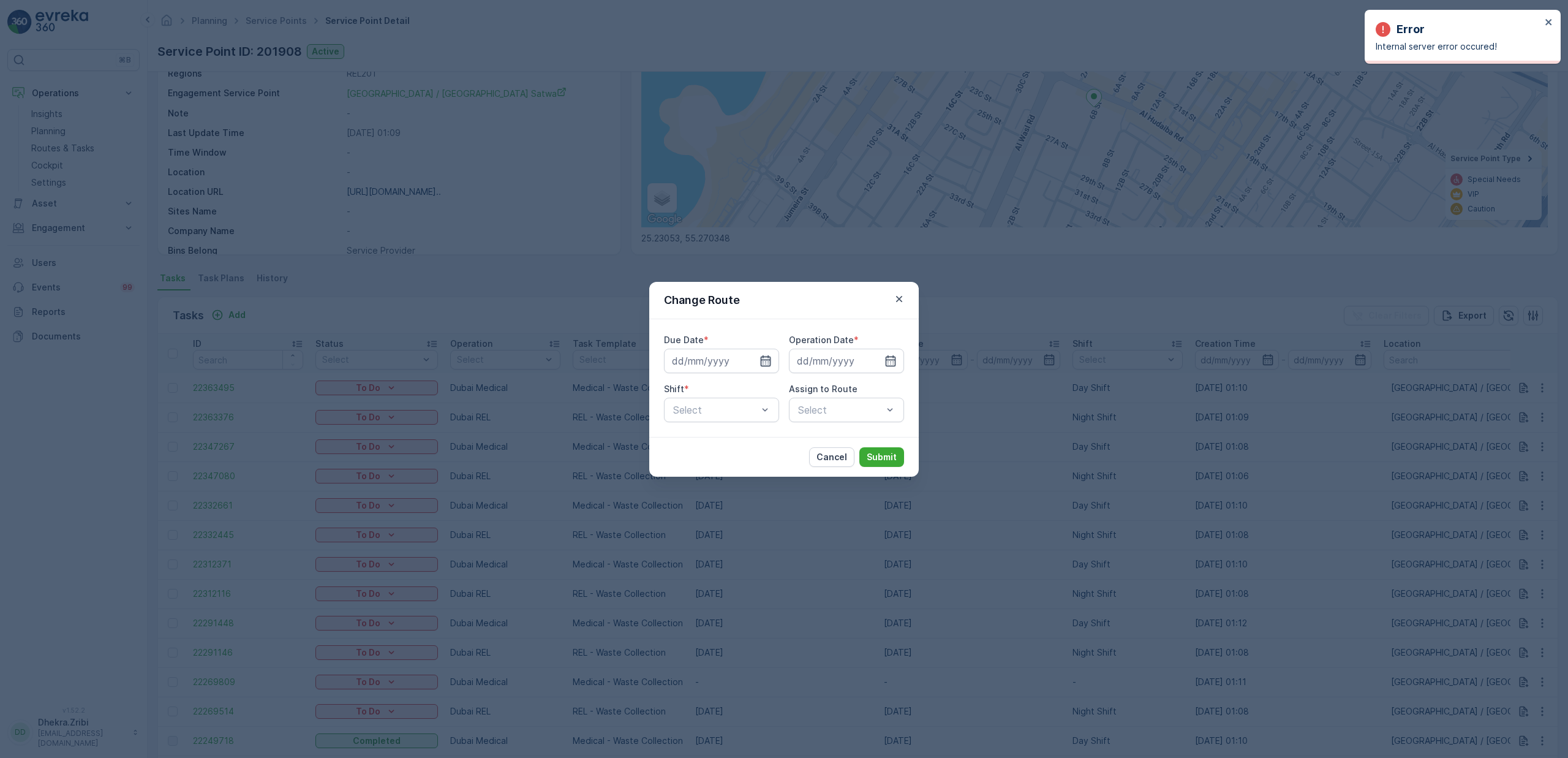
click at [765, 356] on icon "button" at bounding box center [766, 360] width 11 height 11
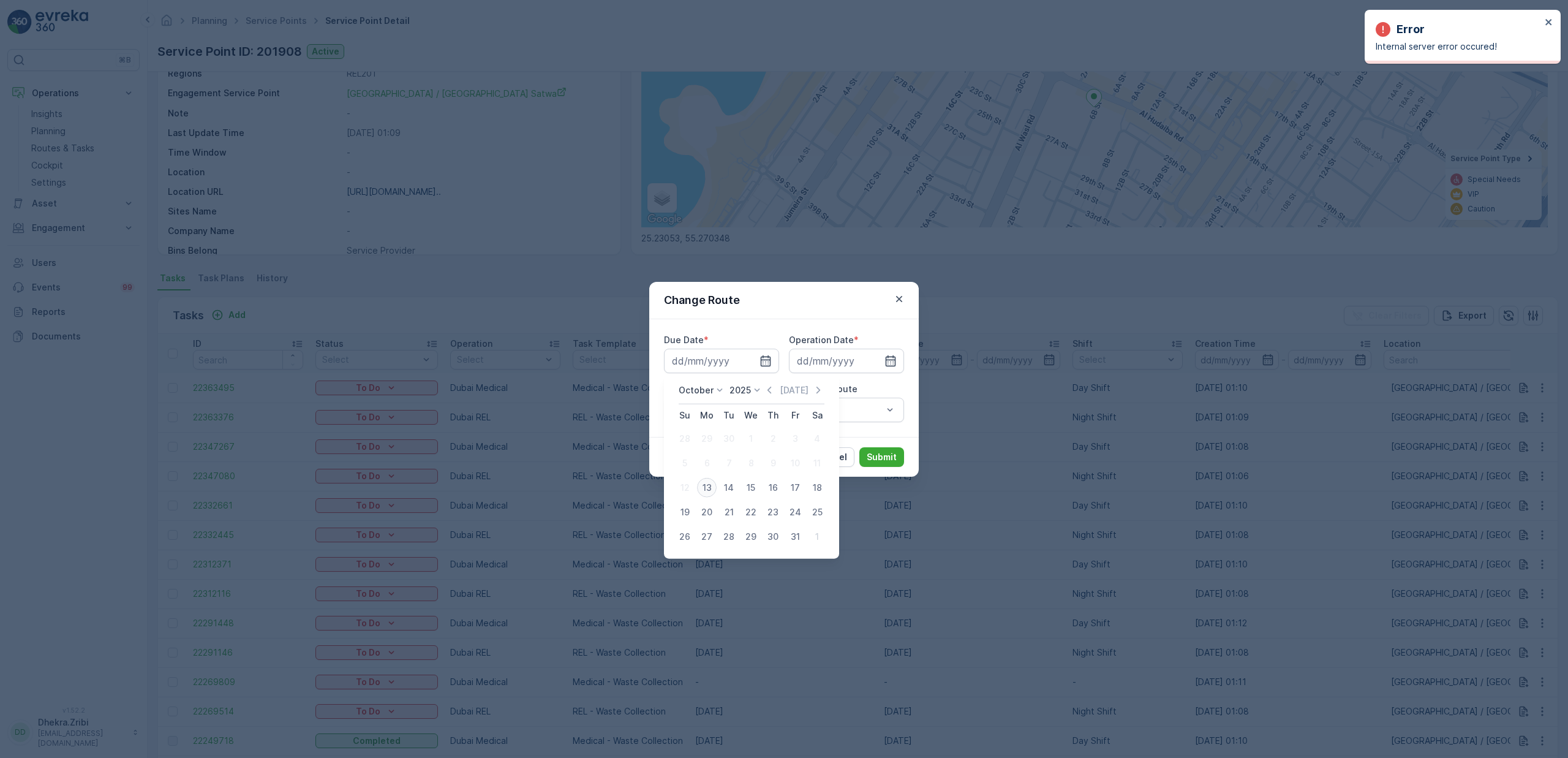
click at [712, 487] on div "13" at bounding box center [707, 488] width 20 height 20
type input "[DATE]"
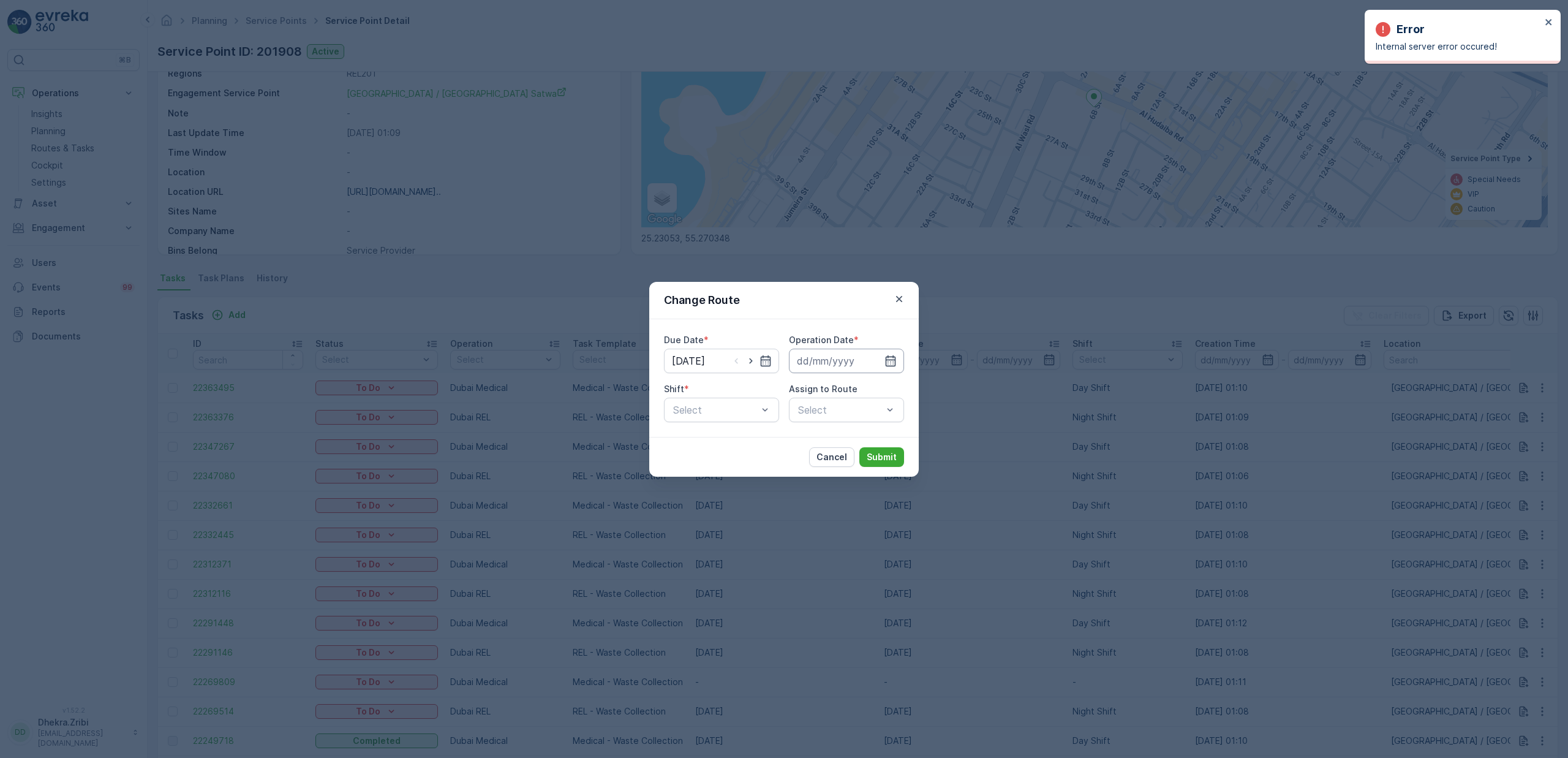
click at [847, 357] on input at bounding box center [847, 361] width 116 height 25
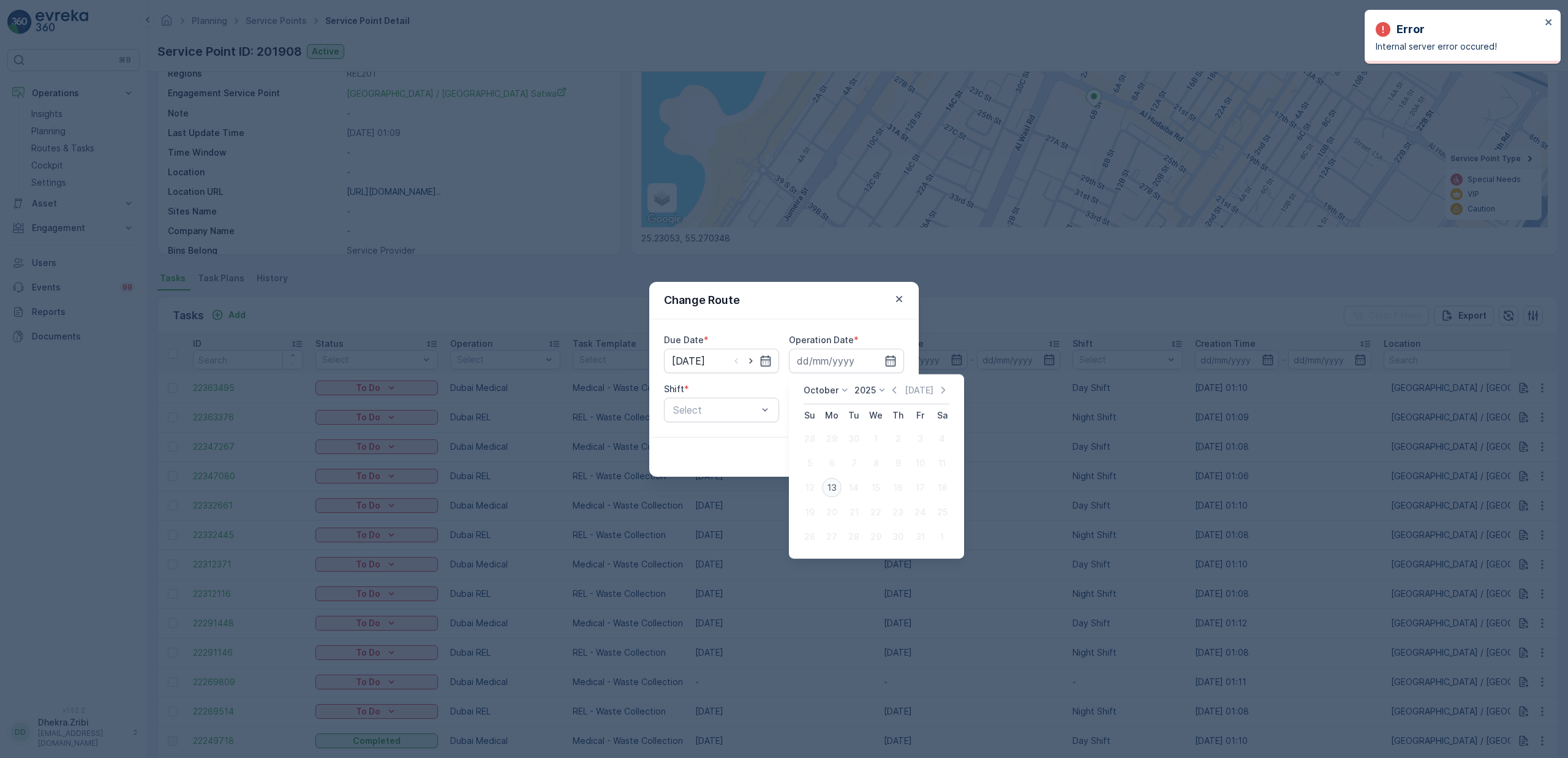
click at [834, 484] on div "13" at bounding box center [832, 488] width 20 height 20
type input "[DATE]"
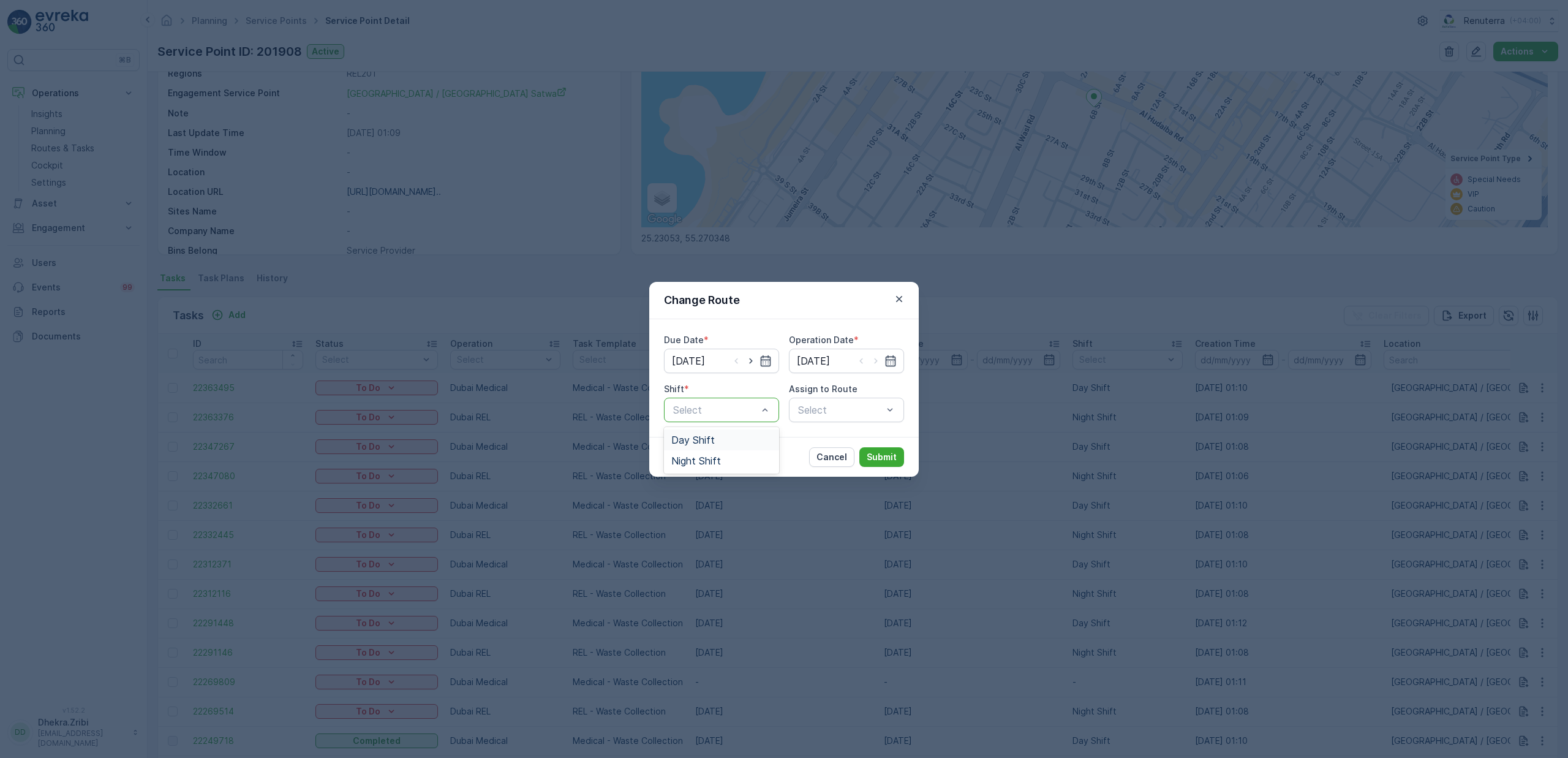
click at [700, 443] on span "Day Shift" at bounding box center [693, 439] width 43 height 11
click at [825, 414] on div "Select" at bounding box center [847, 410] width 116 height 25
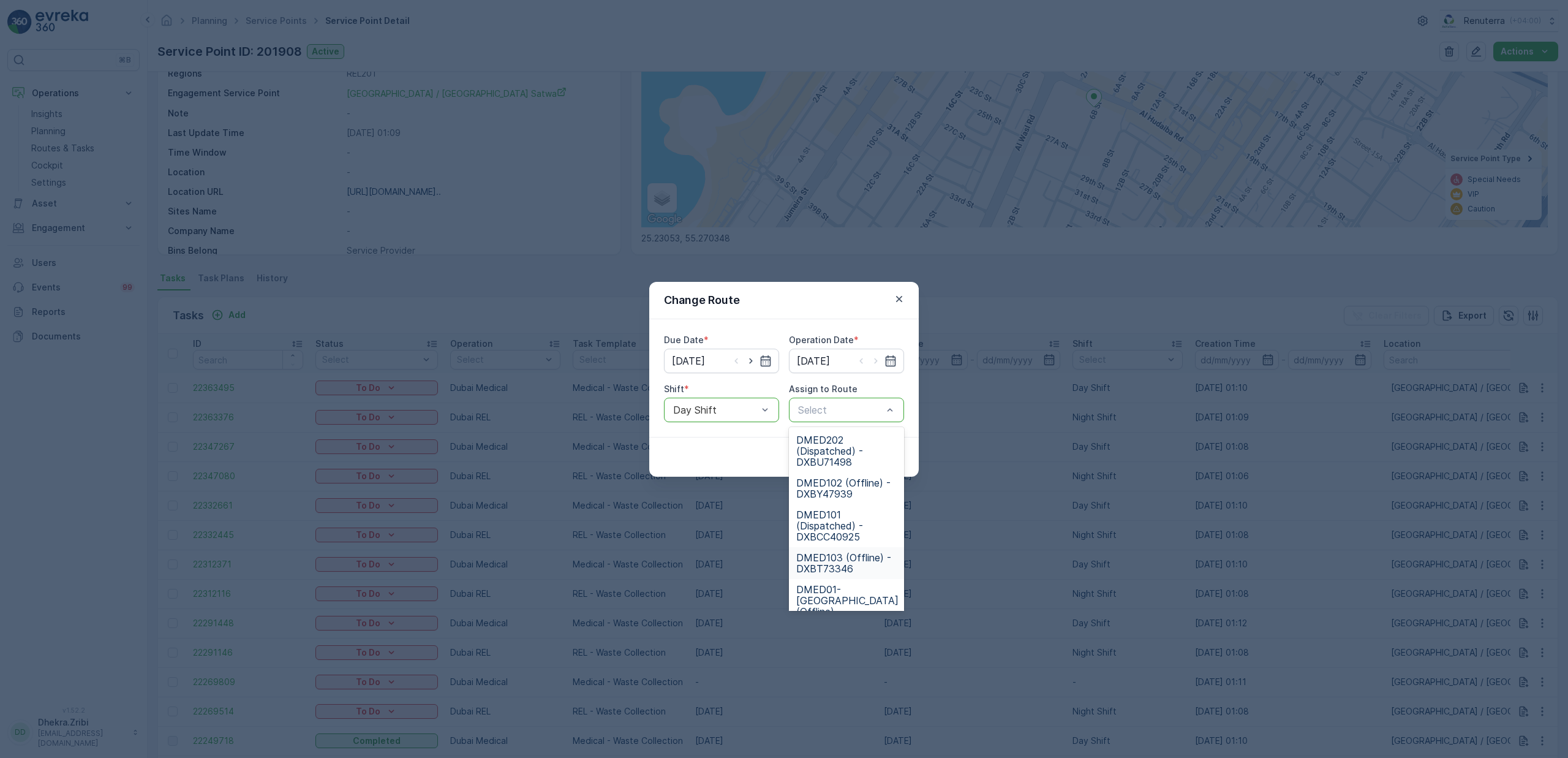
click at [850, 561] on span "DMED103 (Offline) - DXBT73346" at bounding box center [847, 562] width 101 height 22
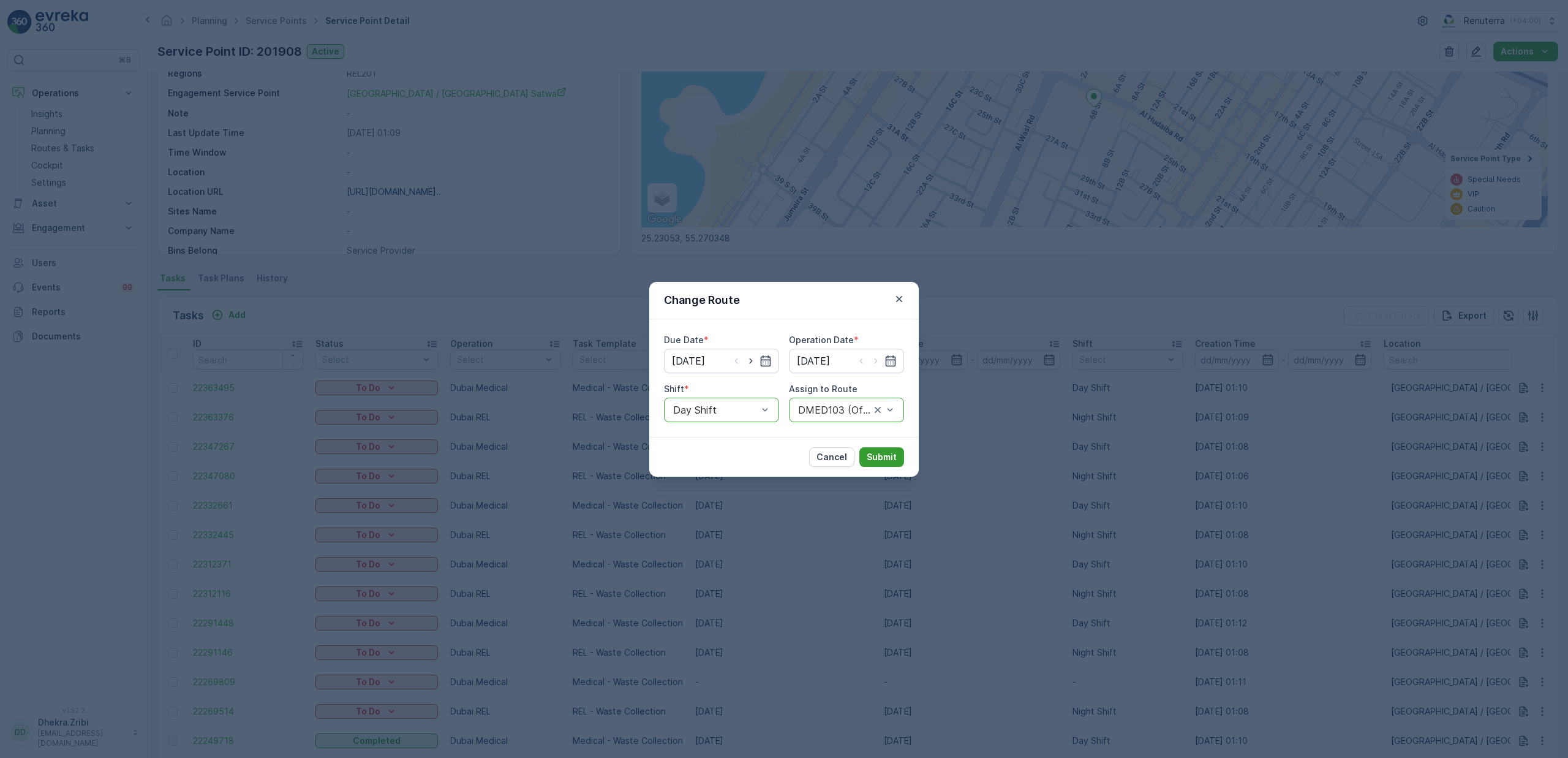
click at [881, 454] on p "Submit" at bounding box center [882, 456] width 30 height 12
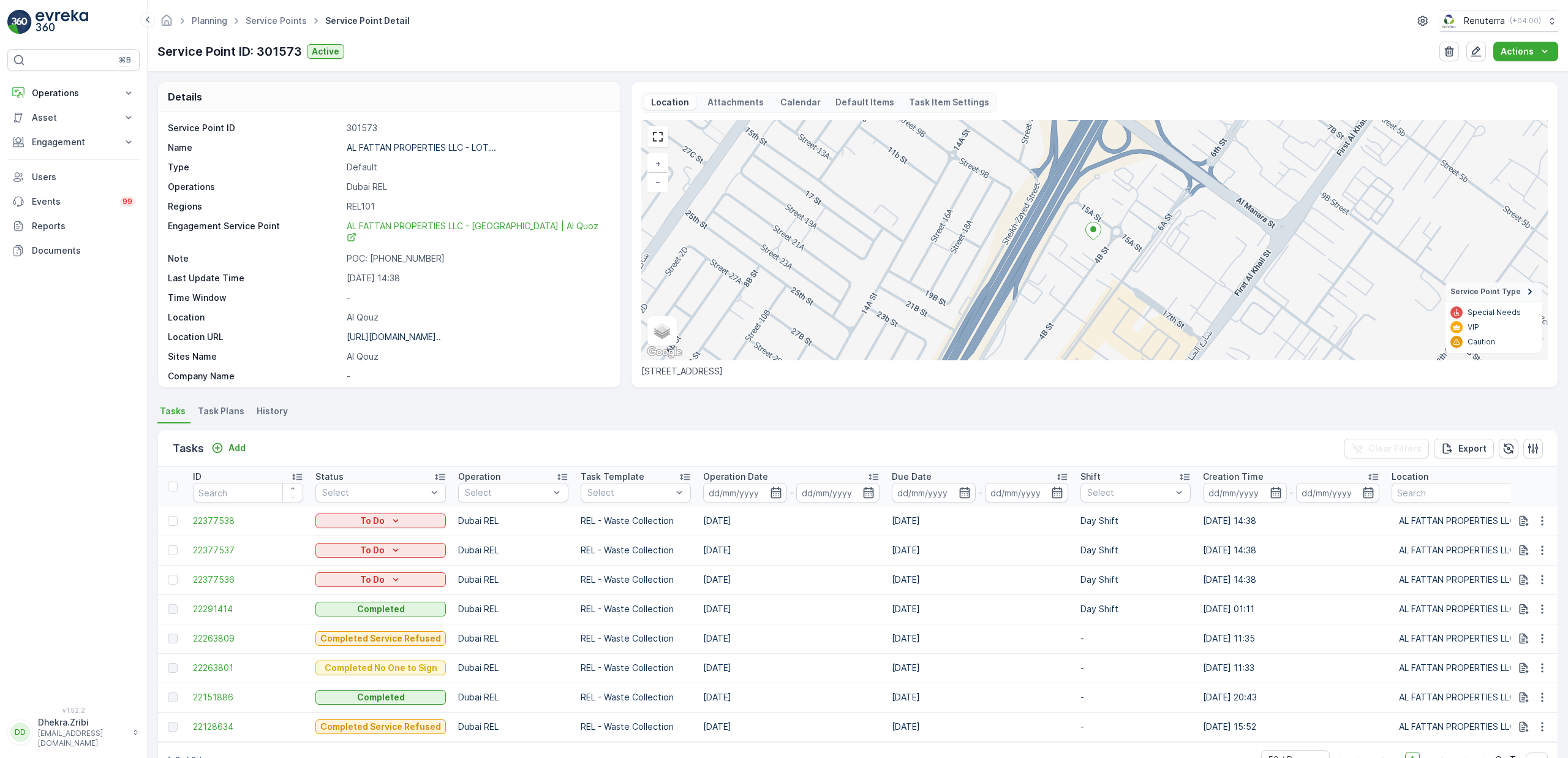
click at [220, 416] on span "Task Plans" at bounding box center [220, 411] width 47 height 12
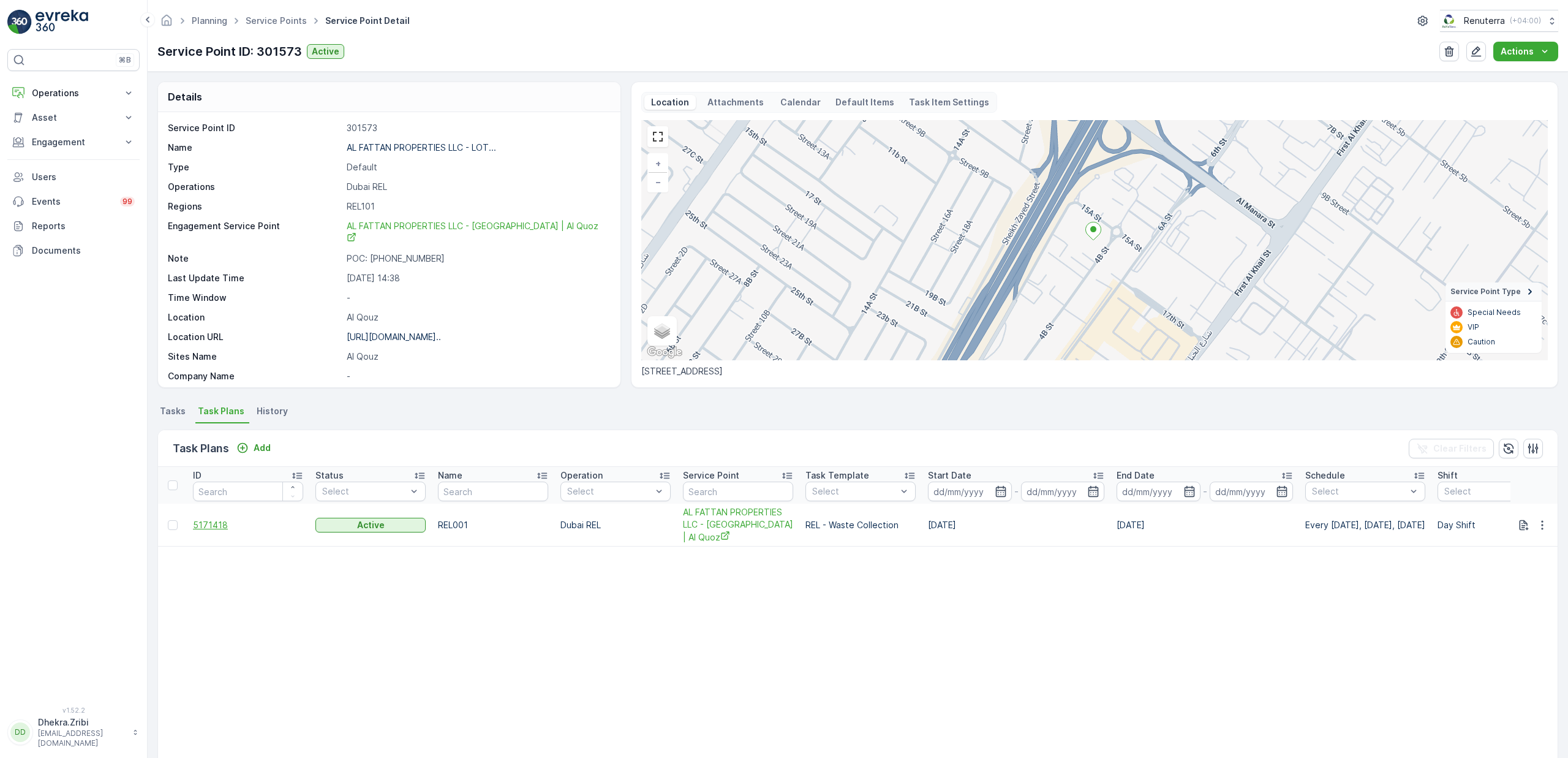
click at [216, 521] on span "5171418" at bounding box center [248, 524] width 111 height 12
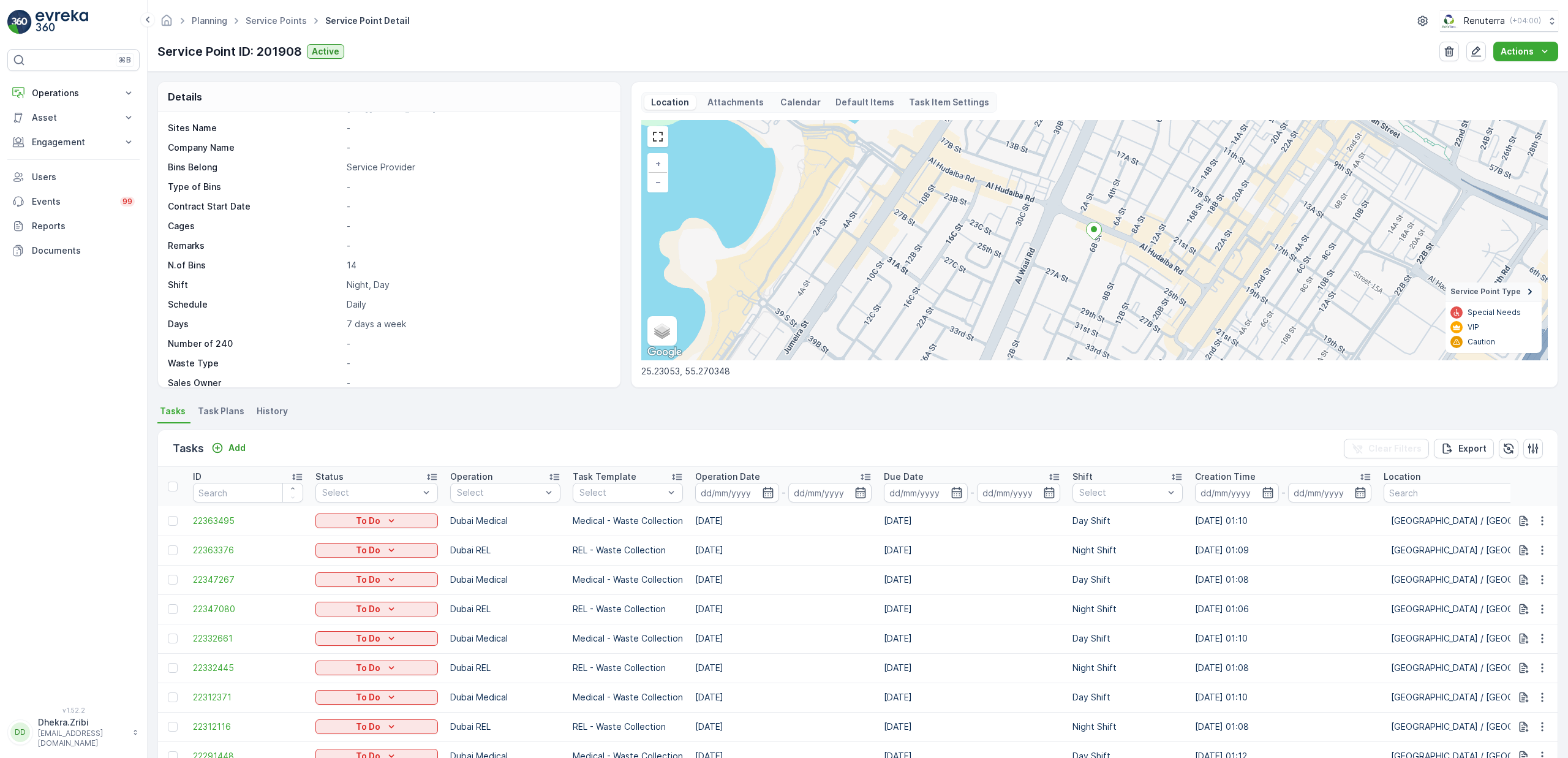
scroll to position [229, 0]
click at [218, 411] on span "Task Plans" at bounding box center [220, 411] width 47 height 12
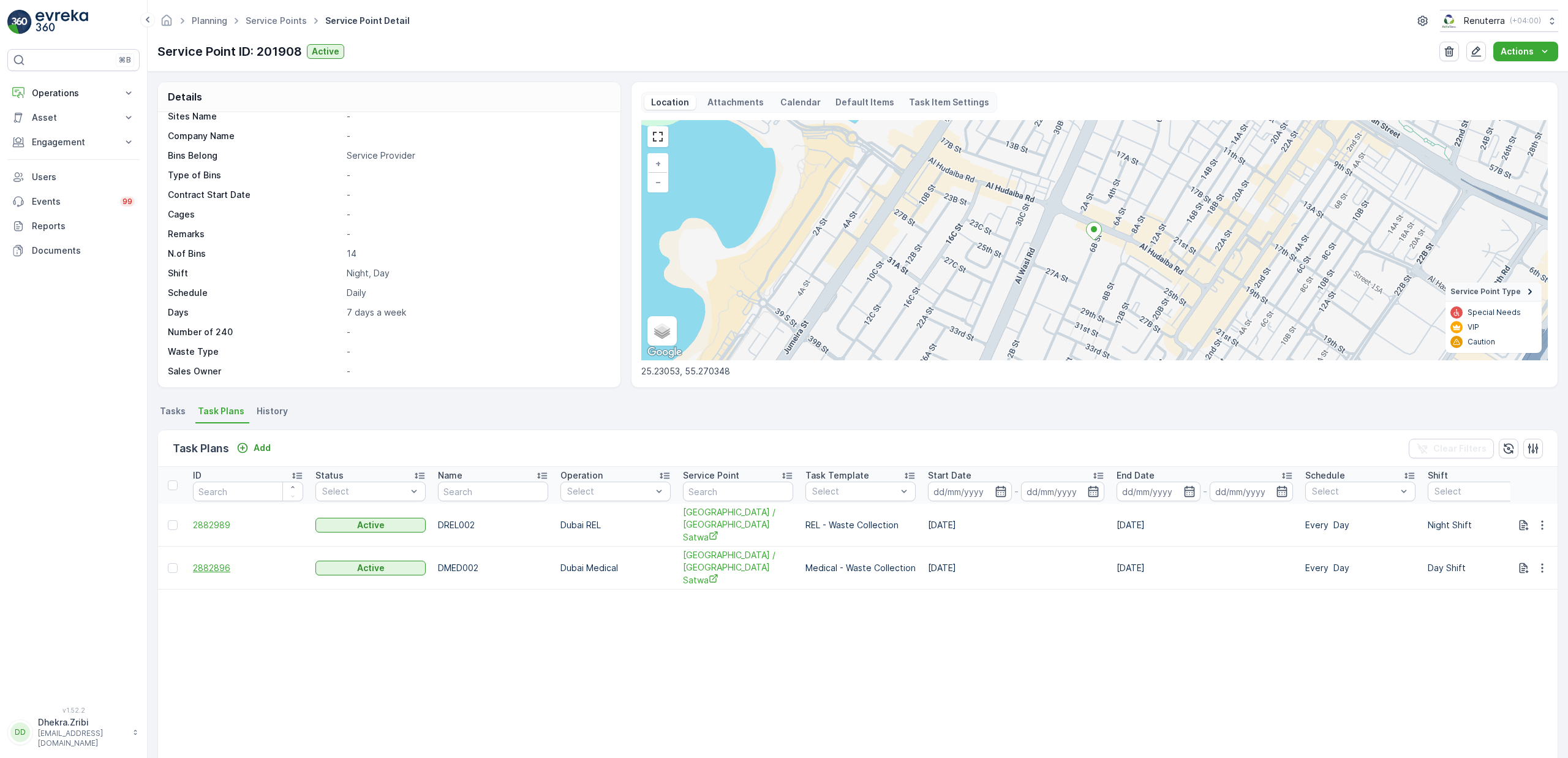
click at [230, 561] on span "2882896" at bounding box center [248, 567] width 111 height 12
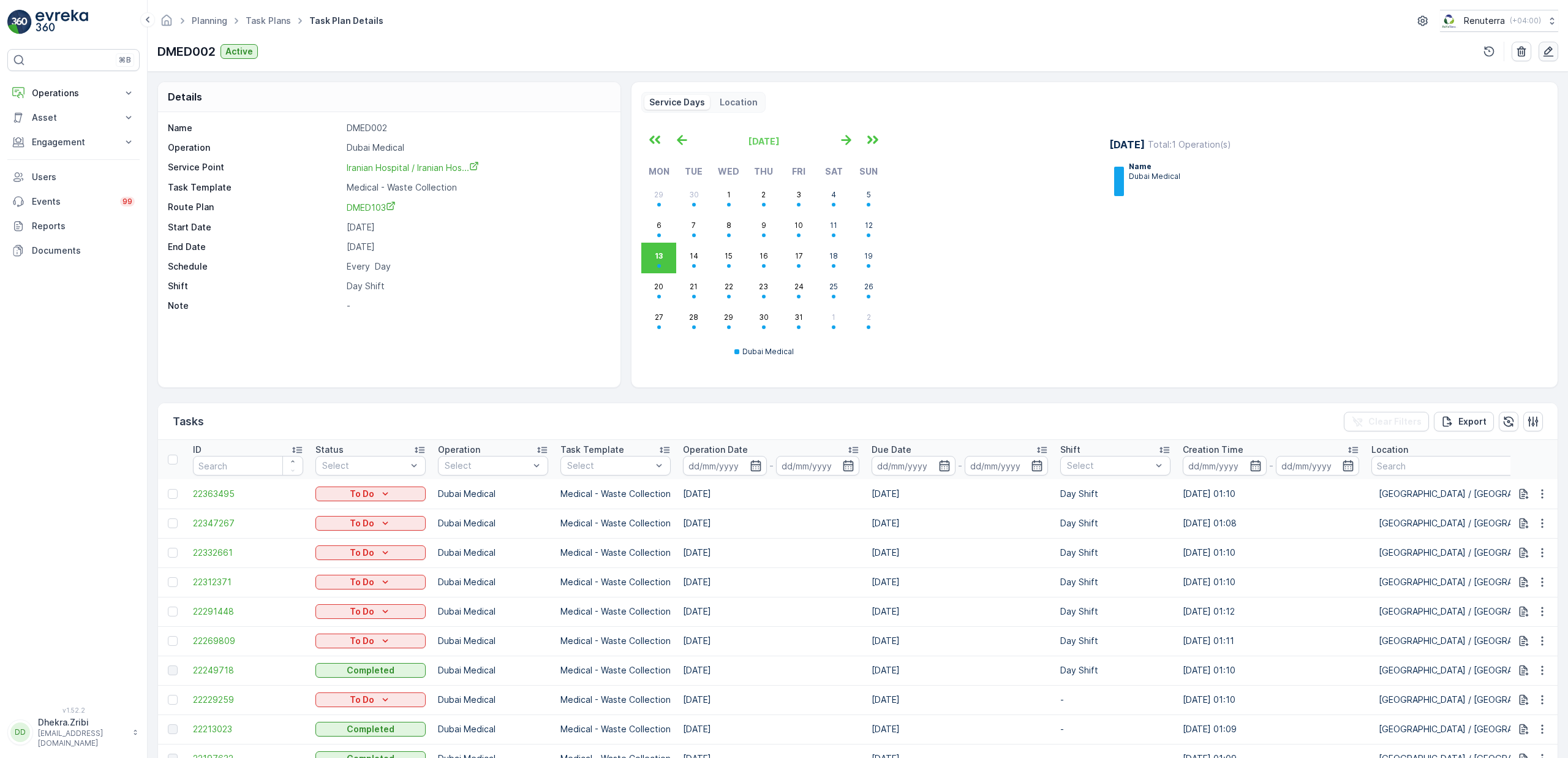
click at [1545, 53] on icon "button" at bounding box center [1549, 52] width 11 height 11
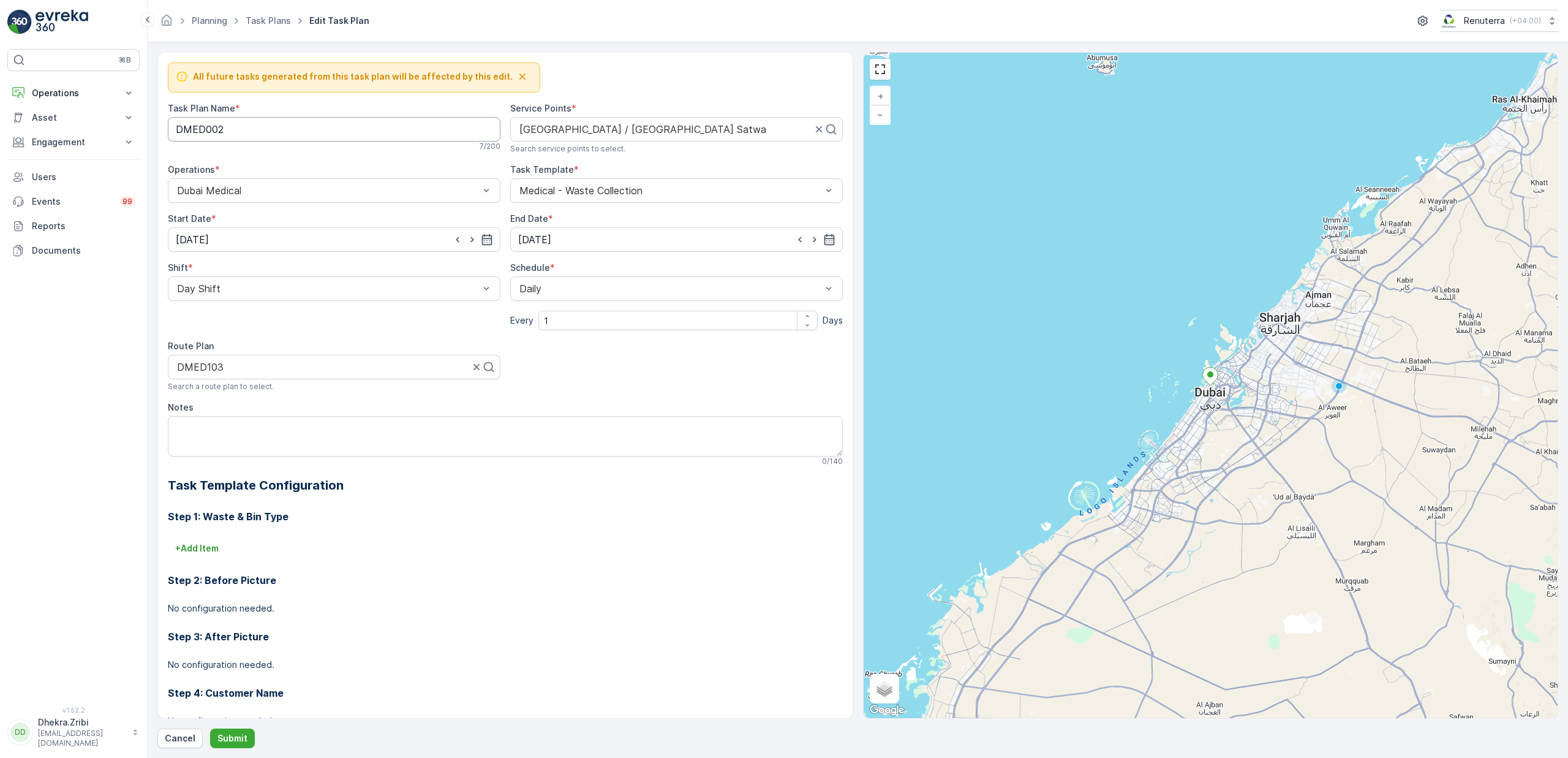
click at [281, 132] on Name "DMED002" at bounding box center [334, 129] width 333 height 25
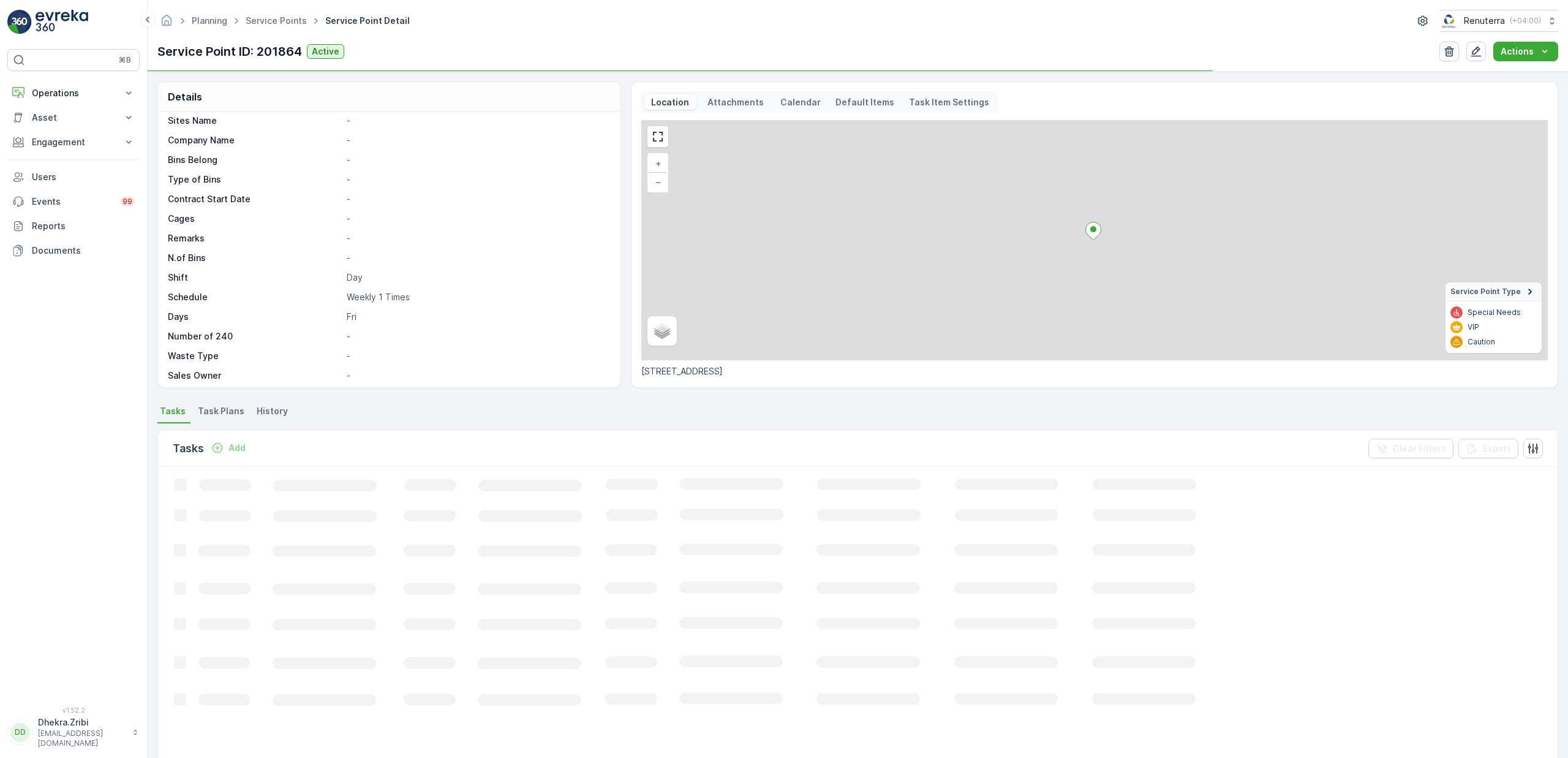
scroll to position [229, 0]
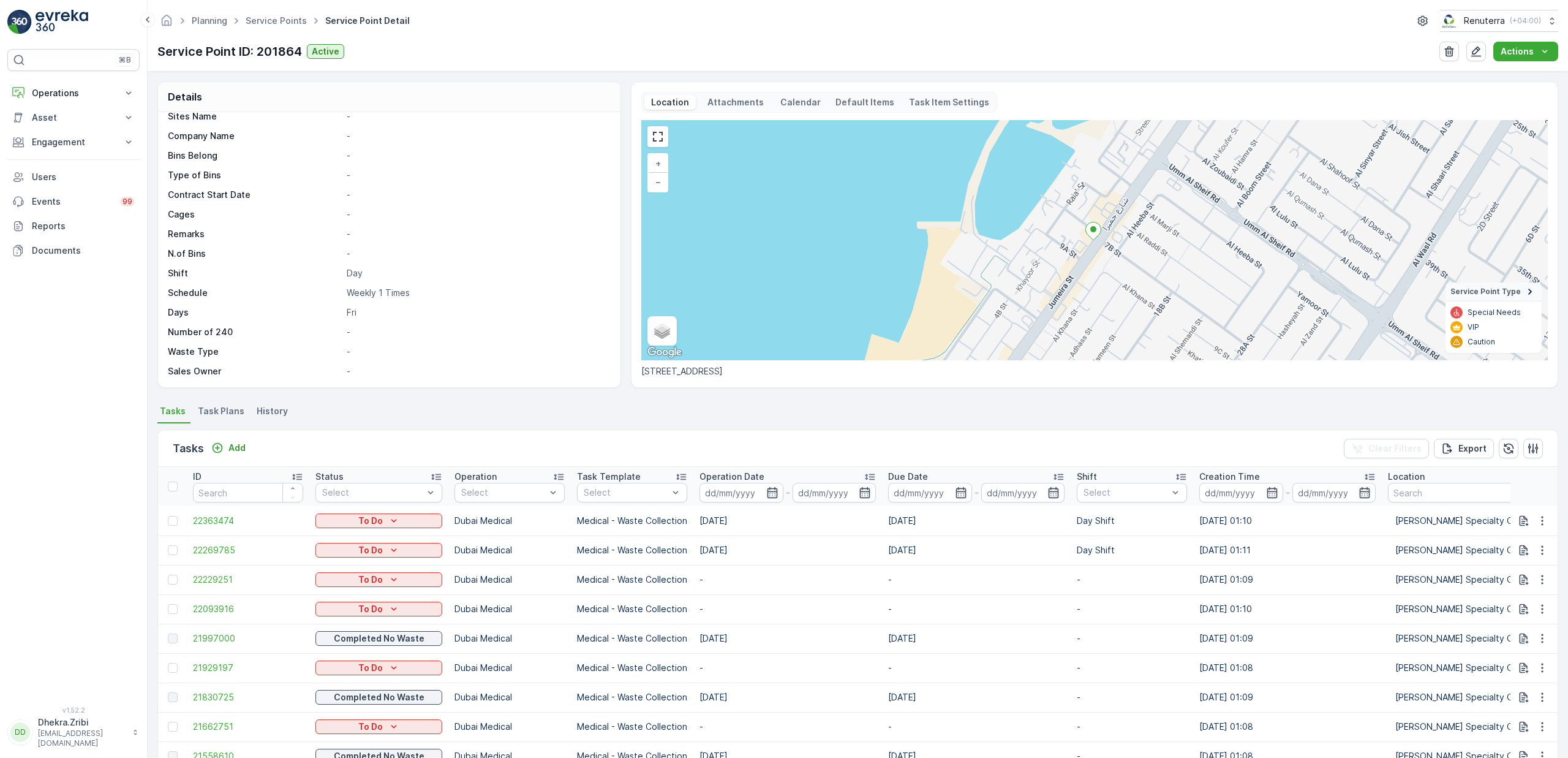
click at [221, 402] on div "Details Service Point ID 201864 Name Iwona Specialty Clinic / Jumei... Type Def…" at bounding box center [857, 414] width 1420 height 686
click at [221, 406] on span "Task Plans" at bounding box center [220, 411] width 47 height 12
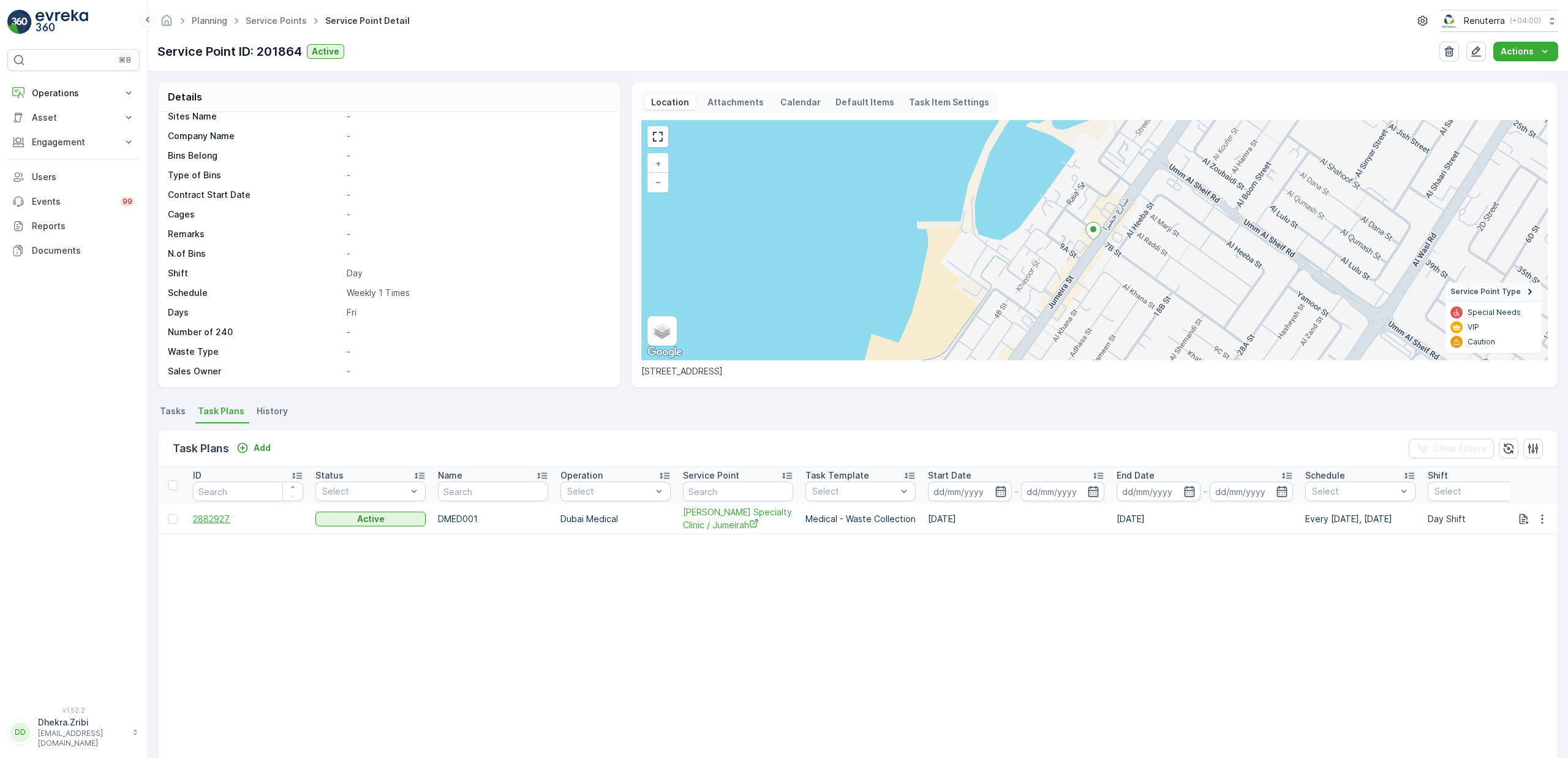
click at [218, 518] on span "2882927" at bounding box center [248, 519] width 111 height 12
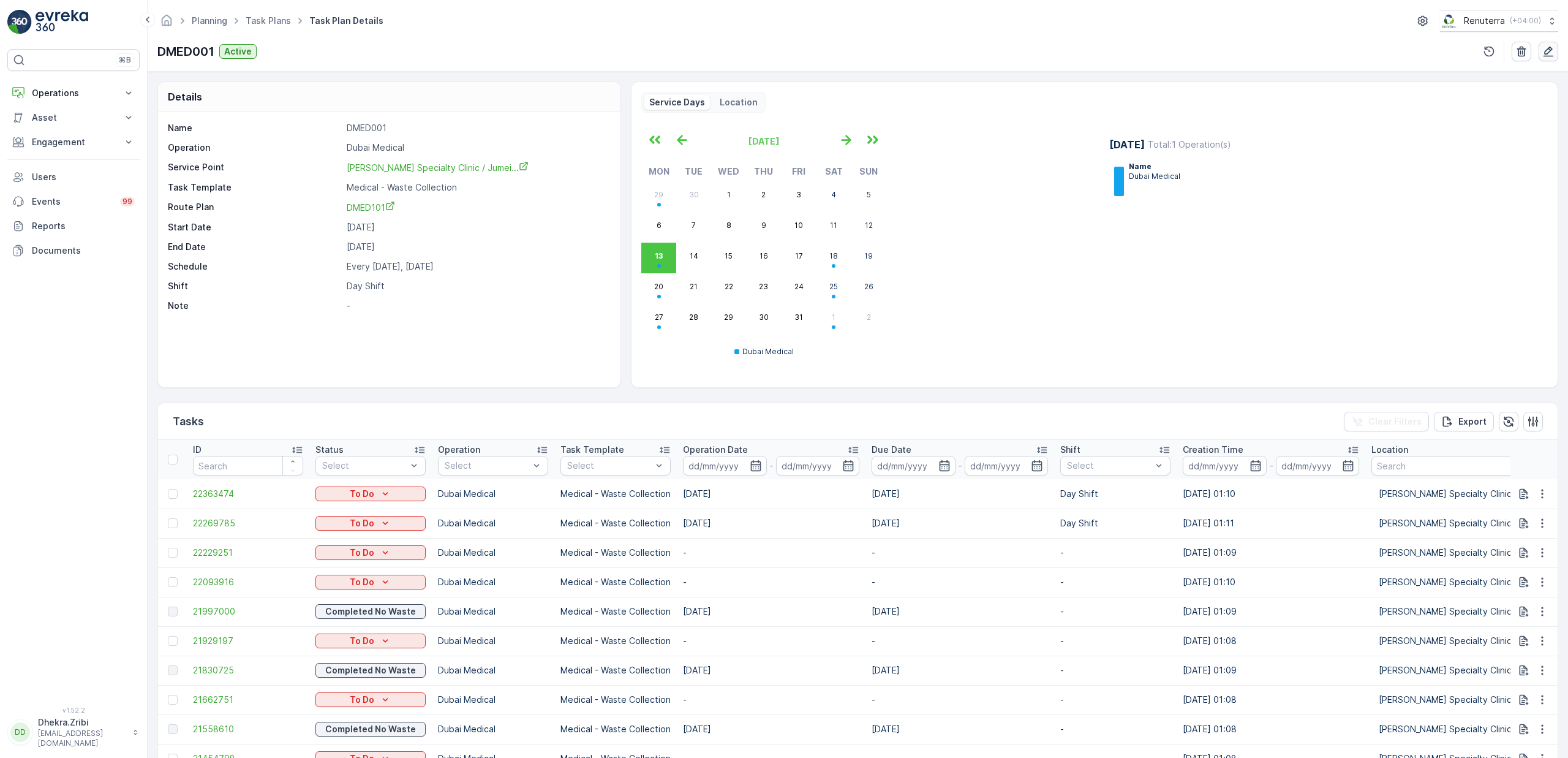
click at [1548, 52] on icon "button" at bounding box center [1548, 51] width 12 height 12
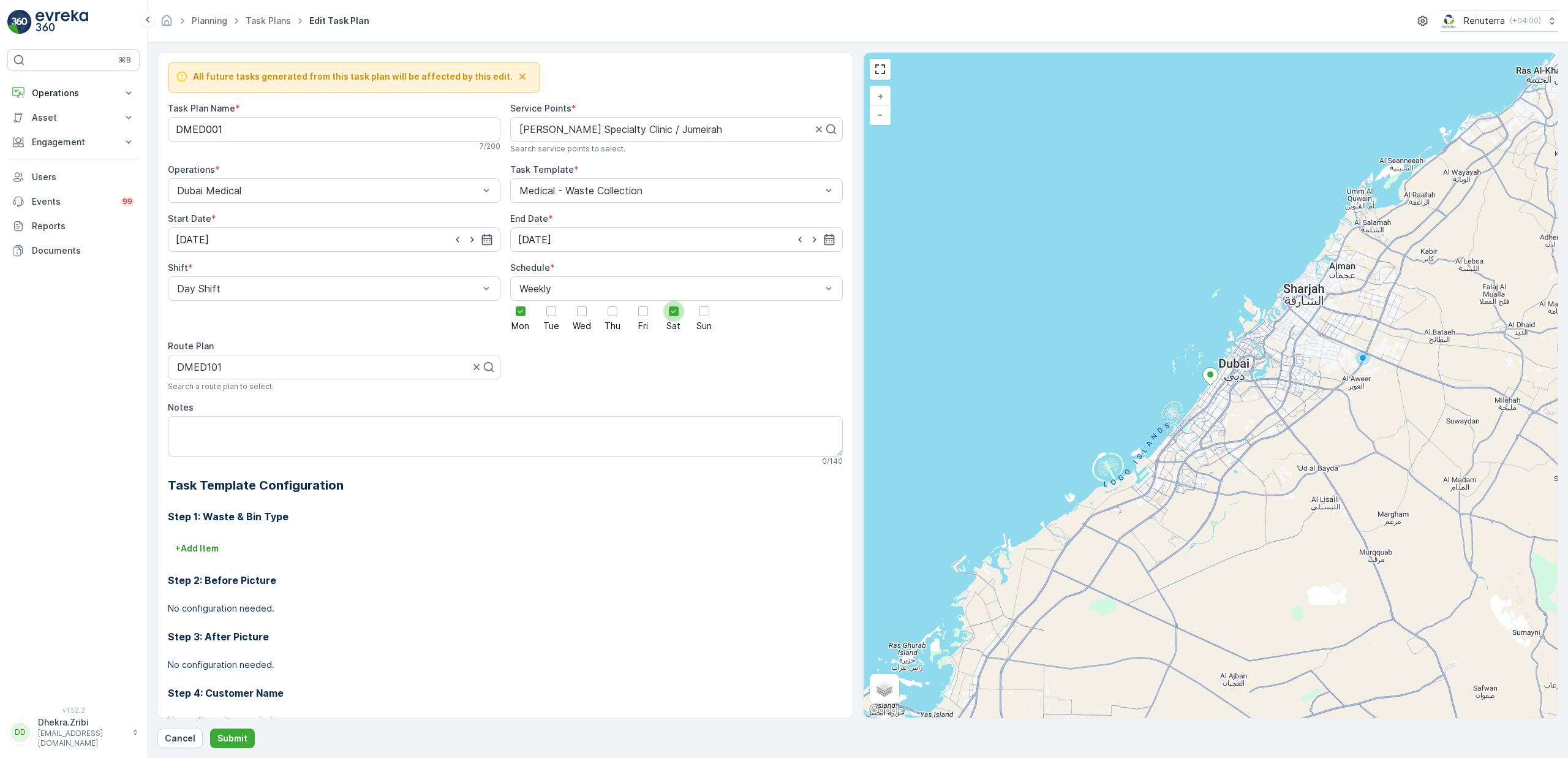
click at [671, 313] on icon at bounding box center [674, 311] width 5 height 3
click at [674, 301] on input "Sat" at bounding box center [674, 301] width 0 height 0
click at [702, 311] on div at bounding box center [705, 311] width 10 height 10
click at [705, 301] on input "Sun" at bounding box center [705, 301] width 0 height 0
click at [516, 312] on icon at bounding box center [520, 311] width 8 height 8
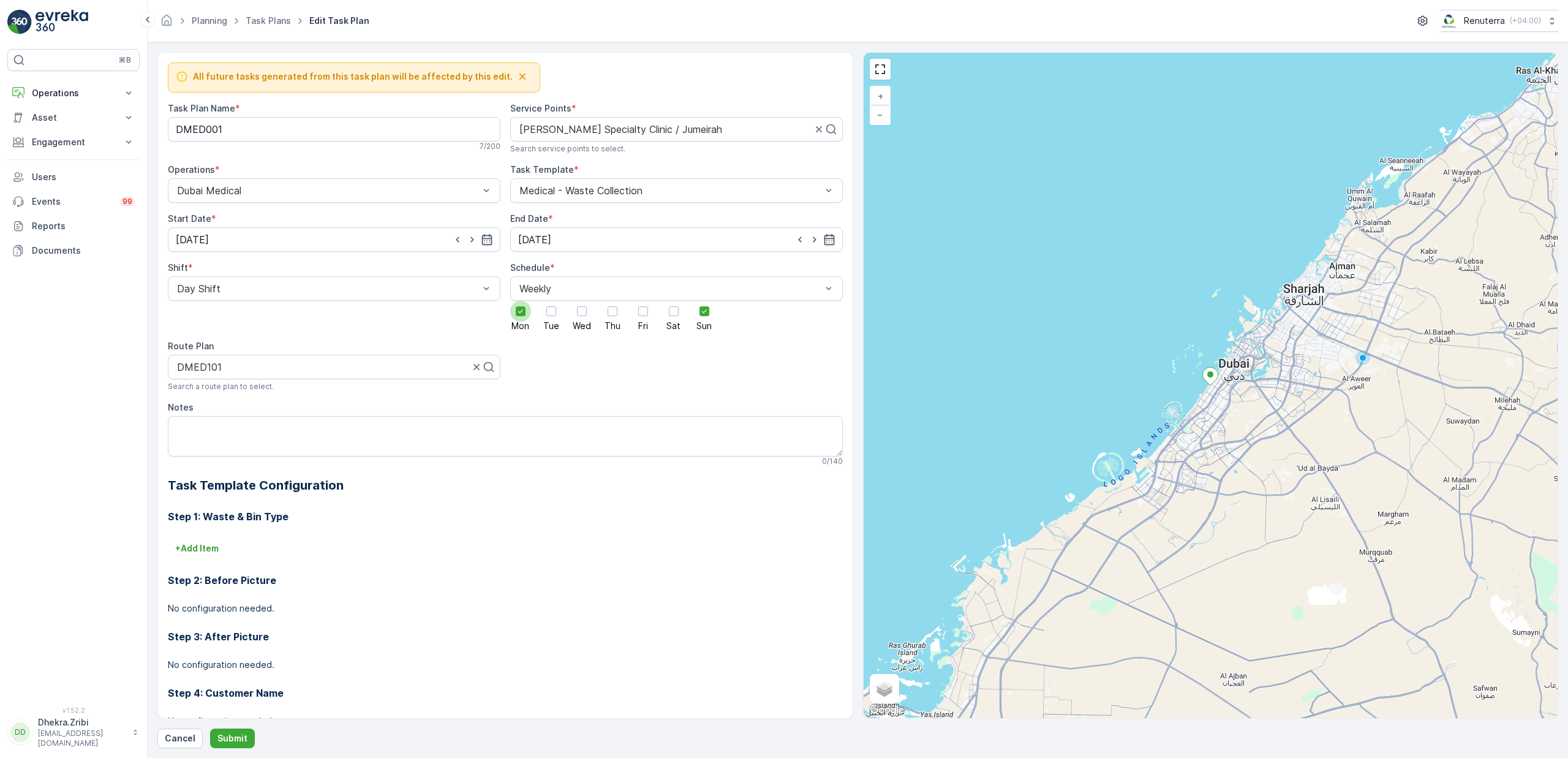
click at [520, 301] on input "Mon" at bounding box center [520, 301] width 0 height 0
click at [257, 238] on input "19.09.2024" at bounding box center [334, 239] width 333 height 25
click at [212, 266] on p "September" at bounding box center [207, 270] width 48 height 12
click at [216, 347] on span "October" at bounding box center [207, 349] width 35 height 12
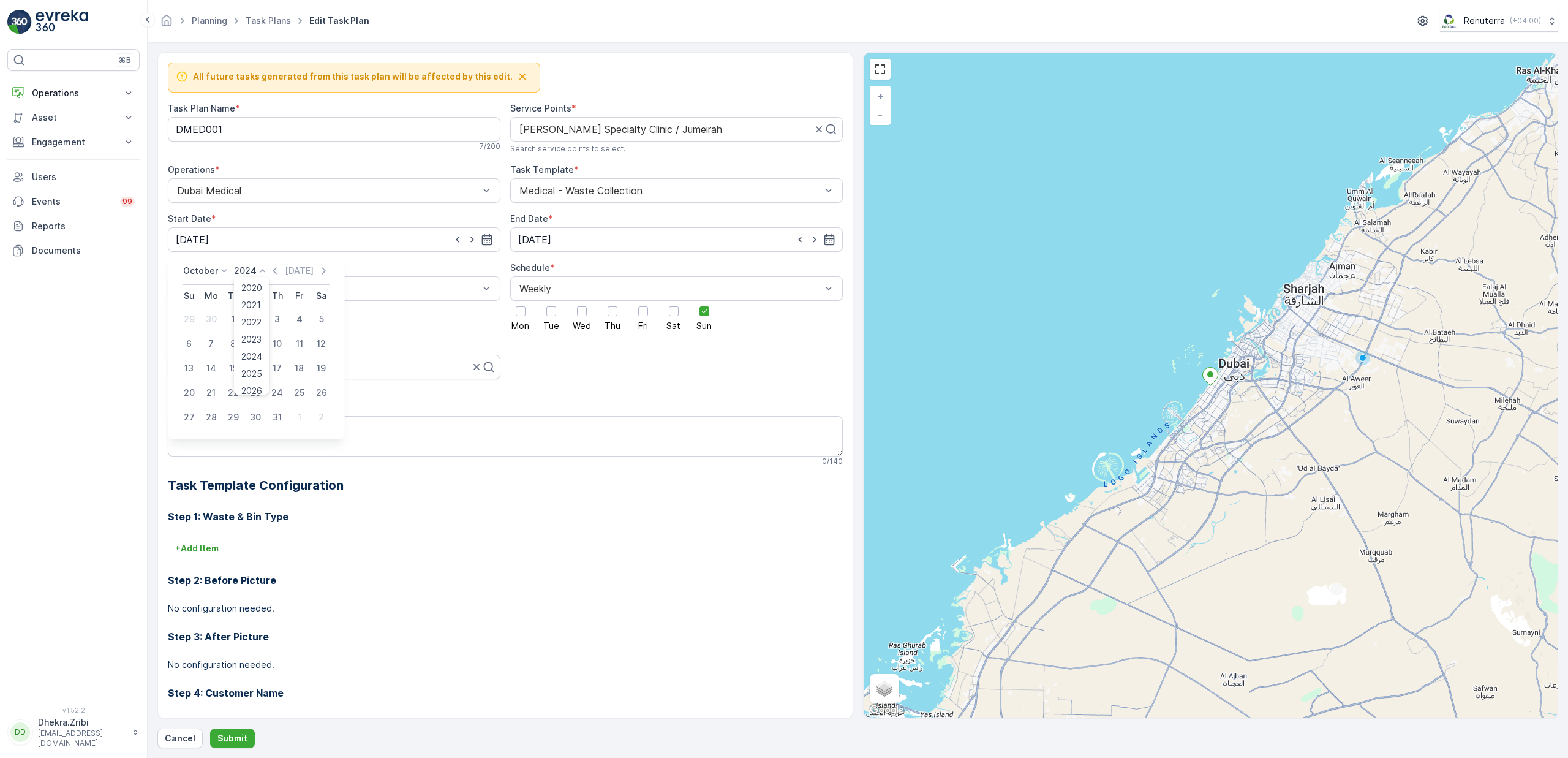
click at [248, 266] on p "2024" at bounding box center [246, 270] width 23 height 12
click at [253, 302] on span "2025" at bounding box center [251, 302] width 20 height 12
click at [190, 391] on div "19" at bounding box center [189, 393] width 20 height 20
type input "19.10.2025"
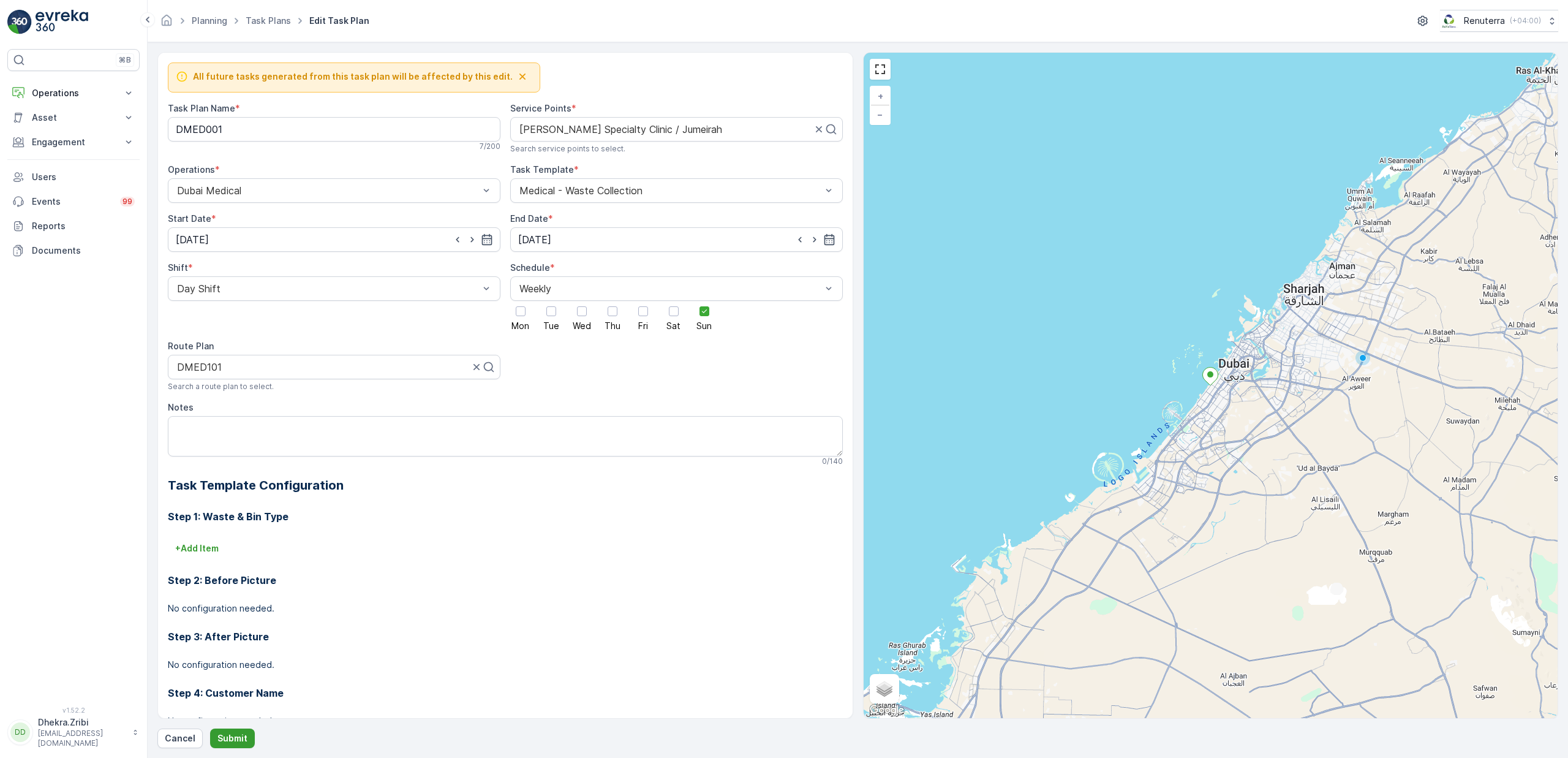
click at [238, 733] on p "Submit" at bounding box center [232, 738] width 30 height 12
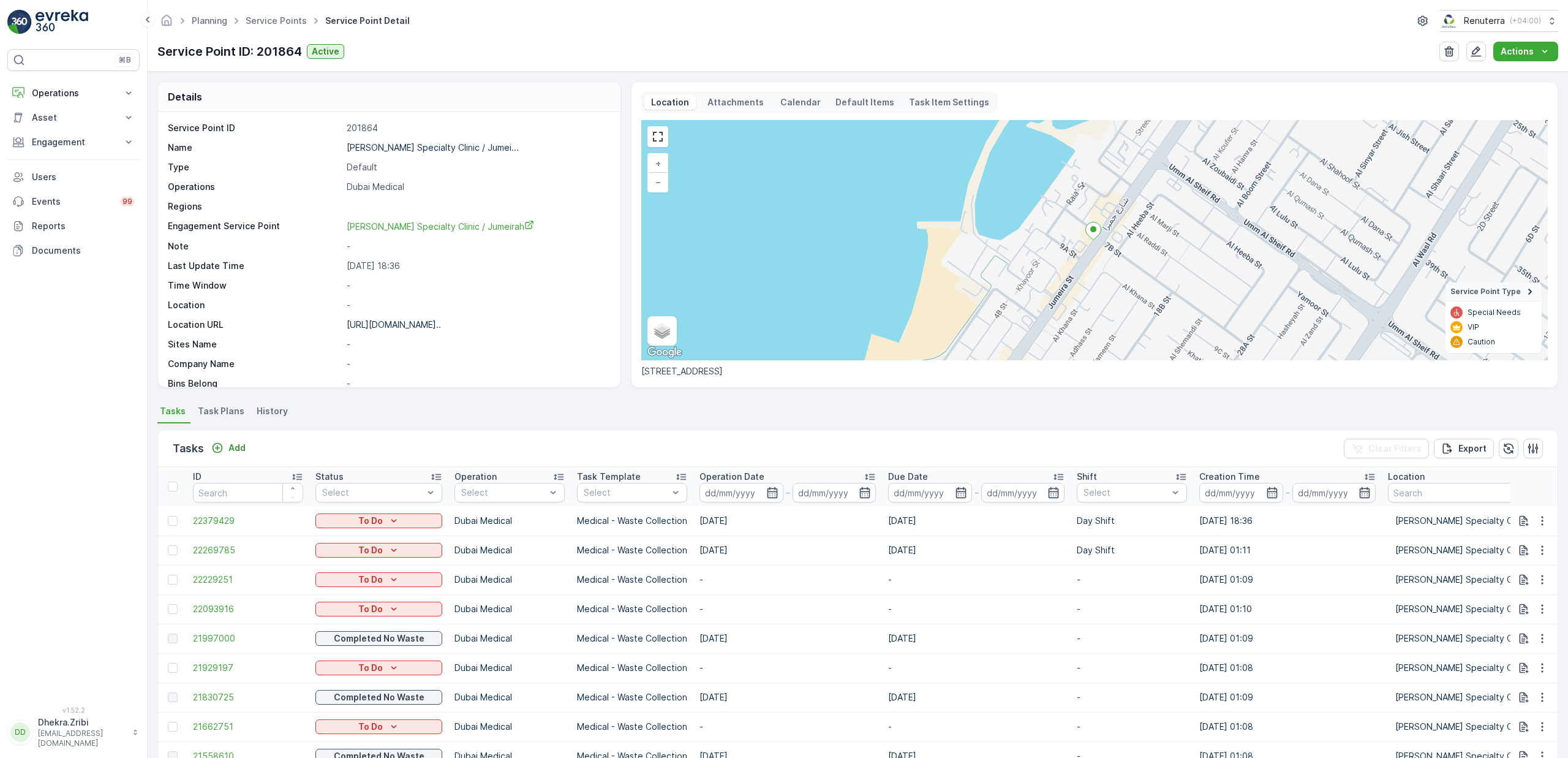
click at [225, 408] on span "Task Plans" at bounding box center [220, 411] width 47 height 12
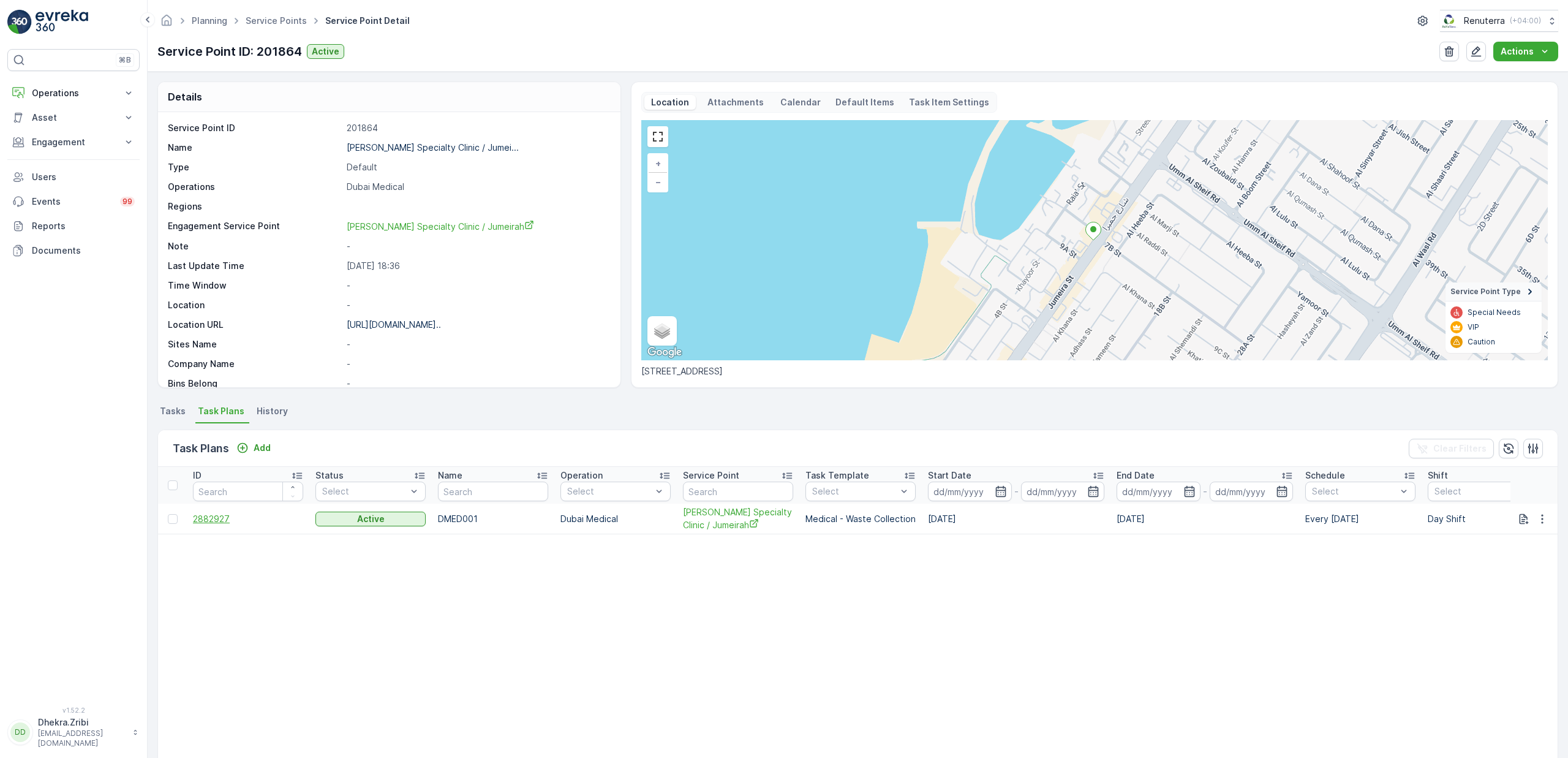
click at [225, 517] on span "2882927" at bounding box center [248, 519] width 111 height 12
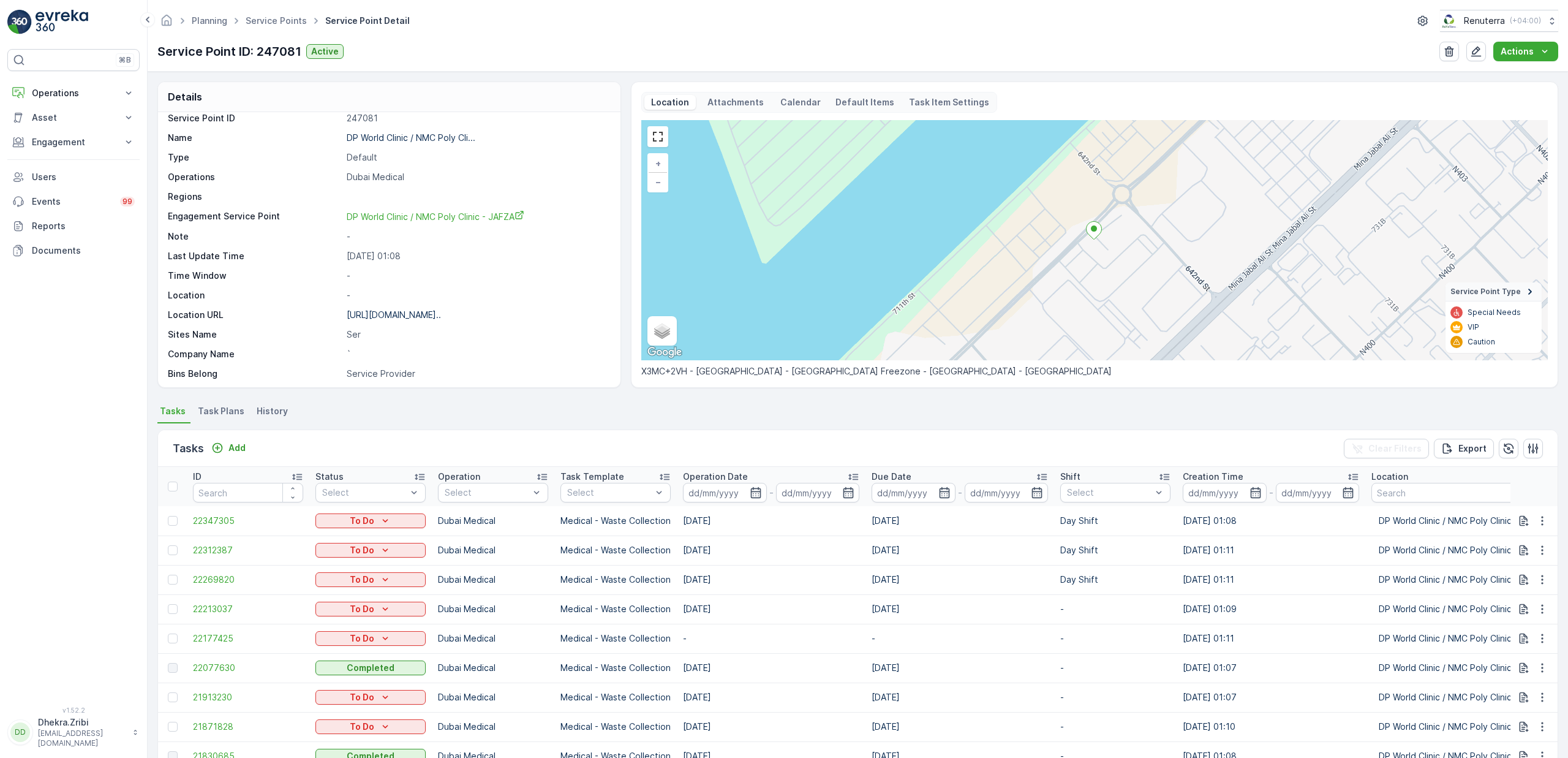
scroll to position [64, 0]
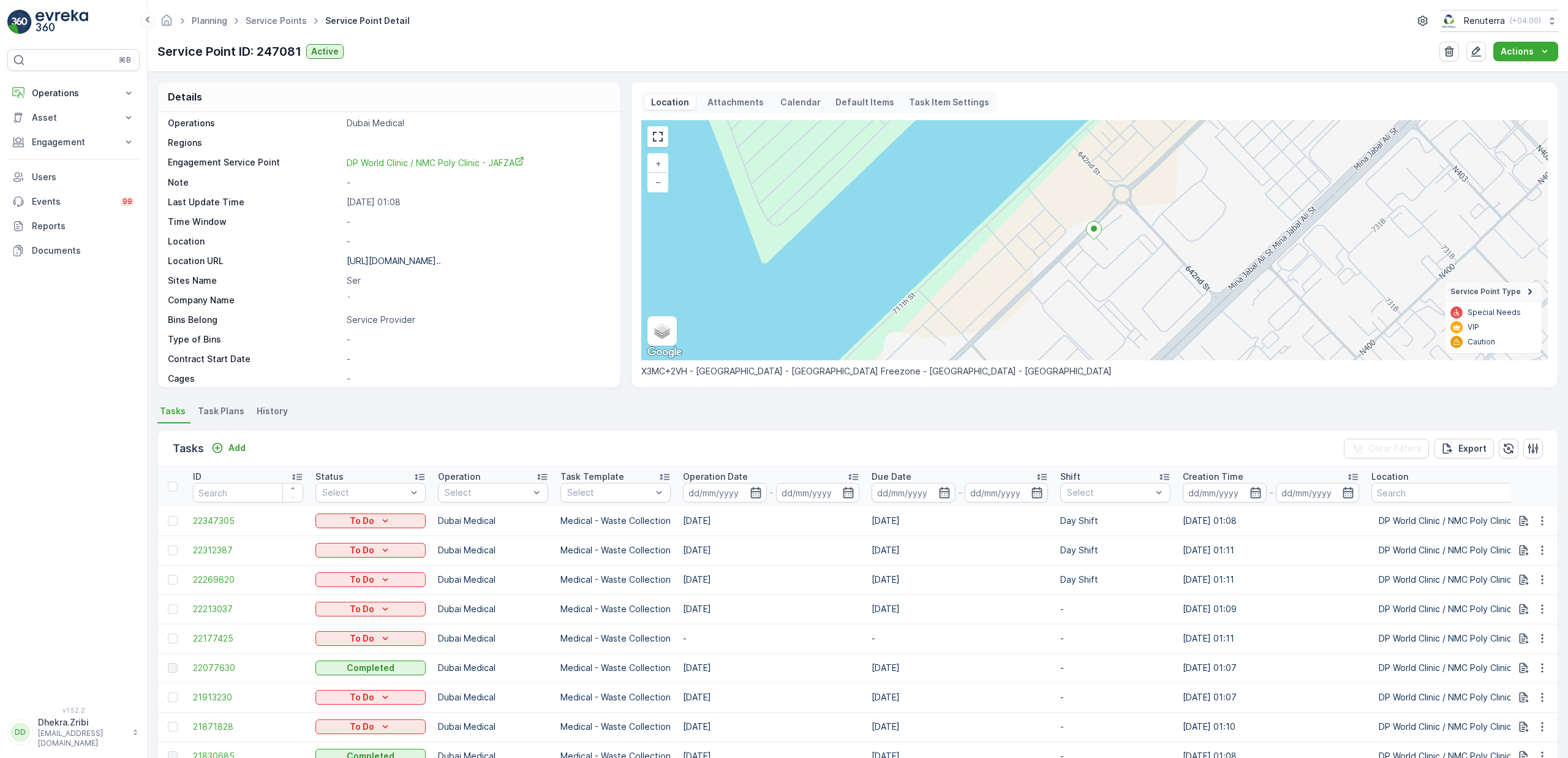
click at [215, 416] on span "Task Plans" at bounding box center [220, 411] width 47 height 12
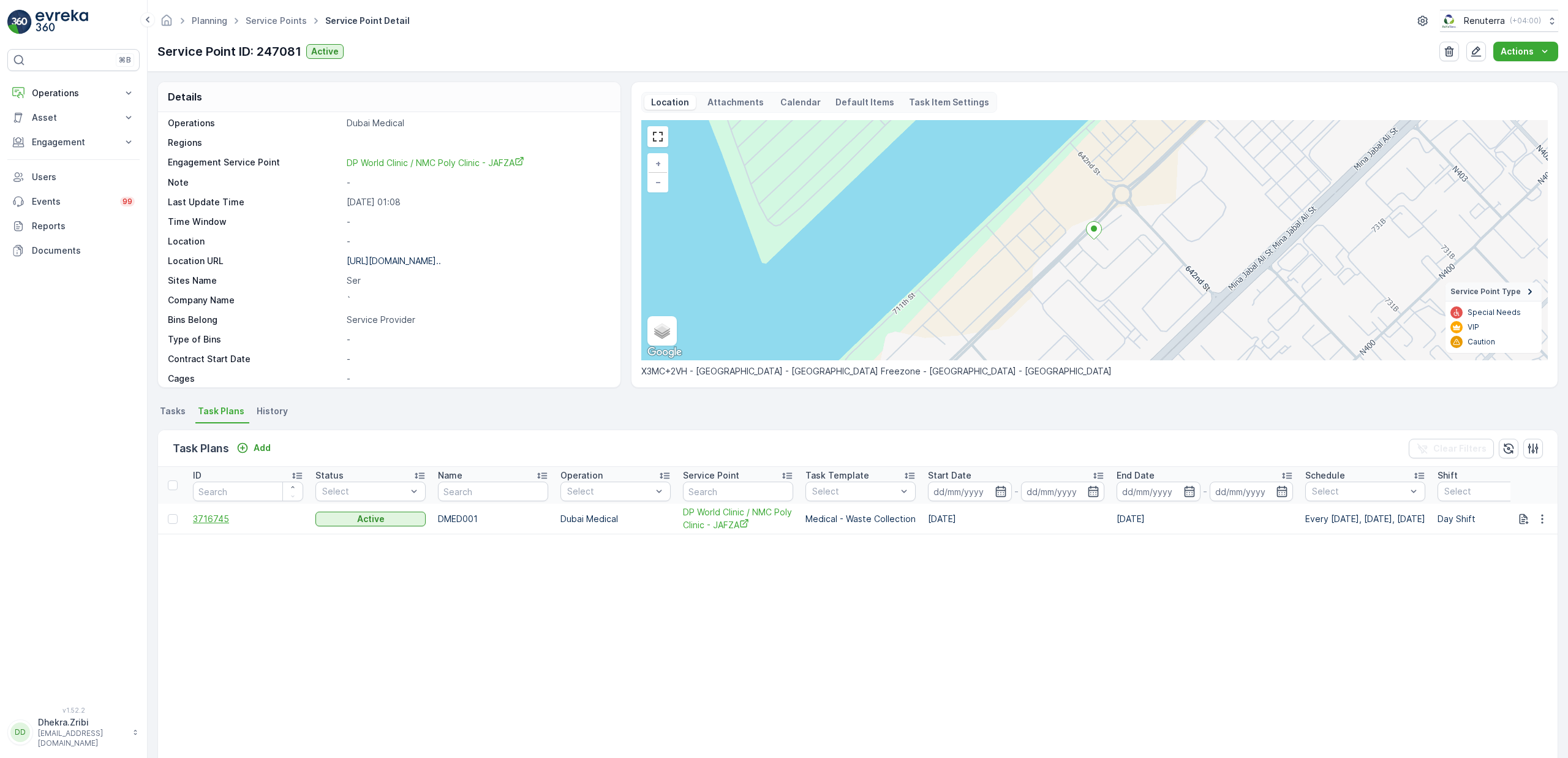
click at [216, 513] on span "3716745" at bounding box center [248, 519] width 111 height 12
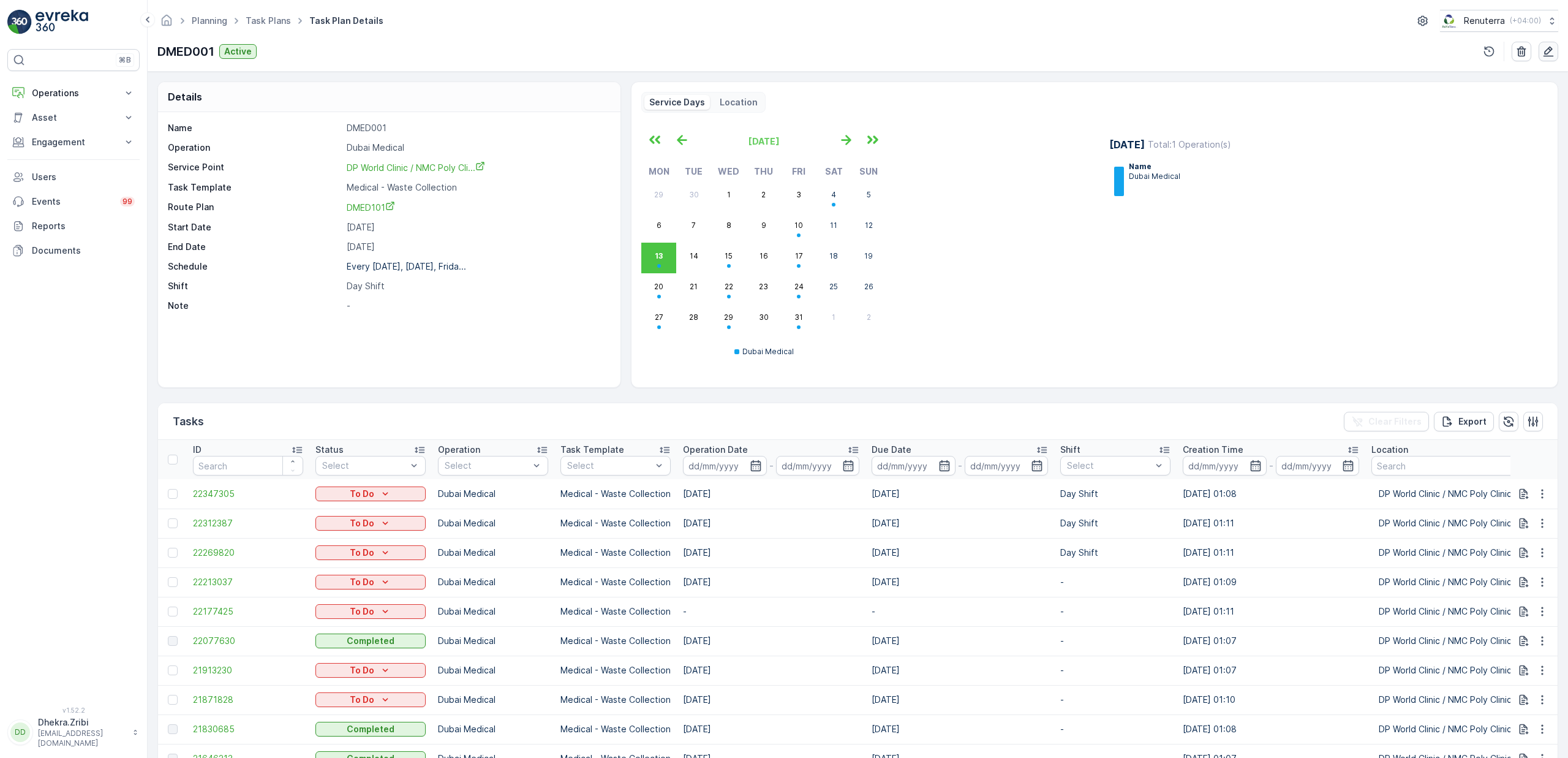
click at [1553, 50] on icon "button" at bounding box center [1548, 51] width 12 height 12
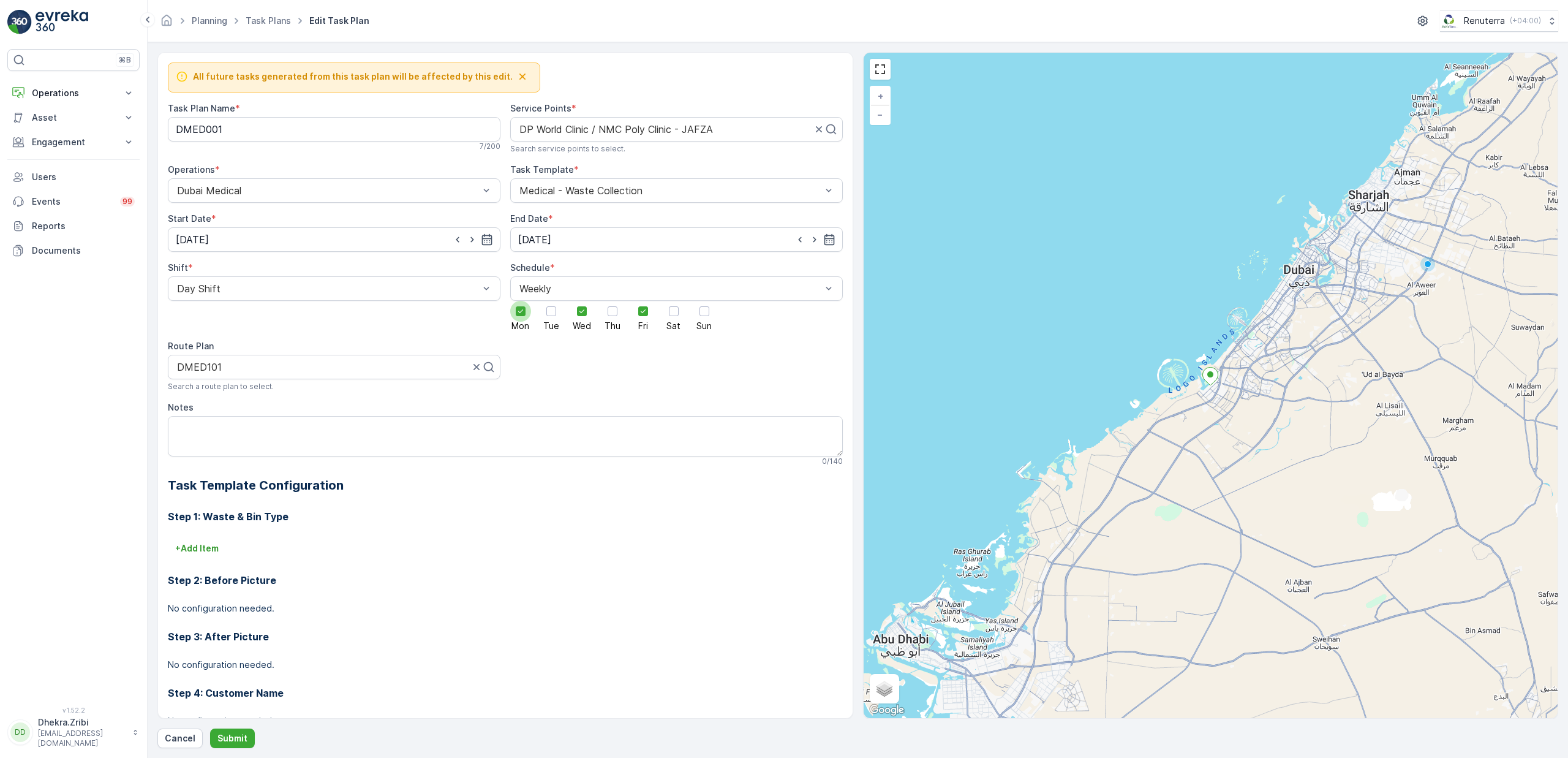
click at [512, 314] on div at bounding box center [520, 311] width 20 height 20
click at [520, 301] on input "Mon" at bounding box center [520, 301] width 0 height 0
click at [578, 313] on icon at bounding box center [582, 311] width 8 height 8
click at [582, 301] on input "Wed" at bounding box center [582, 301] width 0 height 0
click at [246, 243] on input "20.03.2025" at bounding box center [334, 239] width 333 height 25
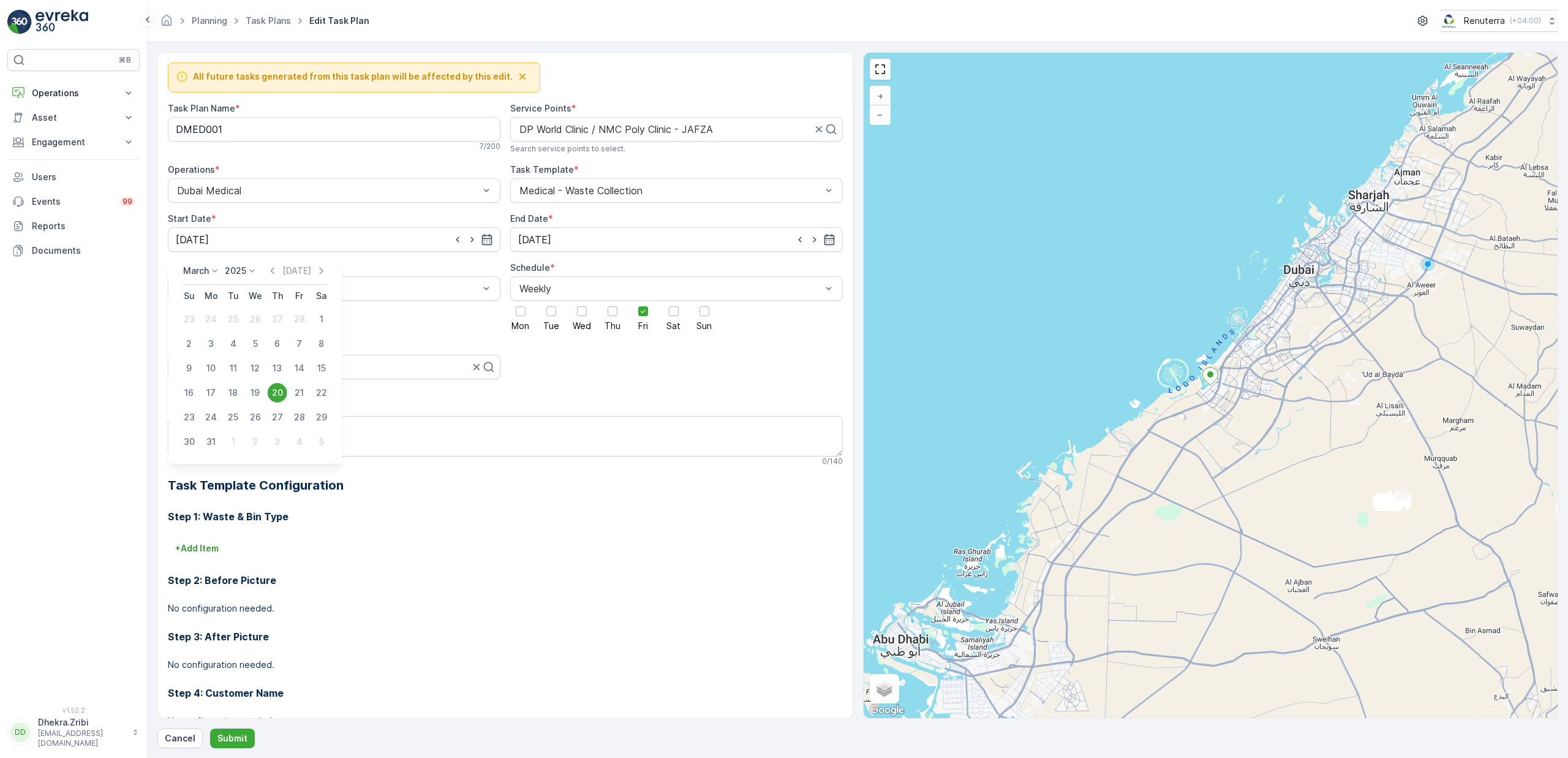
click at [207, 276] on div "March" at bounding box center [202, 270] width 38 height 12
click at [214, 343] on span "October" at bounding box center [207, 349] width 35 height 12
click at [294, 368] on div "17" at bounding box center [300, 368] width 20 height 20
type input "17.10.2025"
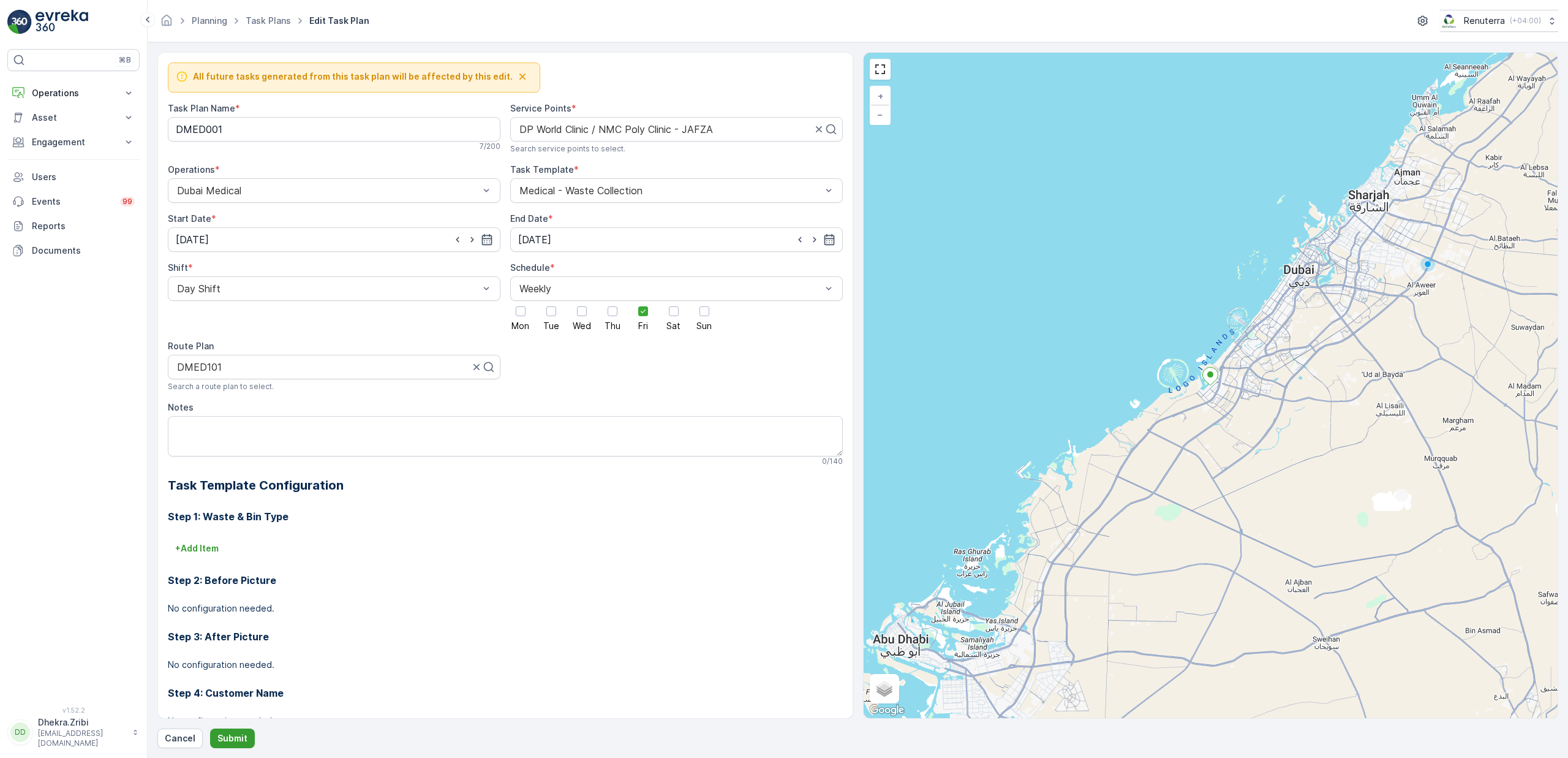
click at [236, 736] on p "Submit" at bounding box center [232, 738] width 30 height 12
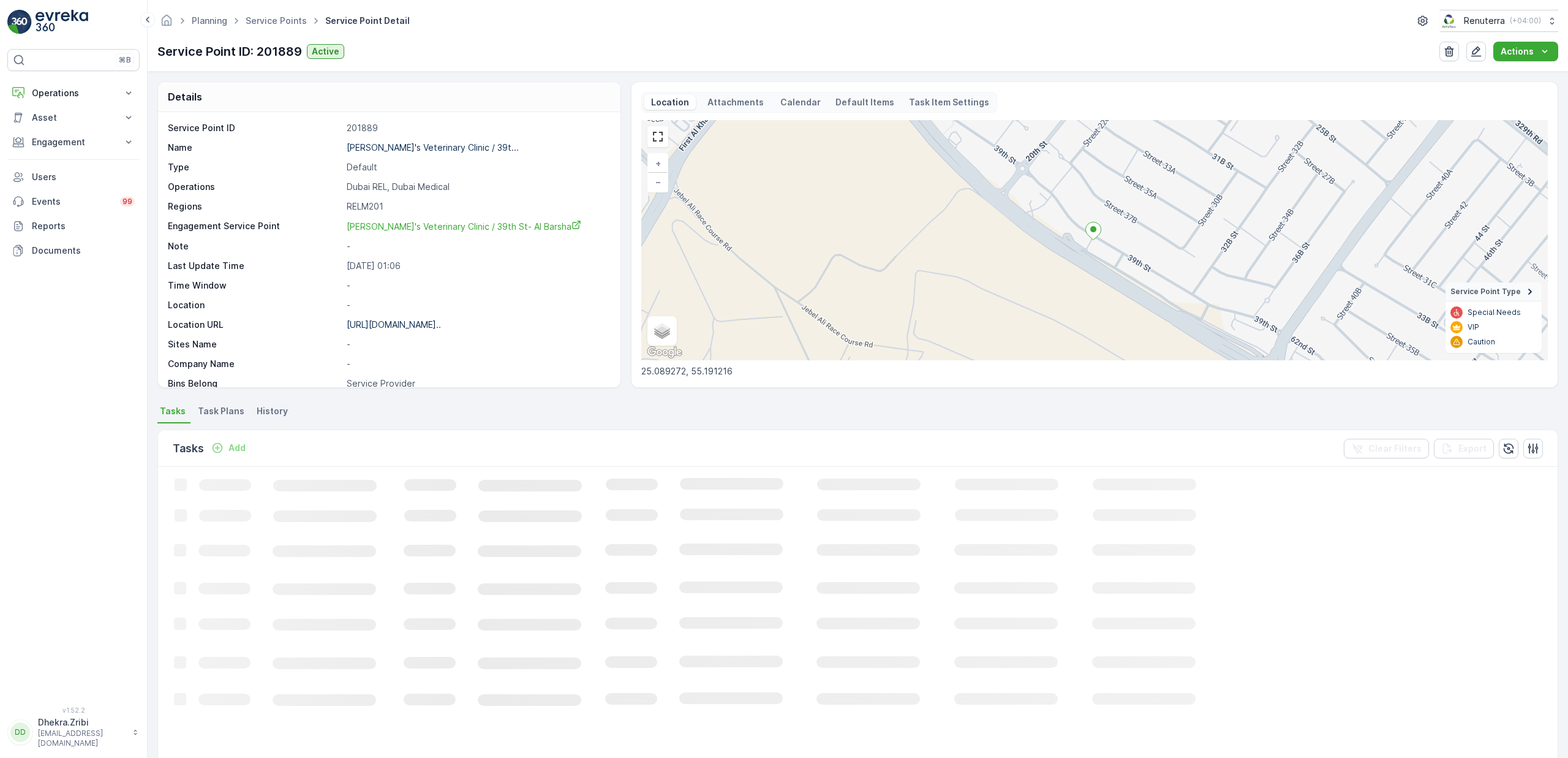
click at [225, 417] on span "Task Plans" at bounding box center [220, 411] width 47 height 12
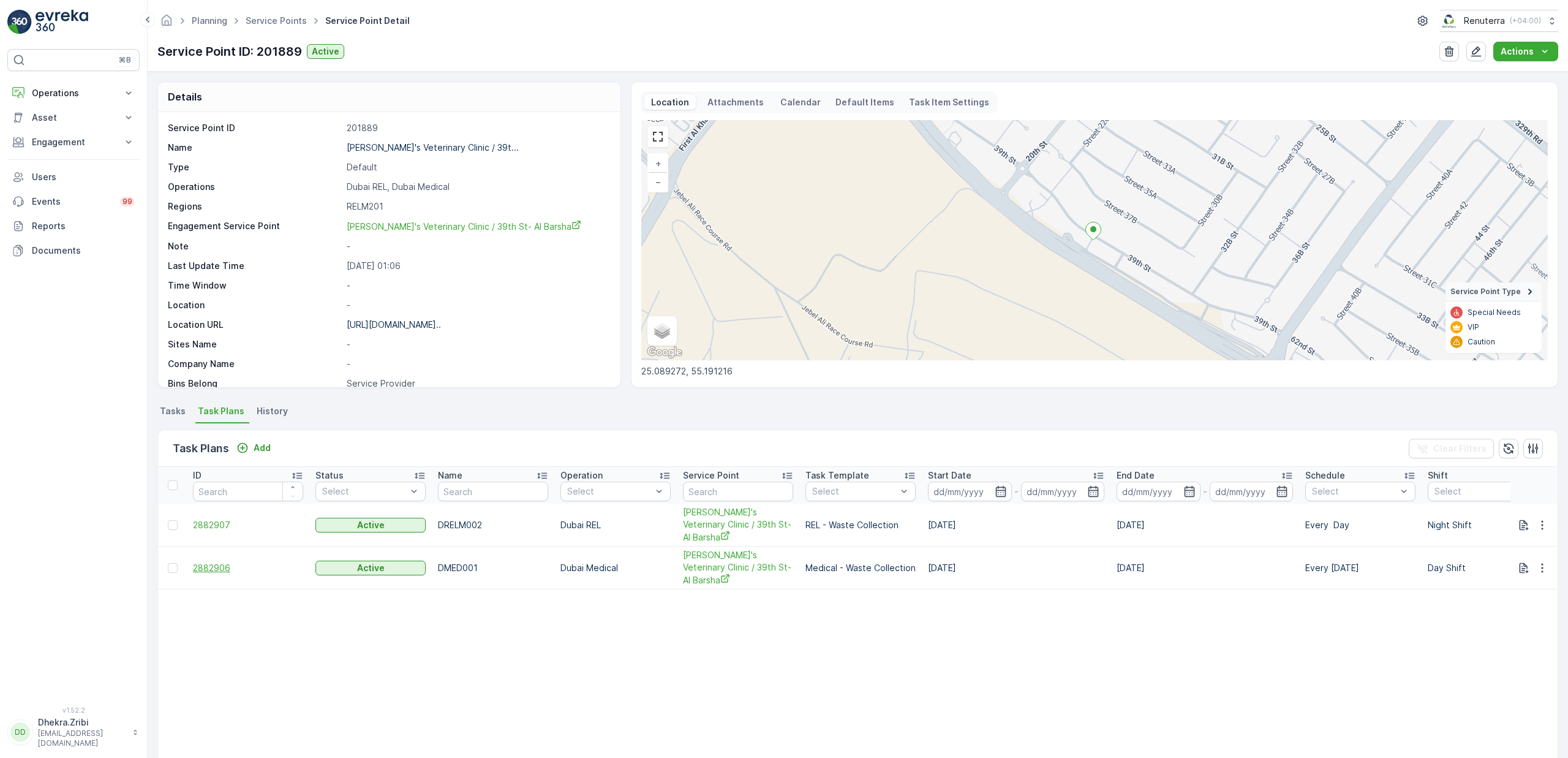
click at [222, 561] on span "2882906" at bounding box center [248, 567] width 111 height 12
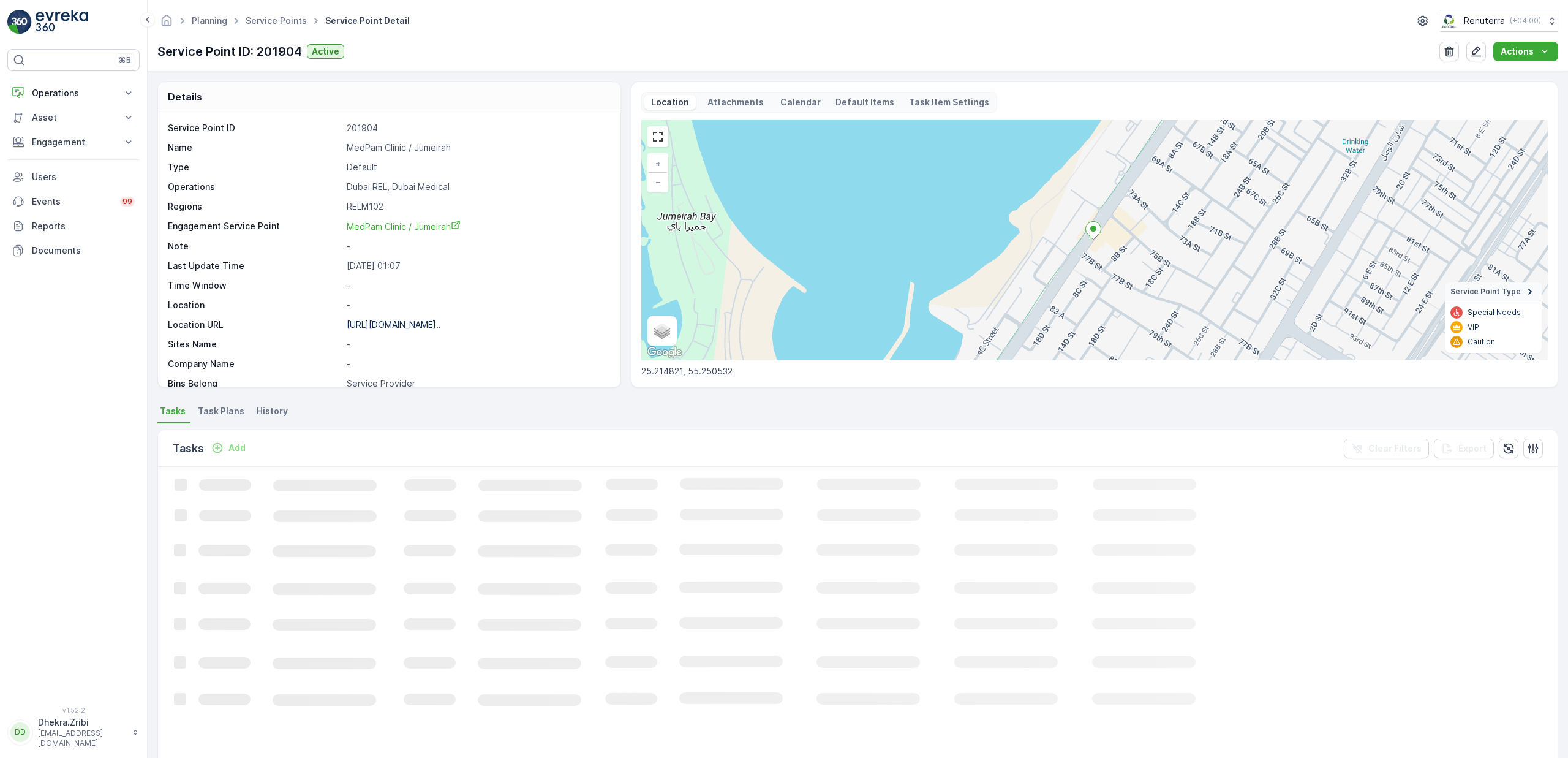
click at [234, 414] on span "Task Plans" at bounding box center [220, 411] width 47 height 12
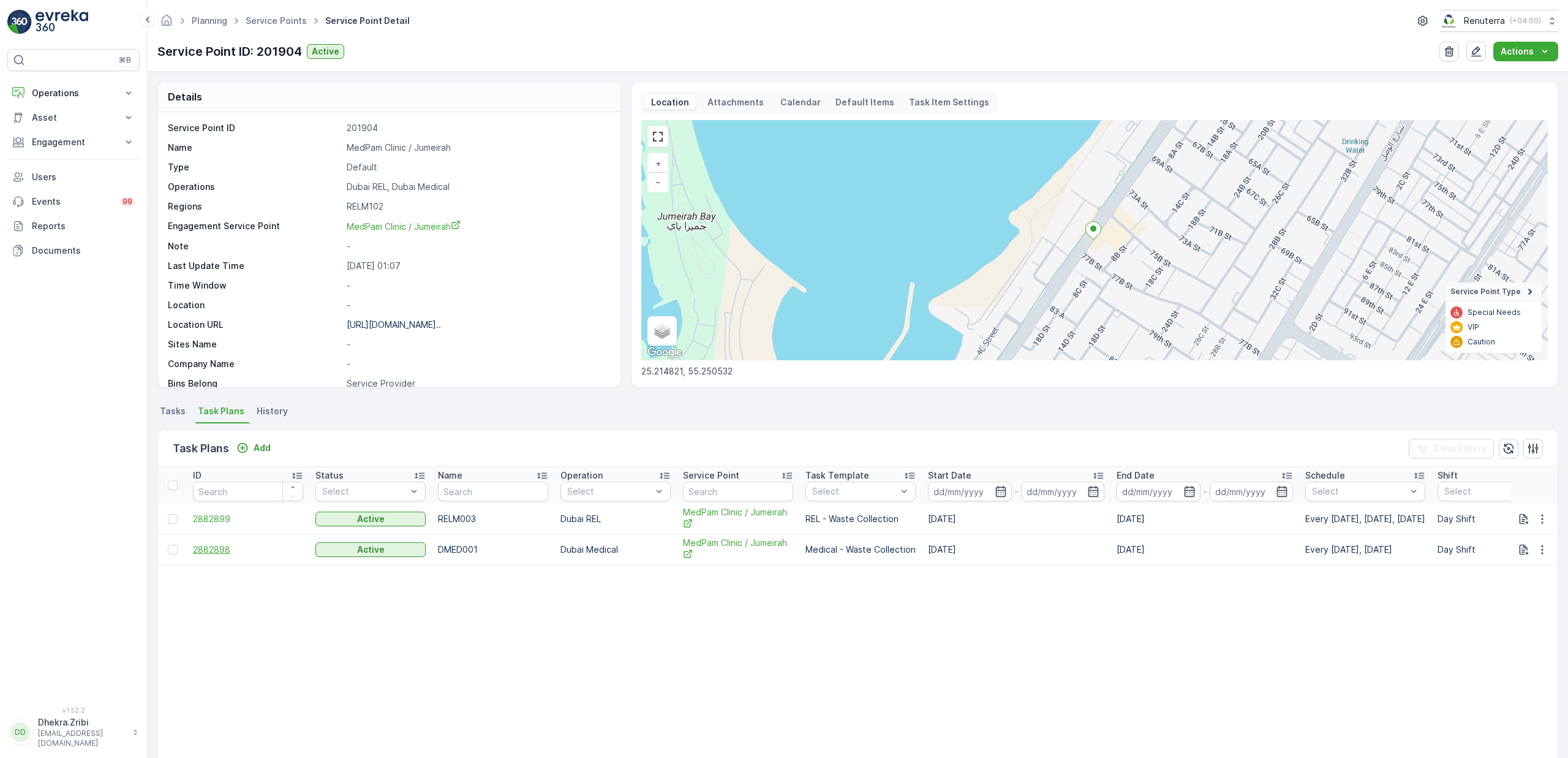
click at [217, 547] on span "2882898" at bounding box center [248, 549] width 111 height 12
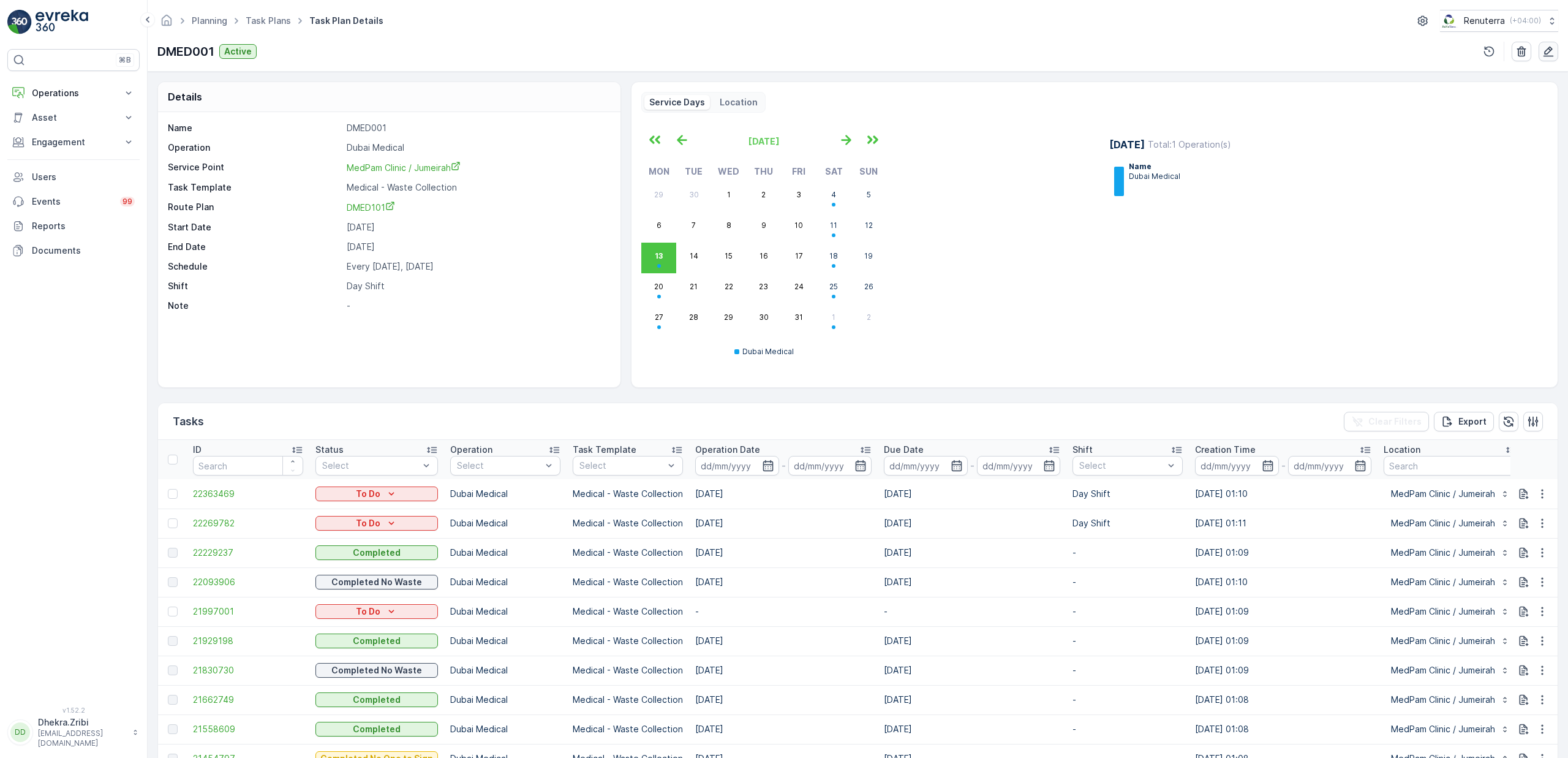
click at [1548, 47] on icon "button" at bounding box center [1548, 51] width 12 height 12
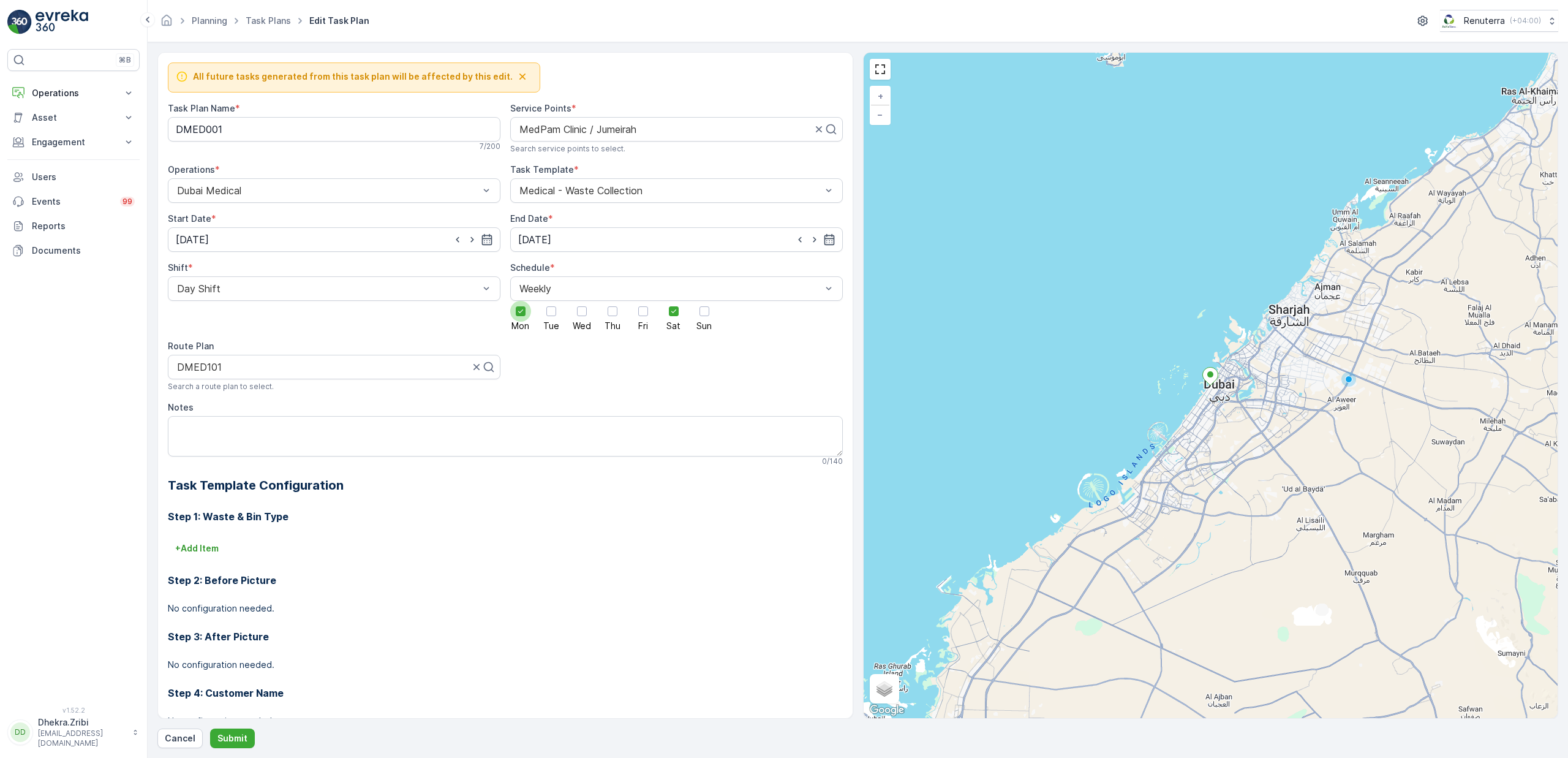
click at [521, 315] on icon at bounding box center [520, 311] width 8 height 8
click at [520, 301] on input "Mon" at bounding box center [520, 301] width 0 height 0
click at [280, 240] on input "19.09.2024" at bounding box center [334, 239] width 333 height 25
click at [225, 274] on p "September" at bounding box center [207, 270] width 48 height 12
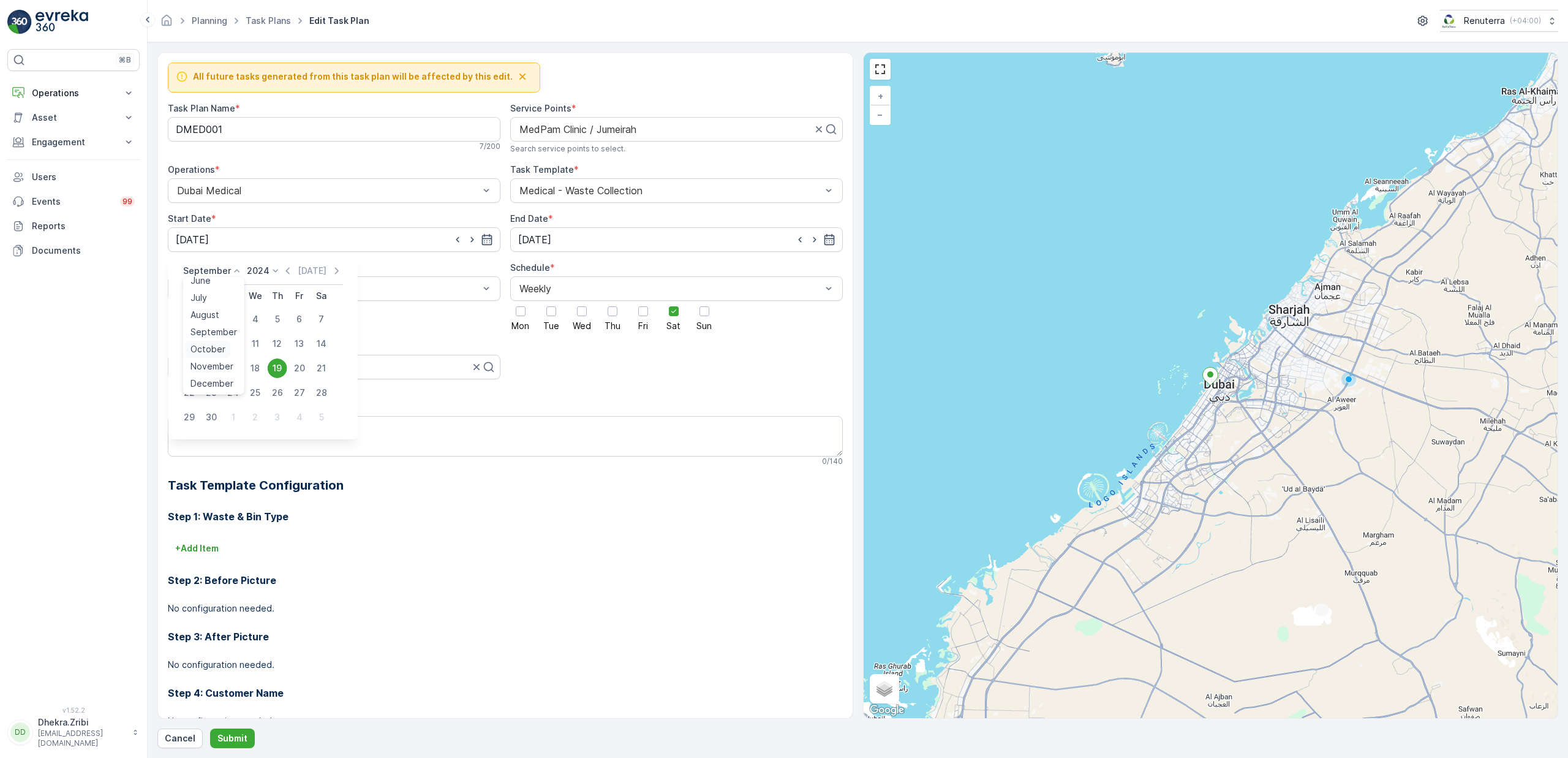
click at [215, 347] on span "October" at bounding box center [207, 349] width 35 height 12
click at [318, 365] on div "19" at bounding box center [321, 368] width 20 height 20
type input "19.10.2024"
click at [220, 738] on p "Submit" at bounding box center [232, 738] width 30 height 12
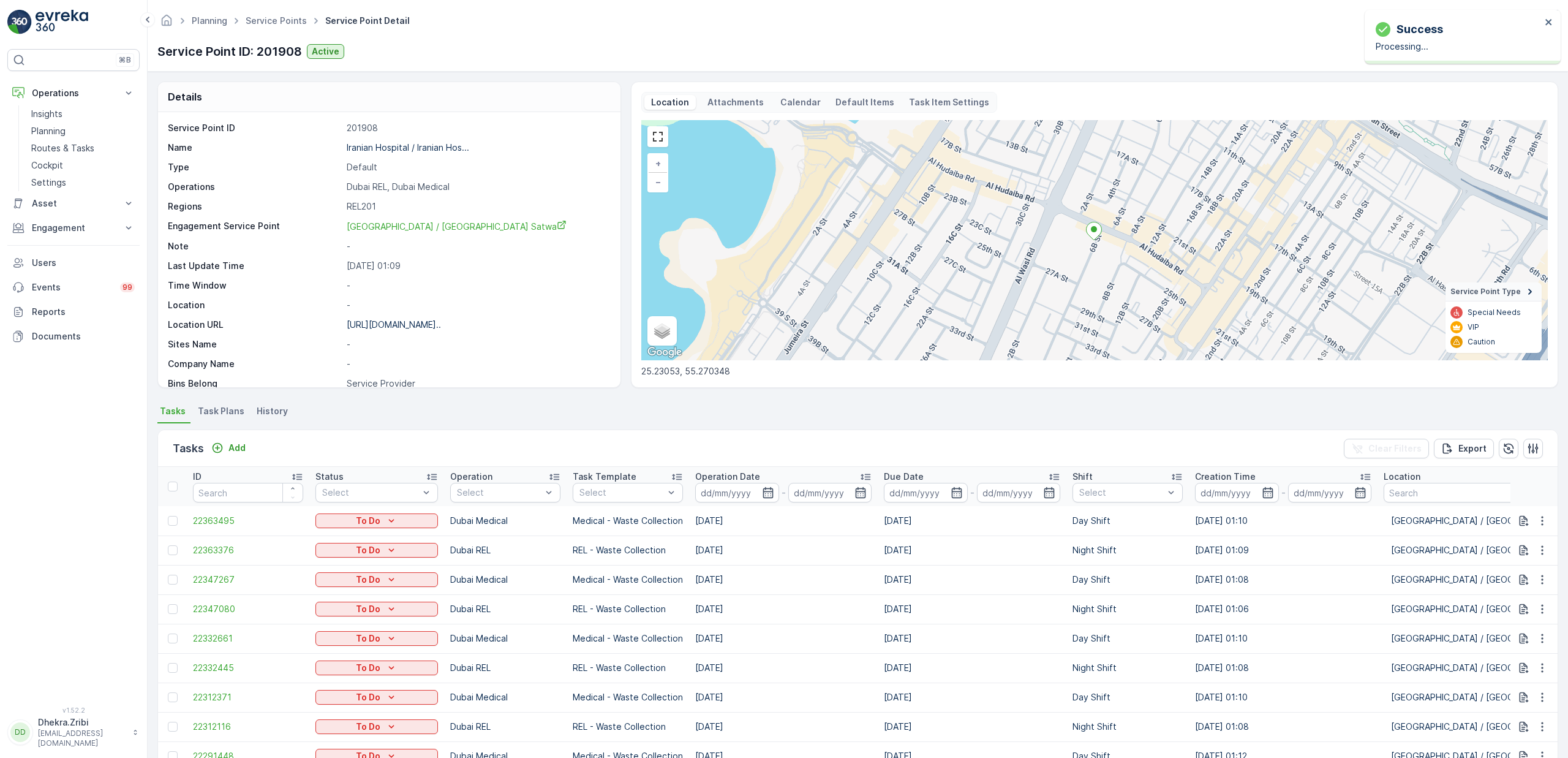
scroll to position [133, 0]
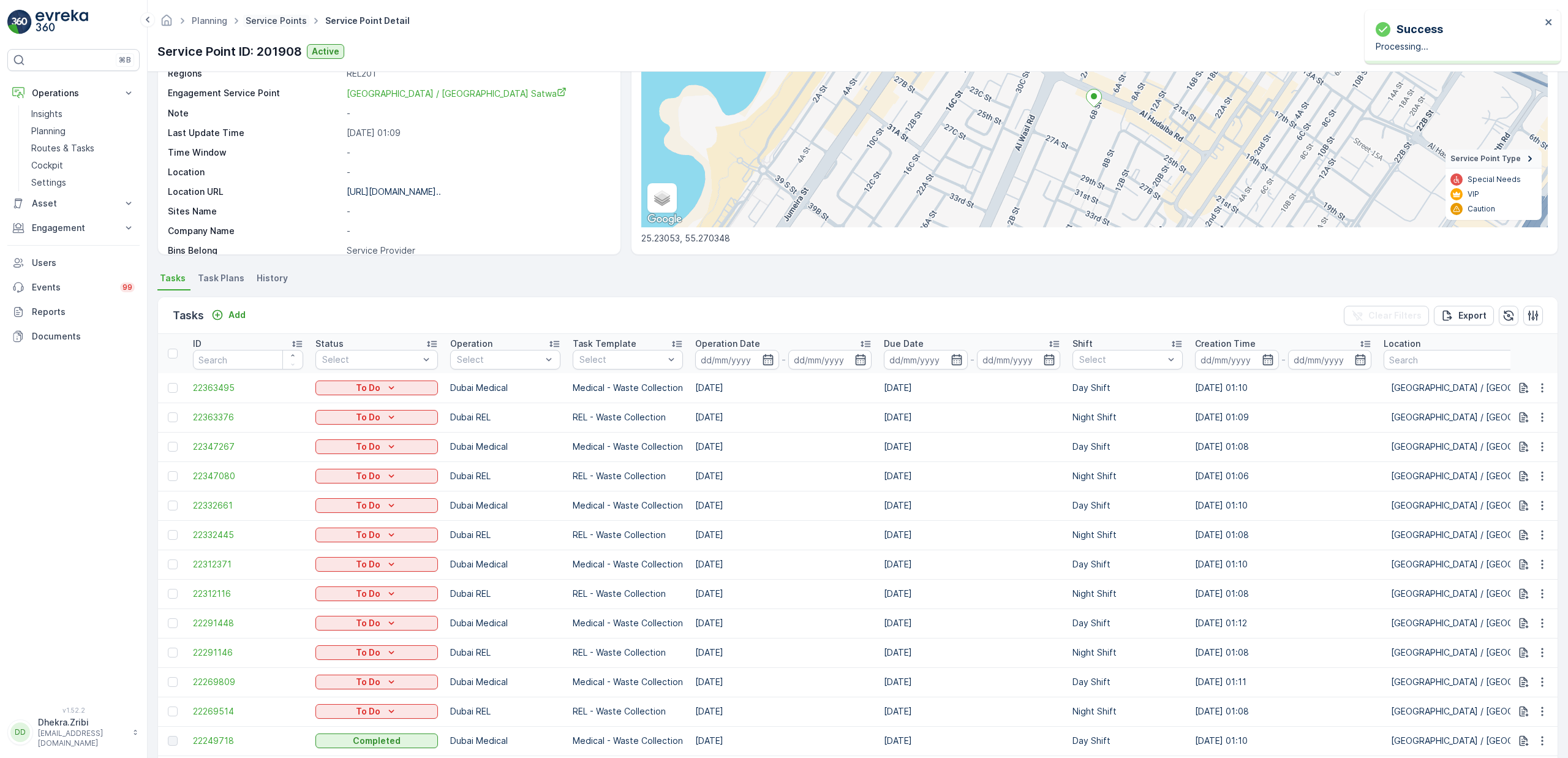
click at [278, 23] on link "Service Points" at bounding box center [276, 20] width 61 height 11
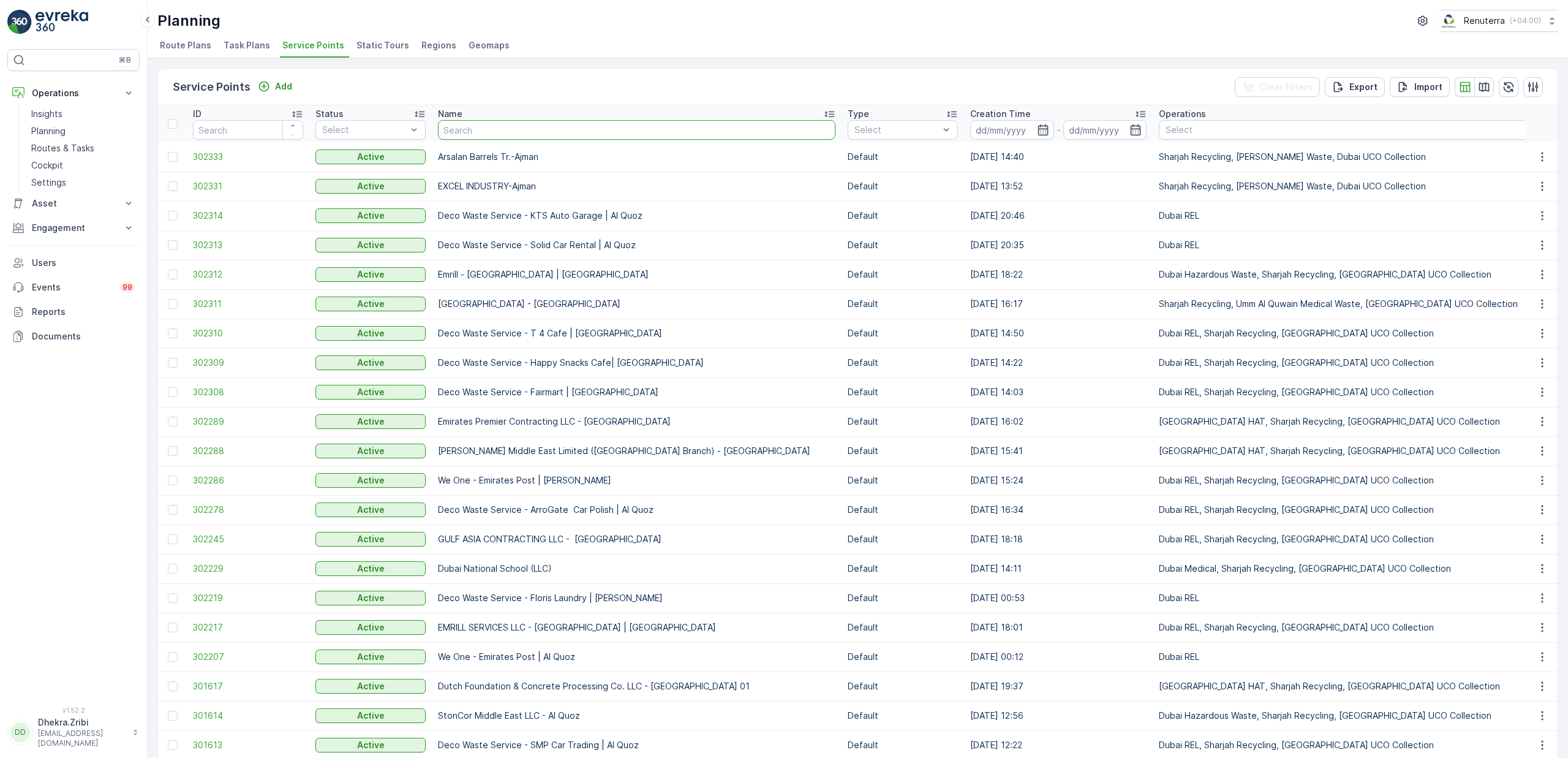
click at [501, 135] on input "text" at bounding box center [636, 129] width 398 height 20
type input "berek"
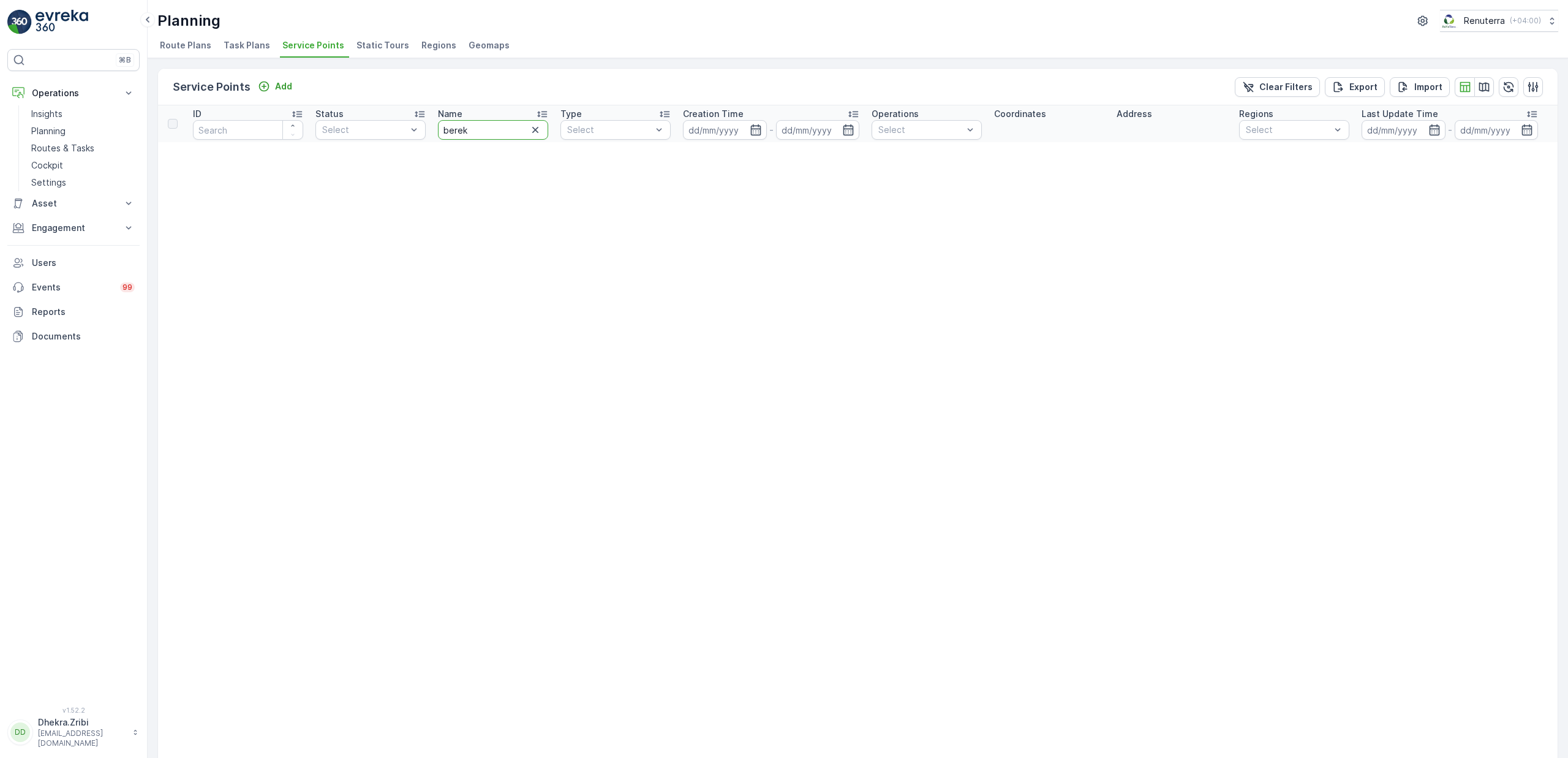
drag, startPoint x: 488, startPoint y: 124, endPoint x: 339, endPoint y: 141, distance: 150.0
type input "ber"
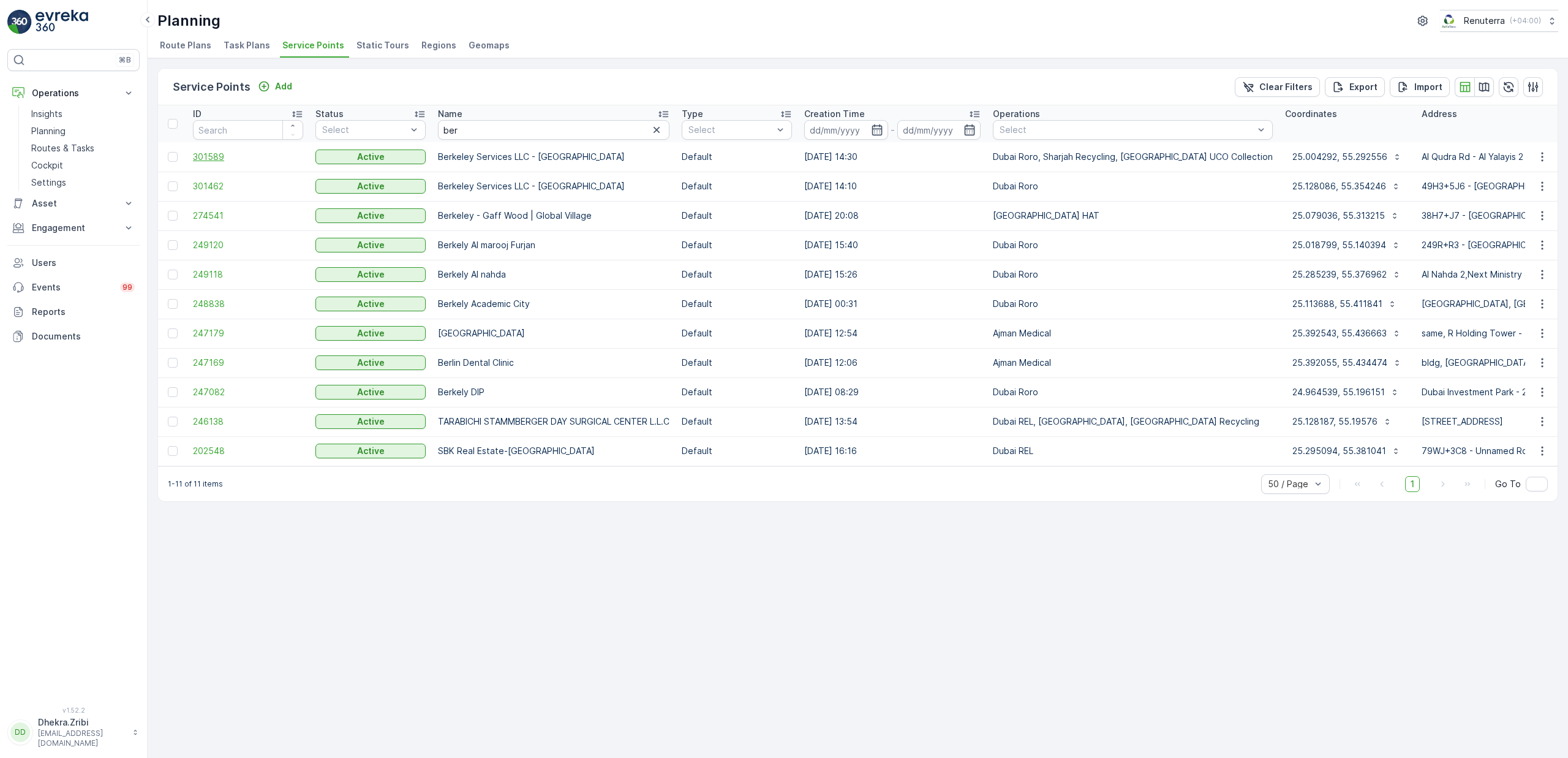
click at [207, 157] on span "301589" at bounding box center [248, 157] width 111 height 12
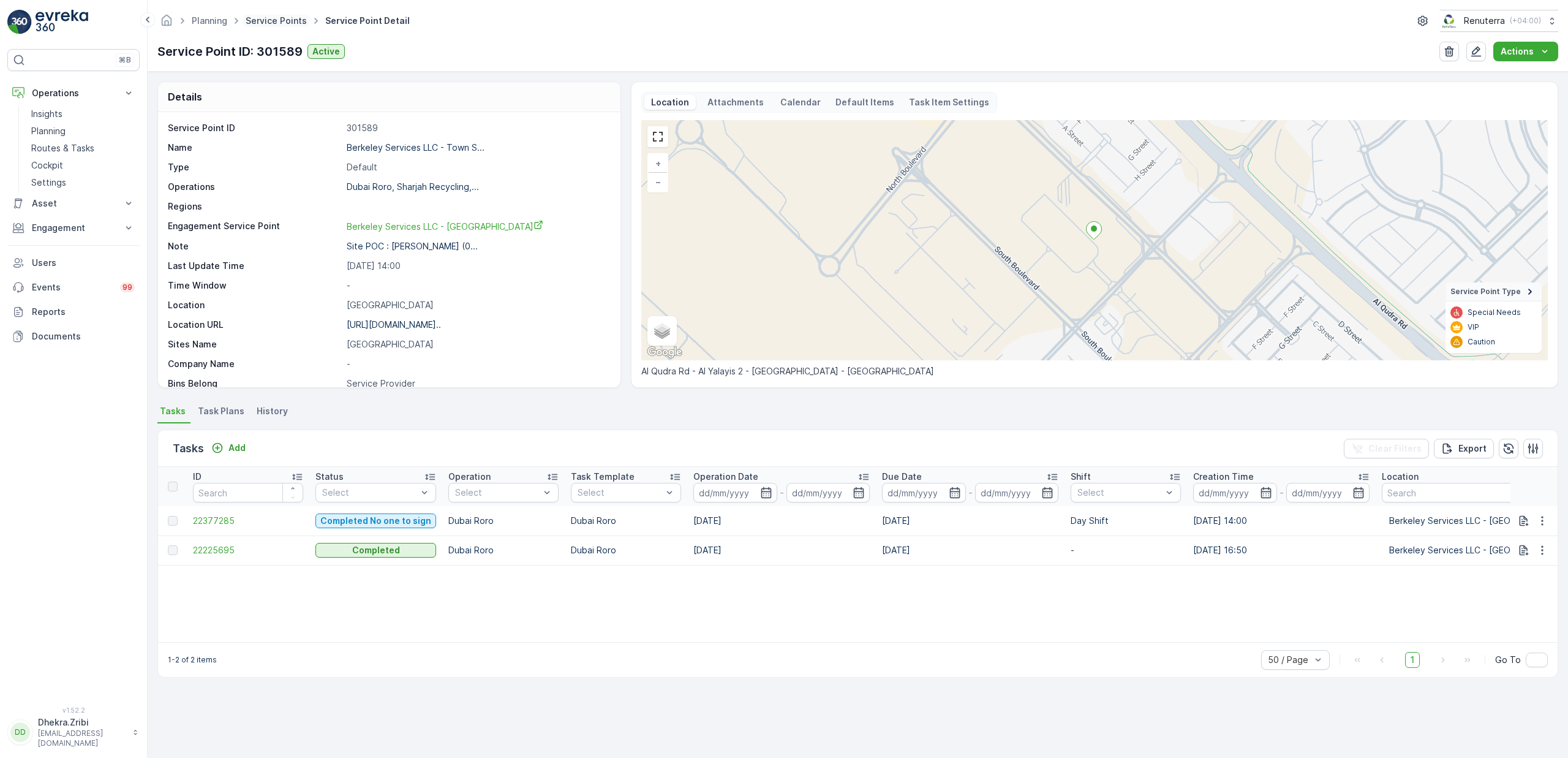
click at [277, 20] on link "Service Points" at bounding box center [276, 20] width 61 height 11
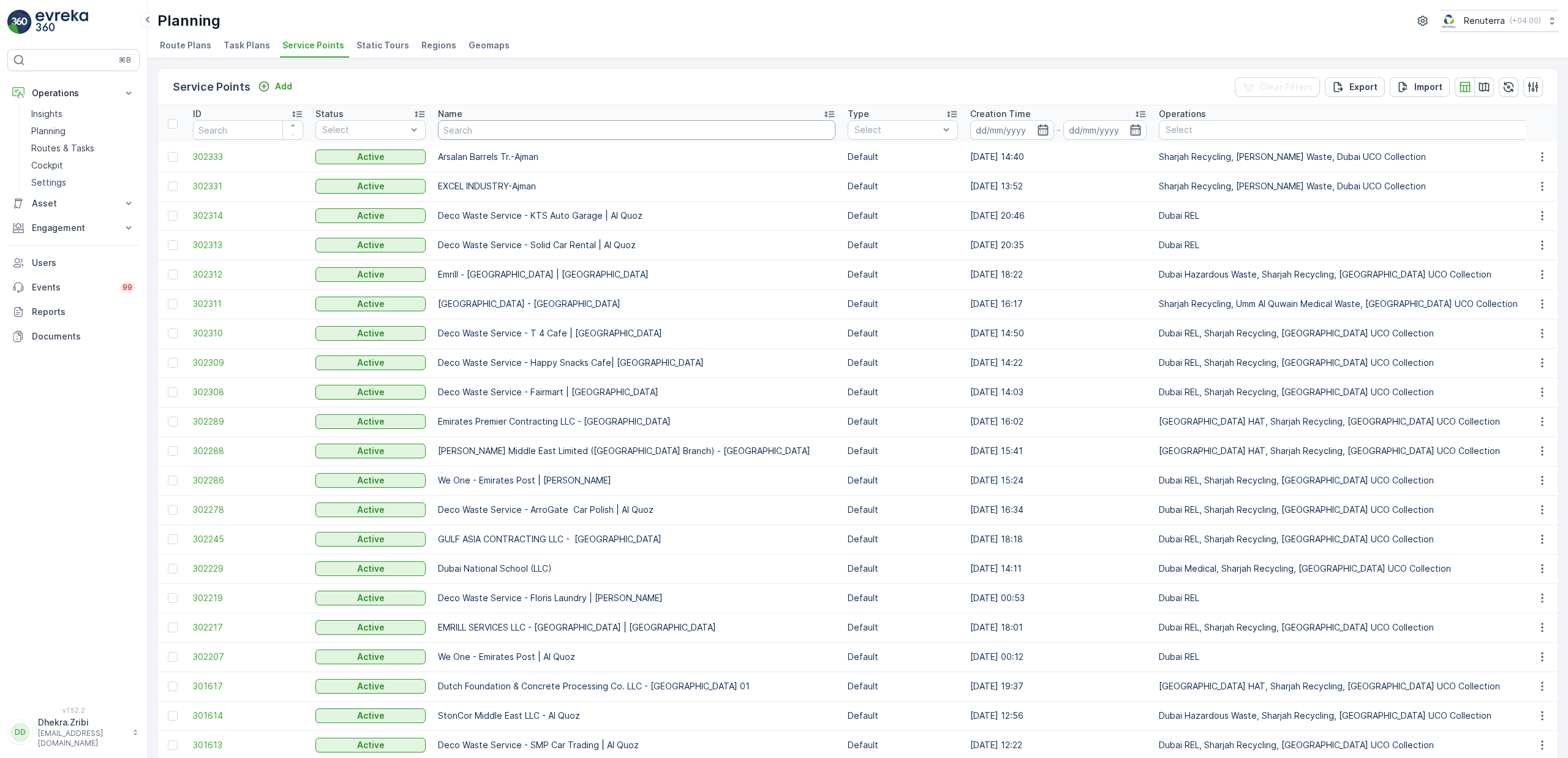
click at [508, 130] on input "text" at bounding box center [636, 129] width 398 height 20
type input "hms"
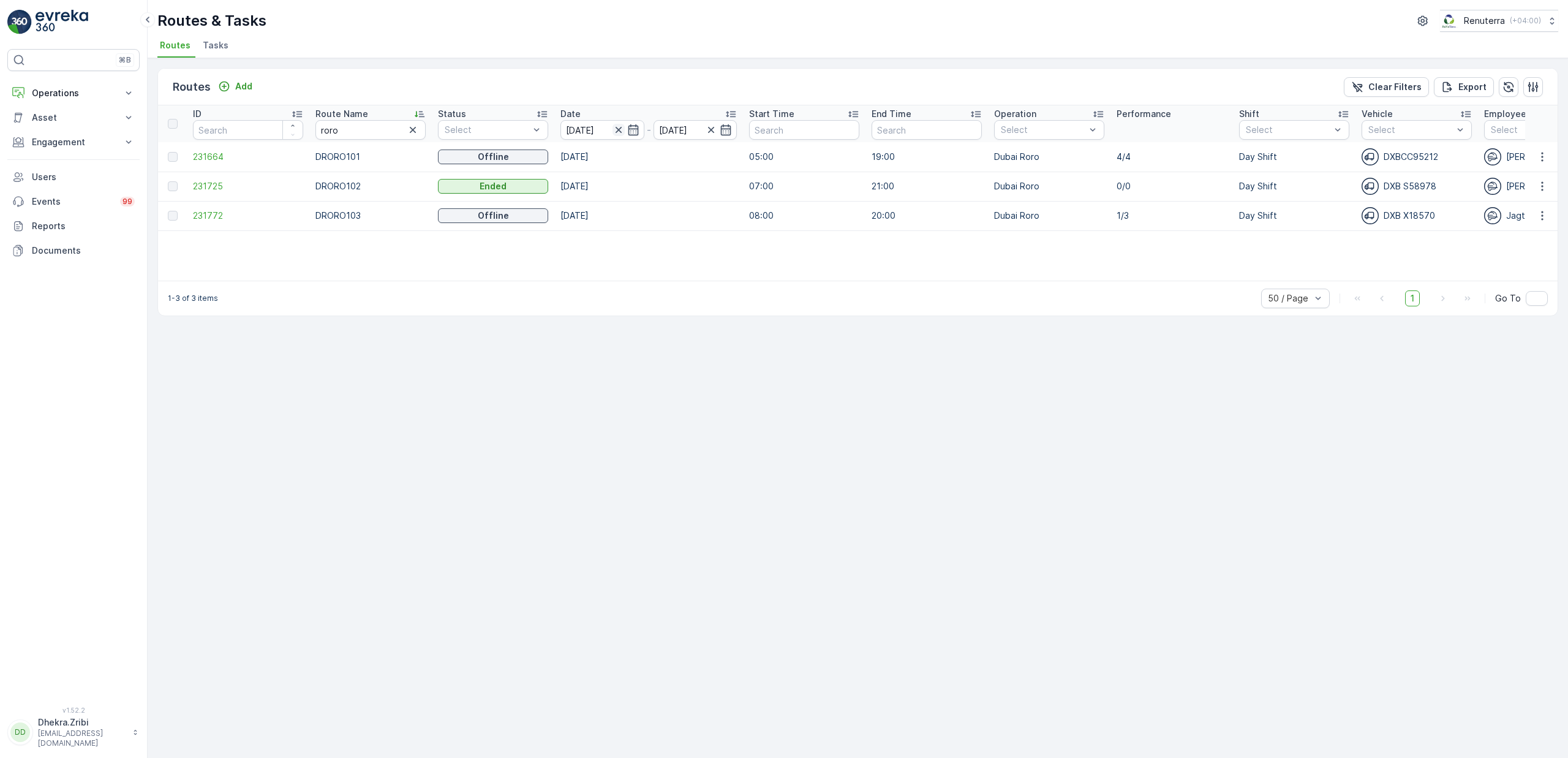
click at [620, 132] on icon "button" at bounding box center [617, 129] width 6 height 6
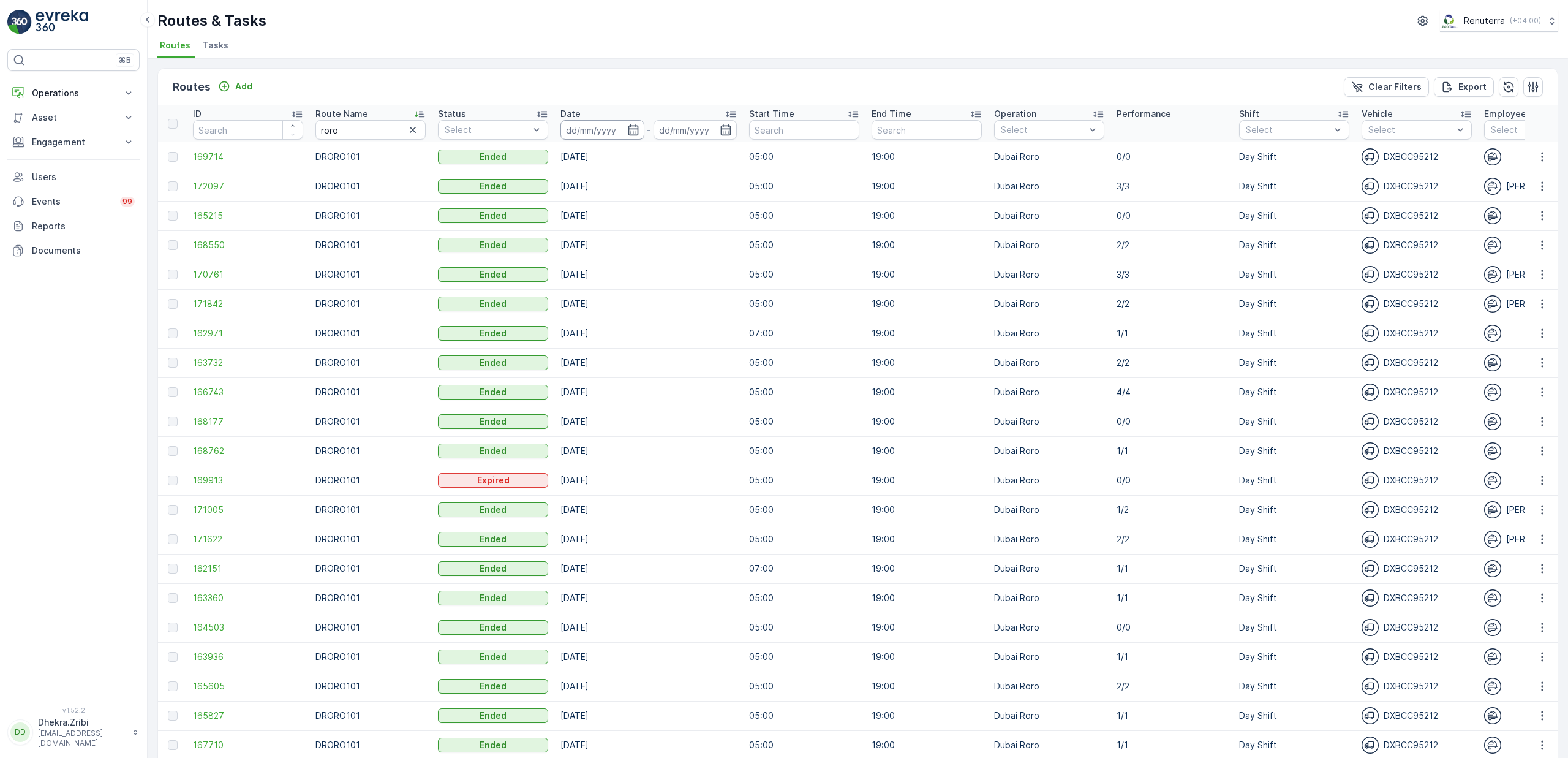
click at [620, 129] on input at bounding box center [602, 129] width 84 height 20
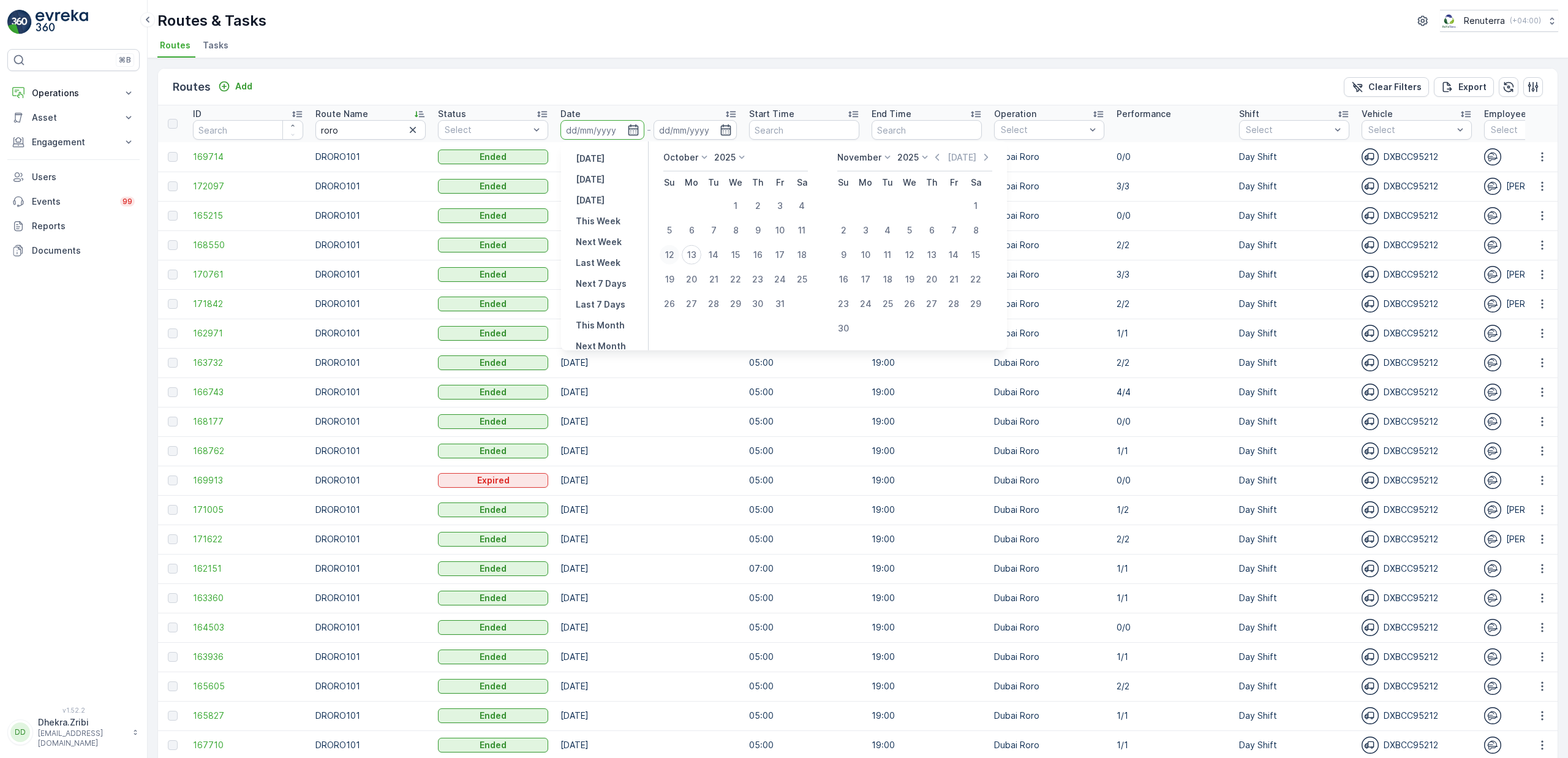
click at [670, 252] on div "12" at bounding box center [670, 255] width 20 height 20
type input "[DATE]"
click at [670, 252] on div "12" at bounding box center [670, 255] width 20 height 20
type input "[DATE]"
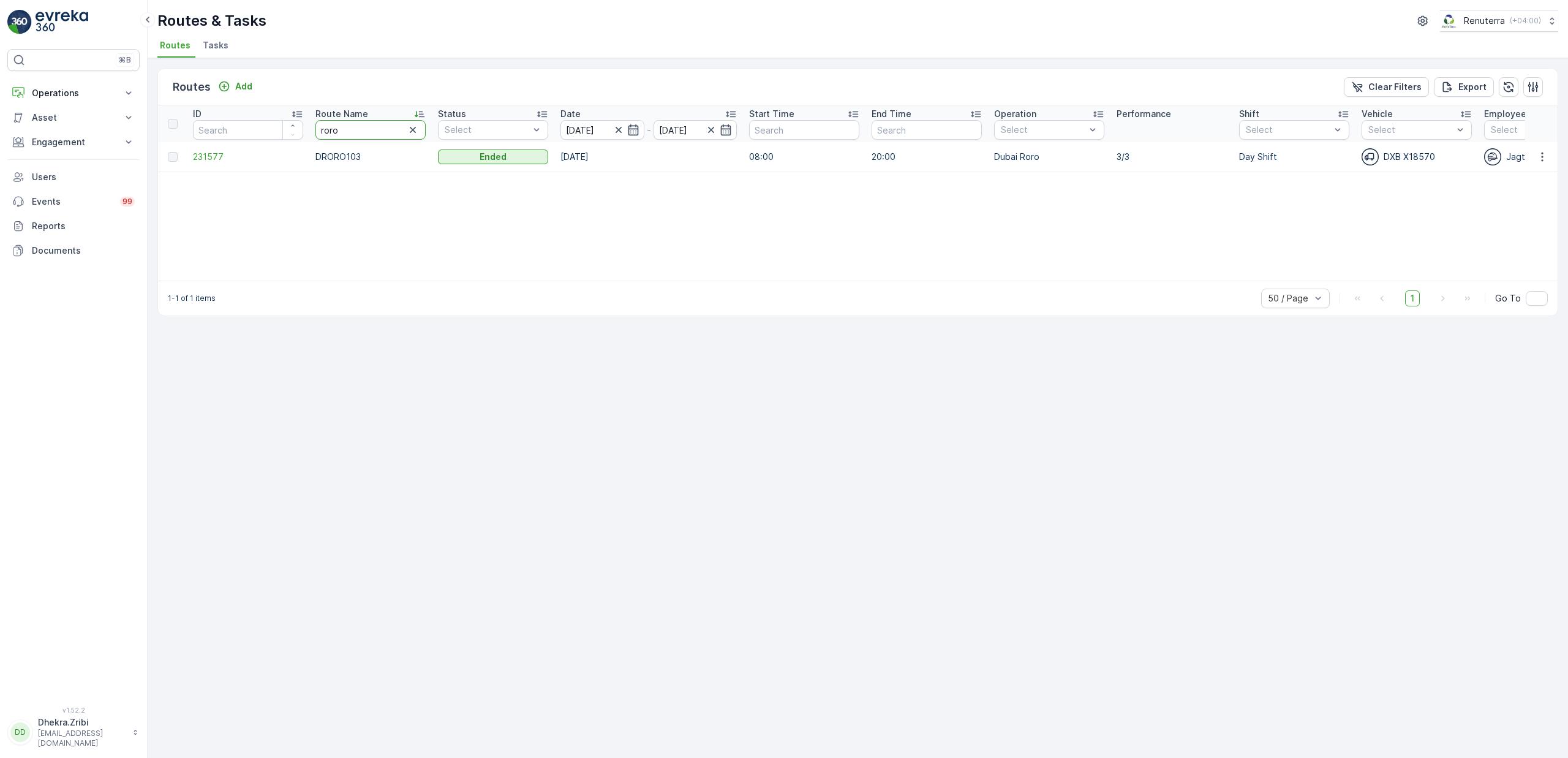
drag, startPoint x: 343, startPoint y: 128, endPoint x: 241, endPoint y: 146, distance: 103.6
click at [241, 146] on table "ID Route Name roro Status Select Date [DATE] - [DATE] Start Time End Time Opera…" at bounding box center [1386, 138] width 2456 height 66
drag, startPoint x: 354, startPoint y: 125, endPoint x: 372, endPoint y: 132, distance: 19.3
click at [372, 132] on input "roro" at bounding box center [370, 129] width 111 height 20
type input "rcw"
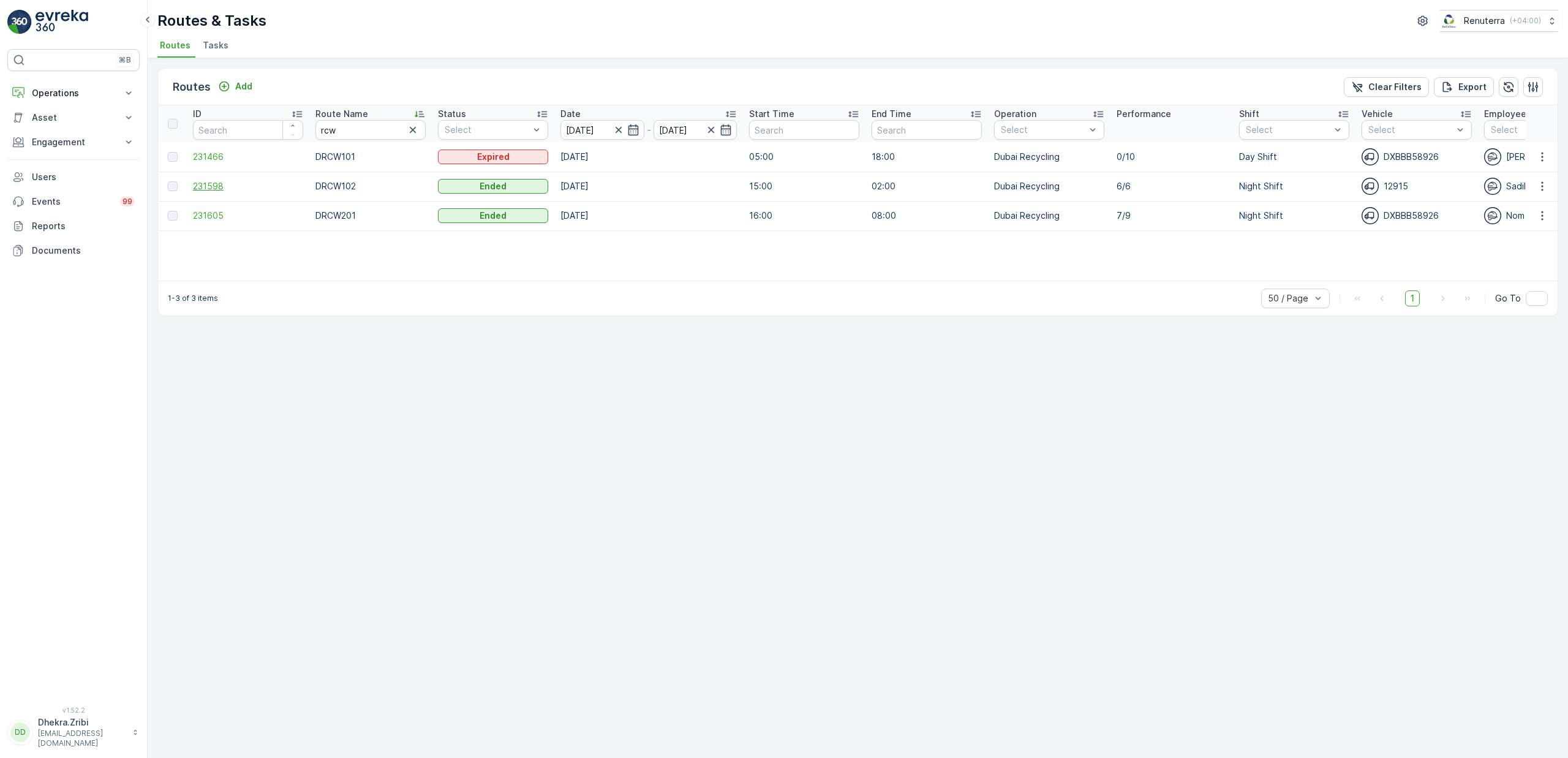
click at [216, 188] on span "231598" at bounding box center [248, 186] width 111 height 12
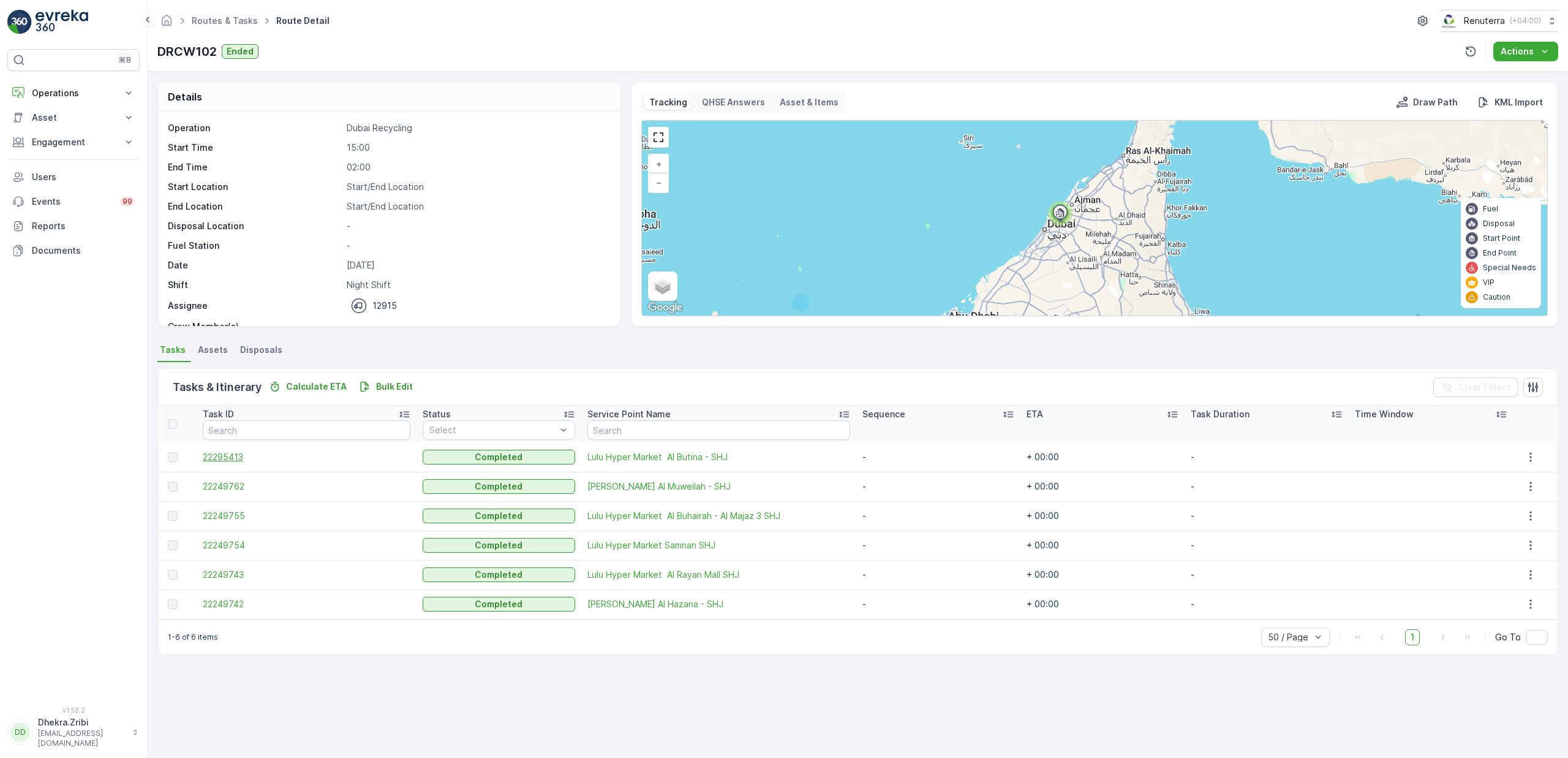
click at [227, 459] on span "22295413" at bounding box center [306, 456] width 207 height 12
click at [231, 570] on span "22249743" at bounding box center [306, 574] width 207 height 12
click at [243, 517] on span "22249755" at bounding box center [306, 515] width 207 height 12
click at [234, 600] on span "22249742" at bounding box center [306, 603] width 207 height 12
click at [236, 540] on span "22249754" at bounding box center [306, 545] width 207 height 12
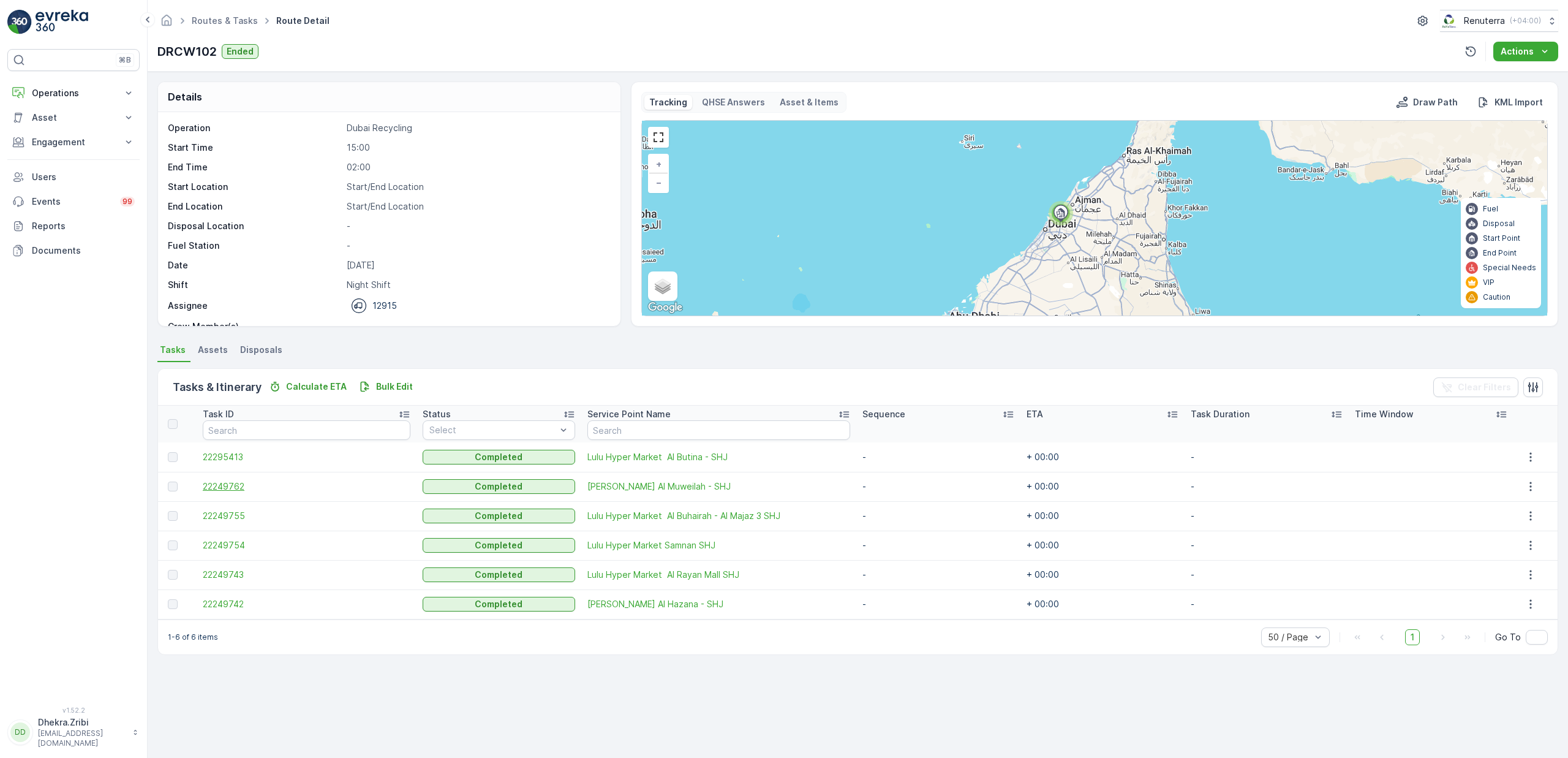
click at [232, 482] on span "22249762" at bounding box center [306, 486] width 207 height 12
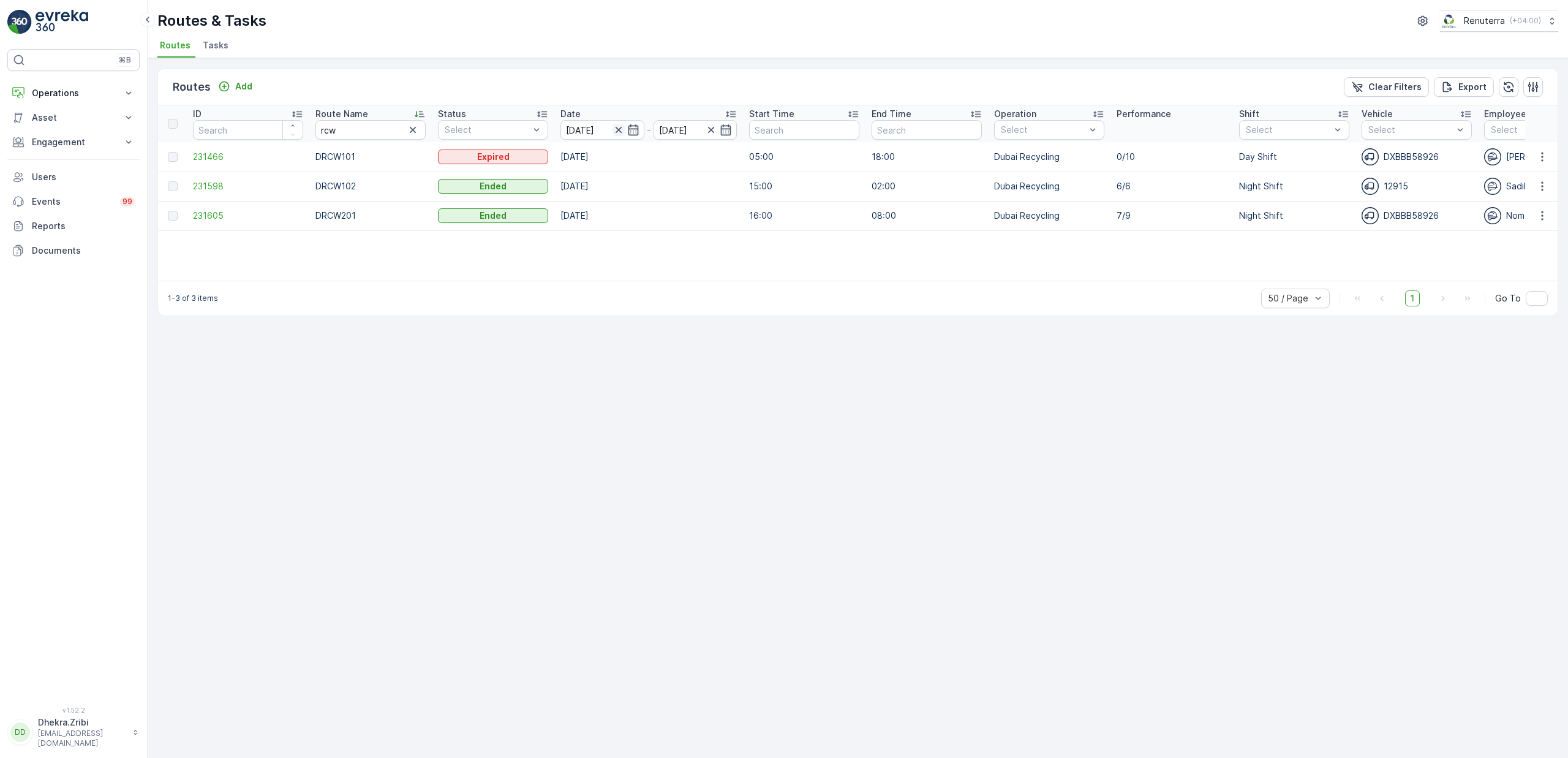
click at [619, 134] on icon "button" at bounding box center [618, 129] width 12 height 12
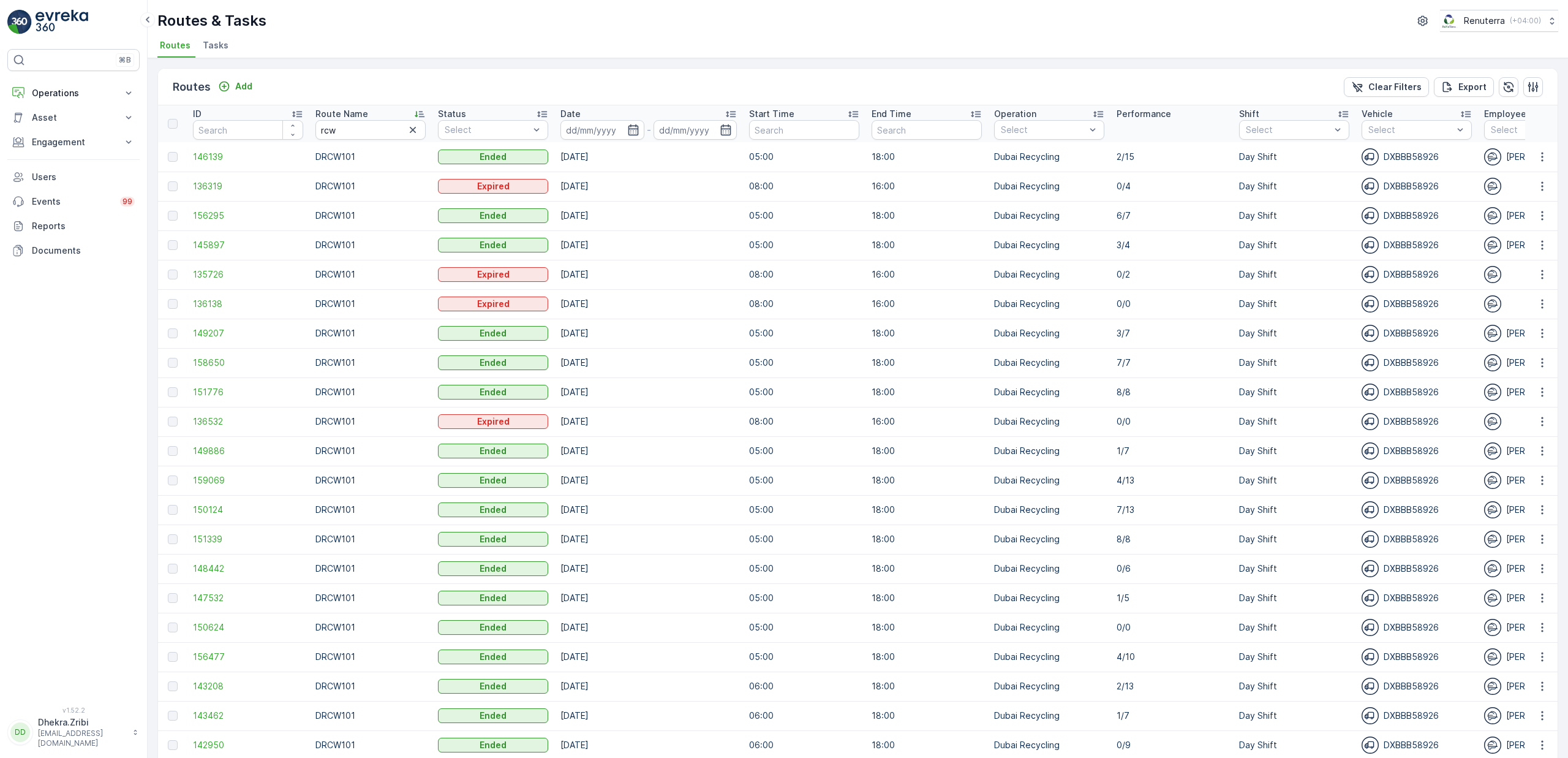
click at [619, 134] on input at bounding box center [602, 129] width 84 height 20
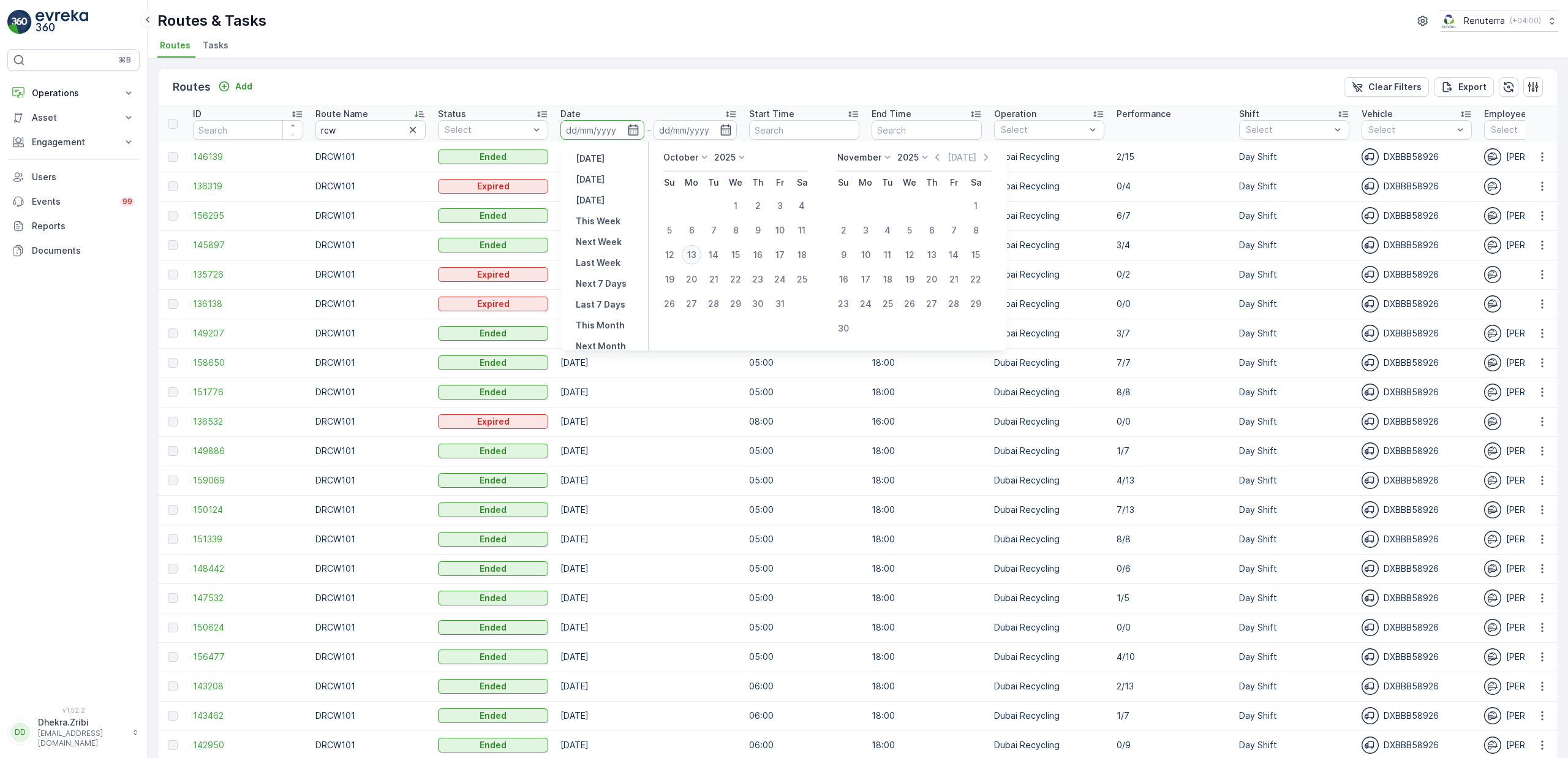
click at [693, 256] on div "13" at bounding box center [692, 255] width 20 height 20
type input "[DATE]"
click at [693, 256] on div "13" at bounding box center [692, 255] width 20 height 20
type input "[DATE]"
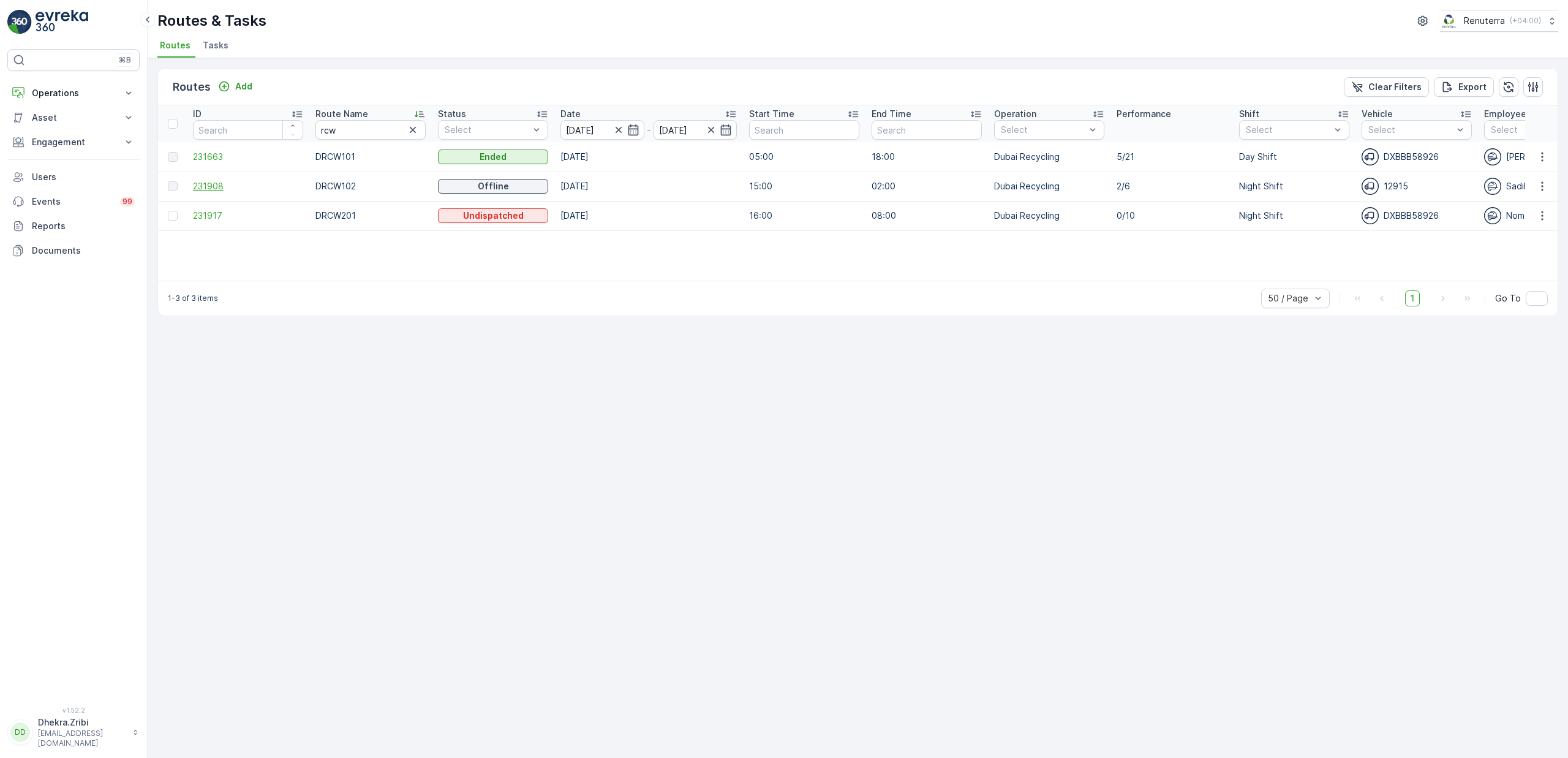
click at [218, 185] on span "231908" at bounding box center [248, 186] width 111 height 12
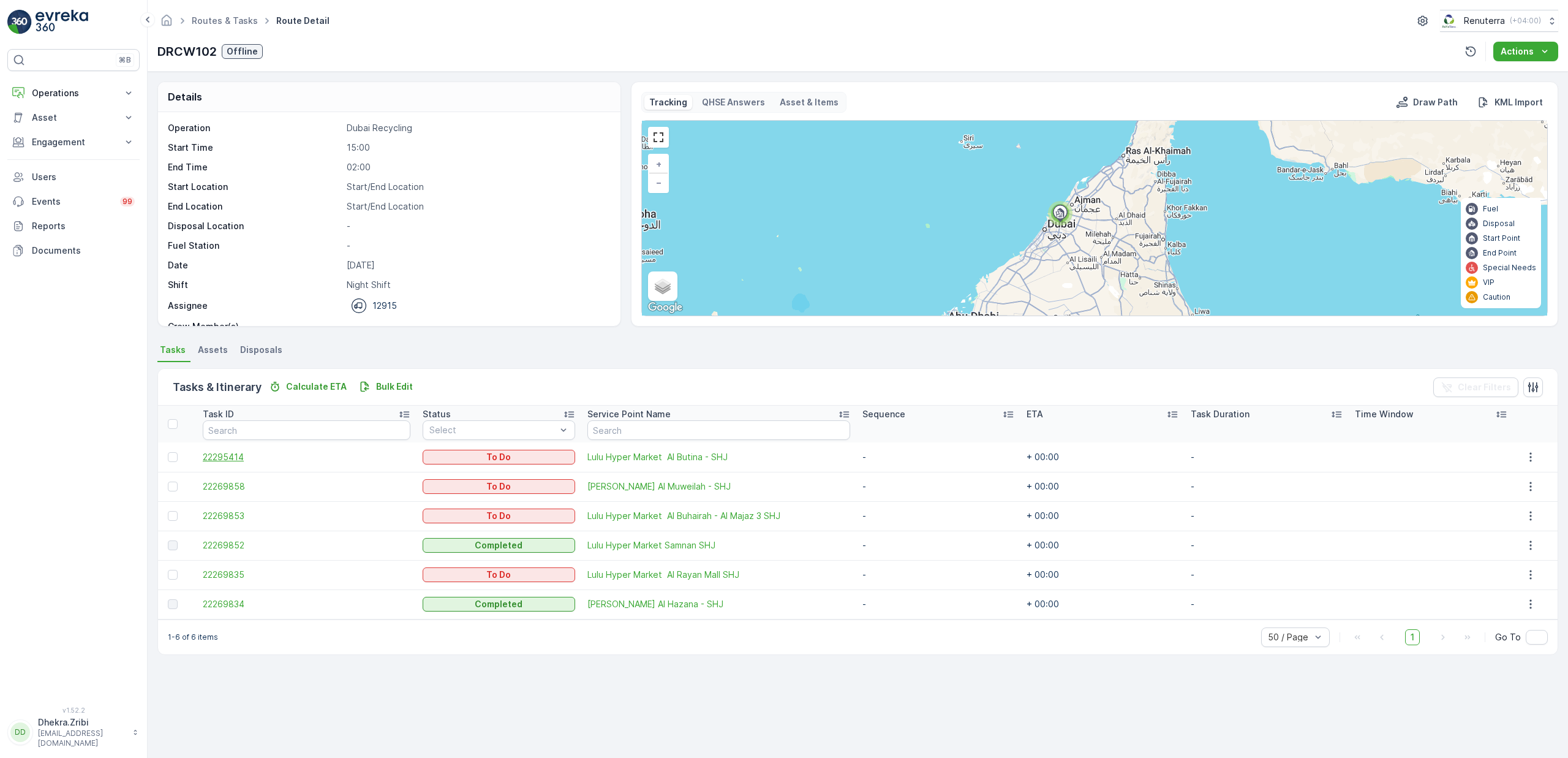
click at [219, 459] on span "22295414" at bounding box center [306, 456] width 207 height 12
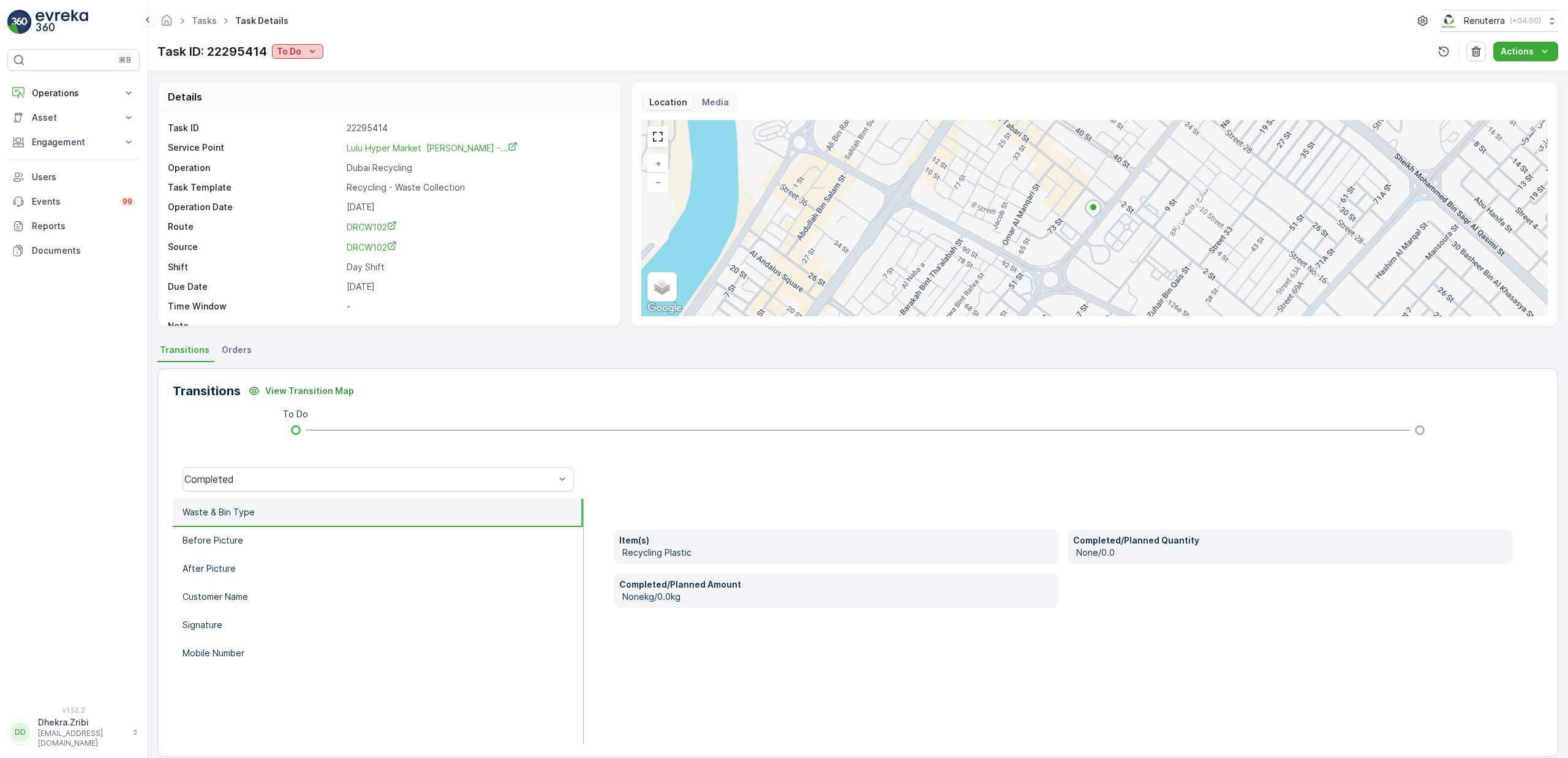
click at [300, 54] on p "To Do" at bounding box center [289, 51] width 25 height 12
